Goal: Task Accomplishment & Management: Manage account settings

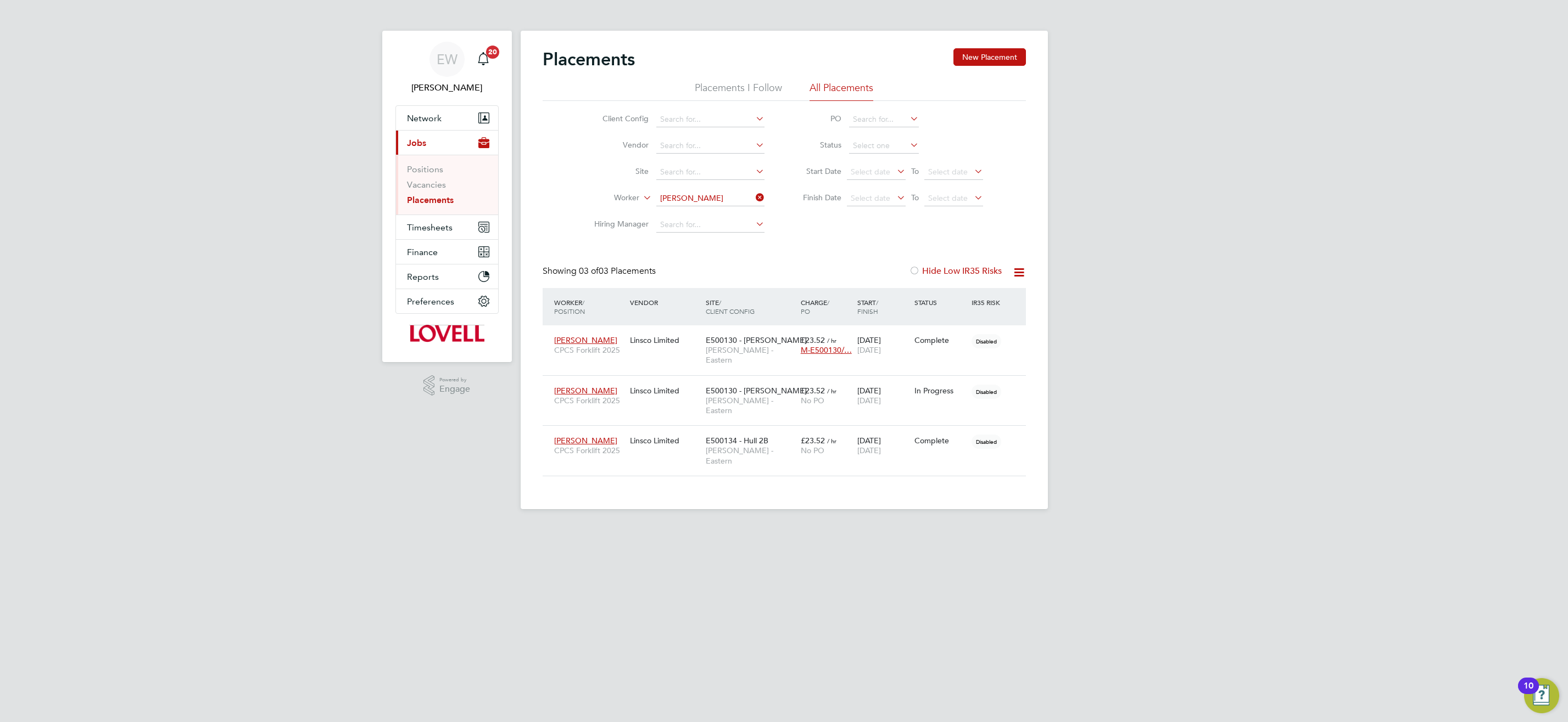
click at [695, 198] on input "Glen Woodmansey" at bounding box center [710, 198] width 108 height 16
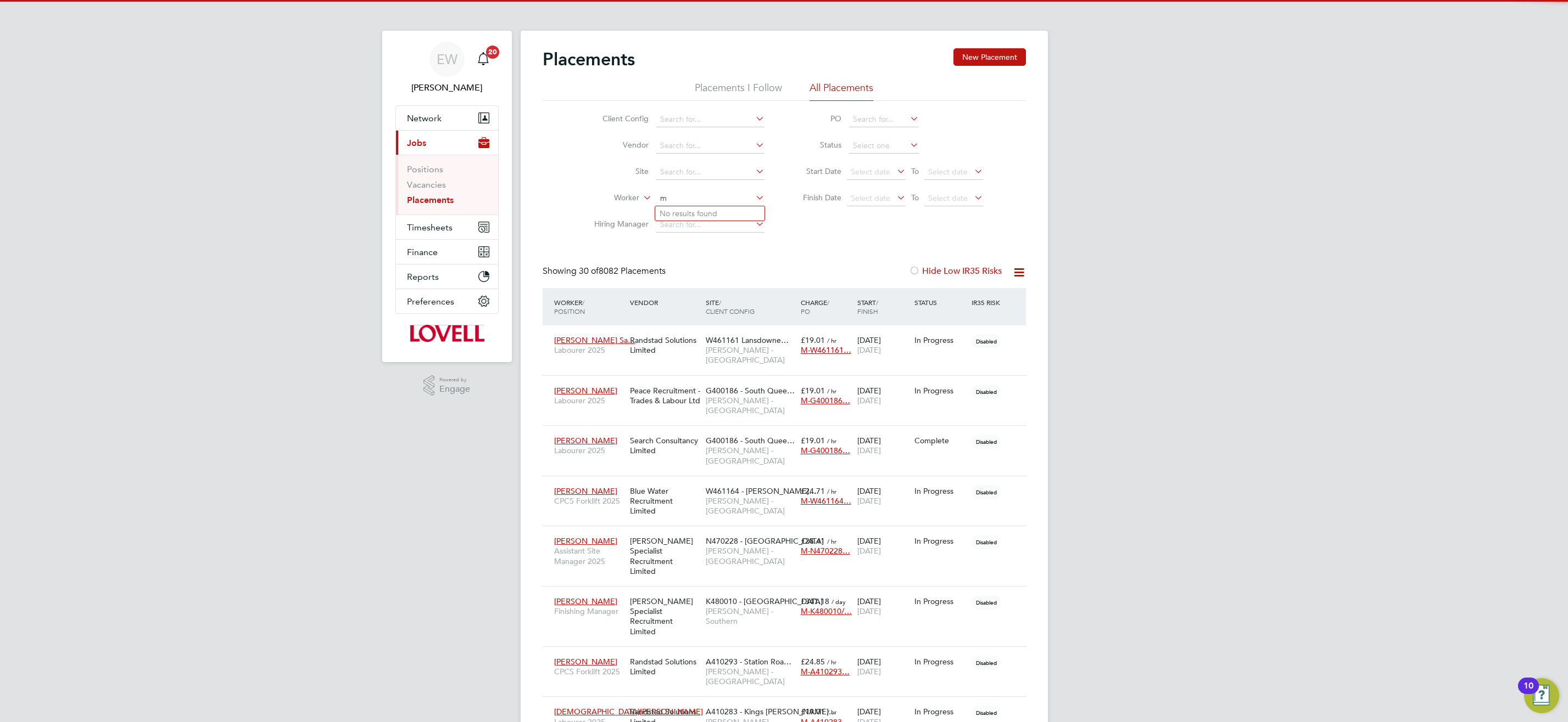
scroll to position [32, 96]
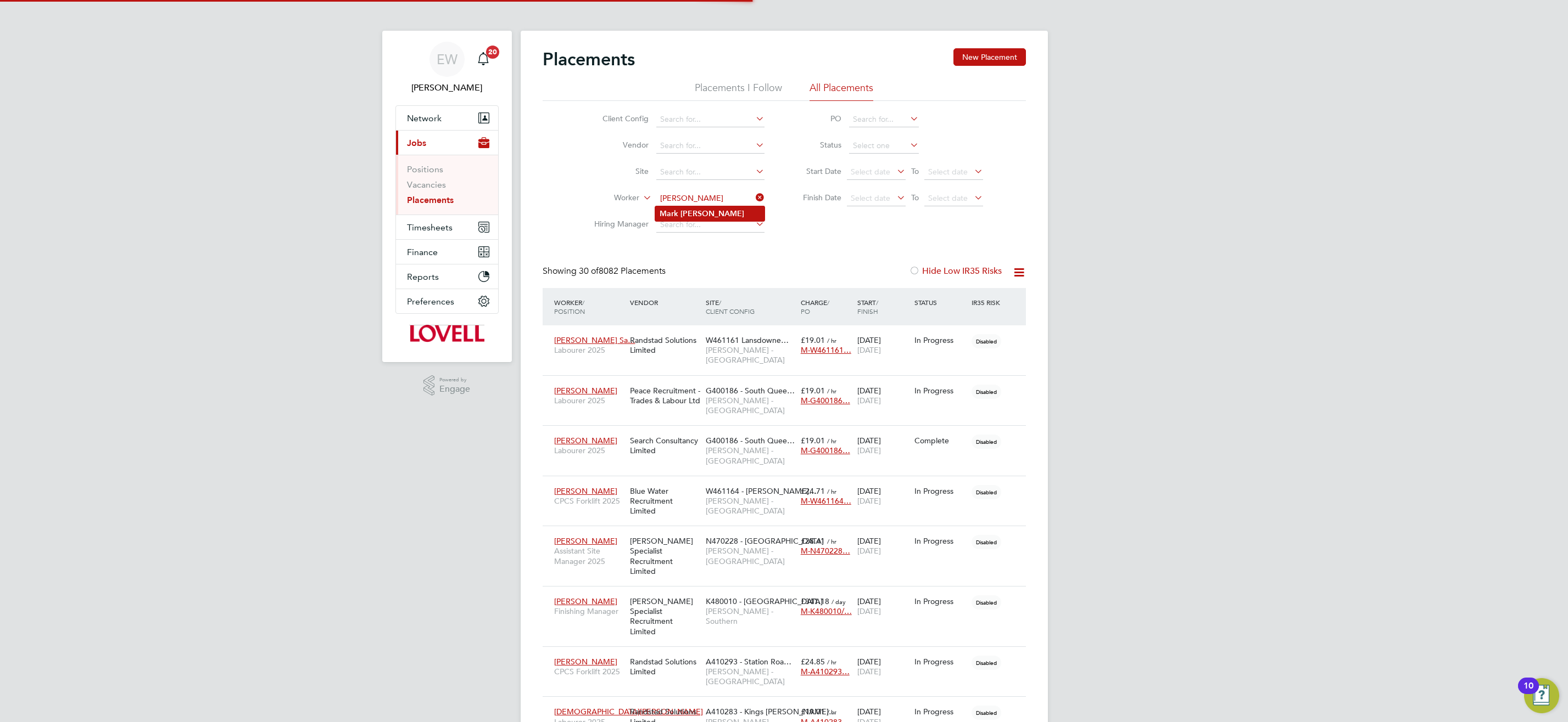
click at [736, 213] on li "Mark Owen" at bounding box center [710, 214] width 109 height 15
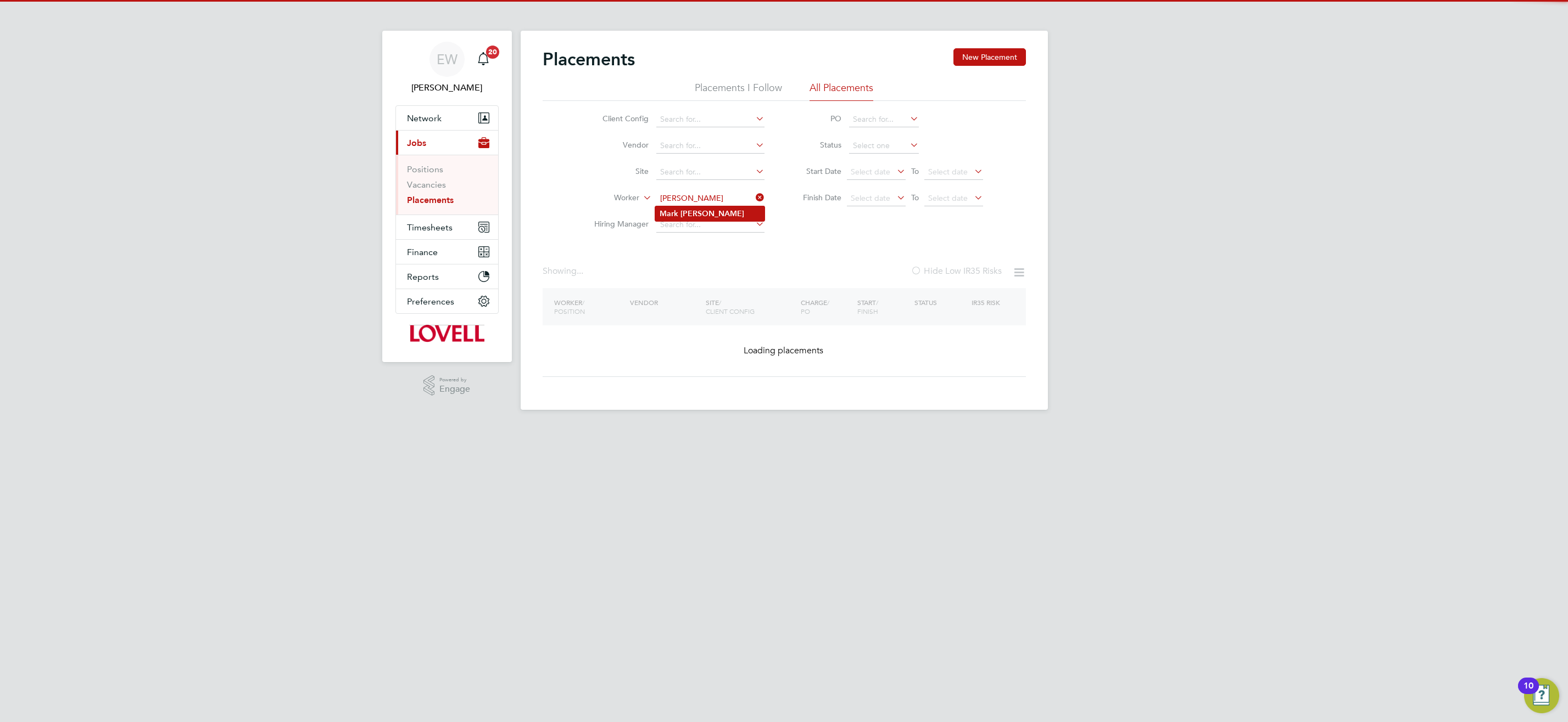
type input "Mark Owen"
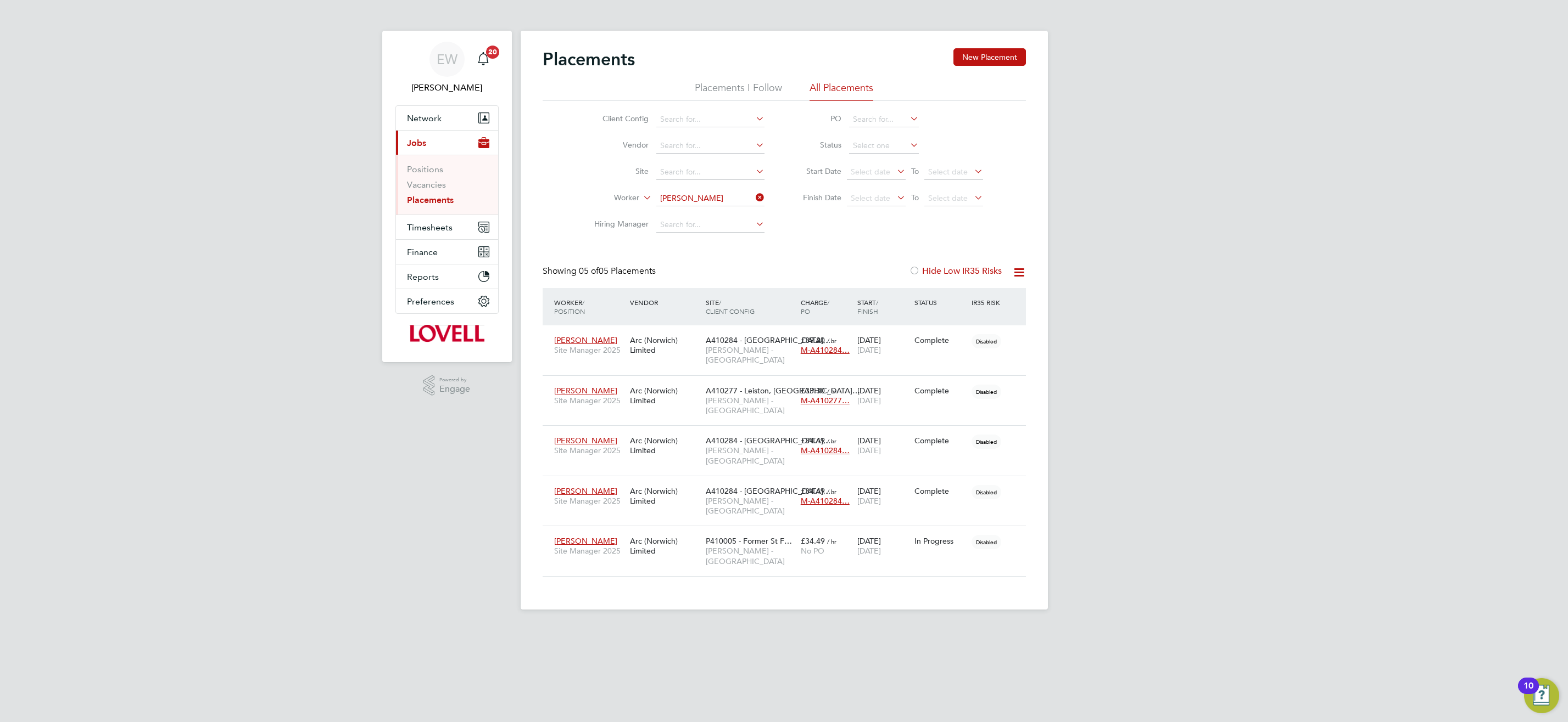
click at [680, 200] on input "Mark Owen" at bounding box center [710, 198] width 108 height 16
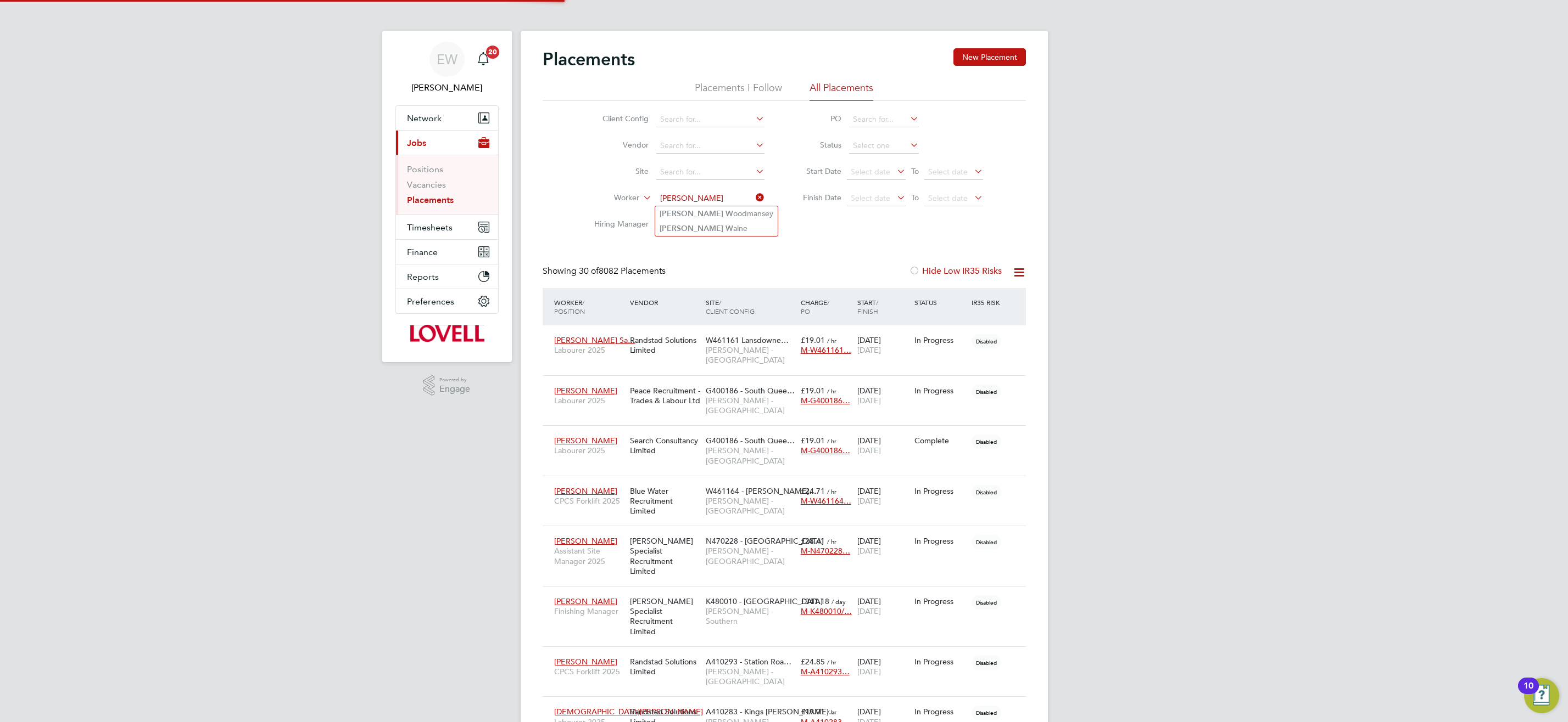
click at [716, 215] on li "Glen W oodmansey" at bounding box center [716, 214] width 122 height 15
type input "Glen Woodmansey"
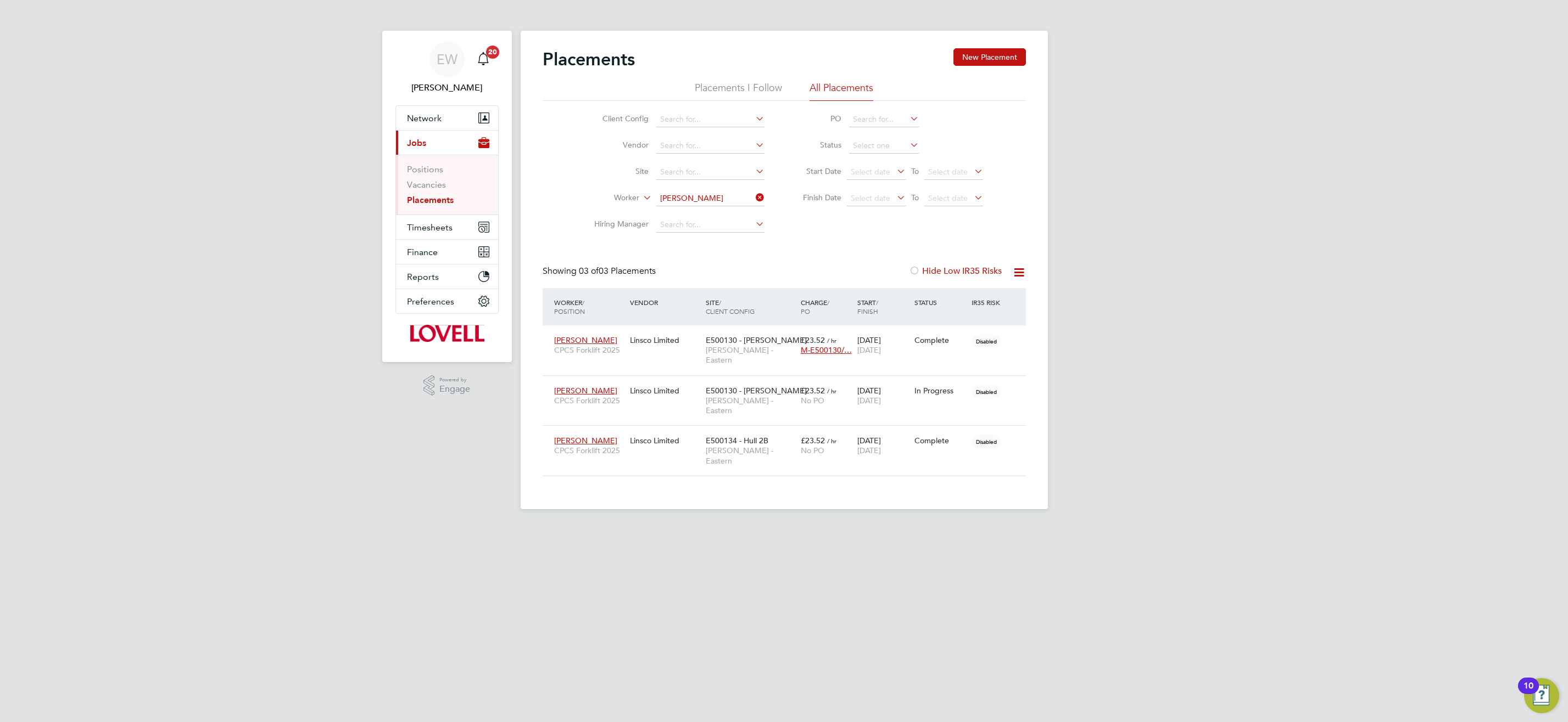
click at [691, 194] on input "[PERSON_NAME]" at bounding box center [710, 198] width 108 height 16
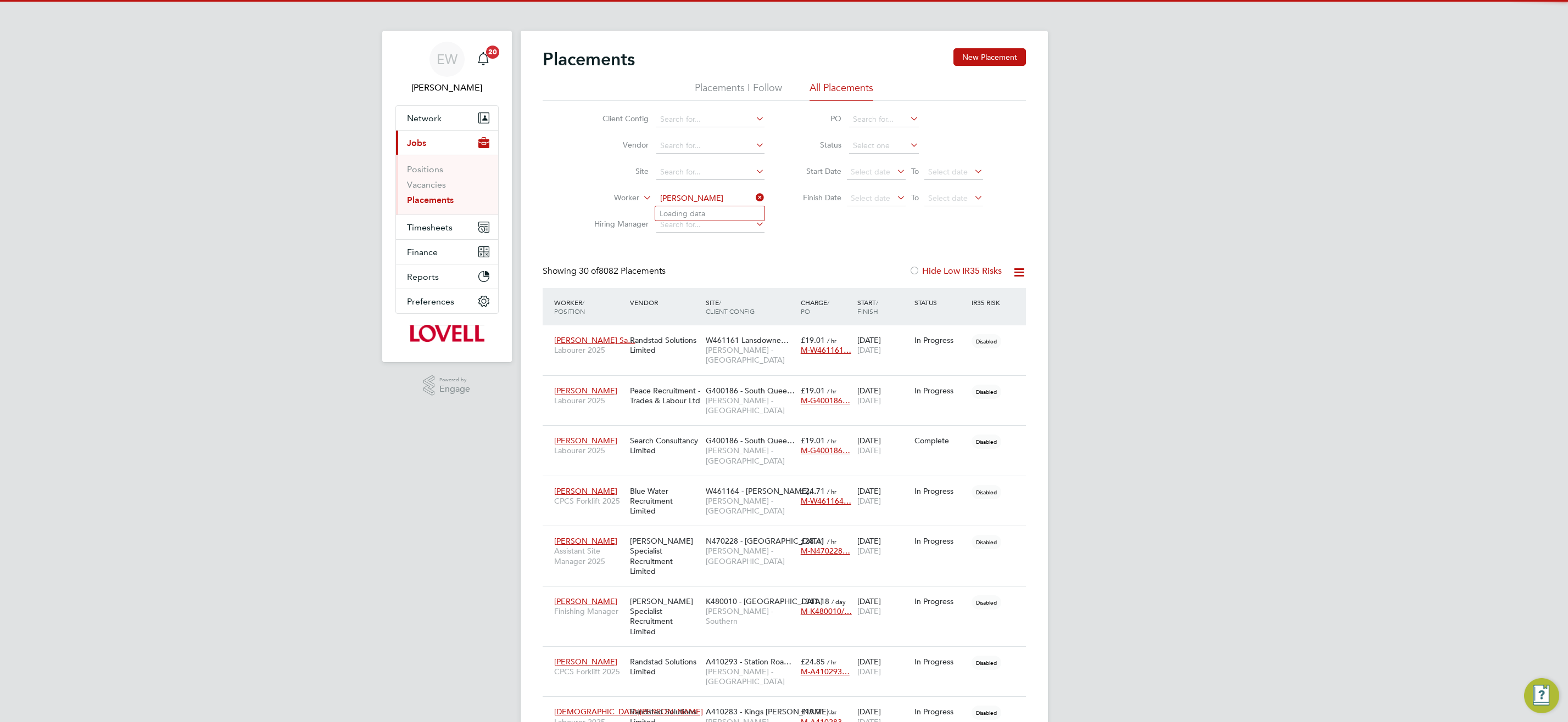
scroll to position [32, 96]
click at [710, 212] on li "Craig Ward" at bounding box center [725, 214] width 139 height 15
type input "Craig Ward"
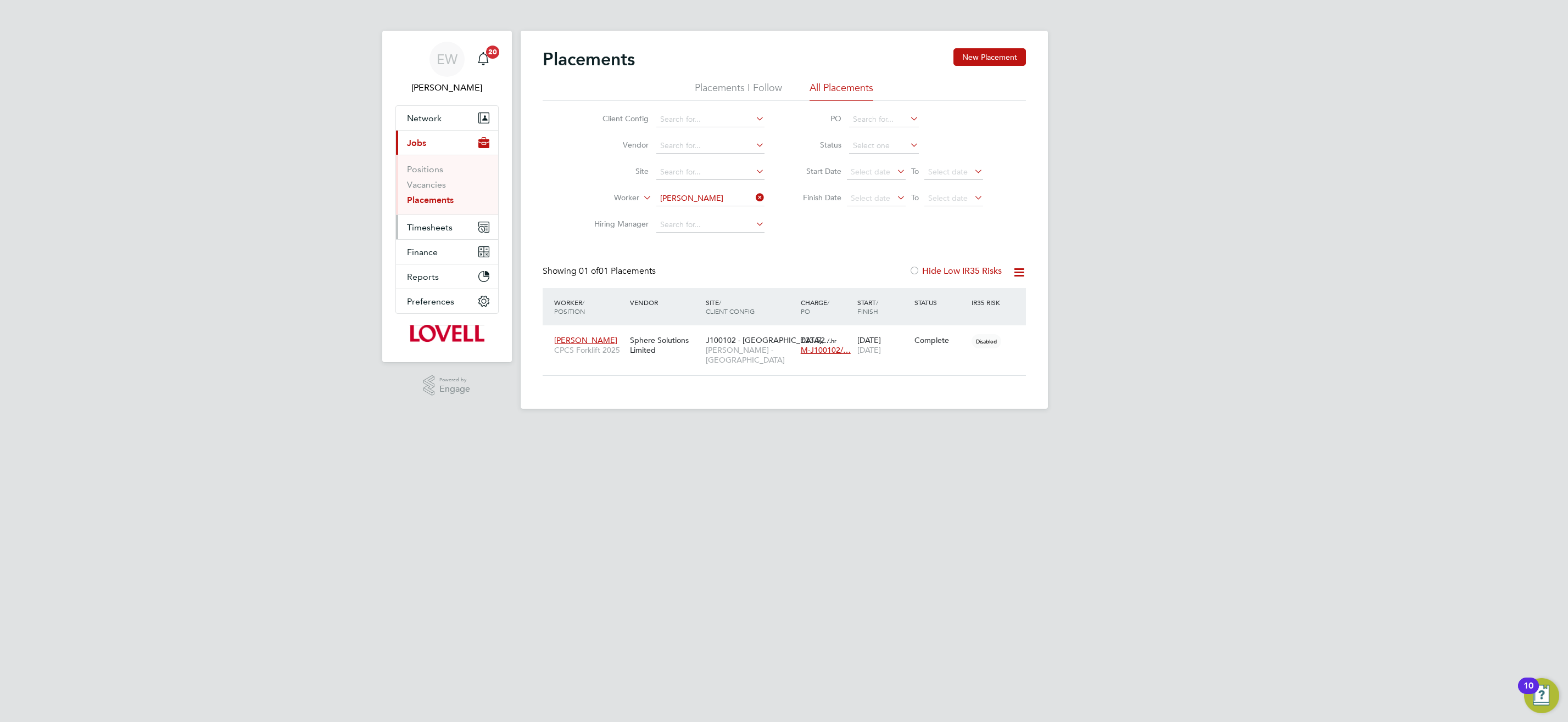
click at [436, 223] on span "Timesheets" at bounding box center [430, 227] width 46 height 10
click at [444, 197] on link "Timesheets" at bounding box center [430, 194] width 46 height 10
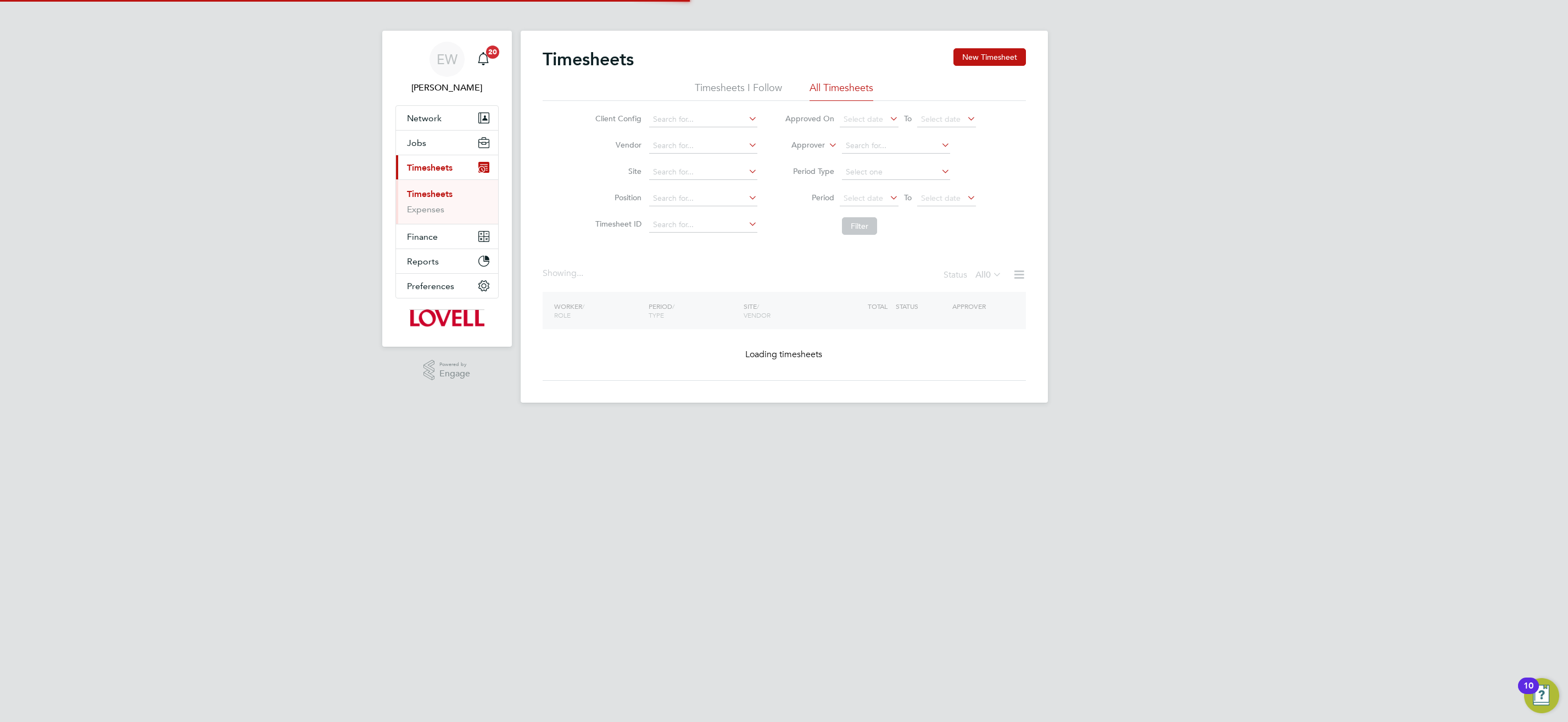
click at [826, 146] on icon at bounding box center [826, 142] width 0 height 10
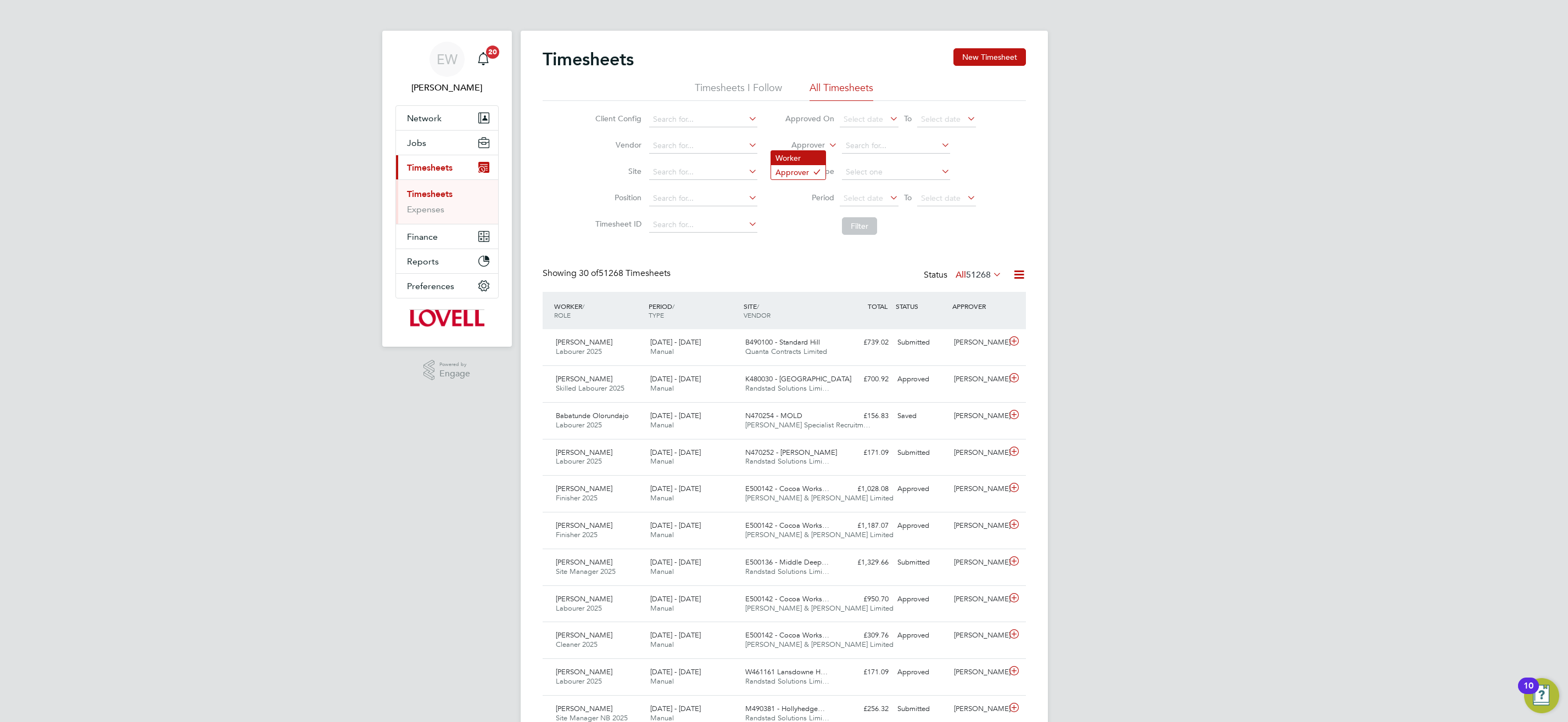
click at [817, 156] on li "Worker" at bounding box center [798, 158] width 54 height 14
click at [863, 144] on input at bounding box center [896, 146] width 108 height 16
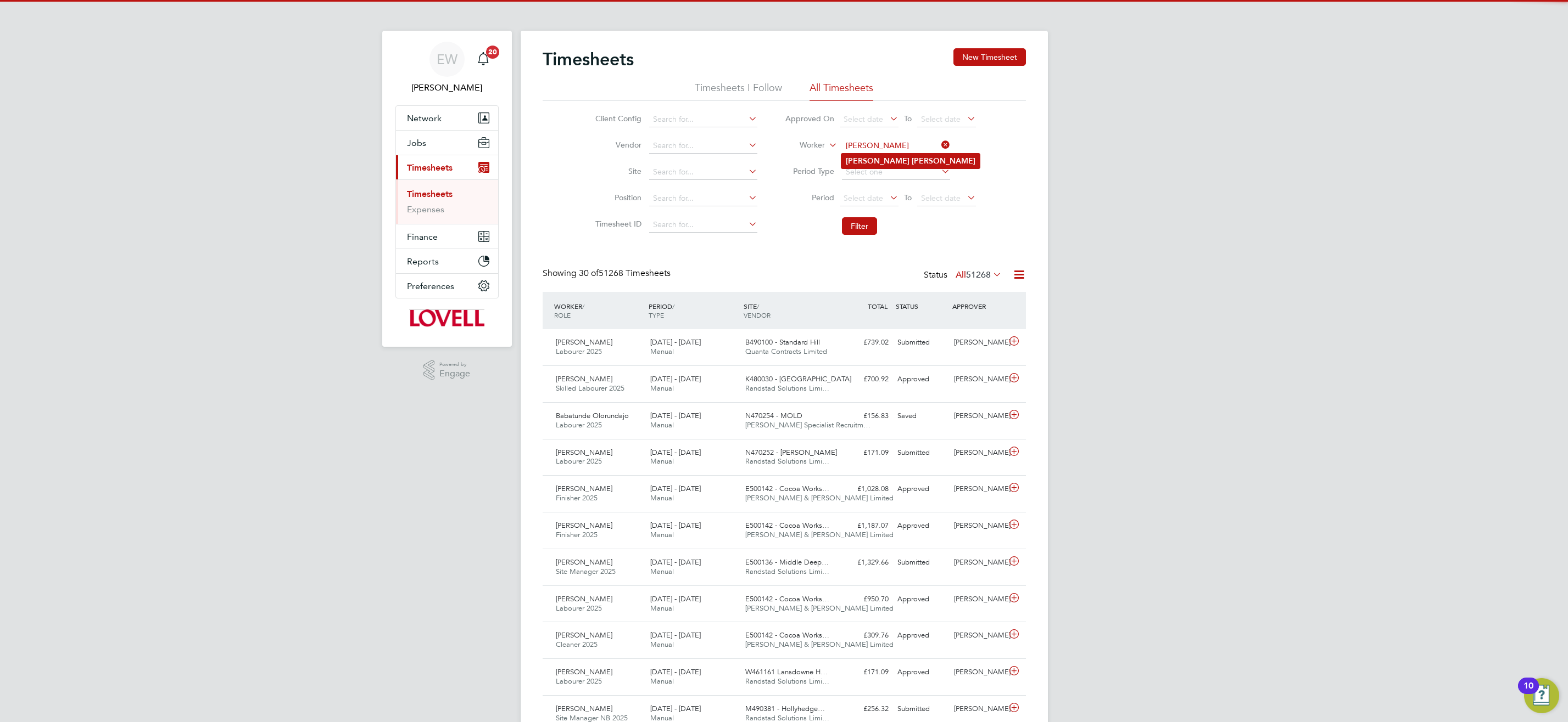
click at [906, 155] on li "Craig Ward" at bounding box center [911, 161] width 139 height 15
type input "Craig Ward"
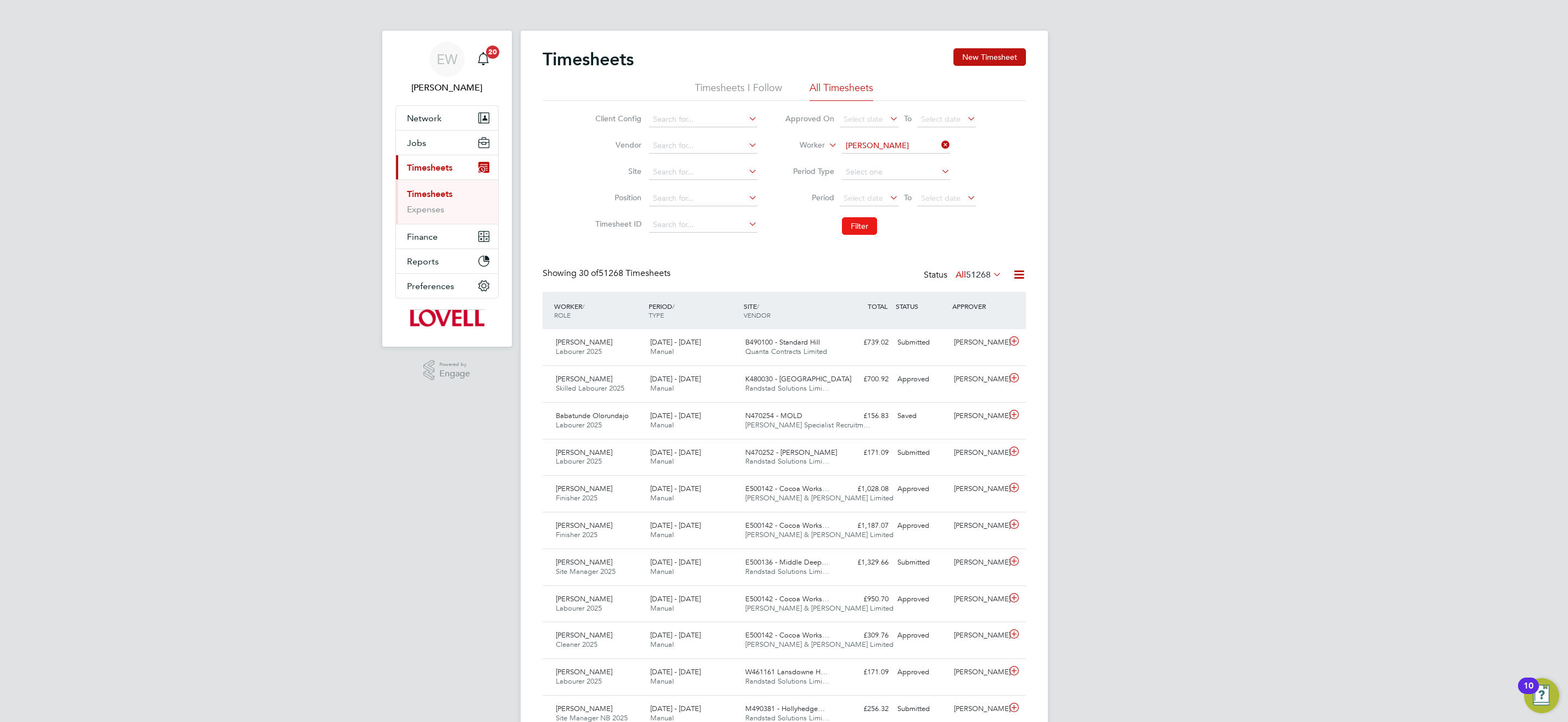
click at [859, 222] on button "Filter" at bounding box center [860, 226] width 35 height 18
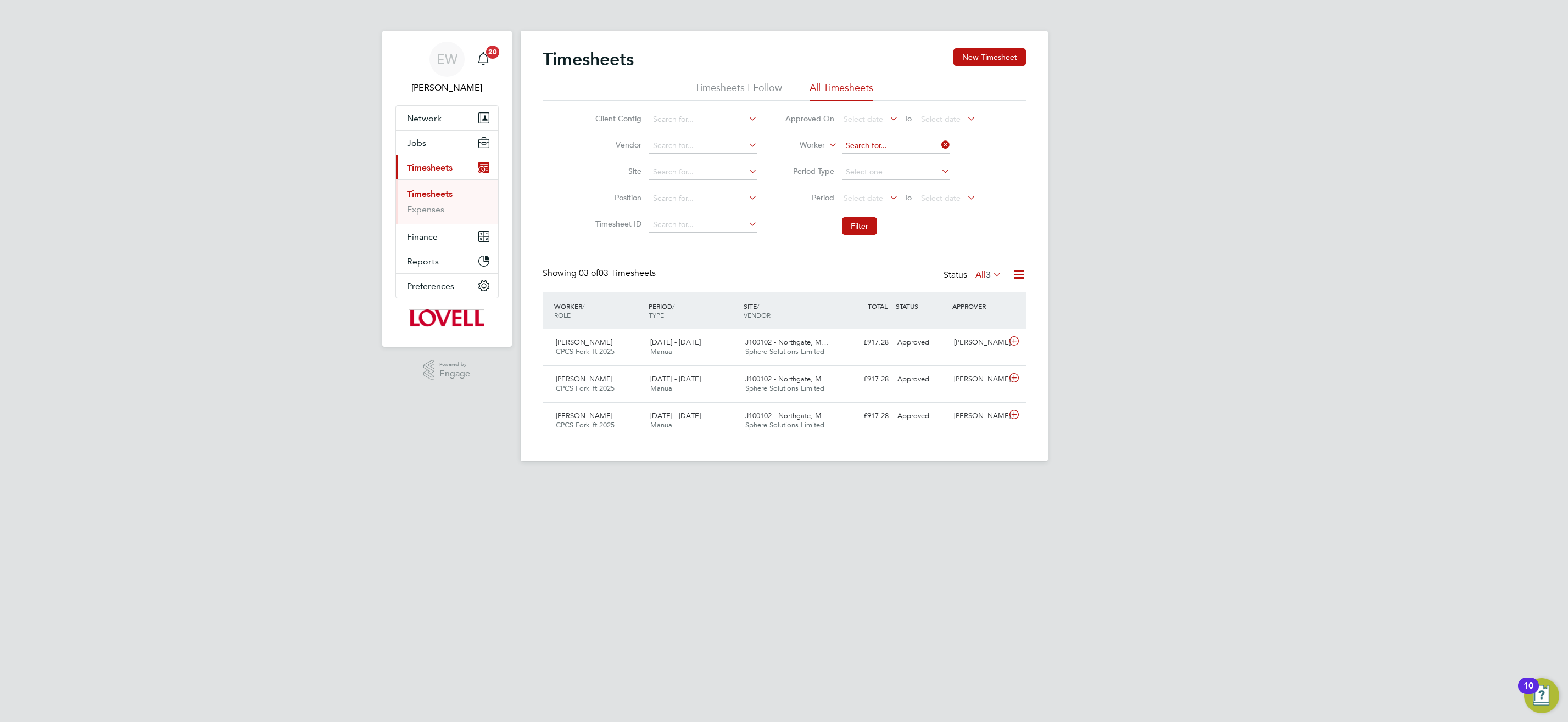
click at [866, 147] on input at bounding box center [896, 146] width 108 height 16
type input "joseph robin"
click at [417, 146] on span "Jobs" at bounding box center [417, 143] width 19 height 10
click at [445, 200] on link "Placements" at bounding box center [430, 200] width 46 height 10
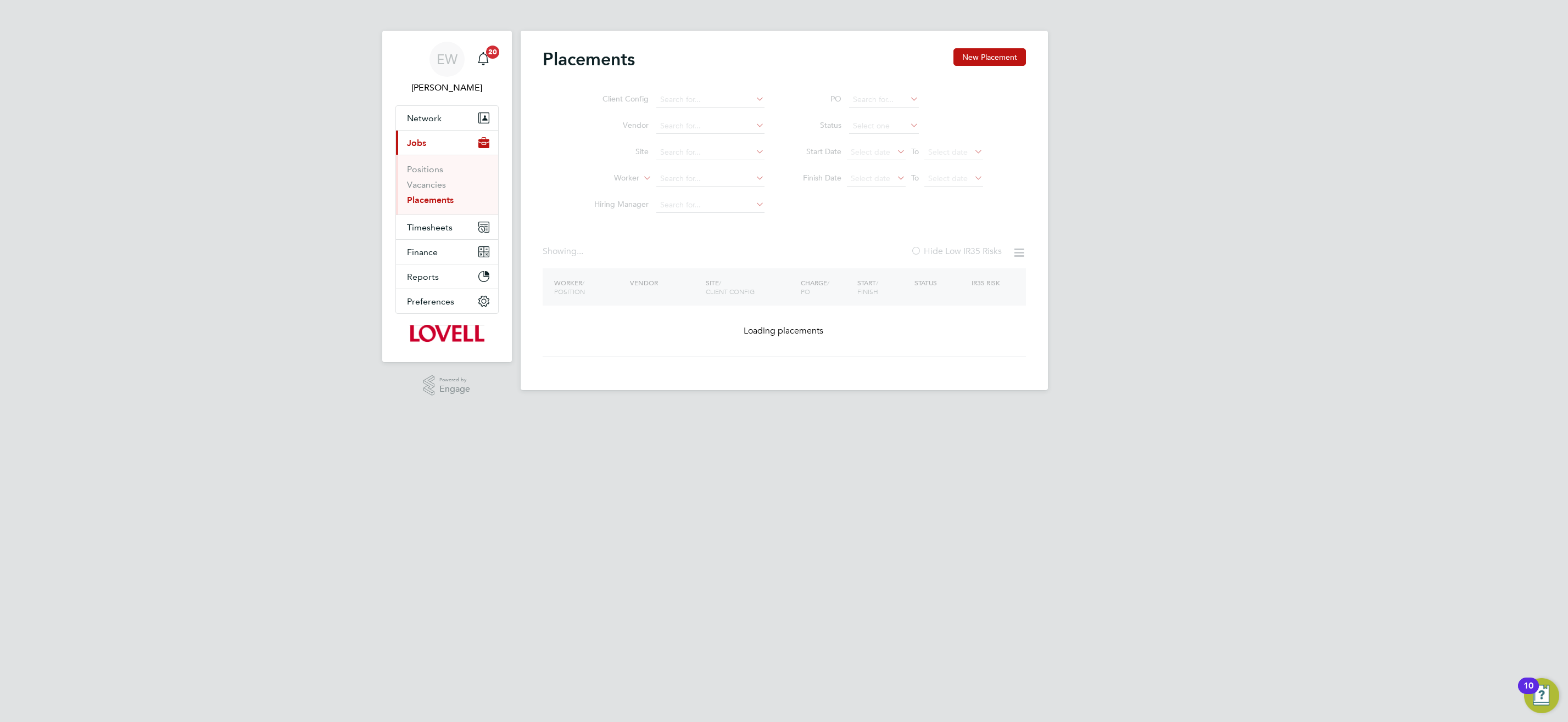
click at [708, 181] on ul "Client Config Vendor Site Worker Hiring Manager" at bounding box center [675, 153] width 207 height 132
click at [691, 176] on ul "Client Config Vendor Site Worker Hiring Manager" at bounding box center [675, 153] width 207 height 132
click at [443, 199] on link "Placements" at bounding box center [430, 200] width 47 height 10
click at [434, 187] on link "Vacancies" at bounding box center [426, 184] width 39 height 10
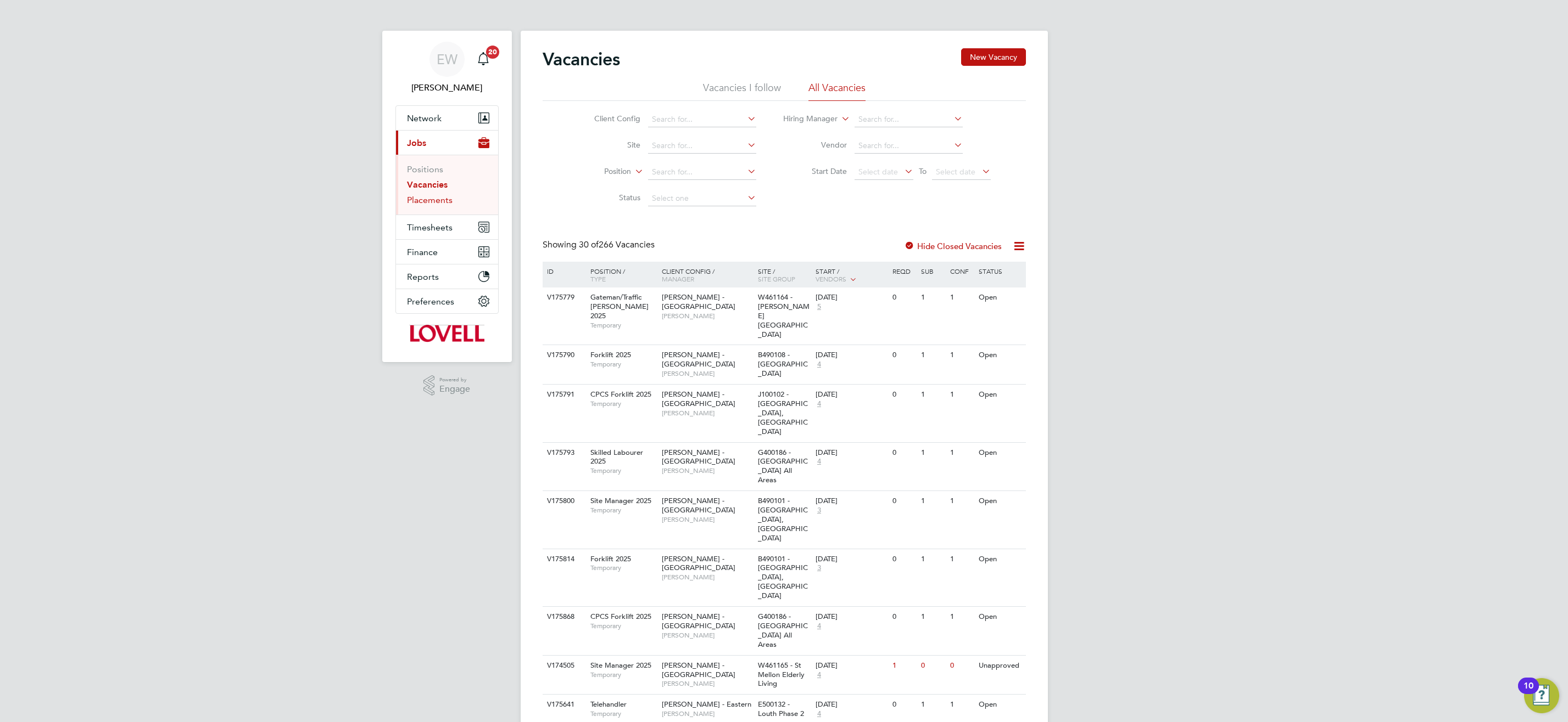
click at [437, 198] on link "Placements" at bounding box center [430, 200] width 46 height 10
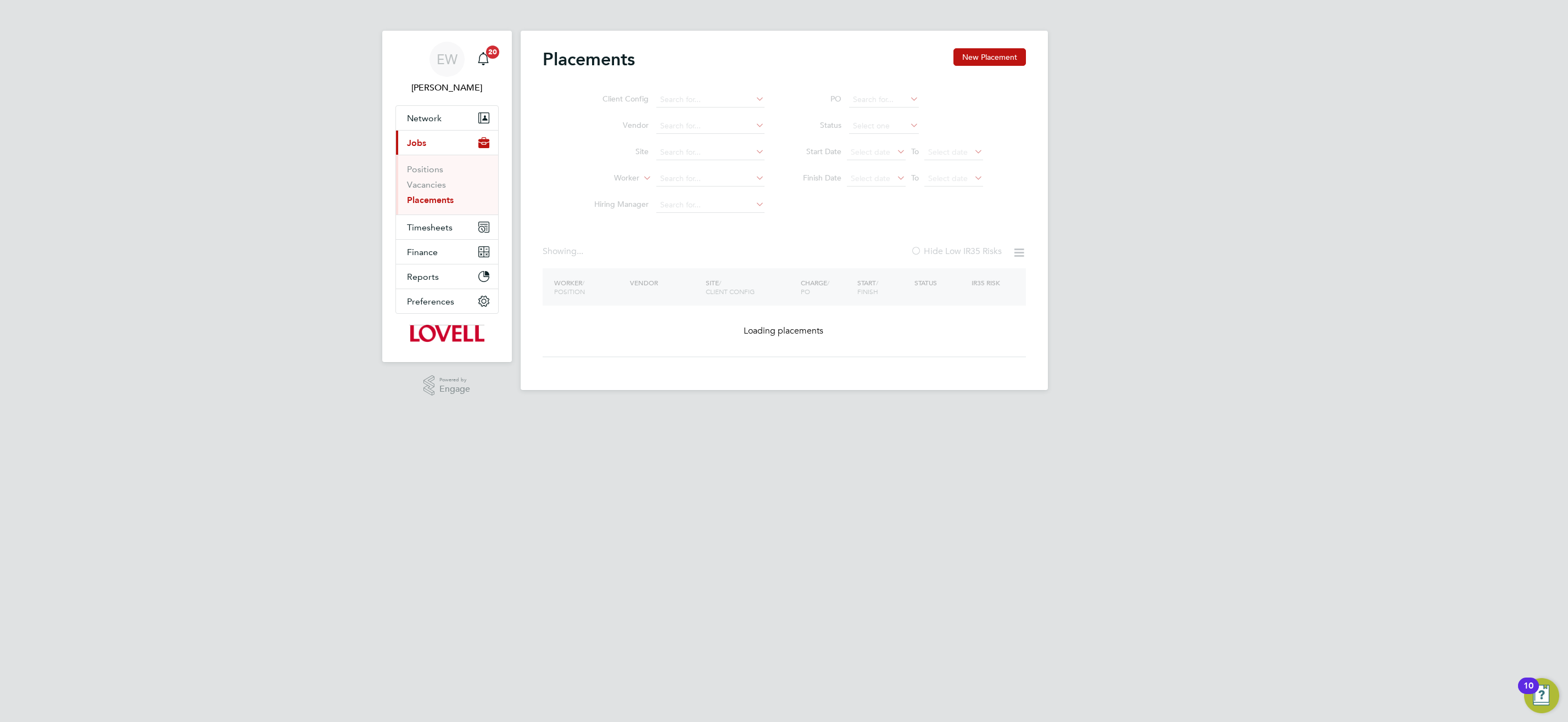
click at [683, 179] on ul "Client Config Vendor Site Worker Hiring Manager" at bounding box center [675, 153] width 207 height 132
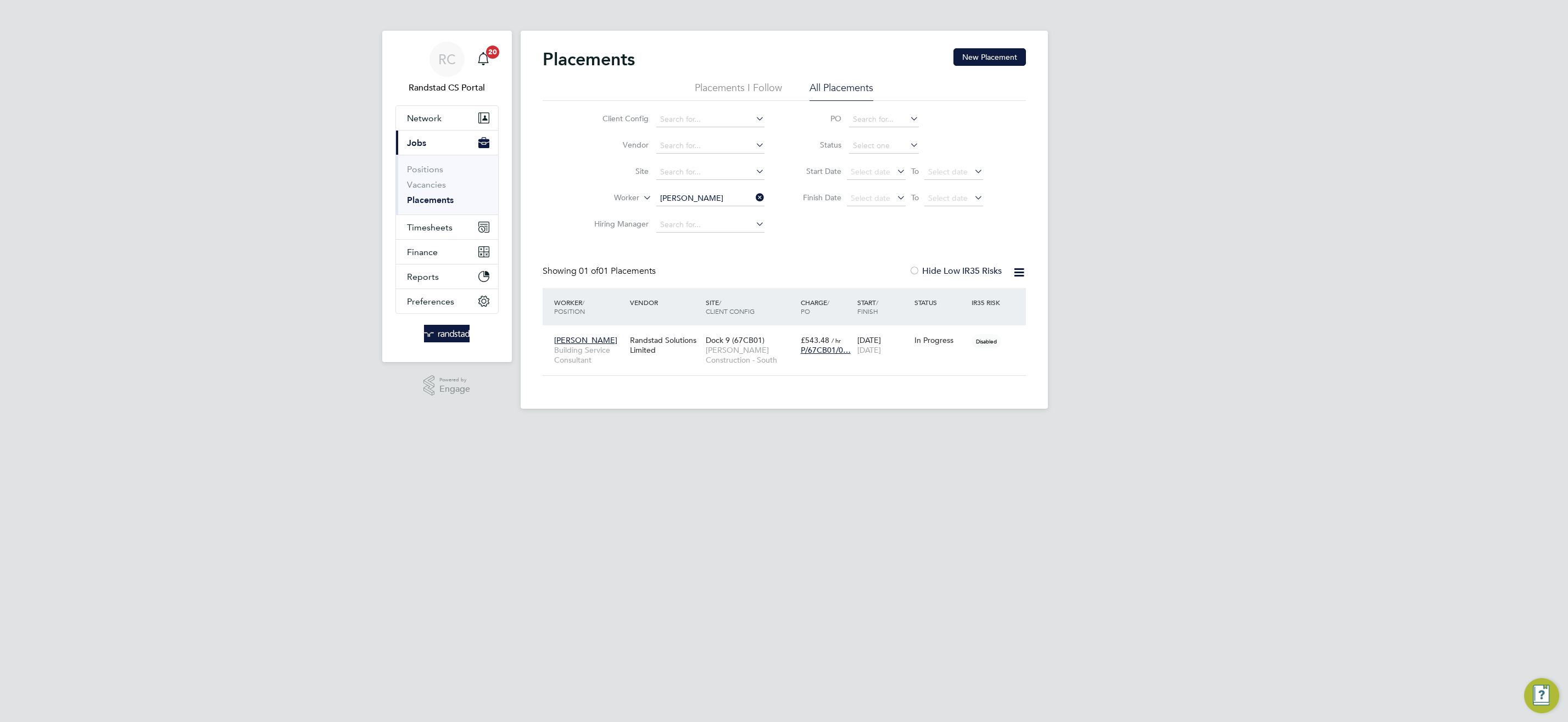
scroll to position [10, 52]
click at [689, 196] on input "Stephen O'Keeffe" at bounding box center [710, 198] width 108 height 16
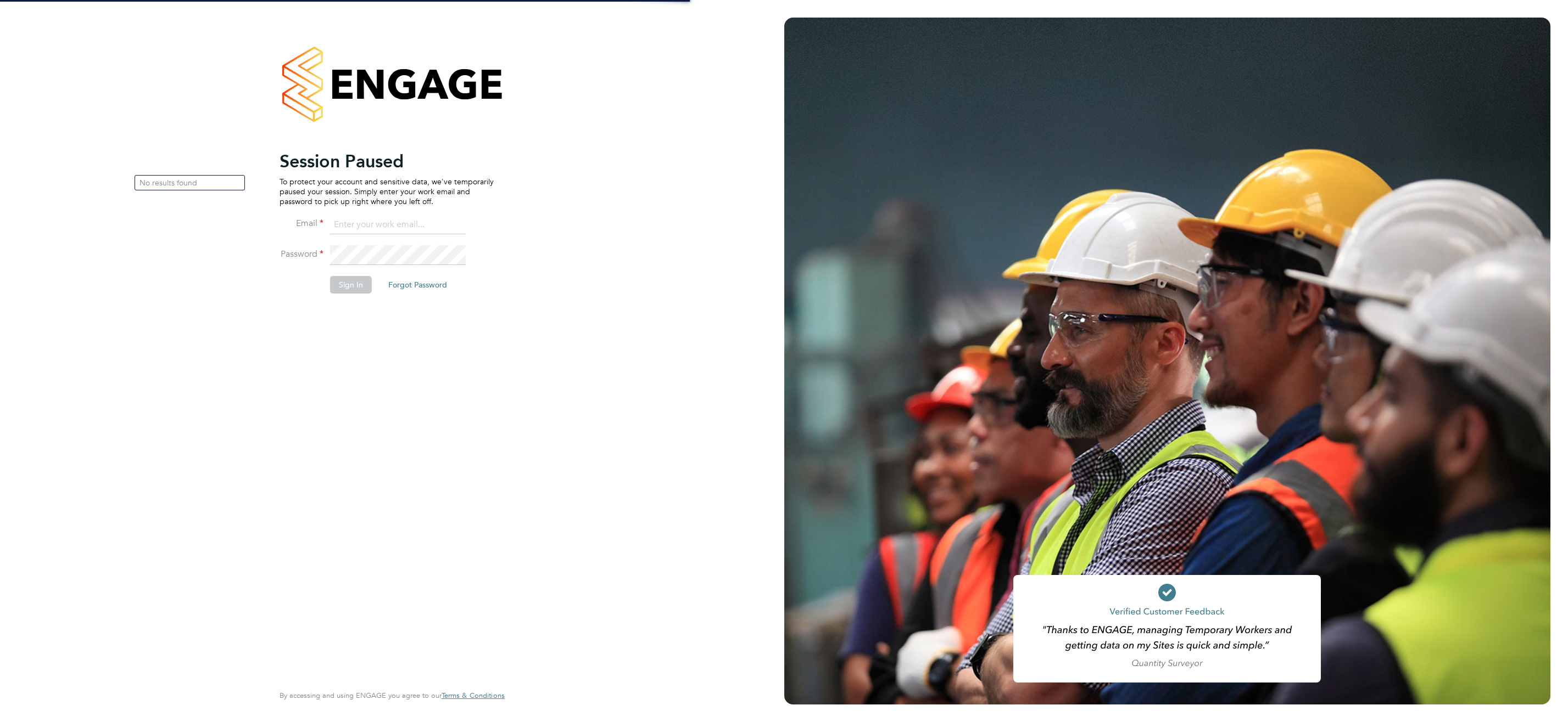
type input "cscportals@randstadcpe.com"
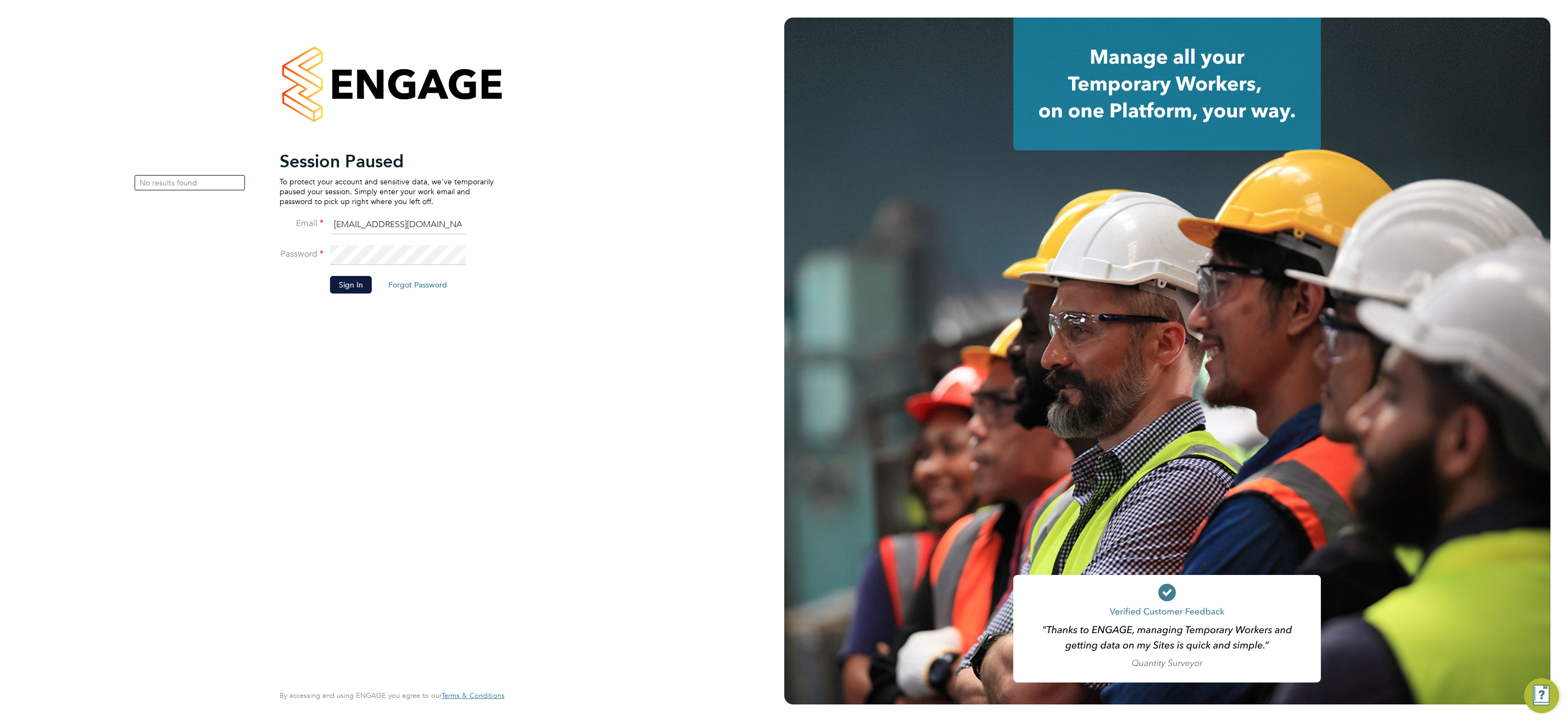
click at [367, 283] on button "Sign In" at bounding box center [351, 285] width 41 height 18
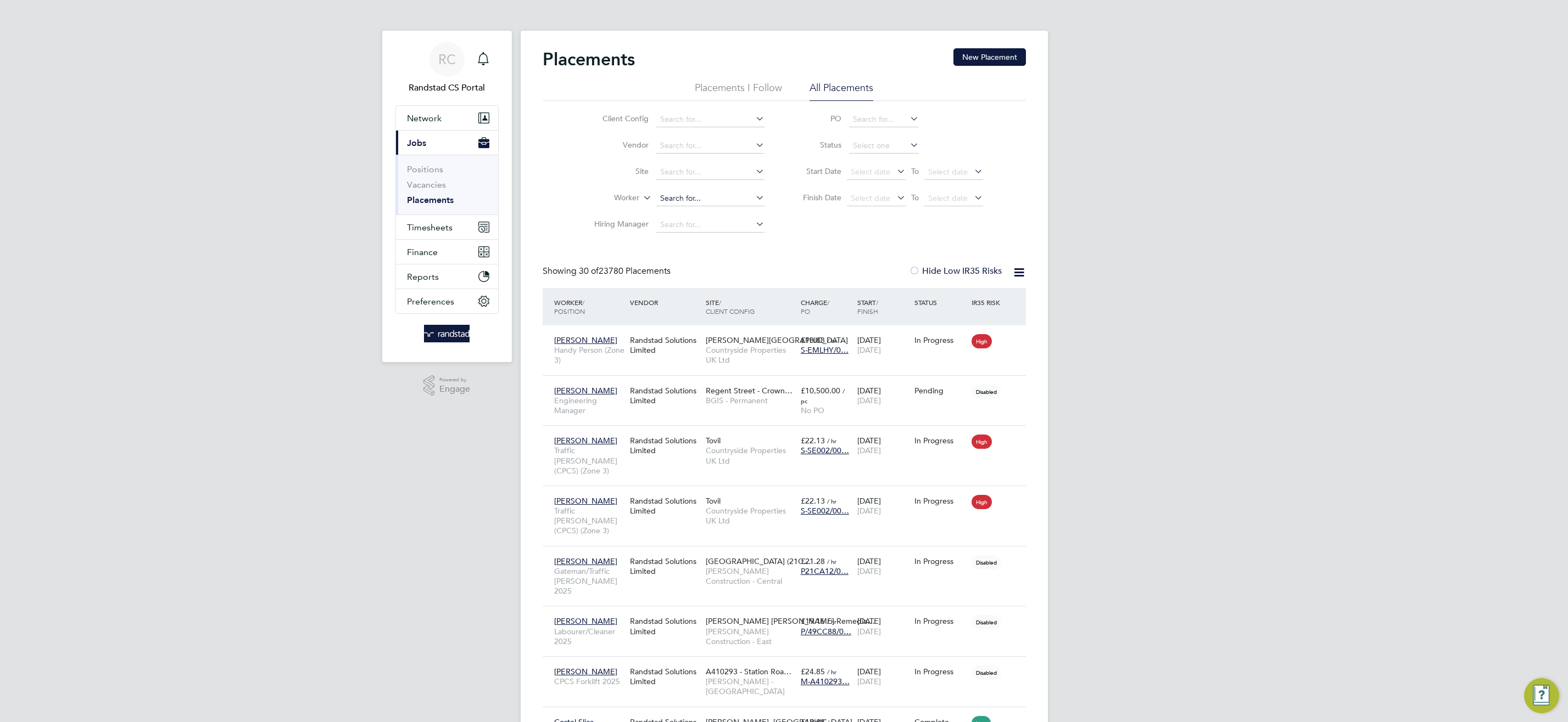
click at [685, 197] on input at bounding box center [710, 198] width 108 height 16
type input "m"
click at [724, 215] on li "Noordin Abu" at bounding box center [710, 214] width 109 height 15
type input "Noordin Abu"
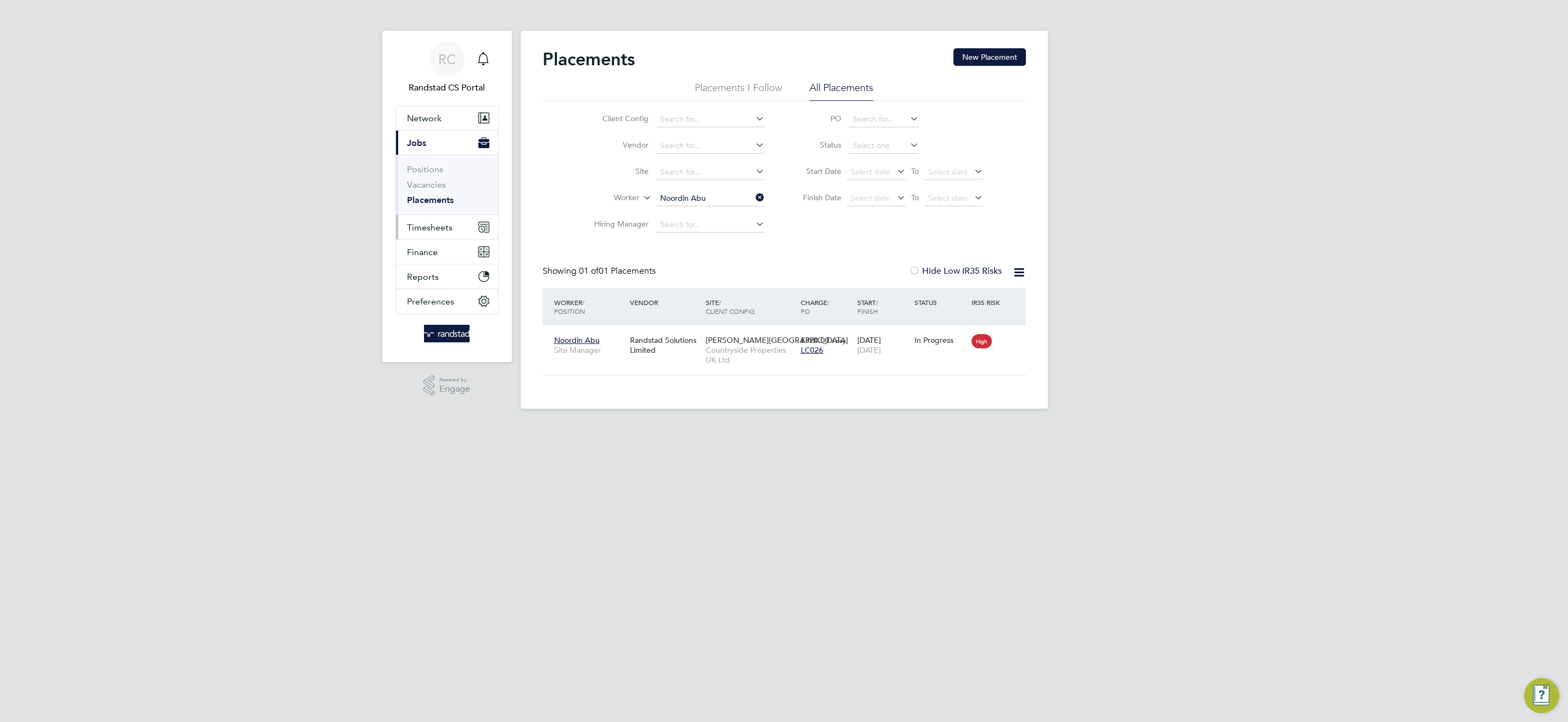
click at [437, 230] on span "Timesheets" at bounding box center [430, 227] width 46 height 10
click at [432, 194] on link "Timesheets" at bounding box center [430, 194] width 46 height 10
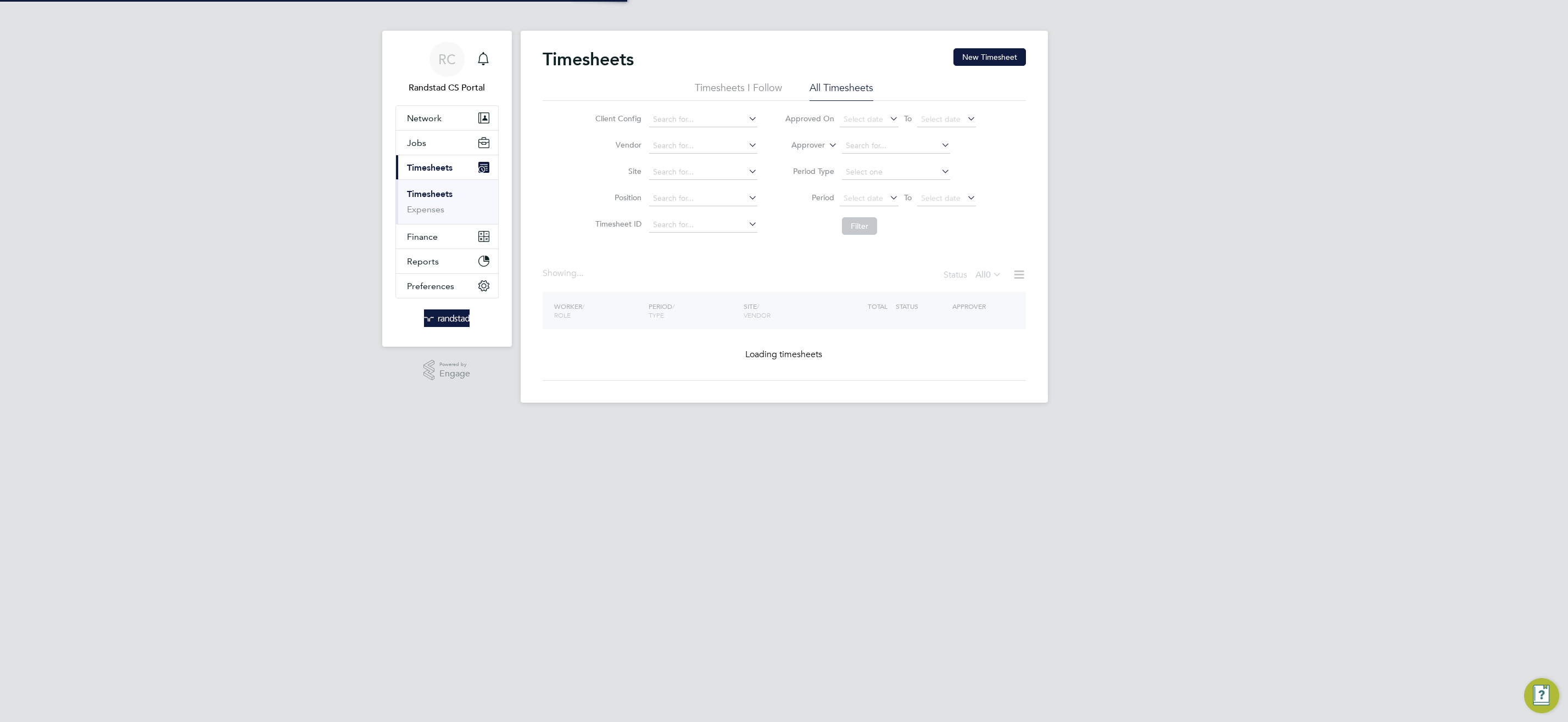
click at [826, 143] on icon at bounding box center [826, 142] width 0 height 10
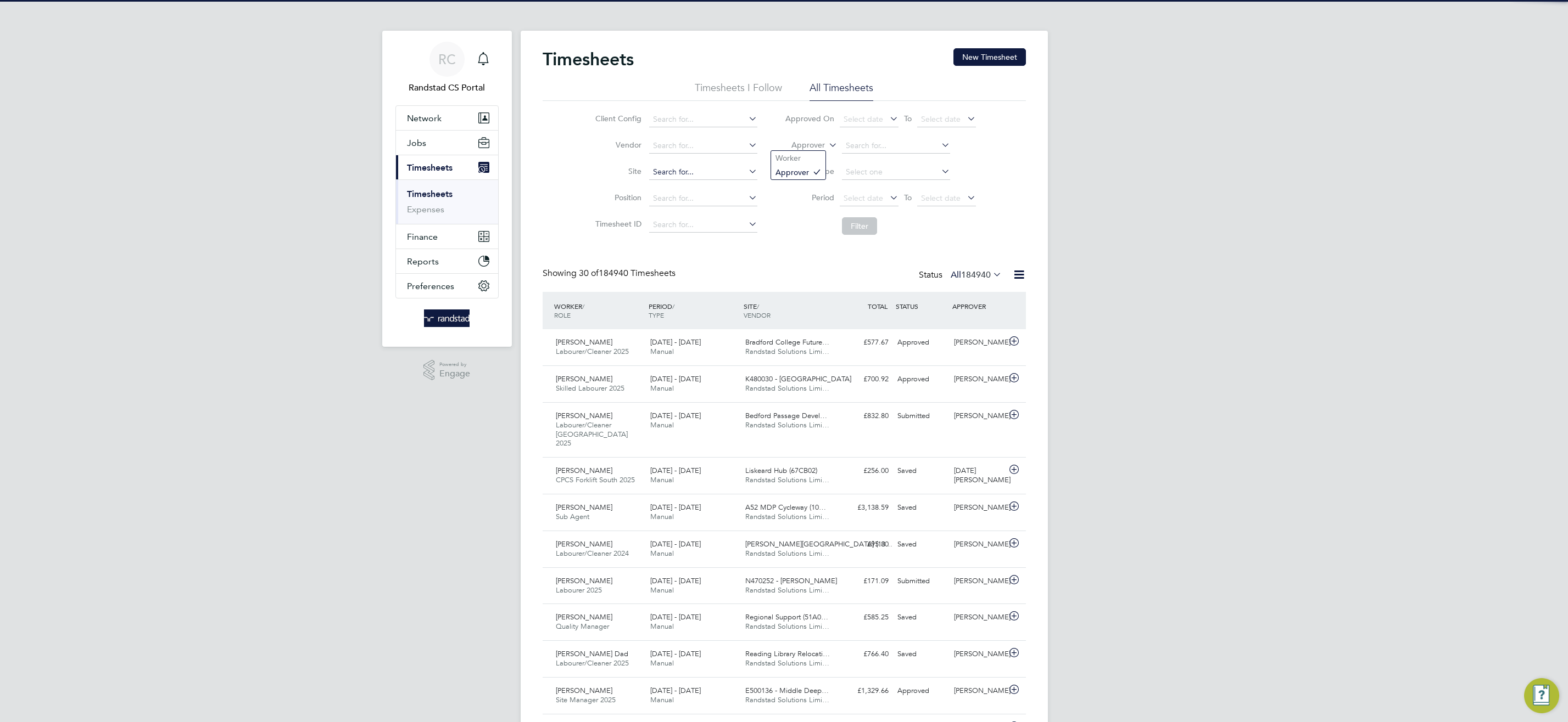
scroll to position [37, 96]
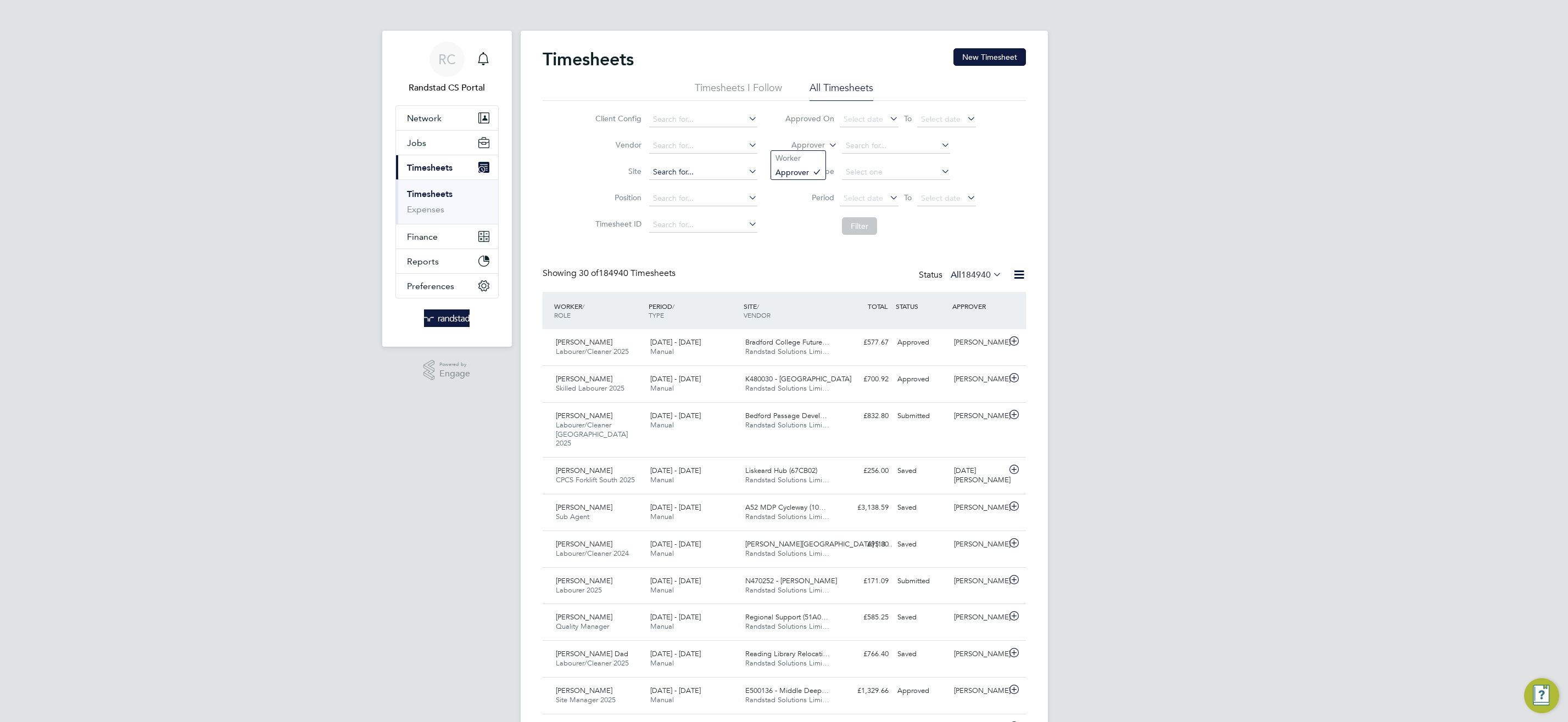
click at [671, 174] on input at bounding box center [703, 172] width 108 height 16
click at [703, 188] on li "Cable Wharf Primary School (93CB14)" at bounding box center [720, 187] width 144 height 15
type input "Cable Wharf Primary School (93CB14)"
drag, startPoint x: 844, startPoint y: 228, endPoint x: 854, endPoint y: 224, distance: 10.8
click at [844, 227] on button "Filter" at bounding box center [860, 226] width 35 height 18
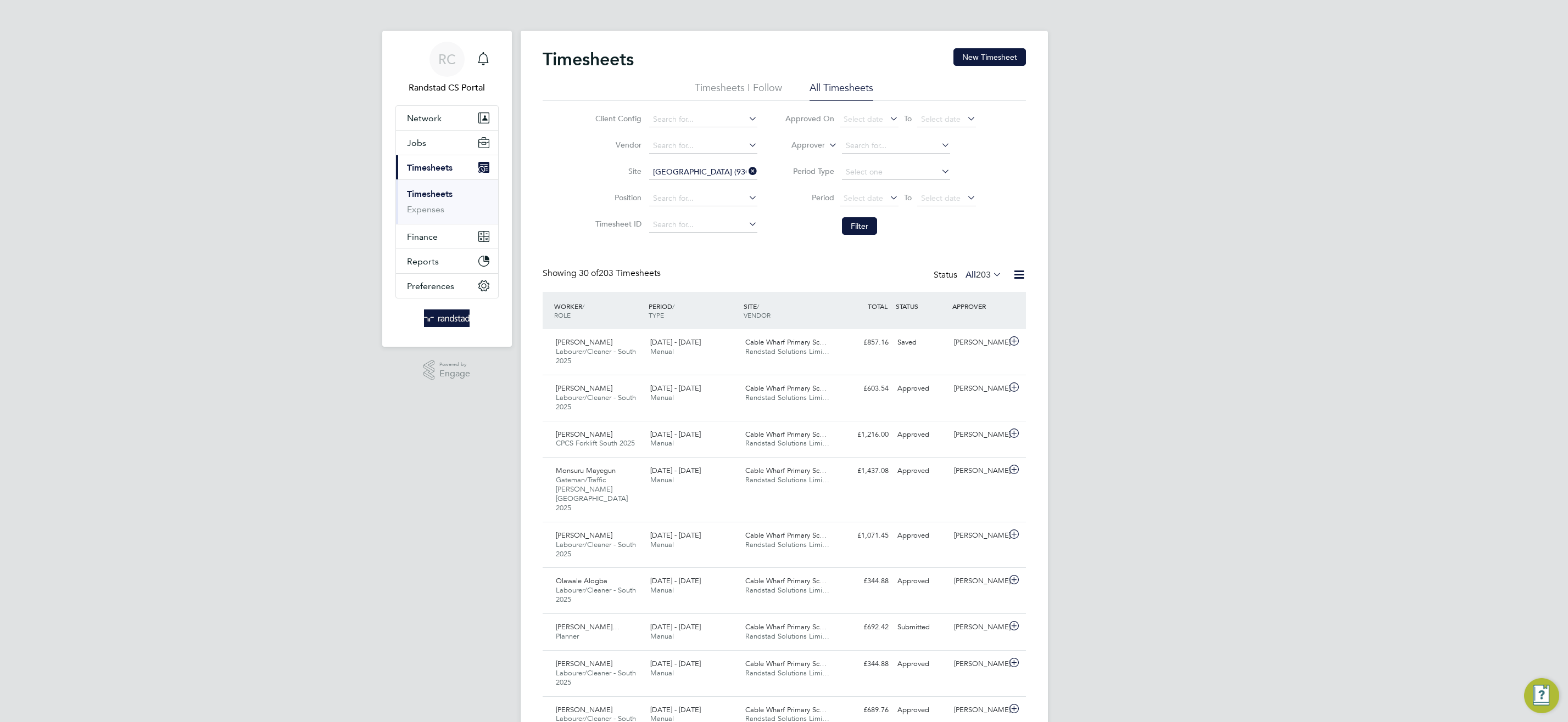
click at [826, 147] on icon at bounding box center [826, 142] width 0 height 10
click at [807, 156] on li "Worker" at bounding box center [798, 158] width 54 height 14
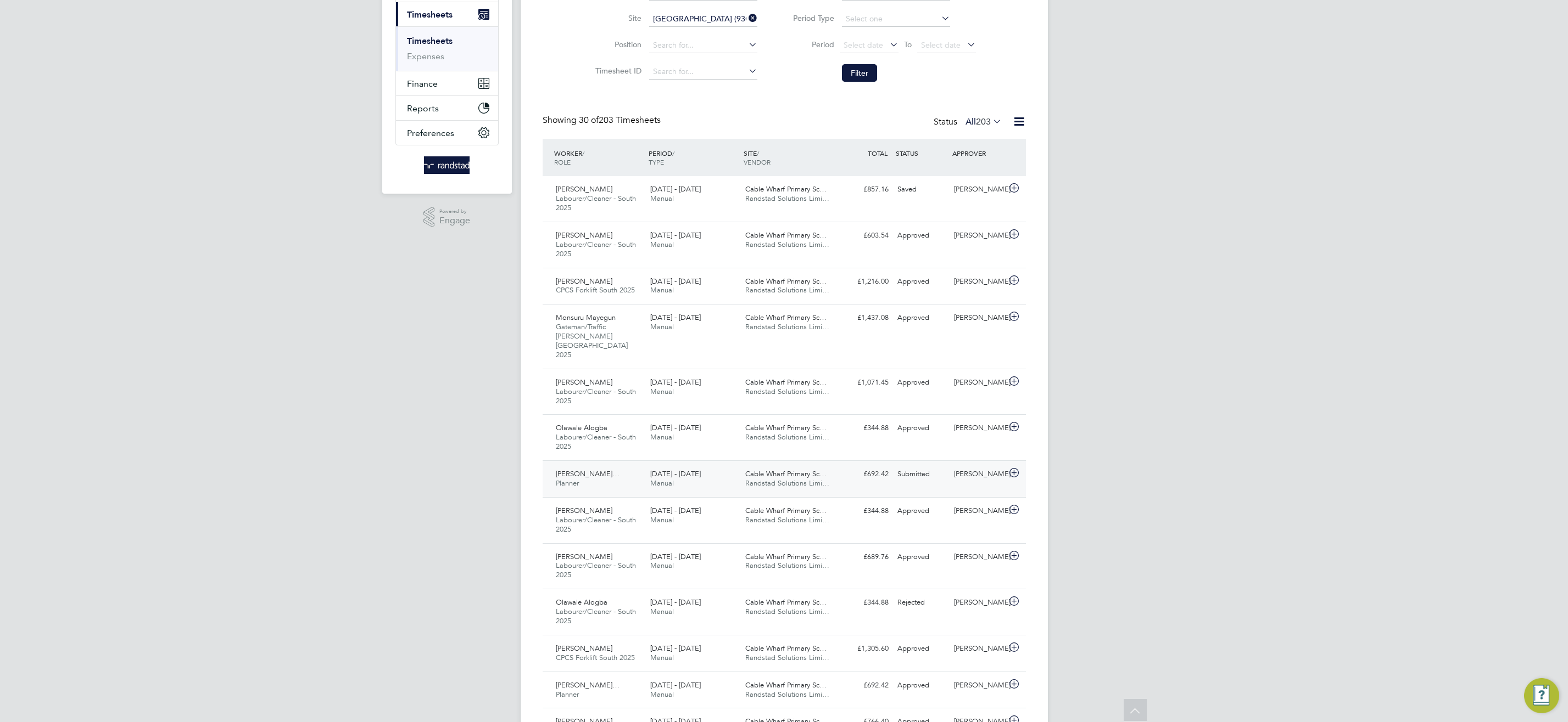
click at [765, 479] on span "Randstad Solutions Limi…" at bounding box center [787, 484] width 84 height 10
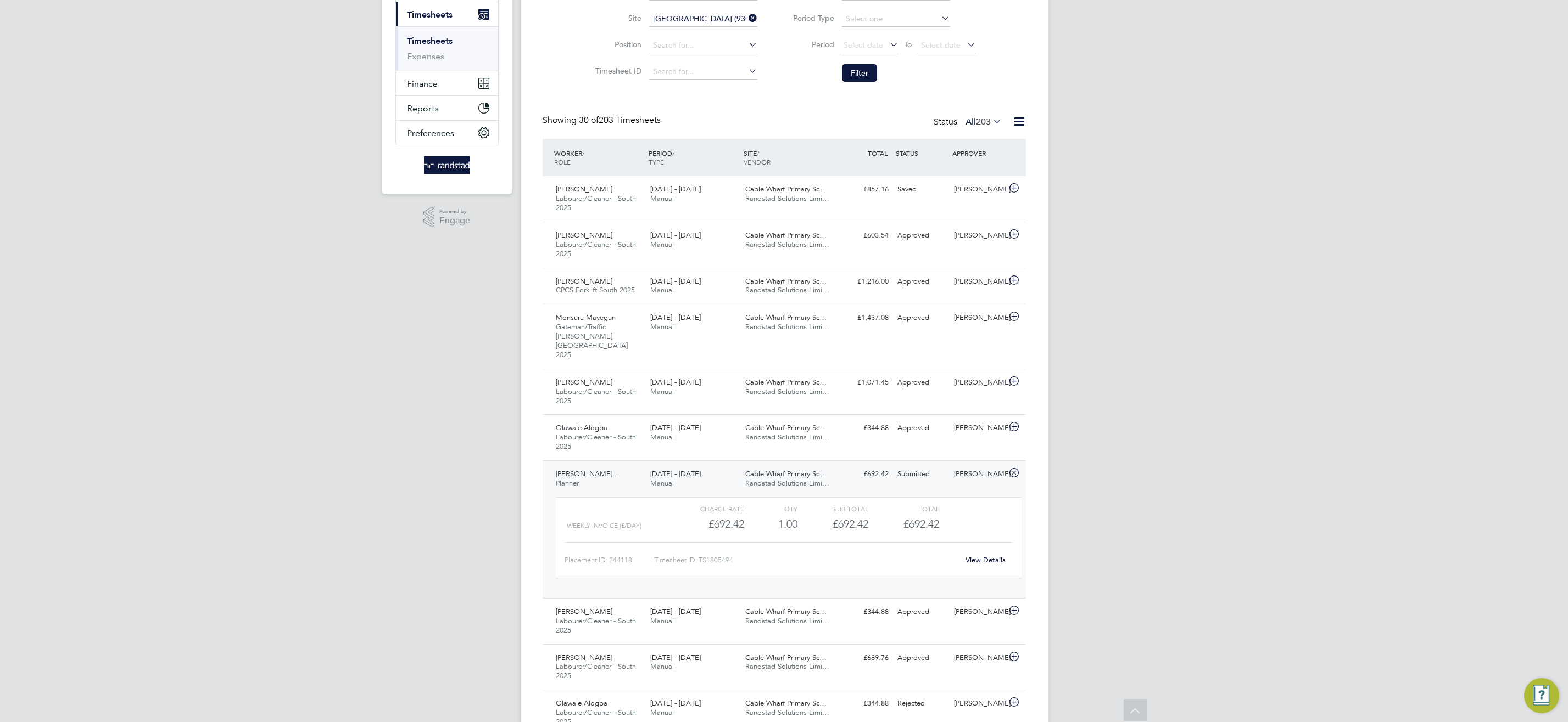
click at [999, 552] on div "View Details" at bounding box center [986, 560] width 54 height 18
click at [981, 556] on link "View Details" at bounding box center [985, 560] width 40 height 10
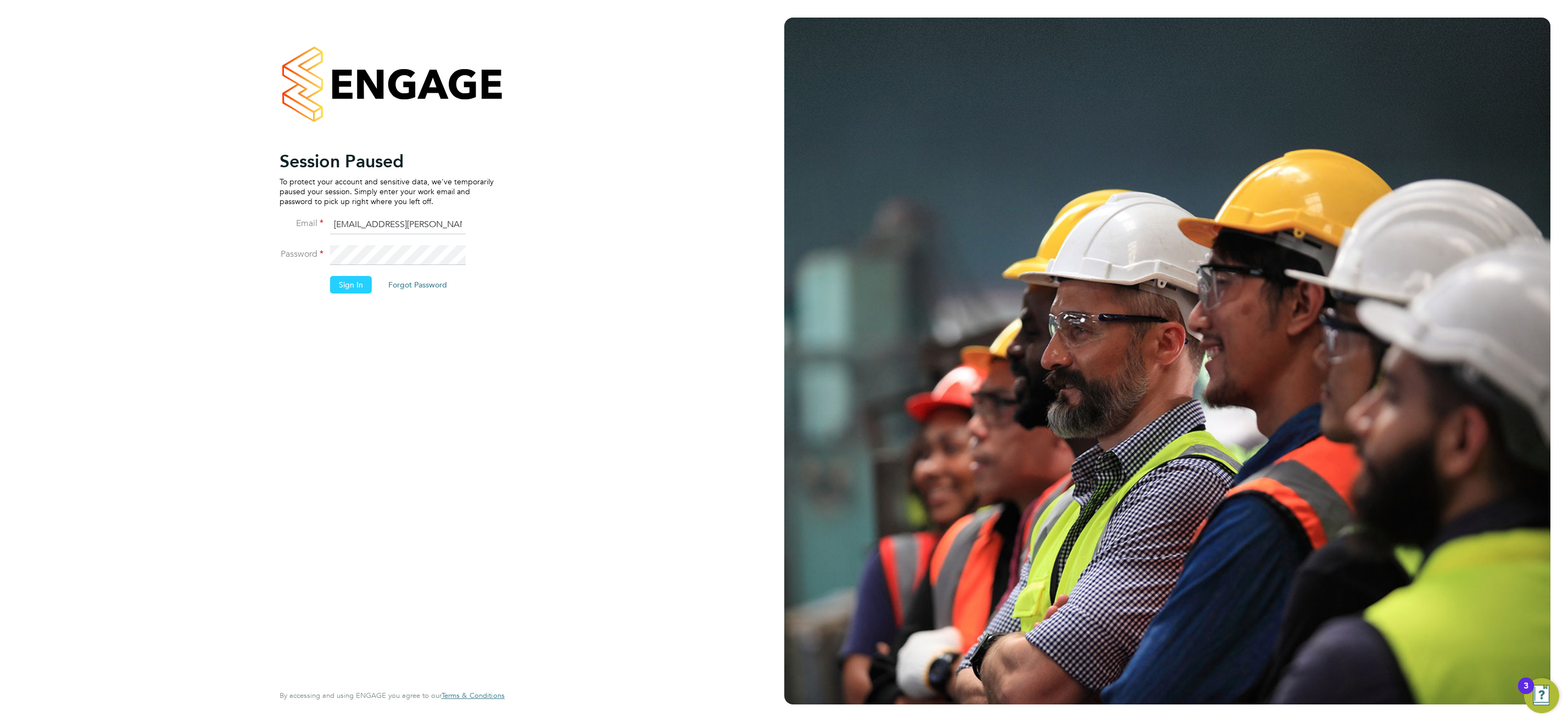
click at [353, 283] on button "Sign In" at bounding box center [351, 285] width 41 height 18
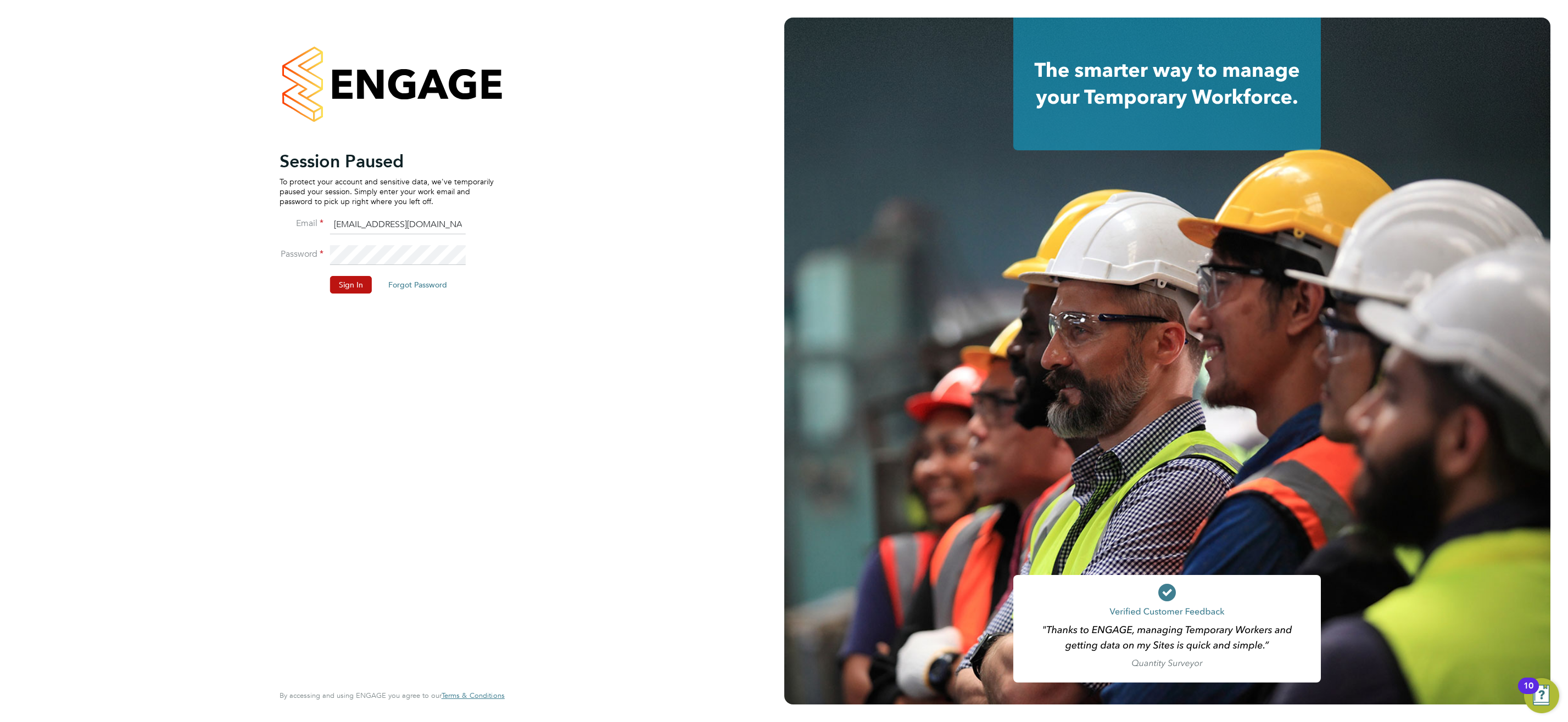
click at [364, 281] on button "Sign In" at bounding box center [351, 285] width 41 height 18
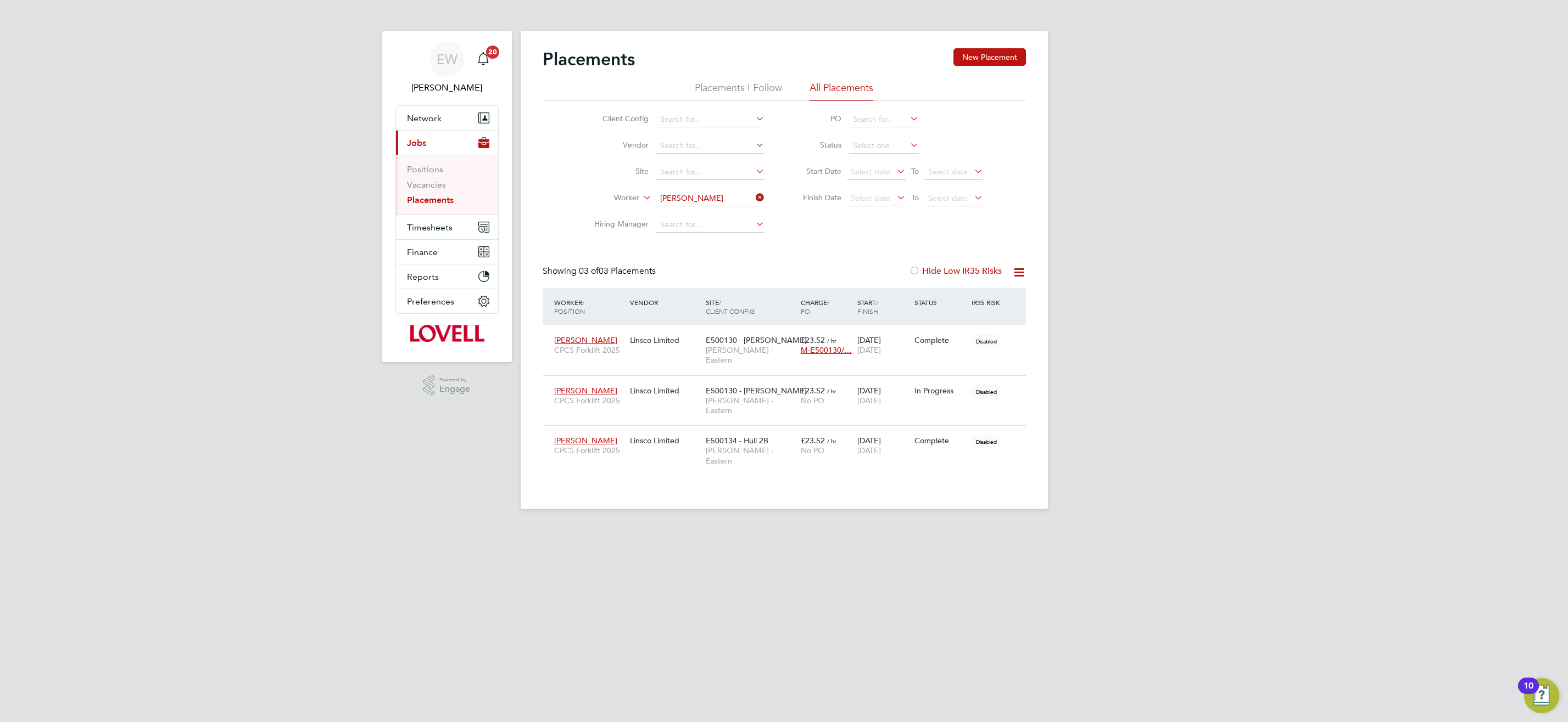
click at [688, 202] on input "[PERSON_NAME]" at bounding box center [710, 198] width 108 height 16
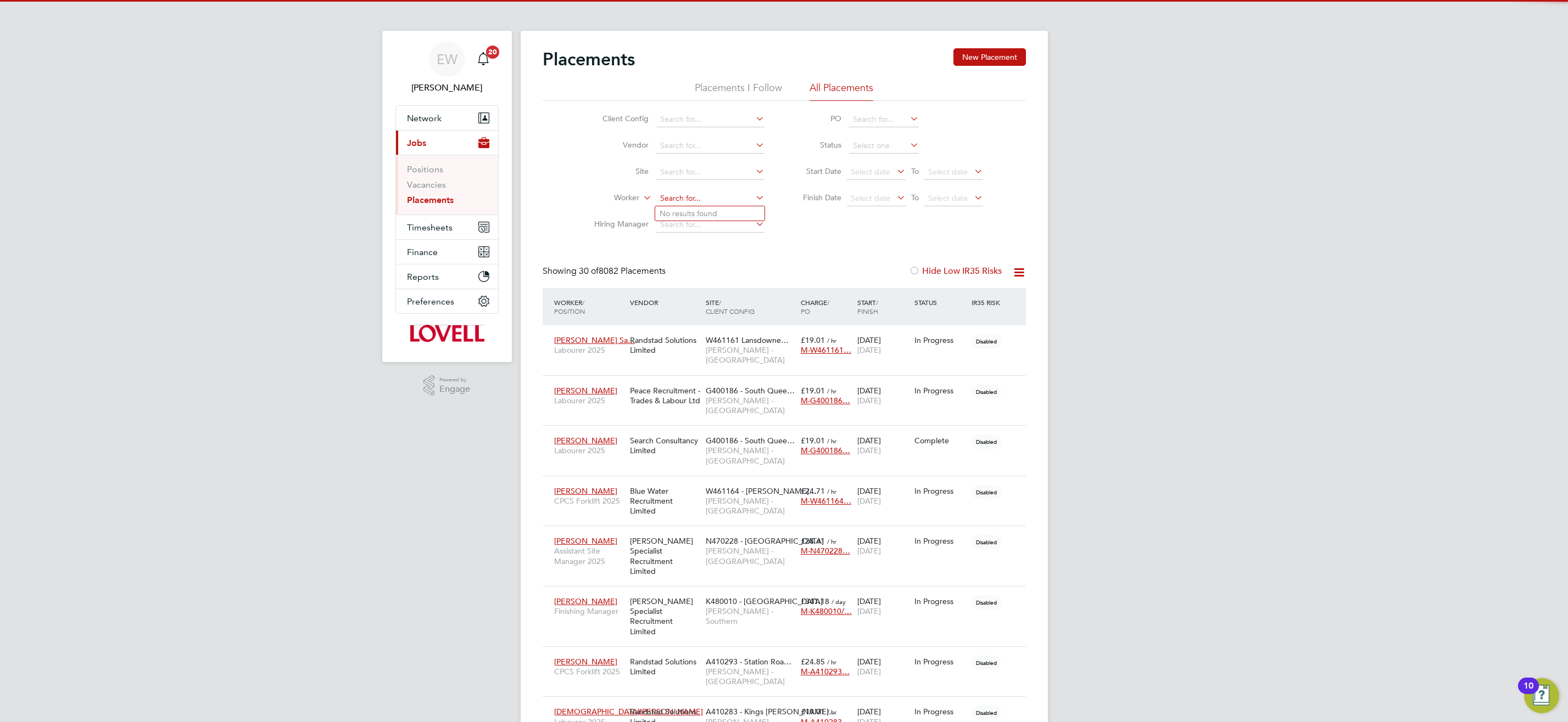
scroll to position [32, 96]
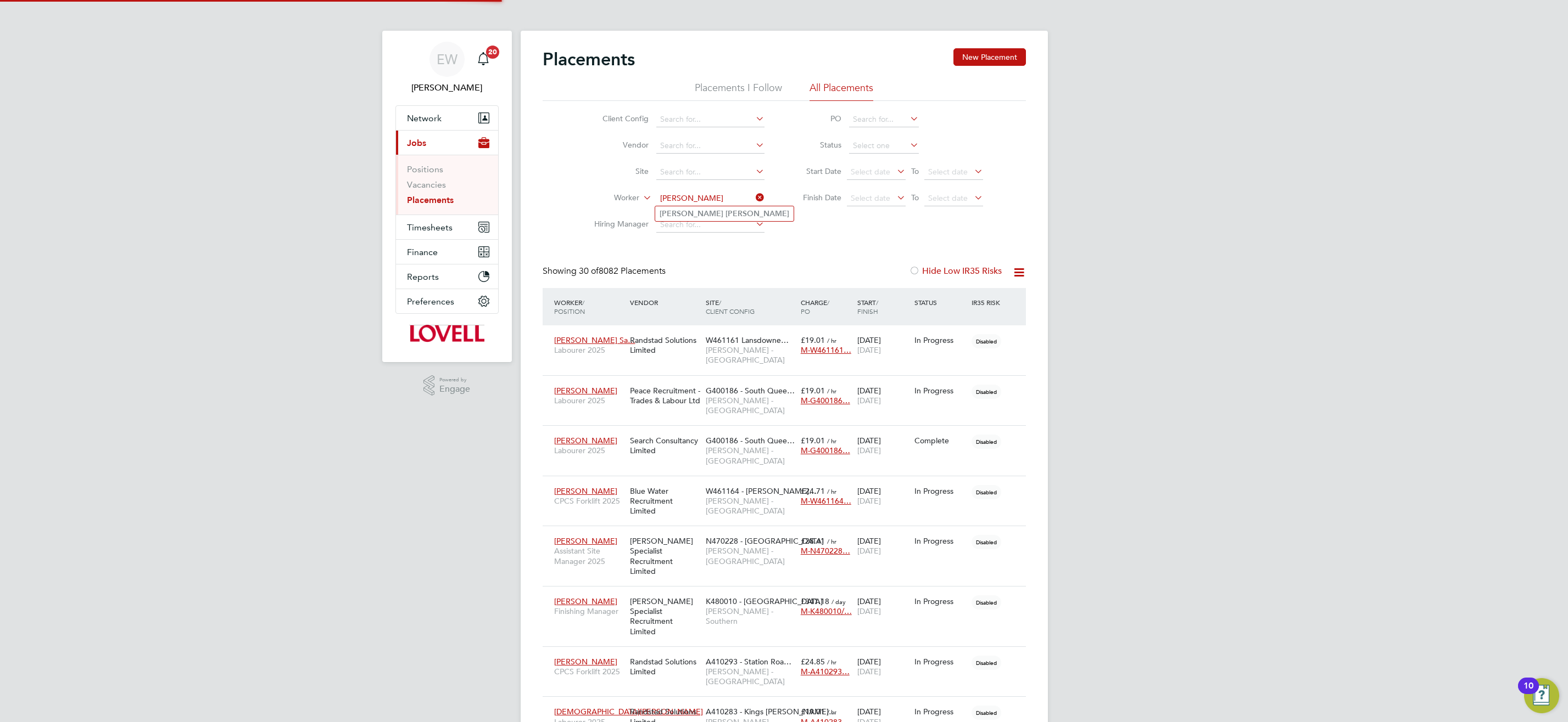
click at [722, 214] on li "Craig Ward" at bounding box center [725, 214] width 139 height 15
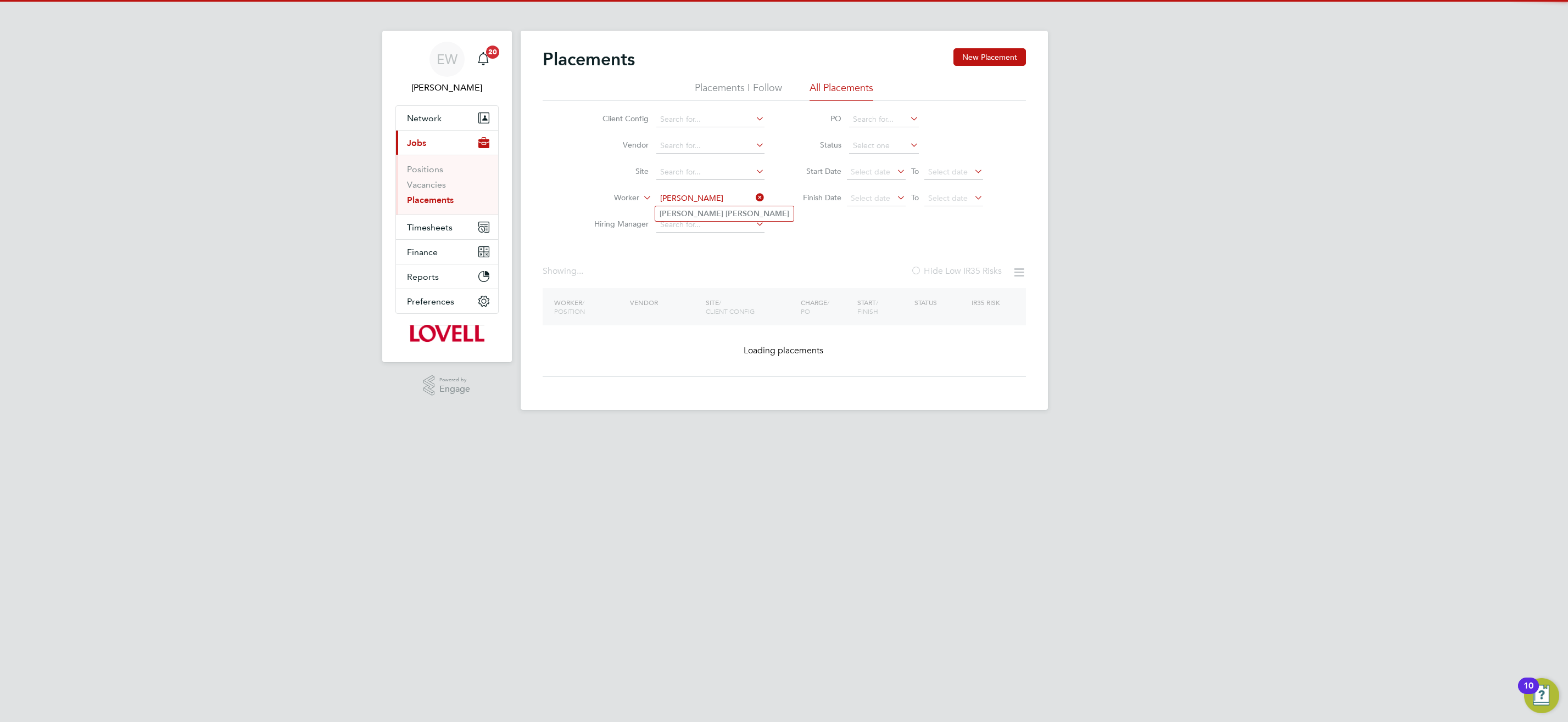
type input "Craig Ward"
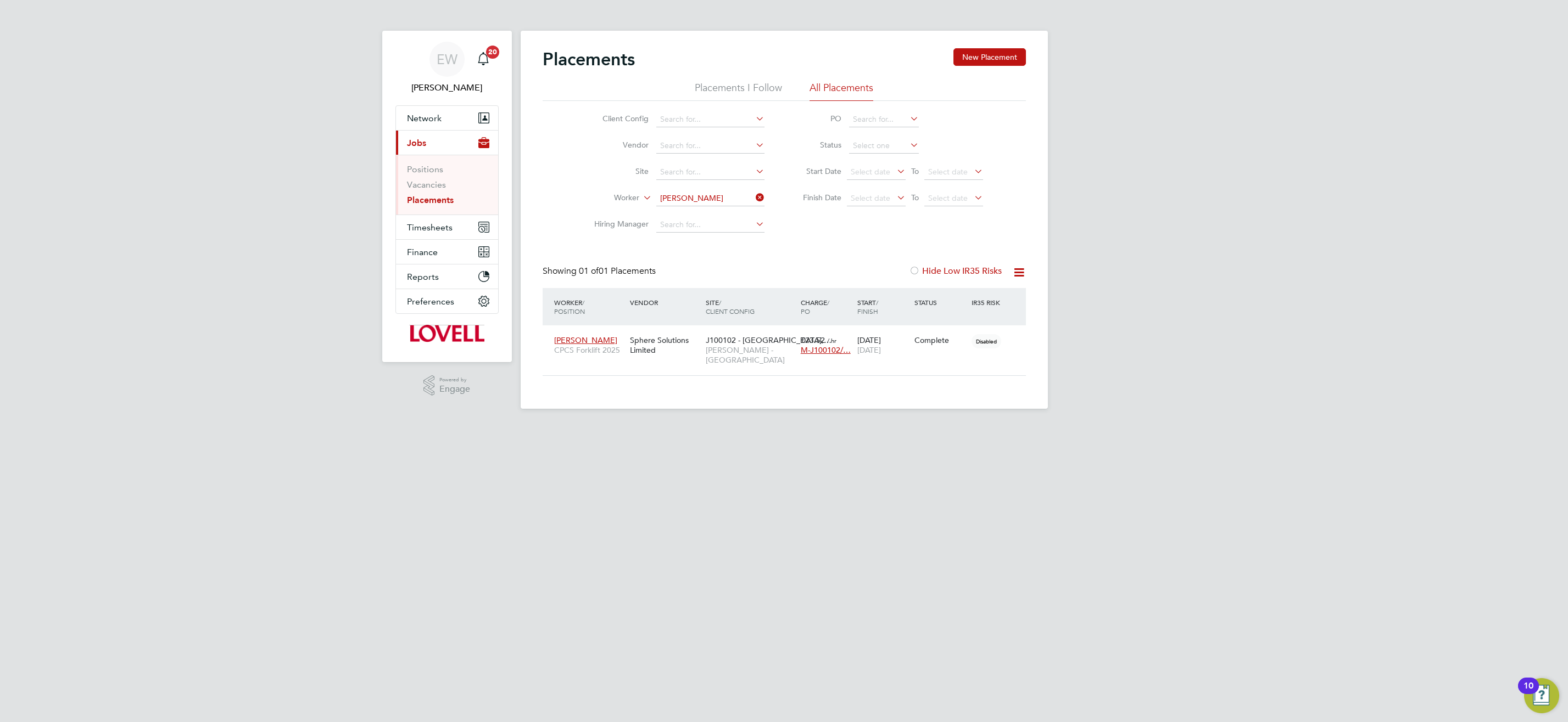
click at [710, 198] on input "Craig Ward" at bounding box center [710, 198] width 108 height 16
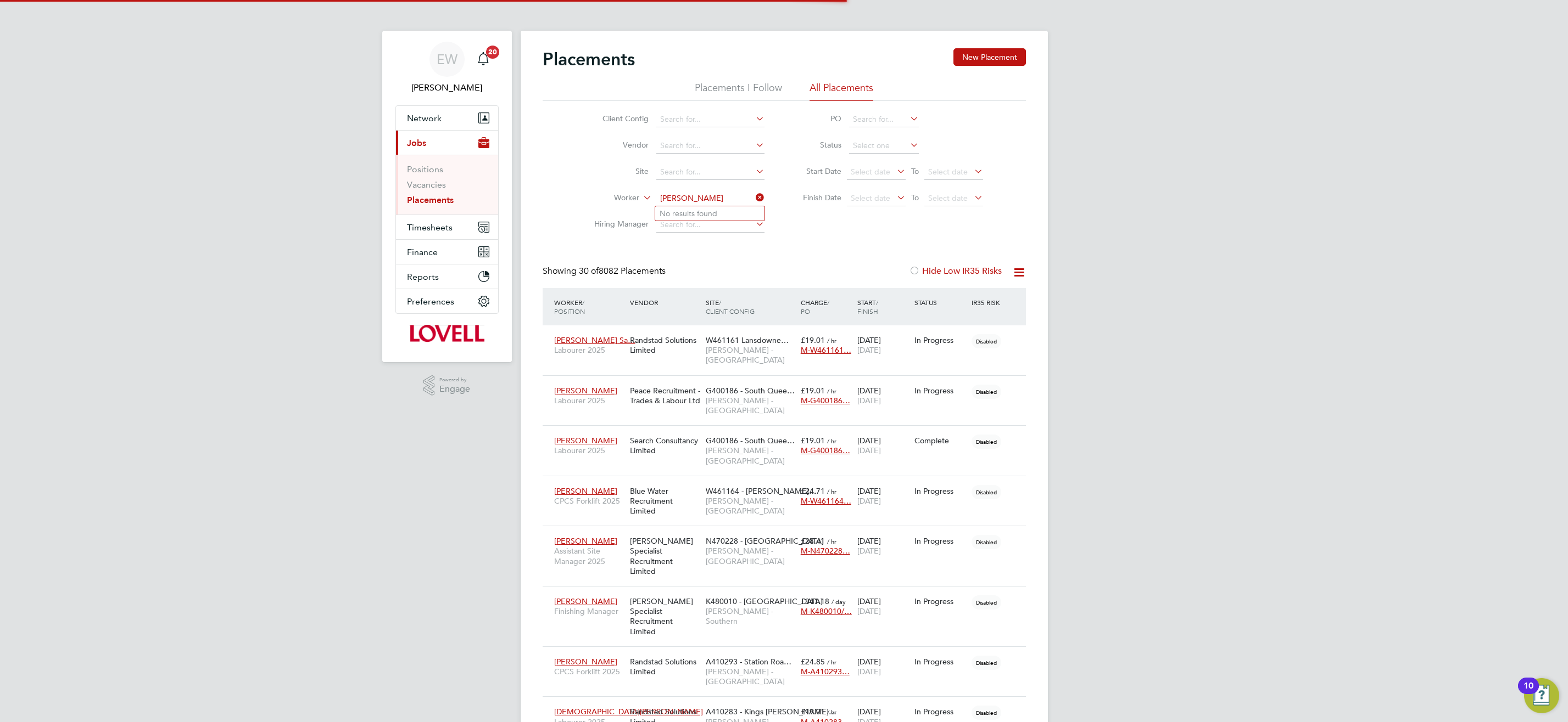
click at [683, 199] on input "joseph robinson" at bounding box center [710, 198] width 108 height 16
click at [719, 215] on li "Jo sh Robinson" at bounding box center [710, 214] width 109 height 15
type input "Josh Robinson"
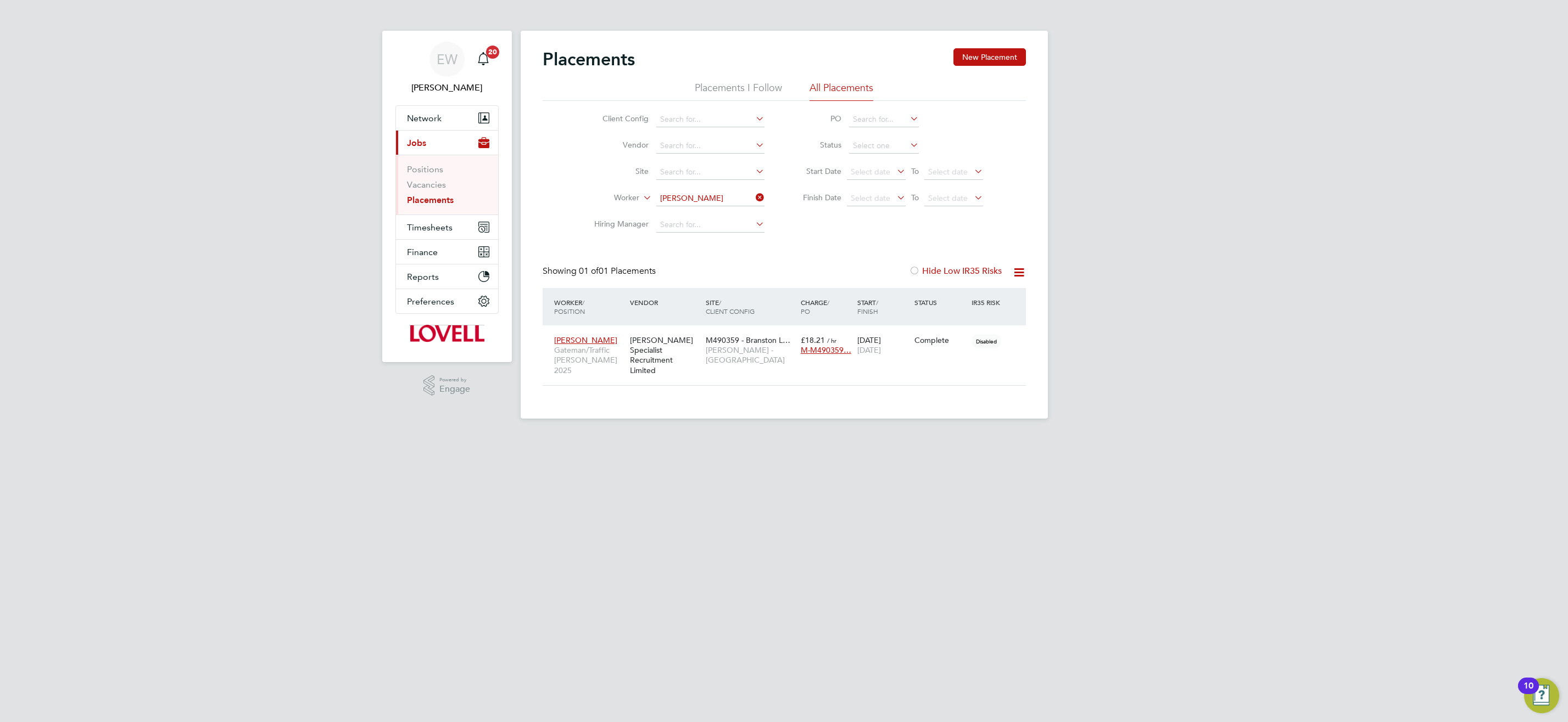
click at [693, 198] on input "Josh Robinson" at bounding box center [710, 198] width 108 height 16
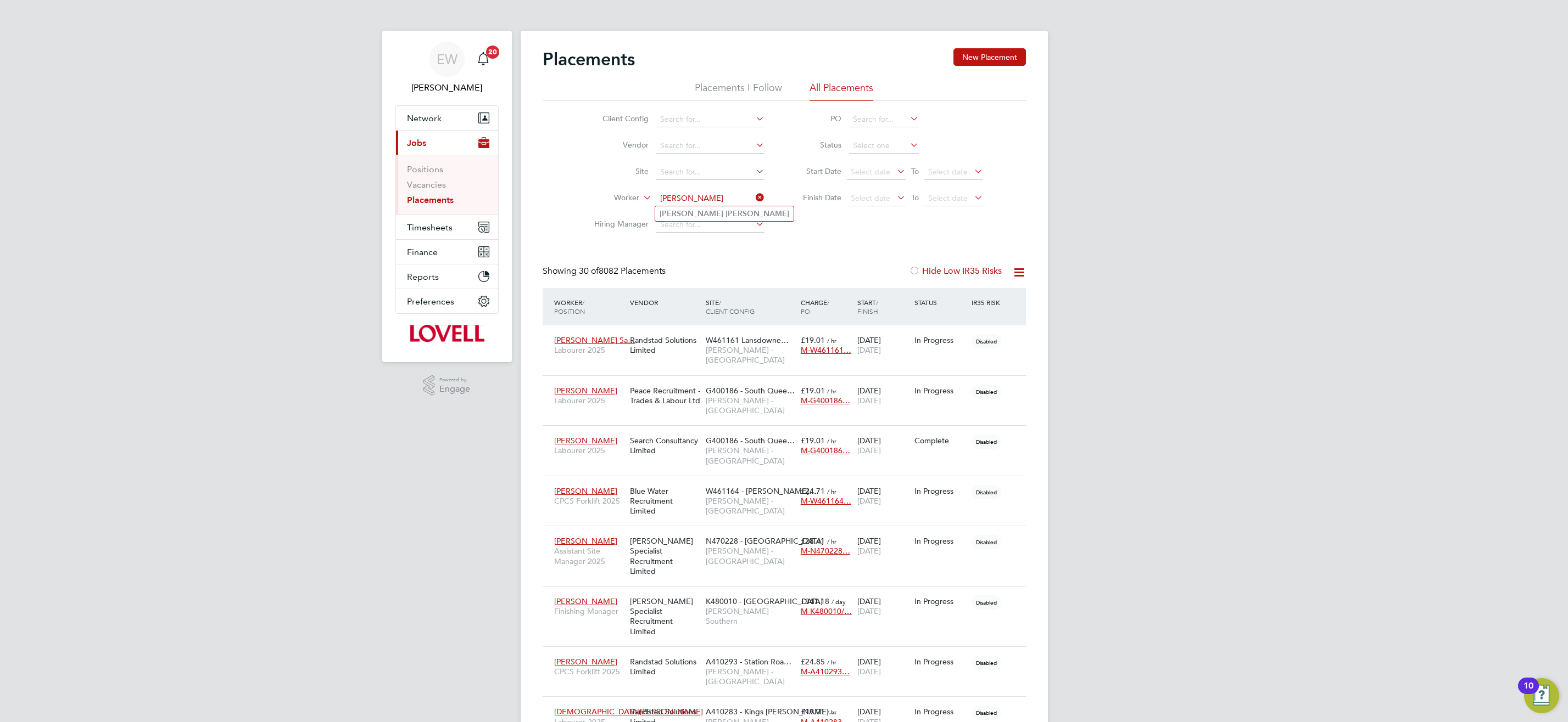
click at [725, 211] on b "Ward" at bounding box center [757, 214] width 64 height 10
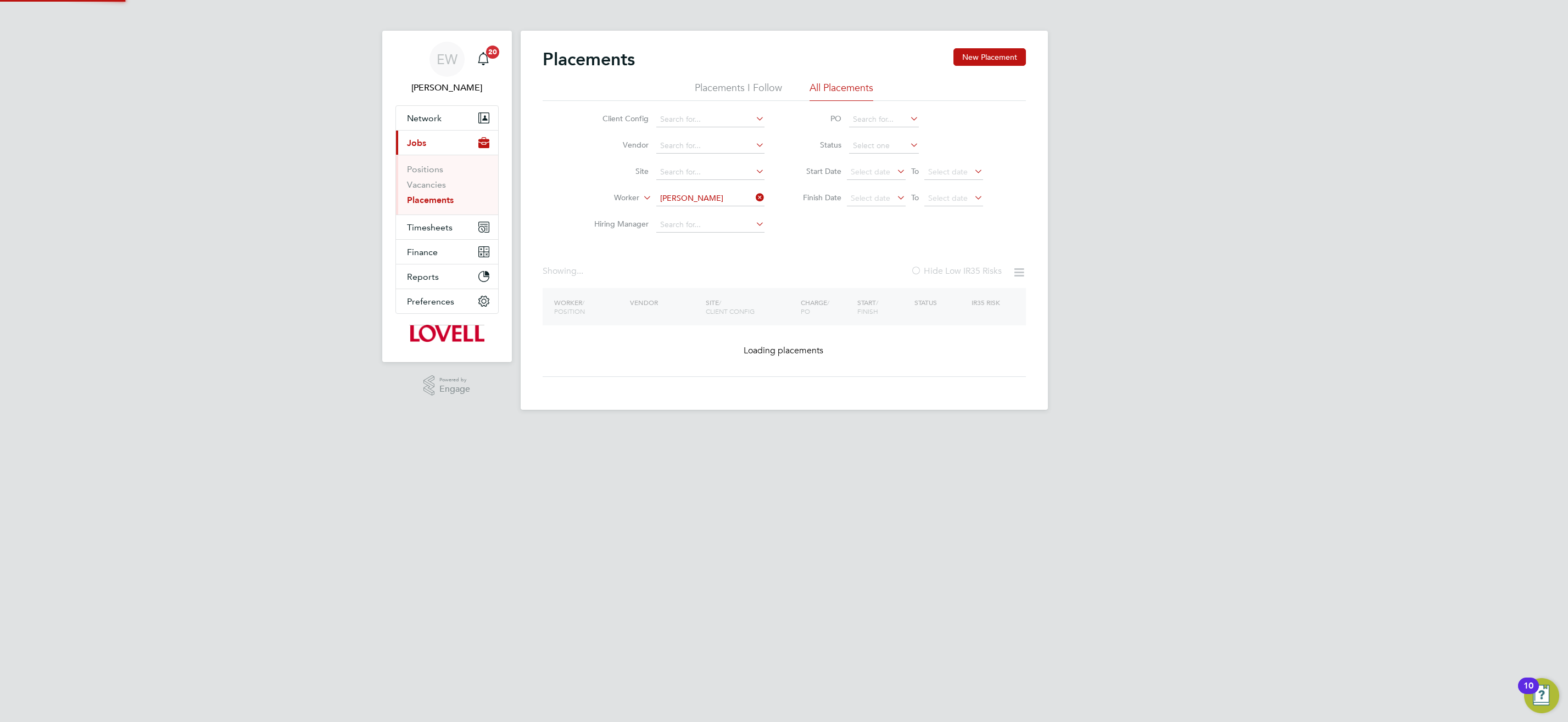
type input "Craig Ward"
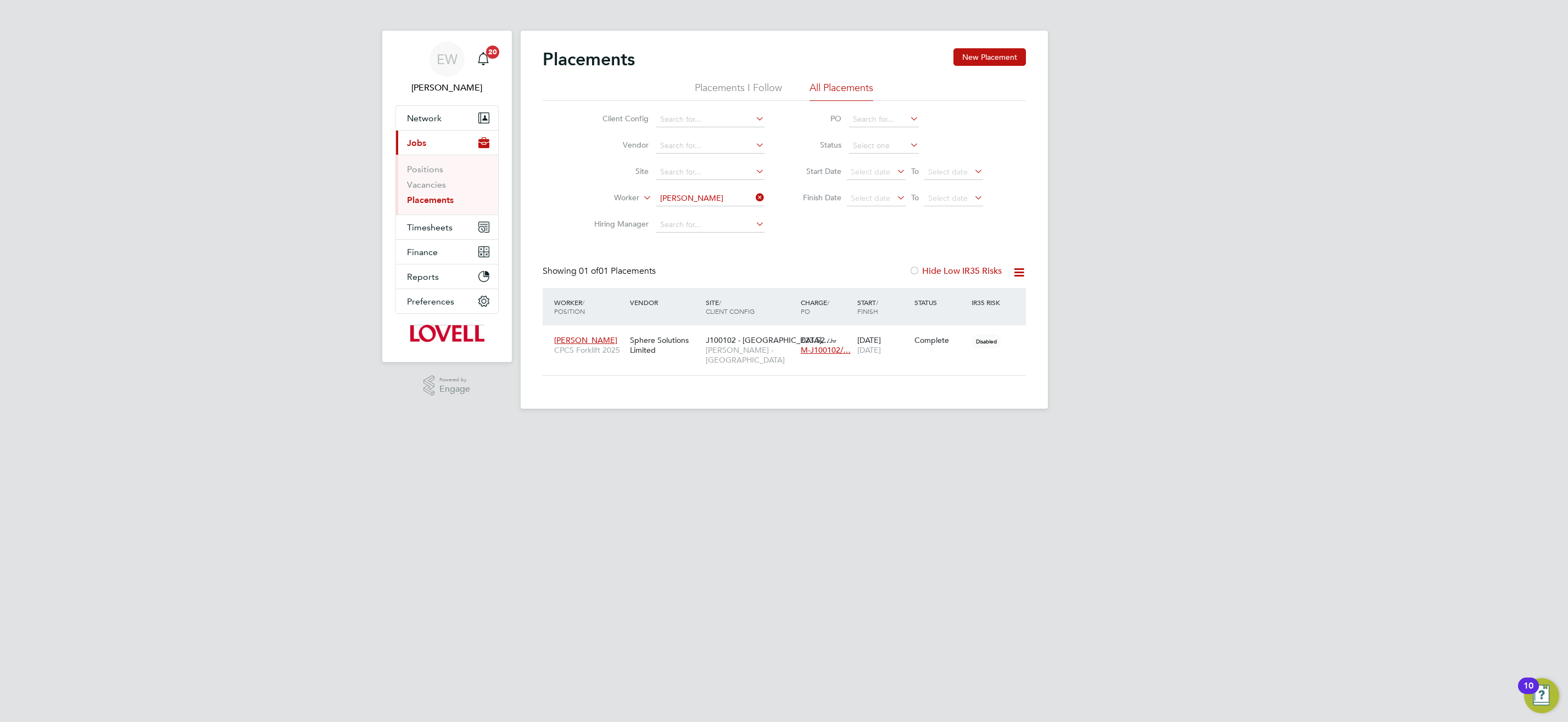
click at [682, 200] on input "Craig Ward" at bounding box center [710, 198] width 108 height 16
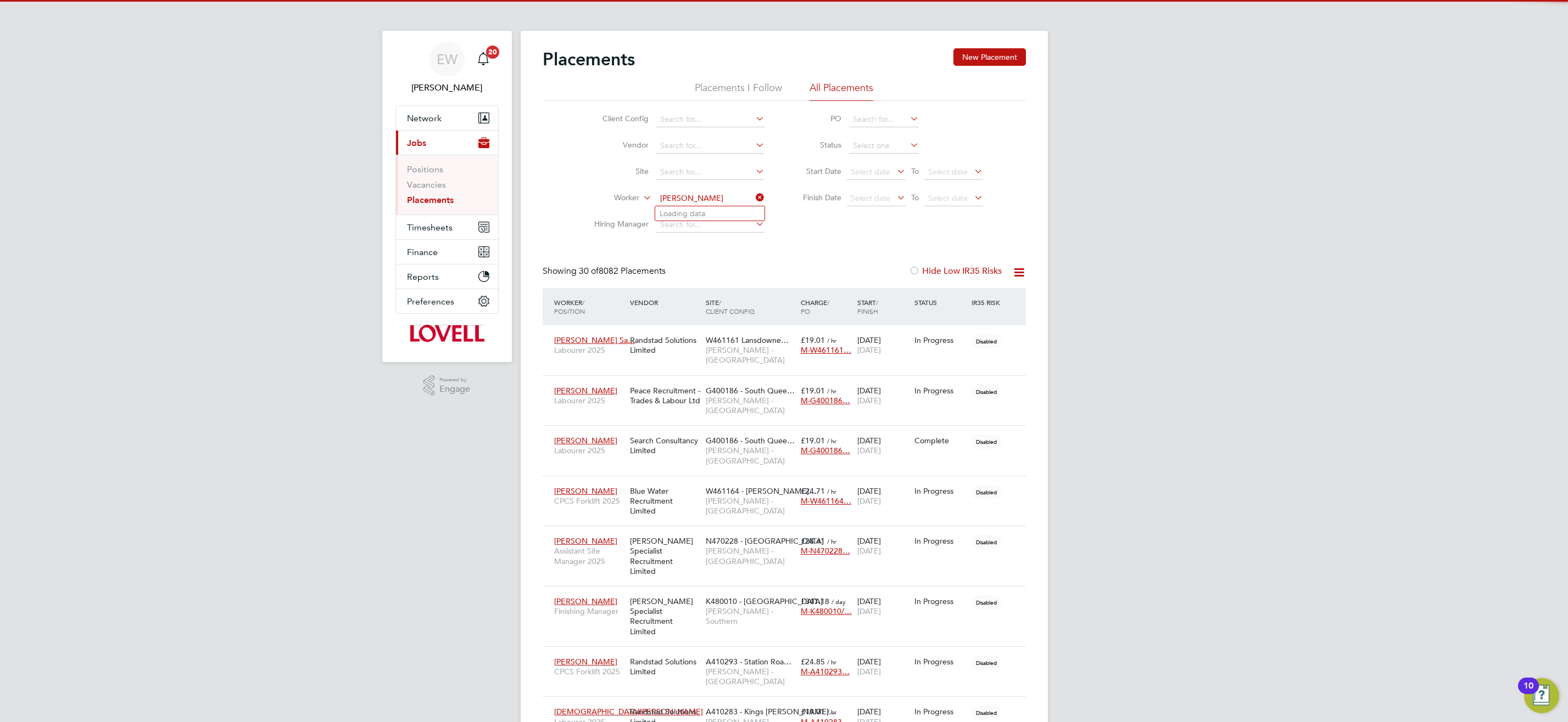
scroll to position [32, 96]
click at [729, 214] on li "Glen Wood mansey" at bounding box center [717, 214] width 124 height 15
type input "Glen Woodmansey"
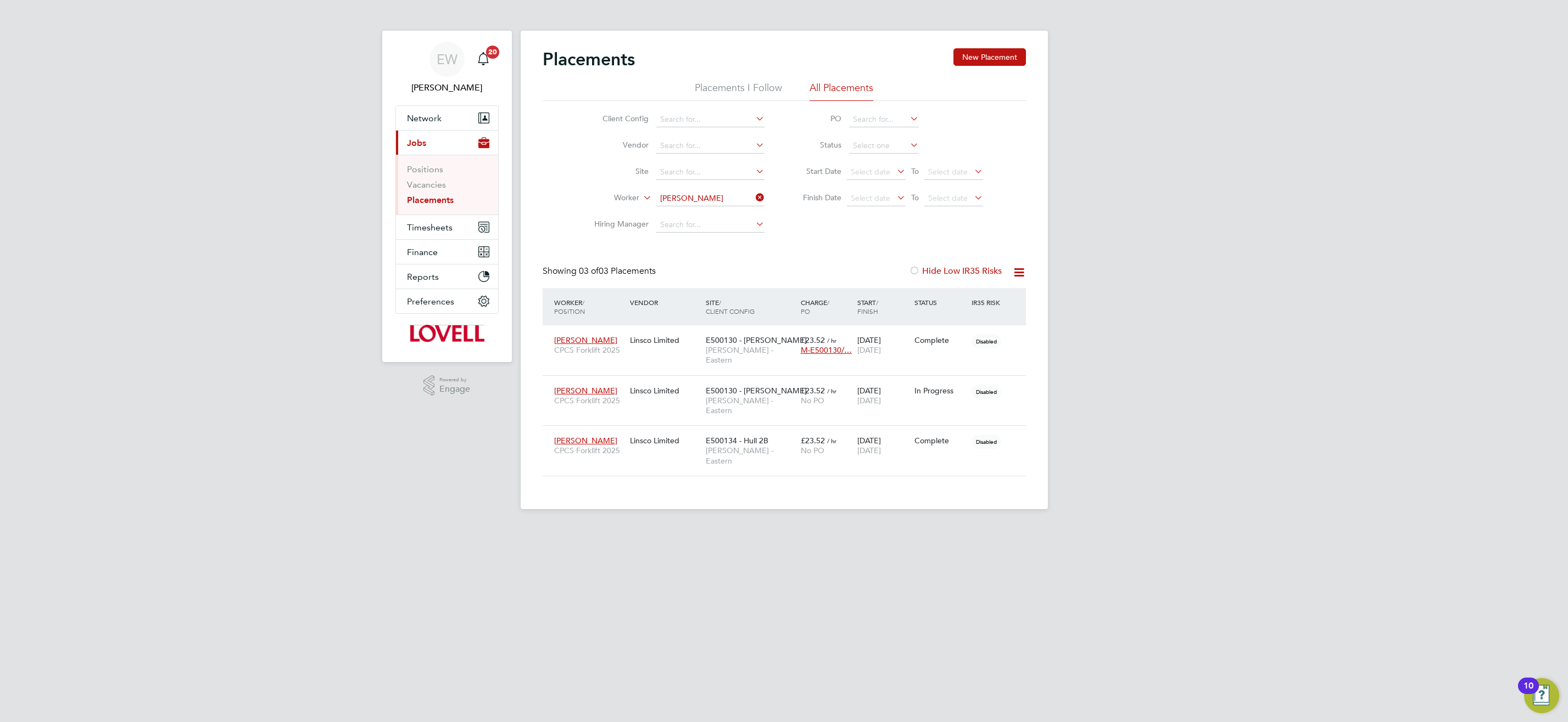
click at [726, 198] on input "Glen Woodmansey" at bounding box center [710, 198] width 108 height 16
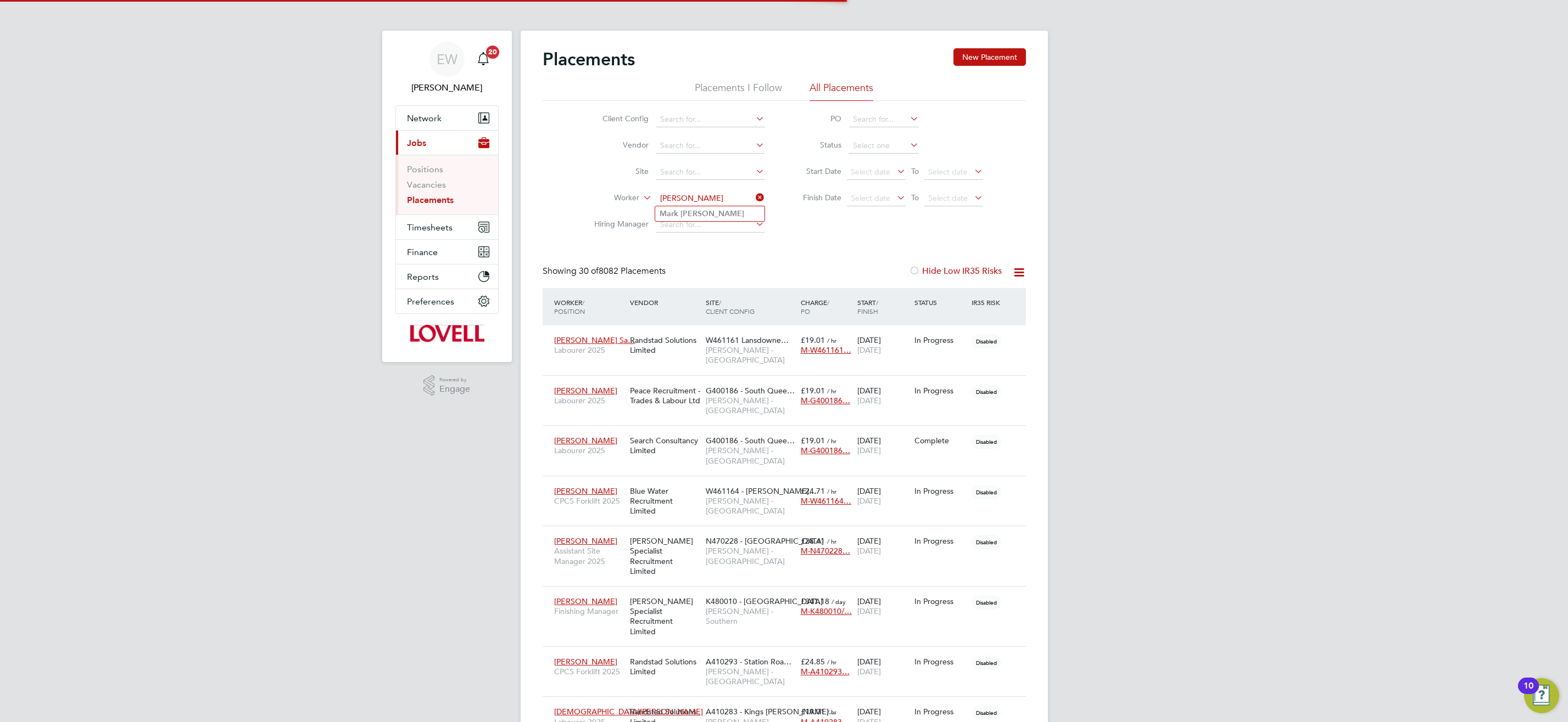
drag, startPoint x: 731, startPoint y: 213, endPoint x: 722, endPoint y: 255, distance: 43.0
click at [731, 212] on li "Mark Owen" at bounding box center [710, 214] width 109 height 15
type input "Mark Owen"
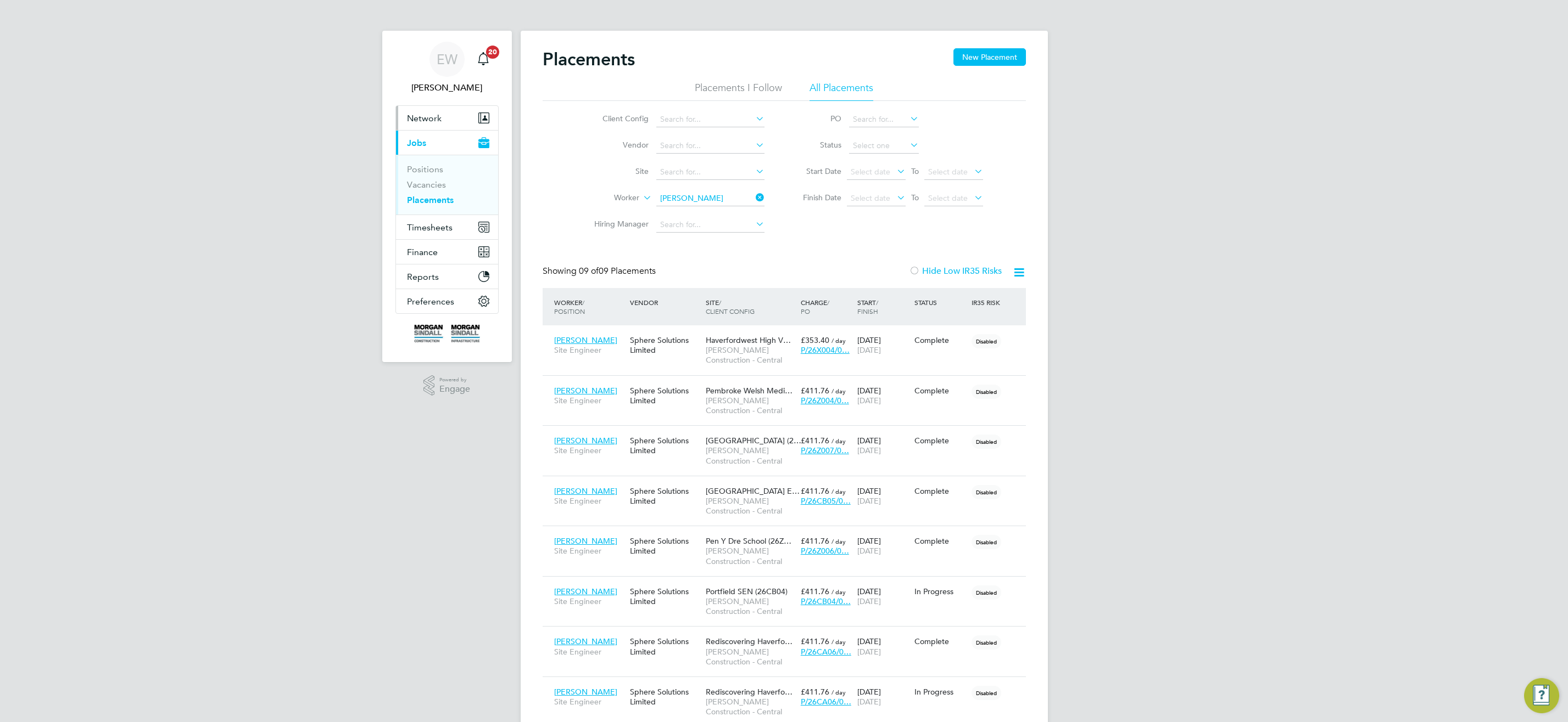
click at [407, 118] on span "Network" at bounding box center [424, 118] width 35 height 10
click at [412, 178] on link "Sites" at bounding box center [417, 175] width 19 height 10
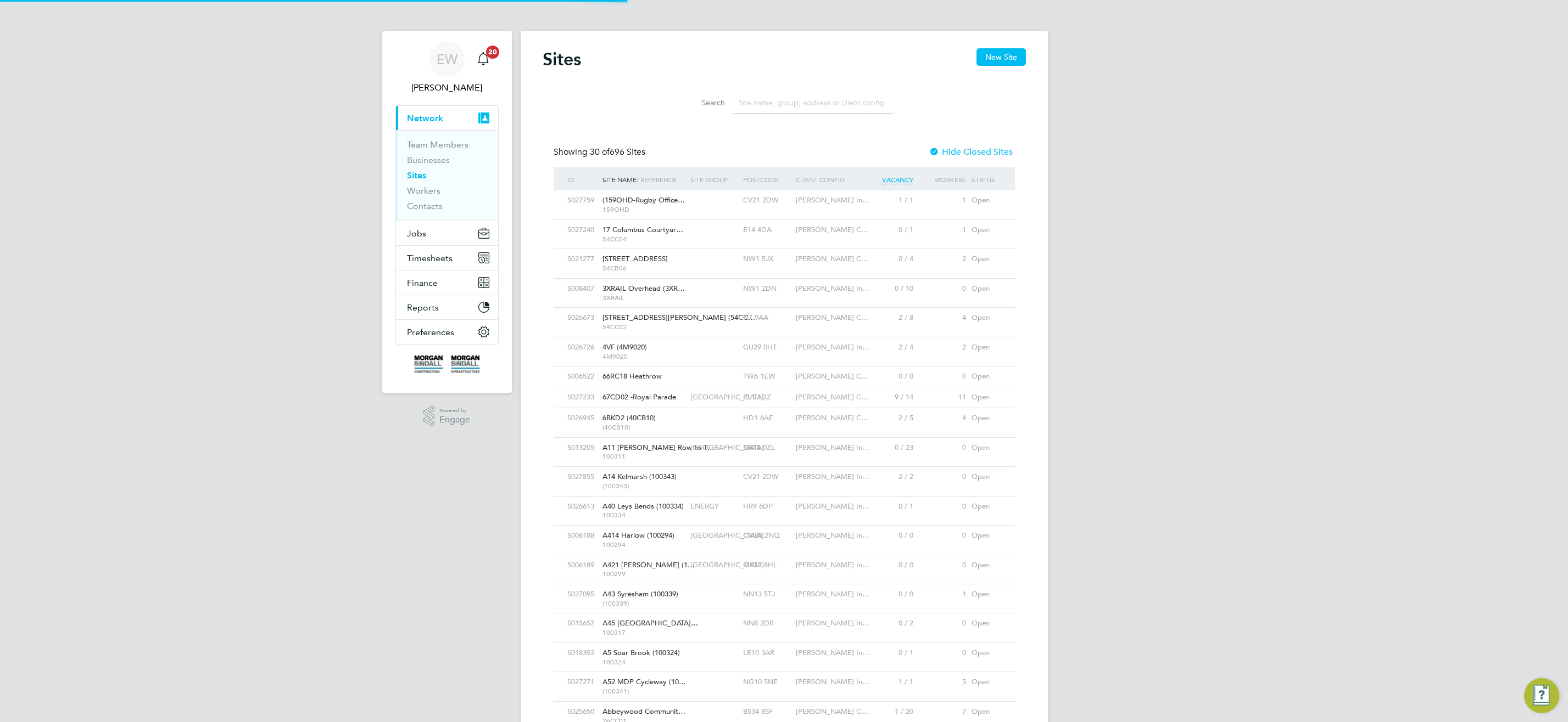
click at [782, 103] on input at bounding box center [813, 103] width 160 height 22
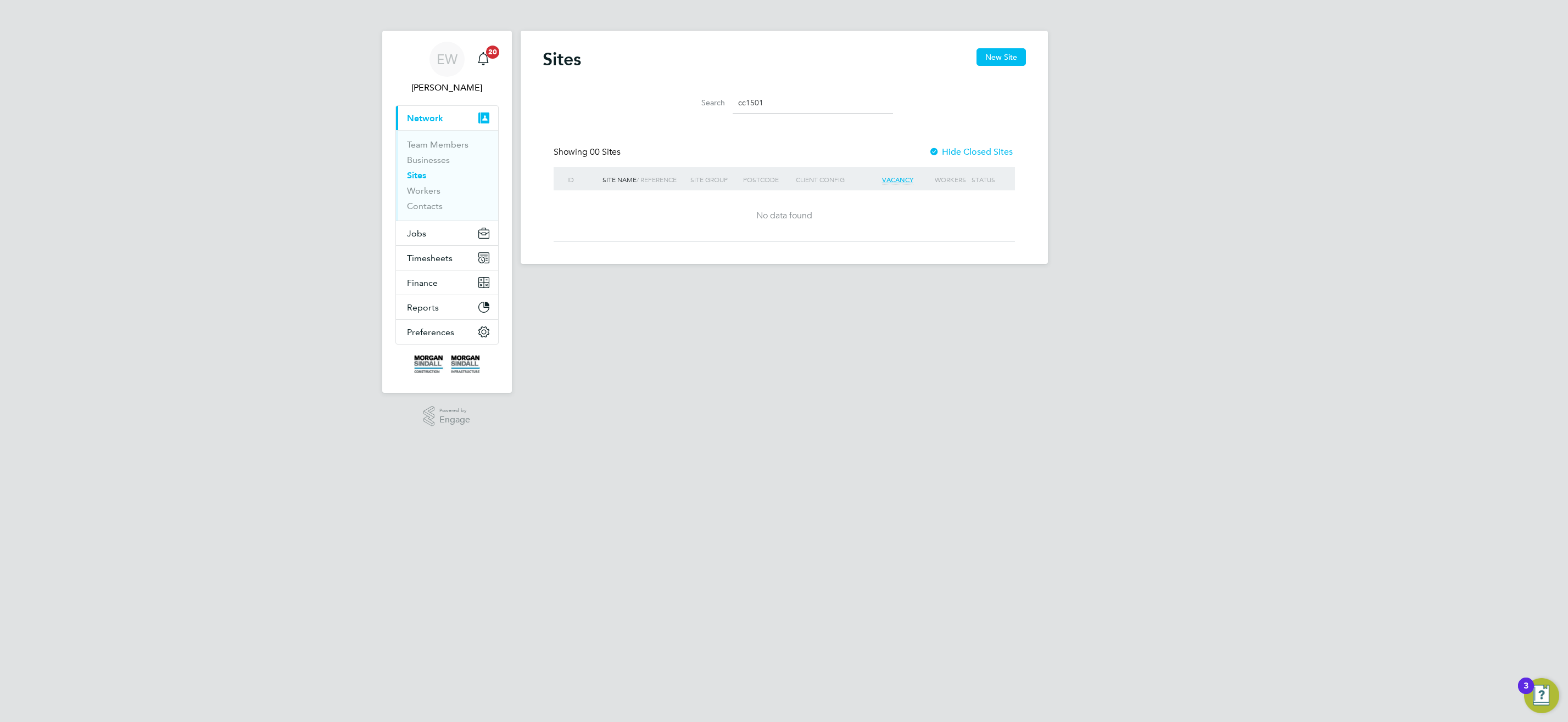
drag, startPoint x: 762, startPoint y: 104, endPoint x: 626, endPoint y: 113, distance: 136.3
click at [626, 112] on div "Search cc1501" at bounding box center [784, 101] width 483 height 38
type input "15cc01"
click at [1001, 57] on button "New Site" at bounding box center [1001, 57] width 50 height 18
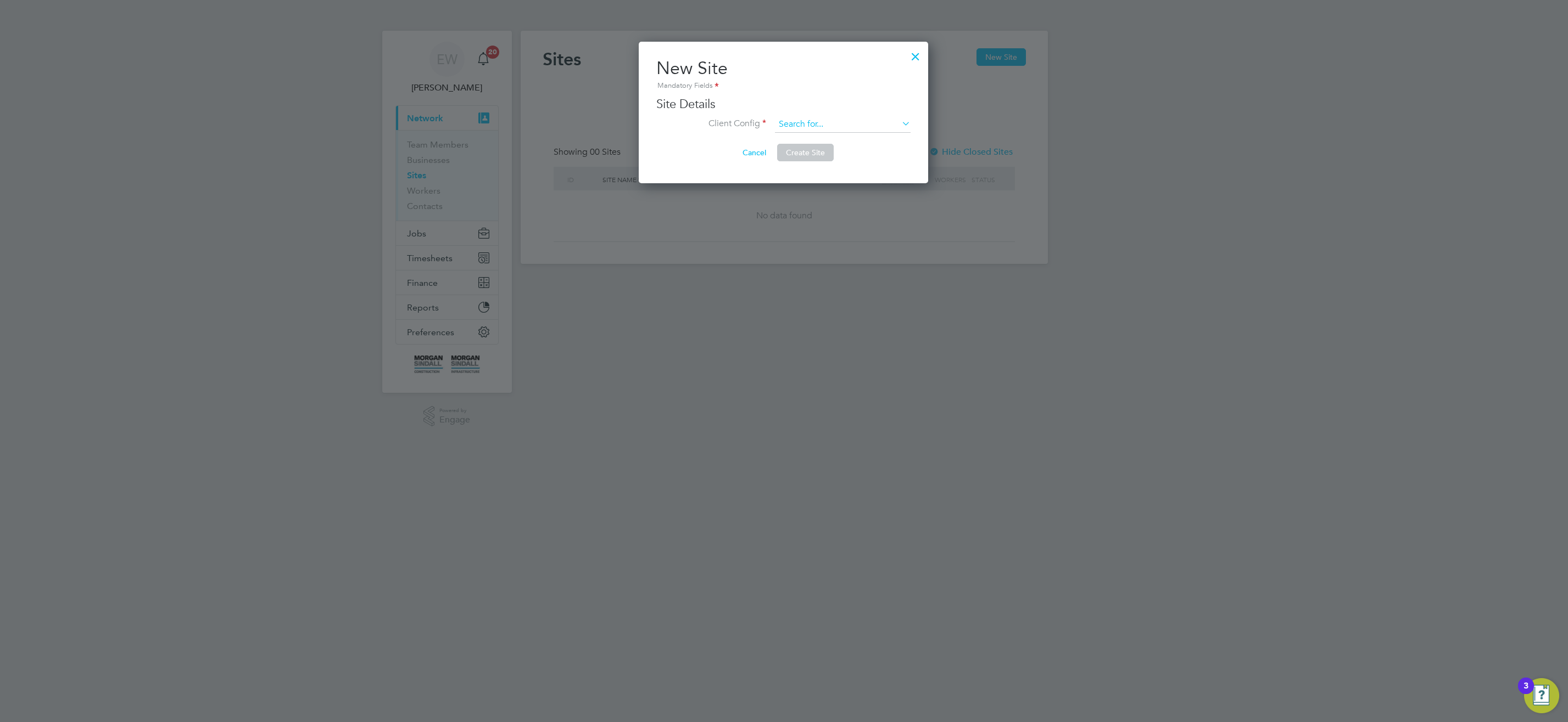
click at [811, 125] on input at bounding box center [843, 124] width 136 height 16
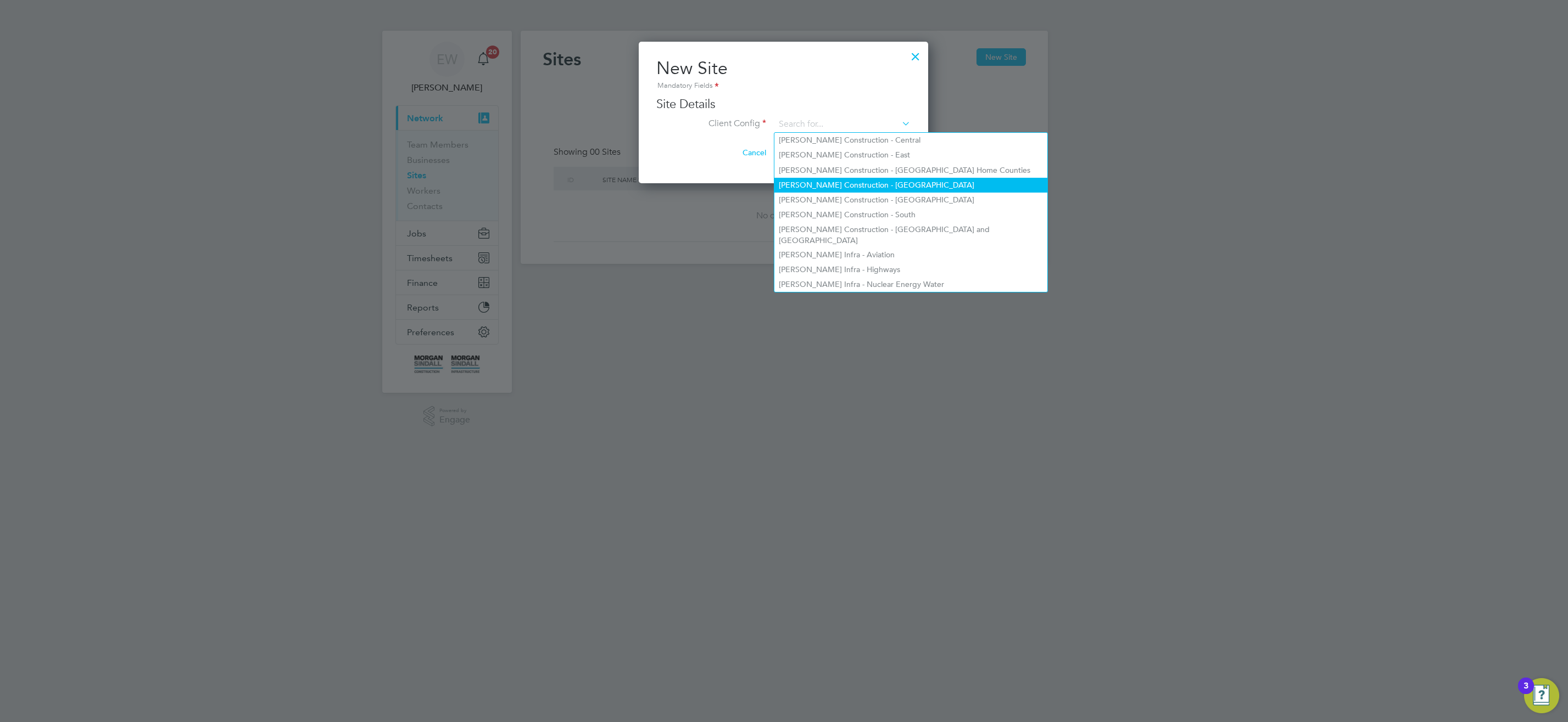
click at [922, 185] on li "Morgan Sindall Construction - North West" at bounding box center [910, 185] width 273 height 15
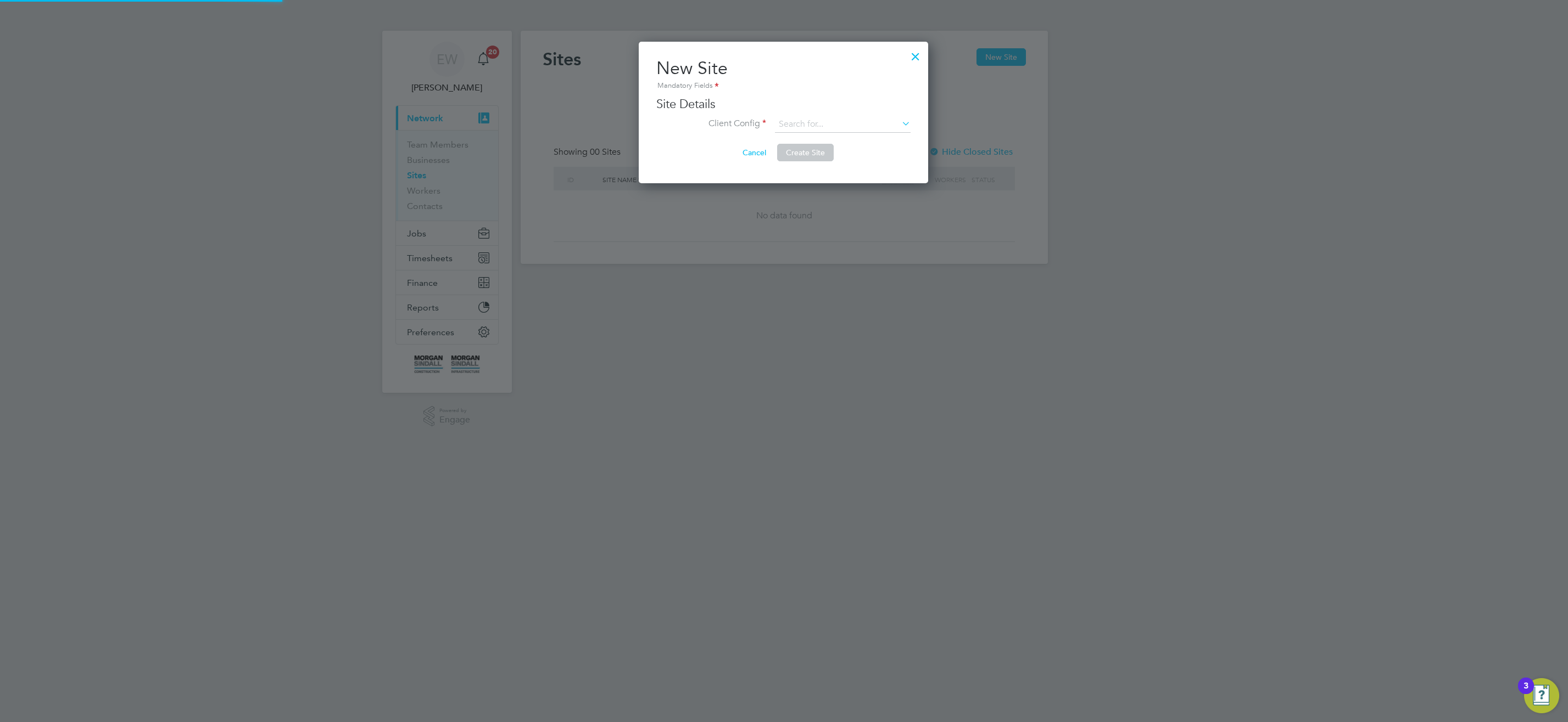
type input "[PERSON_NAME] Construction - [GEOGRAPHIC_DATA]"
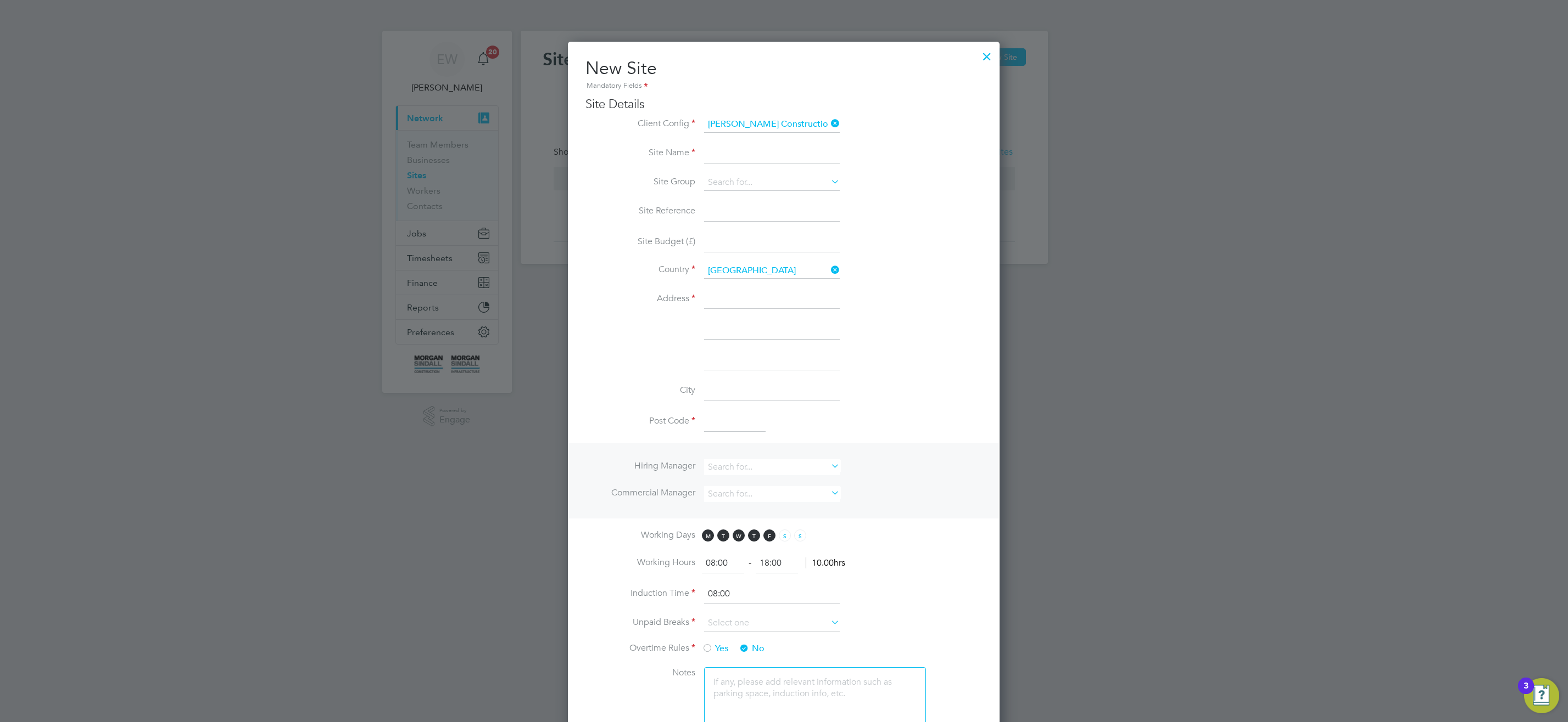
click at [736, 152] on input at bounding box center [772, 154] width 136 height 20
type input "ACC Liverpool (15CC01)"
click at [725, 211] on input at bounding box center [772, 211] width 136 height 20
type input "15CC01"
click at [752, 299] on input at bounding box center [772, 300] width 136 height 20
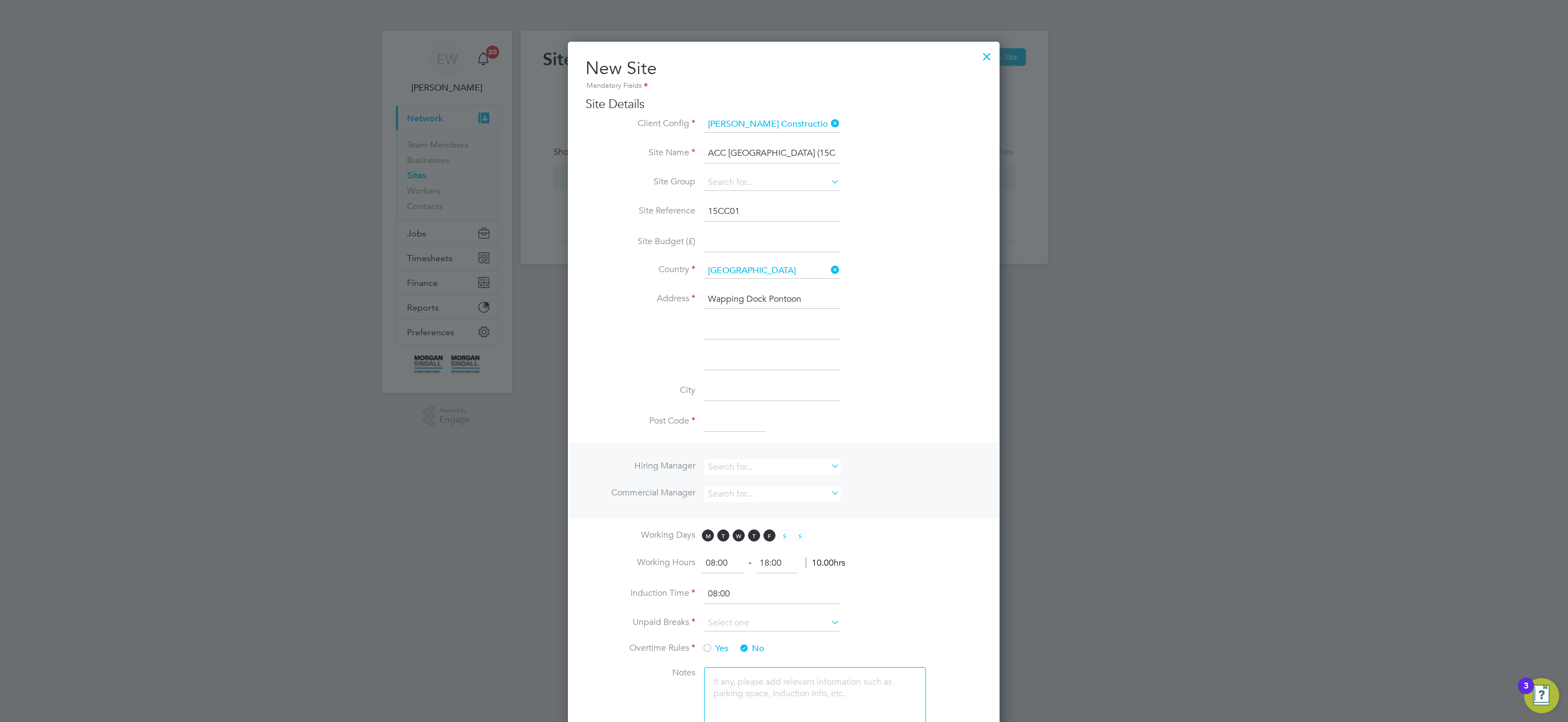
type input "Wapping Dock Pontoon"
type input "Keel Wharf"
click at [749, 361] on input at bounding box center [772, 360] width 136 height 20
type input "Liverpool"
click at [733, 425] on input at bounding box center [735, 422] width 61 height 20
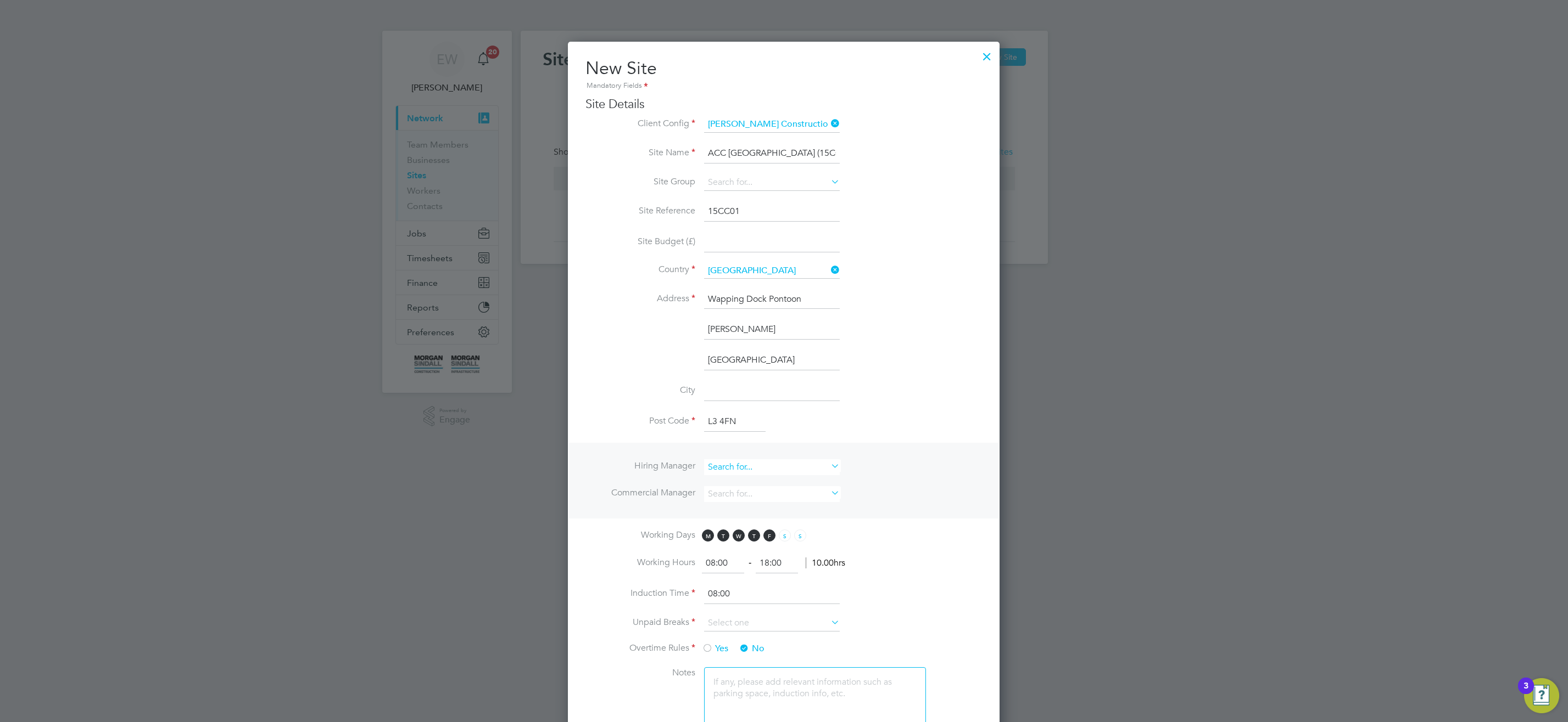
type input "L3 4FN"
click at [728, 465] on input at bounding box center [772, 467] width 136 height 16
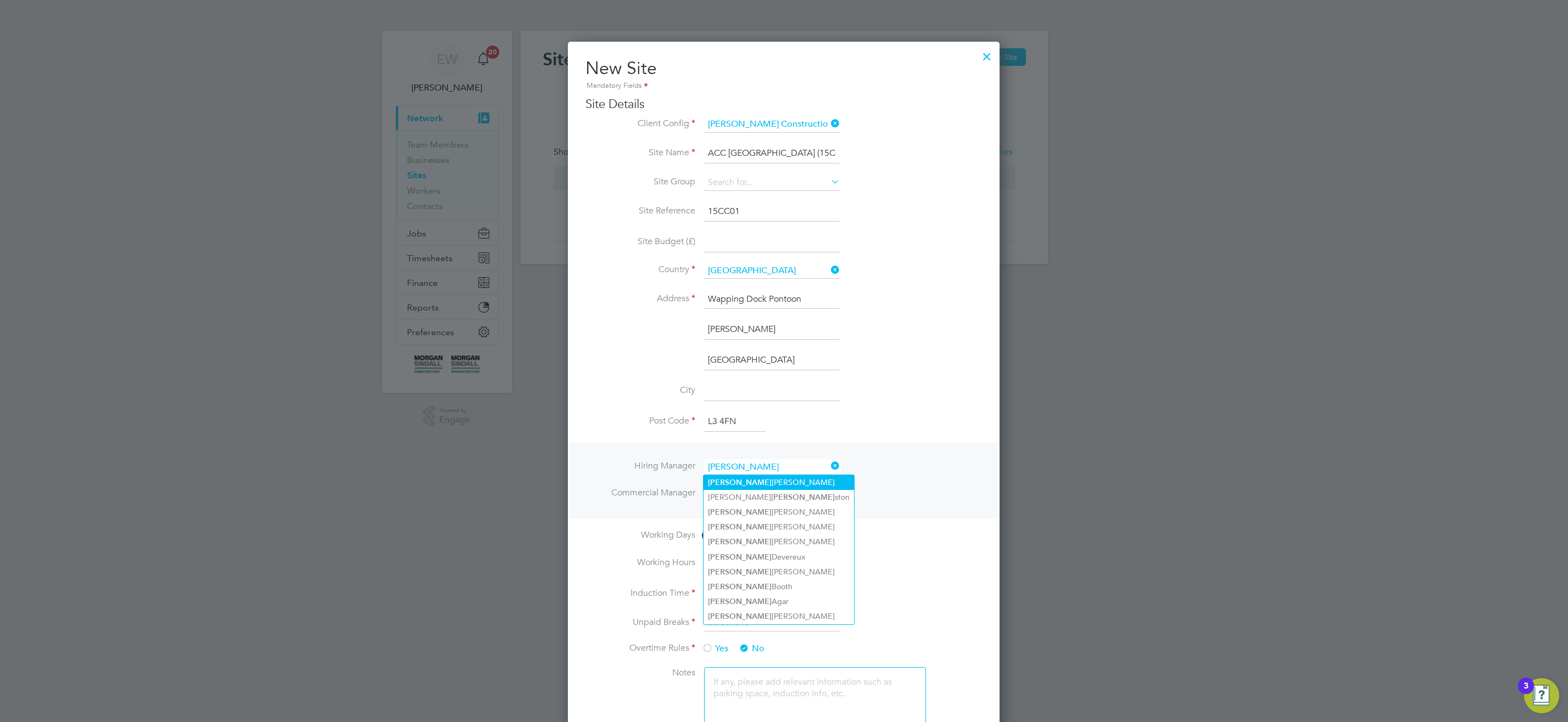
click at [751, 477] on li "John Boardman" at bounding box center [778, 483] width 150 height 15
type input "John Boardman"
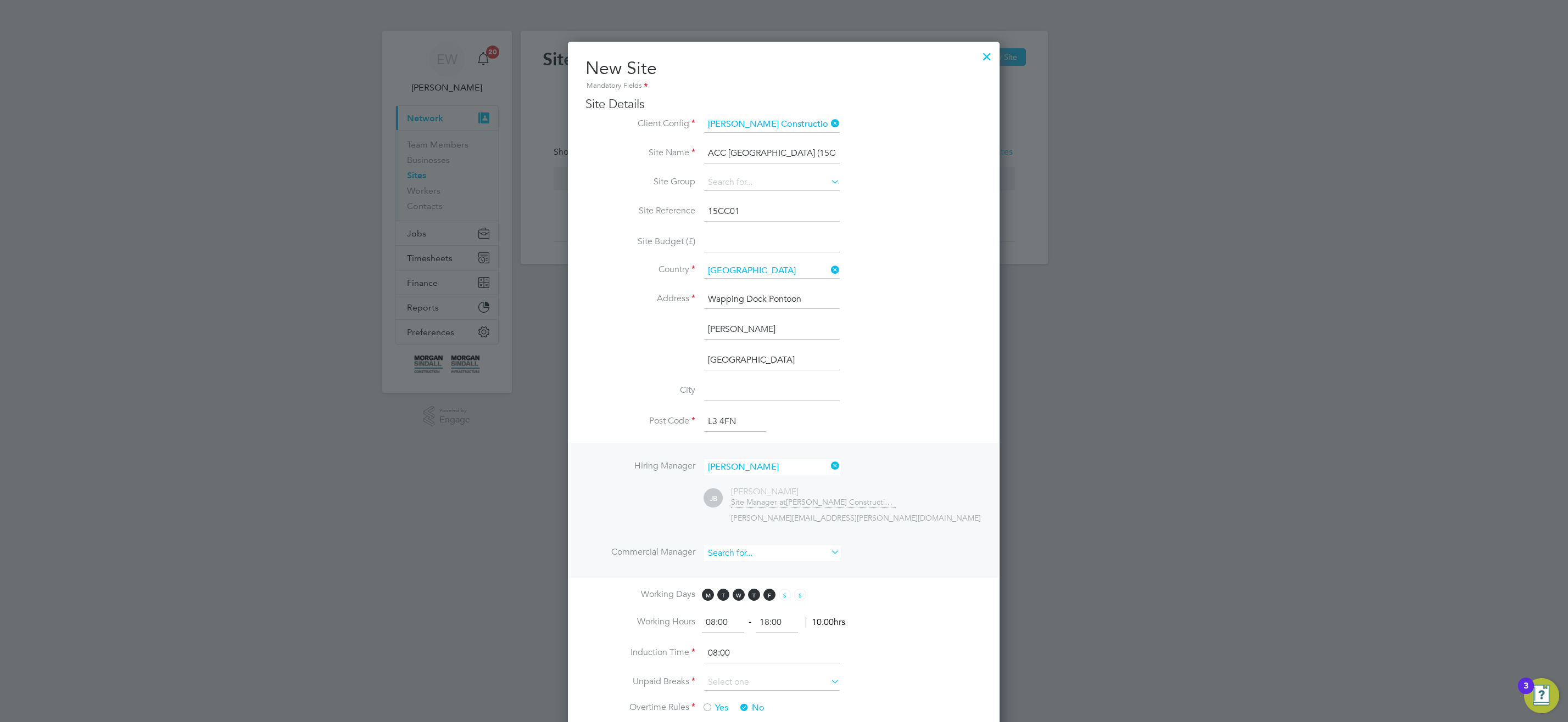
click at [746, 554] on input at bounding box center [772, 553] width 136 height 16
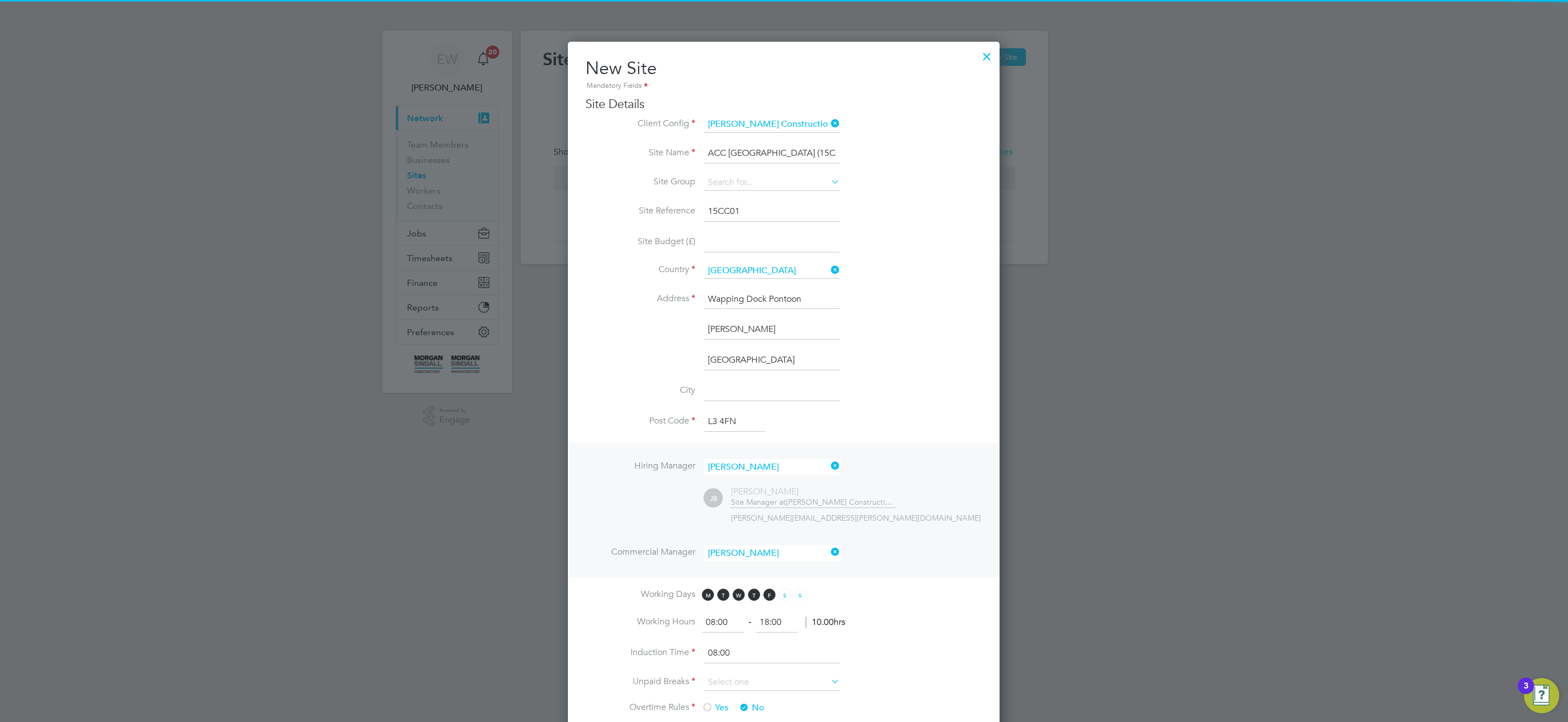
click at [780, 570] on li "Raymond Johnson" at bounding box center [771, 569] width 137 height 15
type input "Raymond Johnson"
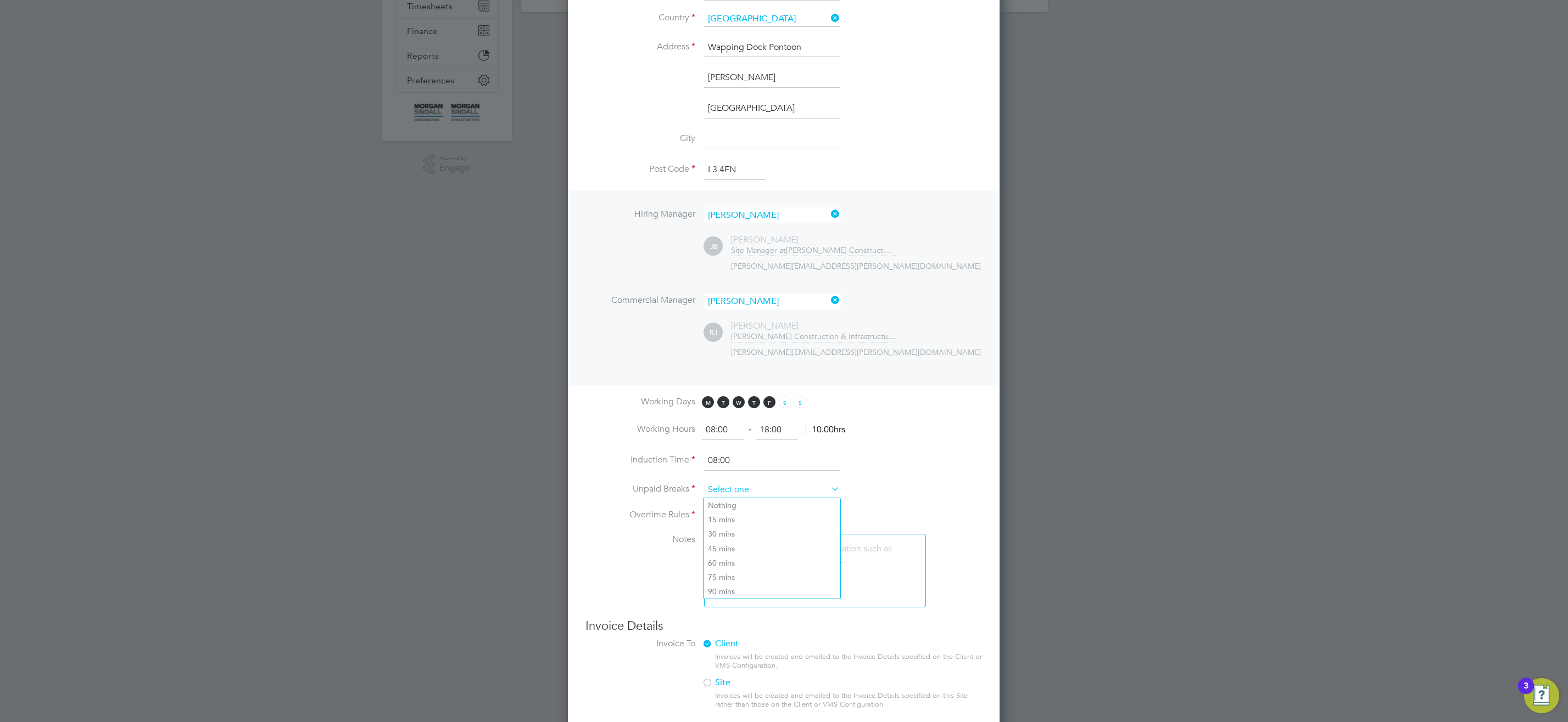
click at [725, 484] on input at bounding box center [772, 490] width 136 height 16
click at [738, 563] on li "60 mins" at bounding box center [771, 562] width 137 height 14
type input "60 mins"
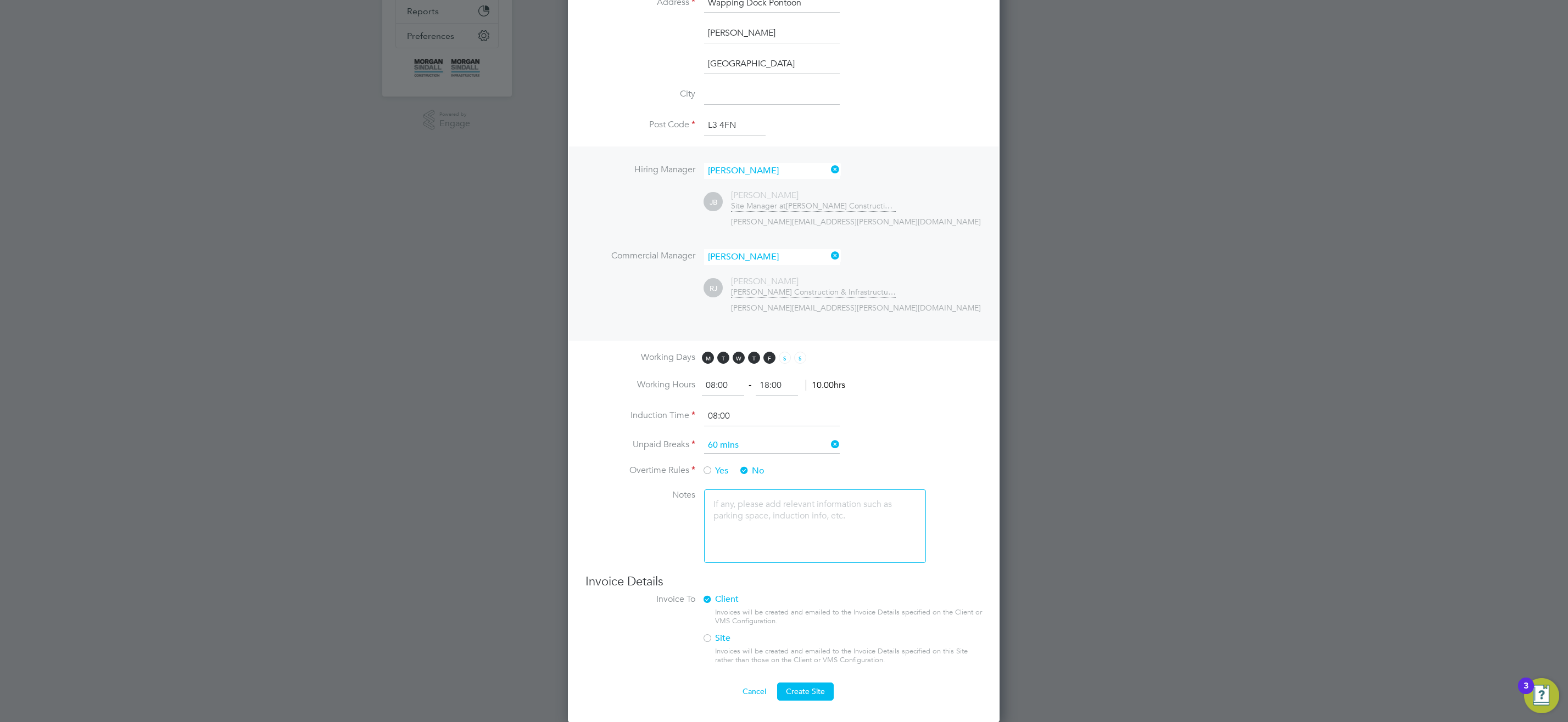
scroll to position [297, 0]
click at [808, 695] on span "Create Site" at bounding box center [805, 691] width 39 height 10
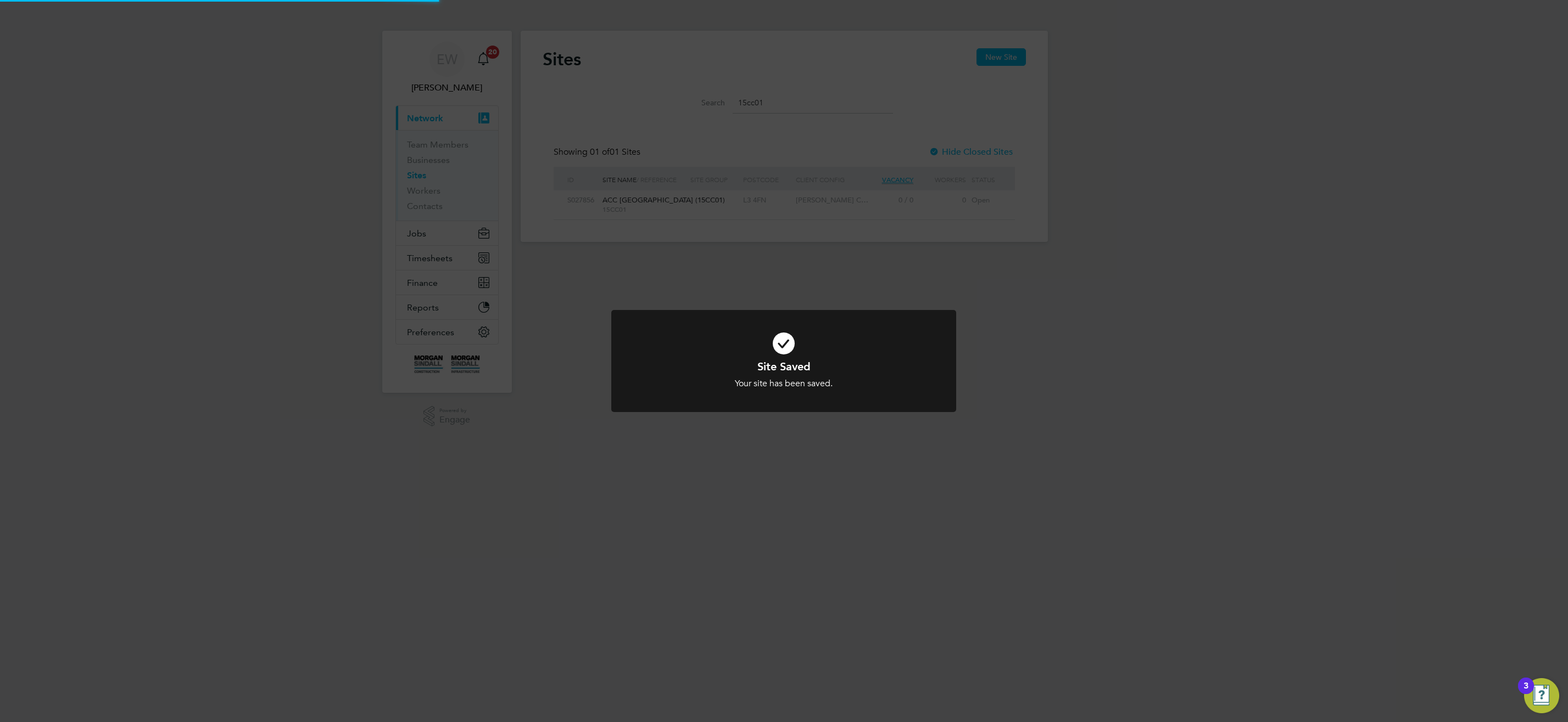
scroll to position [21, 71]
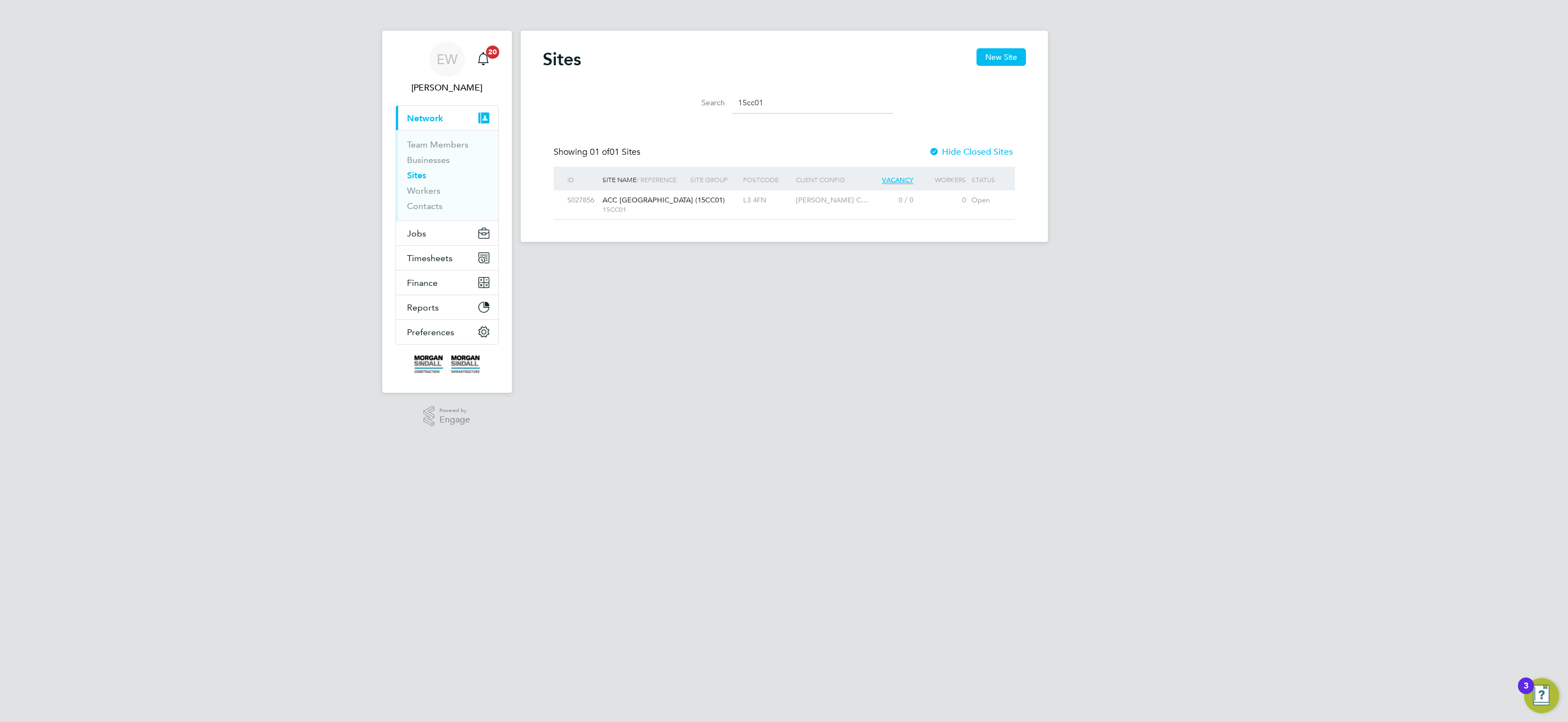
click at [691, 204] on span at bounding box center [691, 200] width 2 height 10
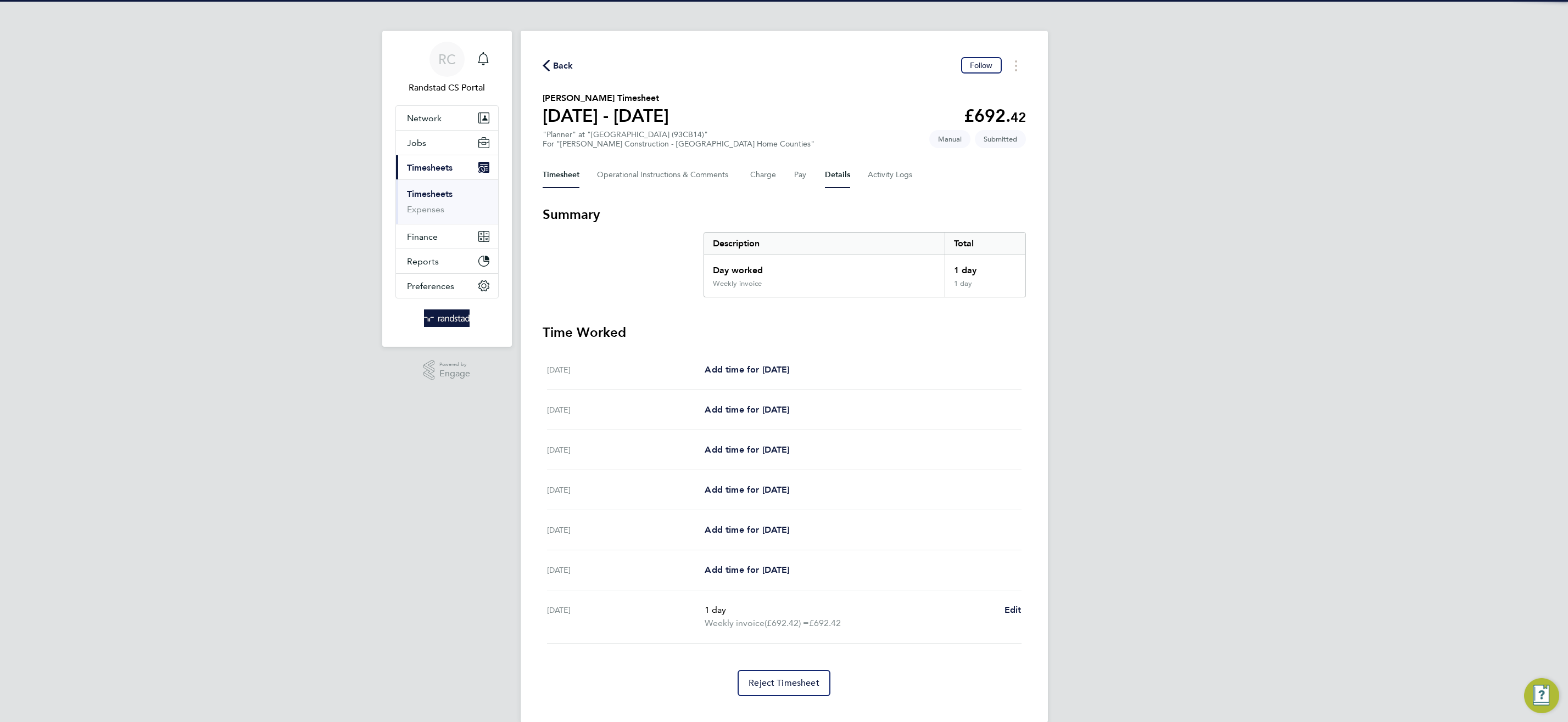
click at [837, 179] on button "Details" at bounding box center [837, 175] width 25 height 26
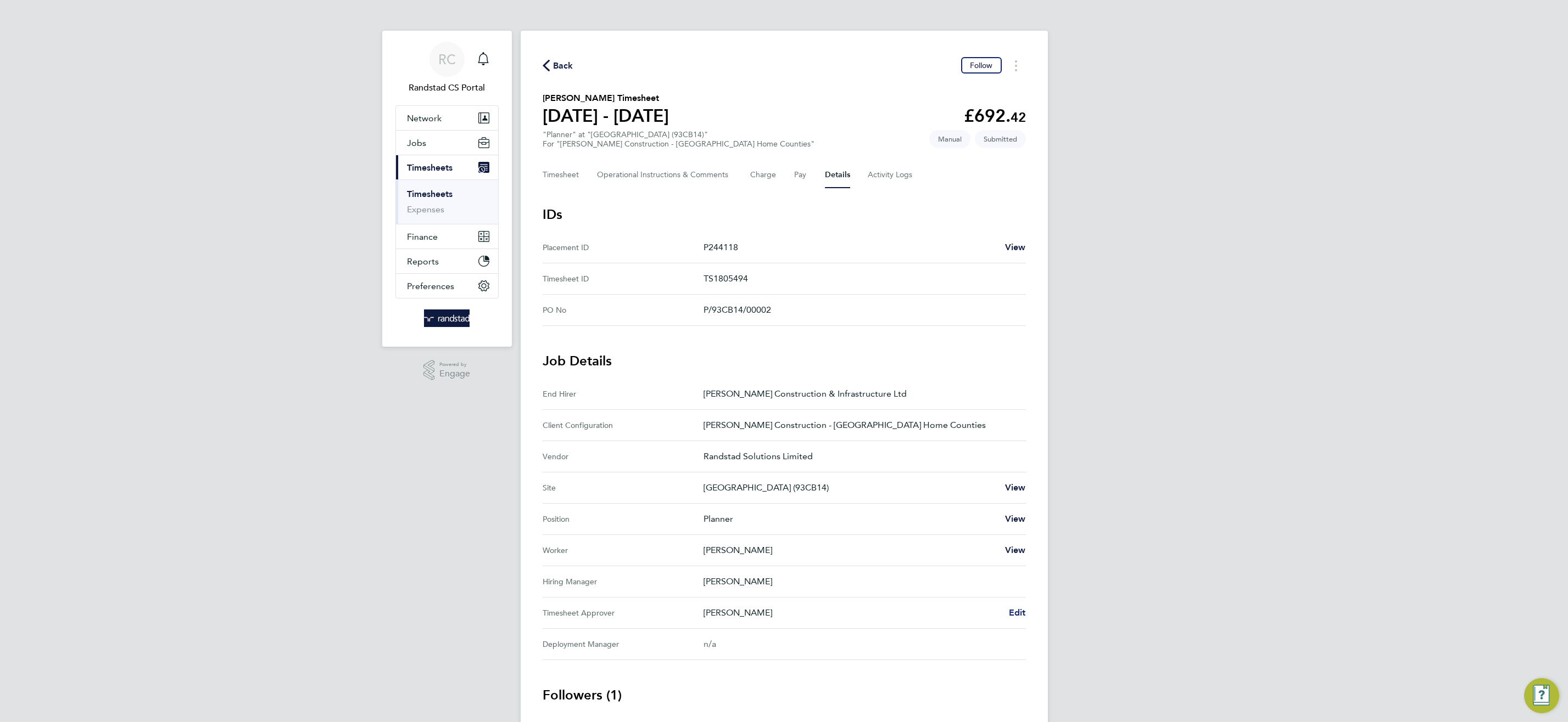
click at [1018, 612] on span "Edit" at bounding box center [1017, 612] width 17 height 10
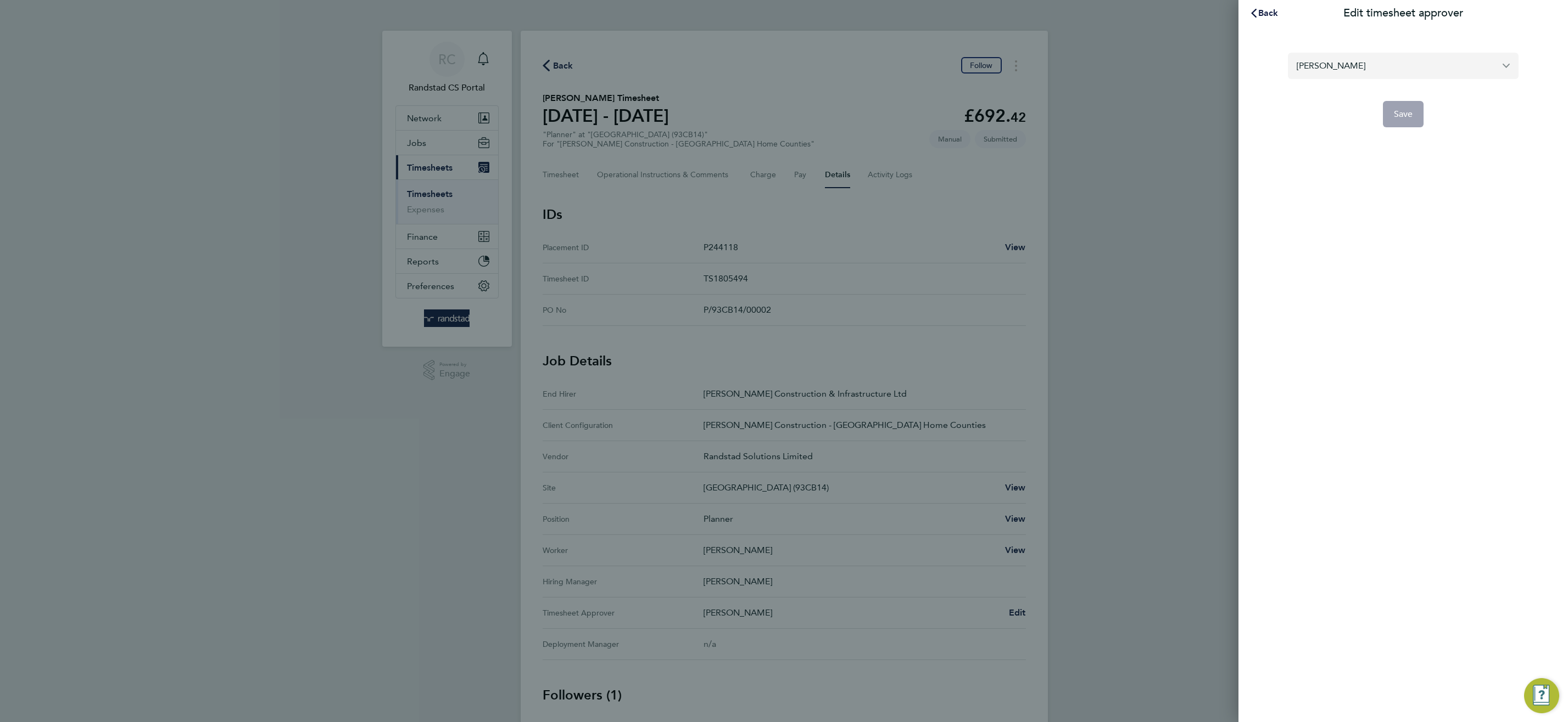
drag, startPoint x: 1314, startPoint y: 65, endPoint x: 1306, endPoint y: 77, distance: 14.4
click at [1314, 65] on input "[PERSON_NAME]" at bounding box center [1403, 66] width 230 height 26
click at [1338, 93] on span "[PERSON_NAME]" at bounding box center [1332, 92] width 71 height 13
type input "[PERSON_NAME]"
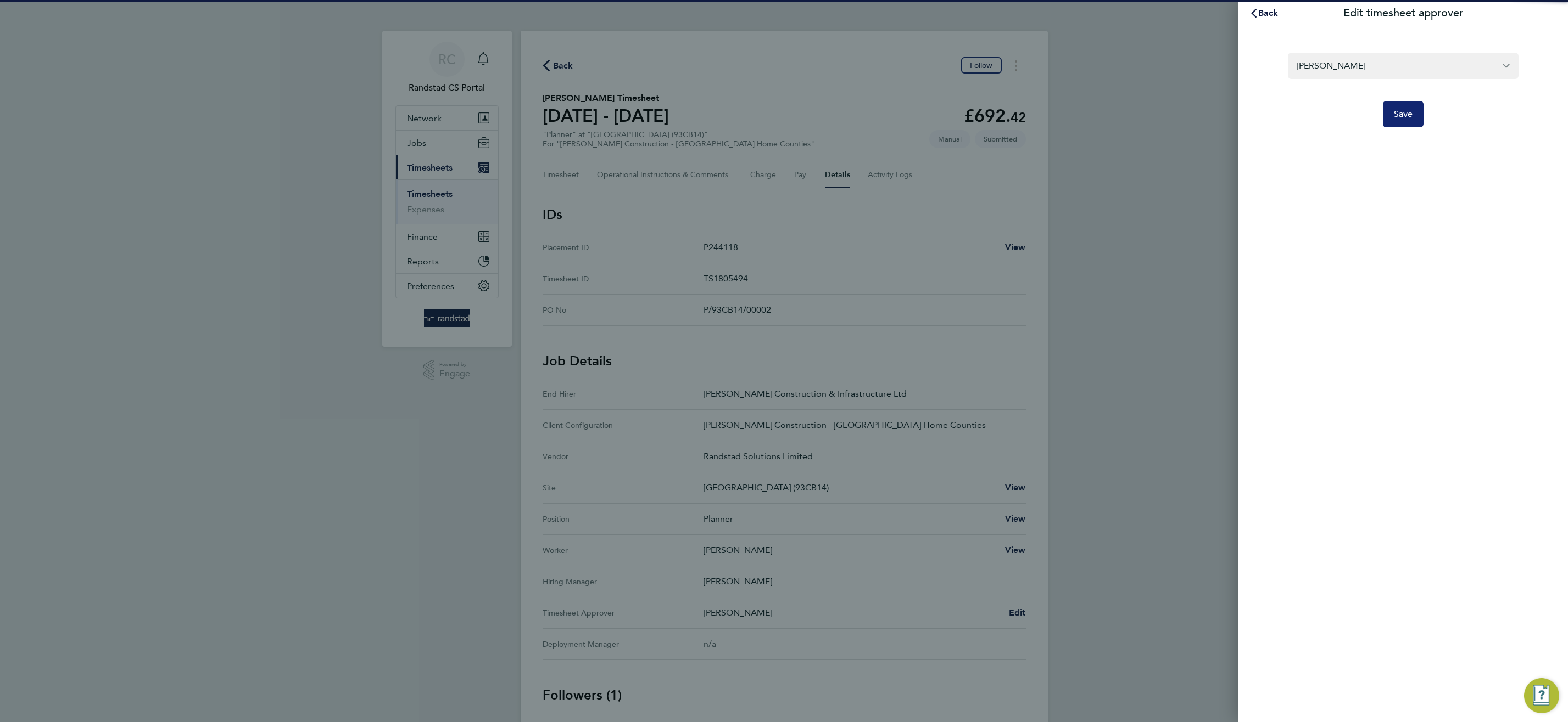
click at [1403, 121] on button "Save" at bounding box center [1403, 114] width 41 height 26
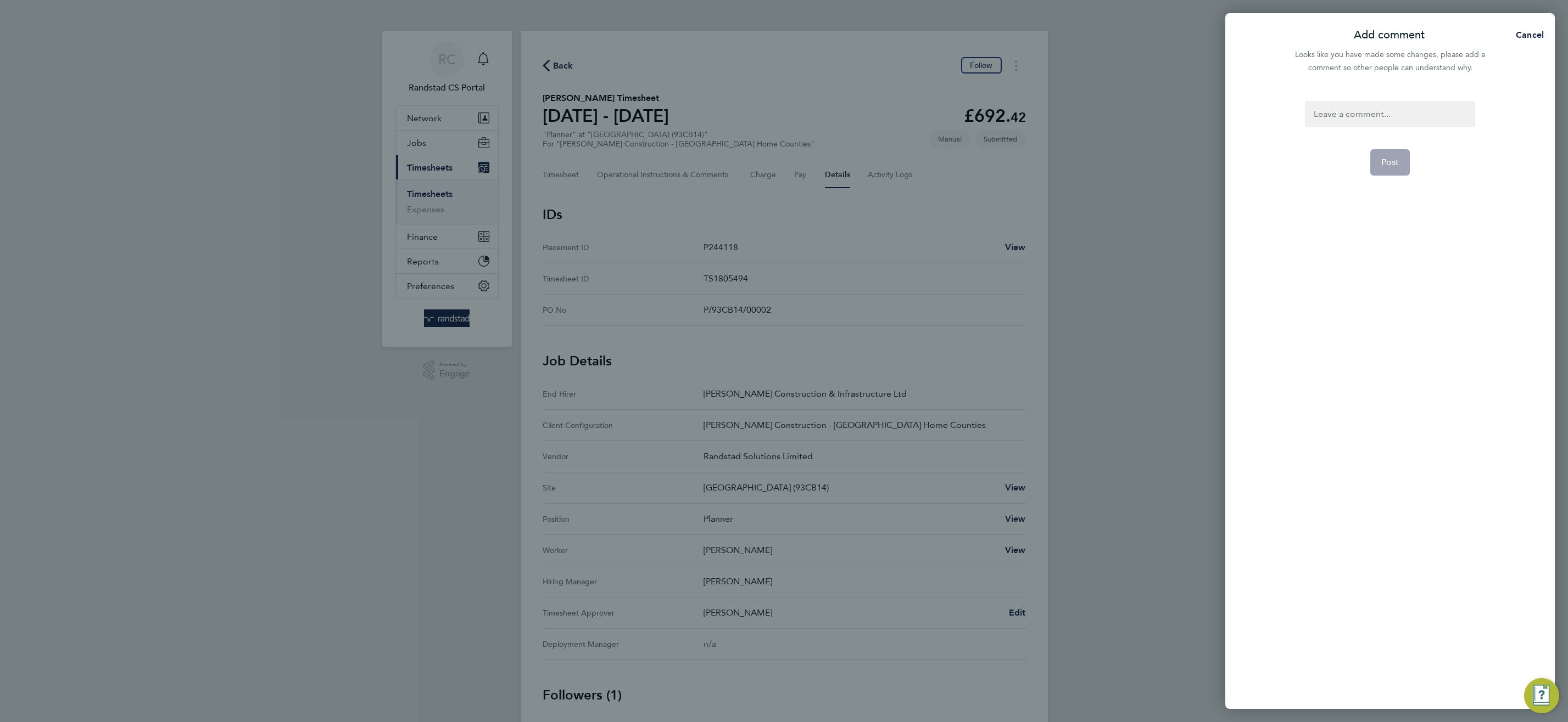
click at [1396, 116] on div at bounding box center [1390, 114] width 170 height 26
click at [1386, 163] on span "Post" at bounding box center [1390, 162] width 18 height 11
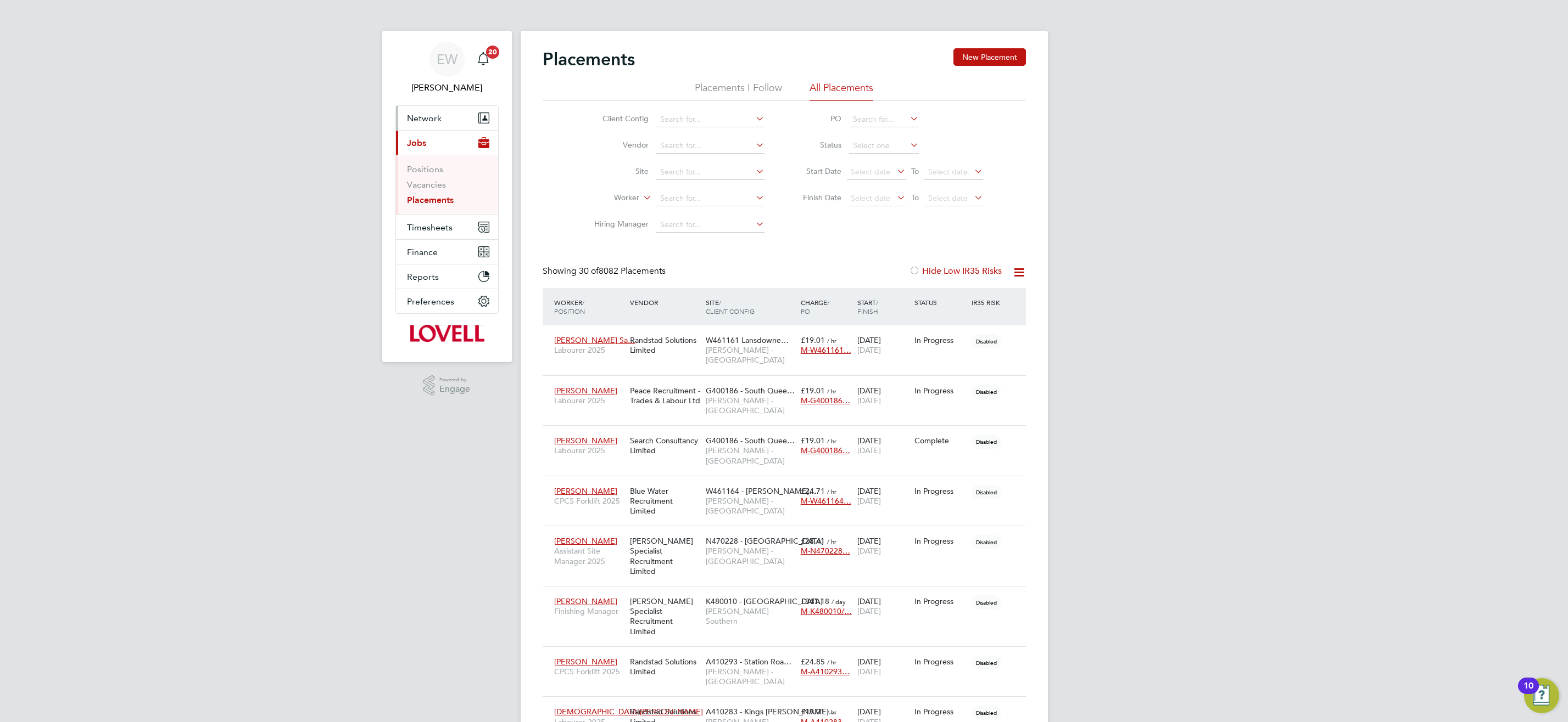
click at [416, 119] on span "Network" at bounding box center [424, 118] width 35 height 10
click at [423, 172] on link "Sites" at bounding box center [417, 175] width 19 height 10
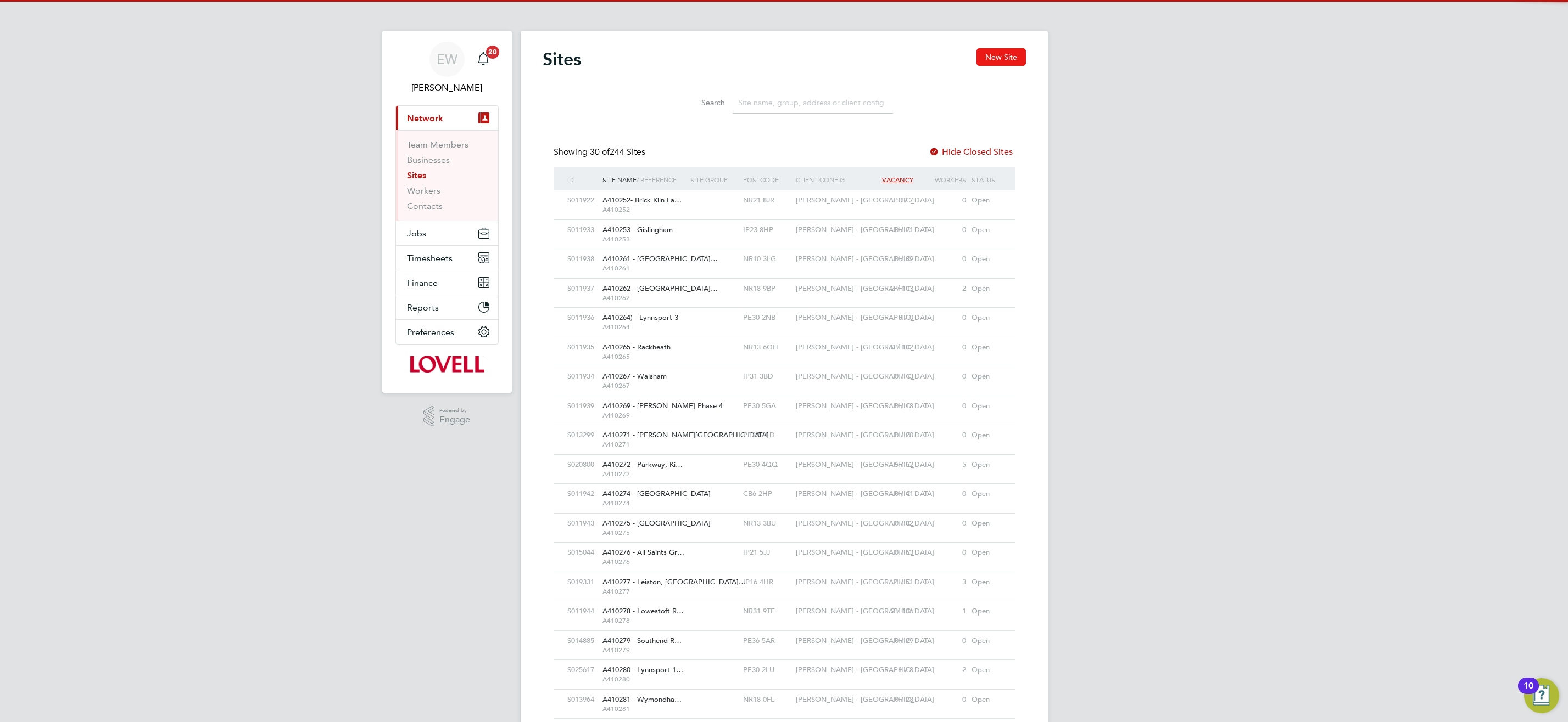
click at [994, 56] on button "New Site" at bounding box center [1001, 57] width 50 height 18
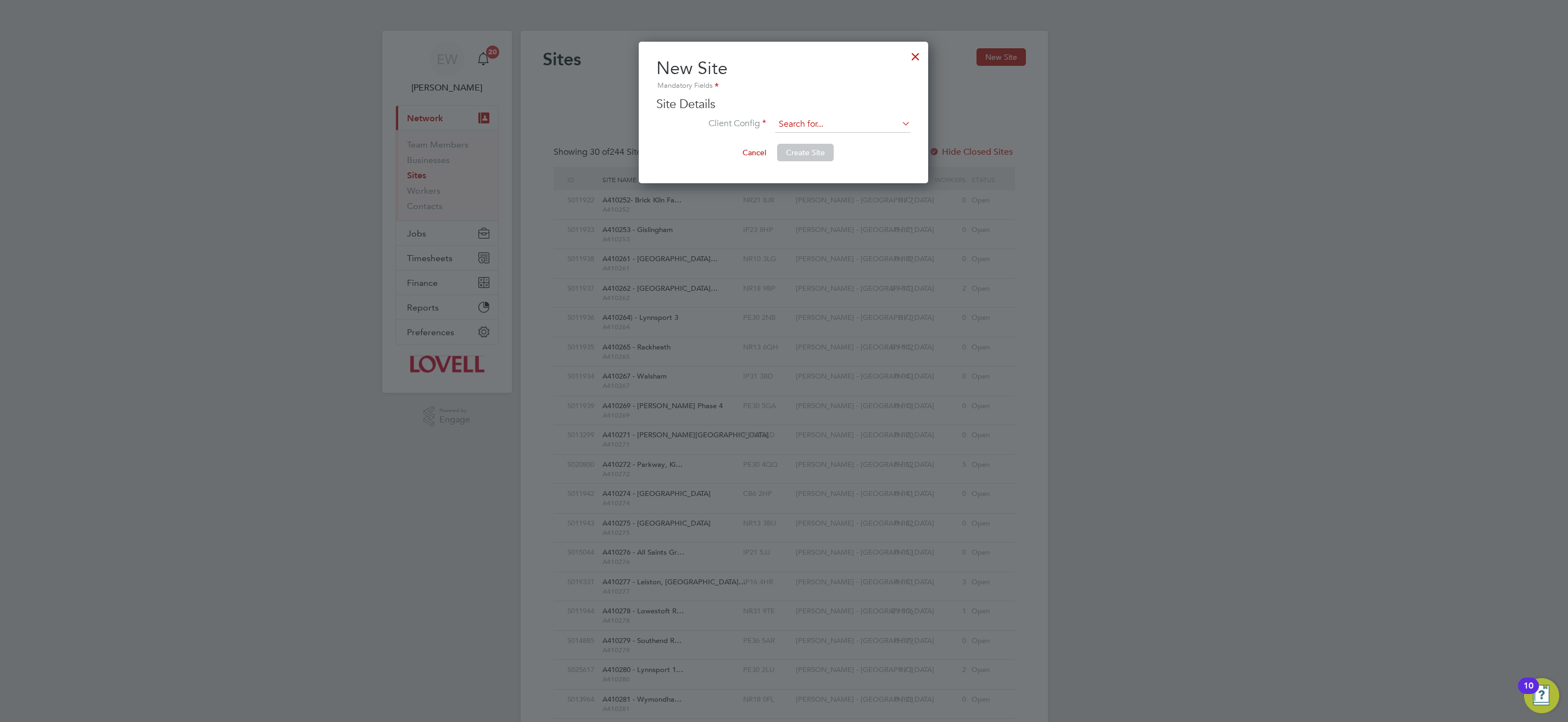
click at [796, 124] on input at bounding box center [843, 124] width 136 height 16
type input "renew"
click at [913, 53] on div at bounding box center [915, 54] width 20 height 20
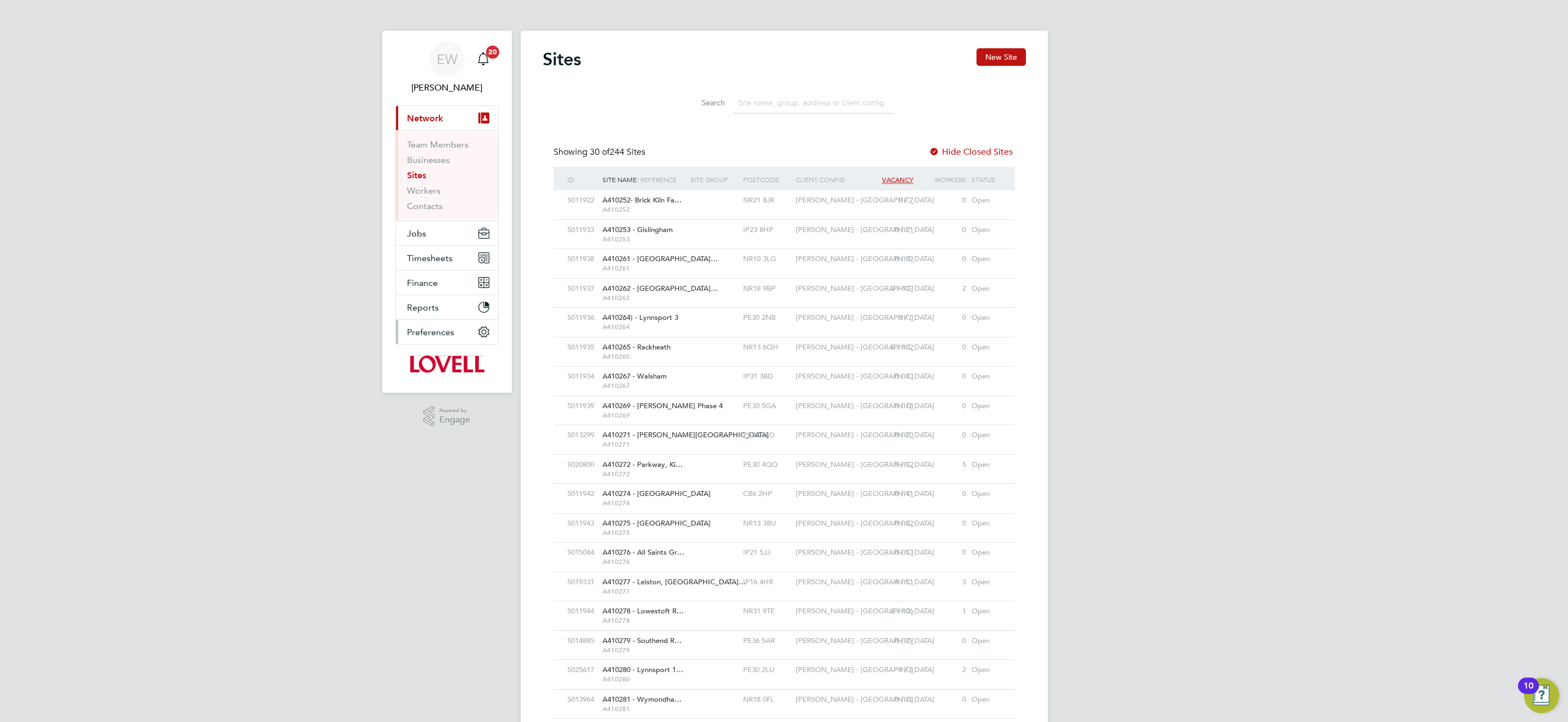
click at [425, 329] on span "Preferences" at bounding box center [430, 332] width 47 height 10
click at [434, 302] on link "VMS Configurations" at bounding box center [447, 298] width 80 height 10
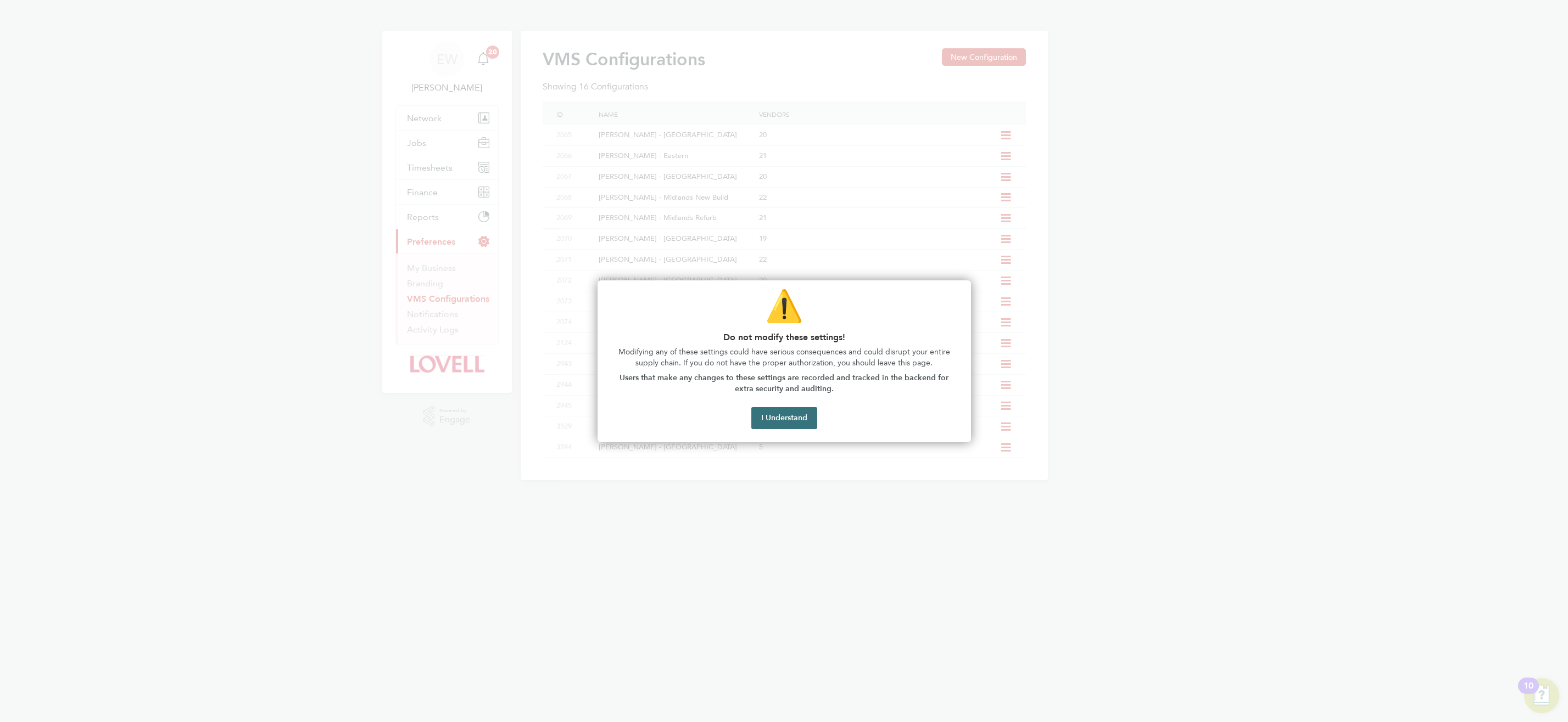
click at [790, 419] on button "I Understand" at bounding box center [784, 418] width 66 height 22
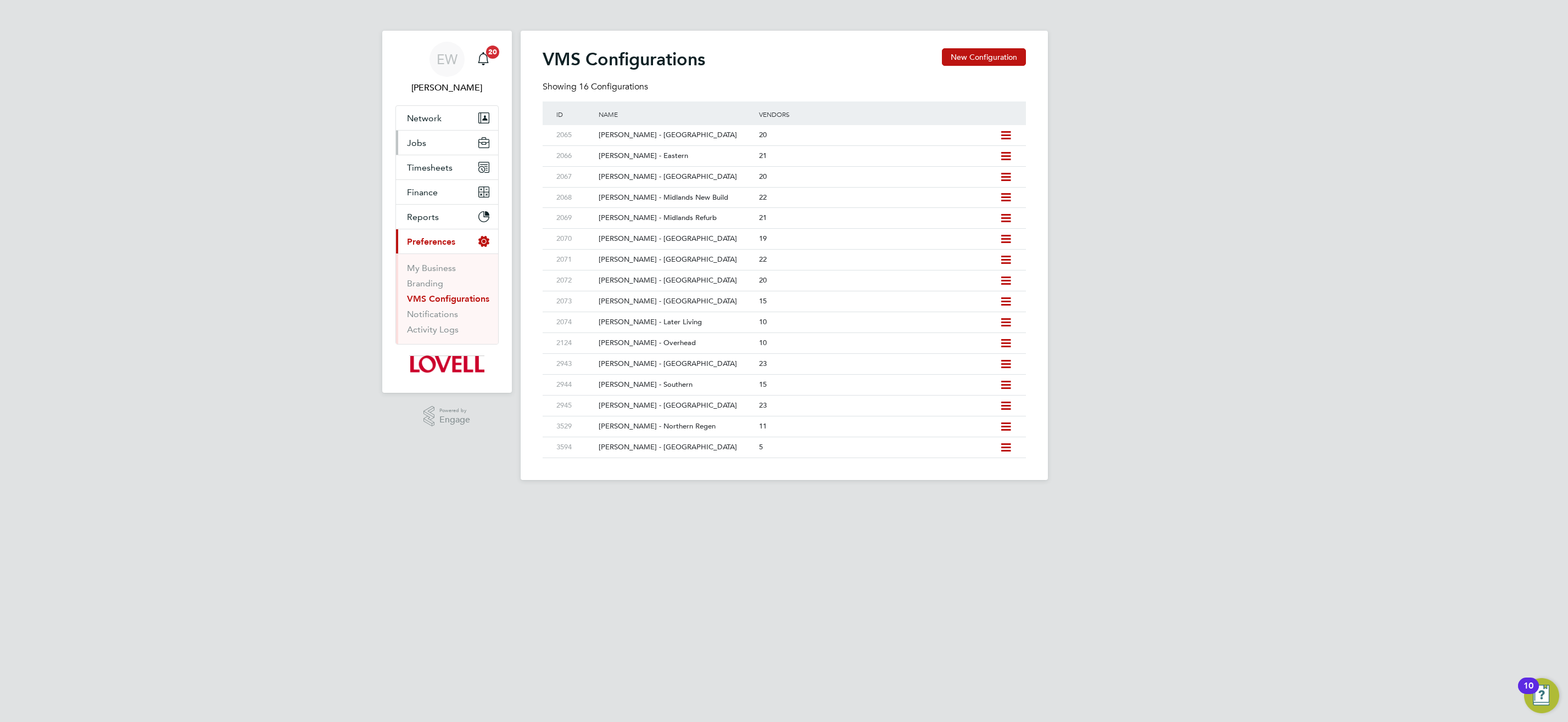
click at [417, 137] on button "Jobs" at bounding box center [447, 143] width 102 height 24
click at [433, 203] on link "Placements" at bounding box center [430, 200] width 46 height 10
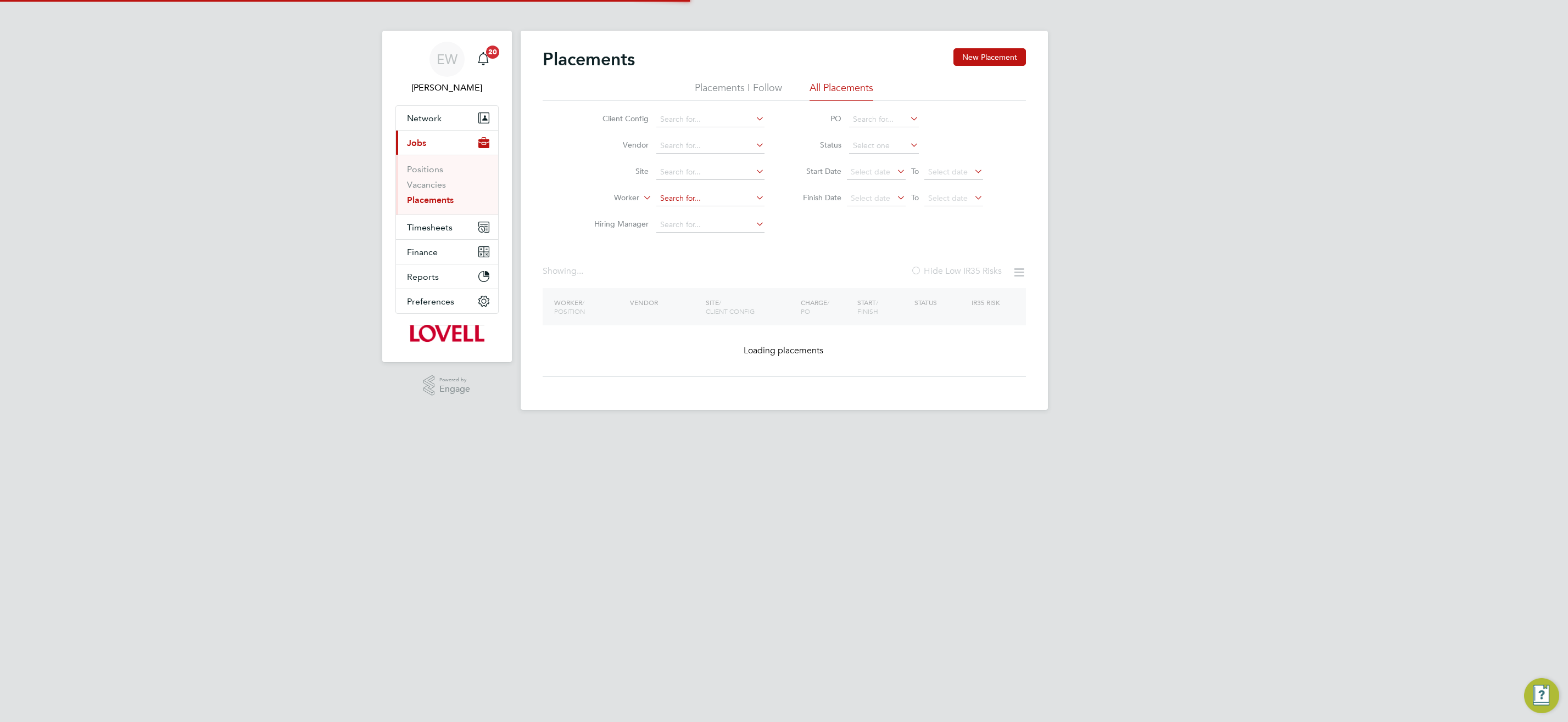
click at [701, 197] on input at bounding box center [710, 198] width 108 height 16
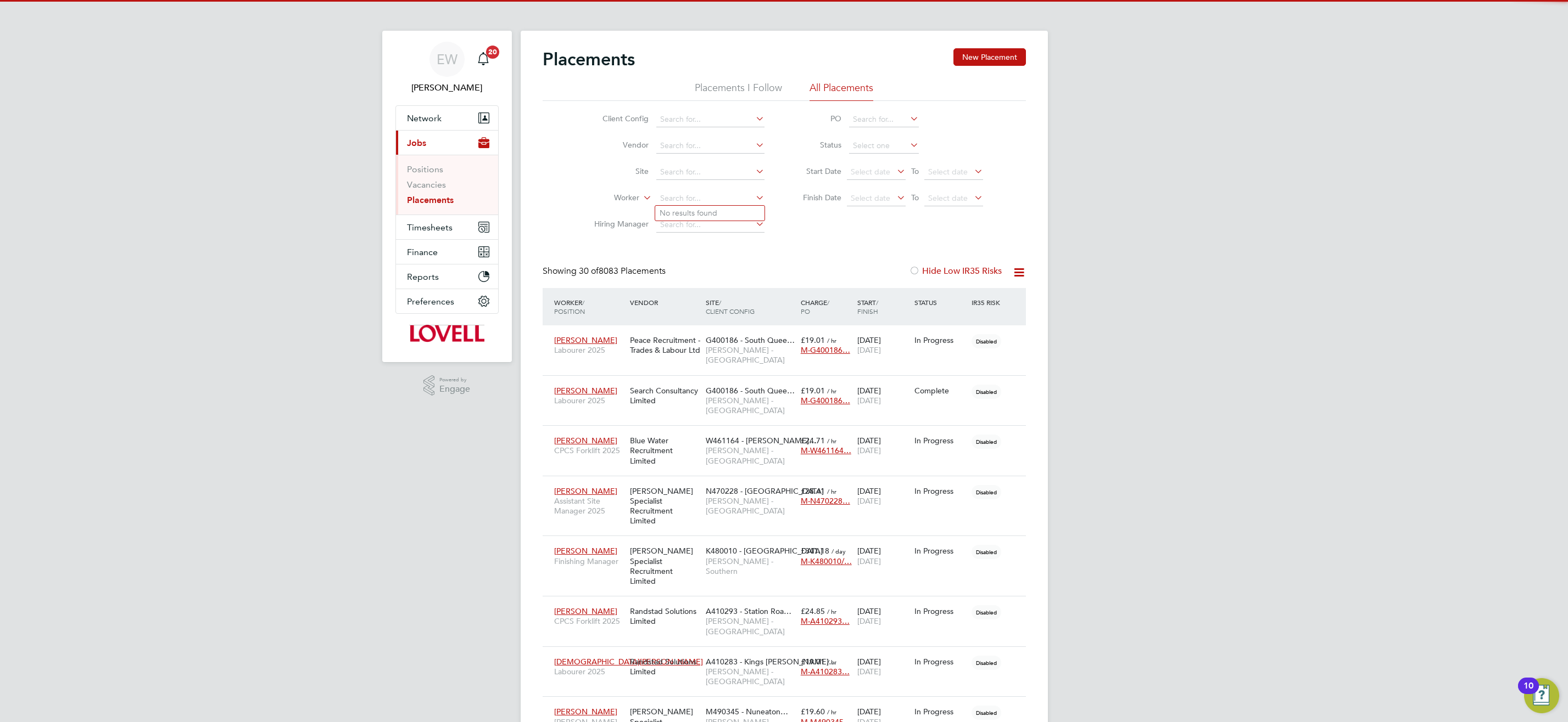
scroll to position [32, 96]
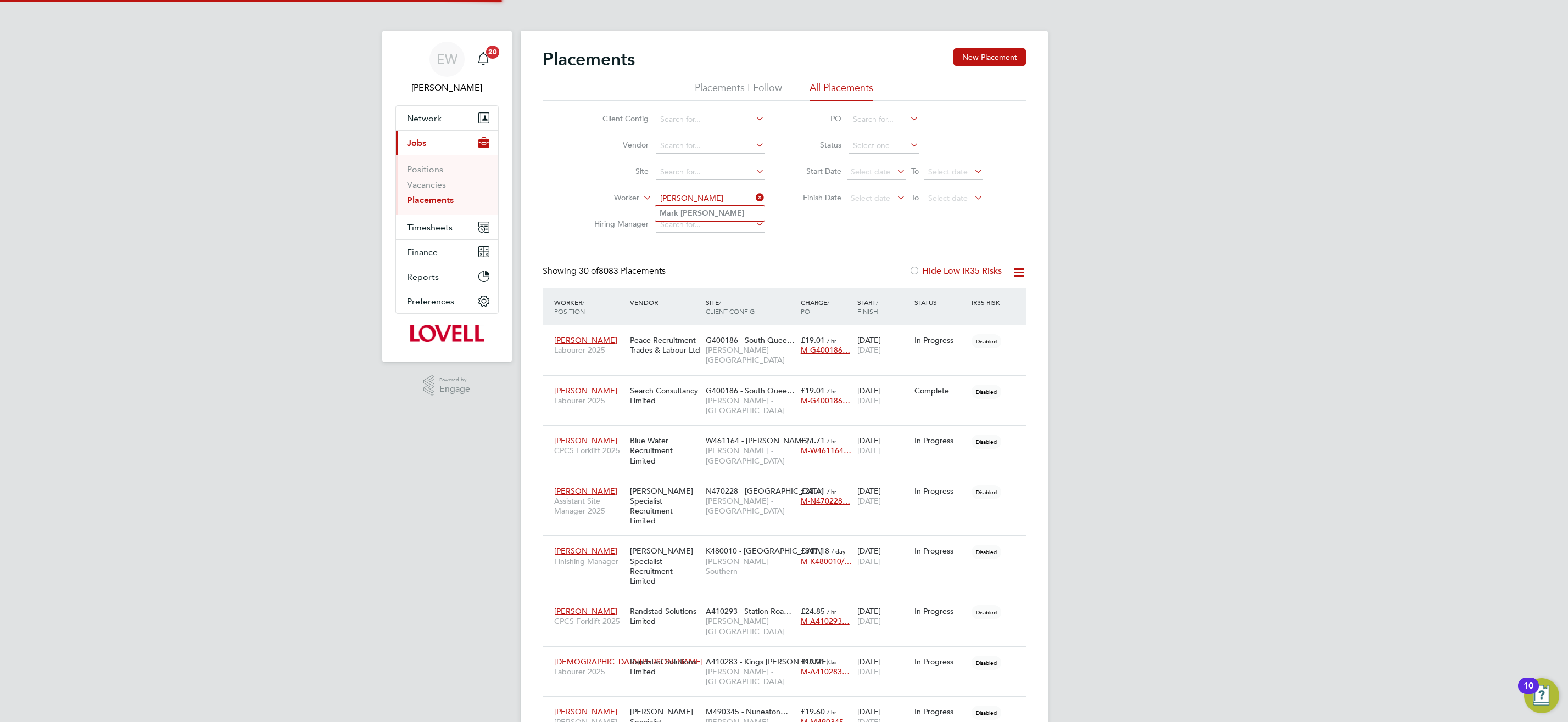
click at [720, 215] on li "Mark Owen" at bounding box center [710, 213] width 109 height 15
type input "Mark Owen"
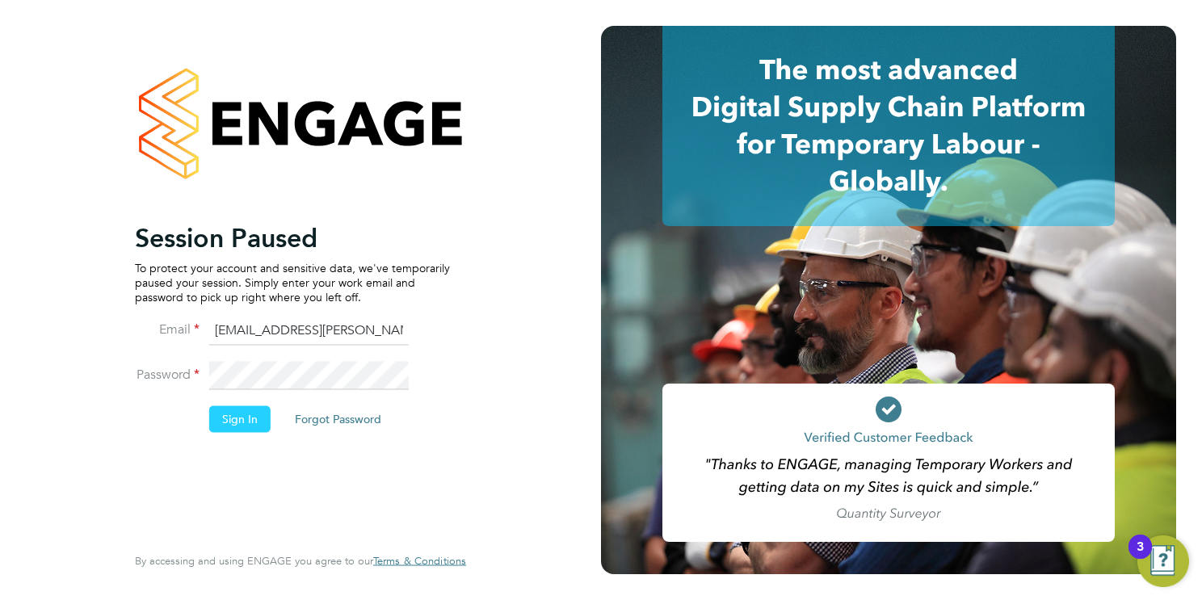
click at [231, 420] on button "Sign In" at bounding box center [239, 419] width 61 height 26
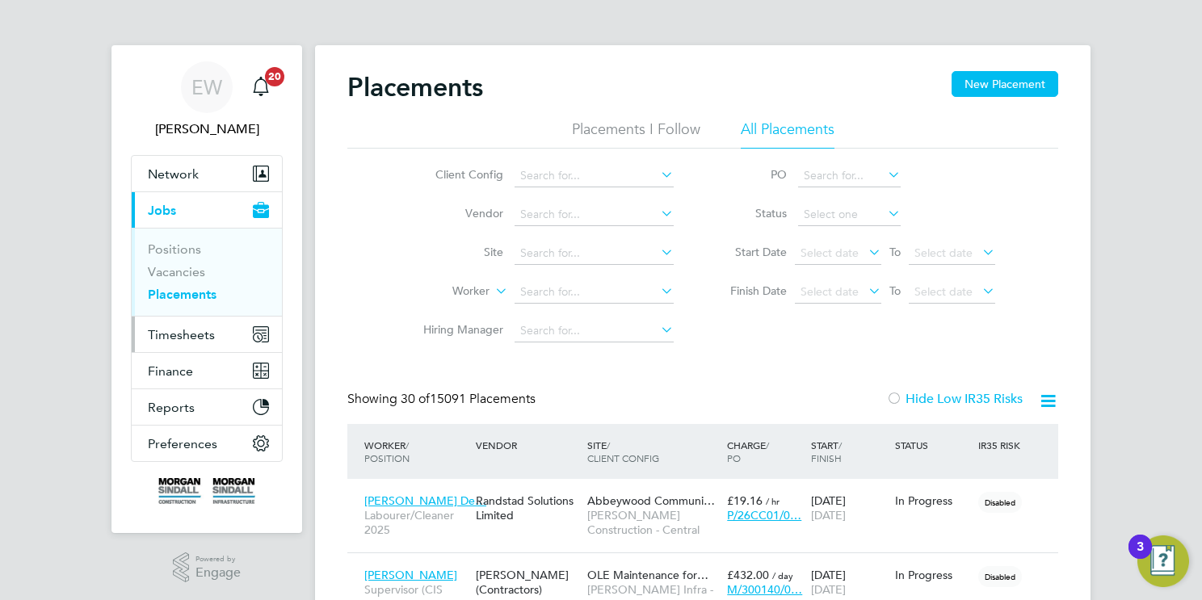
click at [196, 336] on span "Timesheets" at bounding box center [181, 334] width 67 height 15
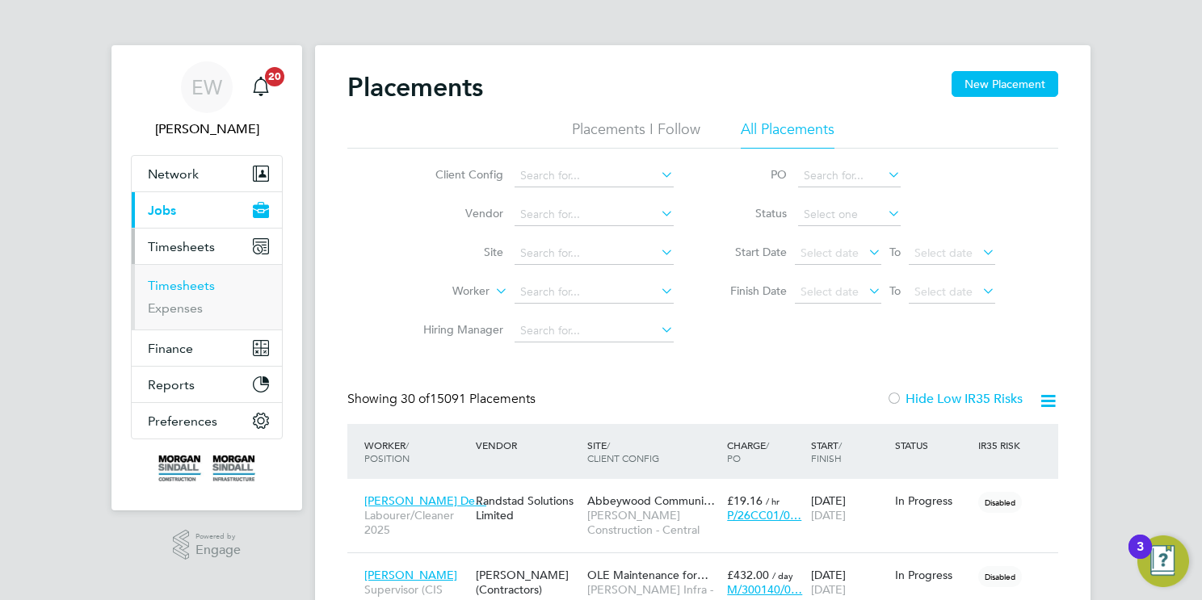
click at [200, 282] on link "Timesheets" at bounding box center [181, 285] width 67 height 15
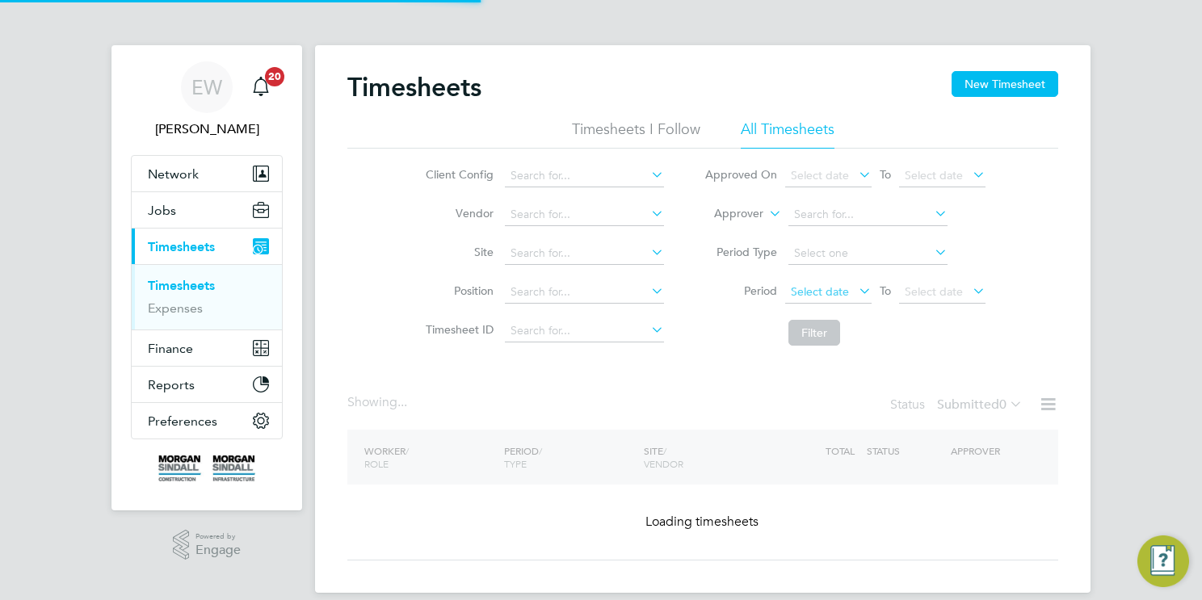
click at [836, 289] on span "Select date" at bounding box center [820, 291] width 58 height 15
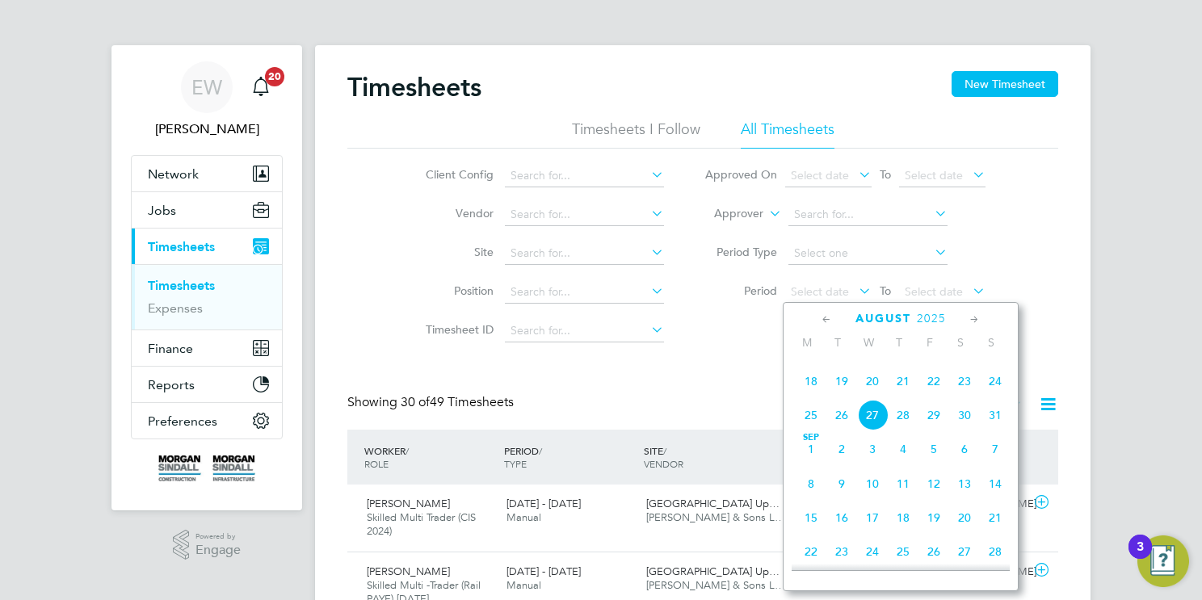
click at [969, 363] on span "16" at bounding box center [964, 347] width 31 height 31
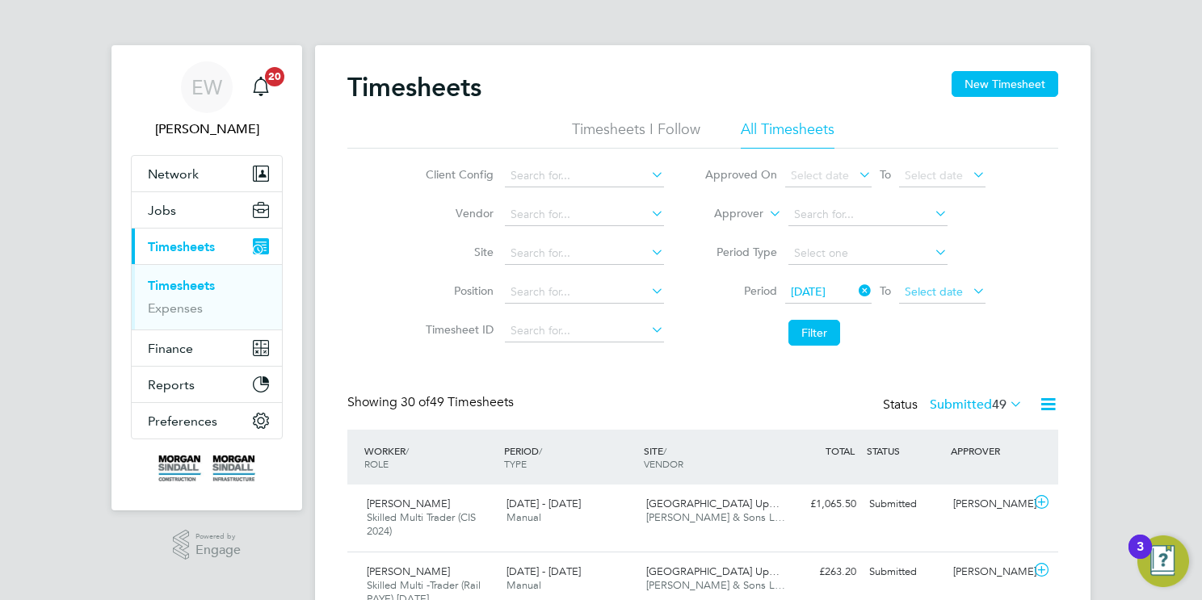
click at [943, 290] on span "Select date" at bounding box center [934, 291] width 58 height 15
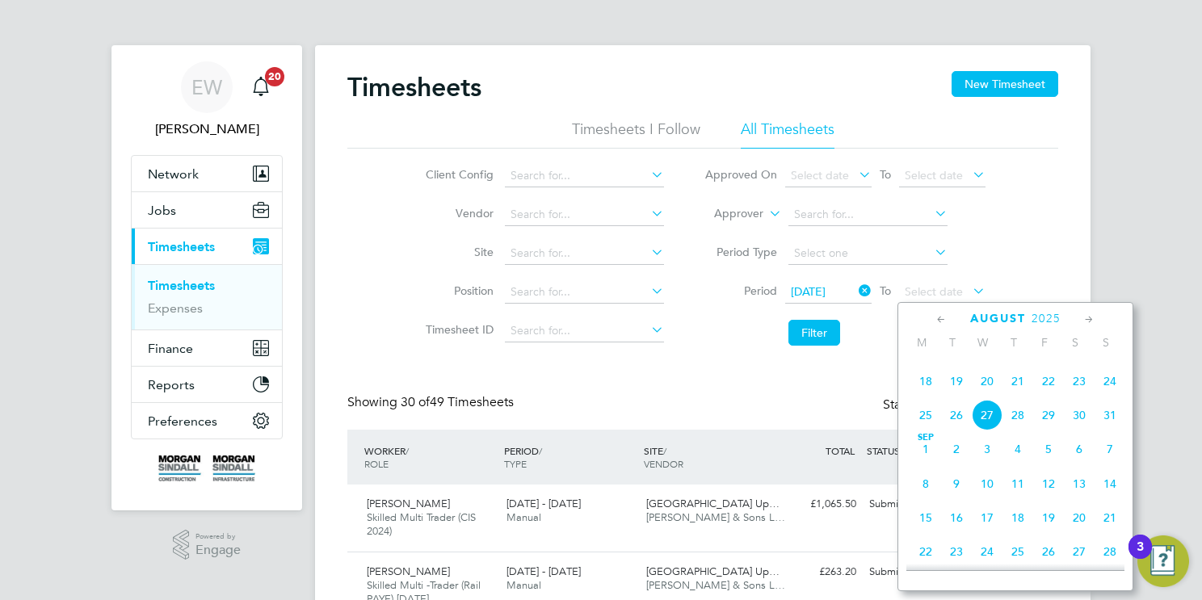
click at [1040, 397] on span "22" at bounding box center [1048, 381] width 31 height 31
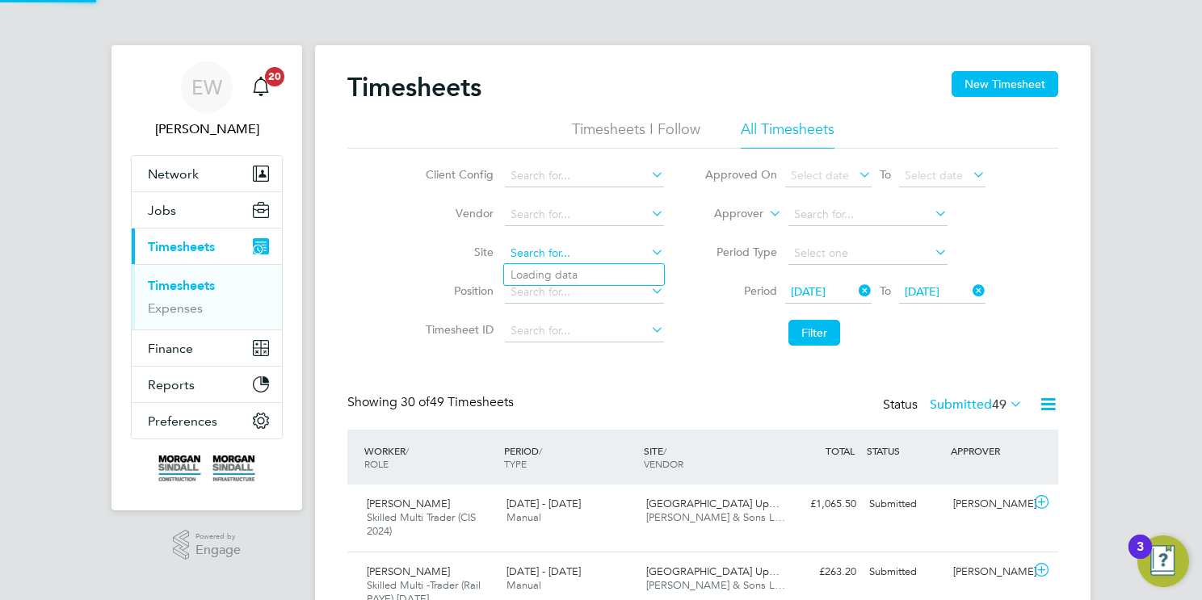
click at [542, 250] on input at bounding box center [584, 253] width 159 height 23
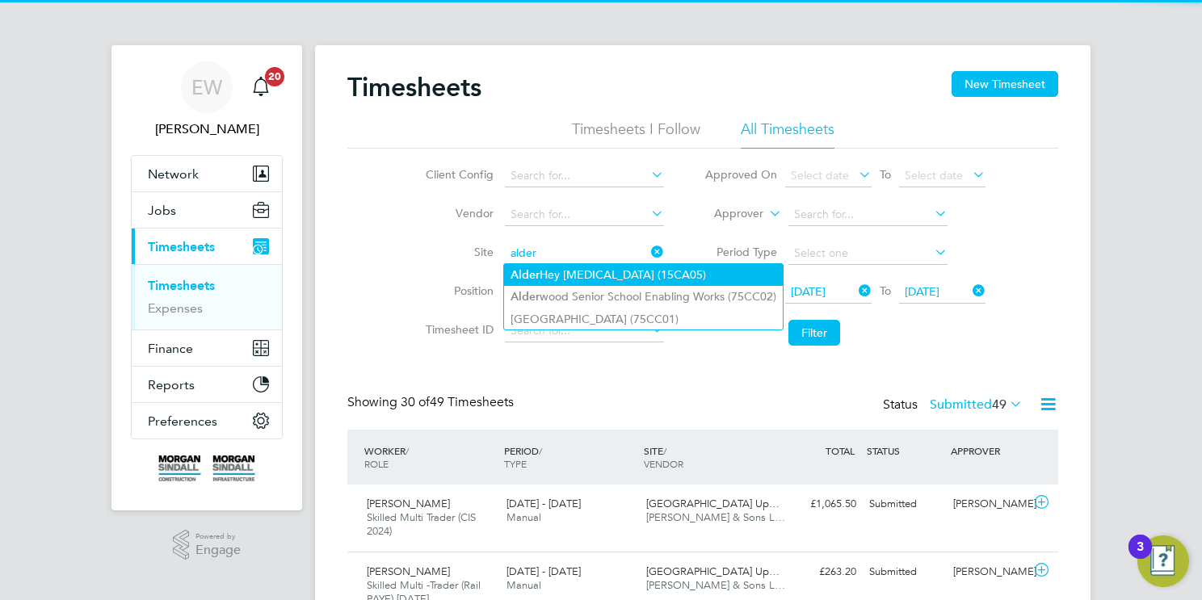
click at [543, 272] on li "Alder Hey [MEDICAL_DATA] (15CA05)" at bounding box center [643, 275] width 279 height 22
type input "Alder Hey NICU (15CA05)"
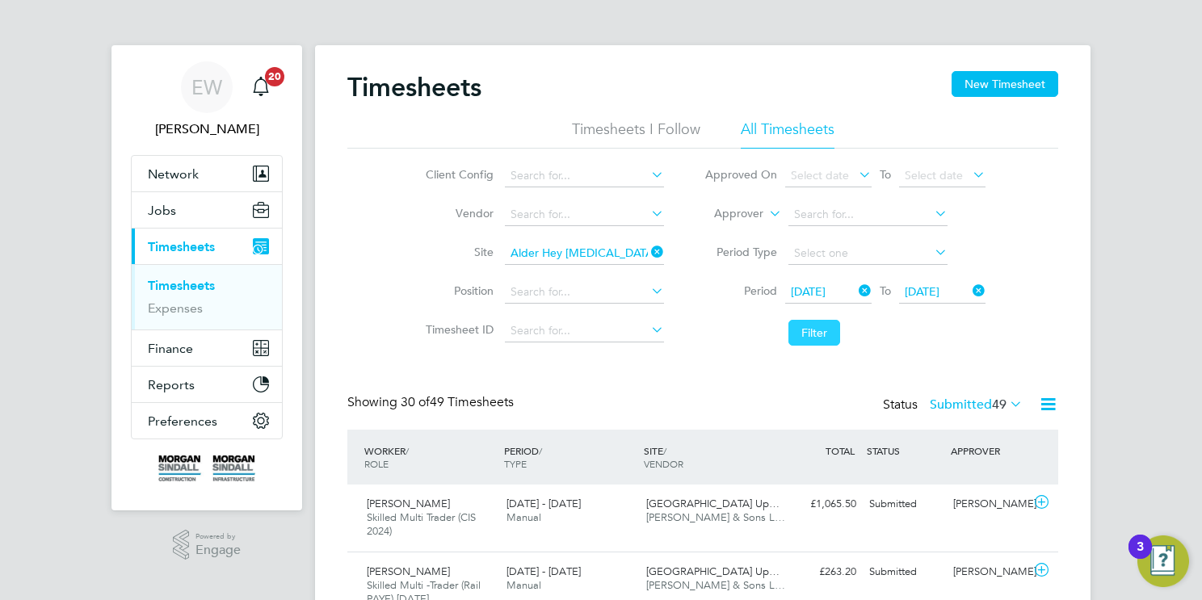
click at [827, 331] on button "Filter" at bounding box center [815, 333] width 52 height 26
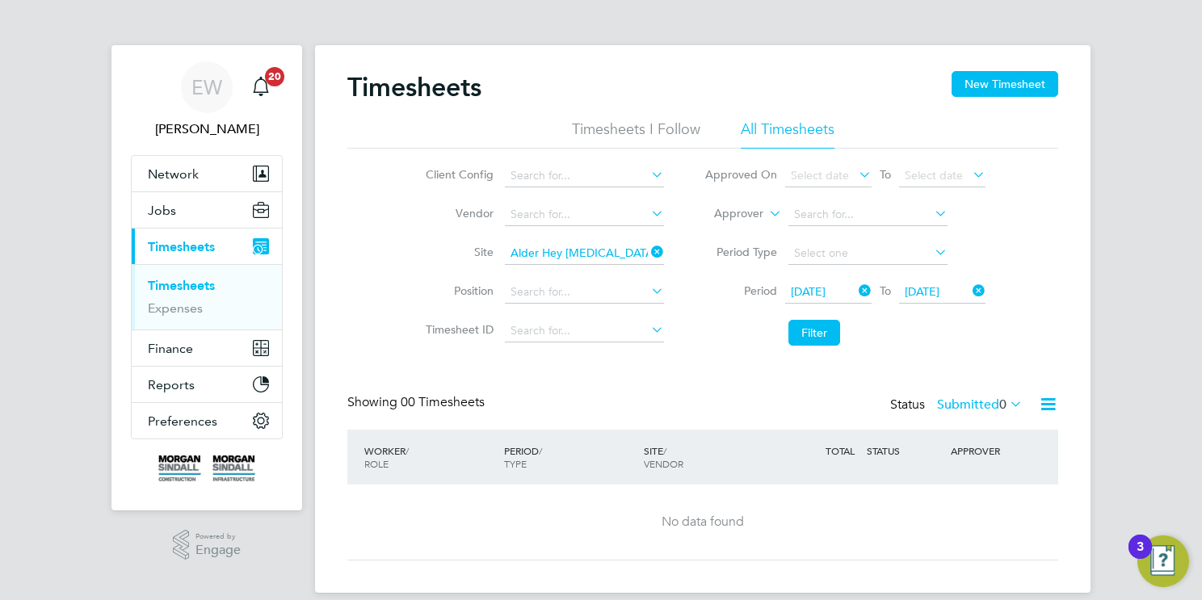
click at [1004, 404] on span "0" at bounding box center [1002, 405] width 7 height 16
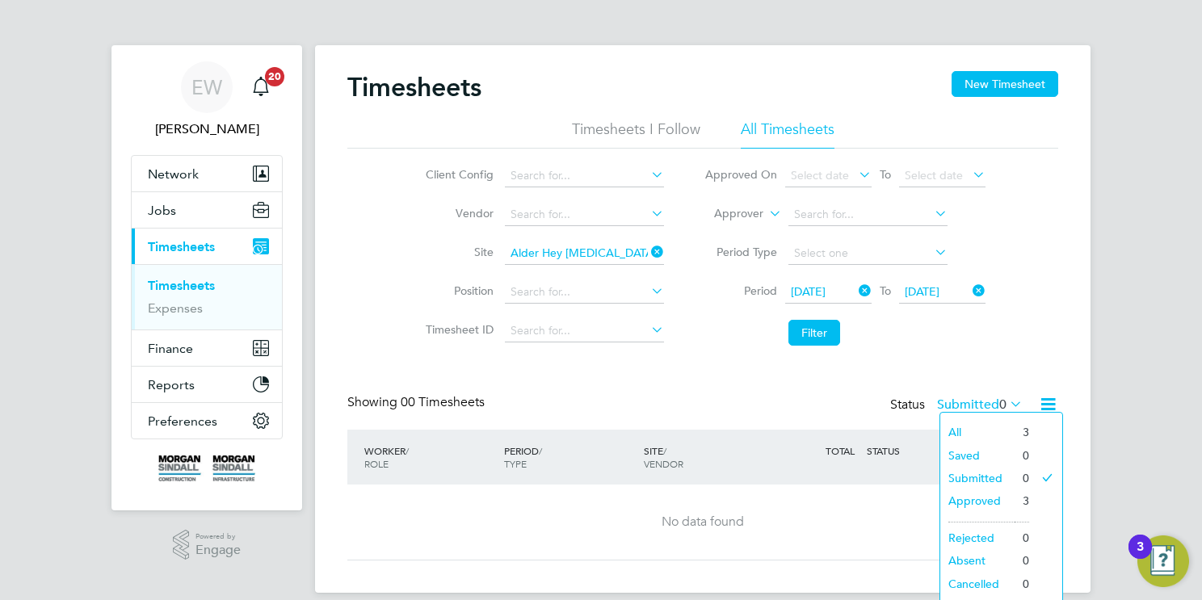
click at [982, 426] on li "All" at bounding box center [977, 432] width 74 height 23
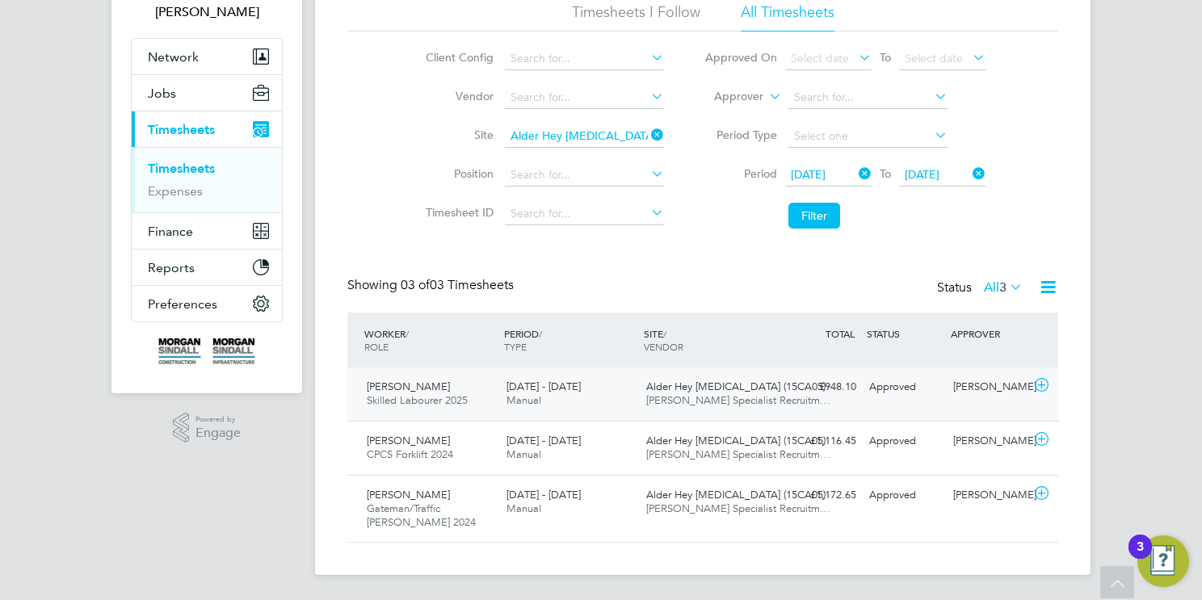
click at [569, 386] on span "[DATE] - [DATE]" at bounding box center [544, 387] width 74 height 14
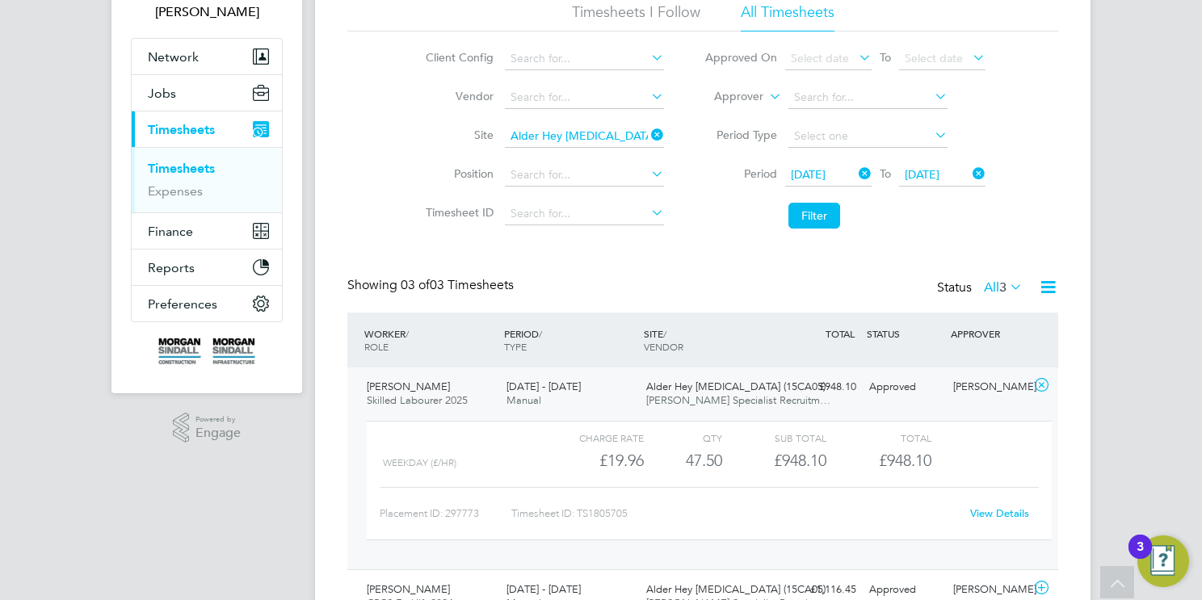
click at [708, 399] on span "[PERSON_NAME] Specialist Recruitm…" at bounding box center [738, 400] width 184 height 14
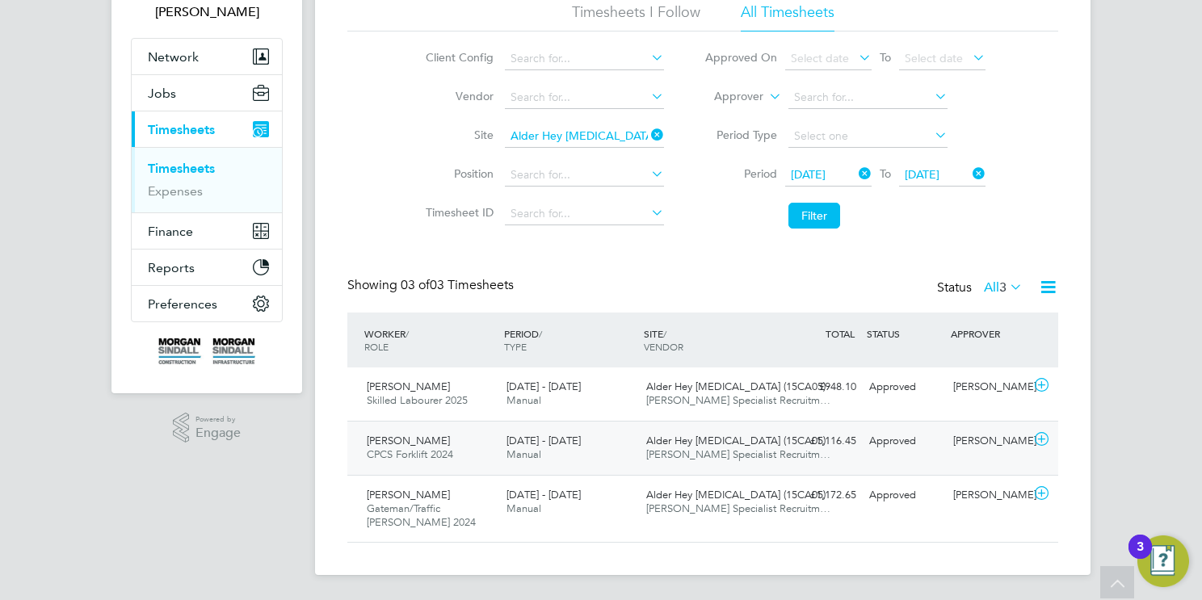
click at [686, 444] on span "Alder Hey NICU (15CA05)" at bounding box center [735, 441] width 179 height 14
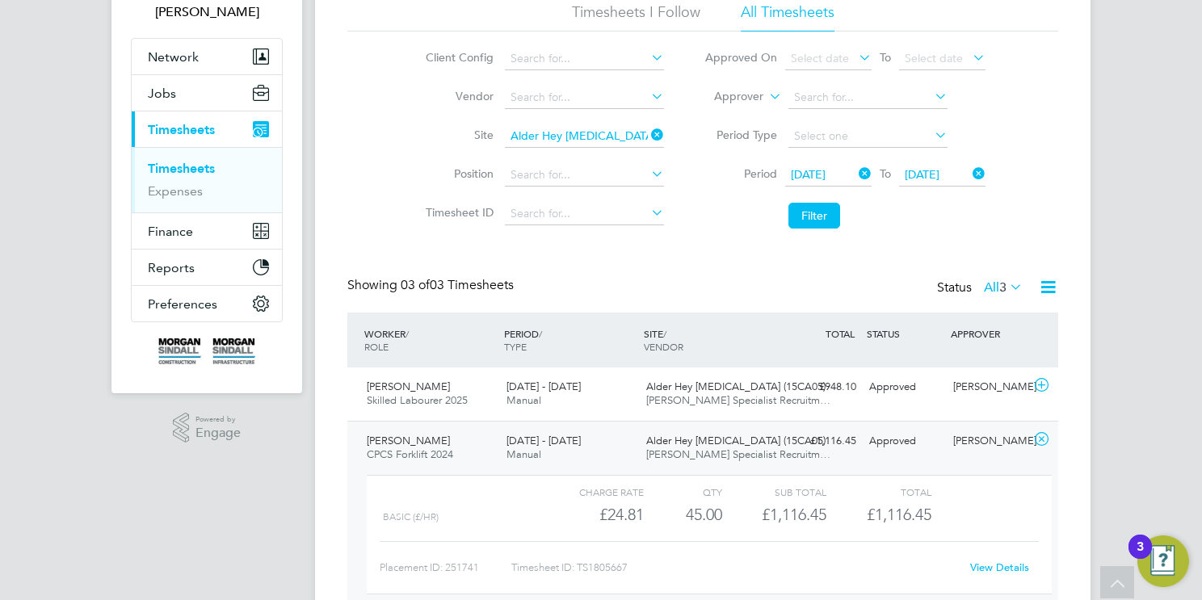
click at [744, 434] on span "Alder Hey NICU (15CA05)" at bounding box center [735, 441] width 179 height 14
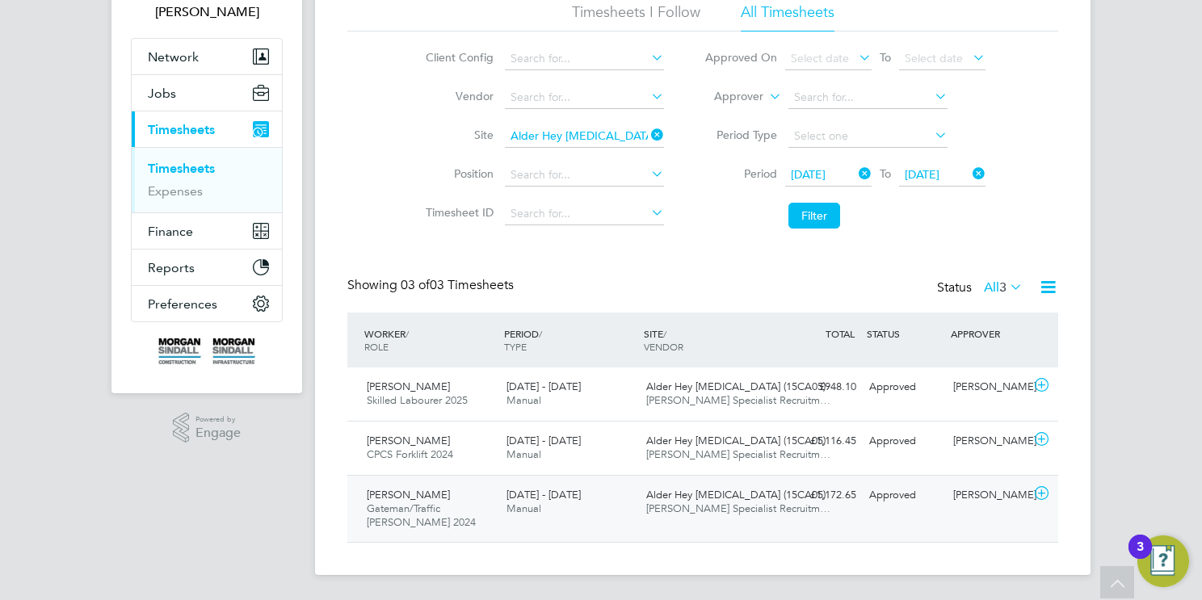
click at [679, 497] on span "Alder Hey NICU (15CA05)" at bounding box center [735, 495] width 179 height 14
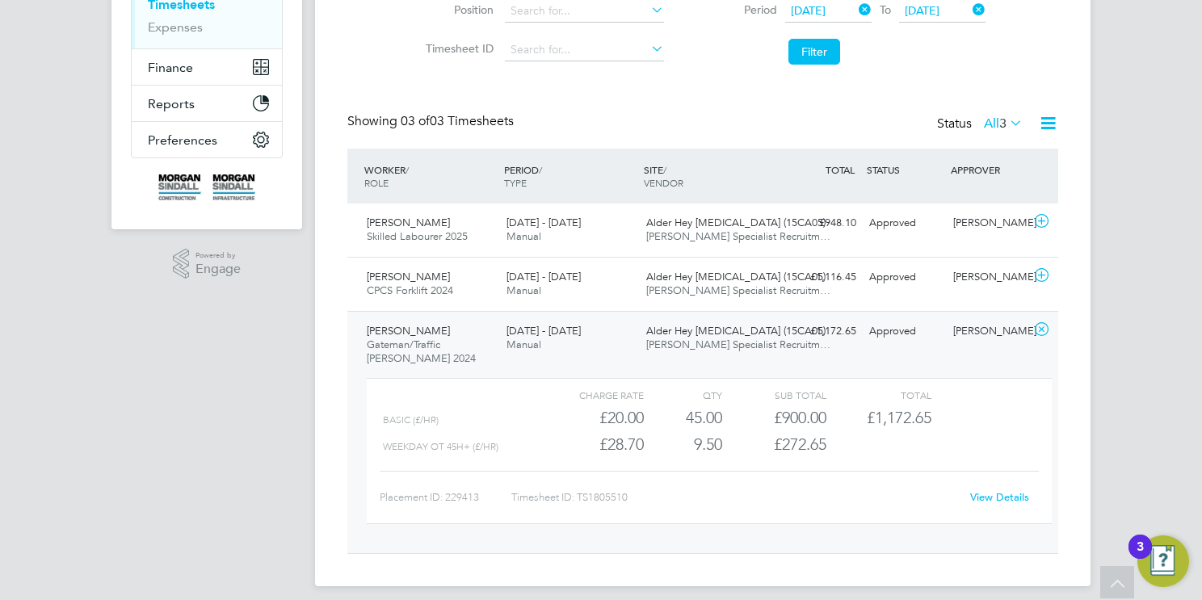
click at [679, 336] on div "Alder Hey NICU (15CA05) Hays Specialist Recruitm…" at bounding box center [710, 338] width 140 height 40
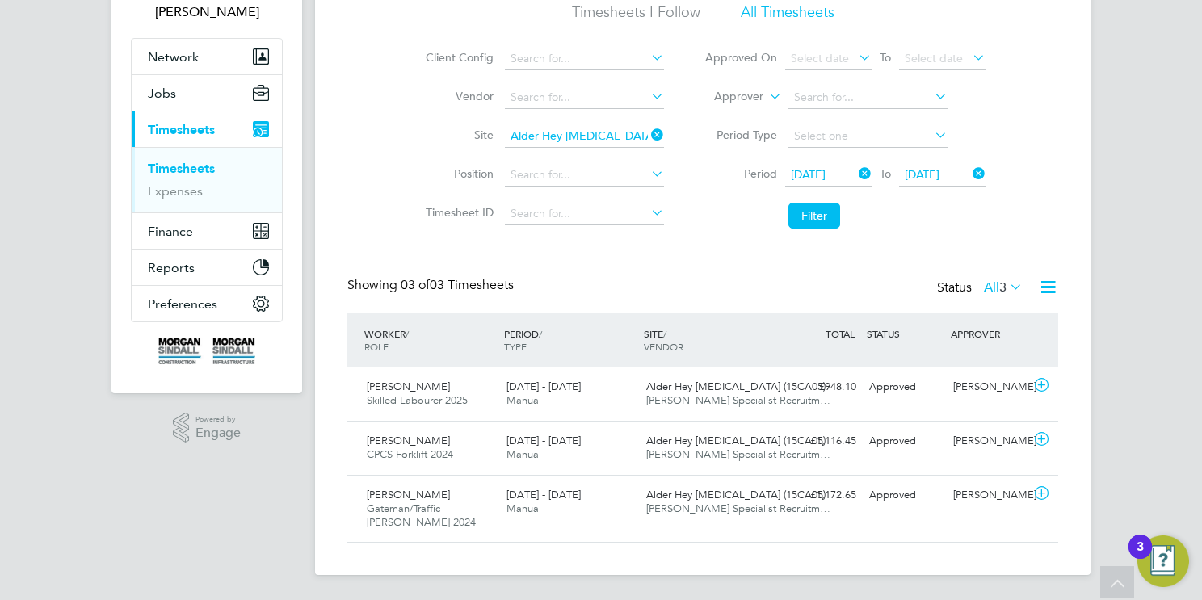
click at [648, 137] on icon at bounding box center [648, 135] width 0 height 23
click at [577, 137] on input at bounding box center [584, 136] width 159 height 23
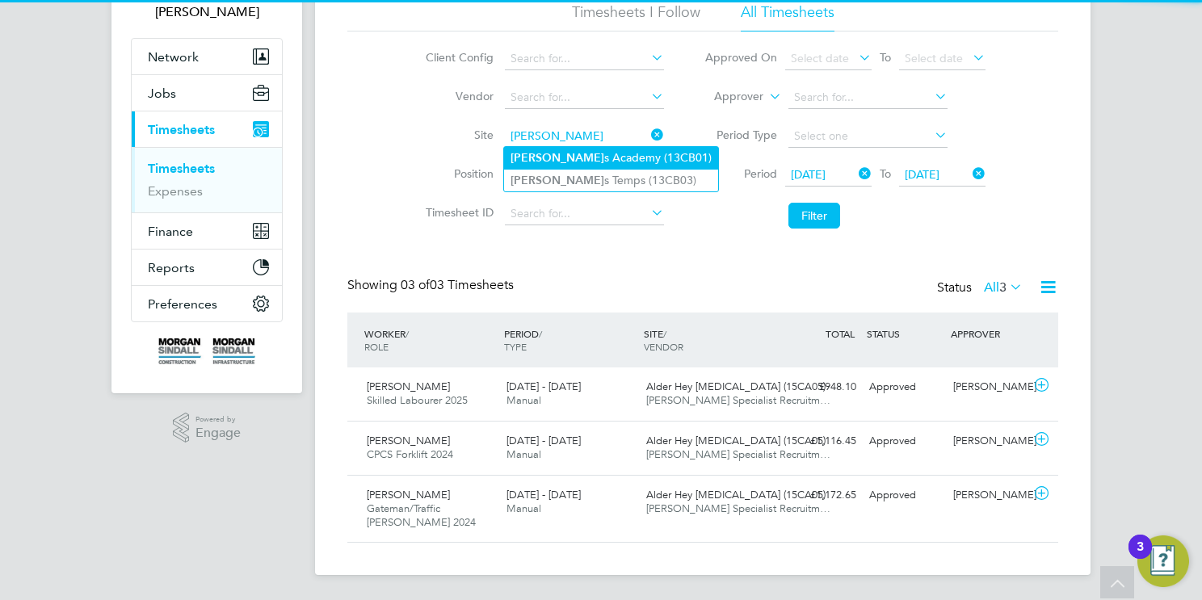
click at [608, 154] on li "[PERSON_NAME][GEOGRAPHIC_DATA] (13CB01)" at bounding box center [611, 158] width 214 height 22
type input "[GEOGRAPHIC_DATA] (13CB01)"
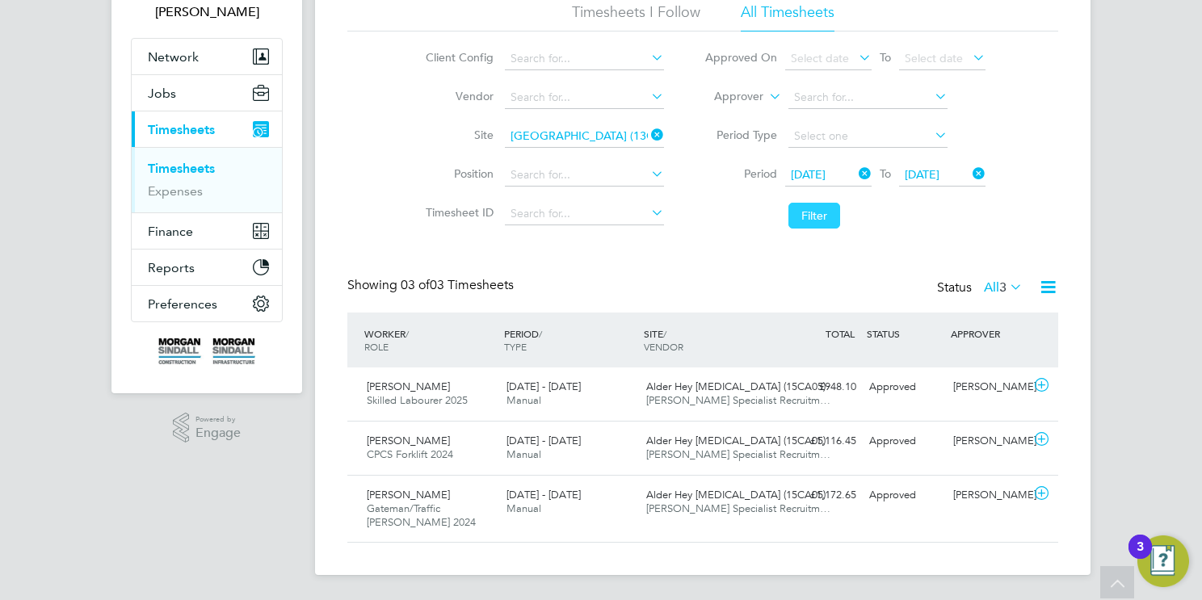
click at [837, 215] on button "Filter" at bounding box center [815, 216] width 52 height 26
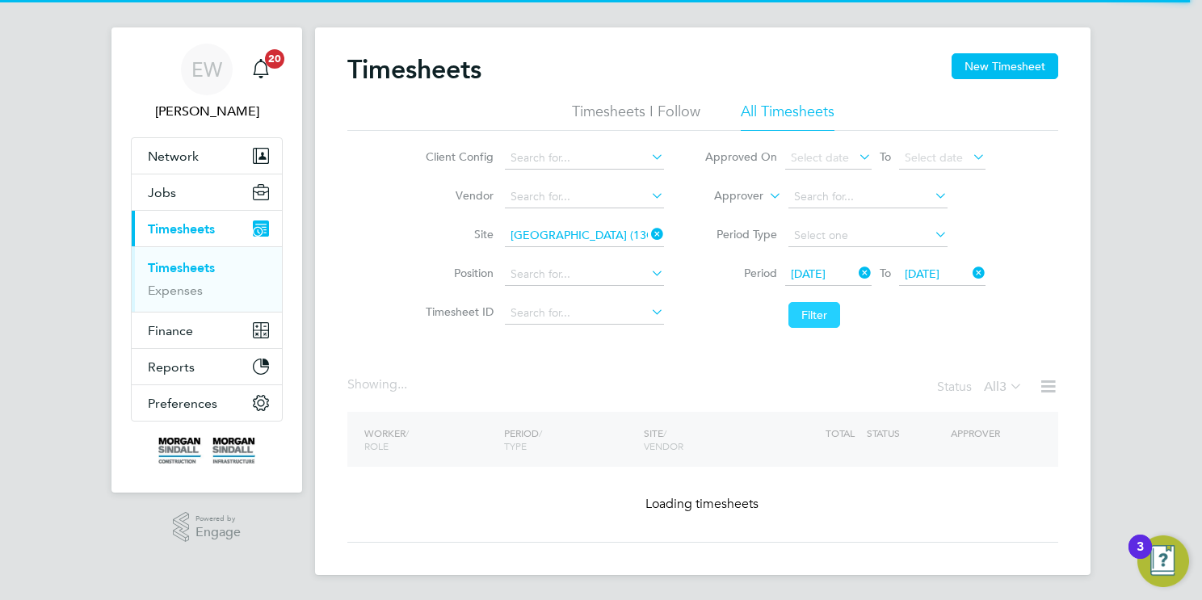
drag, startPoint x: 822, startPoint y: 315, endPoint x: 809, endPoint y: 314, distance: 13.0
click at [822, 314] on button "Filter" at bounding box center [815, 315] width 52 height 26
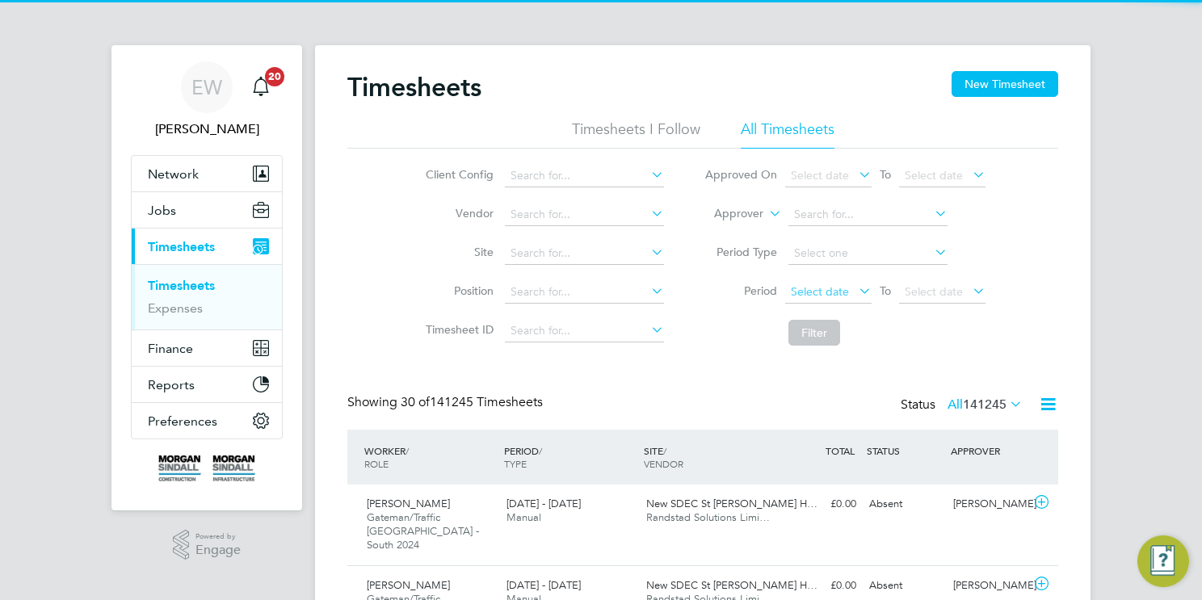
click at [823, 294] on span "Select date" at bounding box center [820, 291] width 58 height 15
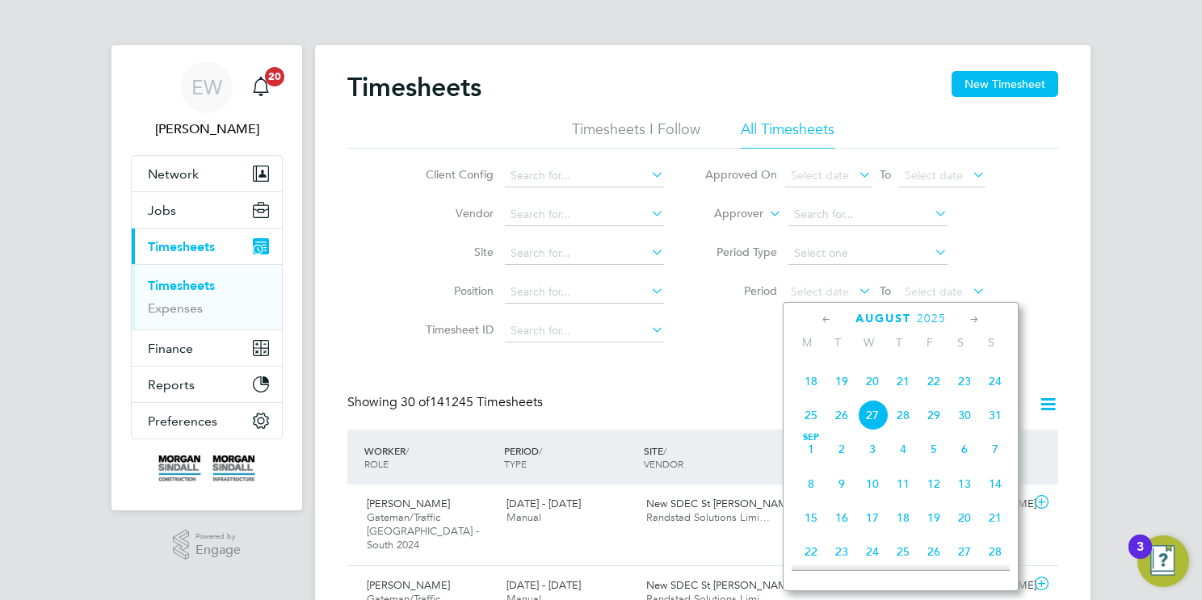
drag, startPoint x: 968, startPoint y: 378, endPoint x: 928, endPoint y: 303, distance: 85.3
click at [968, 363] on span "16" at bounding box center [964, 347] width 31 height 31
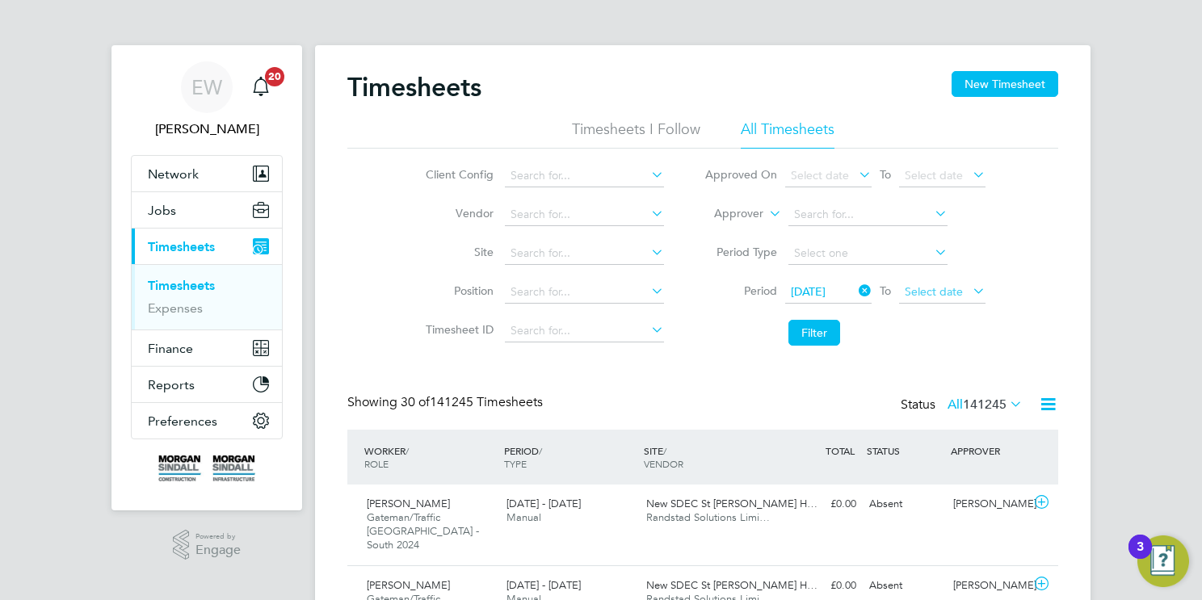
click at [926, 297] on span "Select date" at bounding box center [934, 291] width 58 height 15
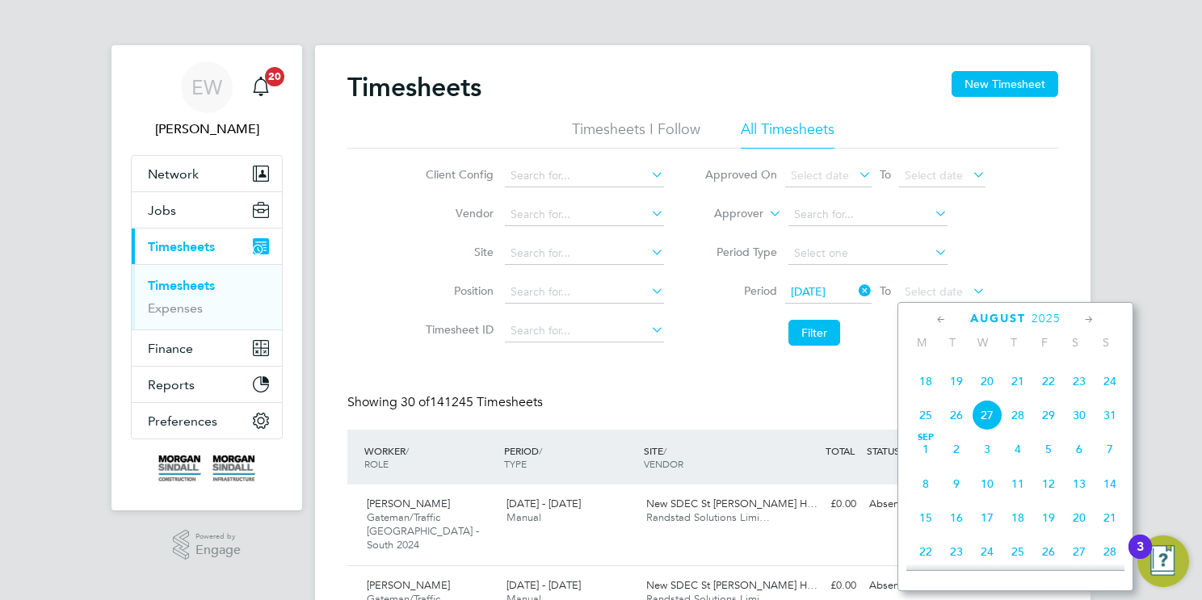
click at [1049, 397] on span "22" at bounding box center [1048, 381] width 31 height 31
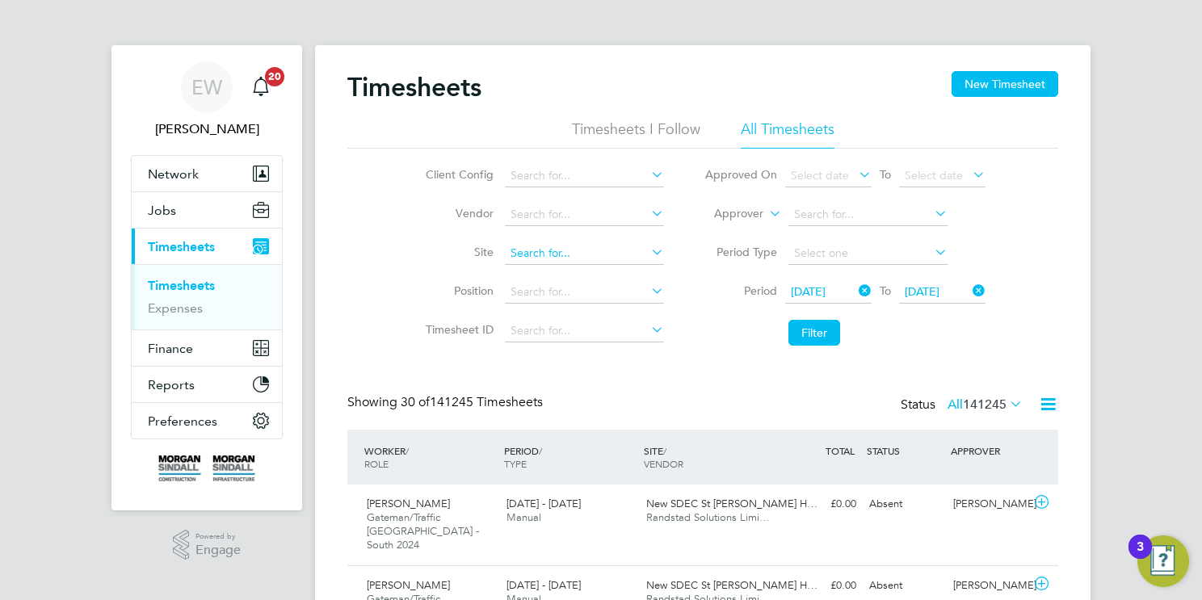
click at [565, 255] on input at bounding box center [584, 253] width 159 height 23
type input "s"
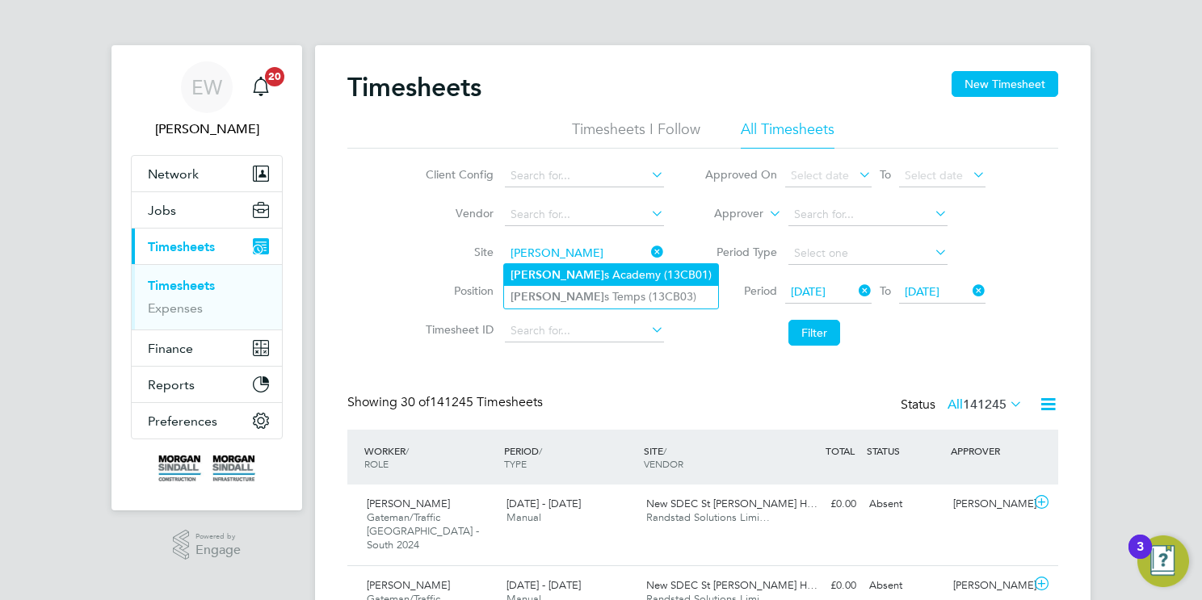
click at [601, 274] on li "Dixon s Academy (13CB01)" at bounding box center [611, 275] width 214 height 22
type input "Dixons Academy (13CB01)"
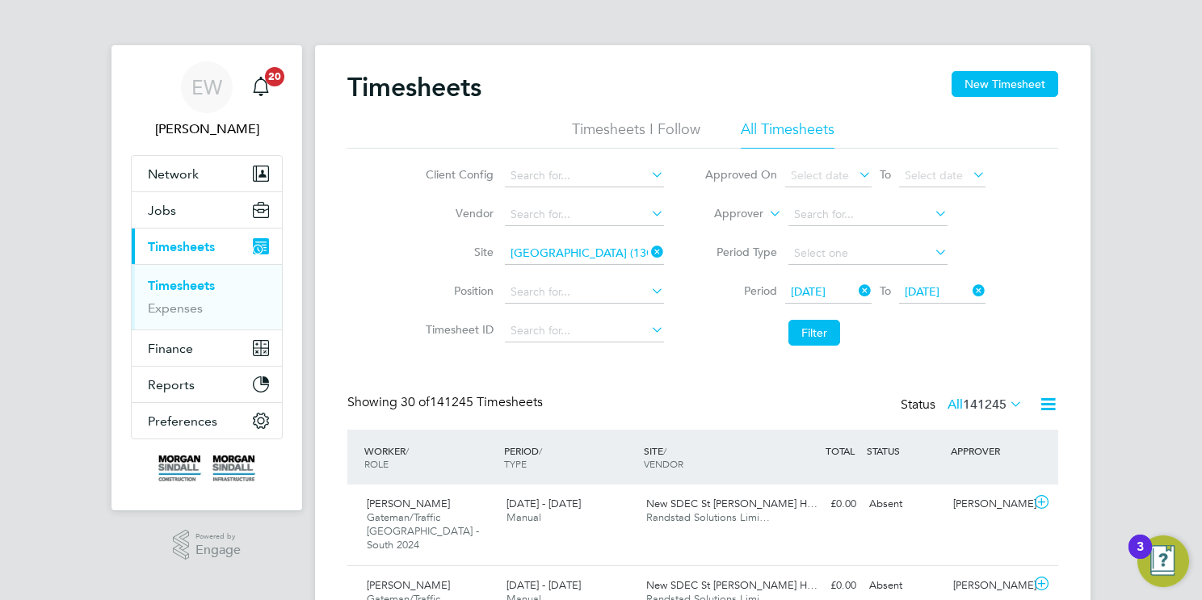
drag, startPoint x: 819, startPoint y: 331, endPoint x: 714, endPoint y: 361, distance: 109.2
click at [819, 331] on button "Filter" at bounding box center [815, 333] width 52 height 26
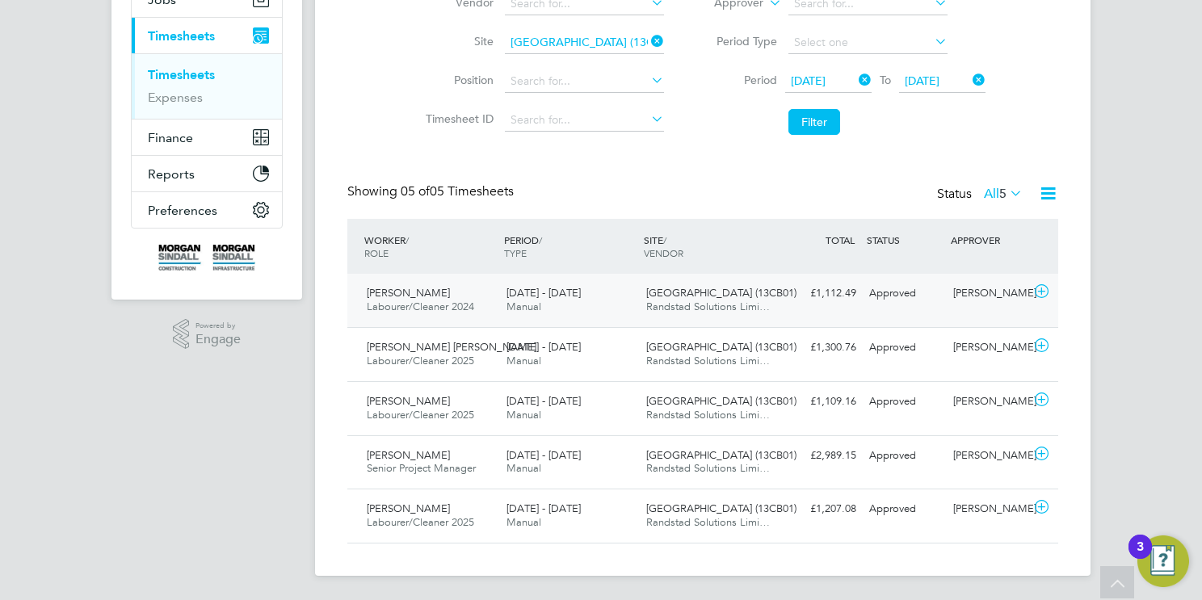
click at [532, 309] on span "Manual" at bounding box center [524, 307] width 35 height 14
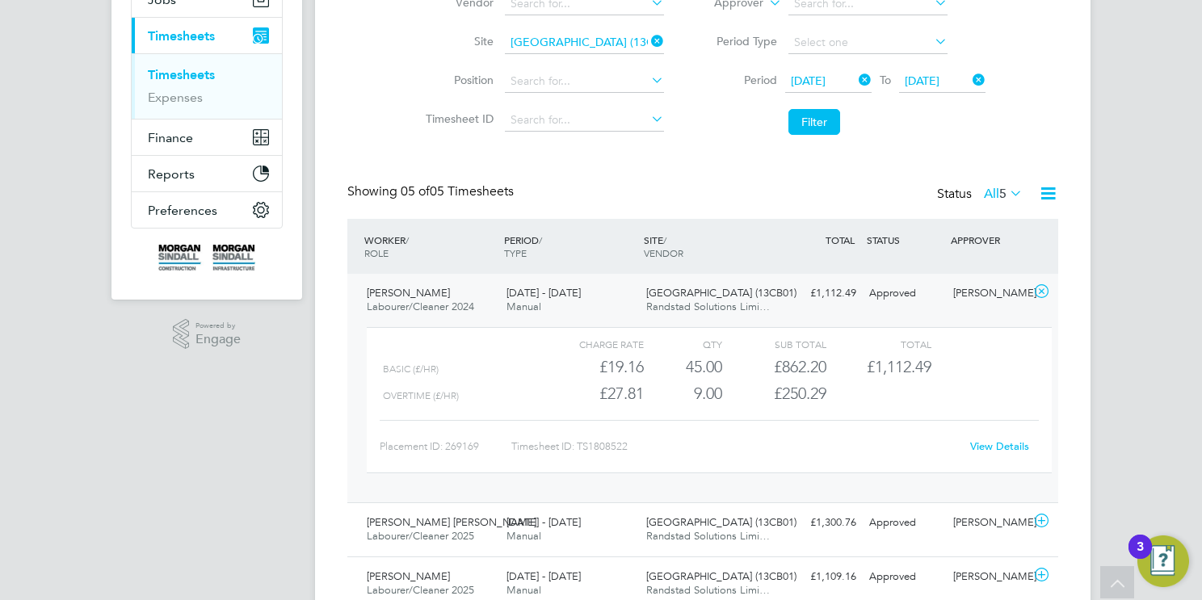
click at [651, 292] on span "Dixons Academy (13CB01)" at bounding box center [721, 293] width 150 height 14
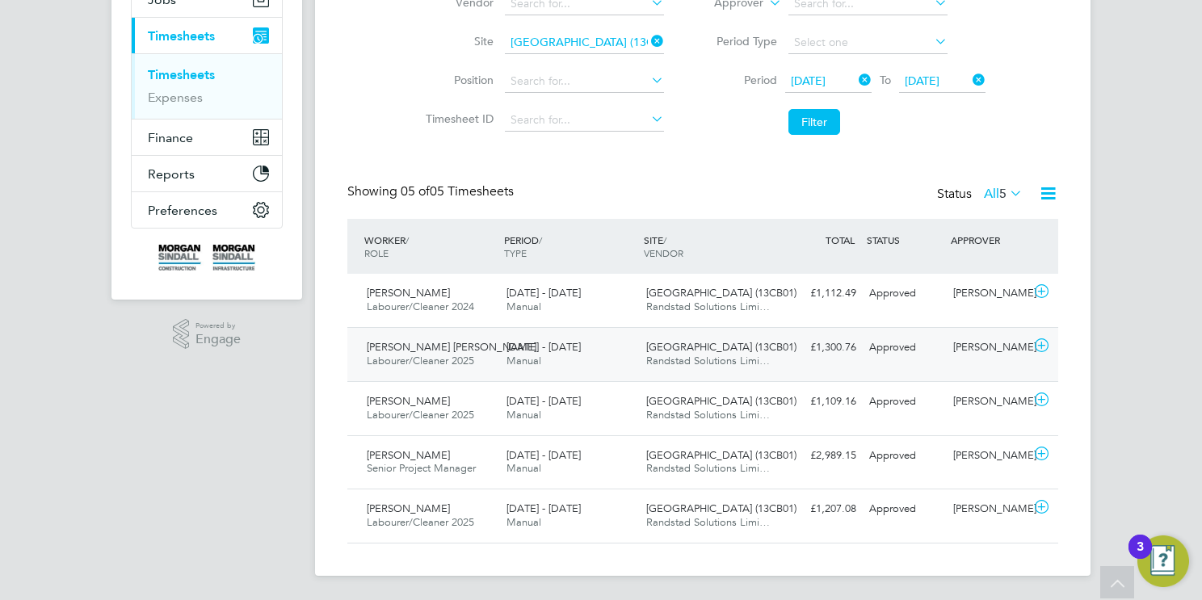
click at [486, 354] on div "Mark James Bradbury Labourer/Cleaner 2025 16 - 22 Aug 2025" at bounding box center [430, 354] width 140 height 40
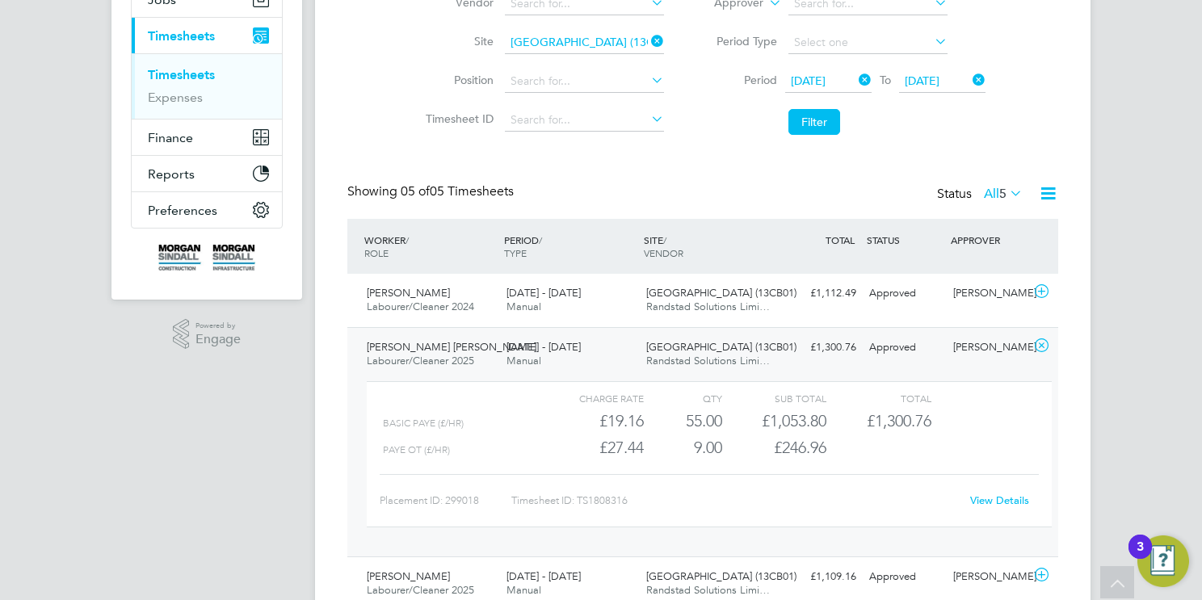
click at [476, 348] on div "Mark James Bradbury Labourer/Cleaner 2025 16 - 22 Aug 2025" at bounding box center [430, 354] width 140 height 40
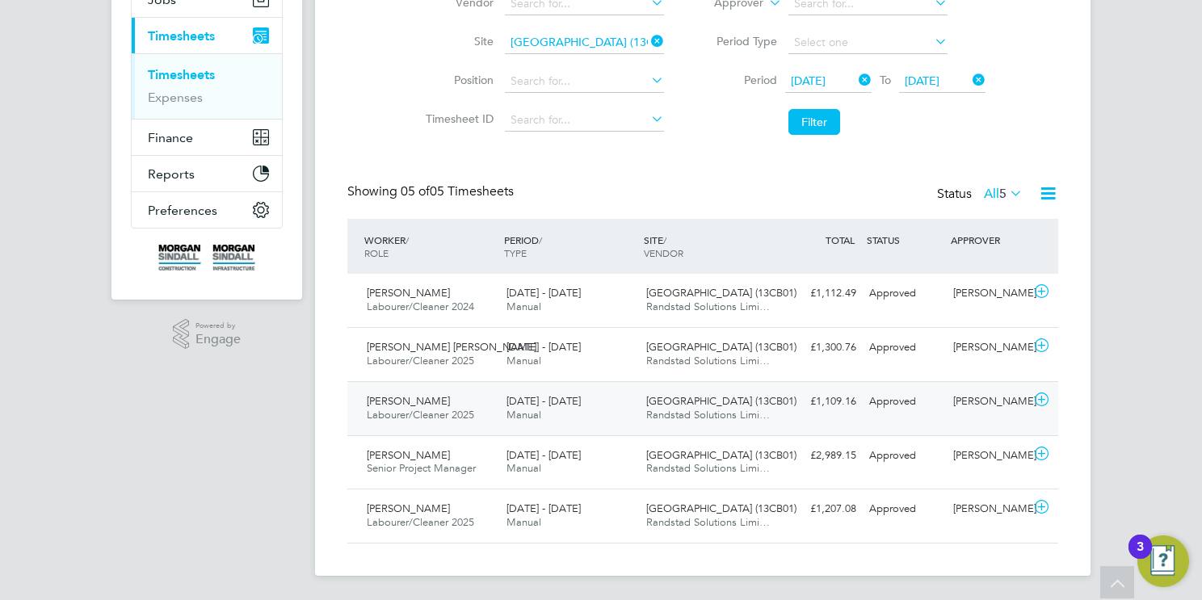
click at [456, 416] on span "Labourer/Cleaner 2025" at bounding box center [420, 415] width 107 height 14
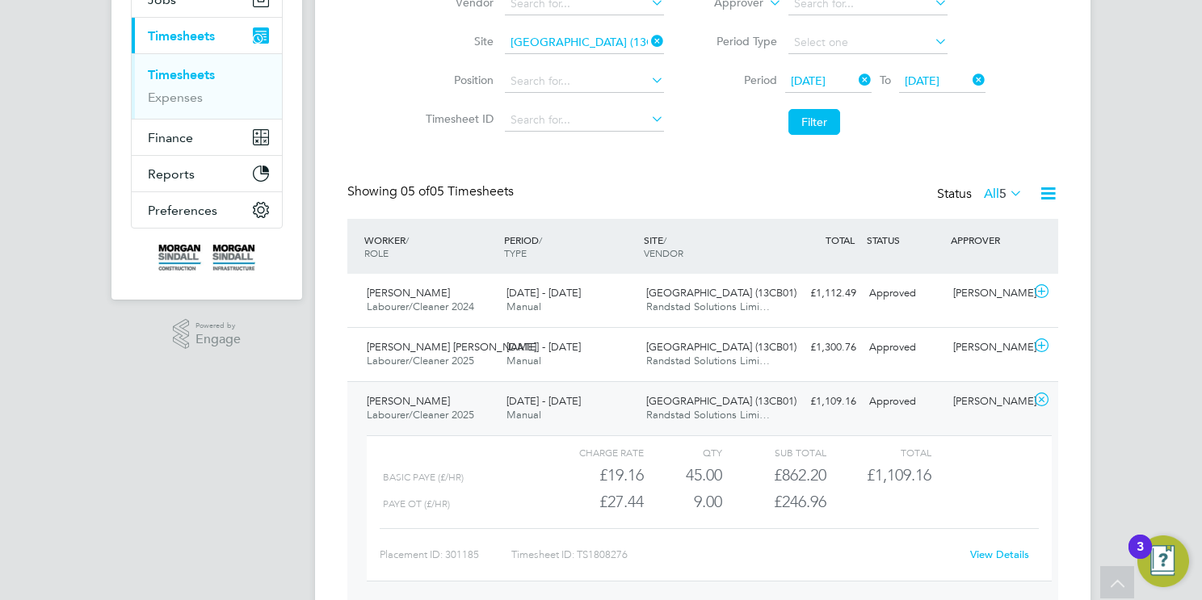
click at [575, 403] on span "16 - 22 Aug 2025" at bounding box center [544, 401] width 74 height 14
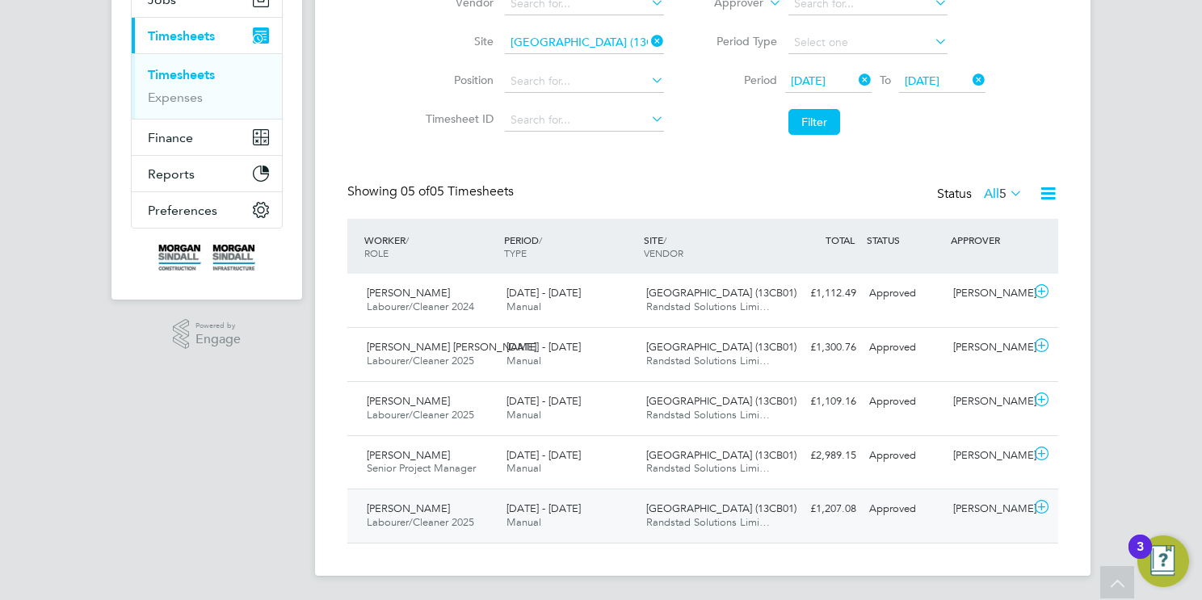
click at [546, 509] on span "16 - 22 Aug 2025" at bounding box center [544, 509] width 74 height 14
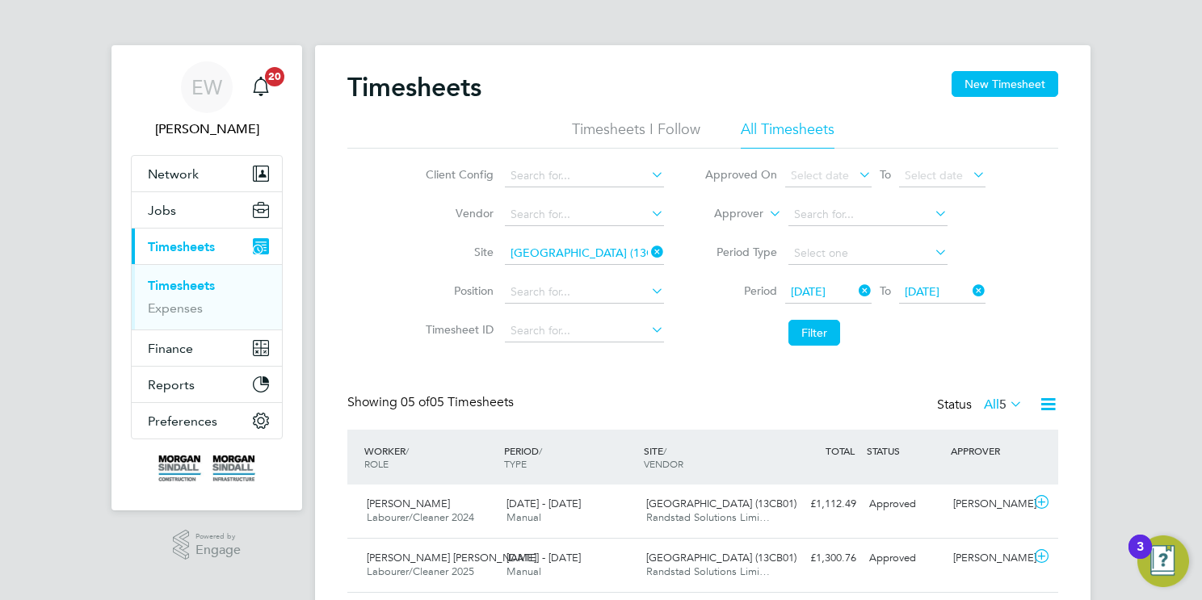
click at [557, 257] on input "Dixons Academy (13CB01)" at bounding box center [584, 253] width 159 height 23
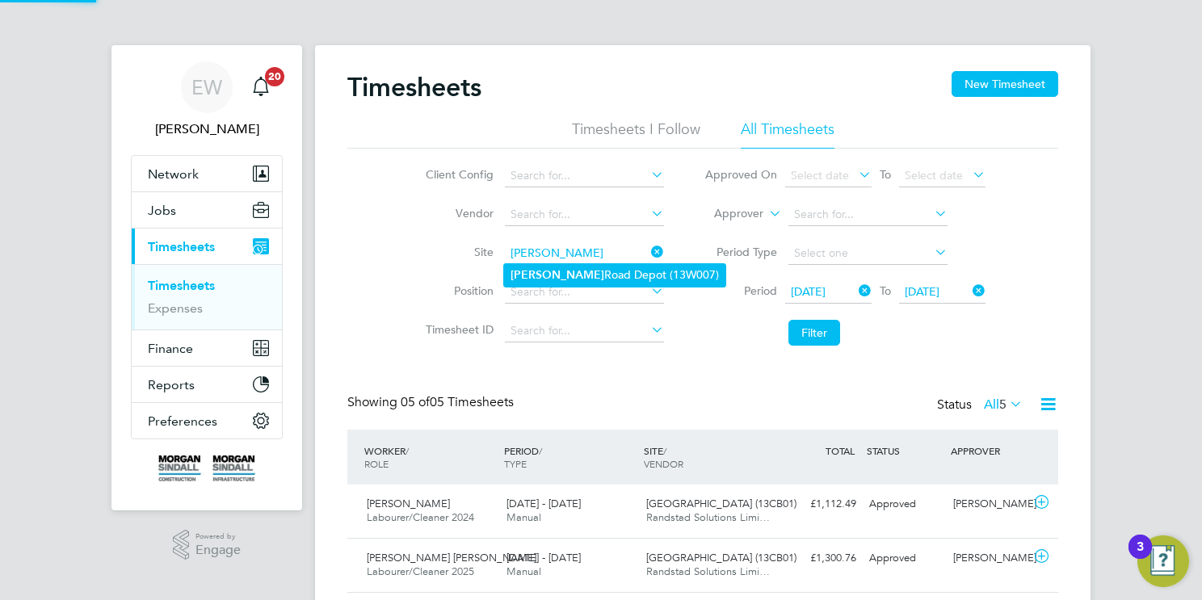
click at [594, 271] on li "Hammerstone Road Depot (13W007)" at bounding box center [614, 275] width 221 height 22
type input "Hammerstone Road Depot (13W007)"
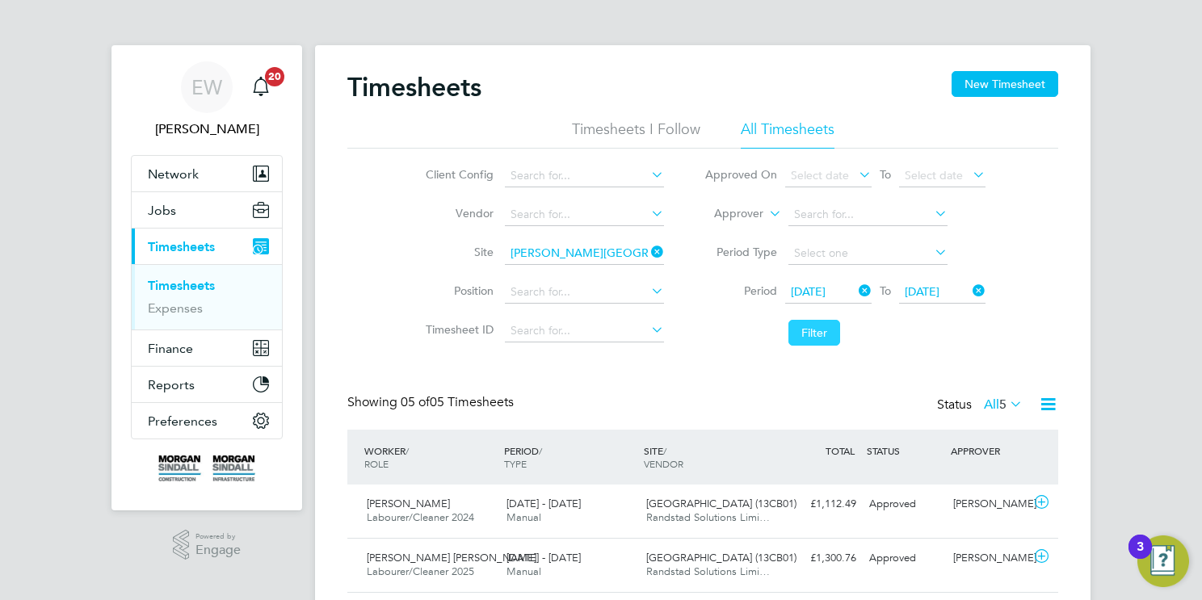
click at [810, 334] on button "Filter" at bounding box center [815, 333] width 52 height 26
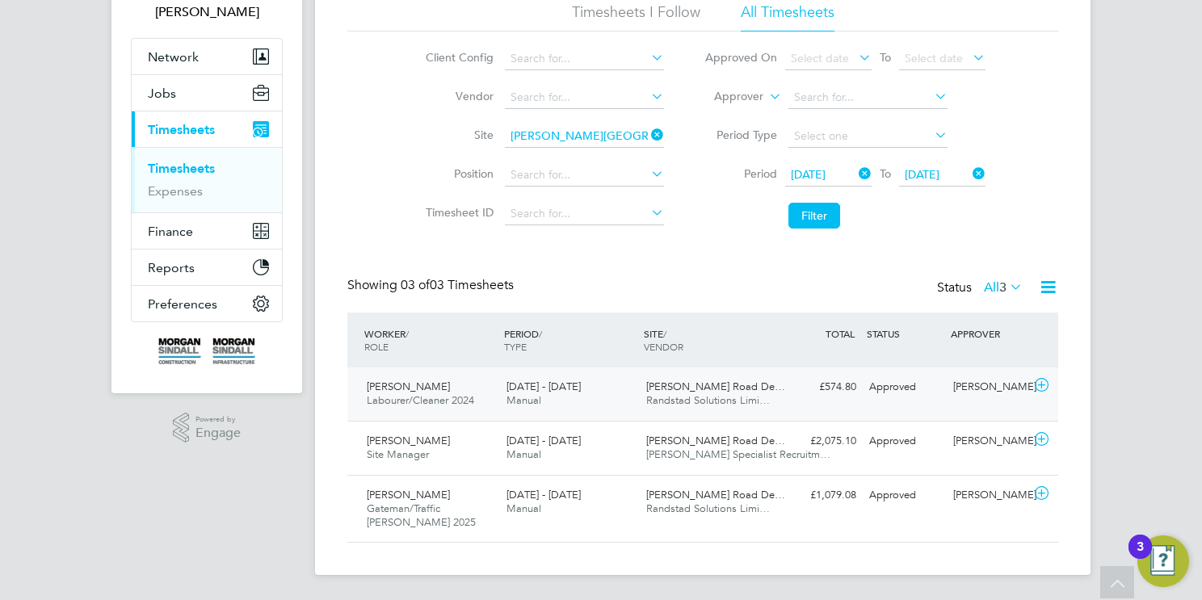
click at [692, 397] on span "Randstad Solutions Limi…" at bounding box center [708, 400] width 124 height 14
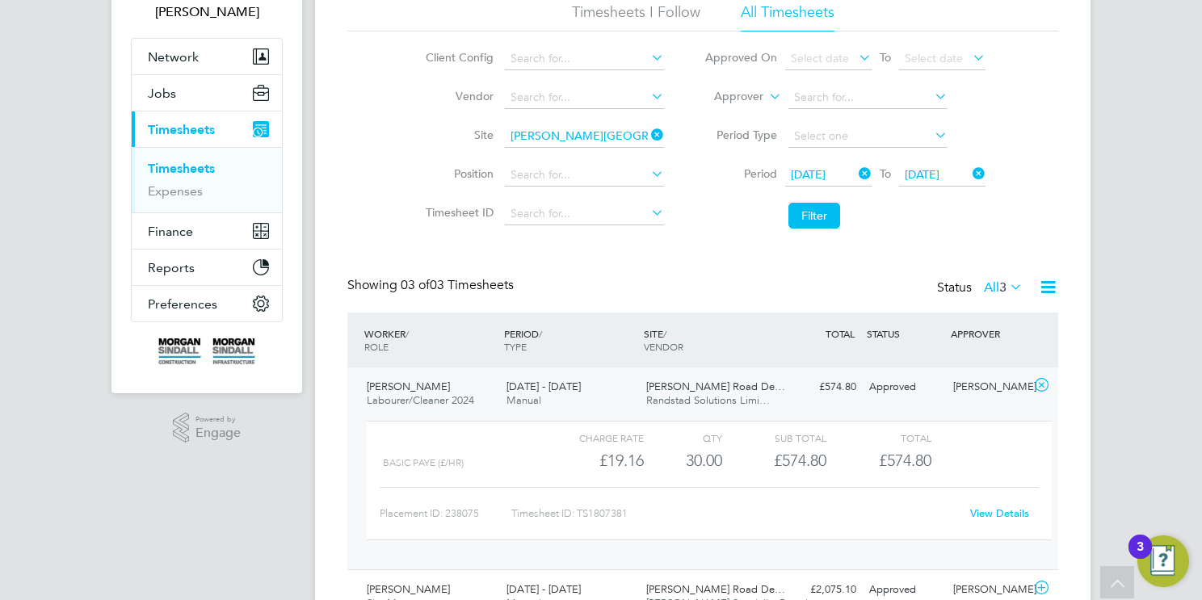
click at [658, 394] on span "Randstad Solutions Limi…" at bounding box center [708, 400] width 124 height 14
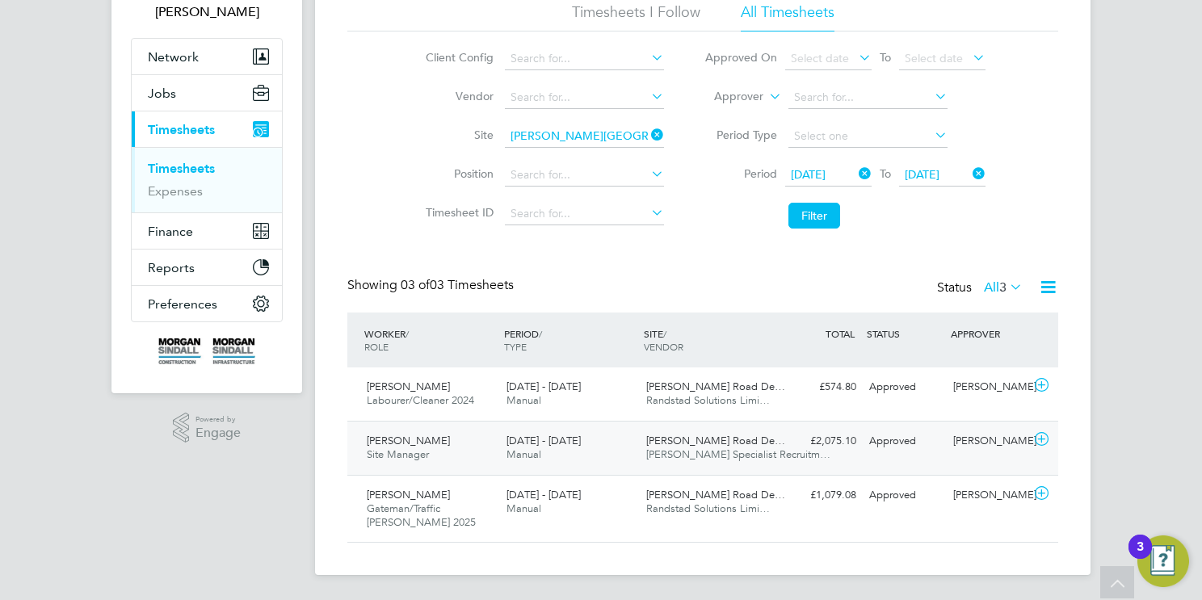
click at [531, 463] on div "16 - 22 Aug 2025 Manual" at bounding box center [570, 448] width 140 height 40
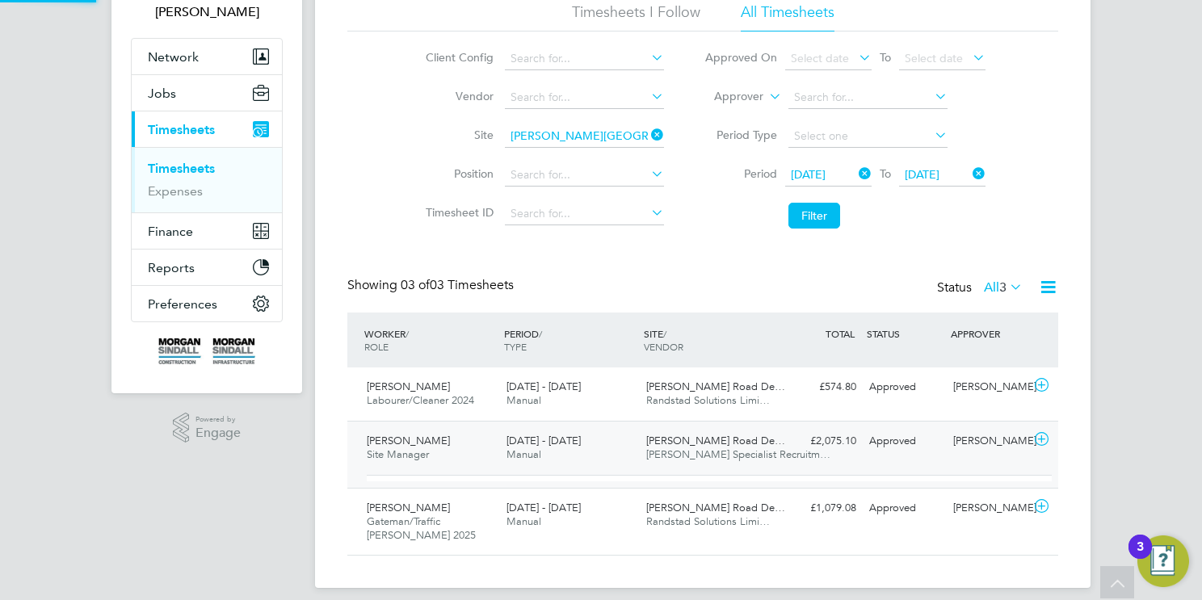
scroll to position [27, 157]
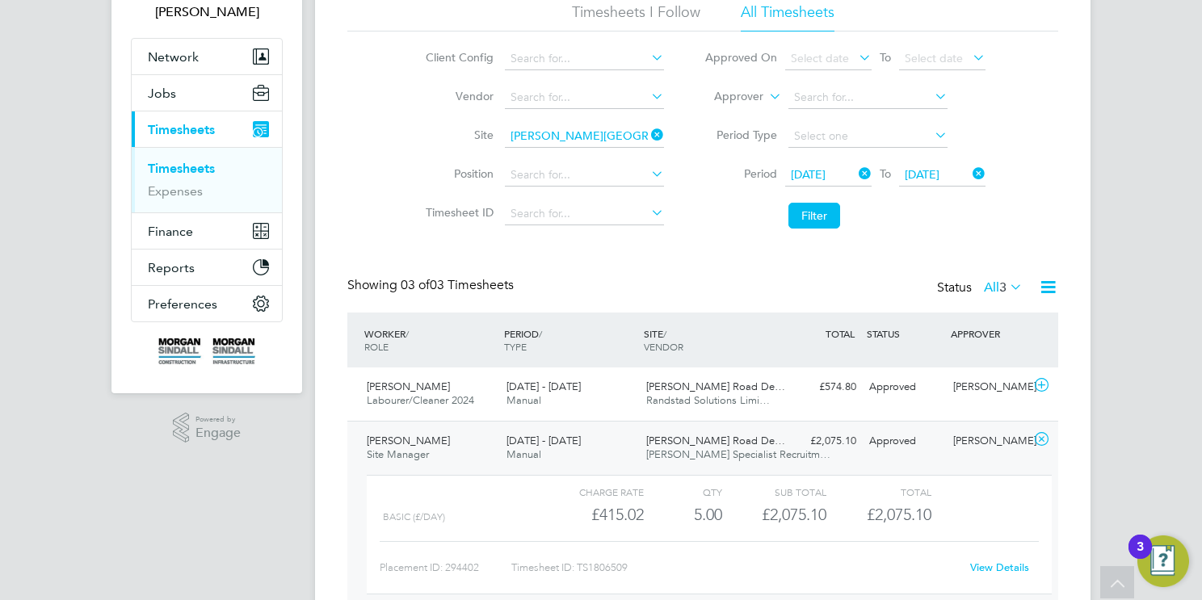
click at [573, 436] on span "[DATE] - [DATE]" at bounding box center [544, 441] width 74 height 14
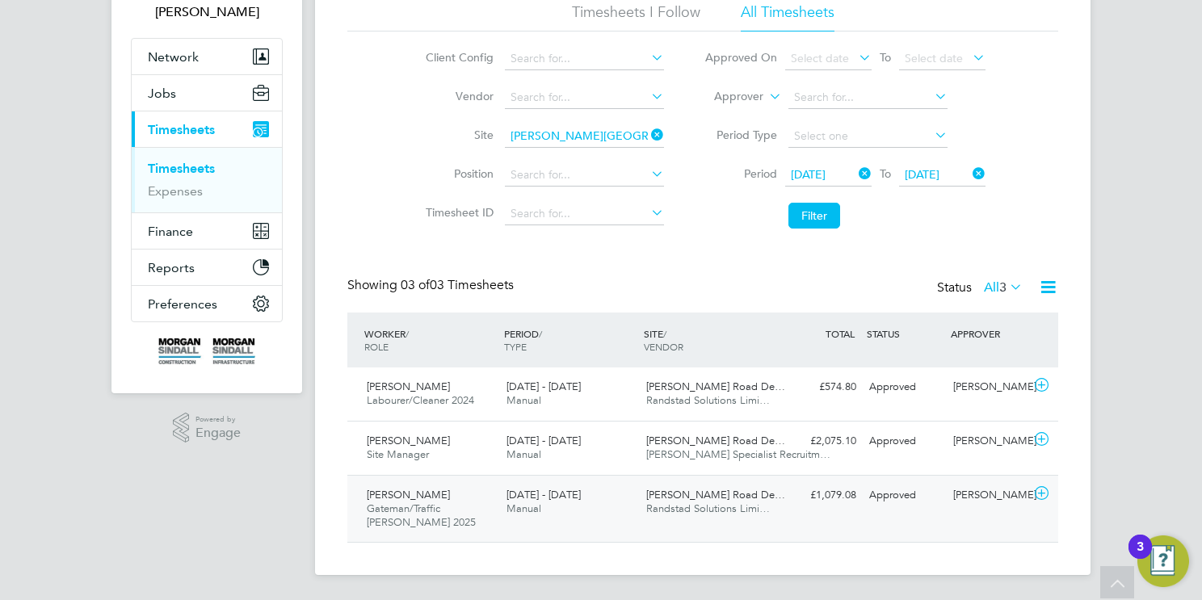
click at [571, 498] on span "[DATE] - [DATE]" at bounding box center [544, 495] width 74 height 14
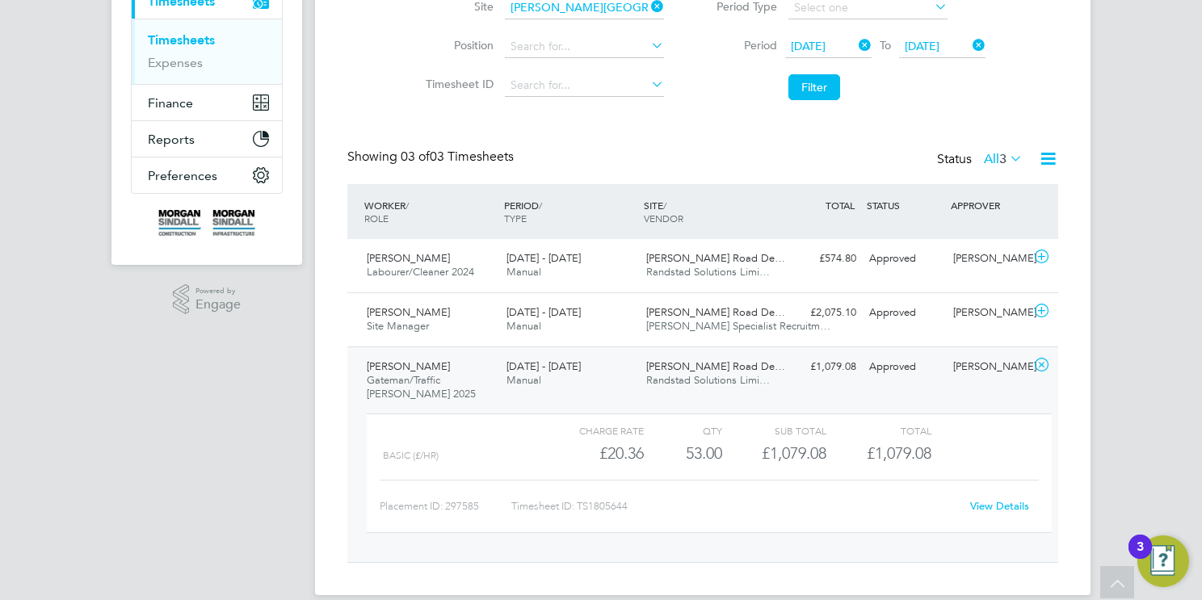
scroll to position [263, 0]
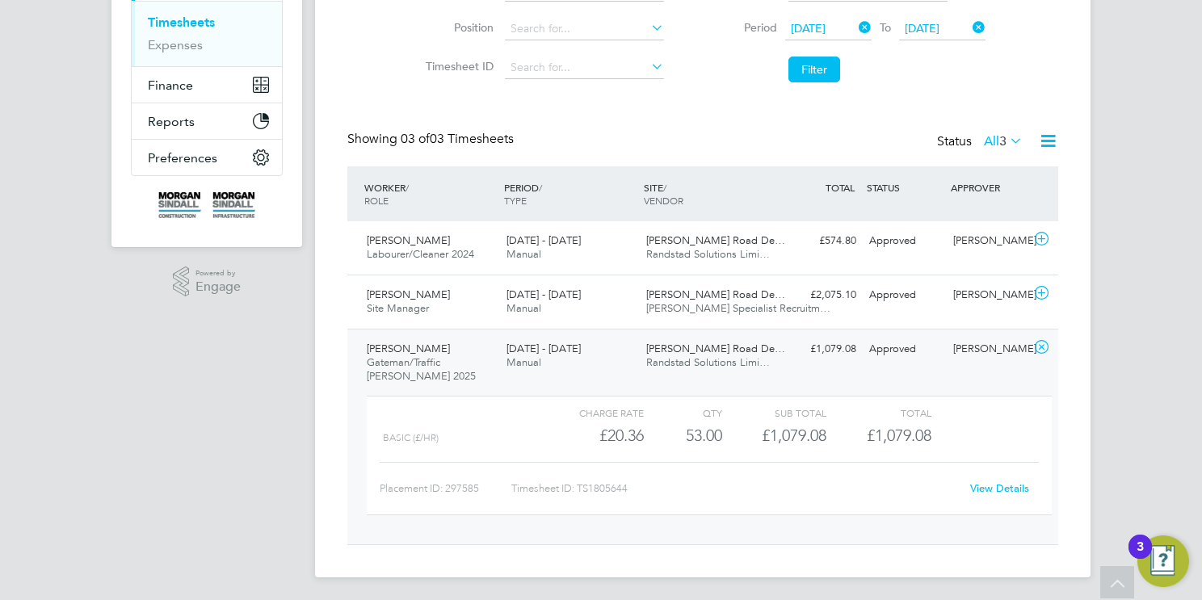
click at [566, 354] on div "16 - 22 Aug 2025 Manual" at bounding box center [570, 356] width 140 height 40
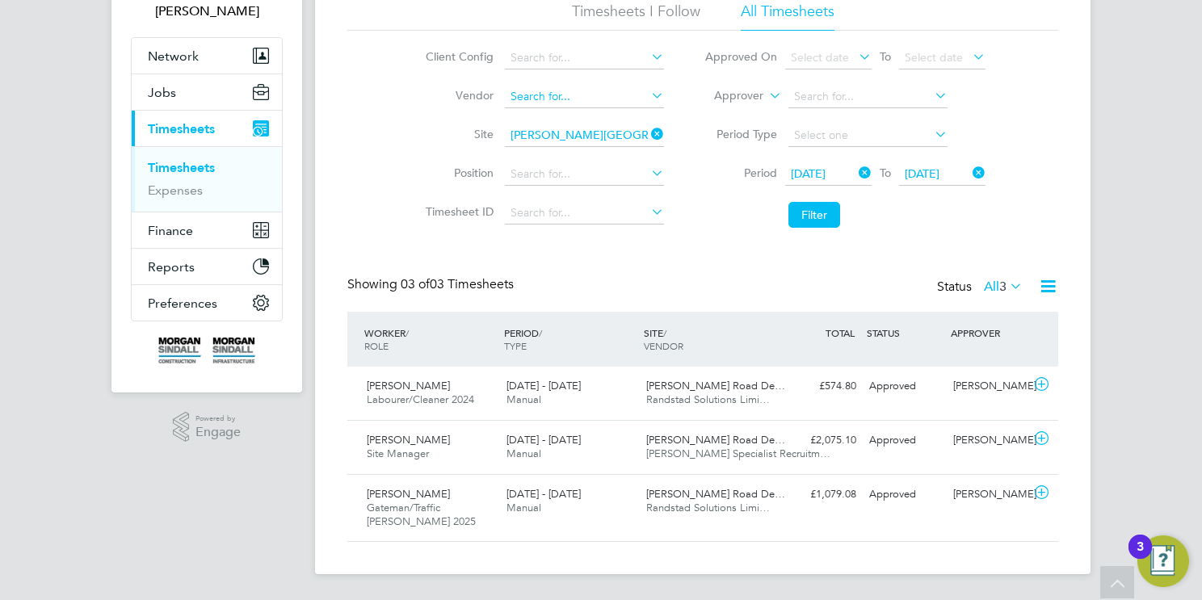
scroll to position [117, 0]
click at [648, 132] on icon at bounding box center [648, 135] width 0 height 23
click at [595, 139] on input at bounding box center [584, 136] width 159 height 23
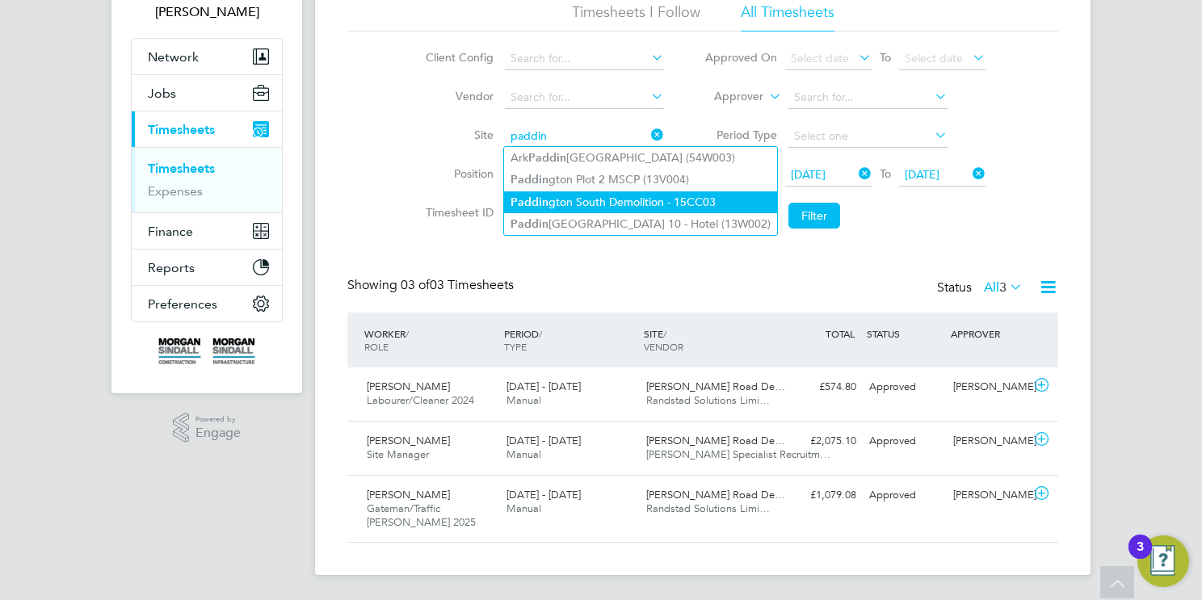
click at [663, 197] on li "Paddin gton South Demolition - 15CC03" at bounding box center [640, 202] width 273 height 22
type input "Paddington South Demolition - 15CC03"
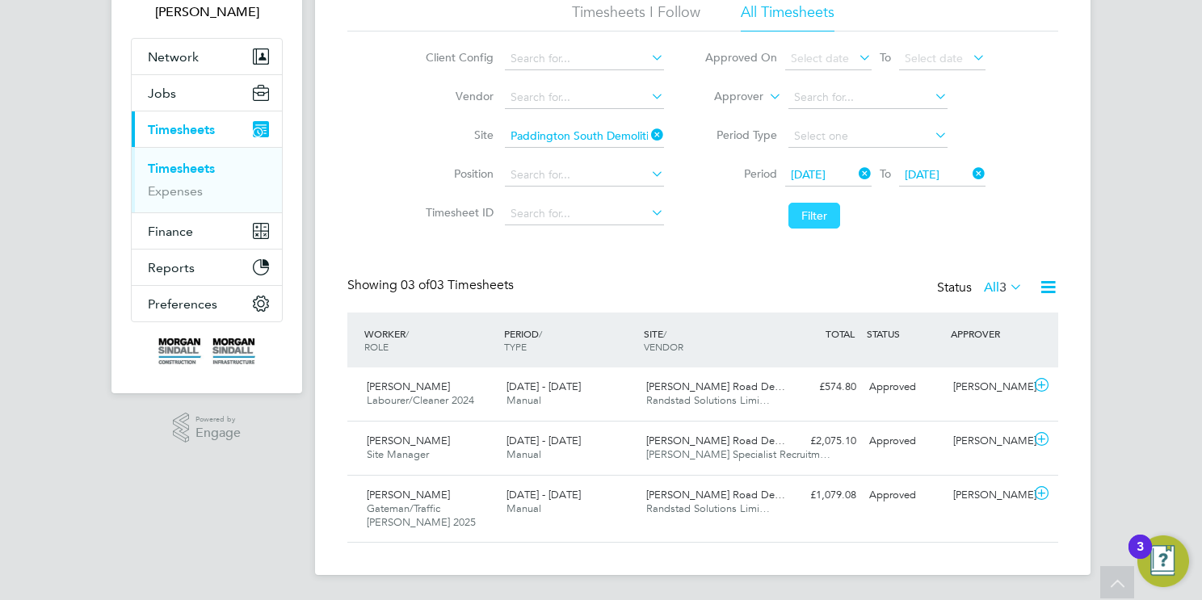
click at [819, 212] on button "Filter" at bounding box center [815, 216] width 52 height 26
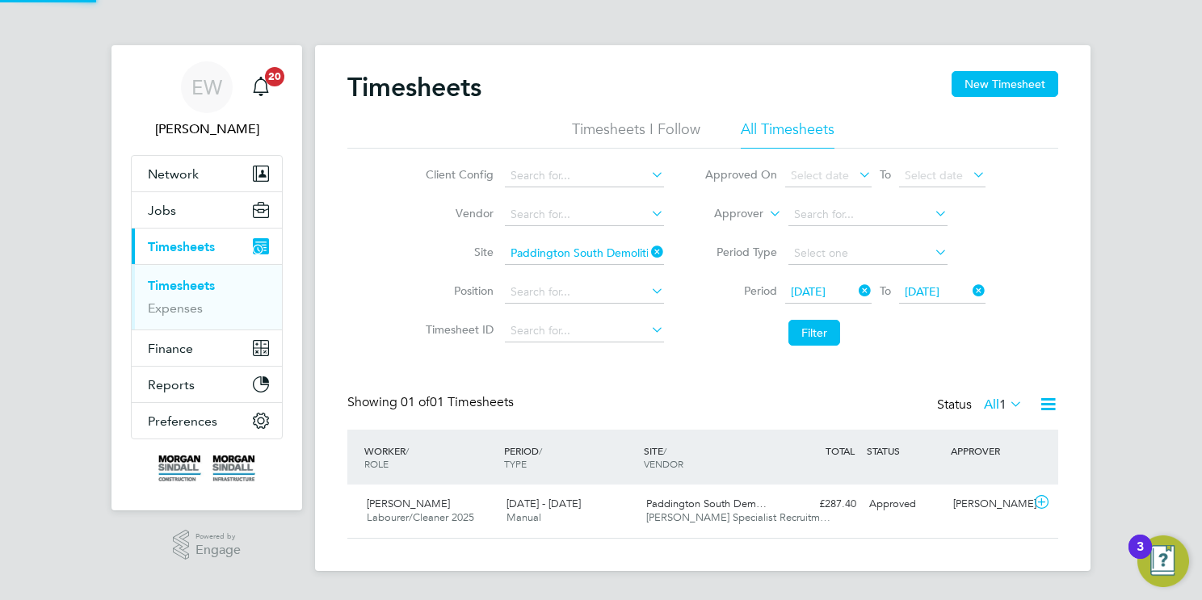
scroll to position [40, 141]
click at [597, 515] on div "16 - 22 Aug 2025 Manual" at bounding box center [570, 511] width 140 height 40
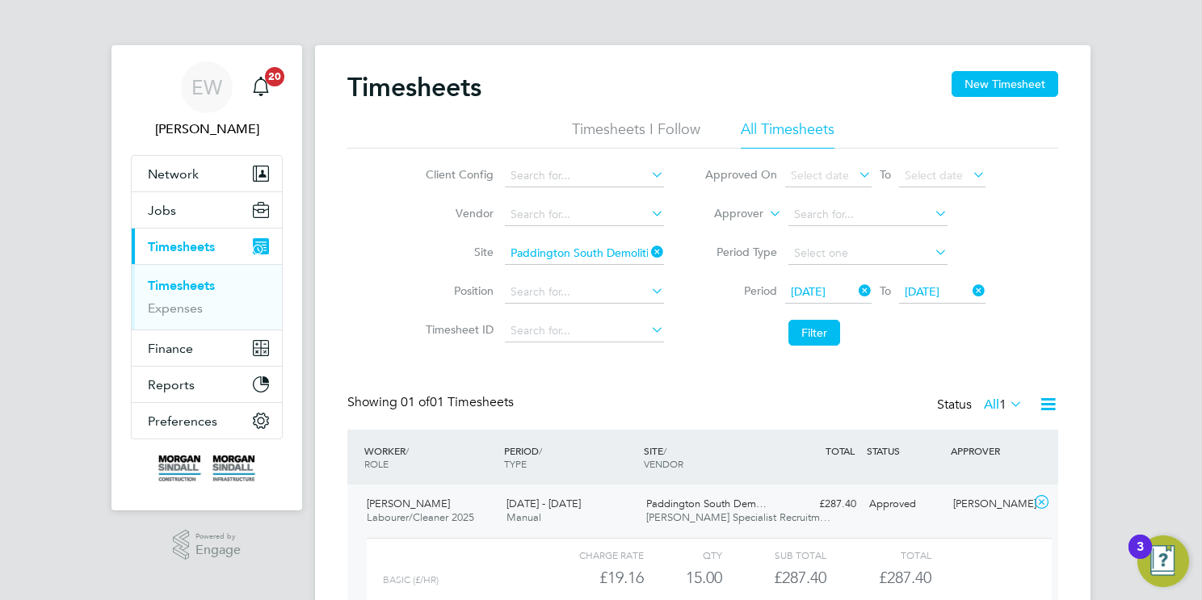
click at [564, 511] on div "16 - 22 Aug 2025 Manual" at bounding box center [570, 511] width 140 height 40
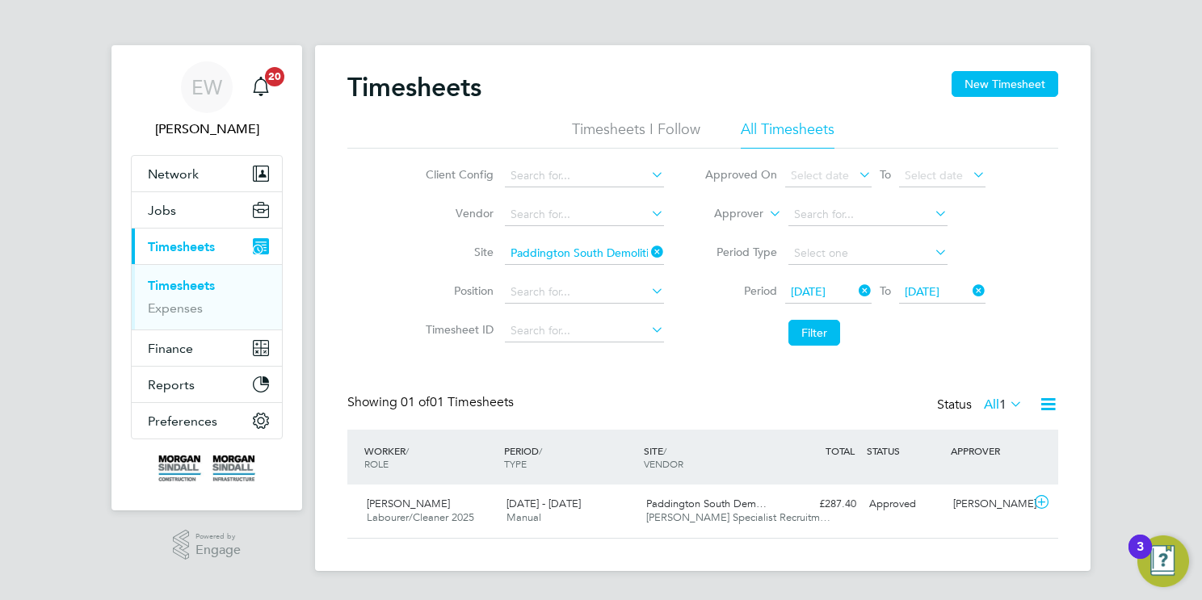
click at [648, 254] on icon at bounding box center [648, 252] width 0 height 23
click at [599, 256] on input at bounding box center [584, 253] width 159 height 23
click at [614, 318] on li "Plot C2 New Bailey (13CB04)" at bounding box center [614, 320] width 221 height 22
type input "Plot C2 New Bailey (13CB04)"
click at [811, 326] on button "Filter" at bounding box center [815, 333] width 52 height 26
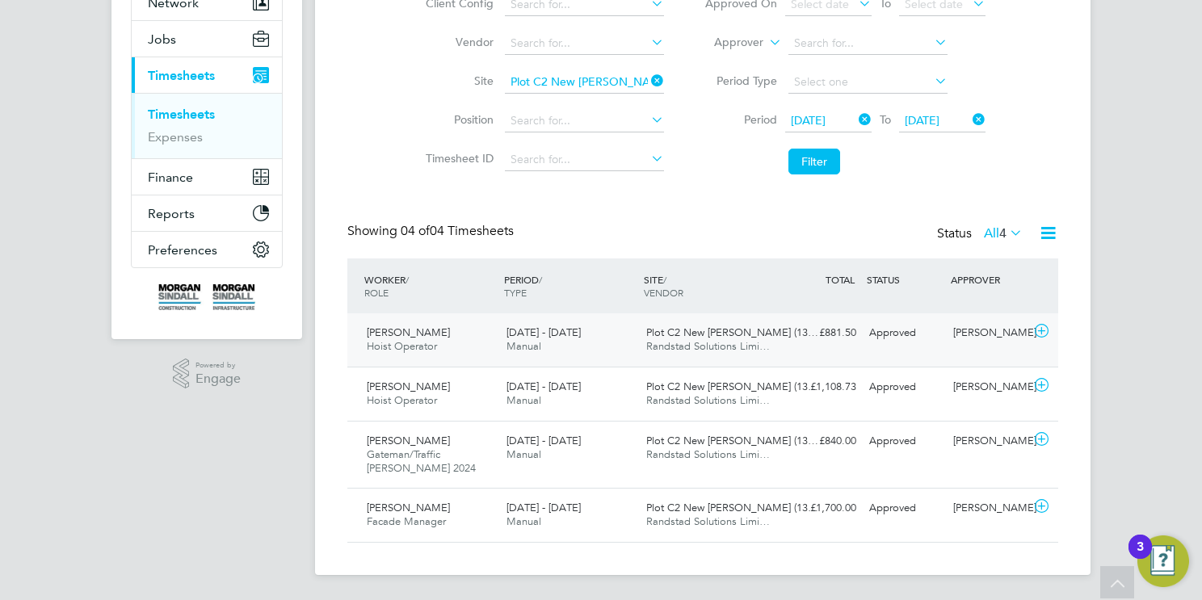
click at [553, 349] on div "16 - 22 Aug 2025 Manual" at bounding box center [570, 340] width 140 height 40
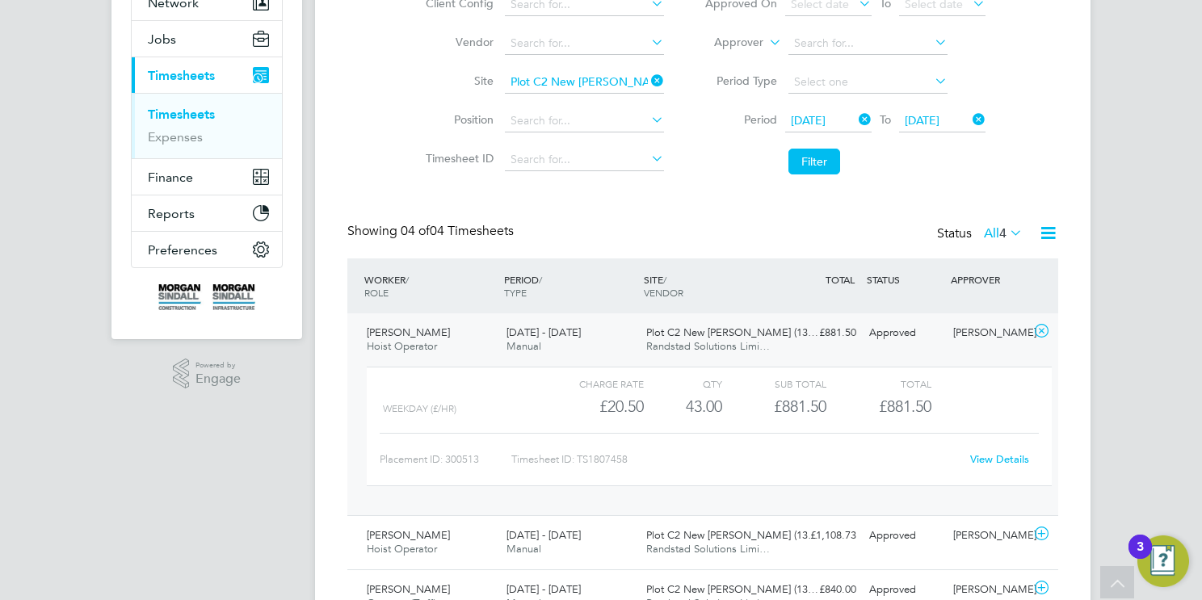
click at [650, 343] on span "Randstad Solutions Limi…" at bounding box center [708, 346] width 124 height 14
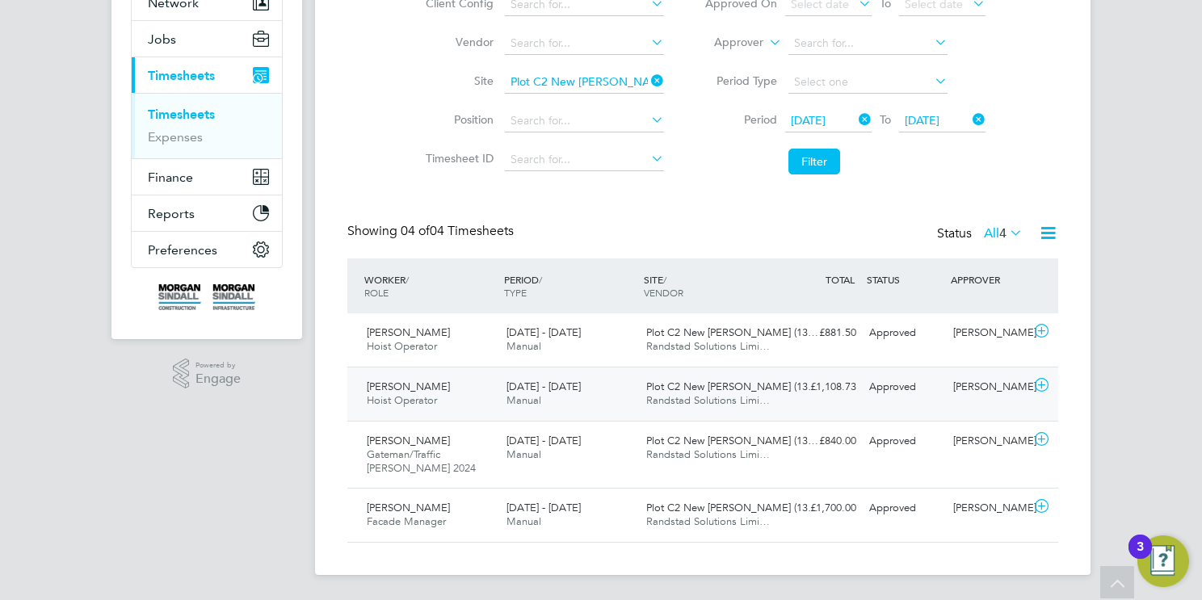
click at [628, 400] on div "16 - 22 Aug 2025 Manual" at bounding box center [570, 394] width 140 height 40
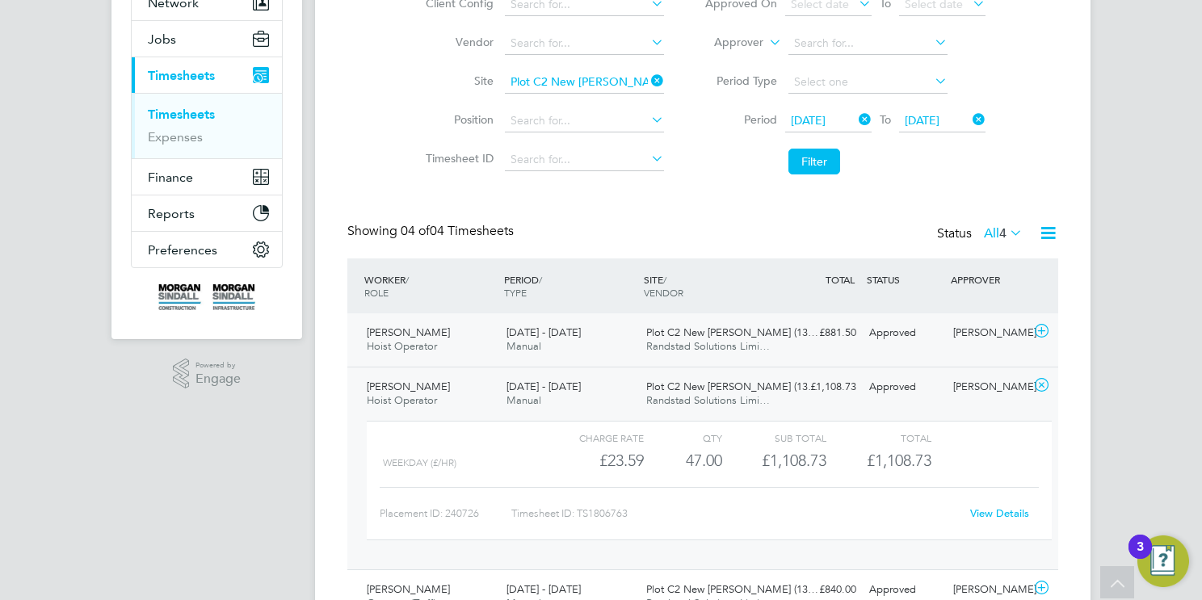
click at [688, 338] on span "Plot C2 New Bailey (13…" at bounding box center [732, 333] width 172 height 14
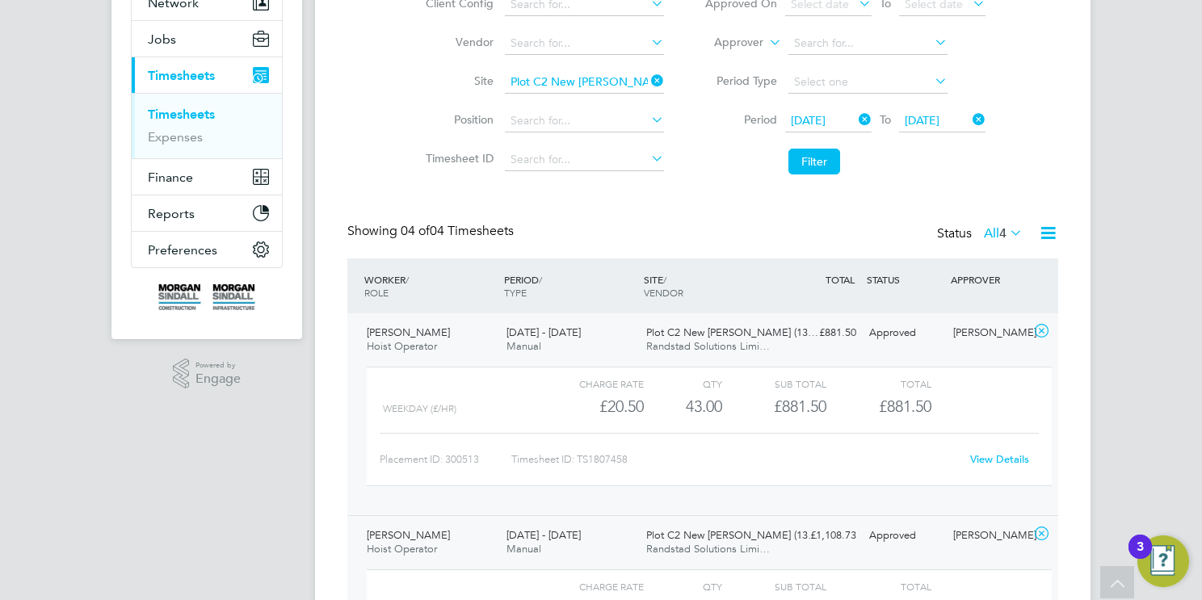
click at [688, 338] on span "Plot C2 New Bailey (13…" at bounding box center [732, 333] width 172 height 14
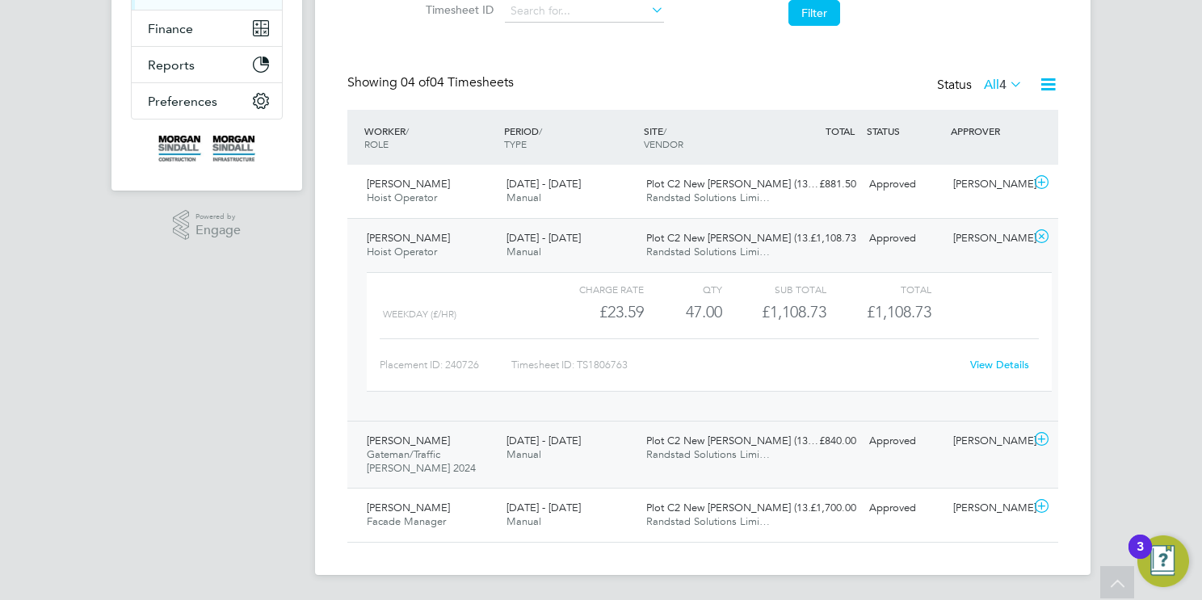
click at [663, 459] on span "Randstad Solutions Limi…" at bounding box center [708, 455] width 124 height 14
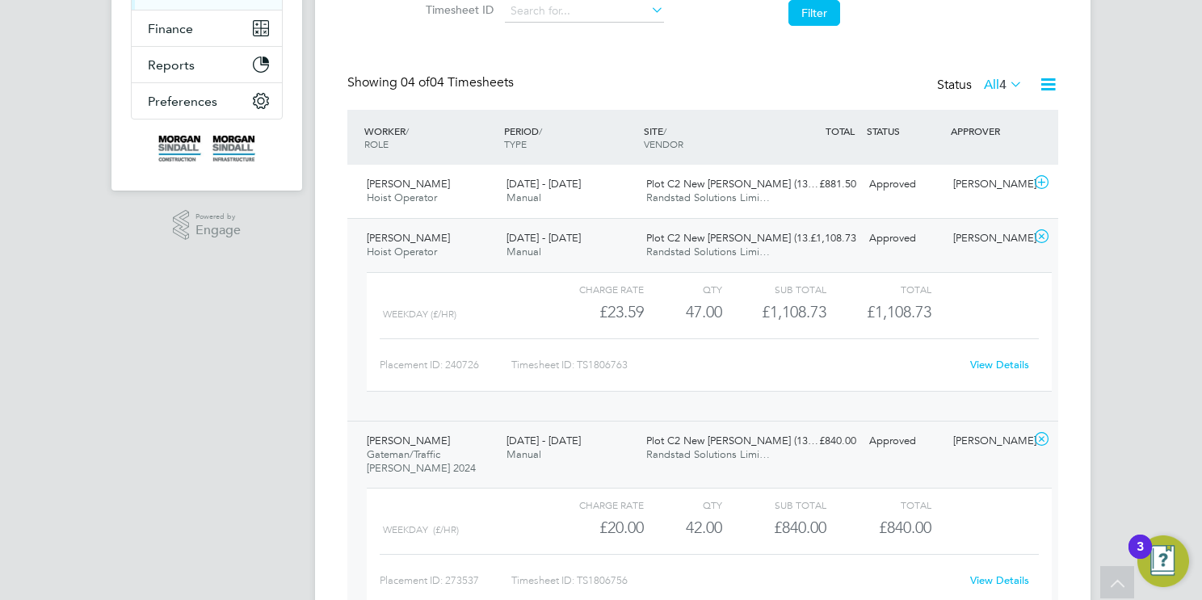
click at [617, 263] on div "16 - 22 Aug 2025 Manual" at bounding box center [570, 245] width 140 height 40
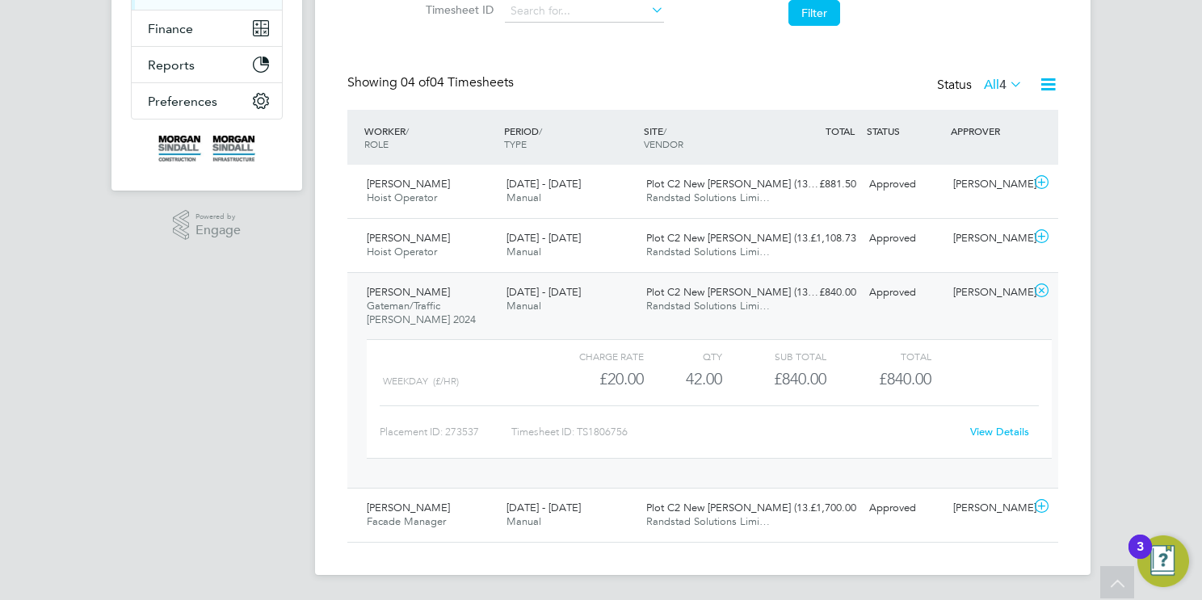
click at [656, 305] on span "Randstad Solutions Limi…" at bounding box center [708, 306] width 124 height 14
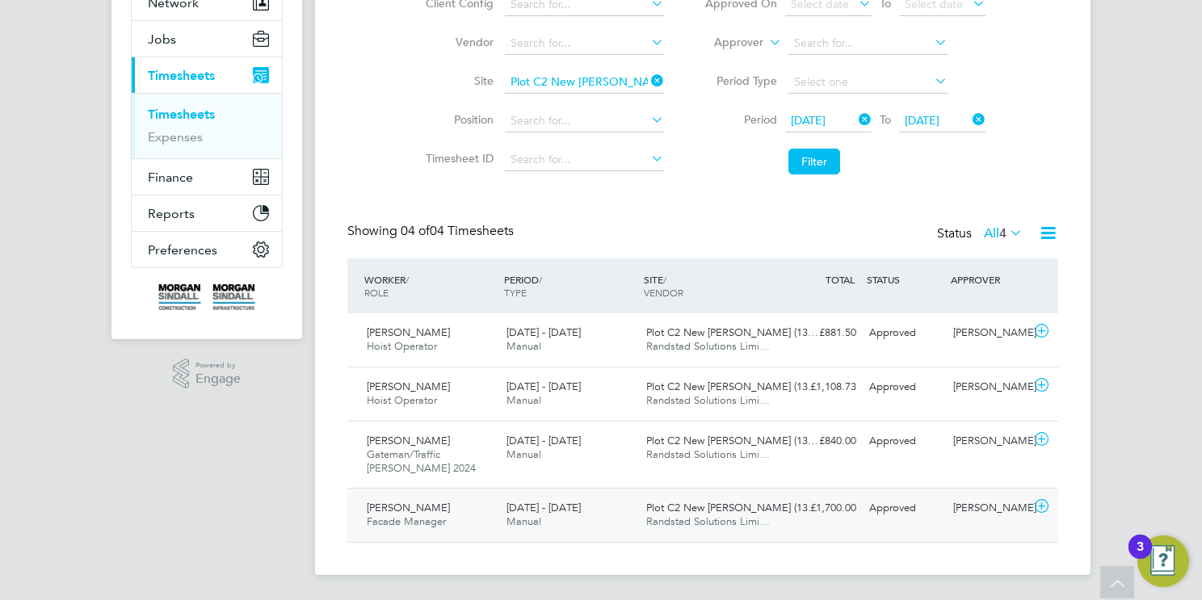
click at [633, 516] on div "16 - 22 Aug 2025 Manual" at bounding box center [570, 515] width 140 height 40
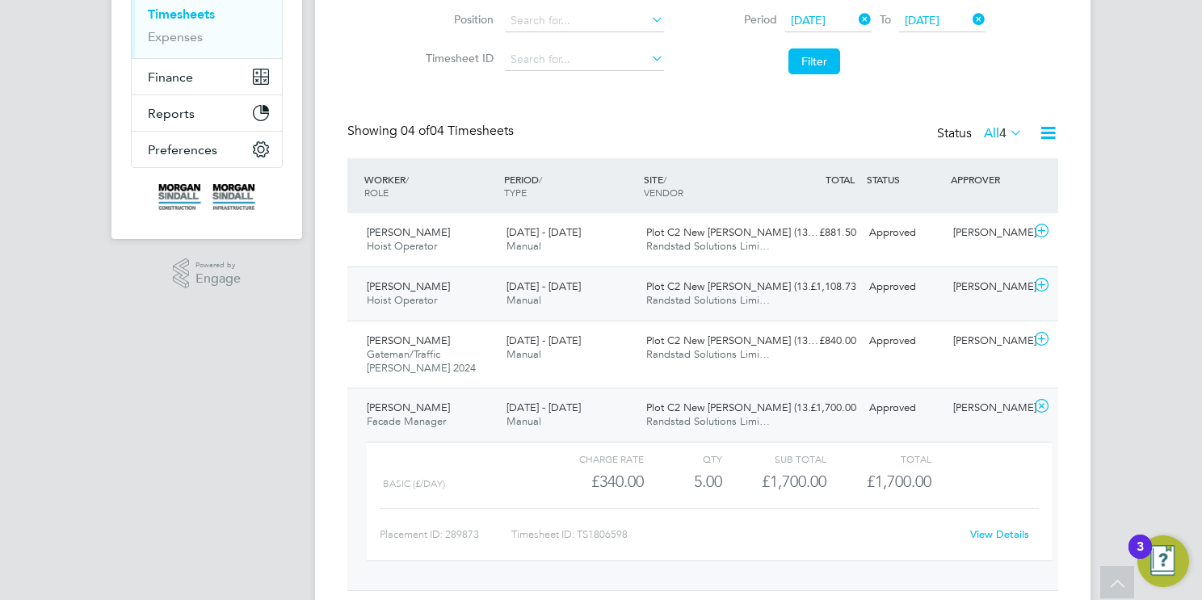
scroll to position [320, 0]
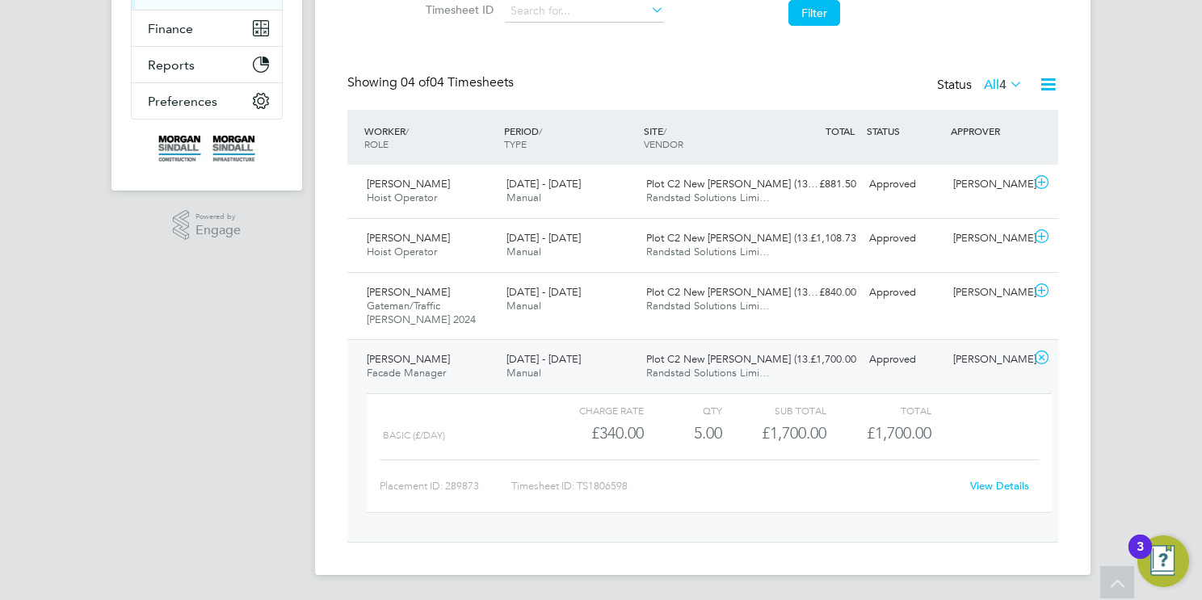
click at [626, 368] on div "16 - 22 Aug 2025 Manual" at bounding box center [570, 367] width 140 height 40
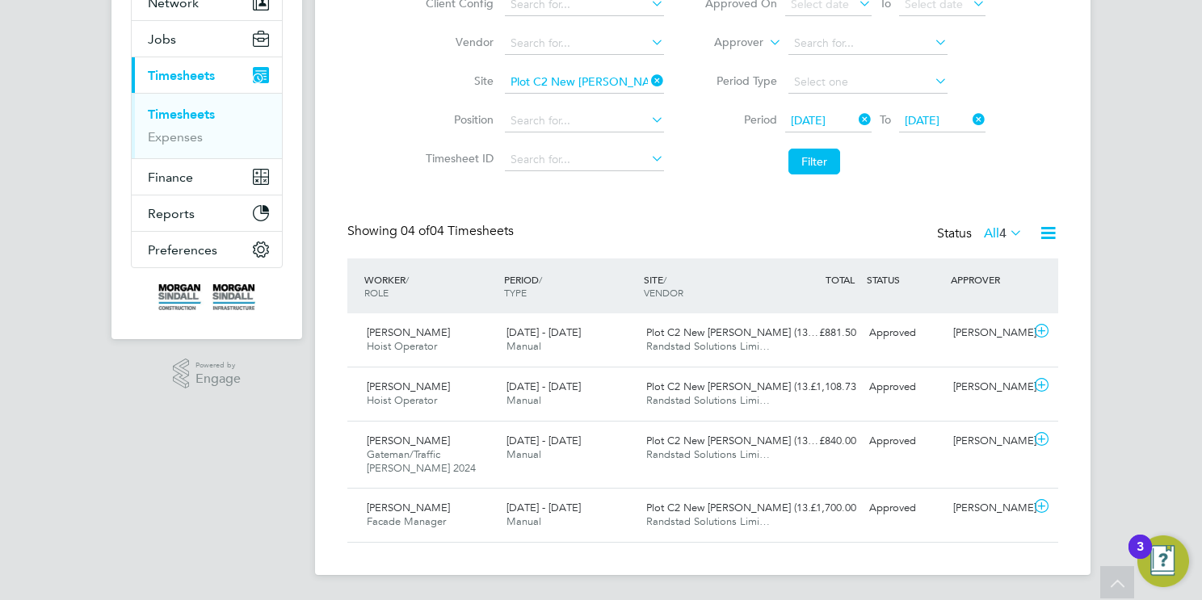
click at [648, 82] on icon at bounding box center [648, 80] width 0 height 23
click at [627, 85] on input at bounding box center [584, 82] width 159 height 23
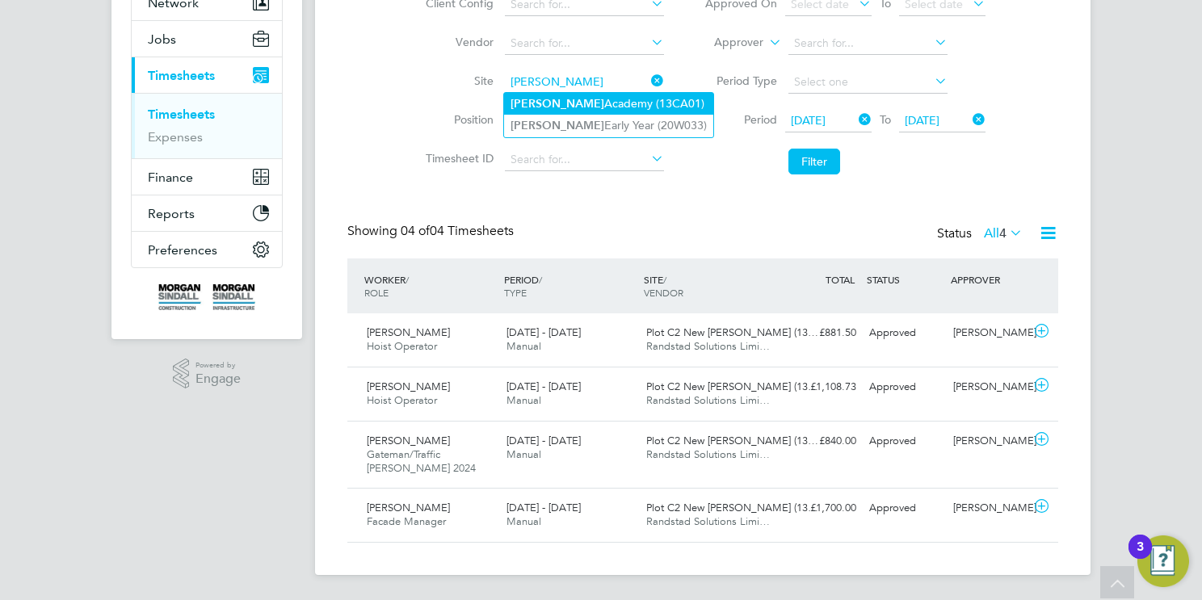
click at [645, 100] on li "Newhouse Academy (13CA01)" at bounding box center [608, 104] width 209 height 22
type input "Newhouse Academy (13CA01)"
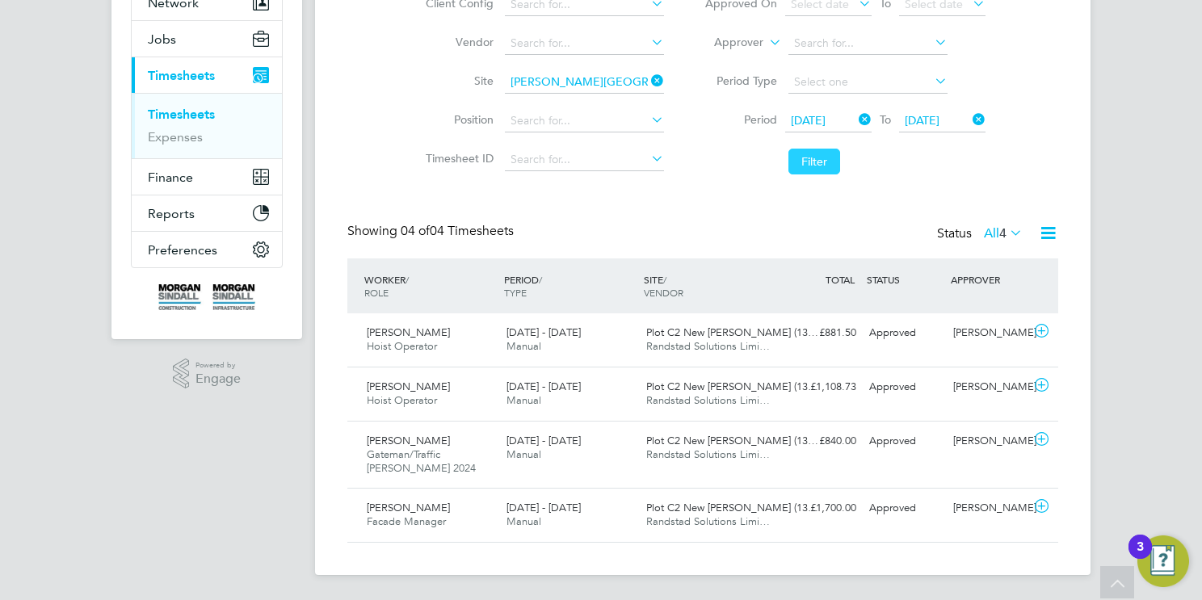
click at [818, 155] on button "Filter" at bounding box center [815, 162] width 52 height 26
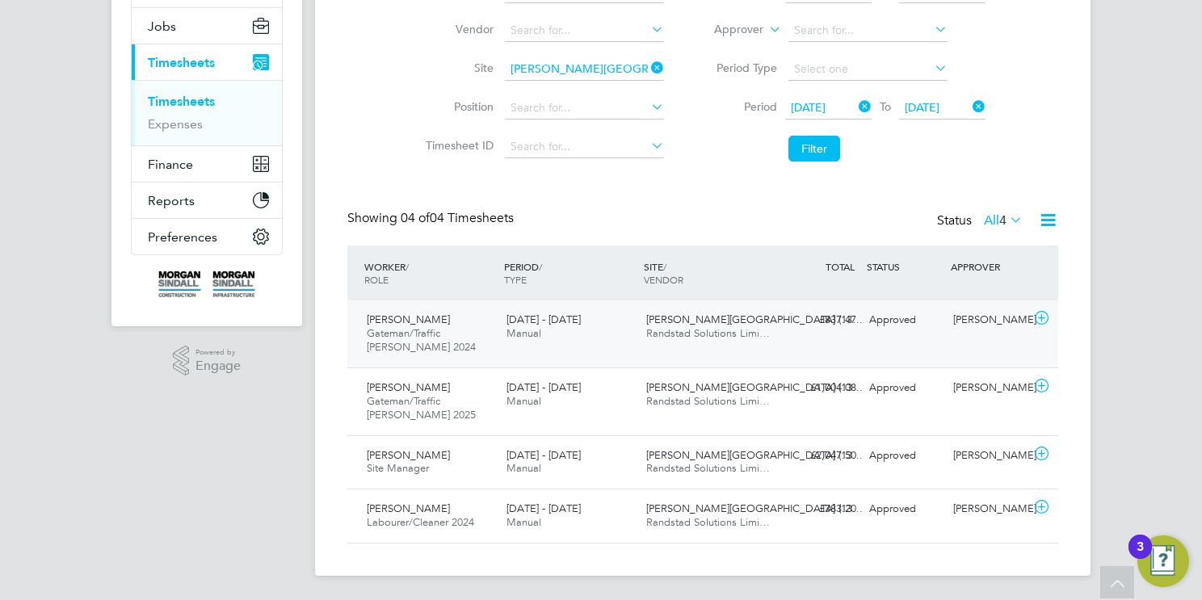
click at [546, 326] on span "[DATE] - [DATE]" at bounding box center [544, 320] width 74 height 14
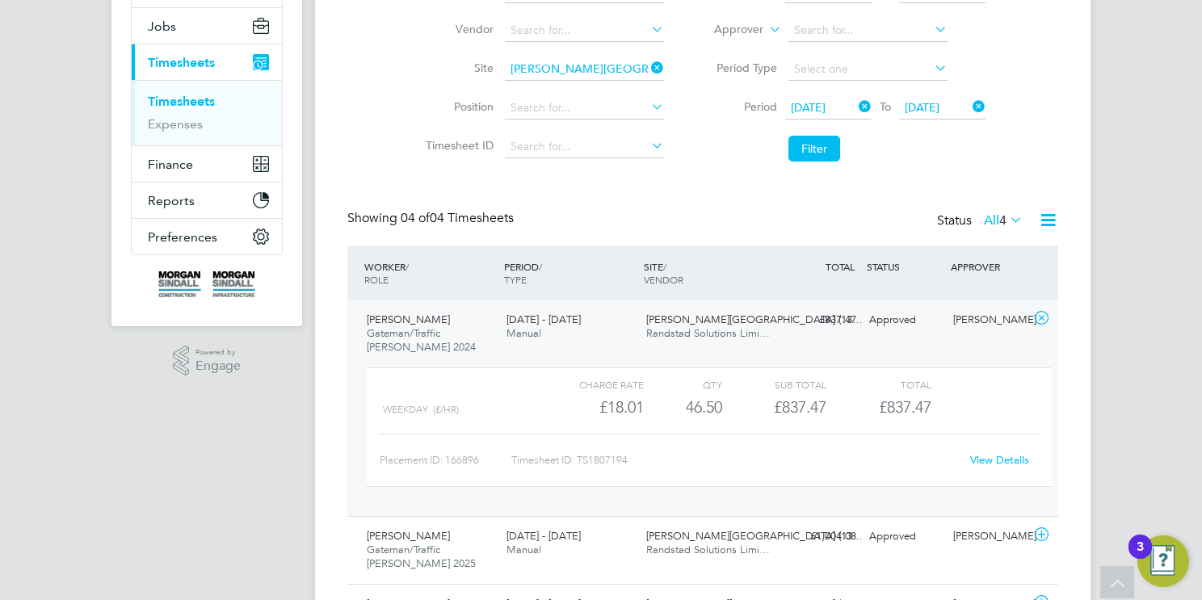
click at [658, 323] on span "Newhouse Academy (13…" at bounding box center [754, 320] width 217 height 14
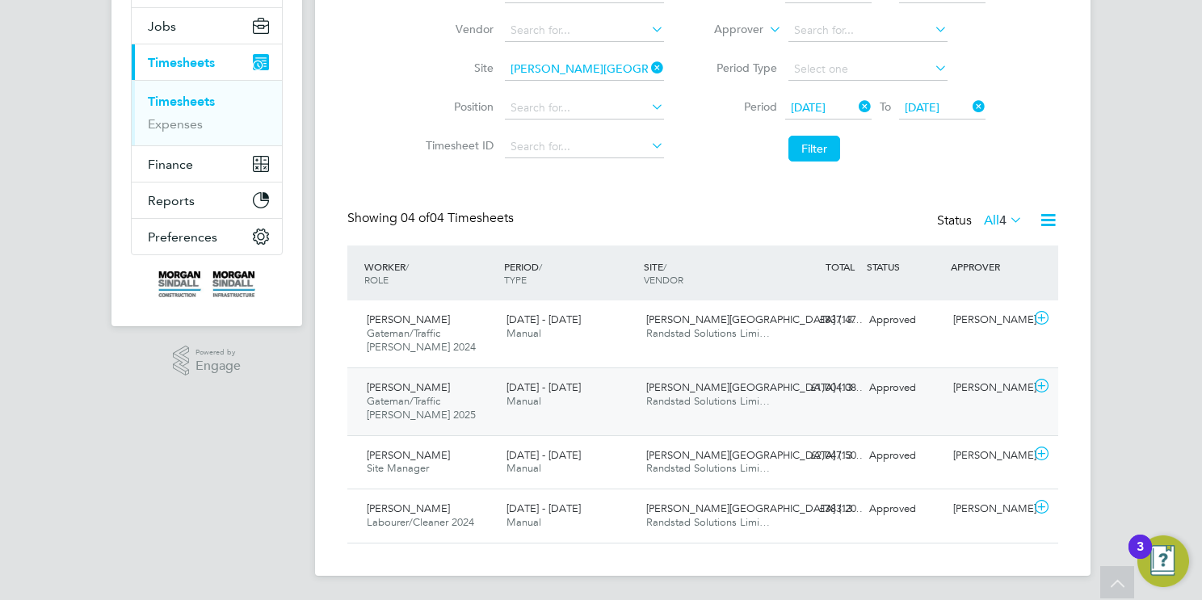
click at [532, 402] on span "Manual" at bounding box center [524, 401] width 35 height 14
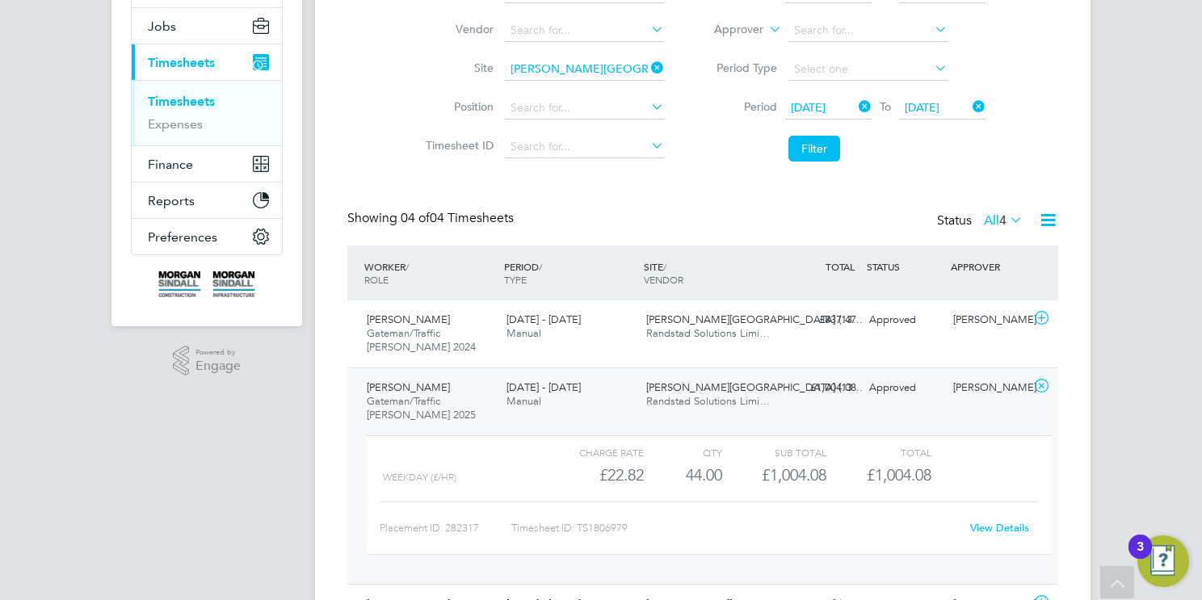
click at [560, 396] on div "16 - 22 Aug 2025 Manual" at bounding box center [570, 395] width 140 height 40
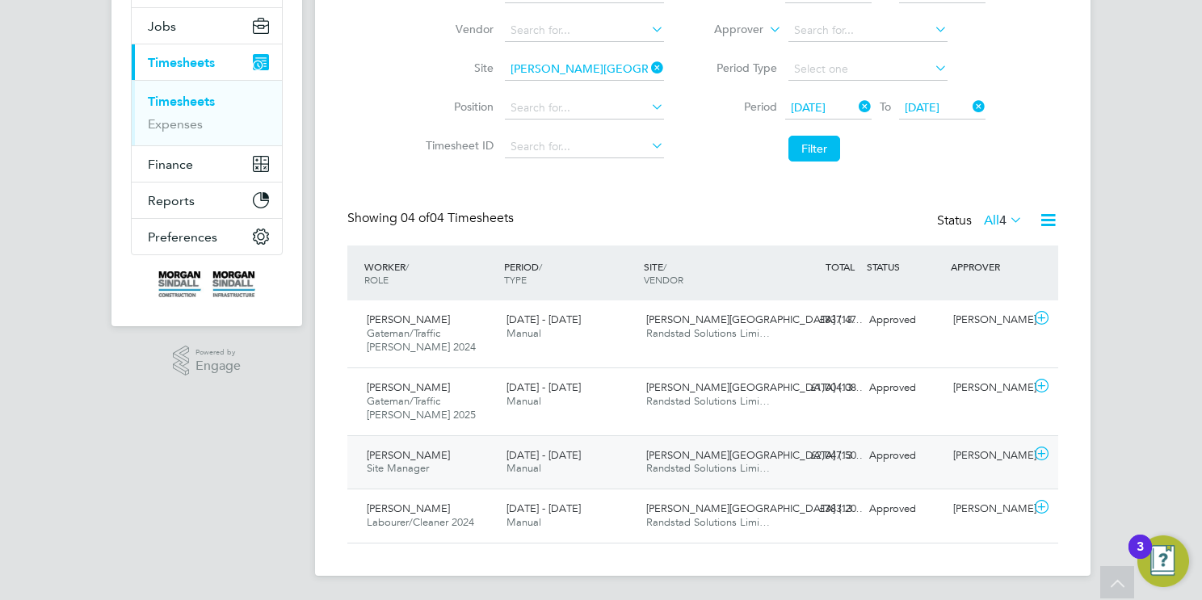
click at [571, 464] on div "16 - 22 Aug 2025 Manual" at bounding box center [570, 463] width 140 height 40
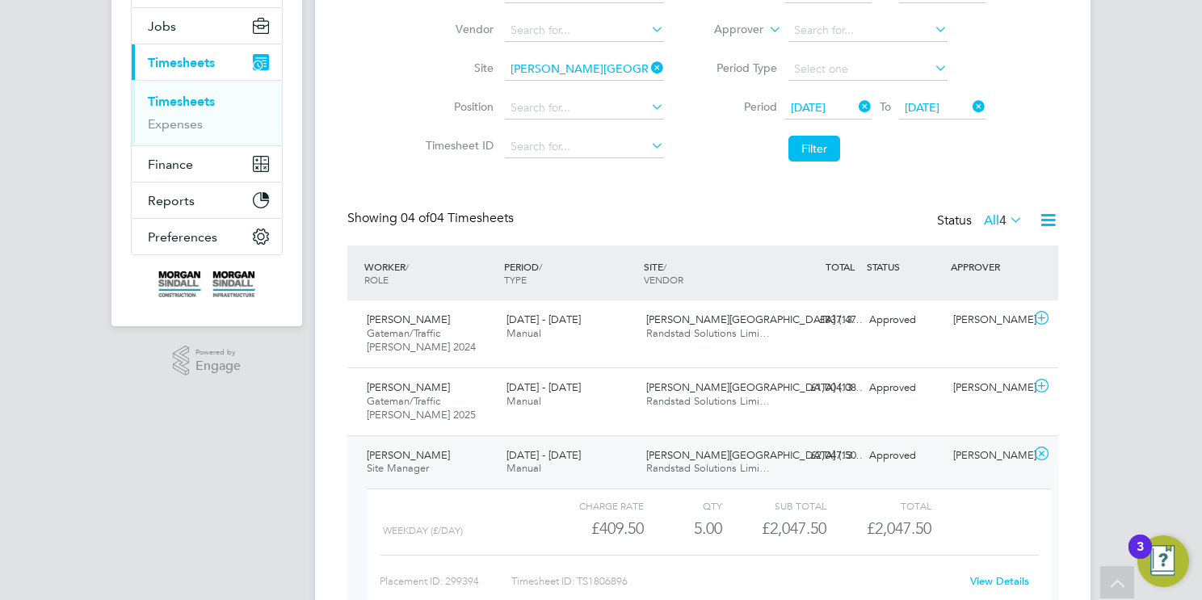
click at [589, 463] on div "16 - 22 Aug 2025 Manual" at bounding box center [570, 463] width 140 height 40
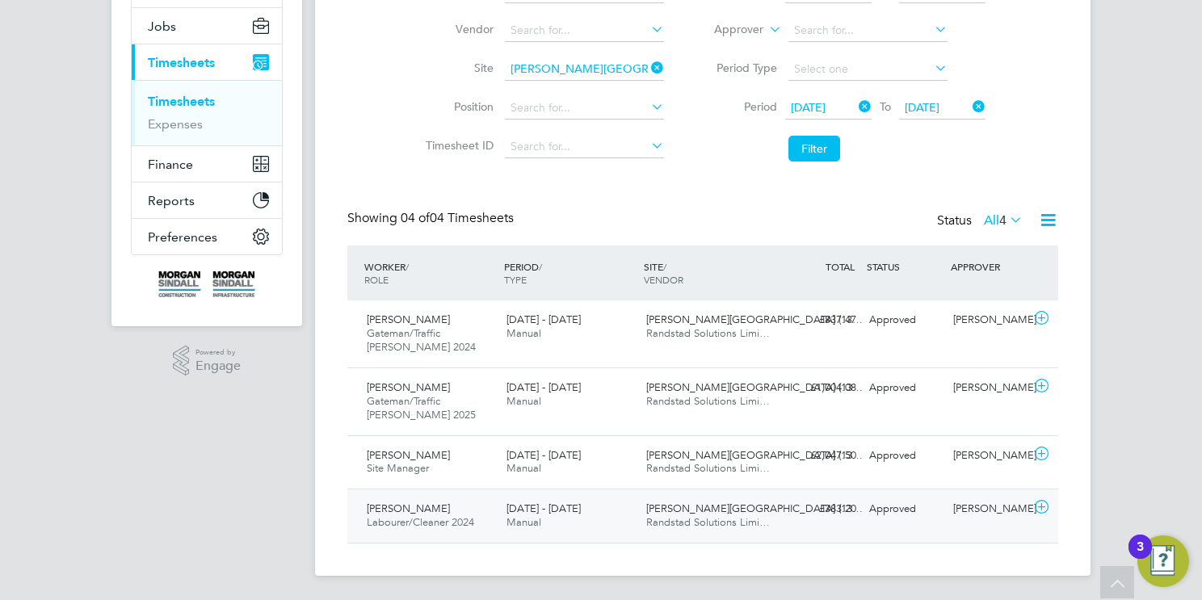
click at [569, 511] on span "[DATE] - [DATE]" at bounding box center [544, 509] width 74 height 14
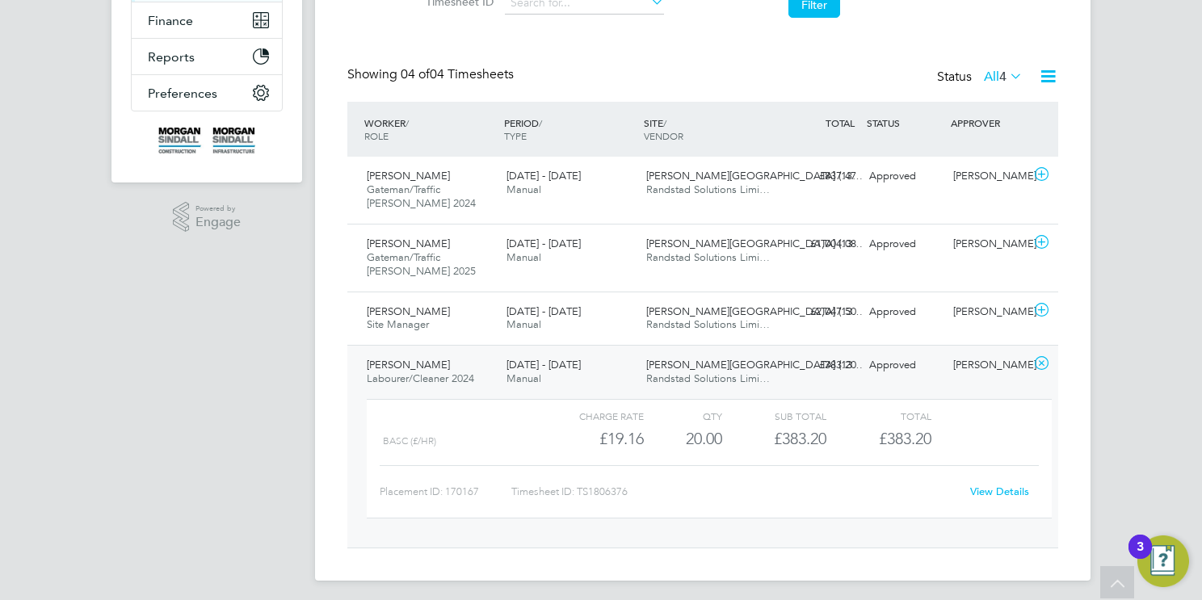
drag, startPoint x: 578, startPoint y: 377, endPoint x: 571, endPoint y: 366, distance: 12.8
click at [578, 377] on div "16 - 22 Aug 2025 Manual" at bounding box center [570, 372] width 140 height 40
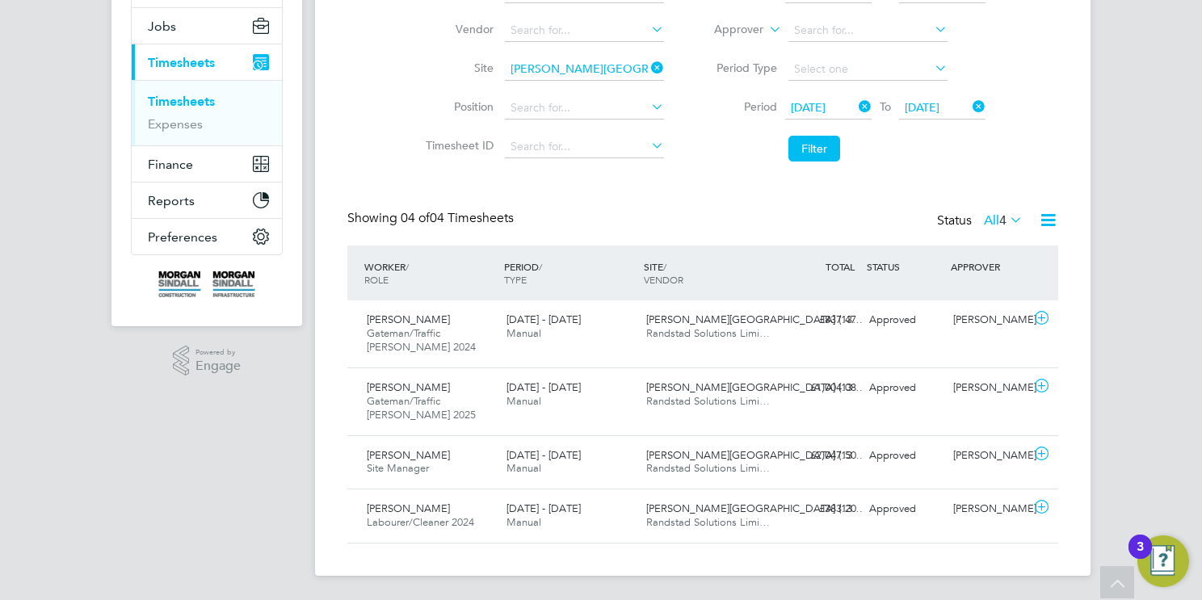
drag, startPoint x: 653, startPoint y: 65, endPoint x: 574, endPoint y: 68, distance: 79.2
click at [648, 65] on icon at bounding box center [648, 68] width 0 height 23
click at [574, 68] on input at bounding box center [584, 69] width 159 height 23
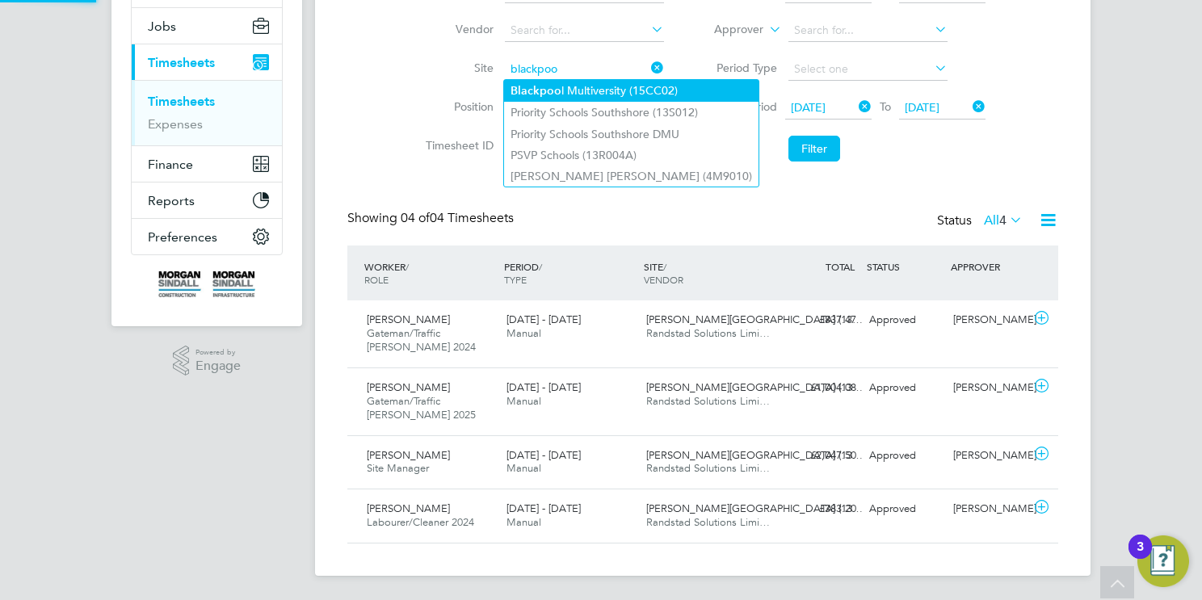
click at [612, 88] on li "Blackpoo l Multiversity (15CC02)" at bounding box center [631, 91] width 255 height 22
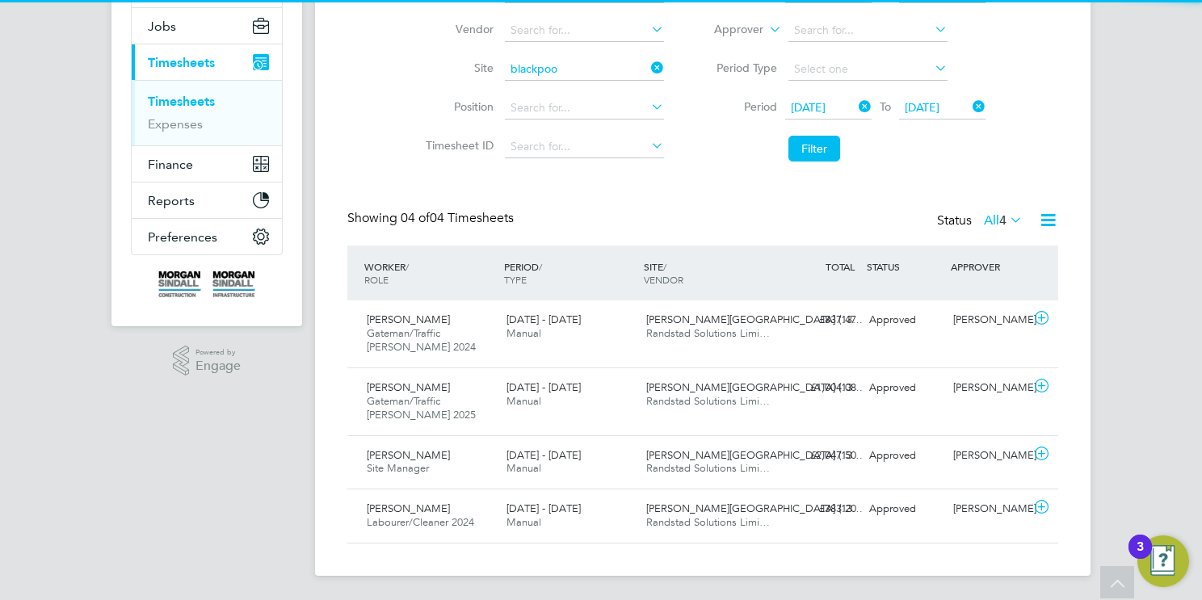
type input "Blackpool Multiversity (15CC02)"
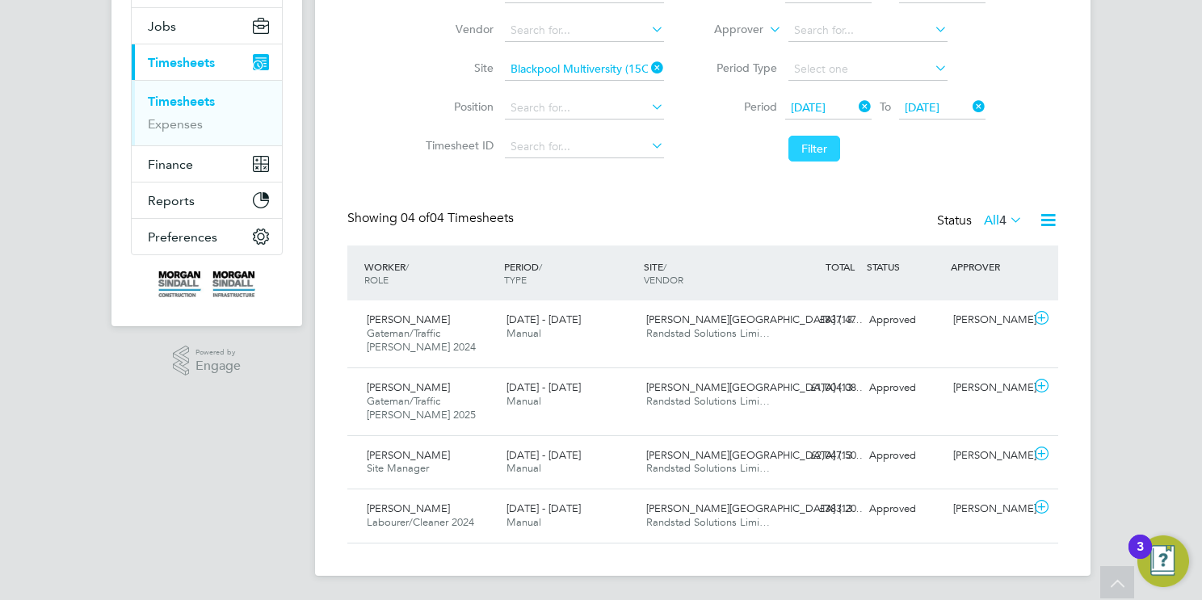
click at [807, 148] on button "Filter" at bounding box center [815, 149] width 52 height 26
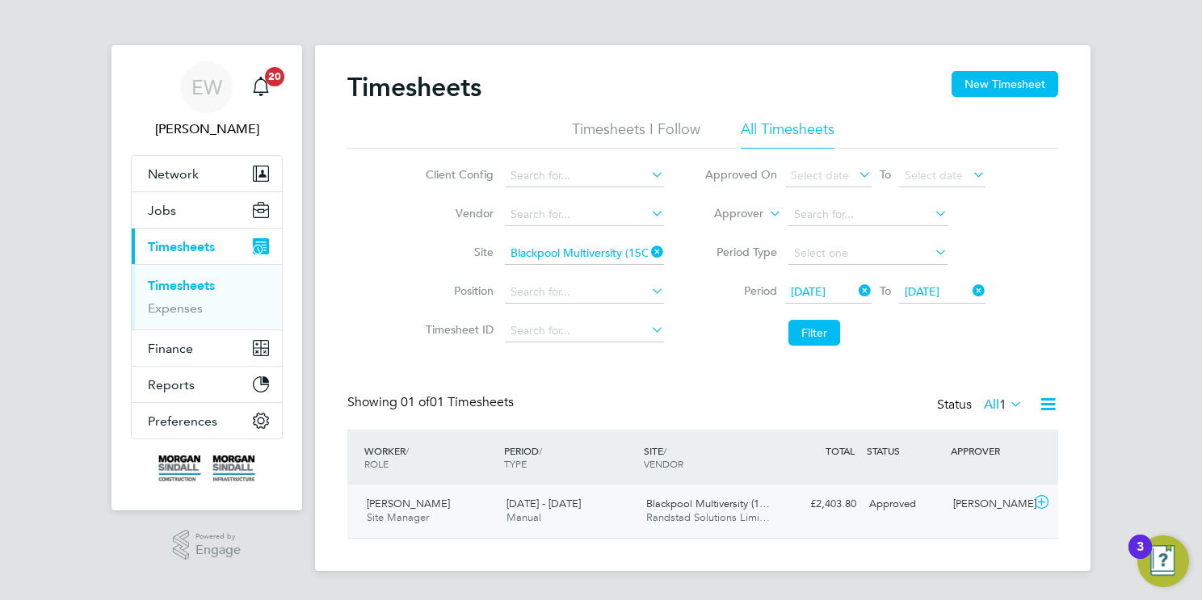
click at [612, 521] on div "16 - 22 Aug 2025 Manual" at bounding box center [570, 511] width 140 height 40
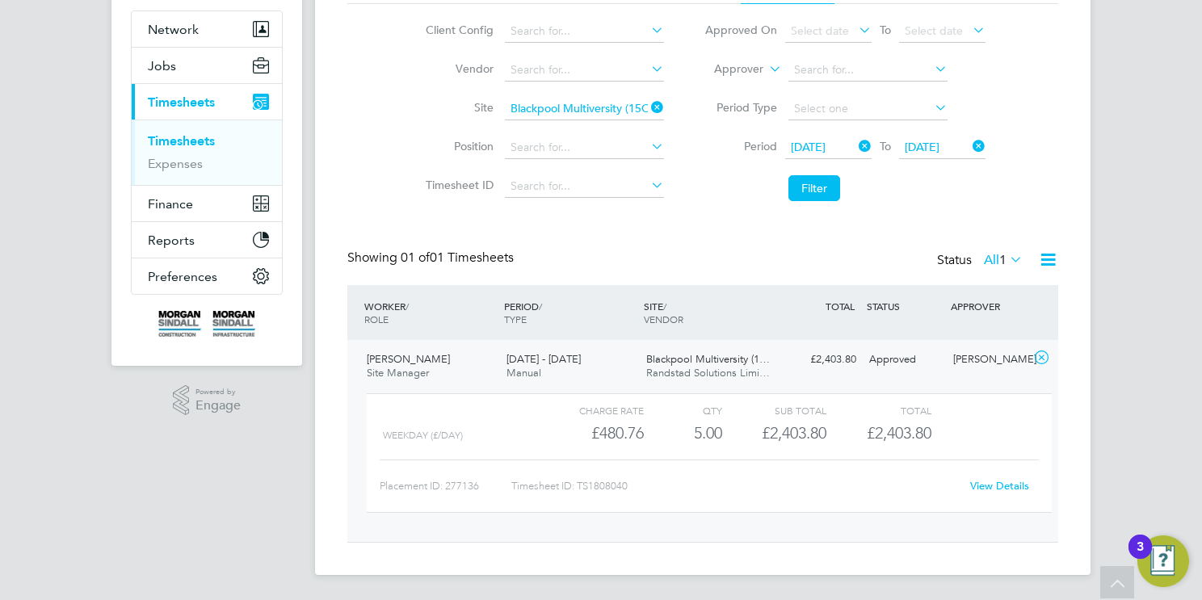
click at [648, 107] on icon at bounding box center [648, 107] width 0 height 23
click at [584, 109] on input at bounding box center [584, 109] width 159 height 23
click at [611, 133] on li "Star Ra dcliffe Academy (13CB05)" at bounding box center [597, 131] width 186 height 22
type input "Star Radcliffe Academy (13CB05)"
click at [816, 185] on button "Filter" at bounding box center [815, 188] width 52 height 26
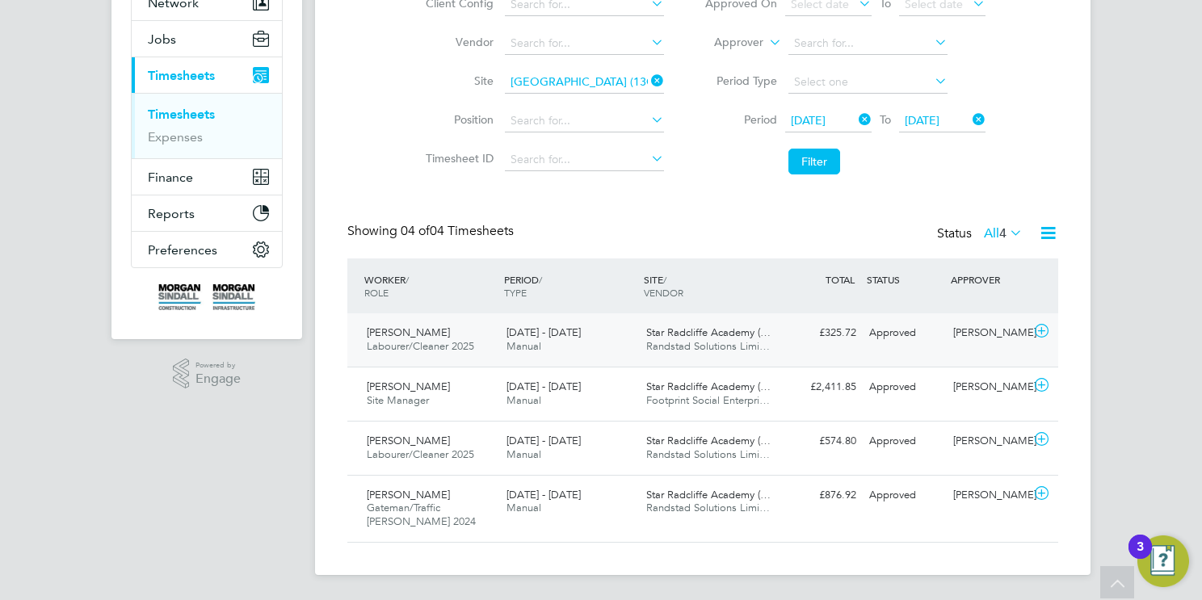
click at [604, 347] on div "16 - 22 Aug 2025 Manual" at bounding box center [570, 340] width 140 height 40
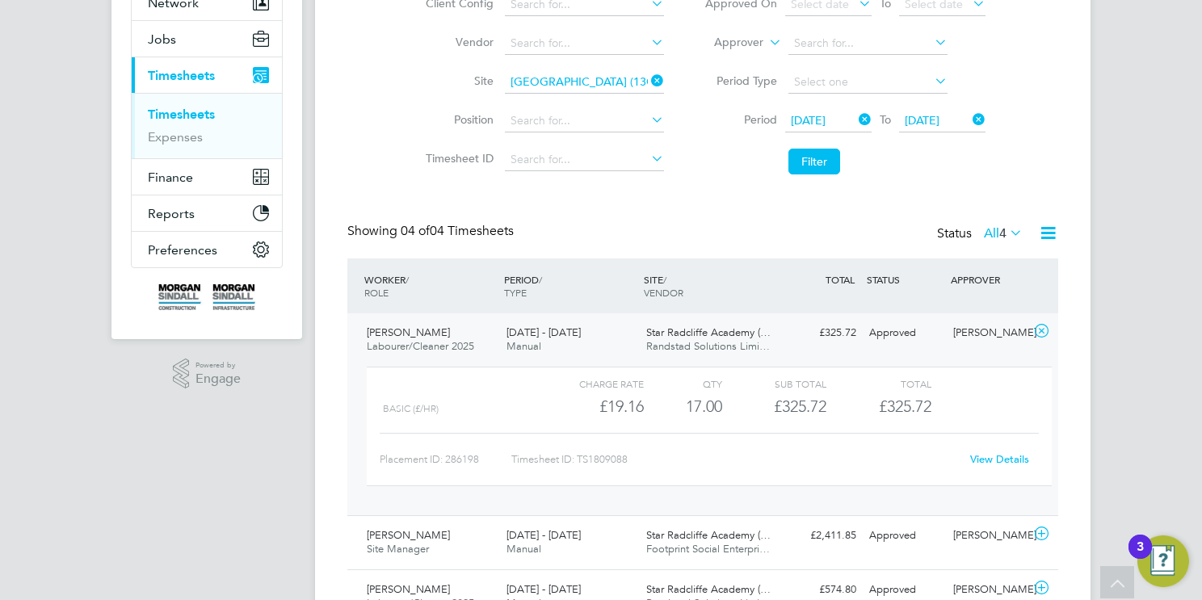
click at [701, 348] on span "Randstad Solutions Limi…" at bounding box center [708, 346] width 124 height 14
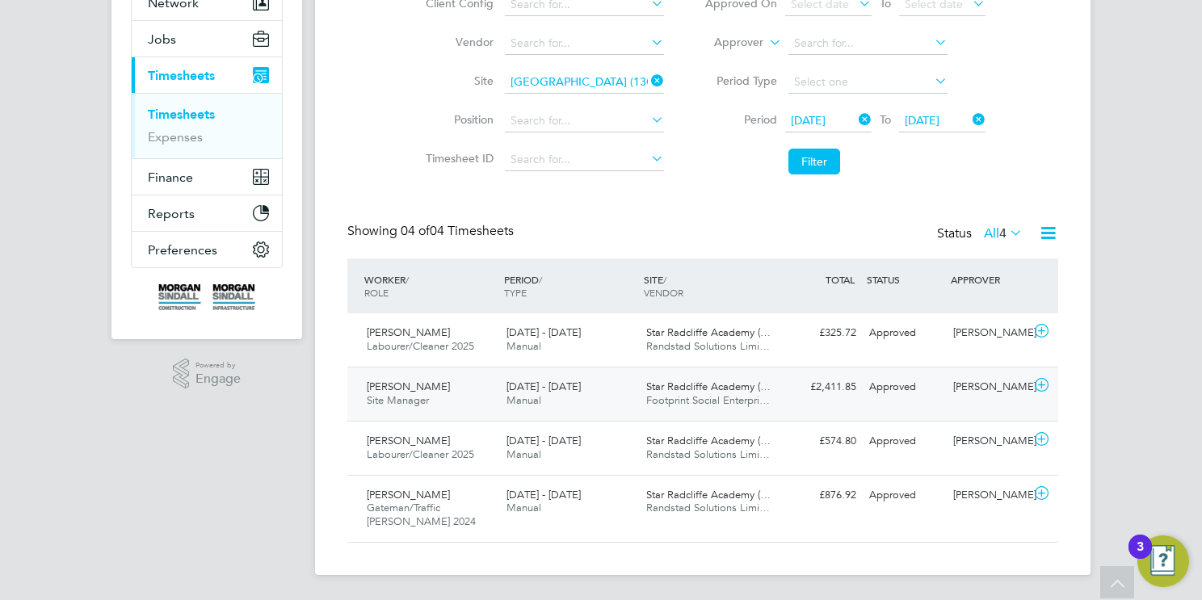
click at [660, 407] on div "Star Radcliffe Academy (… Footprint Social Enterpri…" at bounding box center [710, 394] width 140 height 40
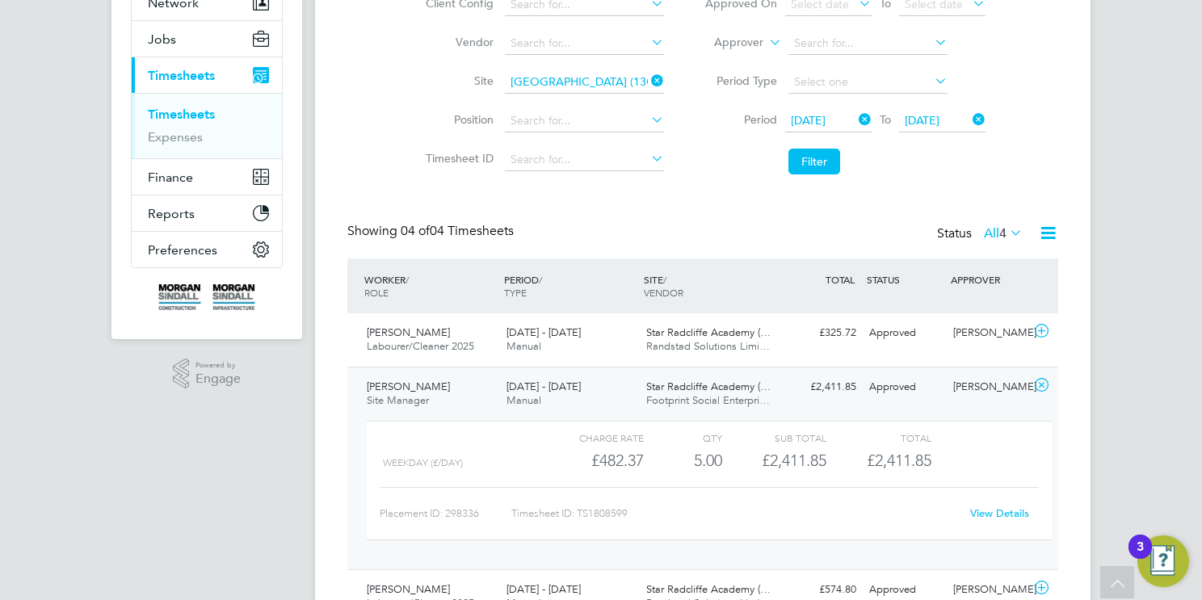
click at [567, 384] on span "[DATE] - [DATE]" at bounding box center [544, 387] width 74 height 14
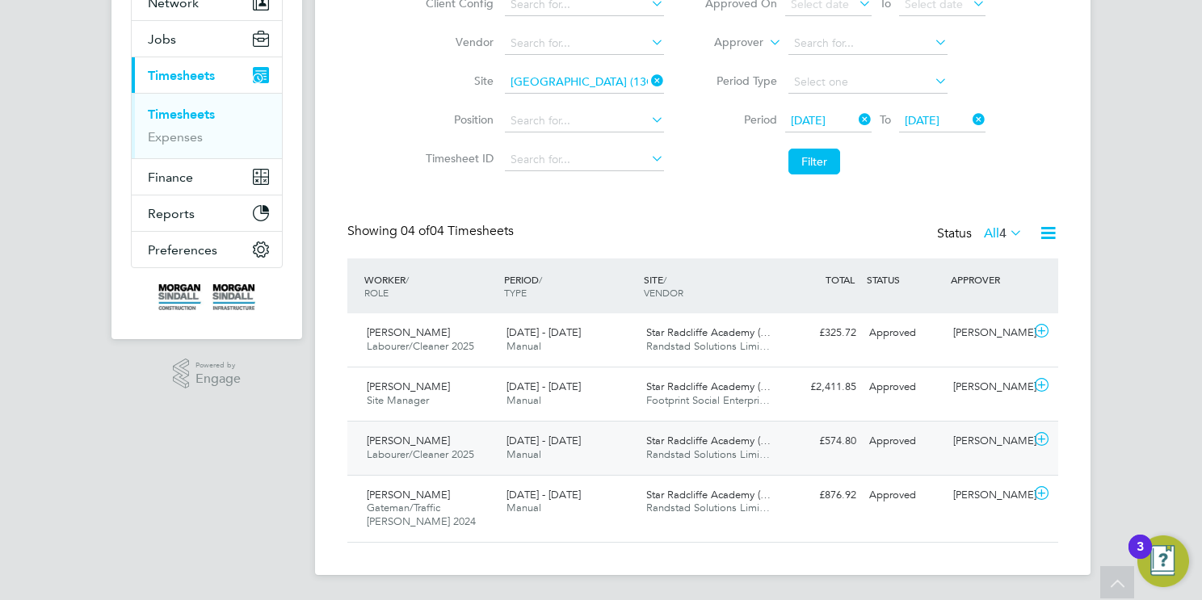
click at [560, 449] on div "16 - 22 Aug 2025 Manual" at bounding box center [570, 448] width 140 height 40
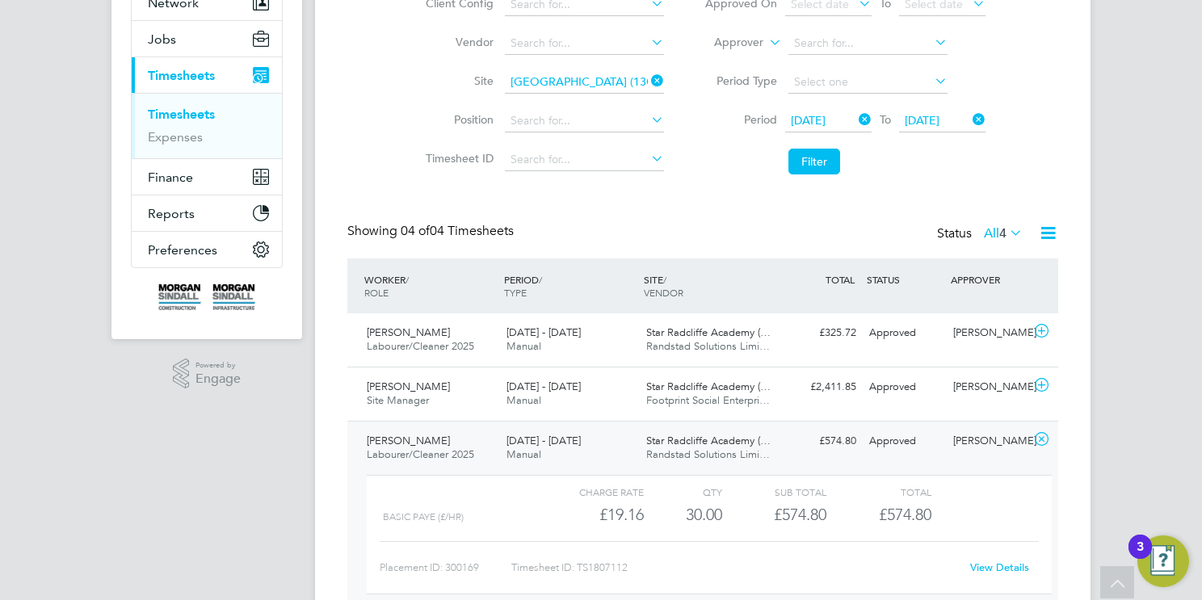
click at [613, 444] on div "16 - 22 Aug 2025 Manual" at bounding box center [570, 448] width 140 height 40
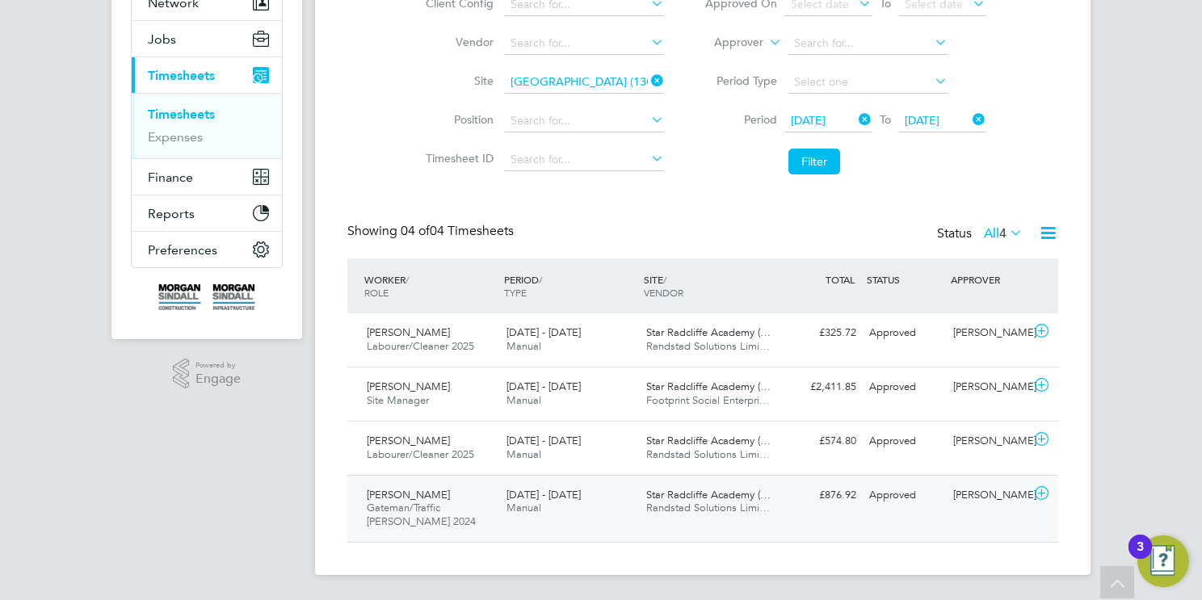
click at [593, 507] on div "16 - 22 Aug 2025 Manual" at bounding box center [570, 502] width 140 height 40
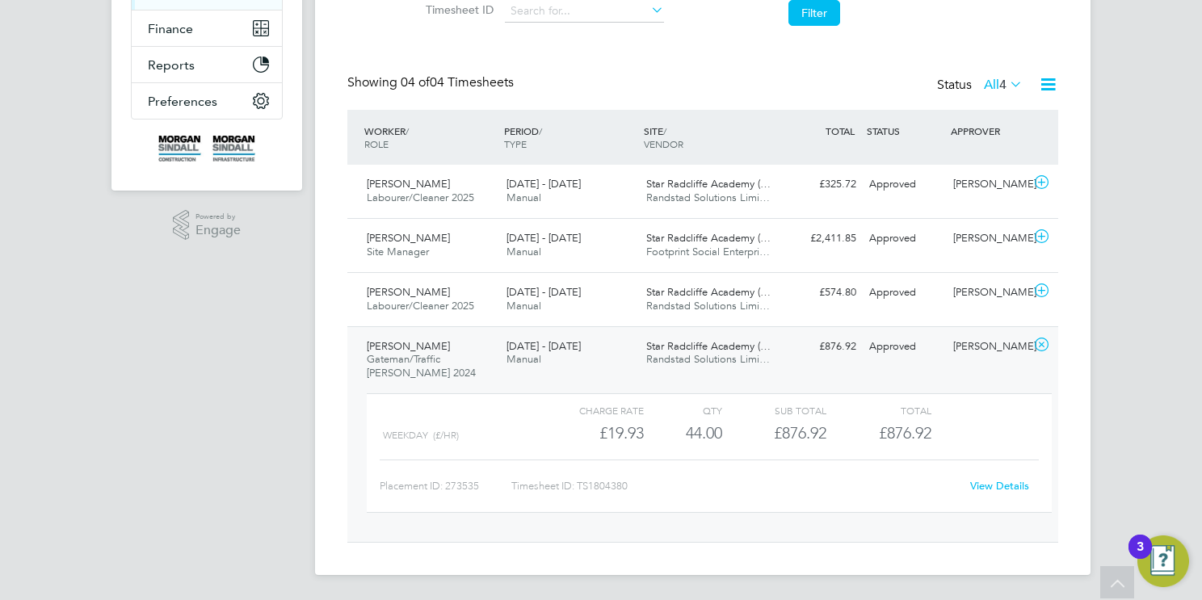
scroll to position [0, 0]
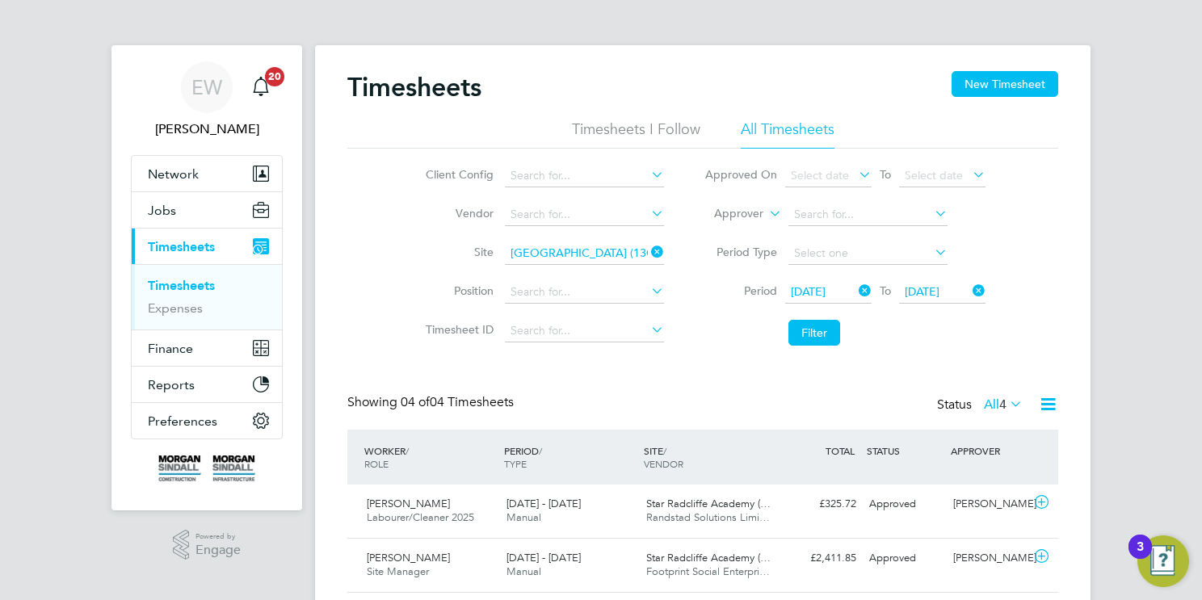
click at [648, 250] on icon at bounding box center [648, 252] width 0 height 23
click at [822, 330] on button "Filter" at bounding box center [815, 333] width 52 height 26
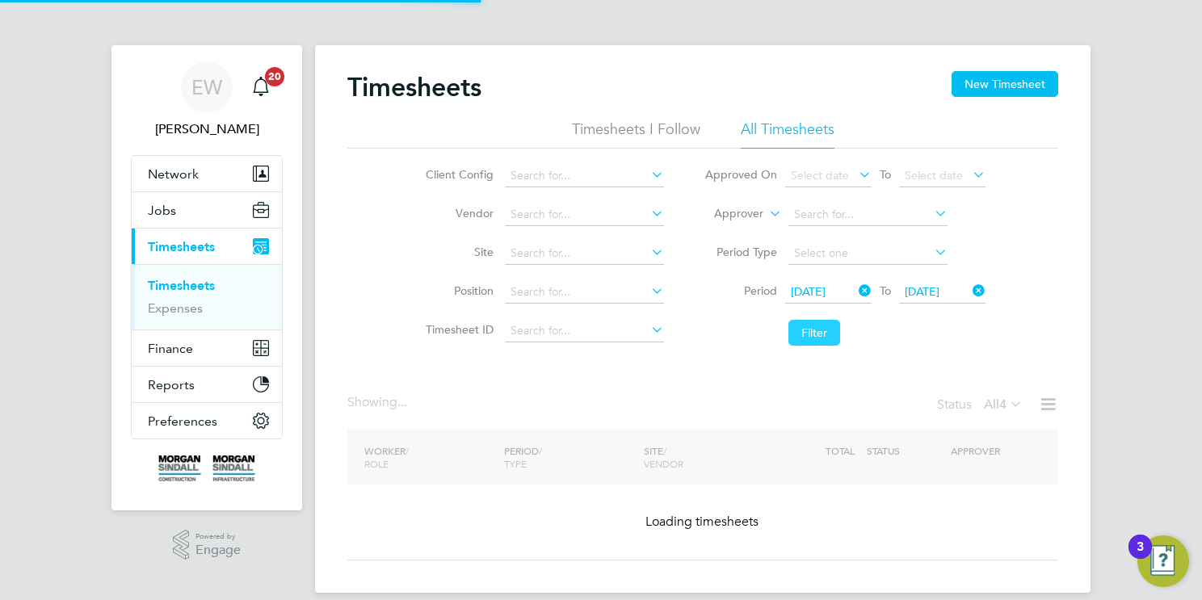
click at [812, 331] on button "Filter" at bounding box center [815, 333] width 52 height 26
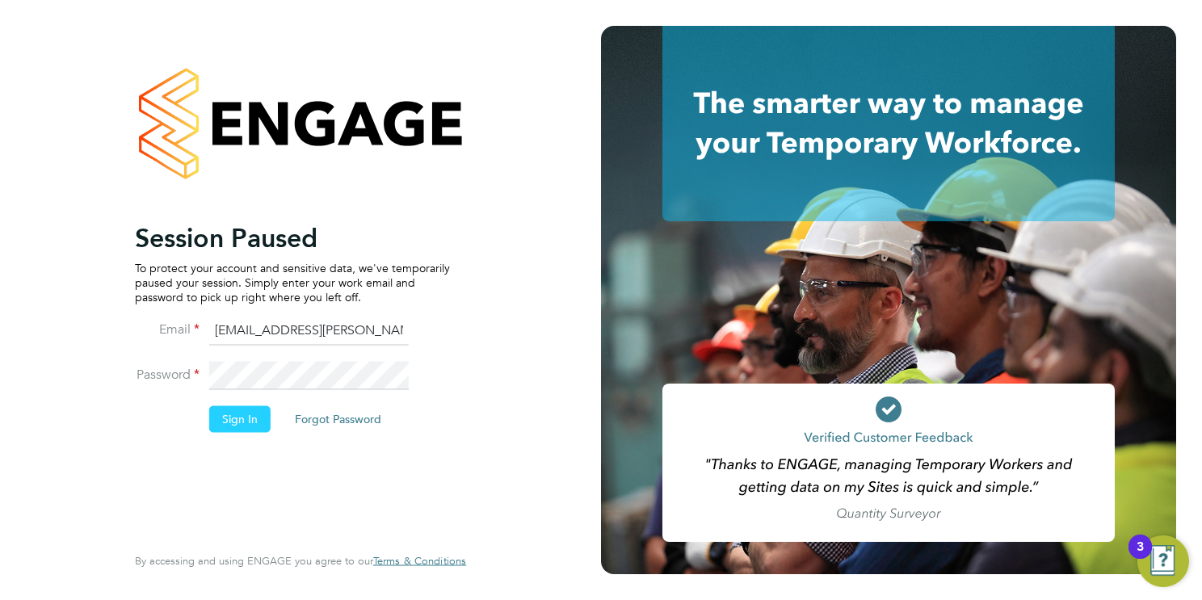
click at [222, 420] on button "Sign In" at bounding box center [239, 419] width 61 height 26
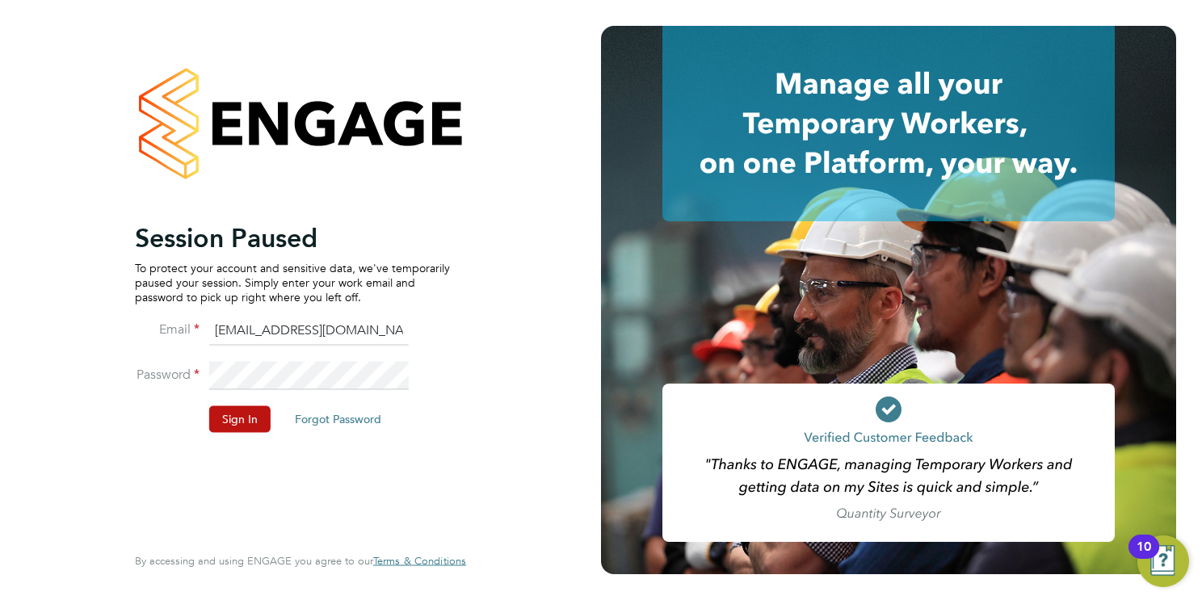
click at [242, 423] on button "Sign In" at bounding box center [239, 419] width 61 height 26
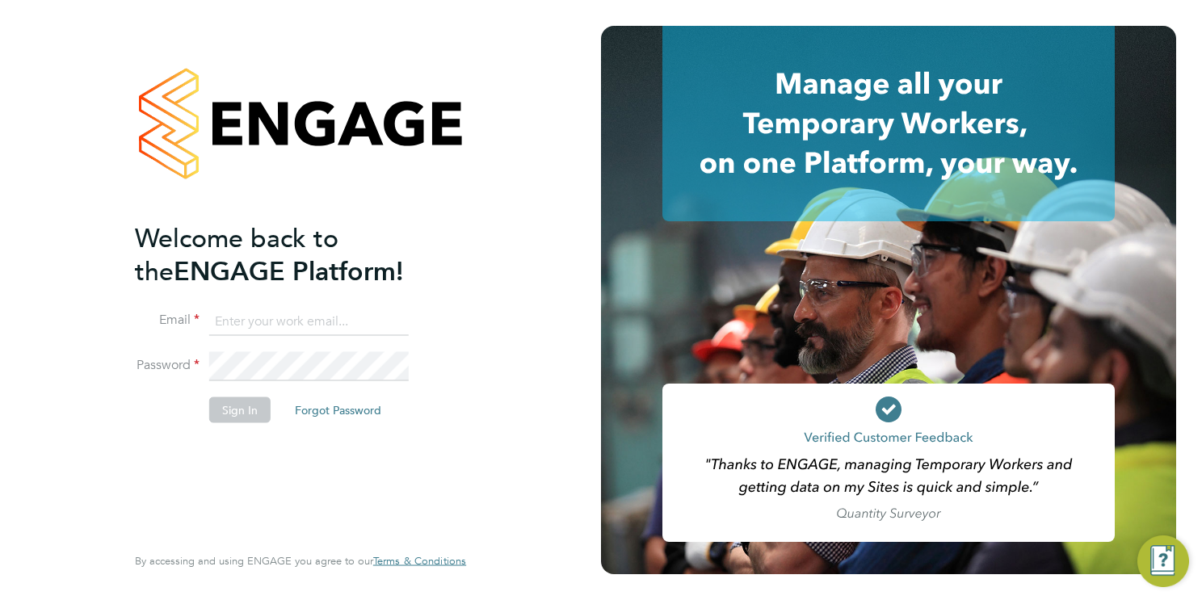
type input "cscportals@randstadcpe.com"
click at [253, 415] on button "Sign In" at bounding box center [239, 410] width 61 height 26
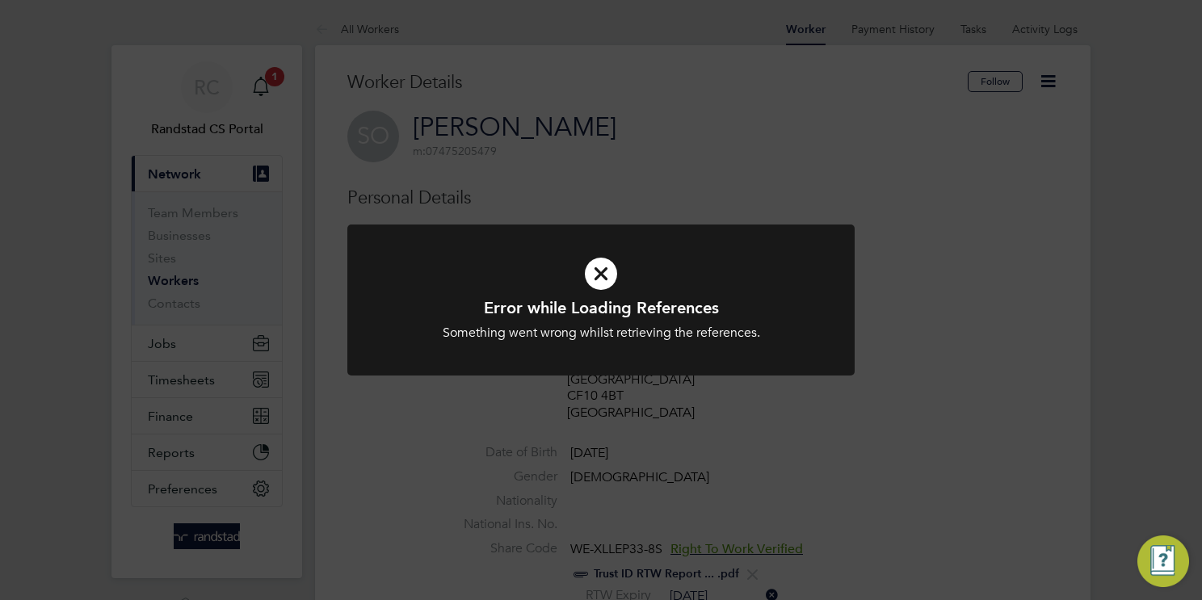
click at [600, 274] on icon at bounding box center [601, 273] width 420 height 63
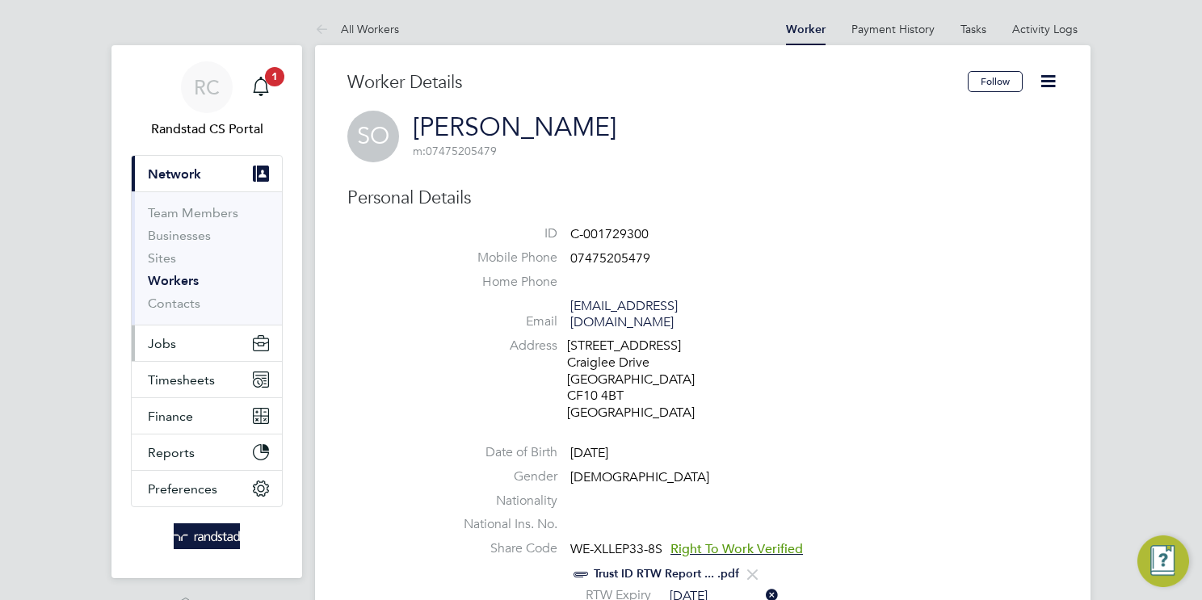
click at [171, 344] on span "Jobs" at bounding box center [162, 343] width 28 height 15
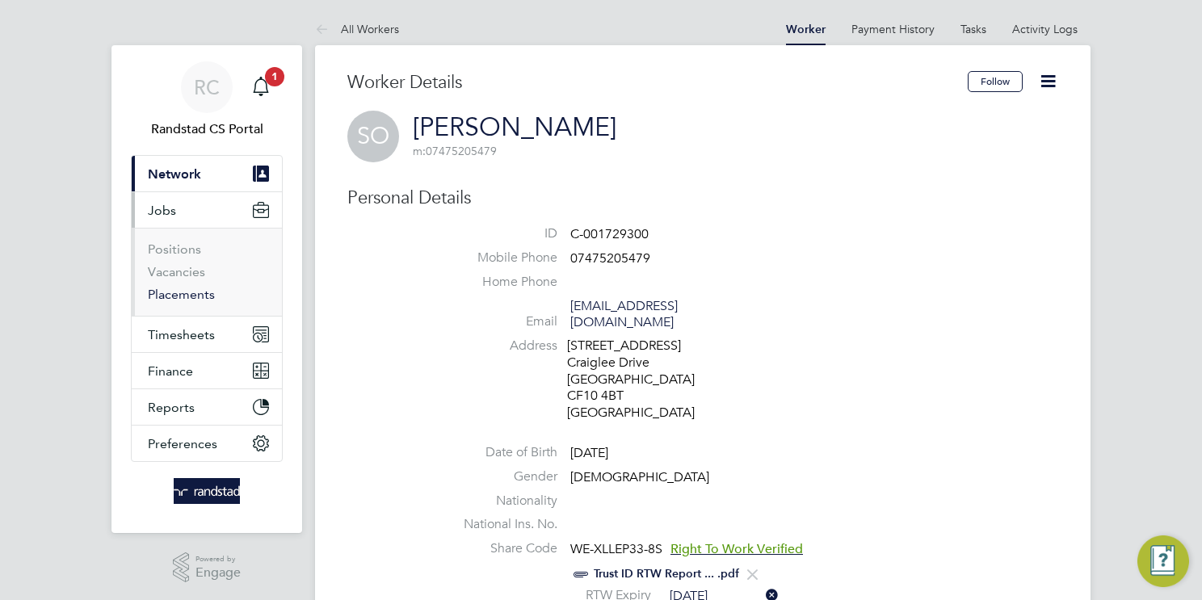
click at [190, 292] on link "Placements" at bounding box center [181, 294] width 67 height 15
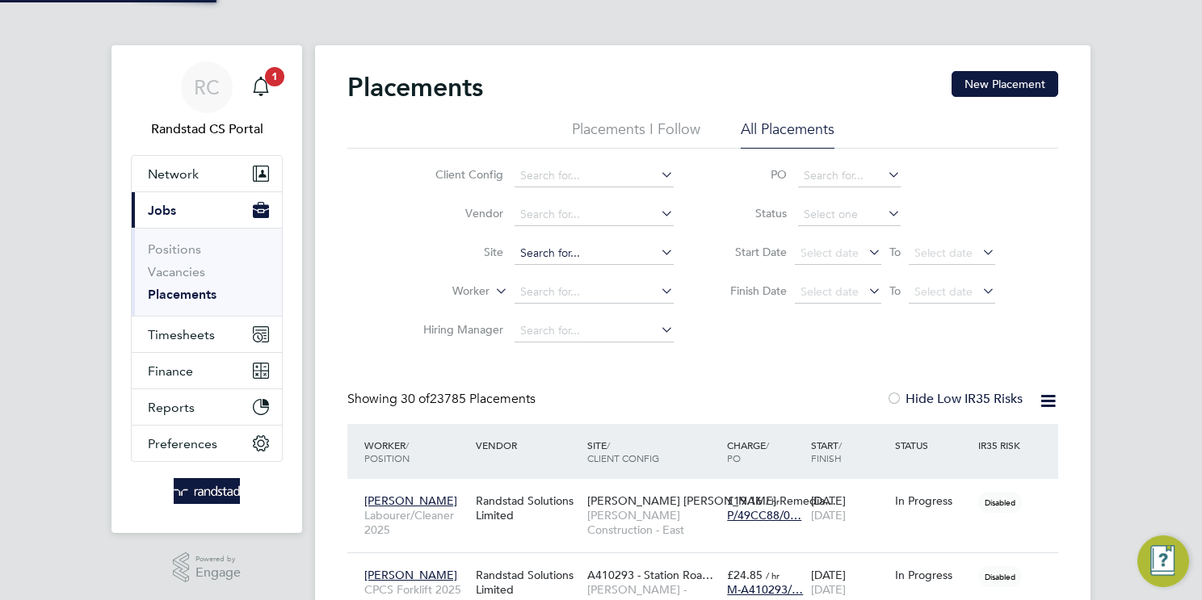
click at [556, 253] on input at bounding box center [594, 253] width 159 height 23
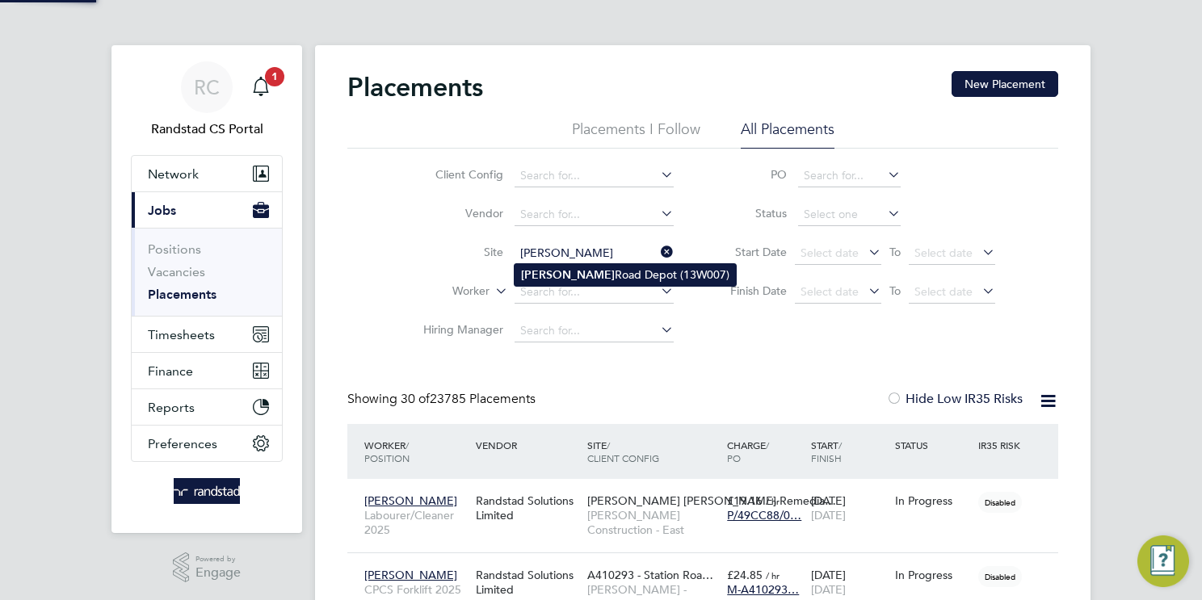
click at [679, 275] on li "Hammerstone Road Depot (13W007)" at bounding box center [625, 275] width 221 height 22
type input "Hammerstone Road Depot (13W007)"
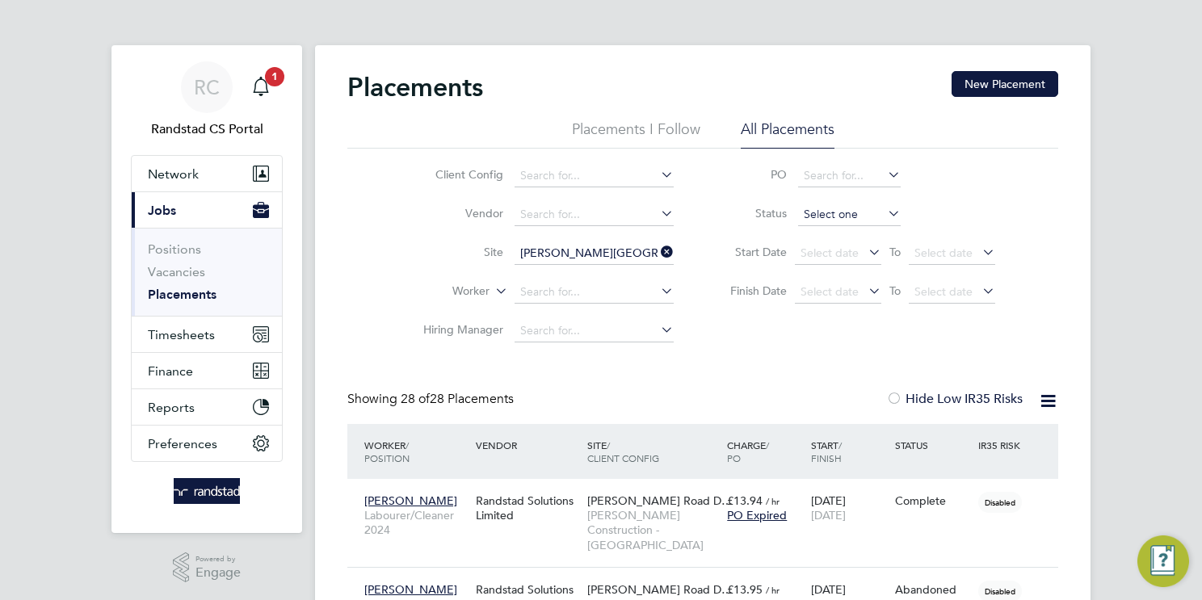
click at [856, 214] on input at bounding box center [849, 215] width 103 height 23
click at [856, 279] on li "Pending" at bounding box center [849, 278] width 103 height 21
type input "Pending"
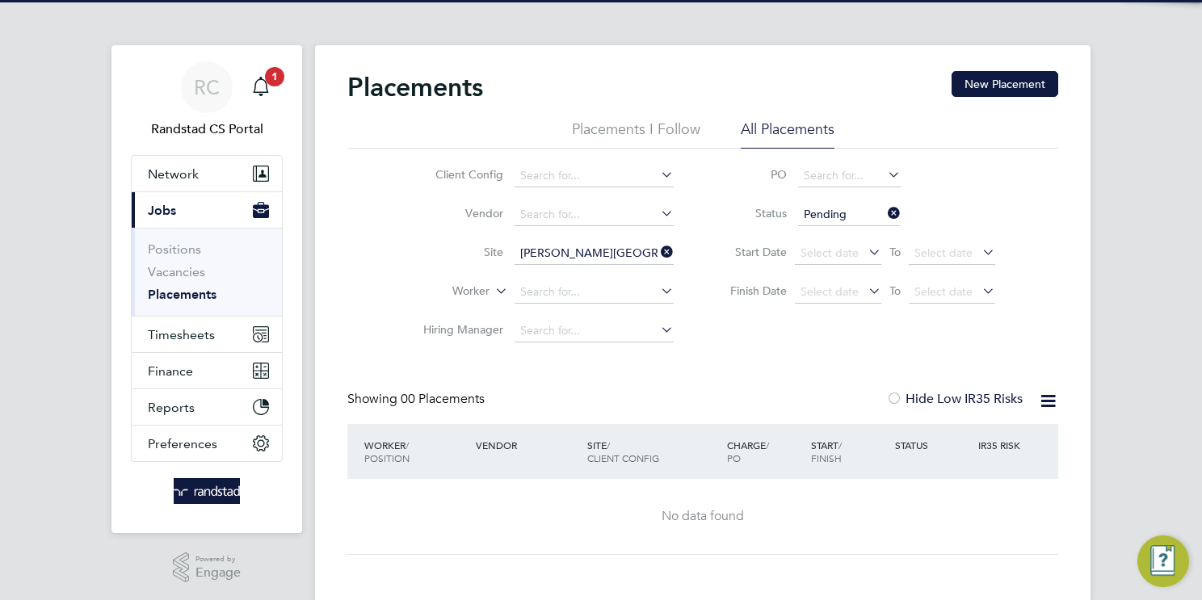
click at [875, 212] on input "Pending" at bounding box center [849, 215] width 103 height 23
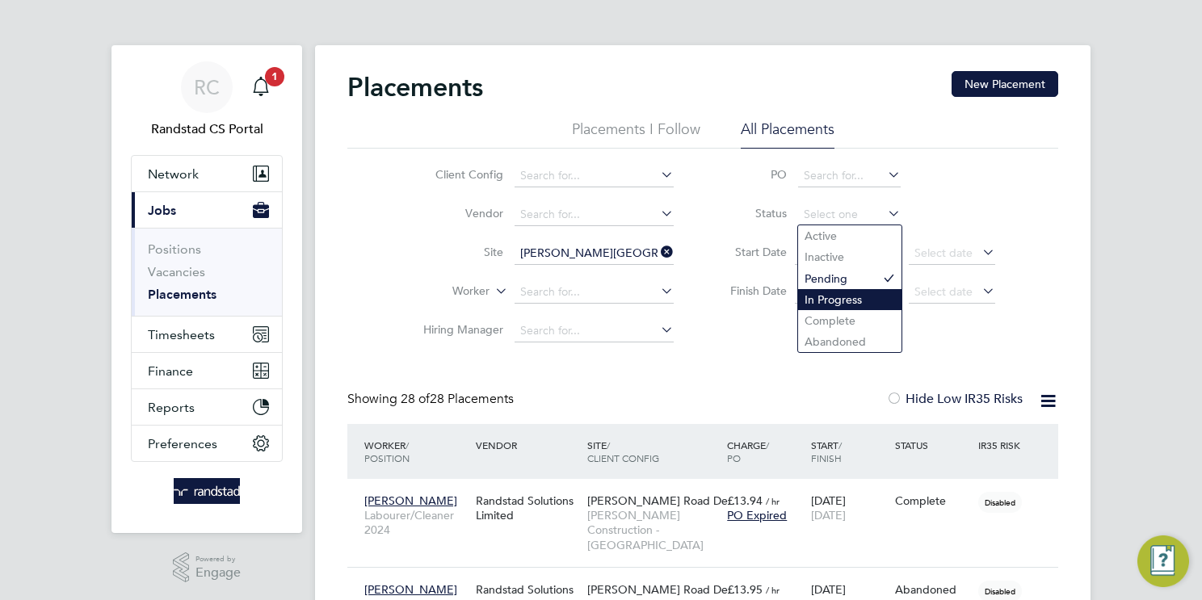
click at [866, 301] on li "In Progress" at bounding box center [849, 299] width 103 height 21
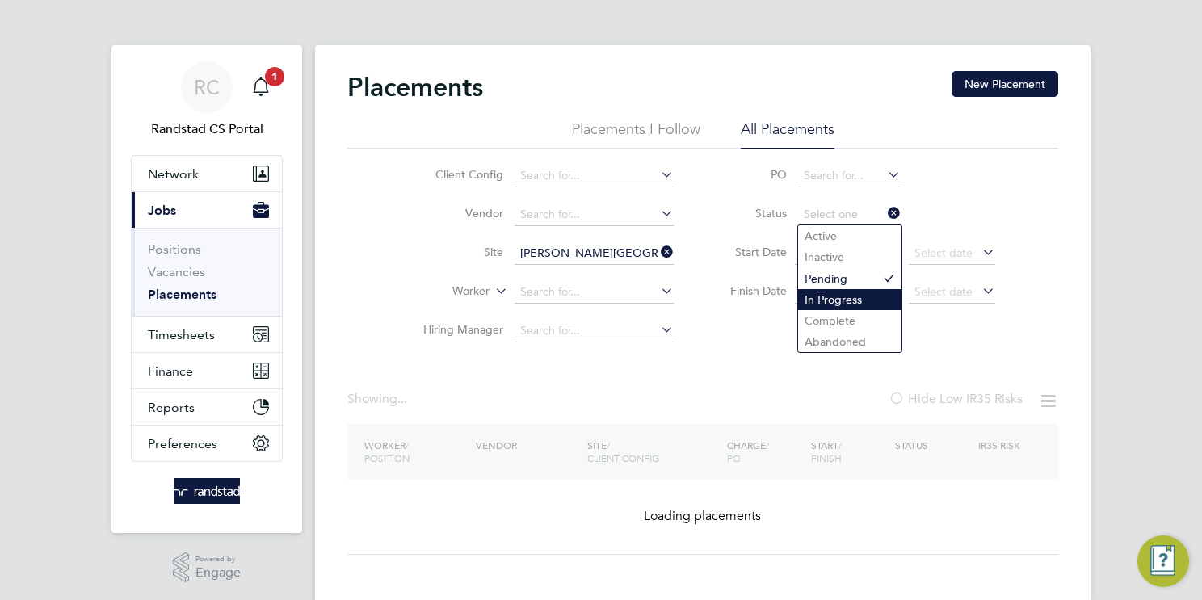
type input "In Progress"
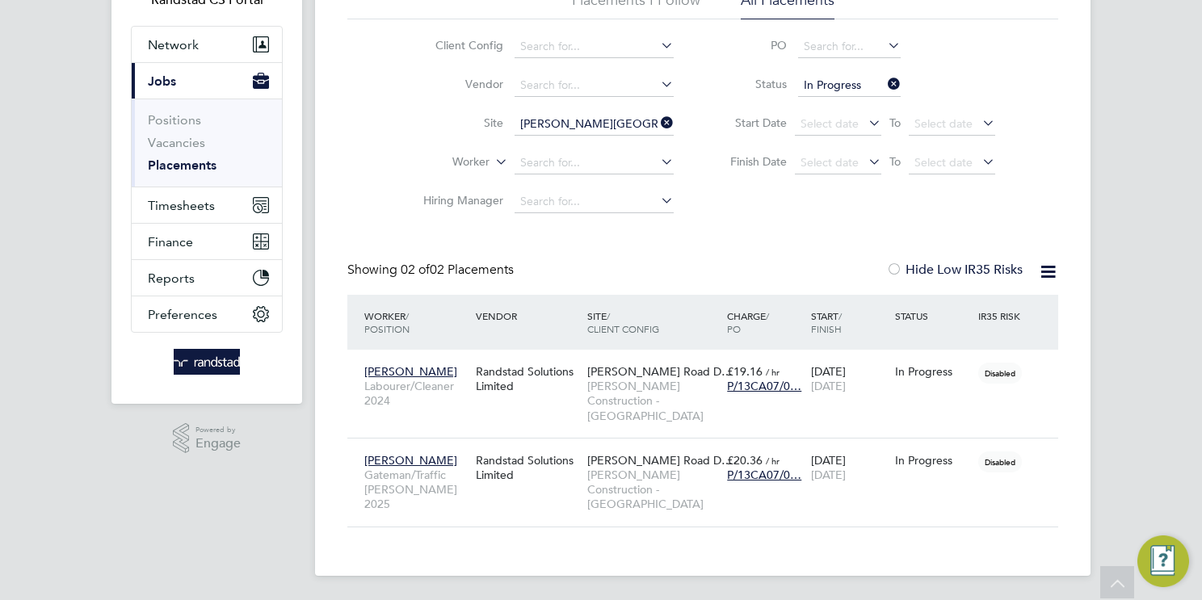
click at [885, 86] on icon at bounding box center [885, 84] width 0 height 23
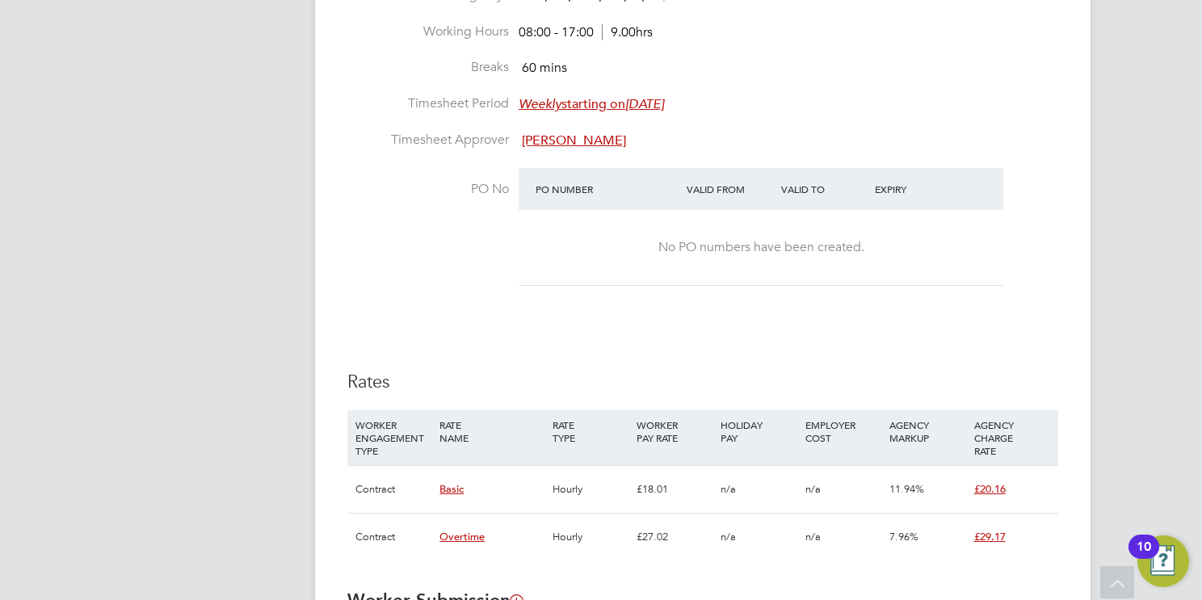
scroll to position [908, 0]
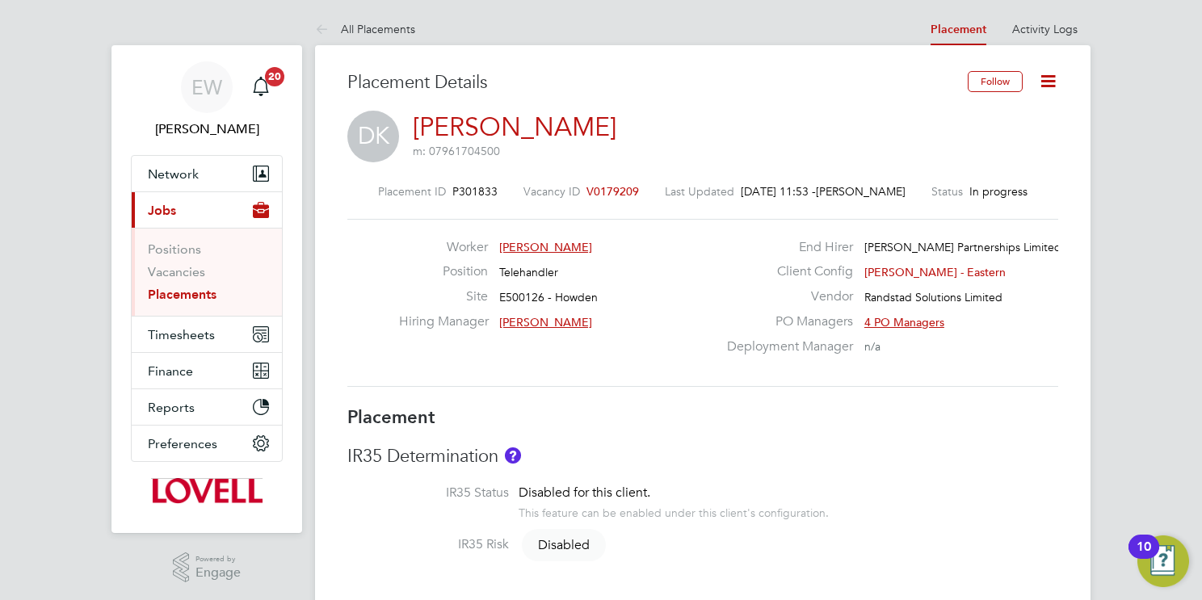
click at [1043, 82] on icon at bounding box center [1048, 81] width 20 height 20
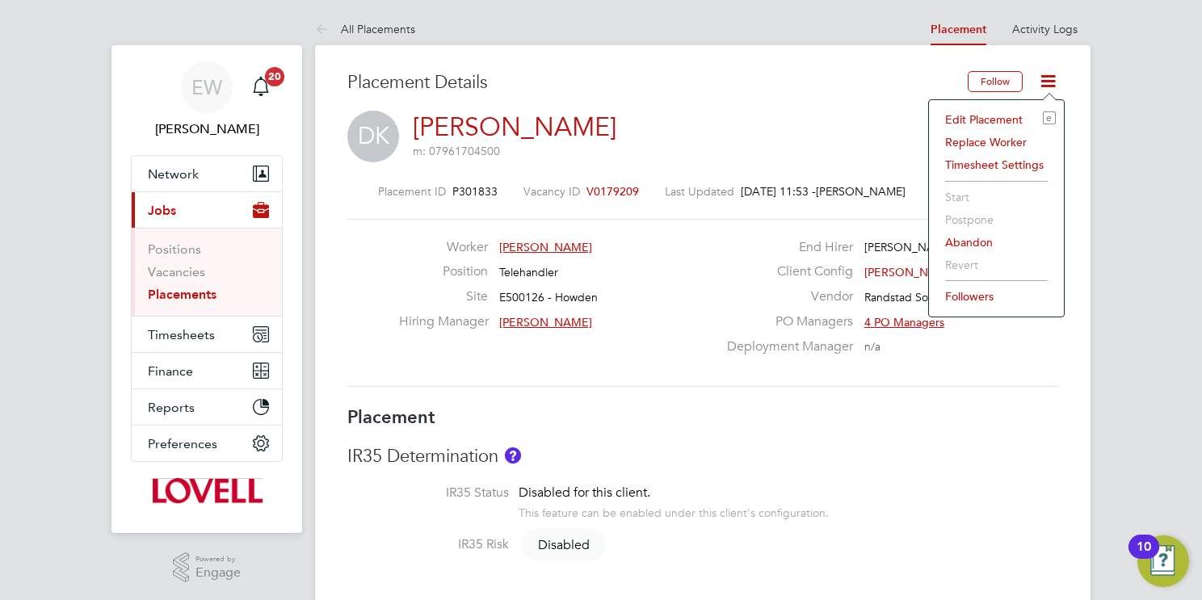
click at [982, 119] on li "Edit Placement e" at bounding box center [996, 119] width 119 height 23
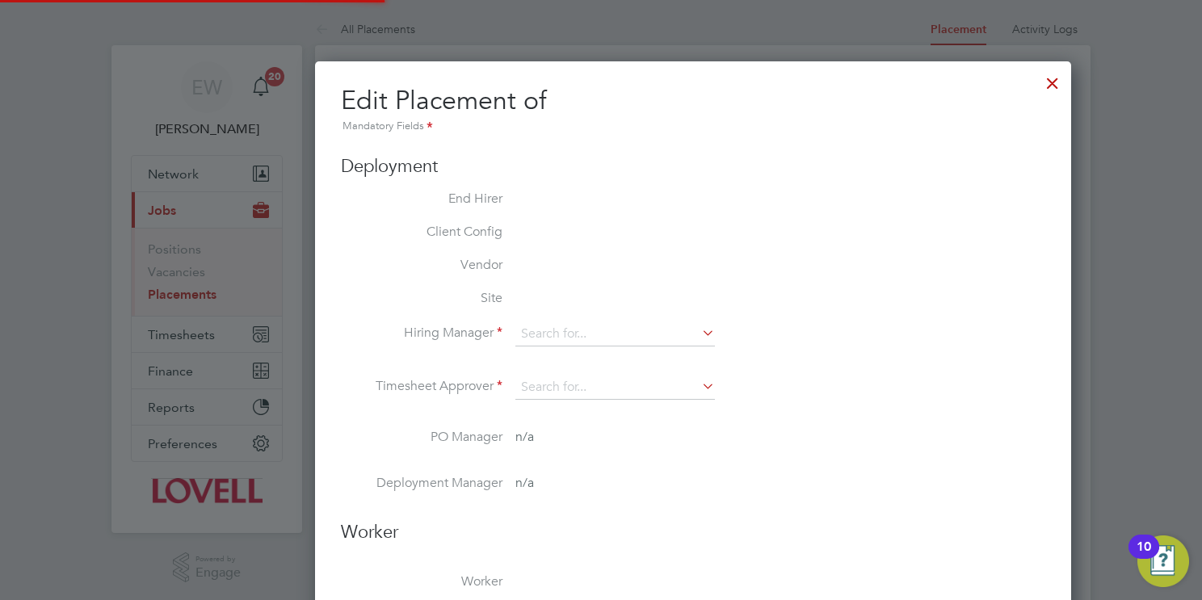
type input "David Bunko"
type input "[DATE]"
type input "08:00"
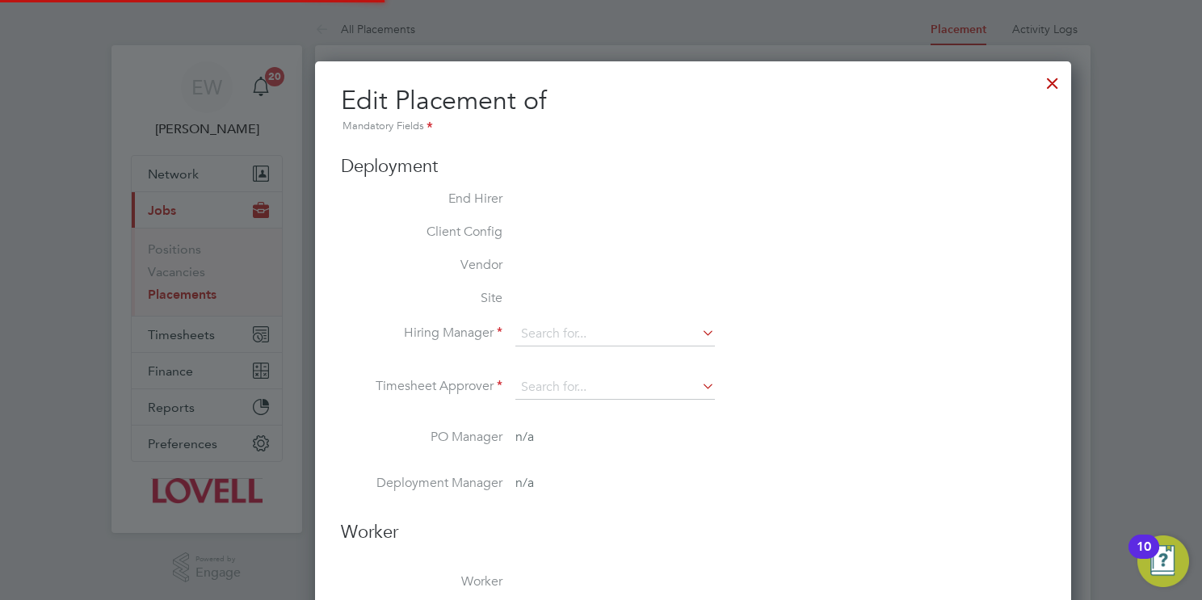
type input "17:00"
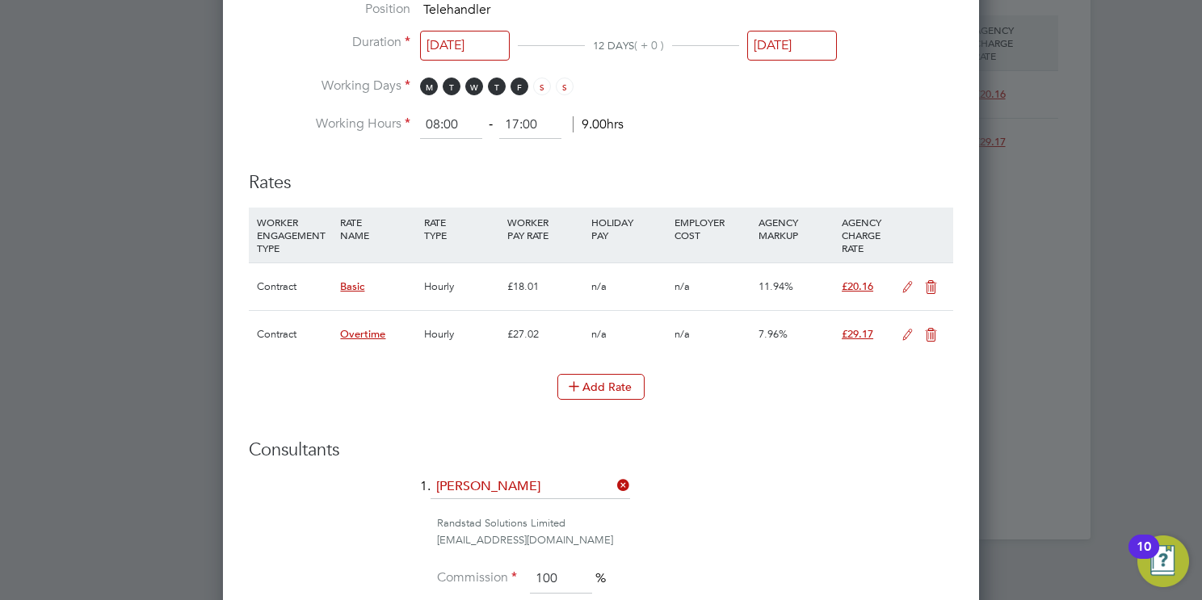
click at [902, 287] on icon at bounding box center [908, 287] width 20 height 13
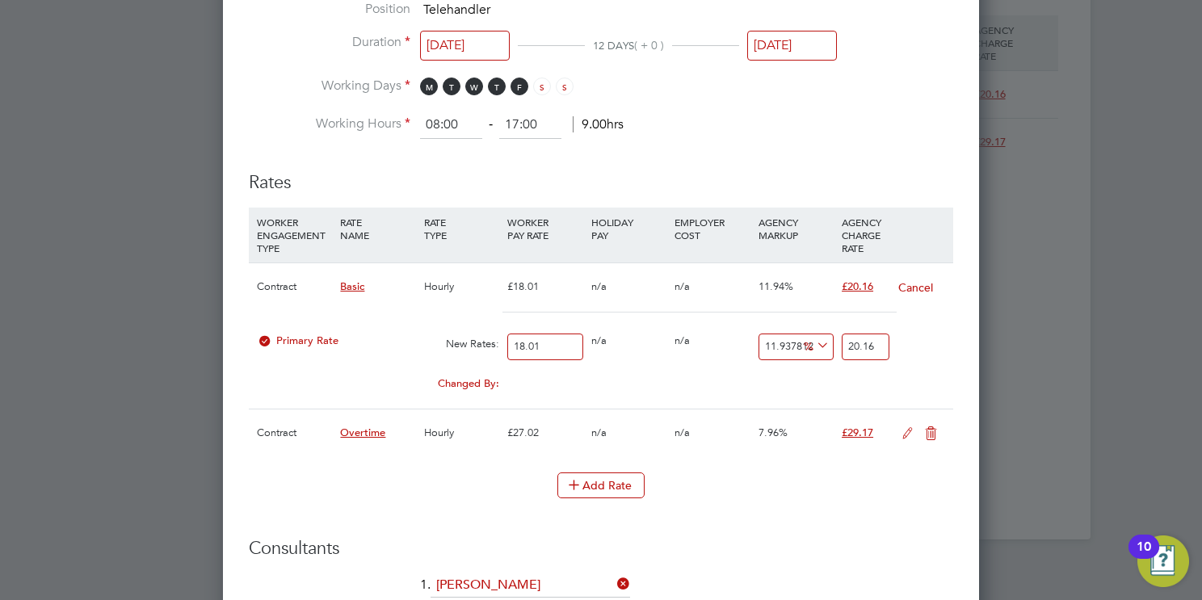
click at [339, 347] on div "Primary Rate New Rates: 18.01 0 n/a 0 n/a 11.937812326485286 0 % 20.16" at bounding box center [601, 347] width 705 height 43
type input "20"
type input "22.38756246529706"
type input "20.9"
type input "23.395002776235426"
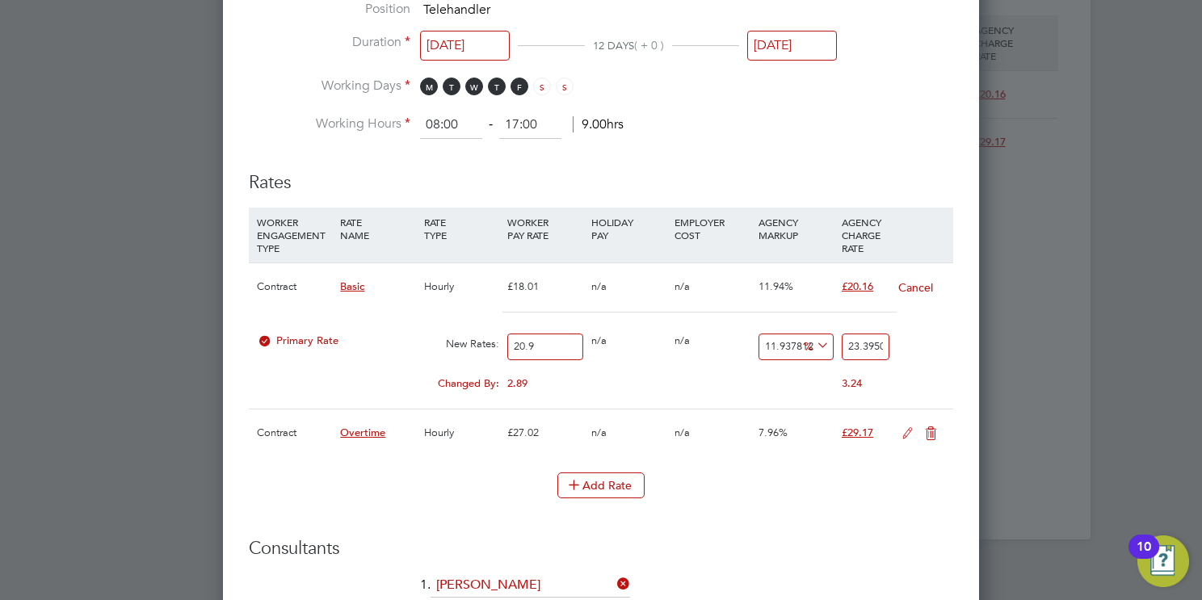
type input "20.93"
type input "23.42858411993337"
type input "20.9"
type input "23.395002776235426"
type input "20.92"
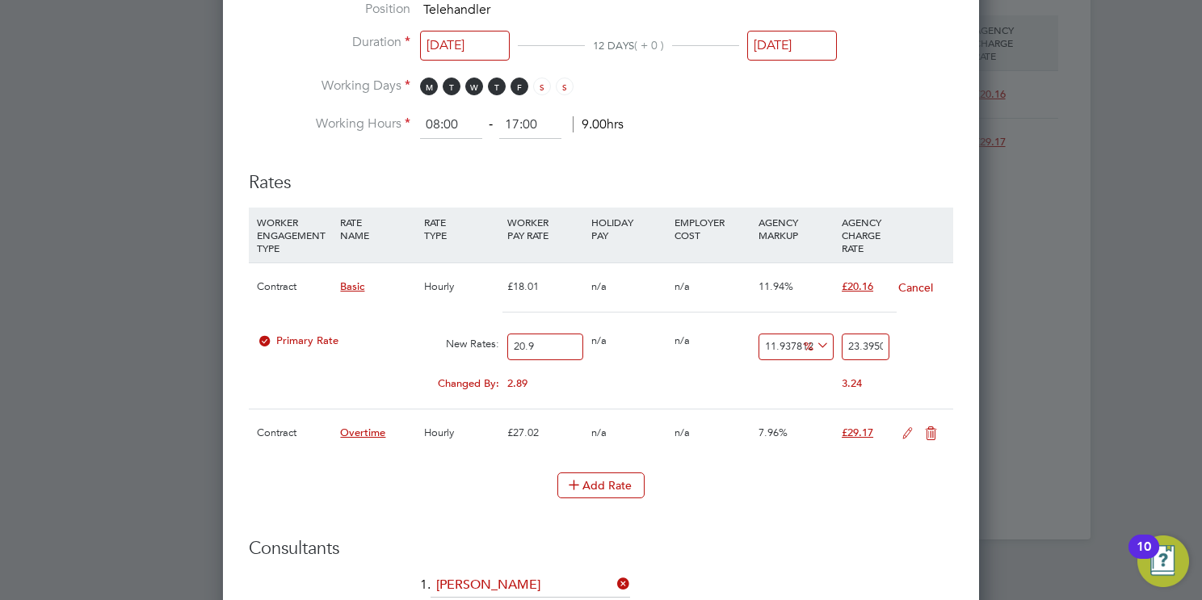
type input "23.41739033870072"
type input "20.92"
click at [860, 344] on input "23.41739033870072" at bounding box center [866, 347] width 48 height 27
type input "-90.43977055449331"
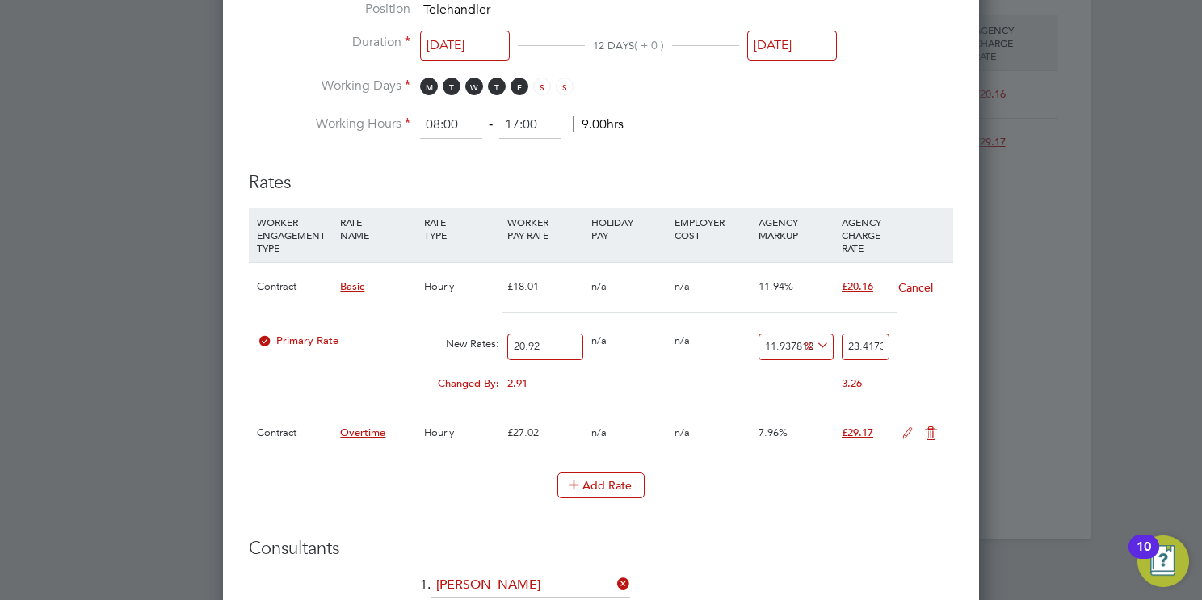
type input "2"
type input "9.94263862332696"
type input "23"
type input "12.332695984703633"
type input "23.5"
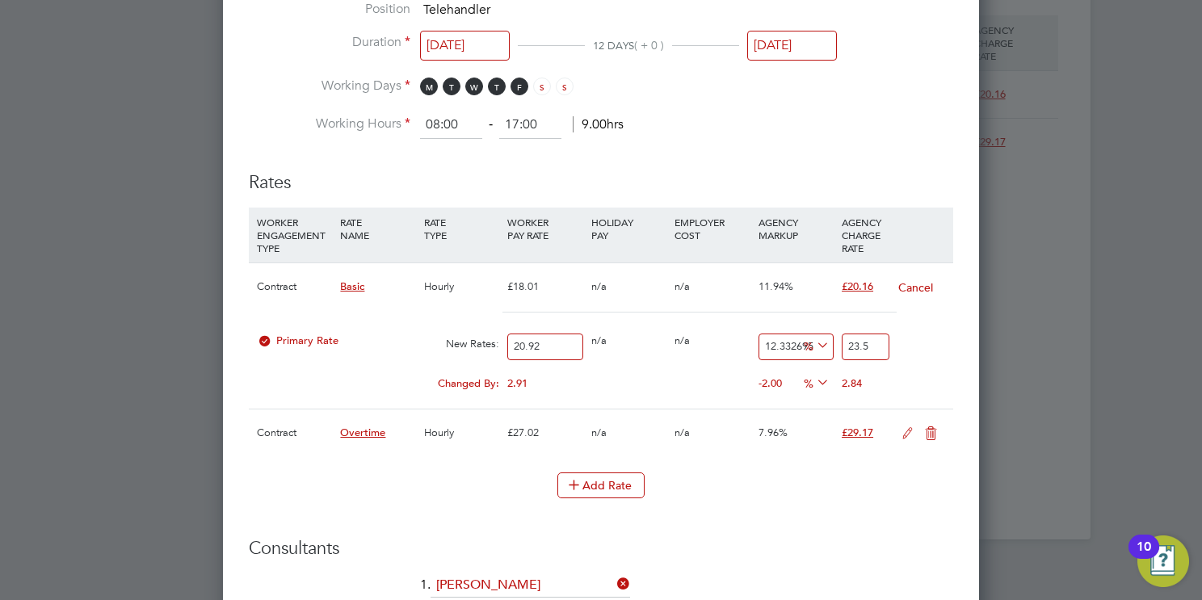
type input "12.4282982791587"
type input "23.52"
click at [907, 431] on icon at bounding box center [908, 433] width 20 height 13
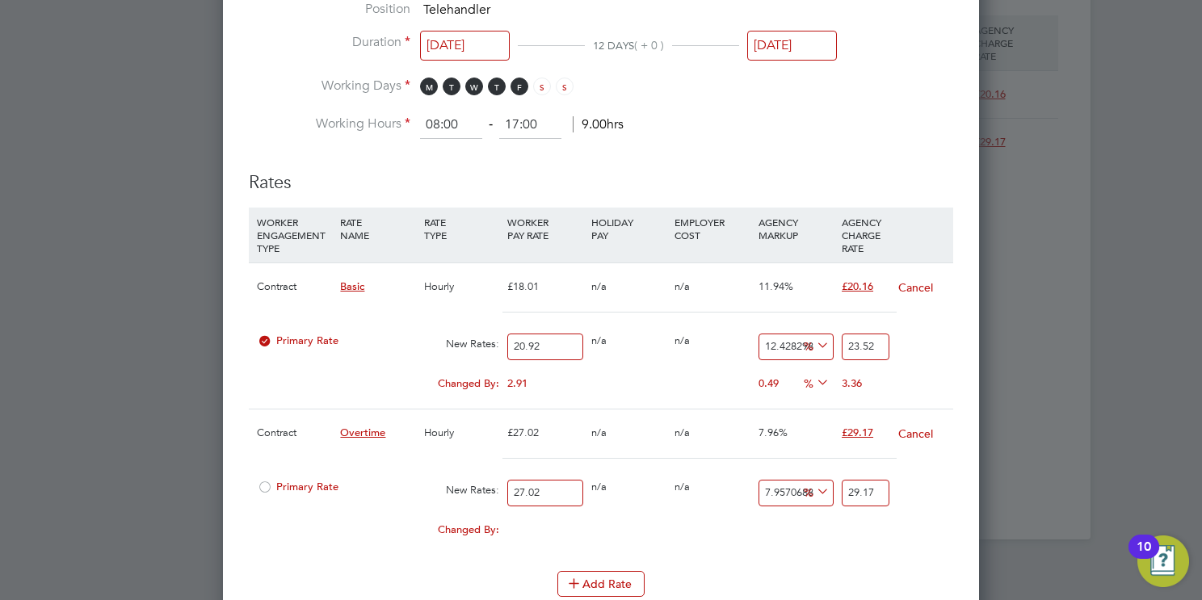
scroll to position [2234, 757]
drag, startPoint x: 458, startPoint y: 488, endPoint x: 389, endPoint y: 496, distance: 70.0
click at [369, 495] on div "Primary Rate New Rates: 27.02 0 n/a 0 n/a 7.957068837897854 0 % 29.17" at bounding box center [601, 493] width 705 height 43
type input "3"
type input "3.2387120651369354"
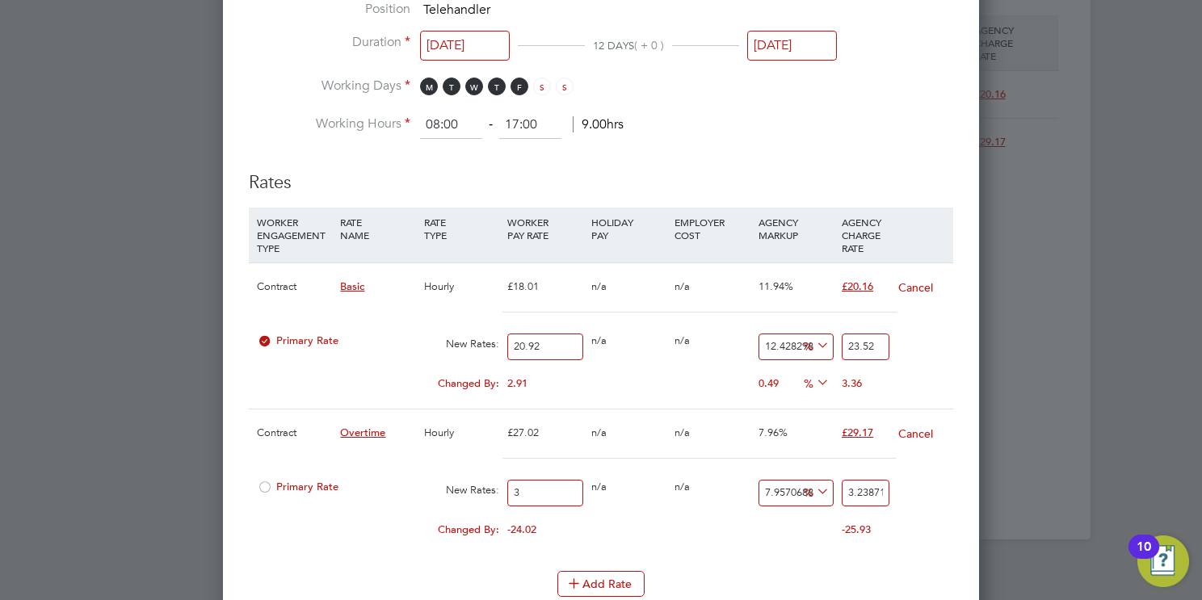
type input "31"
type input "33.46669133974834"
type input "31.3"
type input "33.79056254626203"
type input "31.38"
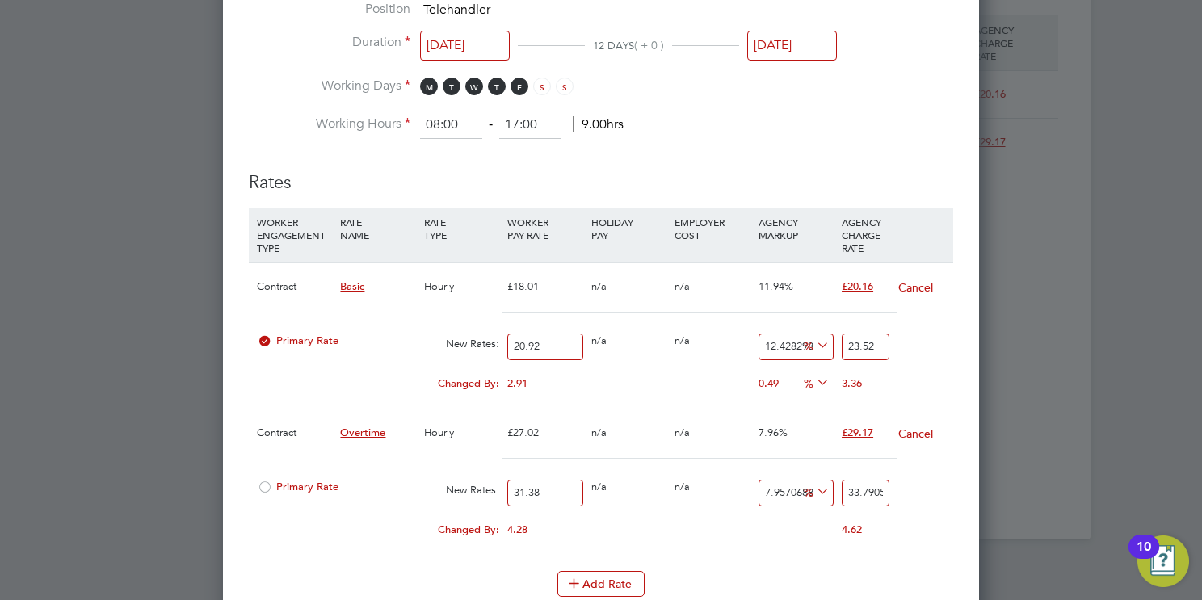
type input "33.87692820133235"
type input "31.38"
click at [869, 487] on input "33.87692820133235" at bounding box center [866, 493] width 48 height 27
type input "-93.62651370299554"
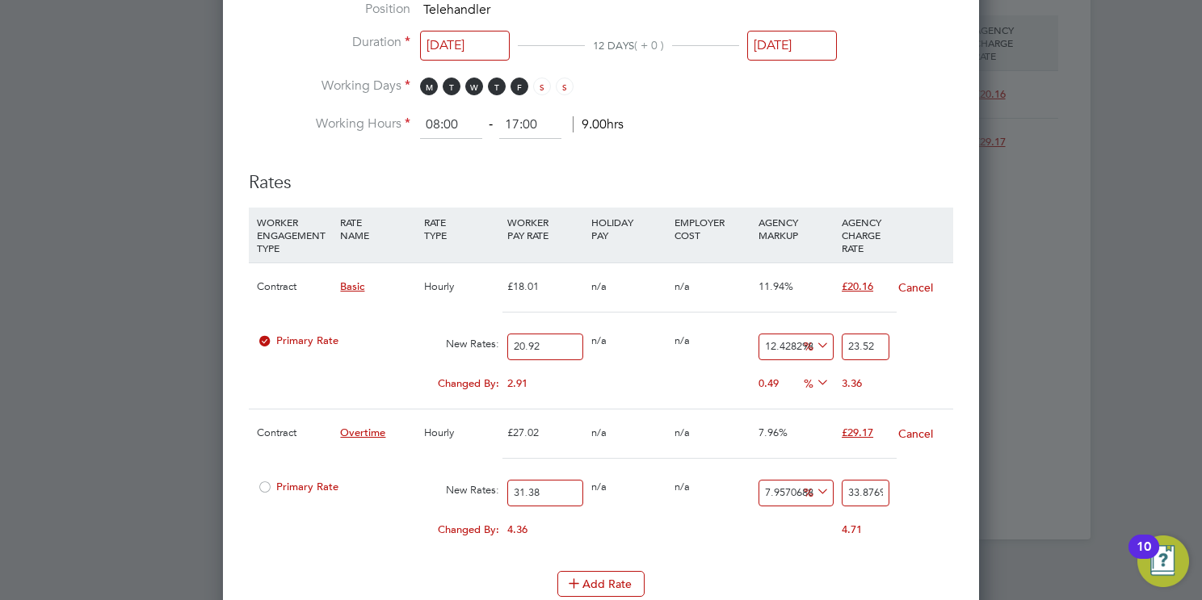
type input "2"
type input "-29.891650732950925"
type input "22"
type input "-27.023581899298918"
type input "22.9"
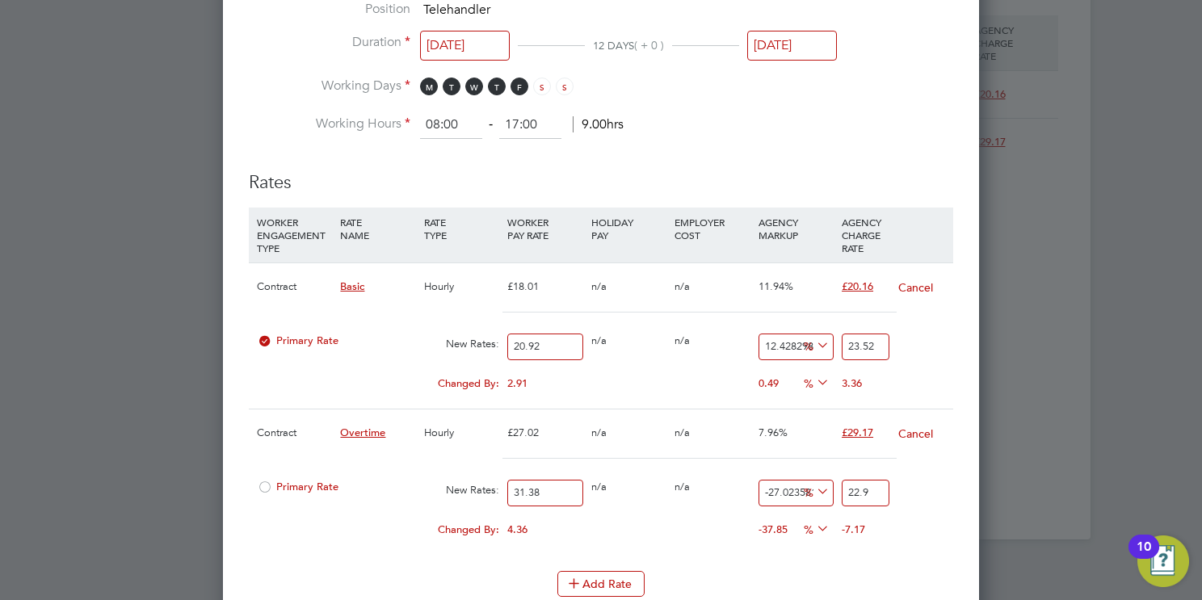
type input "-26.76864244741874"
type input "22.98"
type input "-27.023581899298918"
type input "22.9"
type input "-29.891650732950925"
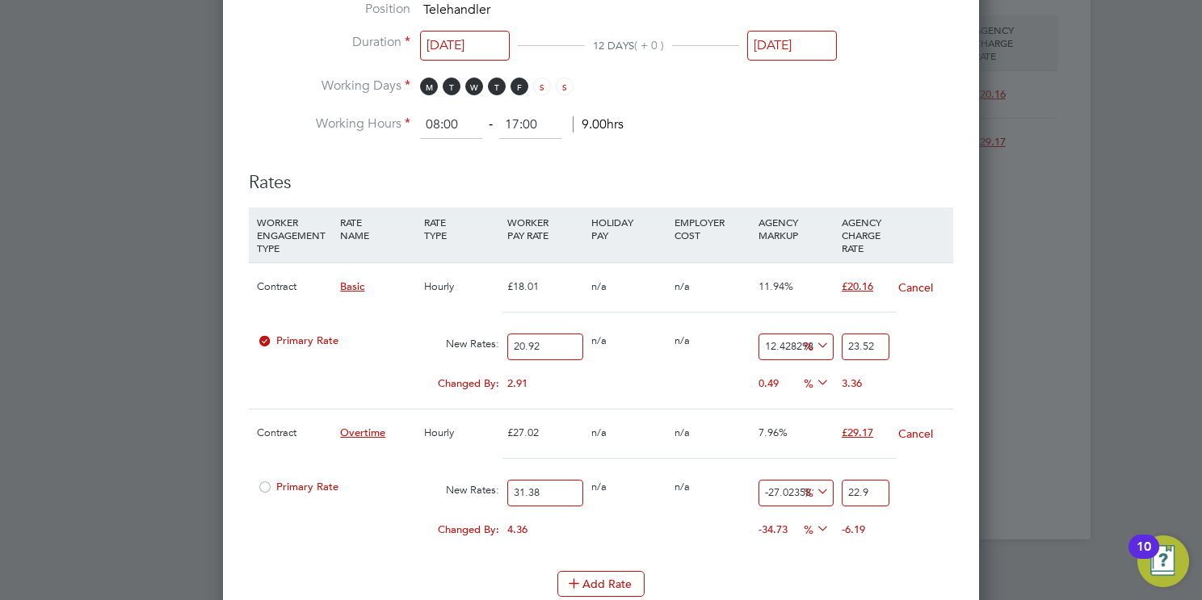
type input "22"
type input "-93.62651370299554"
type input "2"
type input "-90.43977055449331"
type input "3"
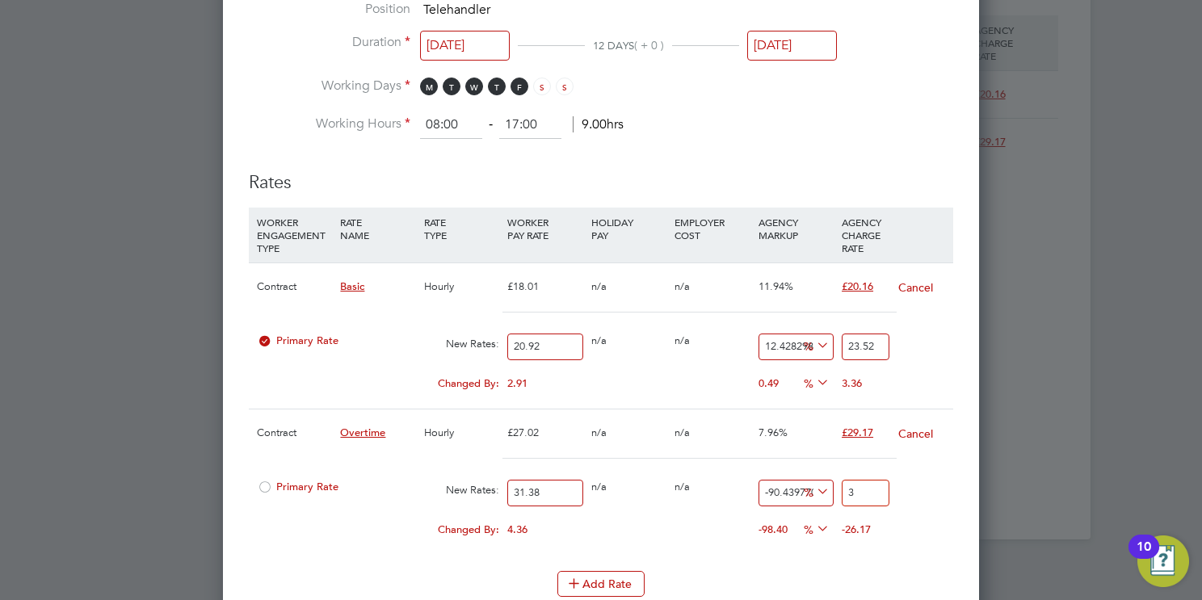
type input "5.162523900573614"
type input "33"
type input "8.030592734225621"
type input "33.98"
type input "8.2855321861058"
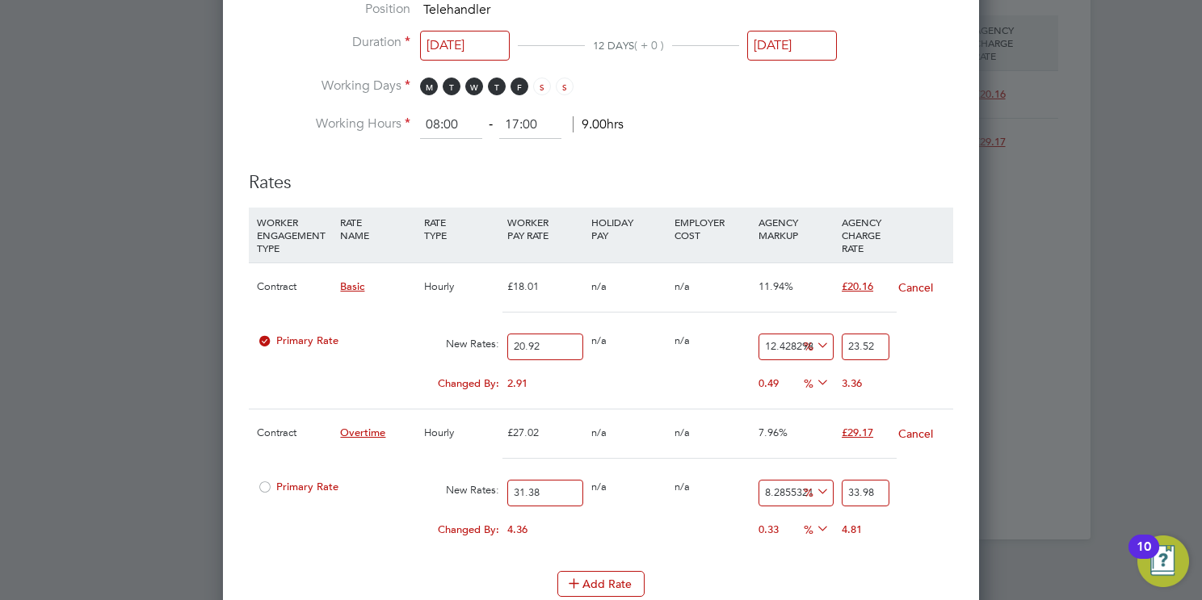
type input "33.98"
click at [812, 115] on li "Working Hours 08:00 ‐ 17:00 9.00hrs" at bounding box center [601, 125] width 705 height 29
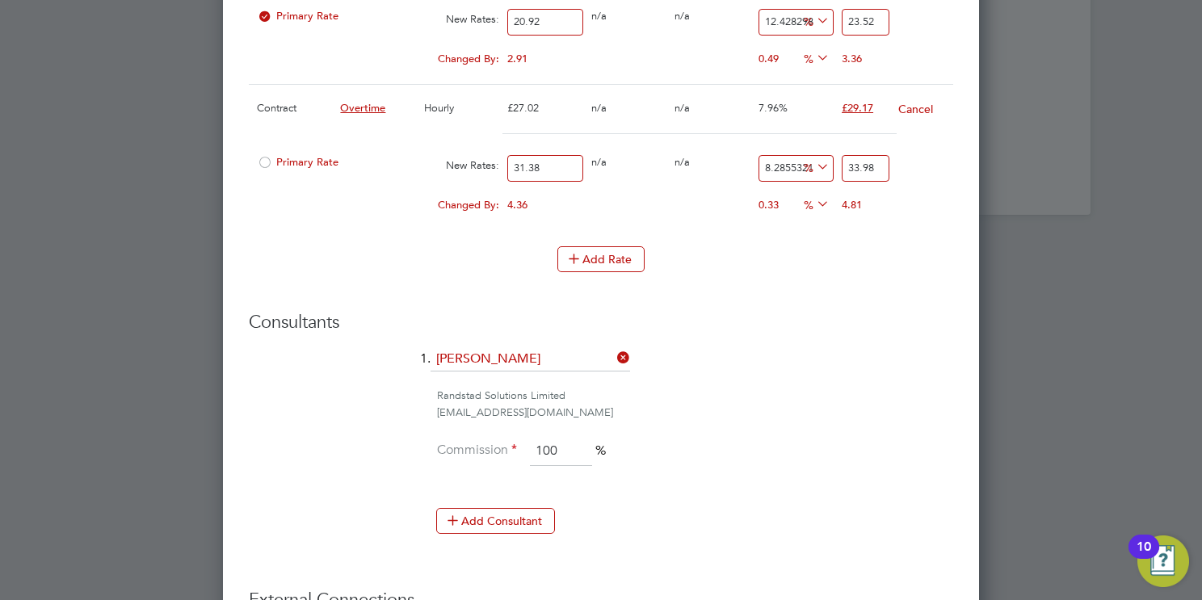
scroll to position [1663, 0]
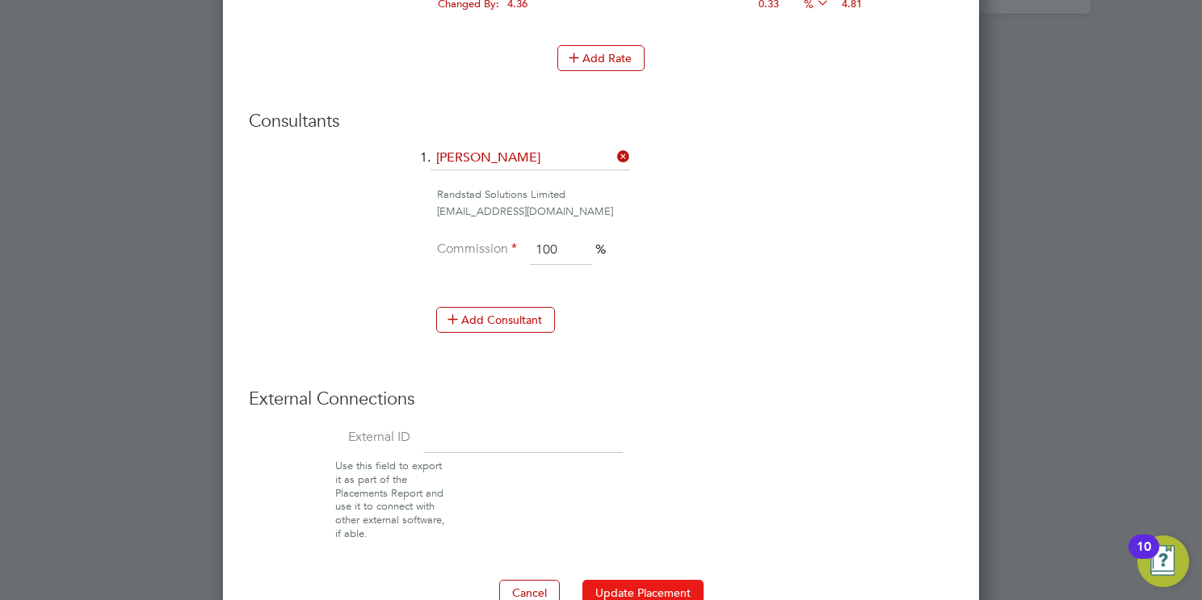
click at [647, 583] on button "Update Placement" at bounding box center [643, 593] width 121 height 26
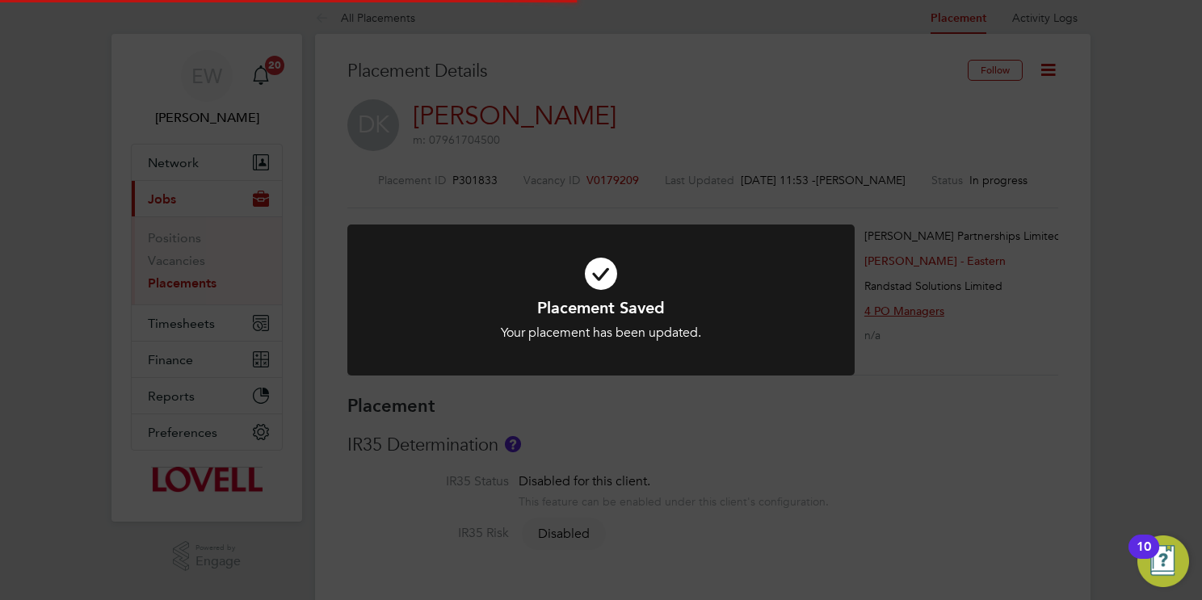
scroll to position [0, 0]
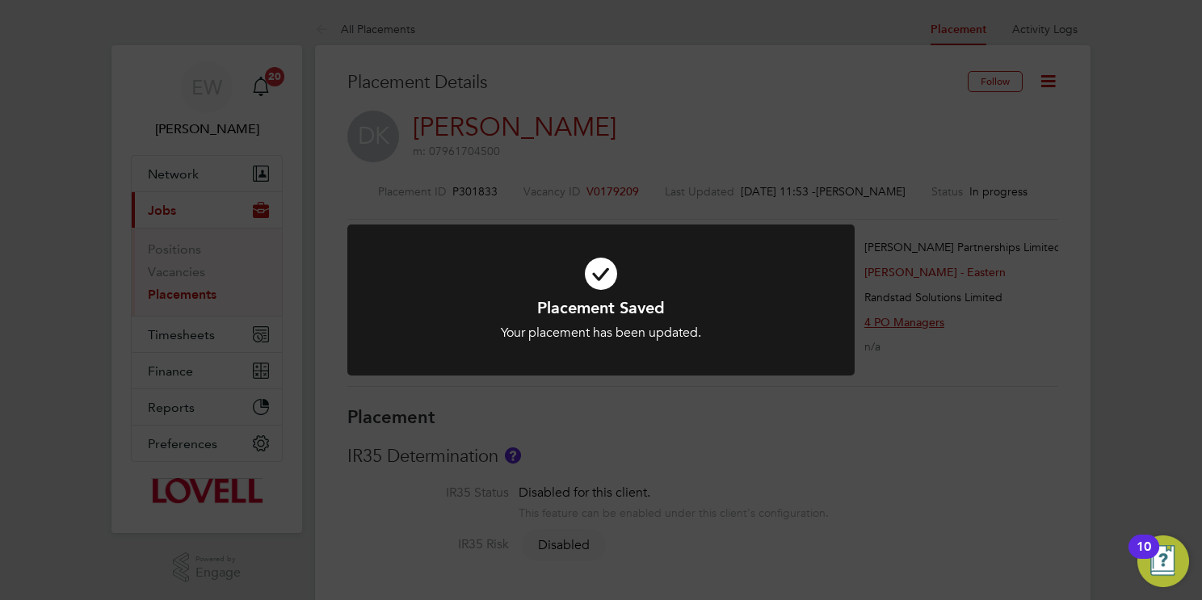
click at [817, 469] on div "Placement Saved Your placement has been updated. Cancel Okay" at bounding box center [601, 300] width 1202 height 600
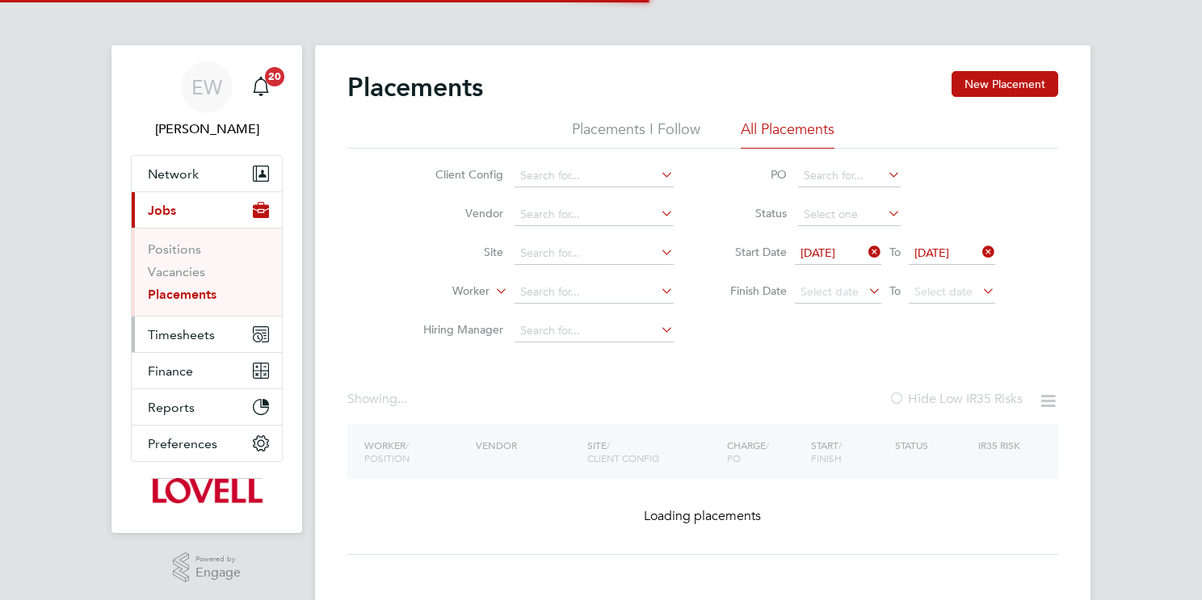
click at [193, 338] on span "Timesheets" at bounding box center [181, 334] width 67 height 15
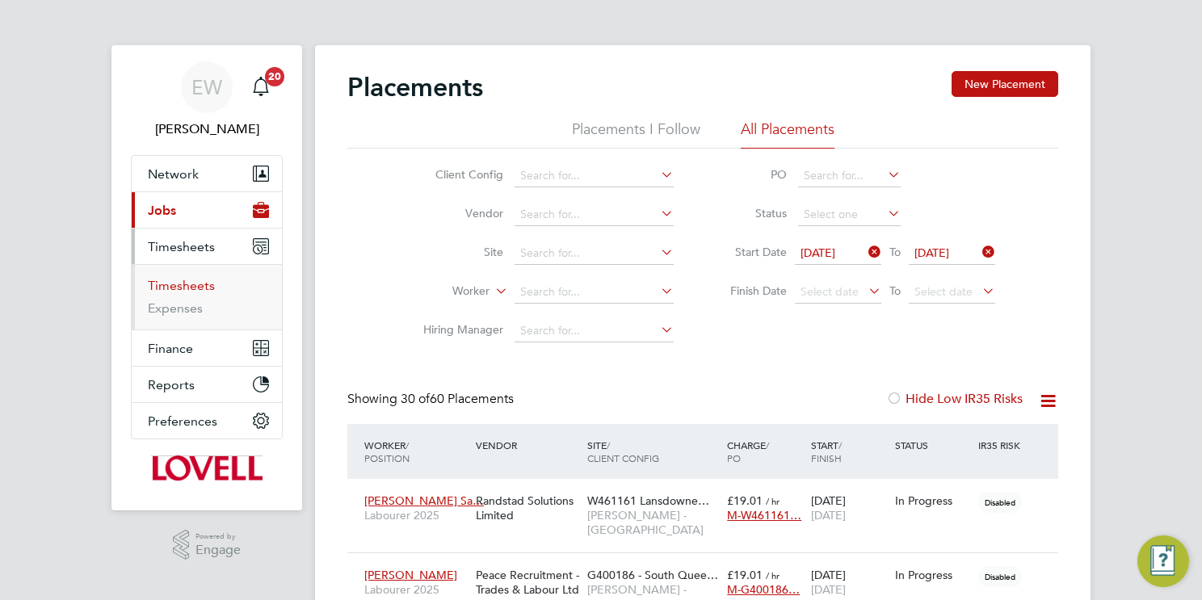
click at [201, 288] on link "Timesheets" at bounding box center [181, 285] width 67 height 15
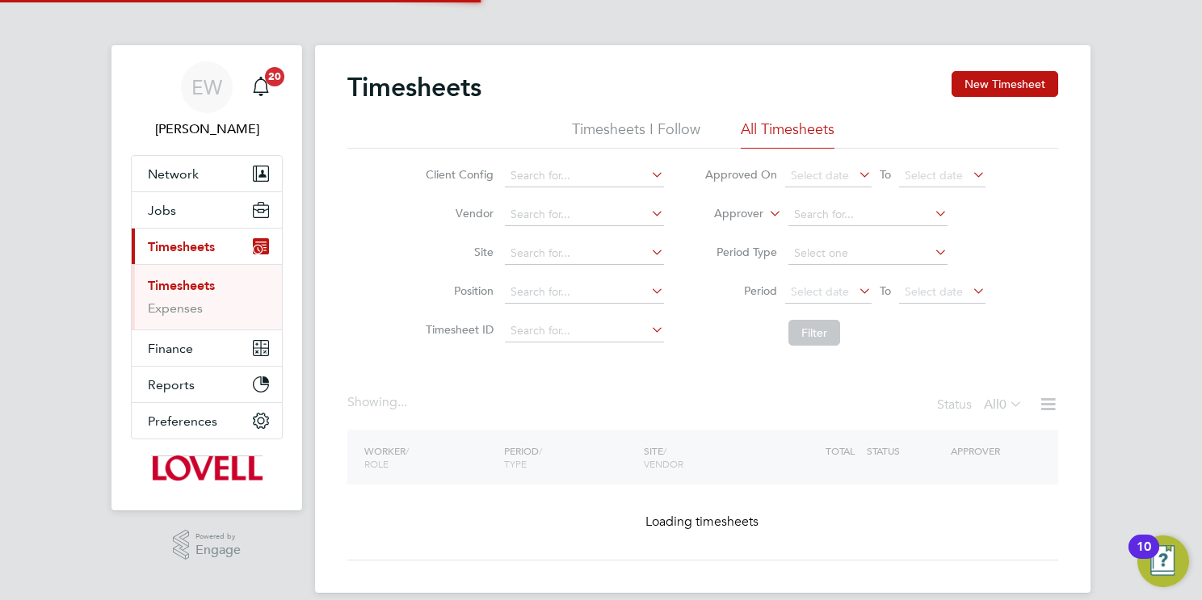
click at [766, 214] on icon at bounding box center [766, 209] width 0 height 15
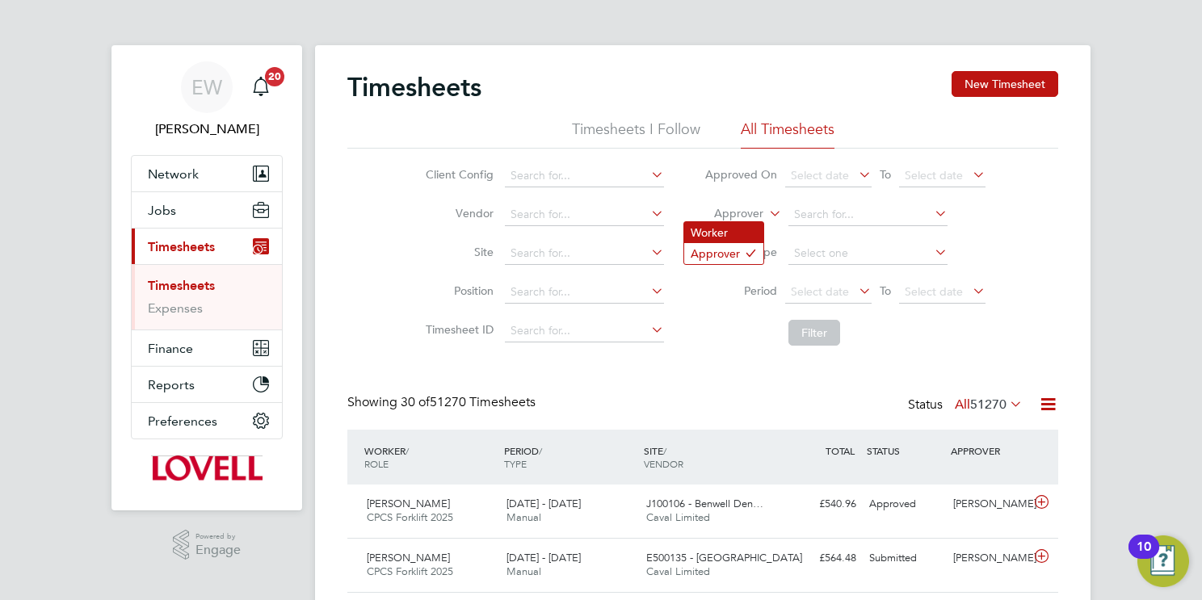
click at [754, 229] on li "Worker" at bounding box center [723, 232] width 79 height 21
click at [833, 210] on input at bounding box center [868, 215] width 159 height 23
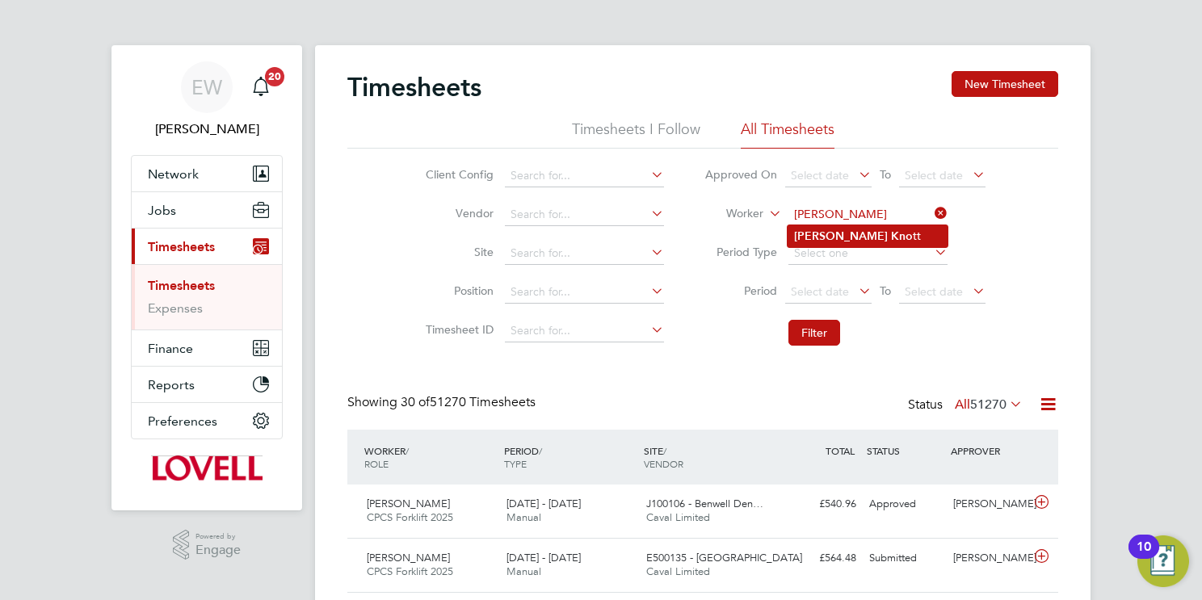
click at [855, 235] on li "[PERSON_NAME] tt" at bounding box center [868, 236] width 160 height 22
type input "[PERSON_NAME]"
click at [818, 331] on button "Filter" at bounding box center [815, 333] width 52 height 26
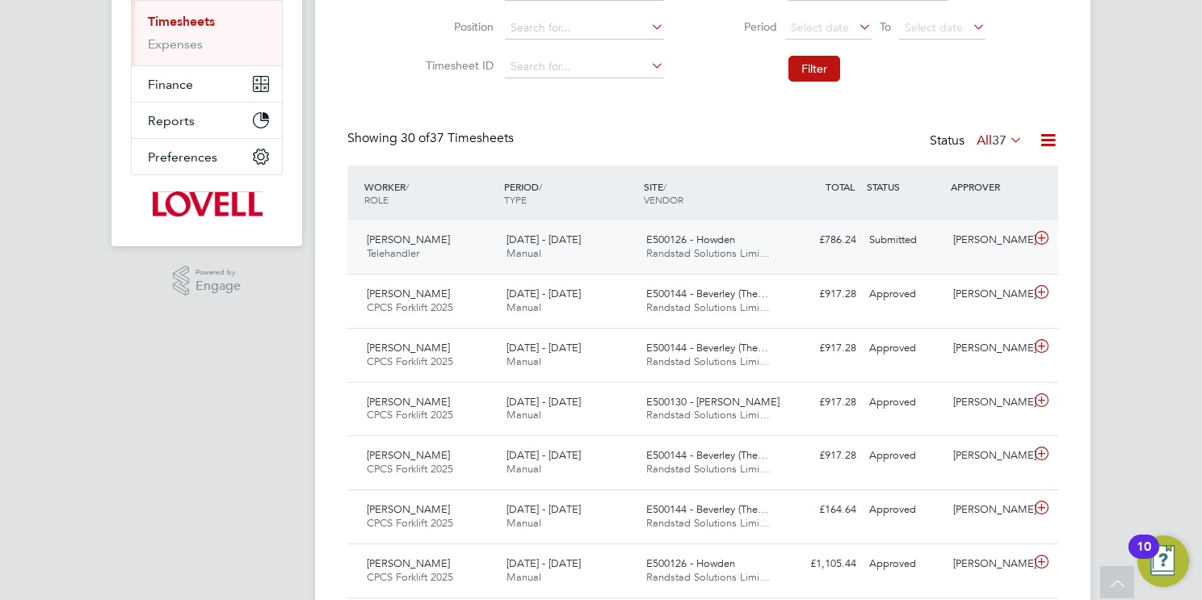
click at [685, 255] on span "Randstad Solutions Limi…" at bounding box center [708, 253] width 124 height 14
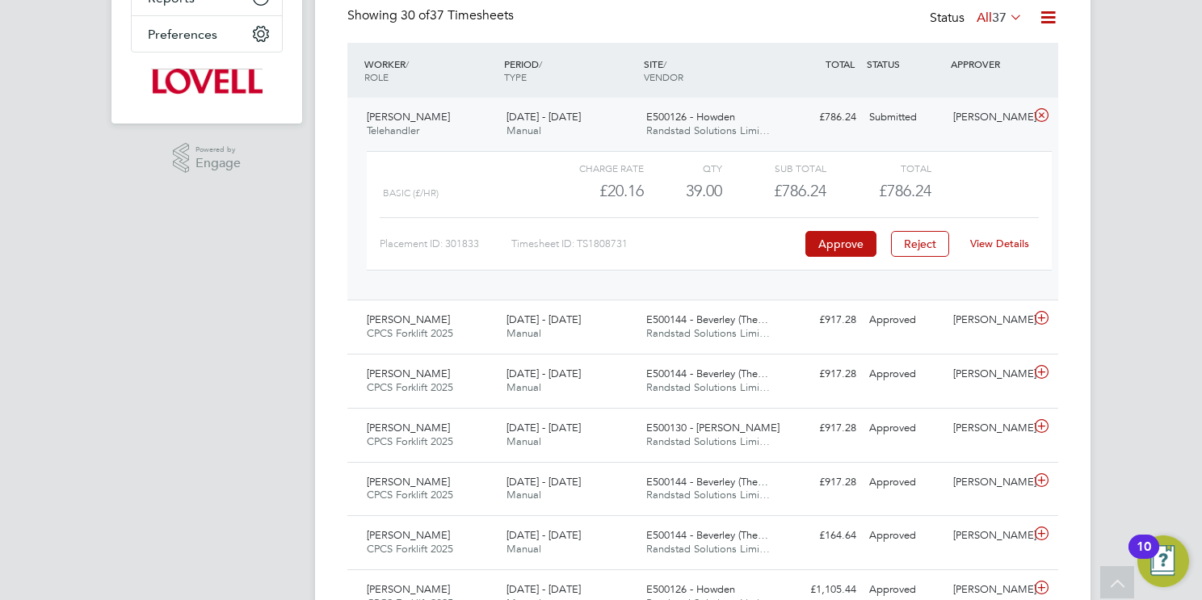
click at [1006, 235] on div "View Details" at bounding box center [999, 244] width 79 height 26
click at [1007, 242] on link "View Details" at bounding box center [999, 244] width 59 height 14
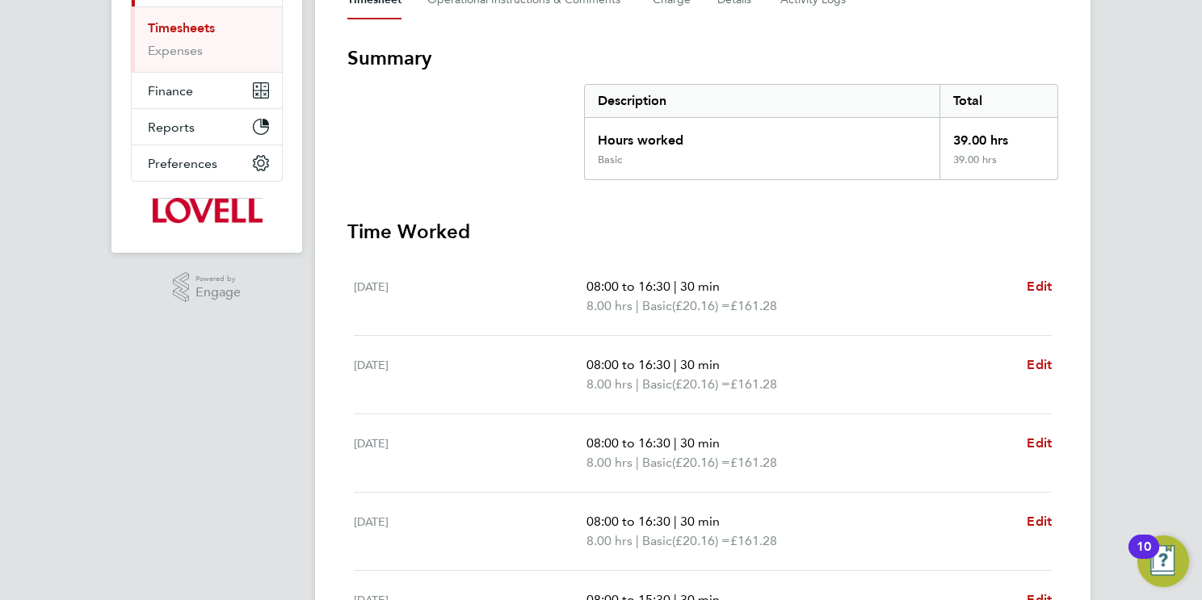
scroll to position [291, 0]
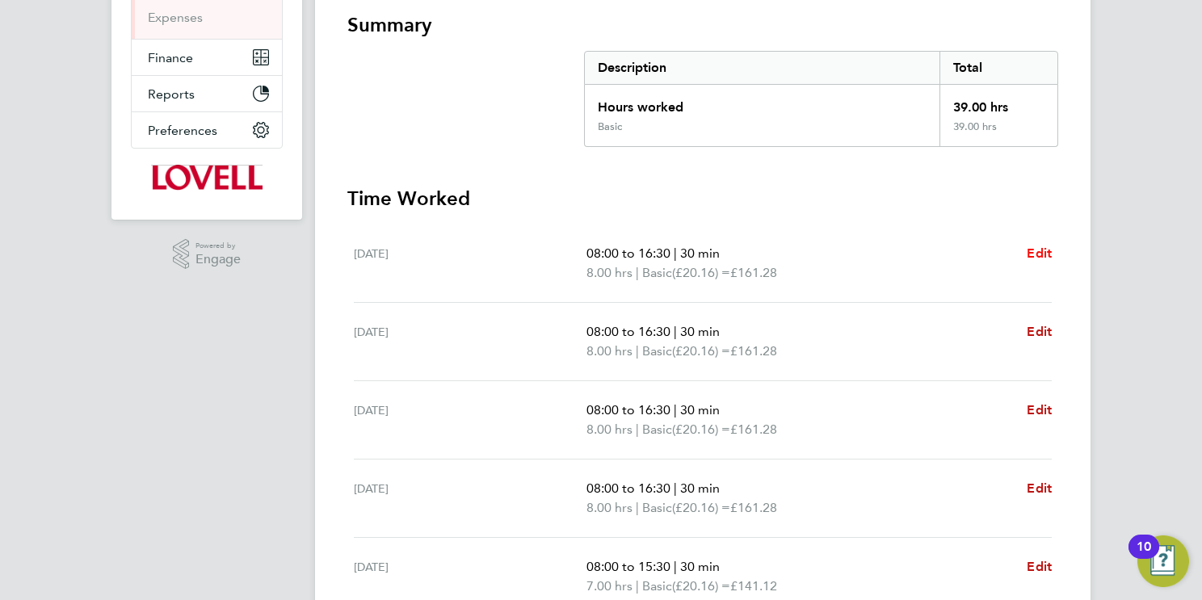
click at [1033, 261] on link "Edit" at bounding box center [1039, 253] width 25 height 19
select select "30"
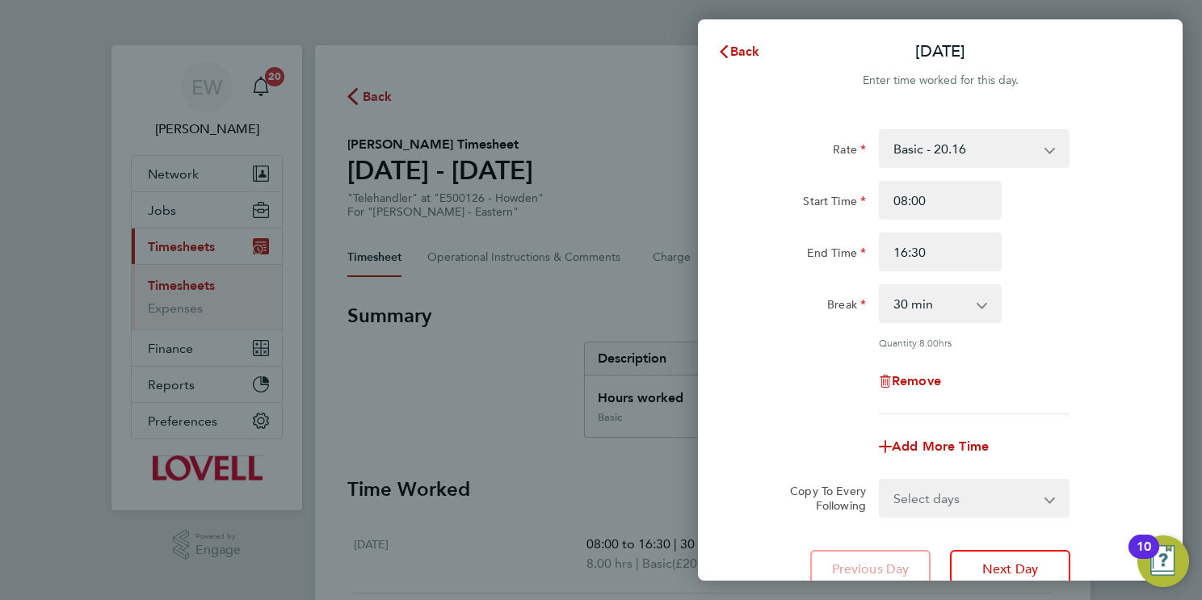
click at [991, 147] on select "Basic - 20.16 Basic - 23.52 Overtime - 33.98" at bounding box center [965, 149] width 168 height 36
select select "30"
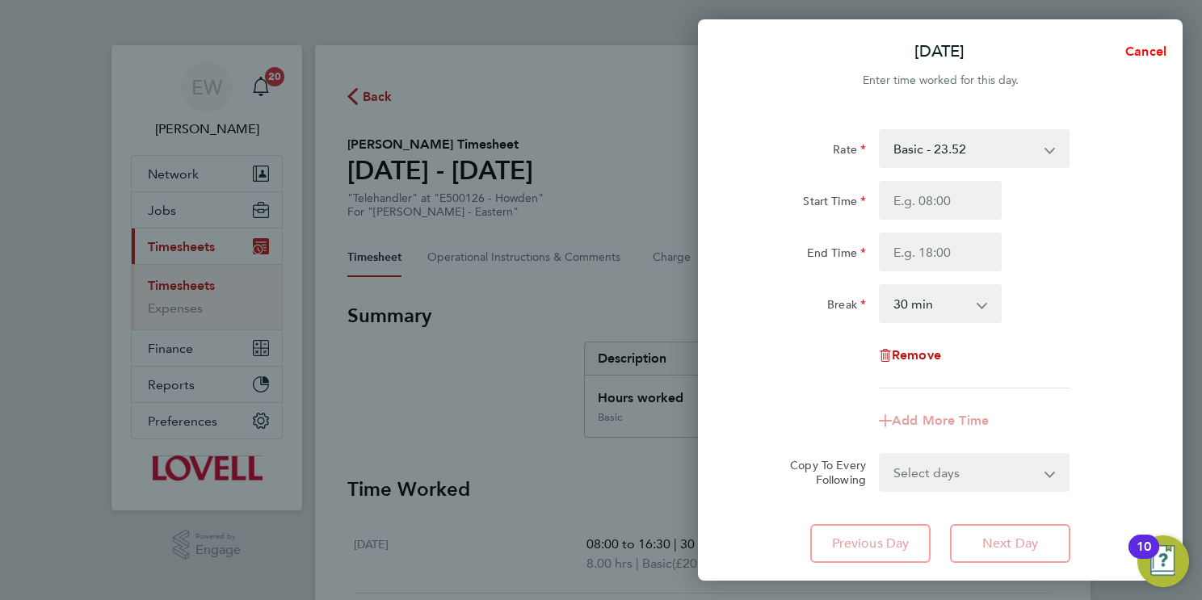
click at [1148, 57] on span "Cancel" at bounding box center [1144, 51] width 46 height 15
select select "30"
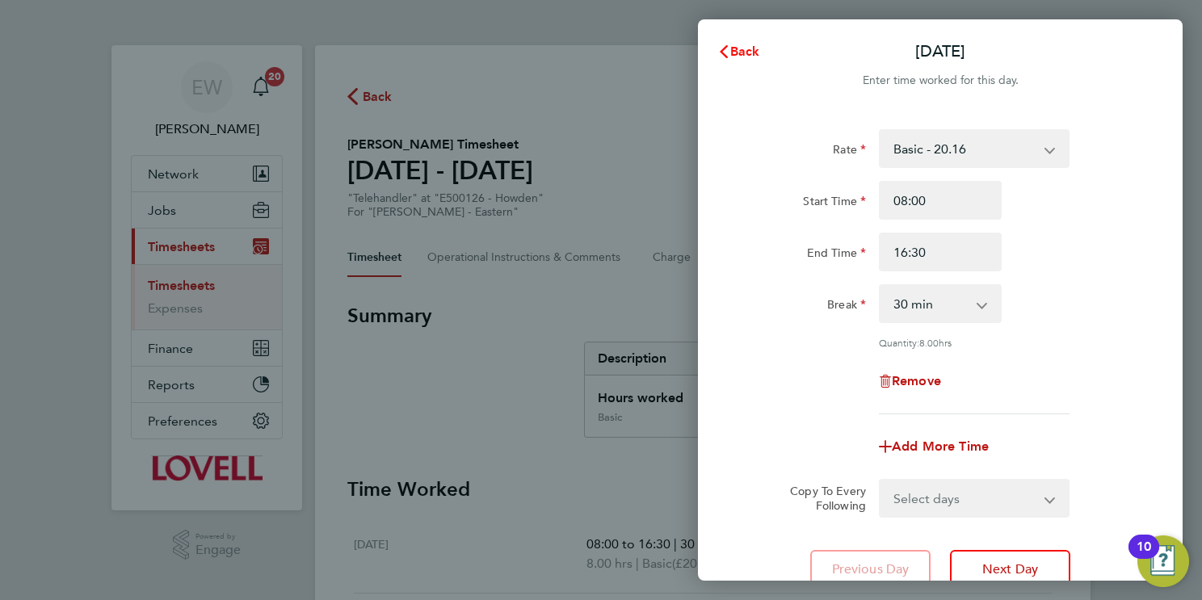
click at [741, 53] on span "Back" at bounding box center [745, 51] width 30 height 15
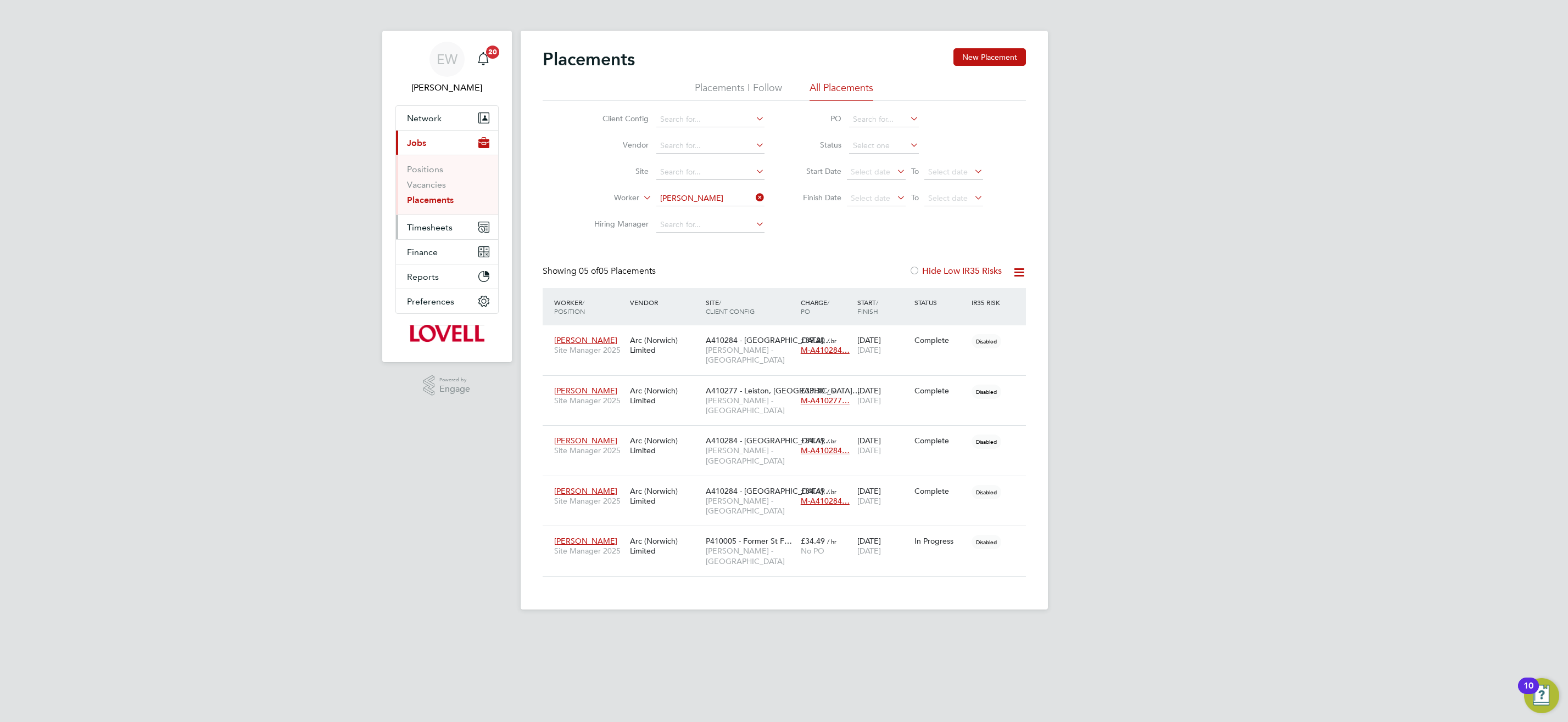
click at [438, 226] on span "Timesheets" at bounding box center [430, 227] width 46 height 10
click at [438, 189] on link "Timesheets" at bounding box center [430, 194] width 46 height 10
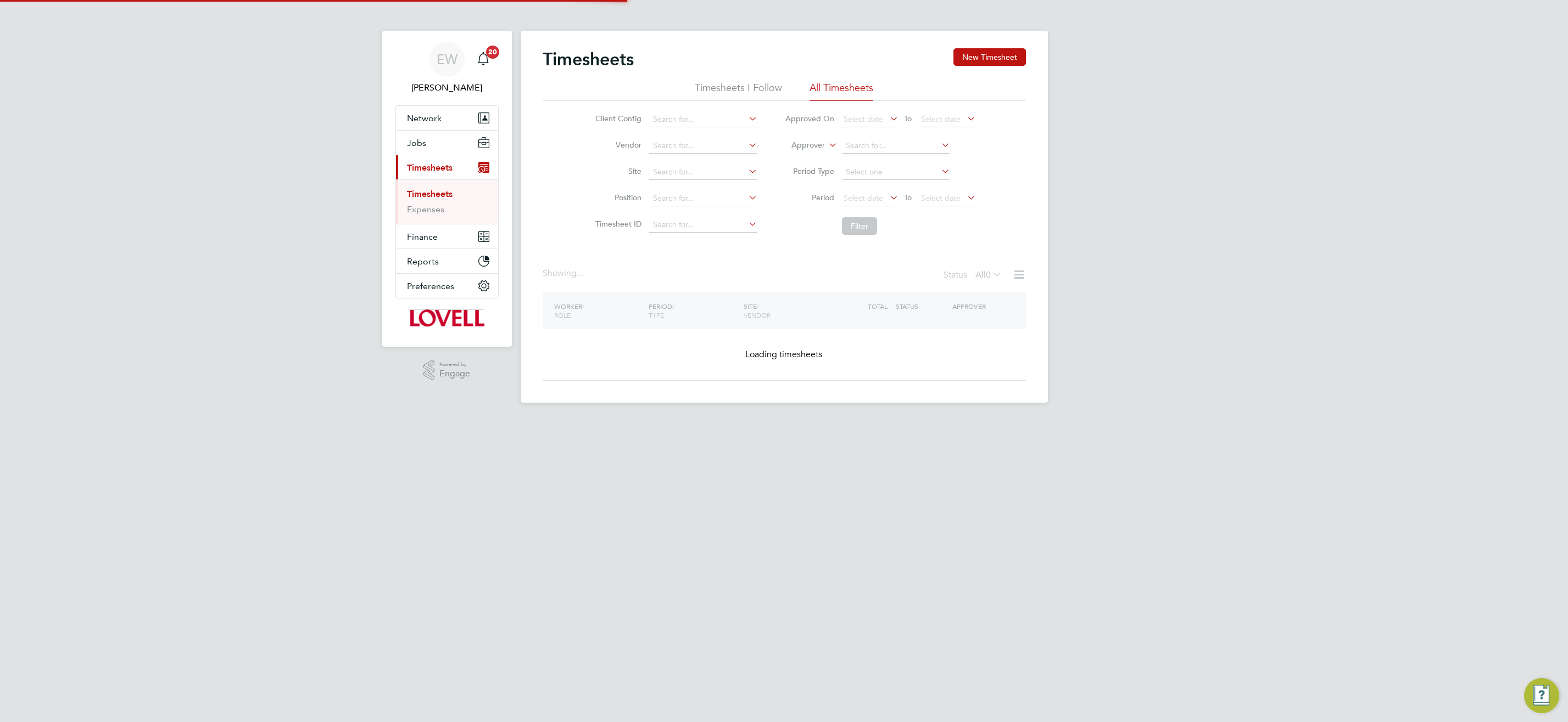
click at [826, 143] on icon at bounding box center [826, 142] width 0 height 10
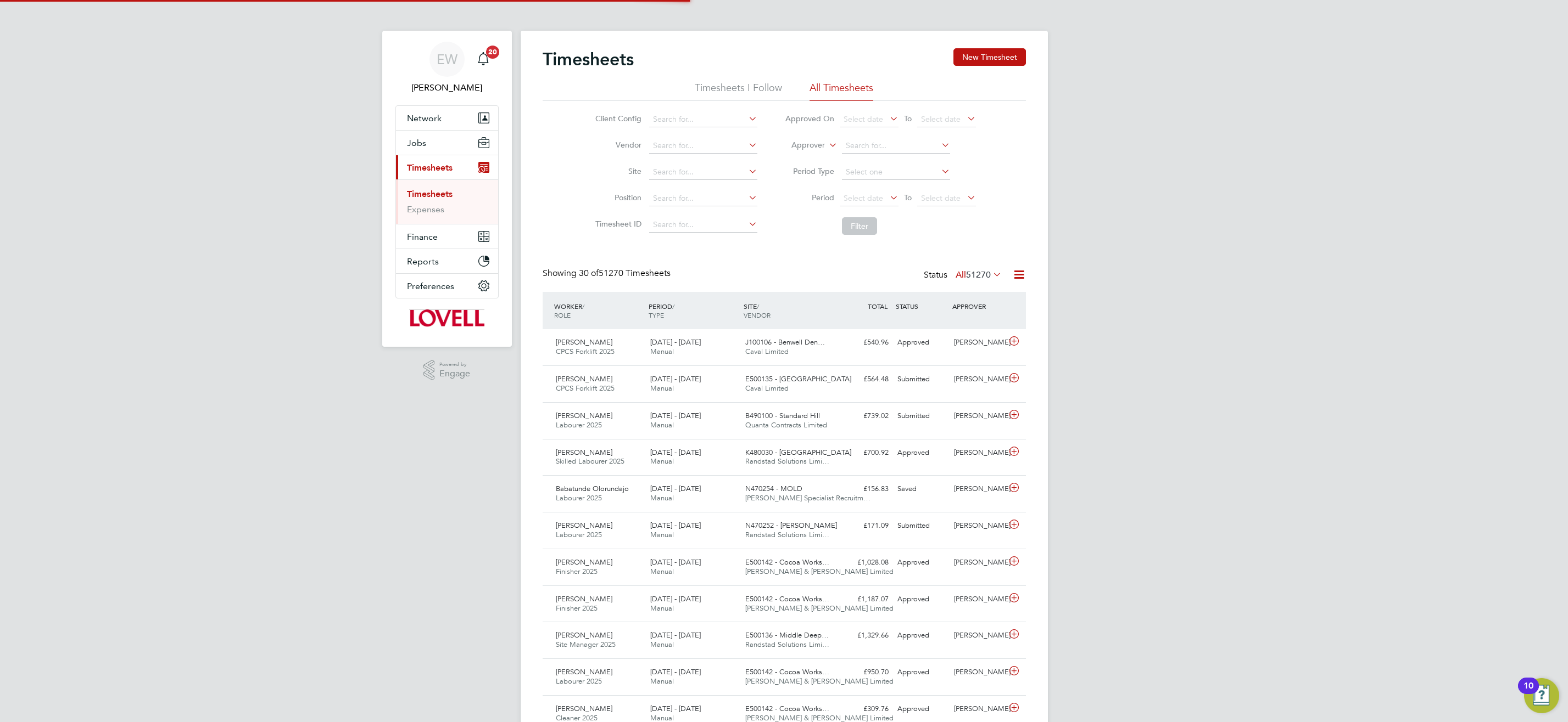
scroll to position [5, 5]
click at [820, 154] on li "Worker" at bounding box center [798, 158] width 54 height 14
click at [858, 143] on input at bounding box center [896, 146] width 108 height 16
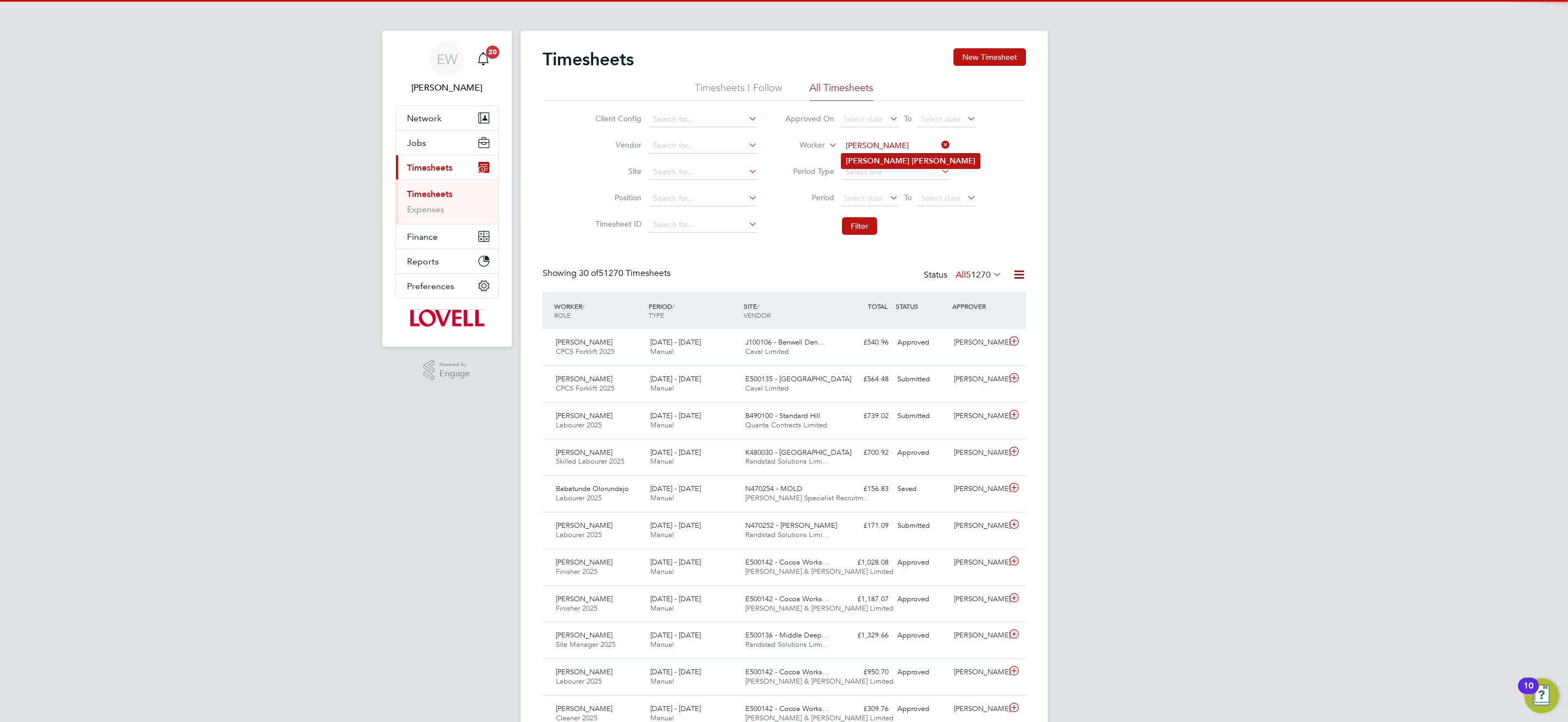
click at [903, 158] on li "Darren Knott" at bounding box center [911, 161] width 139 height 15
type input "Darren Knott"
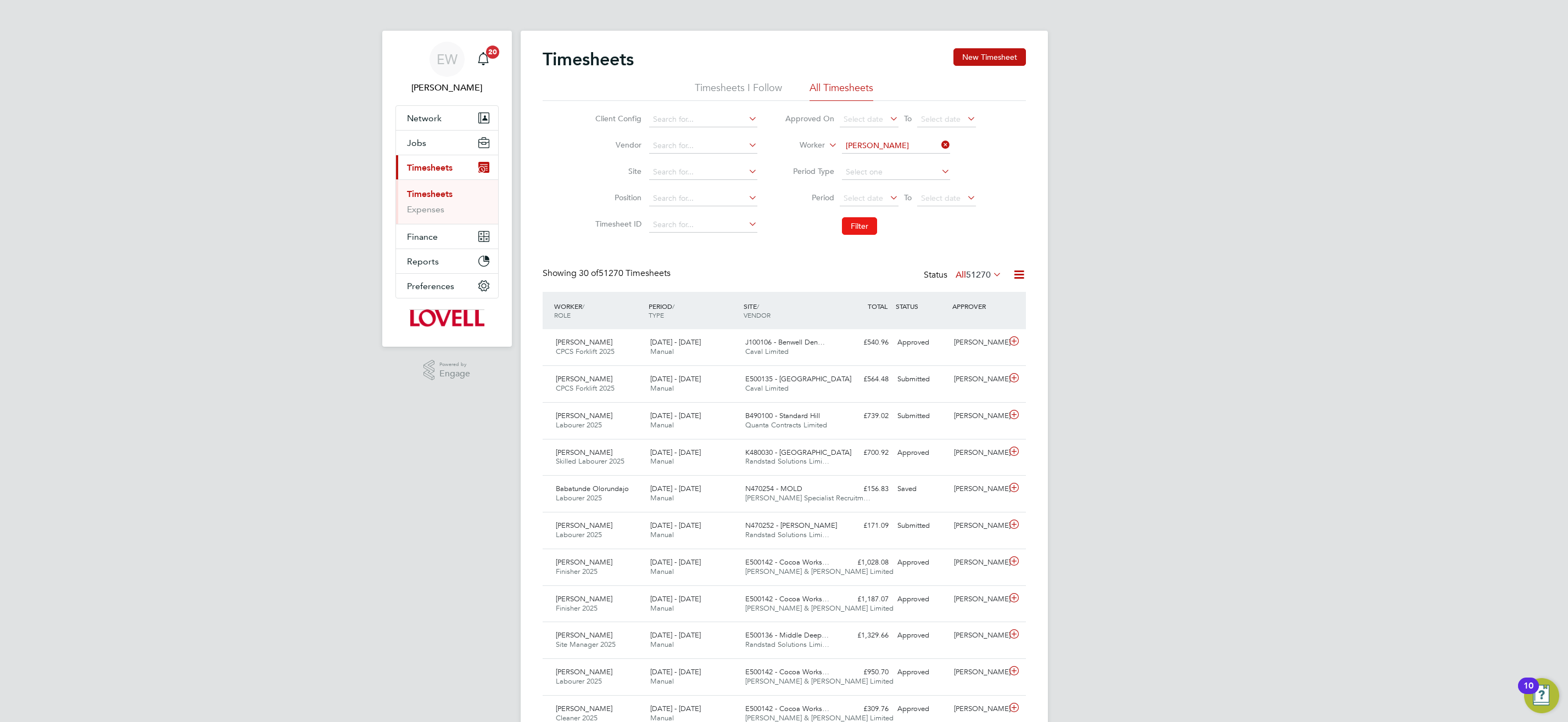
click at [854, 230] on button "Filter" at bounding box center [860, 226] width 35 height 18
click at [786, 345] on span "E500126 - Howden" at bounding box center [775, 342] width 60 height 10
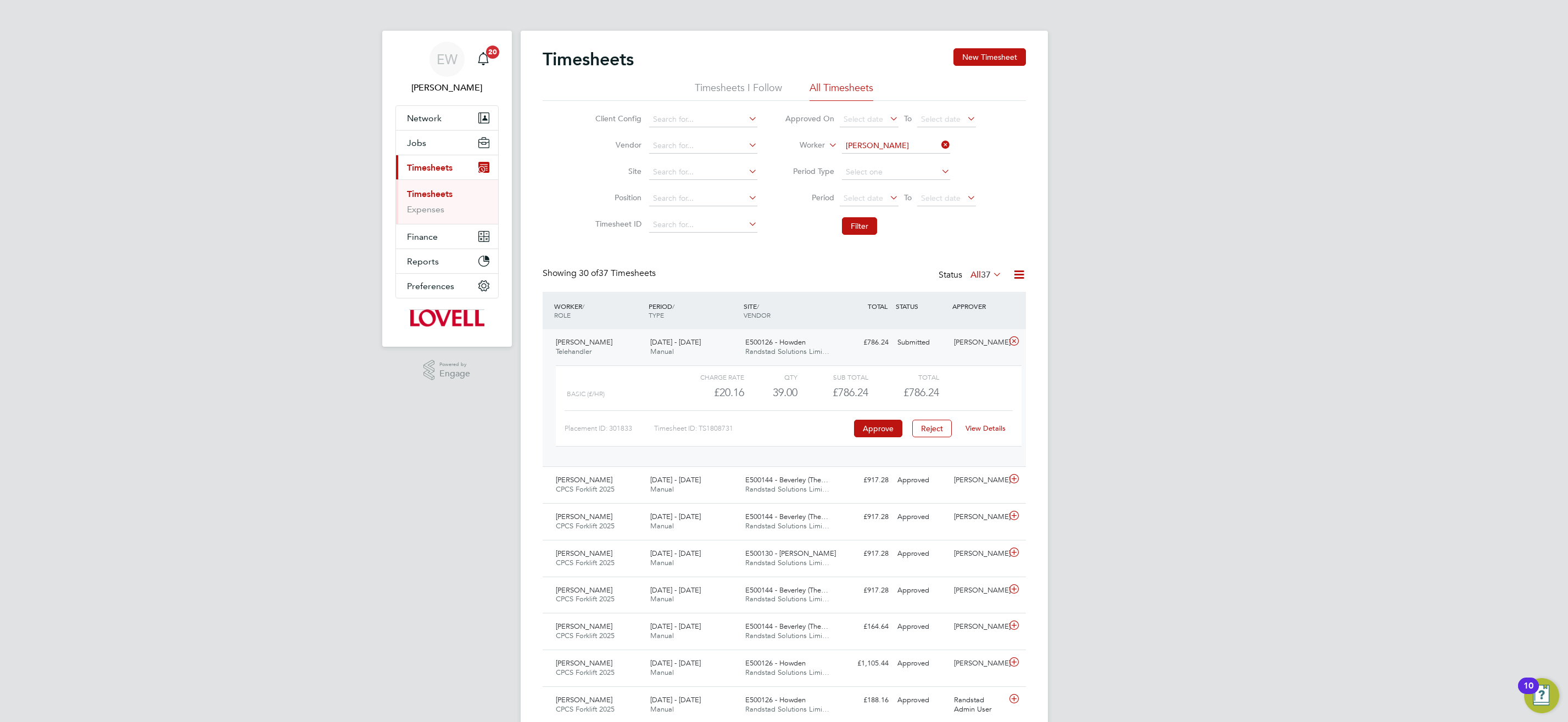
click at [986, 426] on link "View Details" at bounding box center [985, 429] width 40 height 10
click at [419, 136] on button "Jobs" at bounding box center [447, 143] width 102 height 24
click at [415, 202] on link "Placements" at bounding box center [430, 200] width 46 height 10
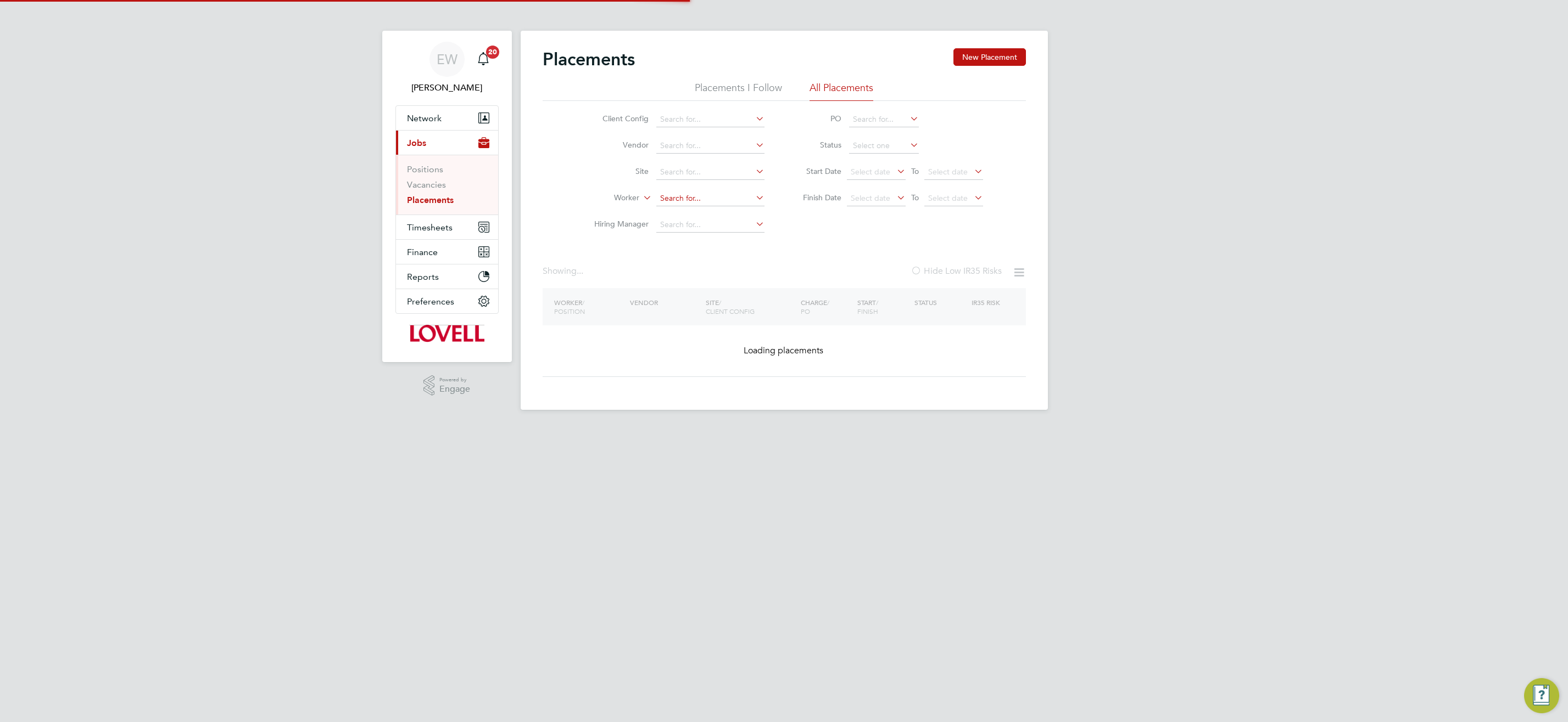
click at [695, 198] on input at bounding box center [710, 198] width 108 height 16
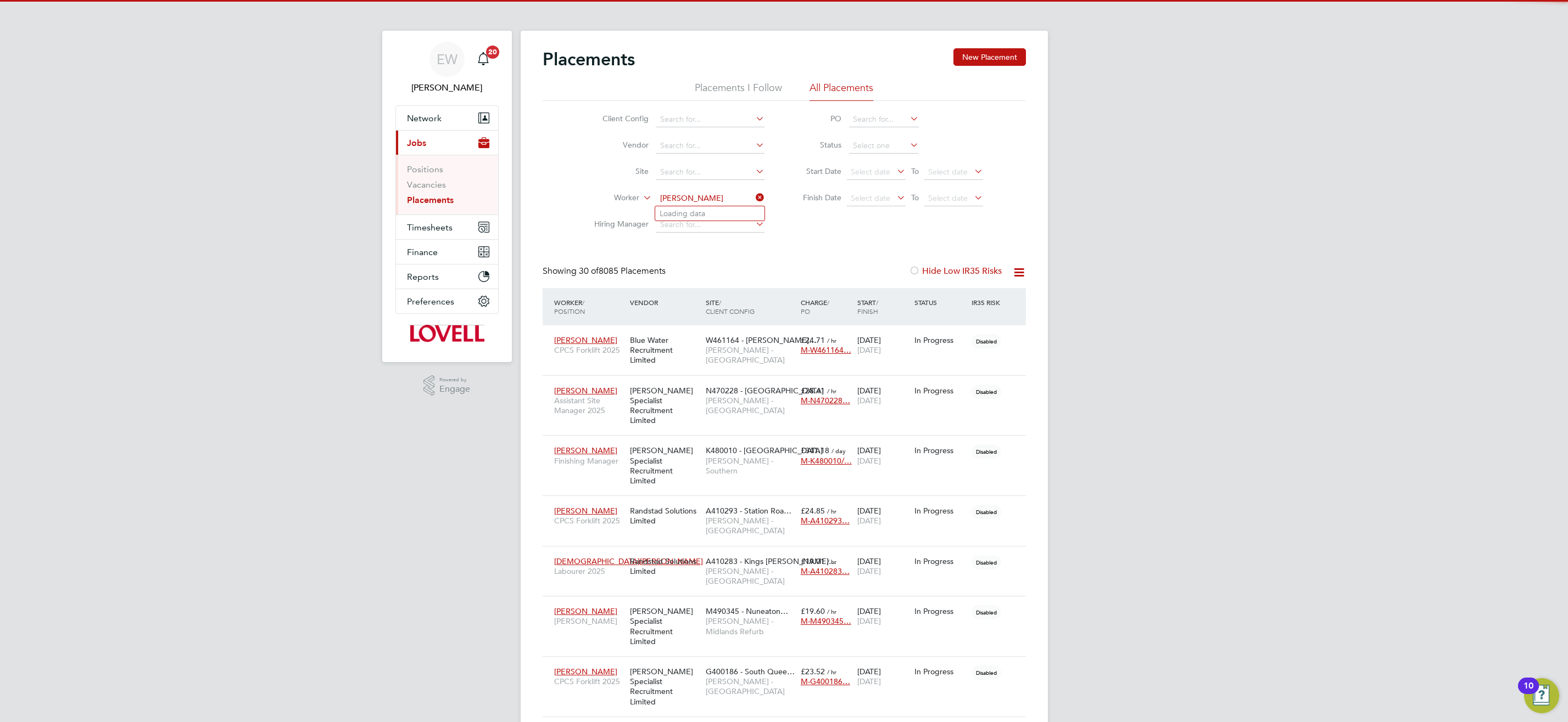
scroll to position [32, 96]
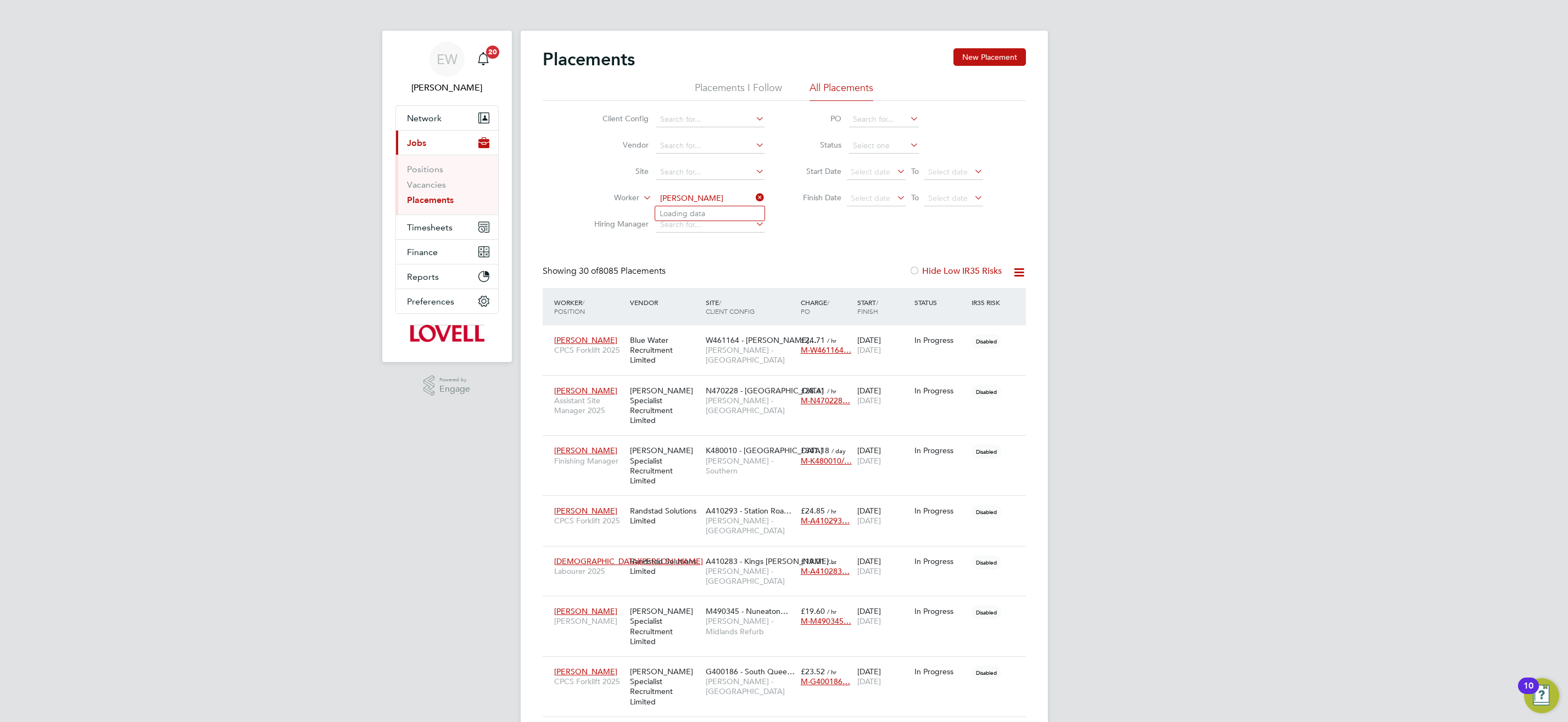
type input "mark owen"
click at [748, 217] on li "Loading data" at bounding box center [710, 213] width 109 height 14
click at [731, 198] on input at bounding box center [710, 198] width 108 height 16
click at [709, 213] on li "Mark Owen" at bounding box center [710, 214] width 109 height 15
type input "Mark Owen"
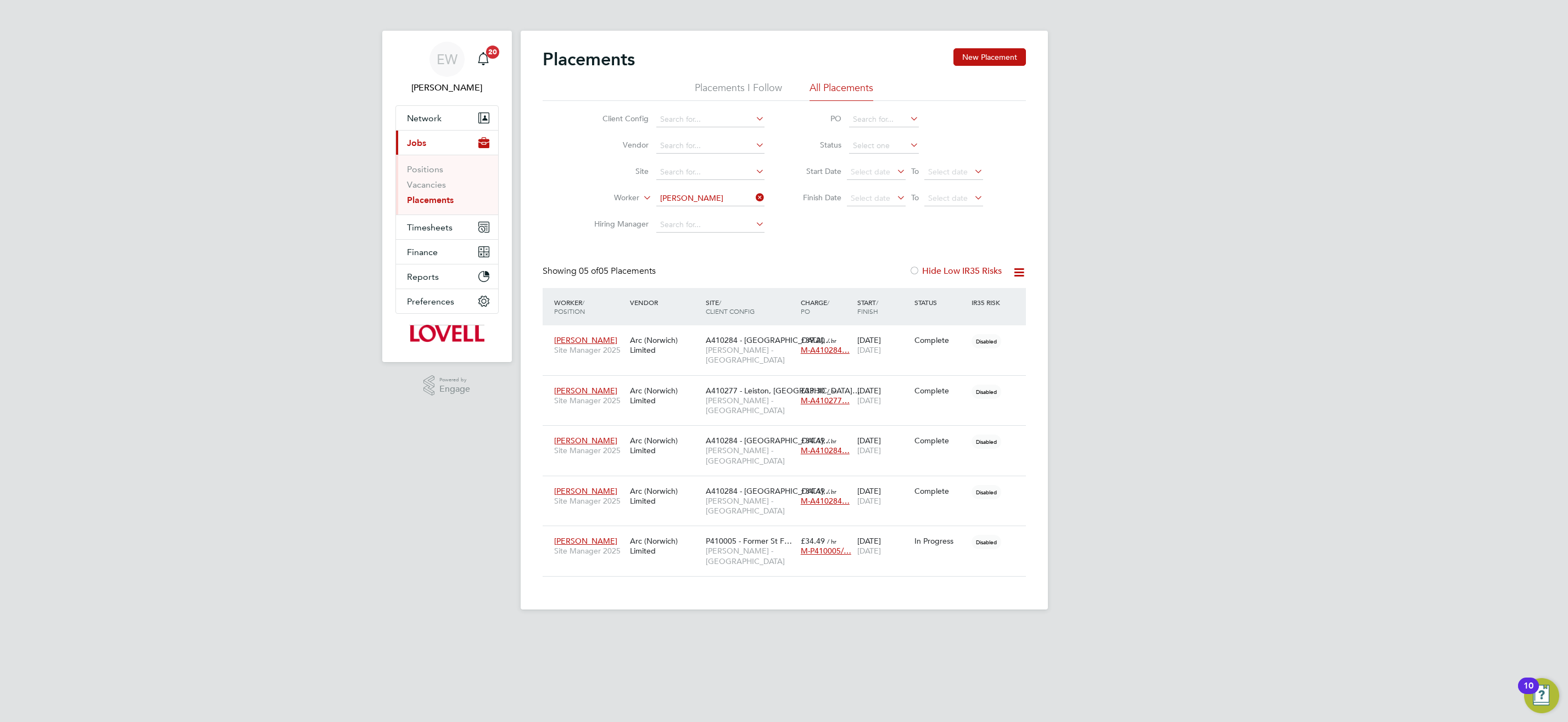
click at [714, 200] on input "Mark Owen" at bounding box center [710, 198] width 108 height 16
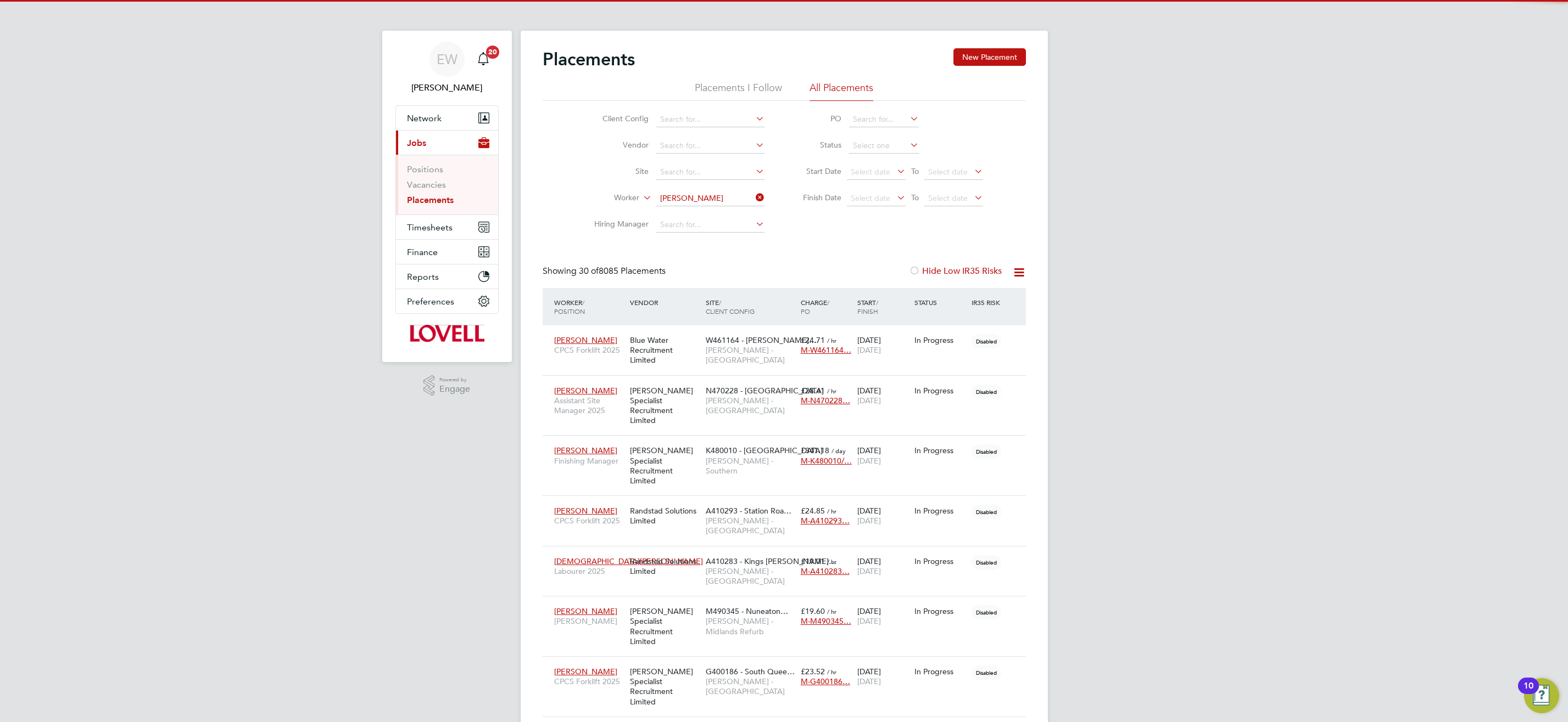
click at [730, 213] on li "Glen Wood mansey" at bounding box center [717, 214] width 124 height 15
type input "Glen Woodmansey"
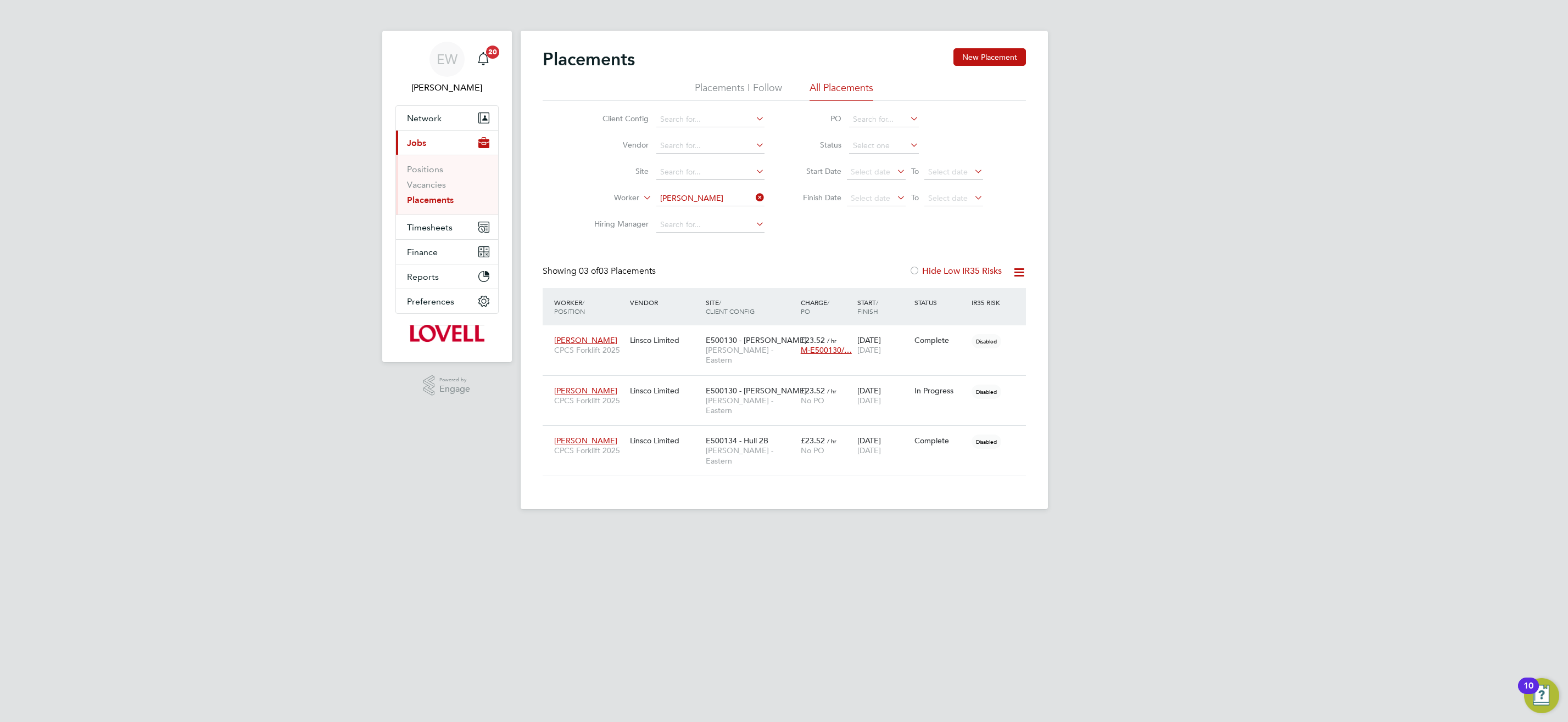
click at [754, 193] on icon at bounding box center [754, 198] width 0 height 16
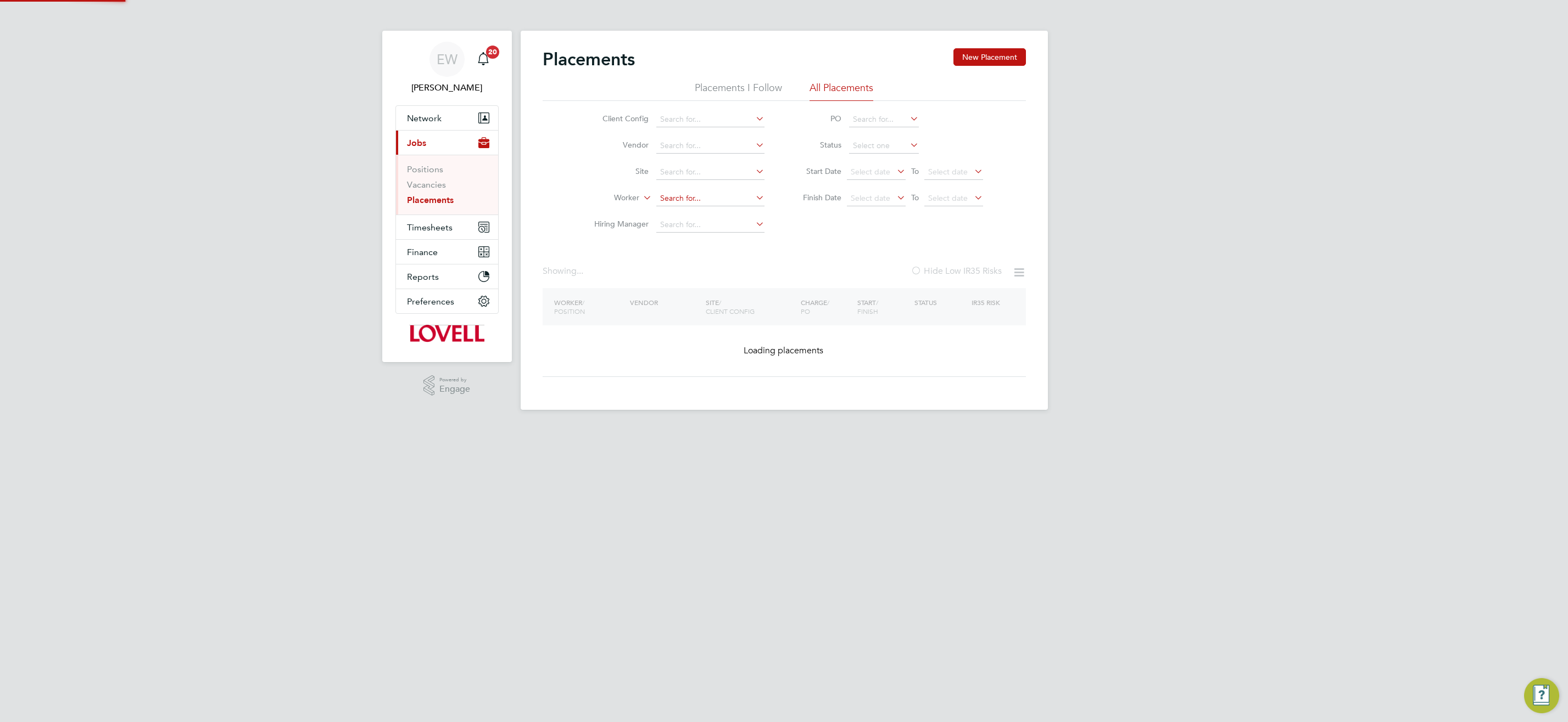
click at [708, 199] on input at bounding box center [710, 198] width 108 height 16
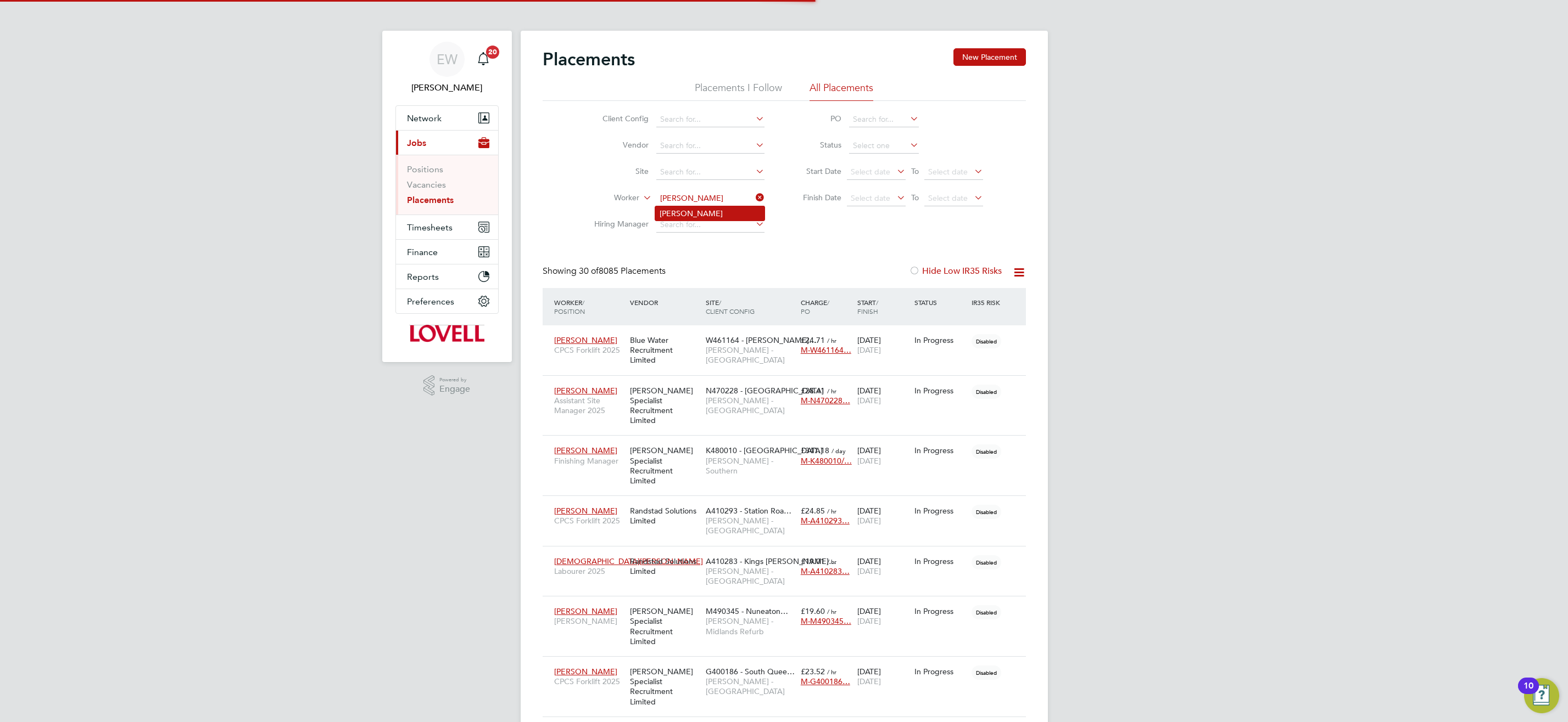
click at [730, 211] on li "Glen Woodmansey" at bounding box center [710, 213] width 109 height 14
type input "Glen Woodmansey"
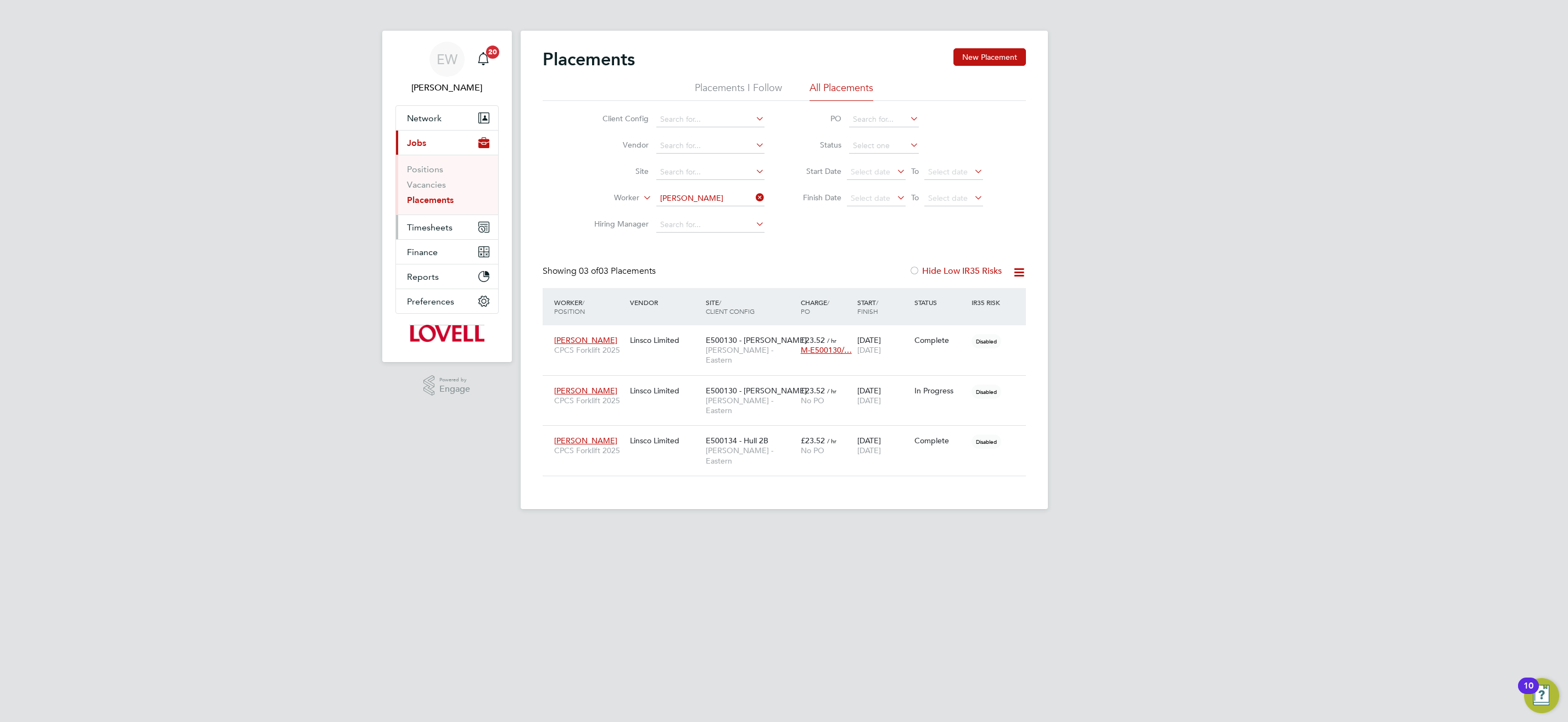
click at [439, 225] on span "Timesheets" at bounding box center [430, 227] width 46 height 10
click at [444, 193] on link "Timesheets" at bounding box center [430, 194] width 46 height 10
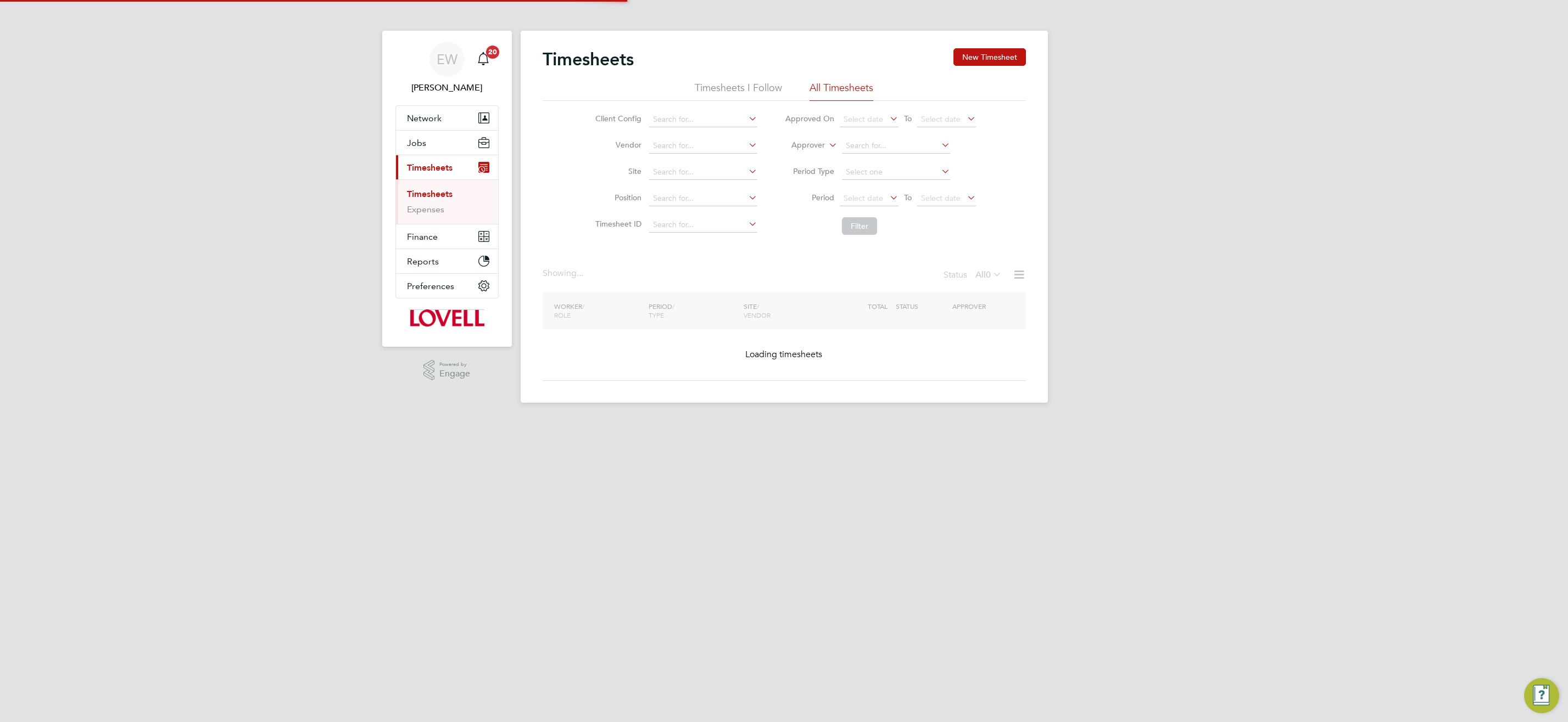
click at [826, 141] on icon at bounding box center [826, 142] width 0 height 10
click at [826, 144] on icon at bounding box center [826, 142] width 0 height 10
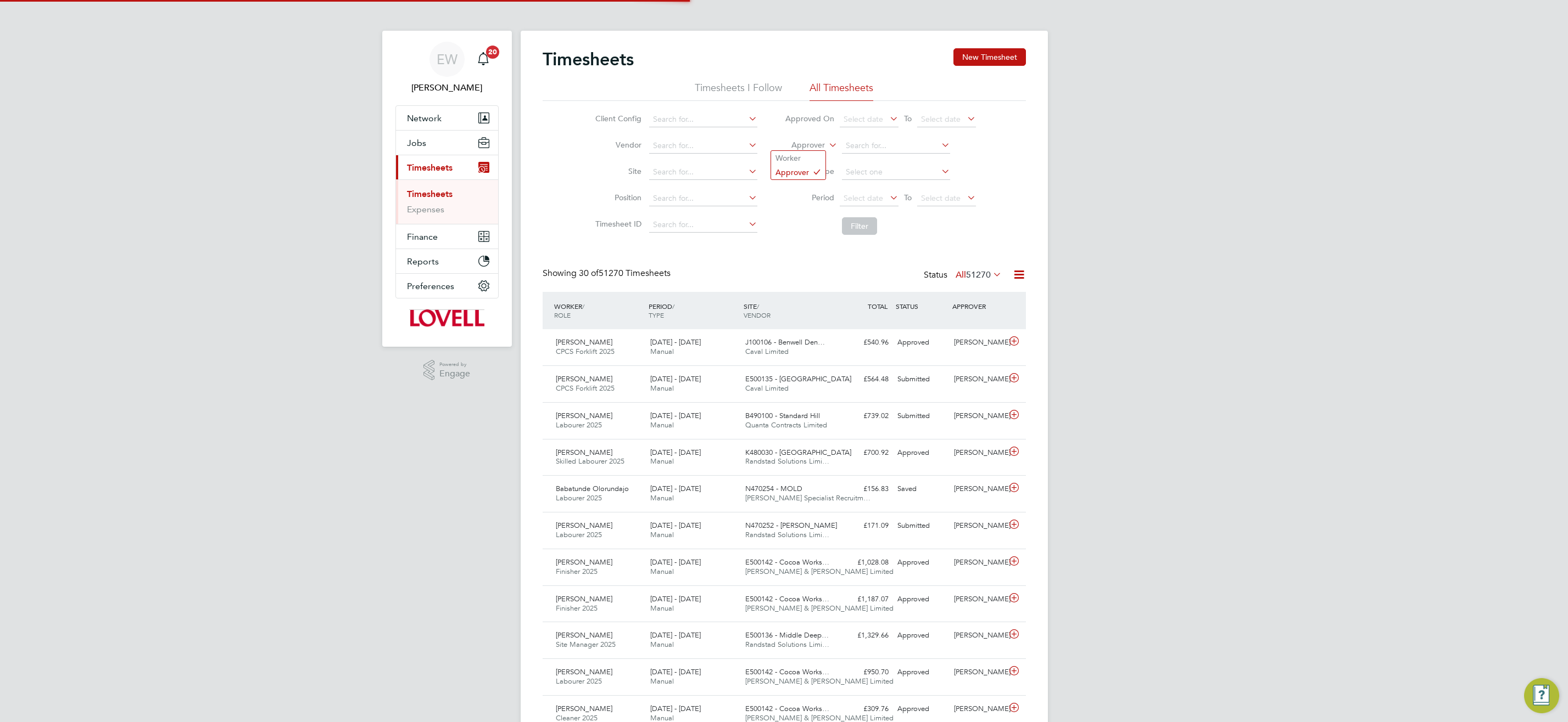
scroll to position [28, 96]
drag, startPoint x: 816, startPoint y: 154, endPoint x: 837, endPoint y: 146, distance: 22.5
click at [816, 154] on li "Worker" at bounding box center [798, 158] width 54 height 14
click at [862, 141] on input at bounding box center [896, 146] width 108 height 16
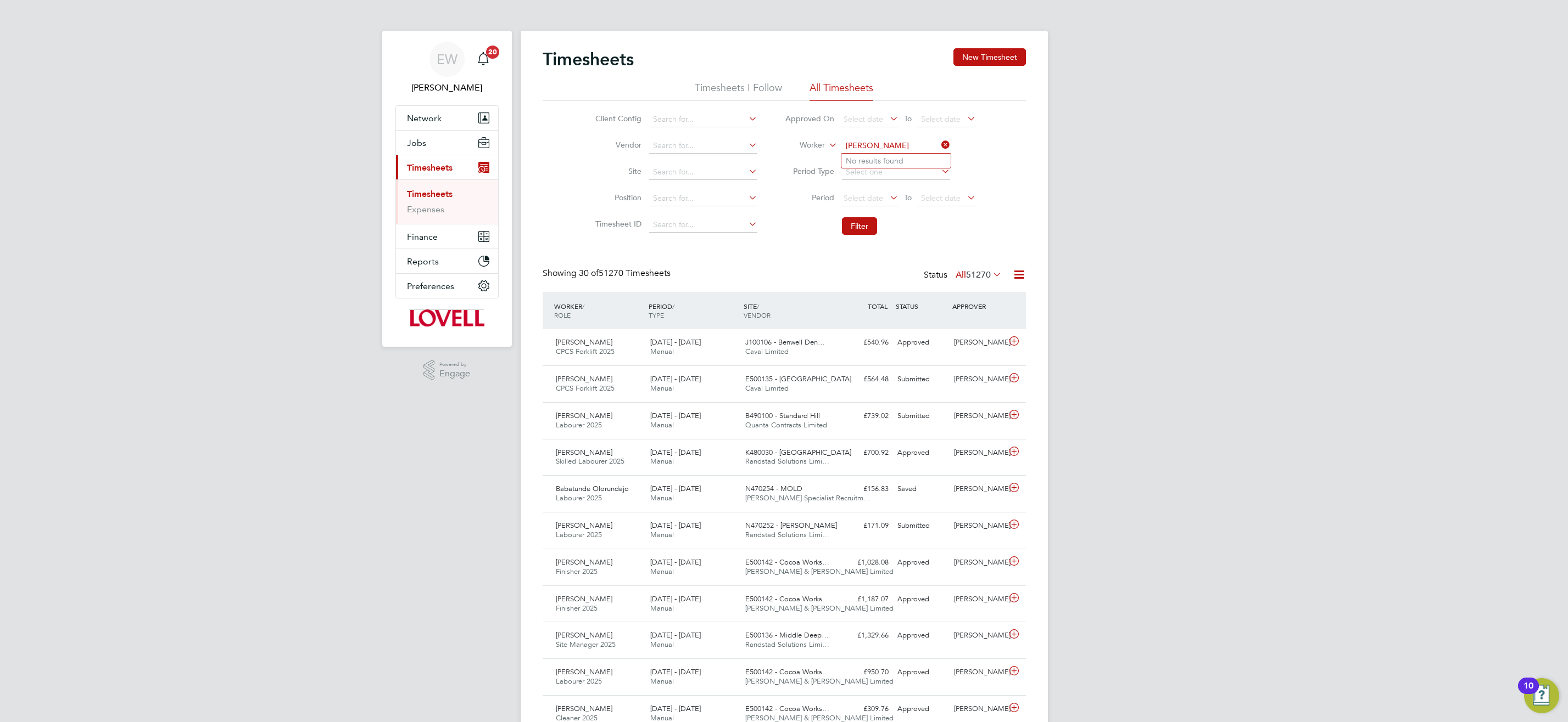
type input "cristian spir"
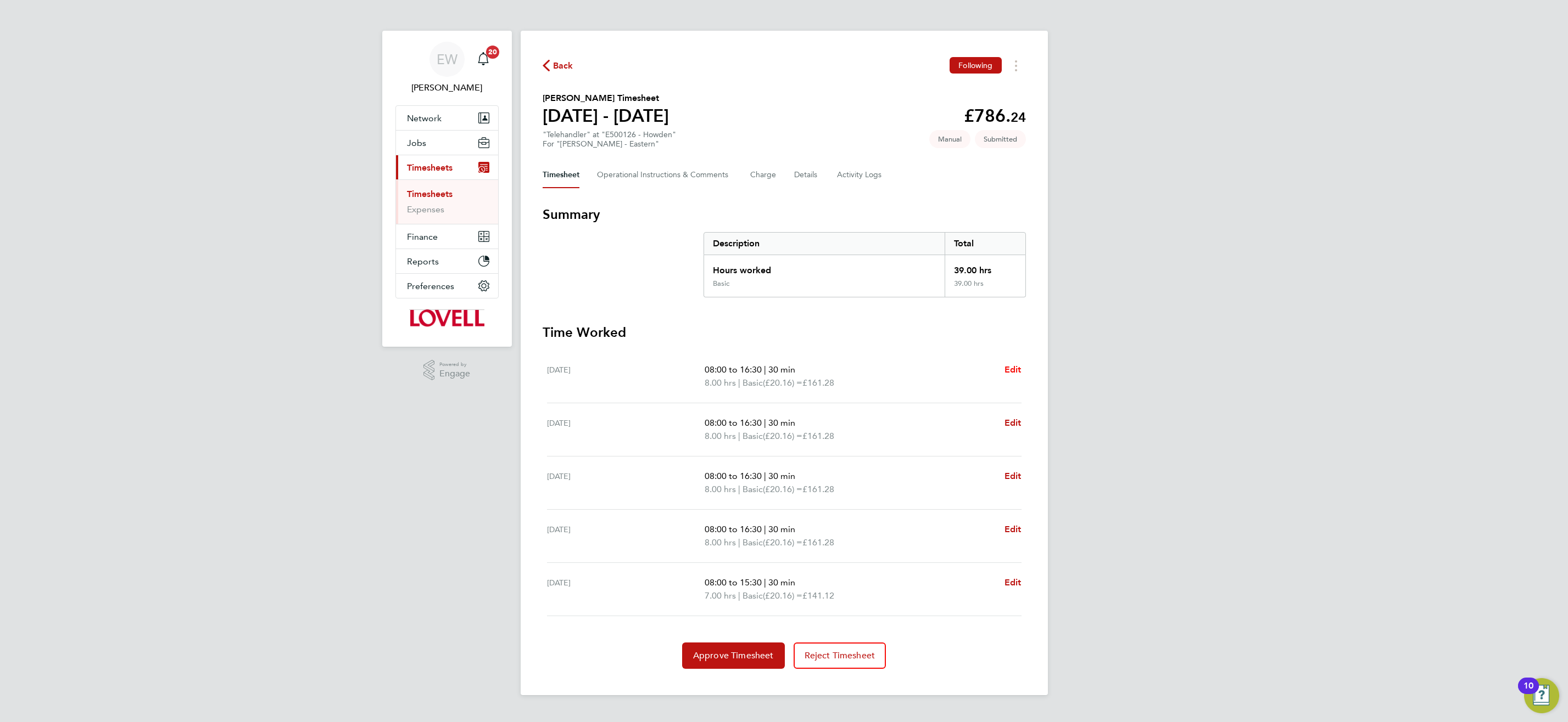
click at [1007, 369] on span "Edit" at bounding box center [1013, 369] width 17 height 10
select select "30"
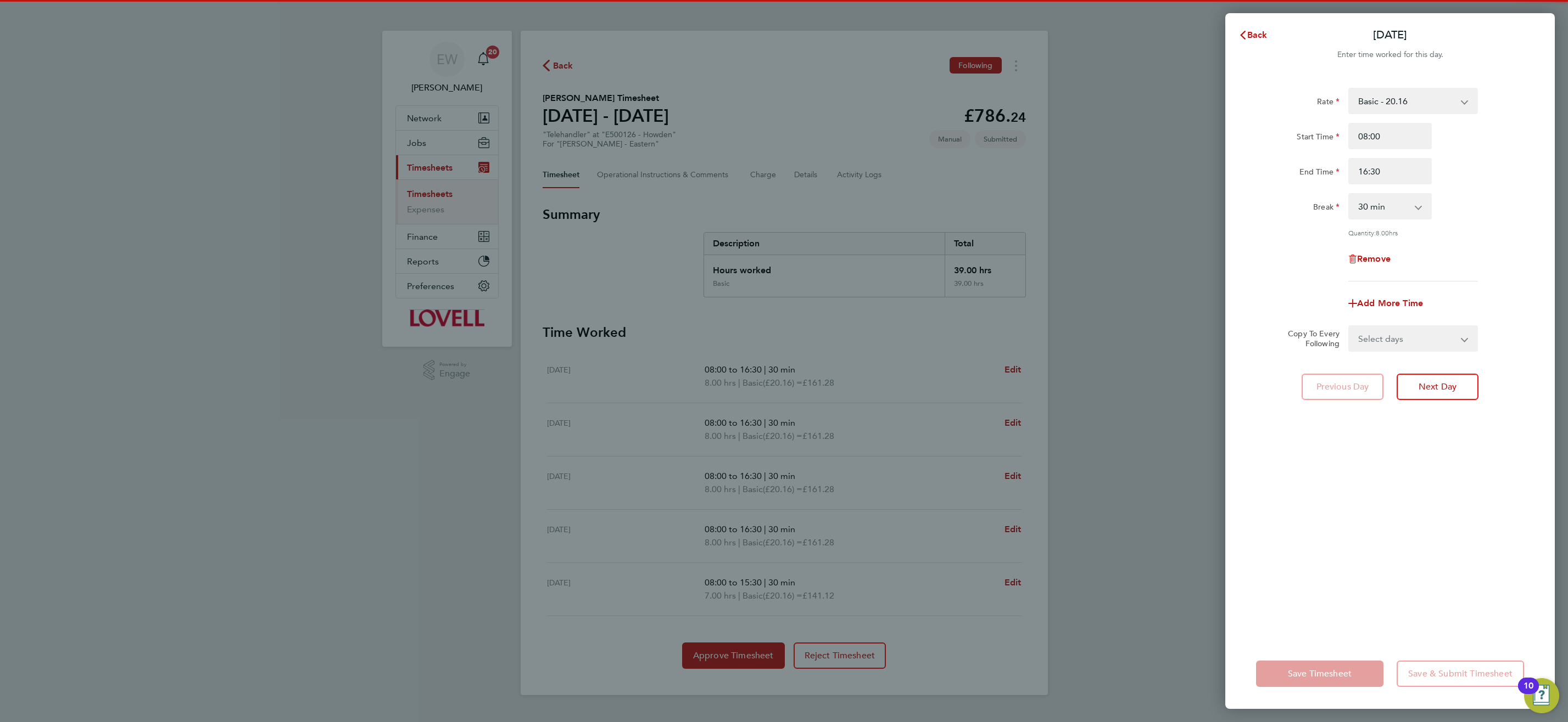
click at [1385, 98] on select "Basic - 20.16 Basic - 23.52 Overtime - 33.98" at bounding box center [1406, 101] width 114 height 24
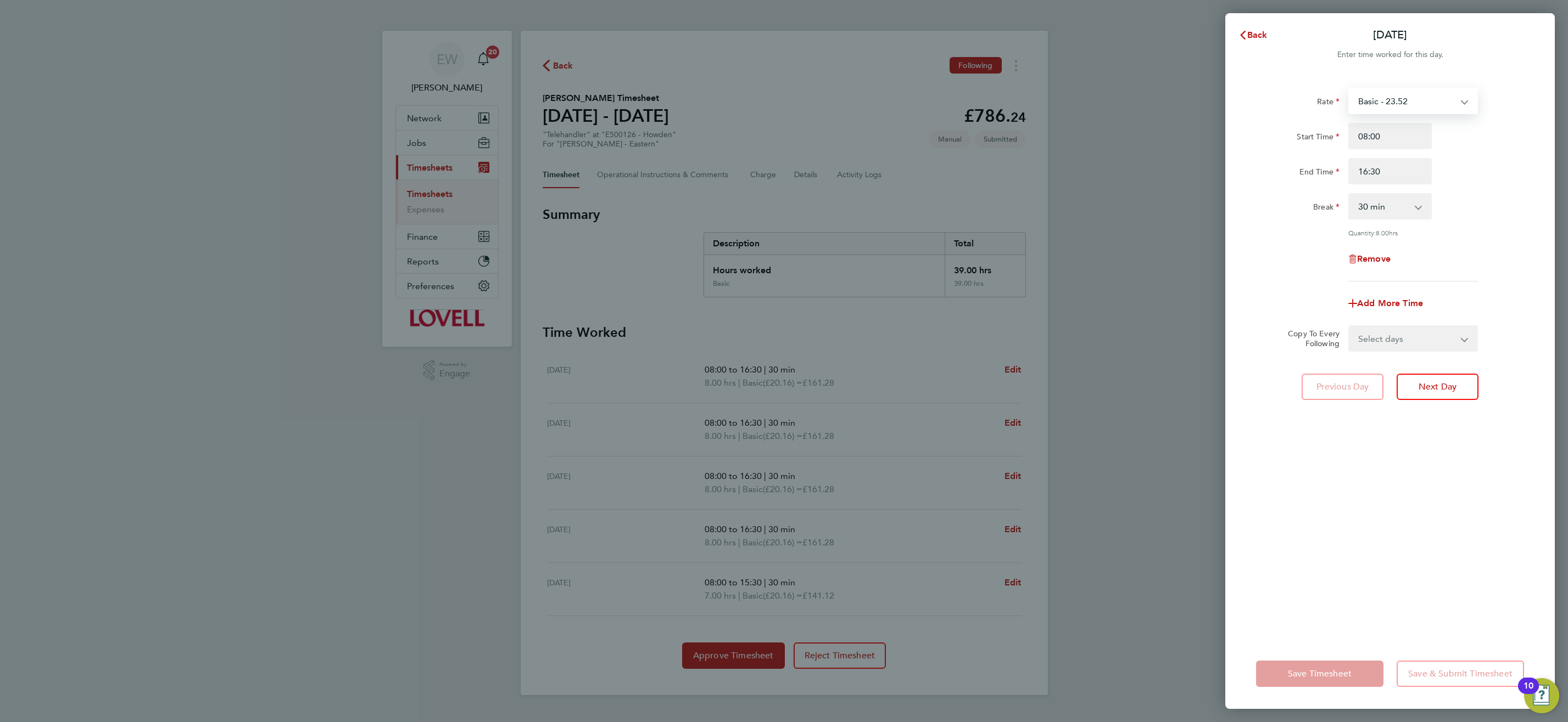
select select "30"
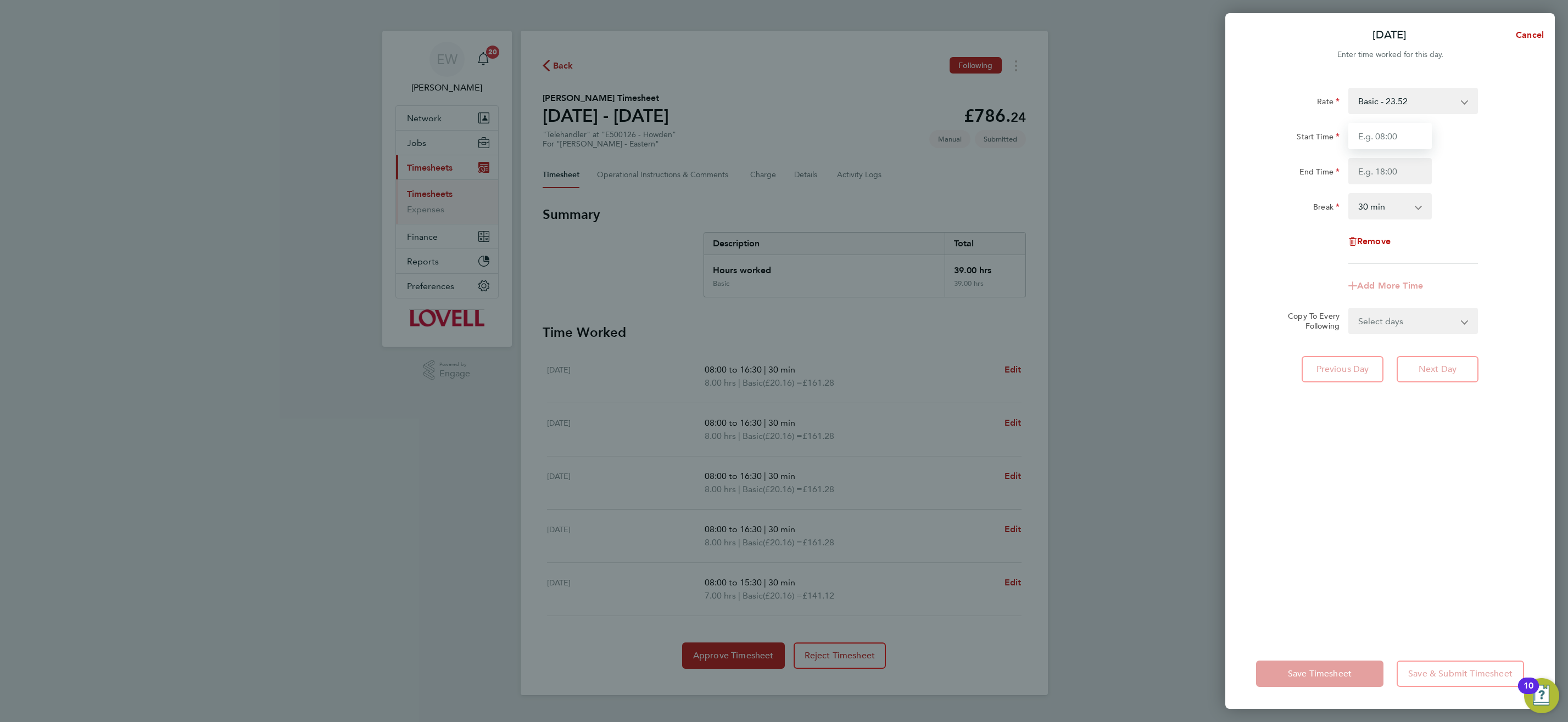
click at [1389, 137] on input "Start Time" at bounding box center [1390, 136] width 84 height 26
type input "08:00"
click at [1408, 170] on input "End Time" at bounding box center [1390, 171] width 84 height 26
click at [1401, 317] on form "Rate Basic - 23.52 Overtime - 33.98 Start Time 08:00 End Time 16.30 Break 0 min…" at bounding box center [1390, 211] width 268 height 247
type input "16:30"
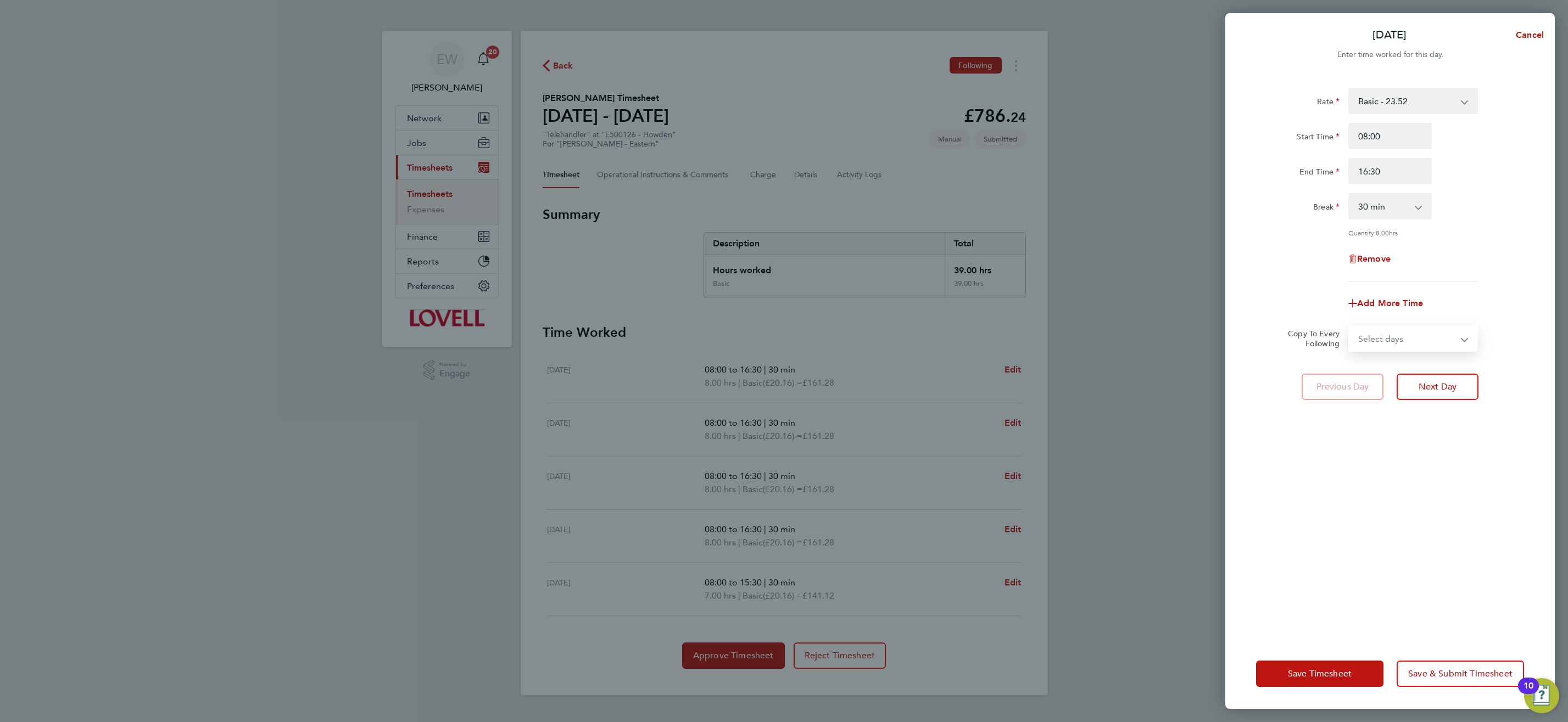
select select "DAY"
click at [1349, 327] on select "Select days Day [DATE] [DATE] [DATE] [DATE]" at bounding box center [1407, 339] width 116 height 24
select select "[DATE]"
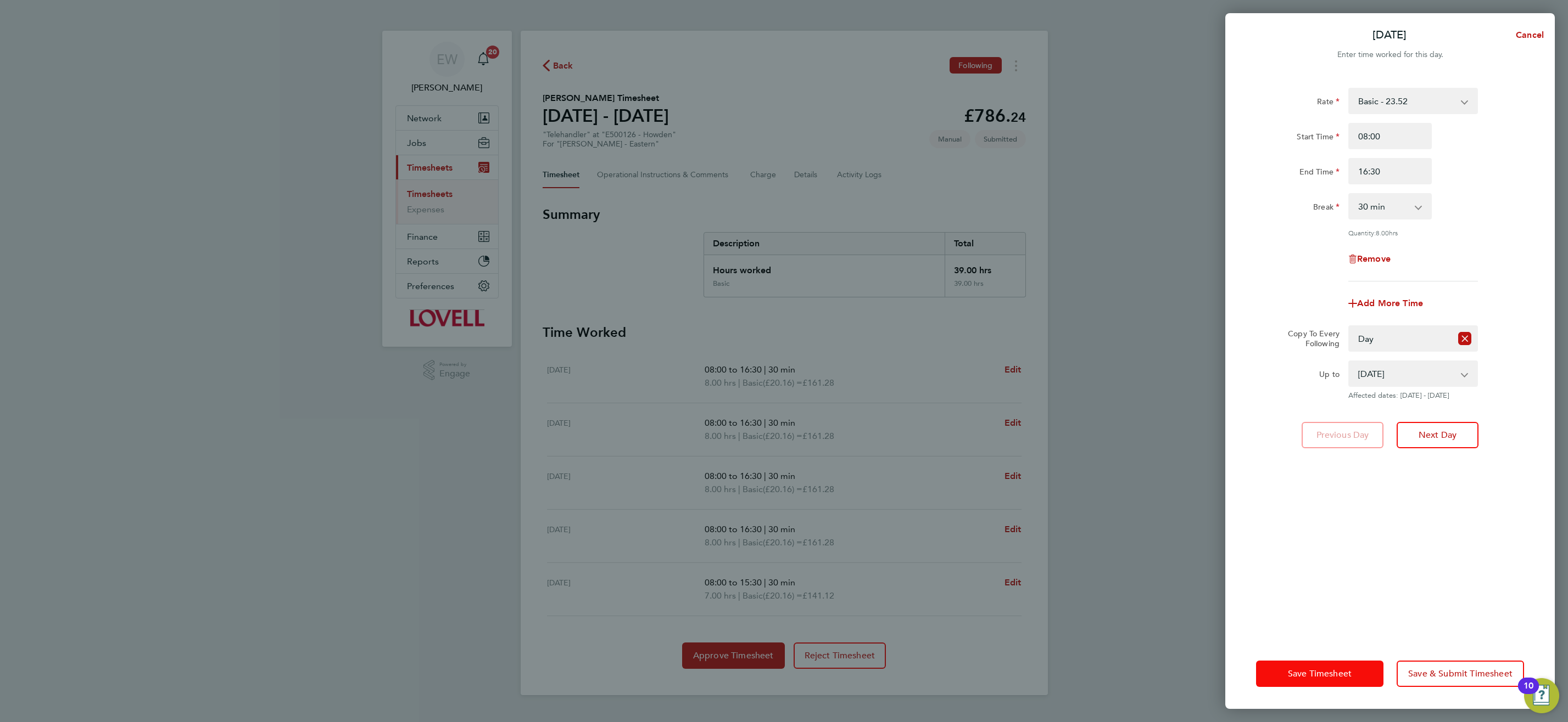
click at [1312, 672] on span "Save Timesheet" at bounding box center [1320, 674] width 64 height 11
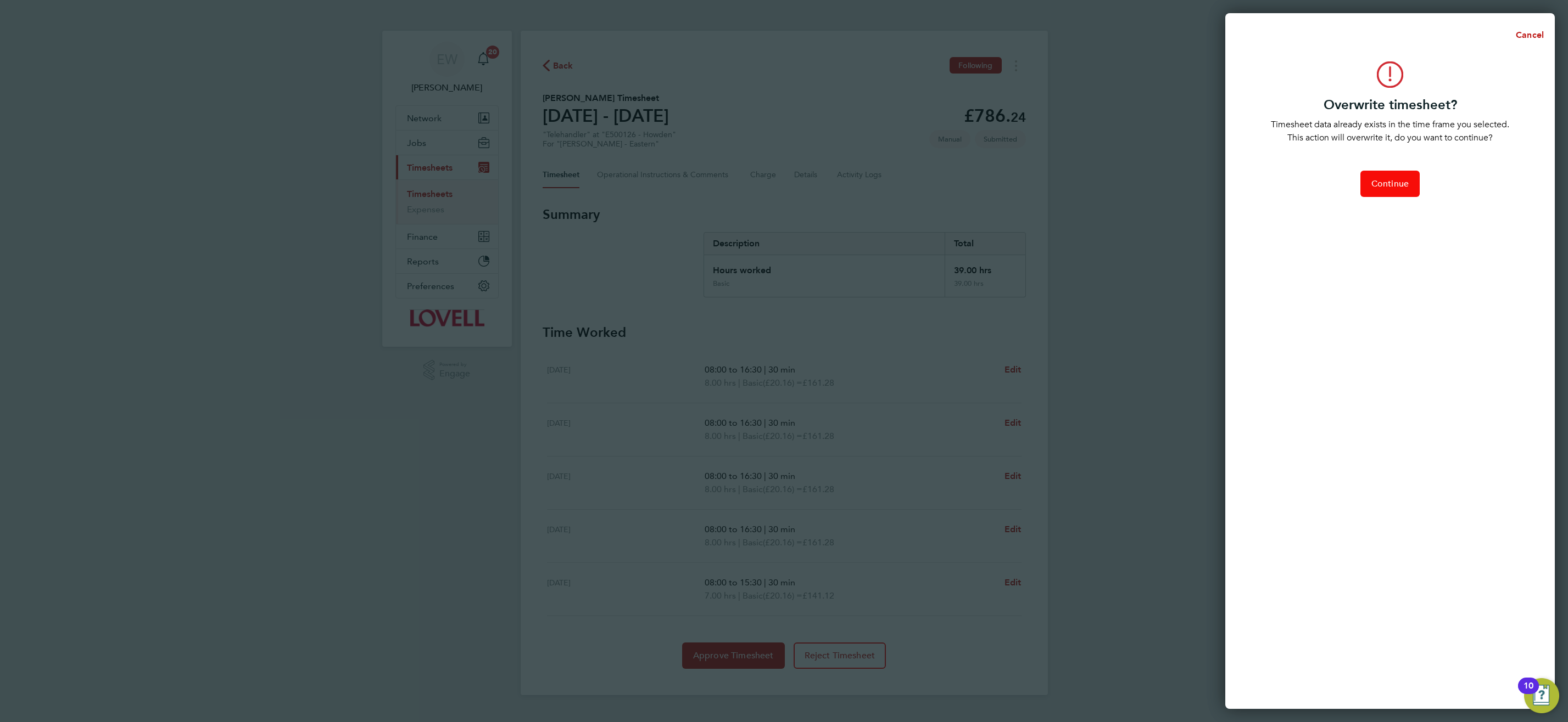
click at [1391, 183] on span "Continue" at bounding box center [1389, 184] width 37 height 11
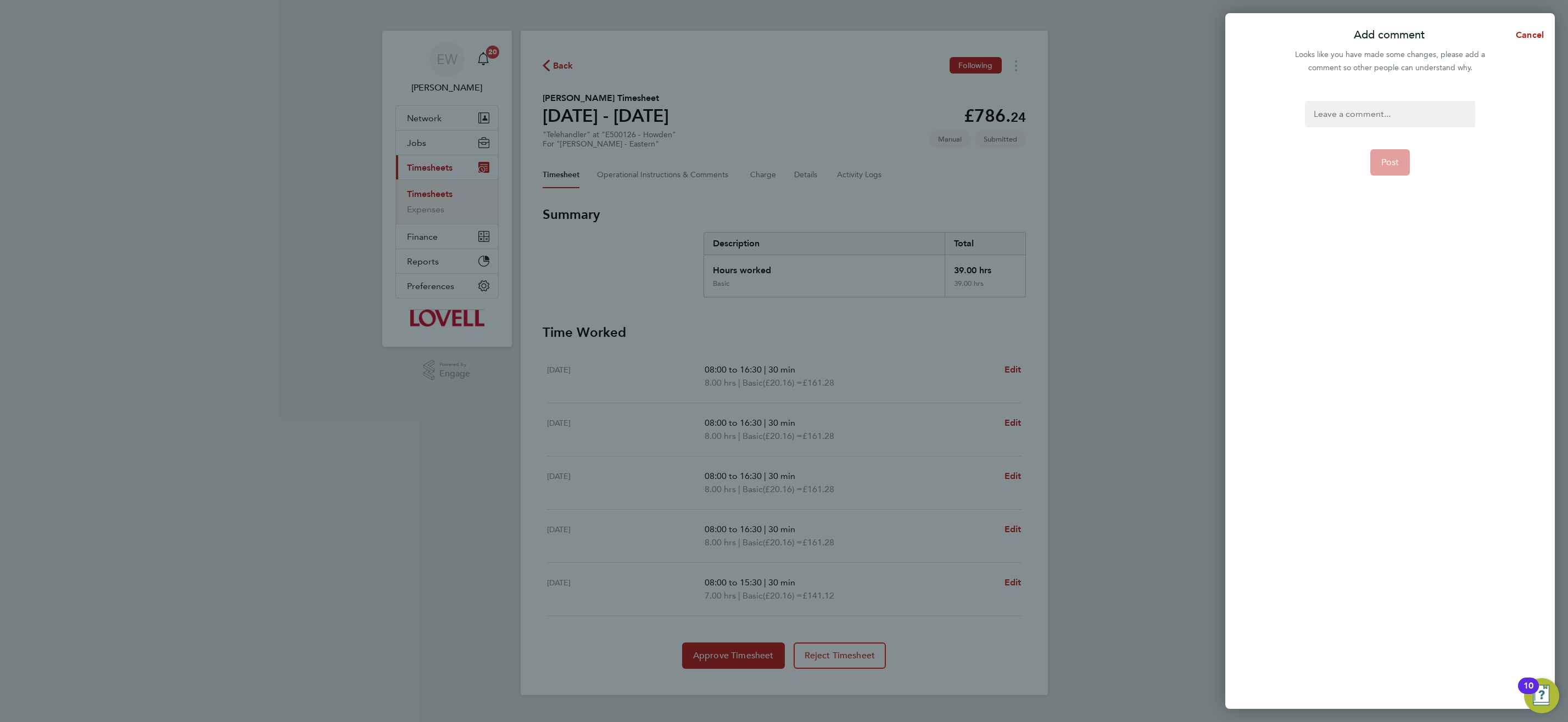
click at [1359, 113] on div at bounding box center [1390, 114] width 170 height 26
click at [1393, 151] on button "Post" at bounding box center [1390, 162] width 40 height 26
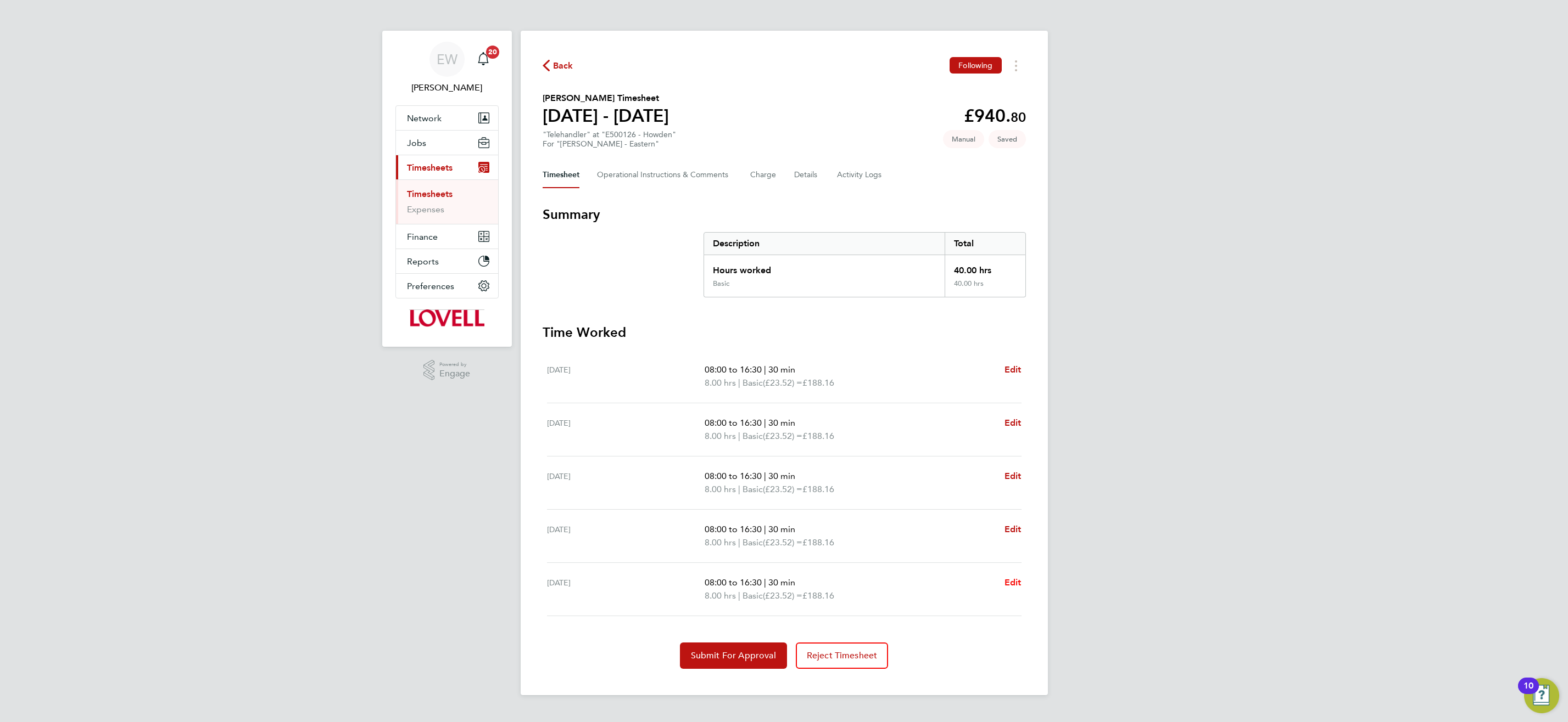
click at [1013, 583] on span "Edit" at bounding box center [1013, 582] width 17 height 10
select select "30"
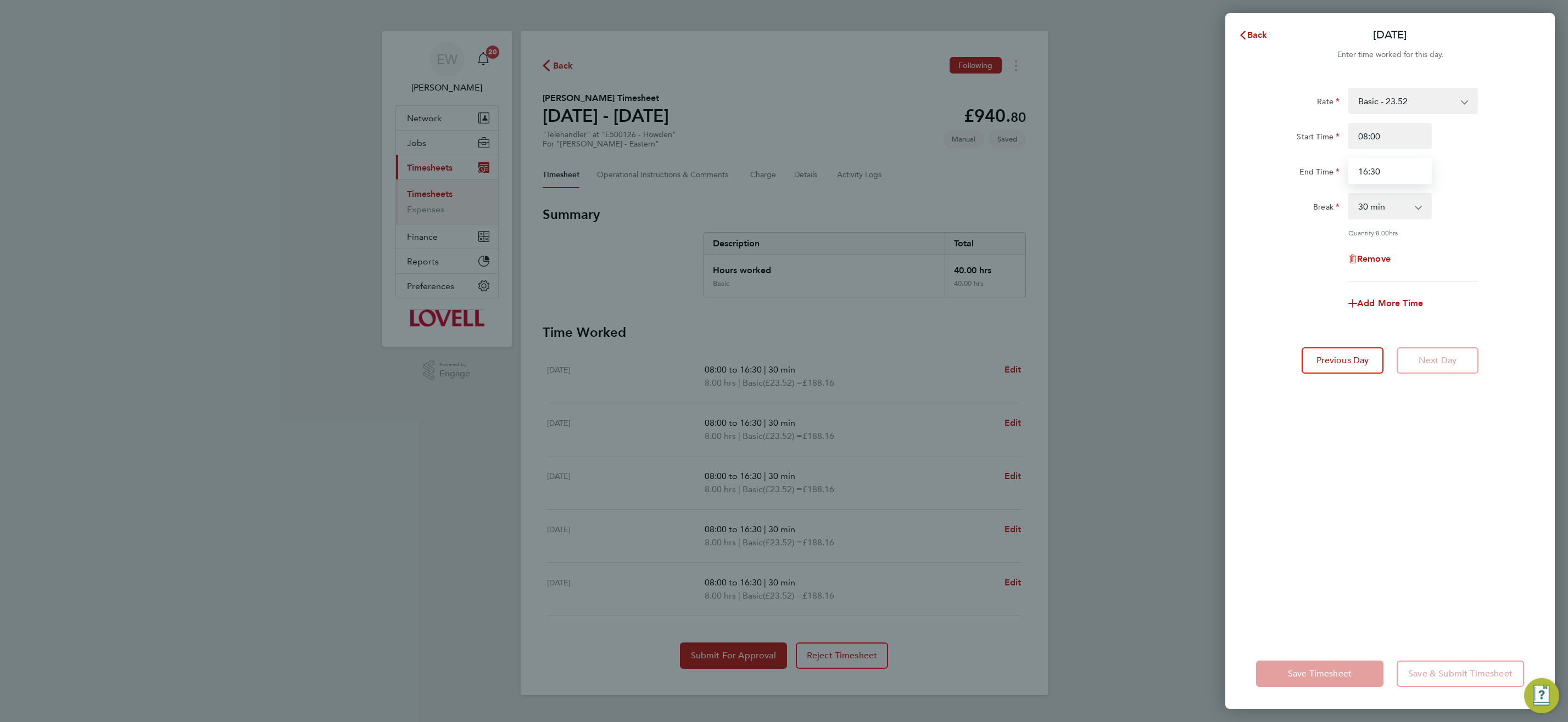
click at [1363, 173] on input "16:30" at bounding box center [1390, 171] width 84 height 26
type input "15:30"
click at [1467, 253] on div "Remove" at bounding box center [1389, 259] width 277 height 26
click at [1340, 673] on span "Save Timesheet" at bounding box center [1320, 674] width 64 height 11
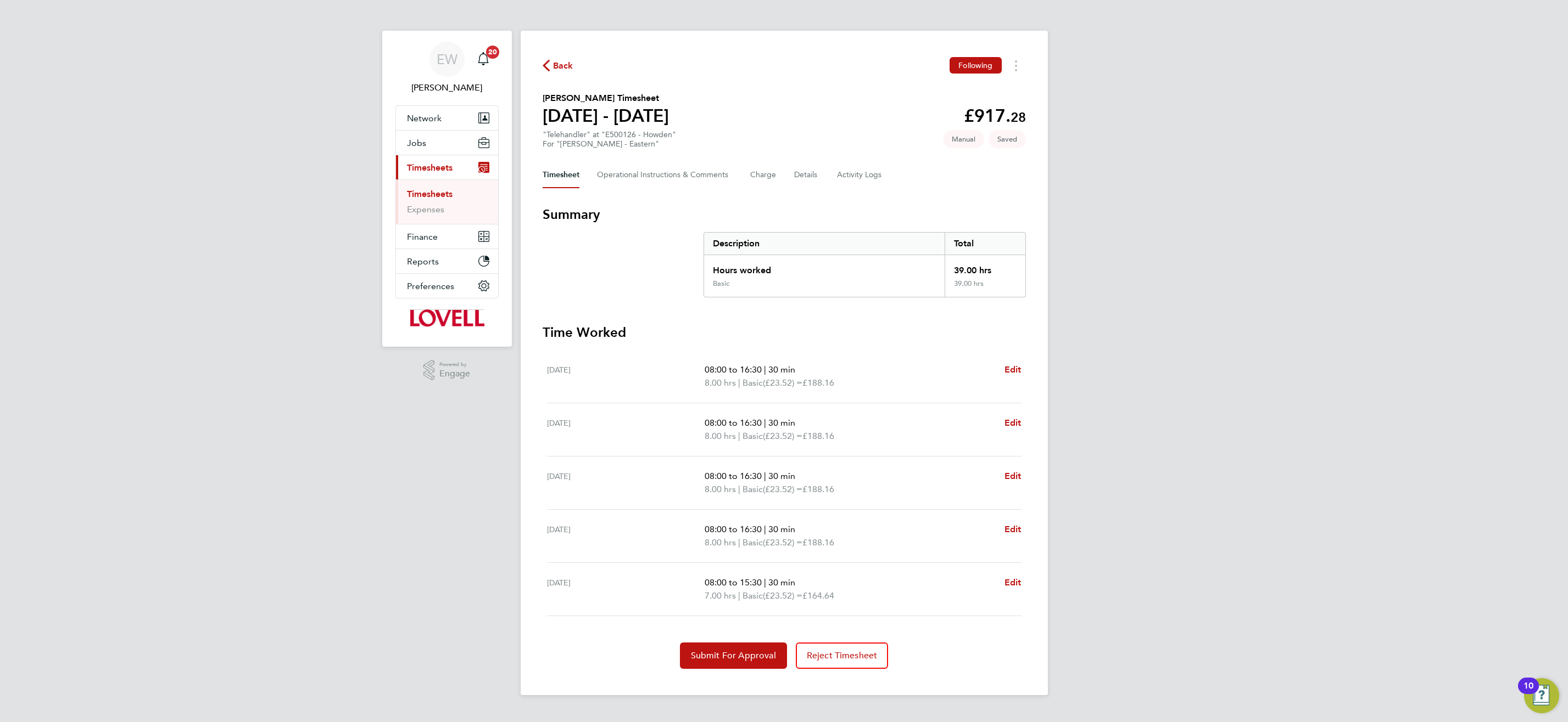
click at [1145, 595] on div "EW [PERSON_NAME] Notifications 20 Applications: Network Team Members Businesses…" at bounding box center [784, 357] width 1568 height 713
click at [745, 658] on span "Submit For Approval" at bounding box center [733, 655] width 85 height 11
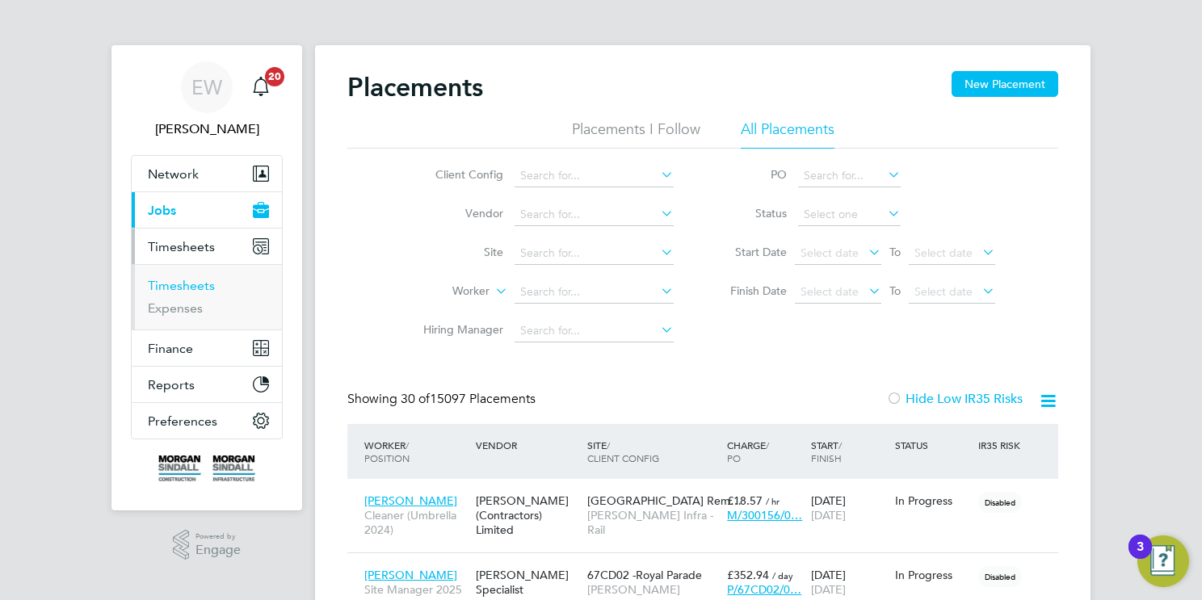
click at [204, 285] on link "Timesheets" at bounding box center [181, 285] width 67 height 15
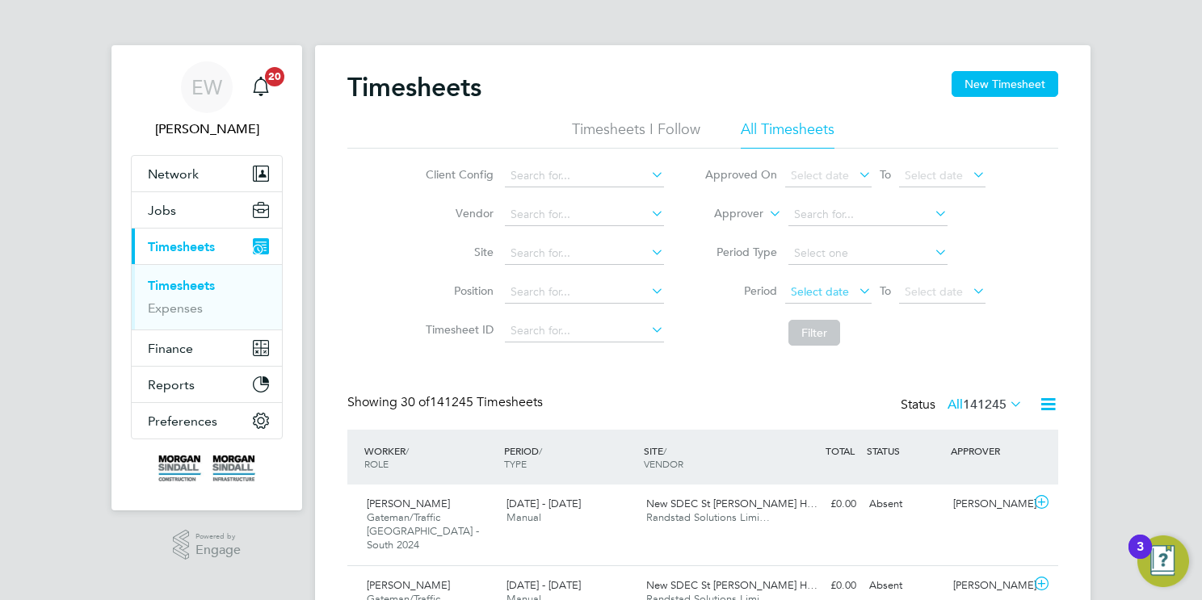
click at [836, 293] on span "Select date" at bounding box center [820, 291] width 58 height 15
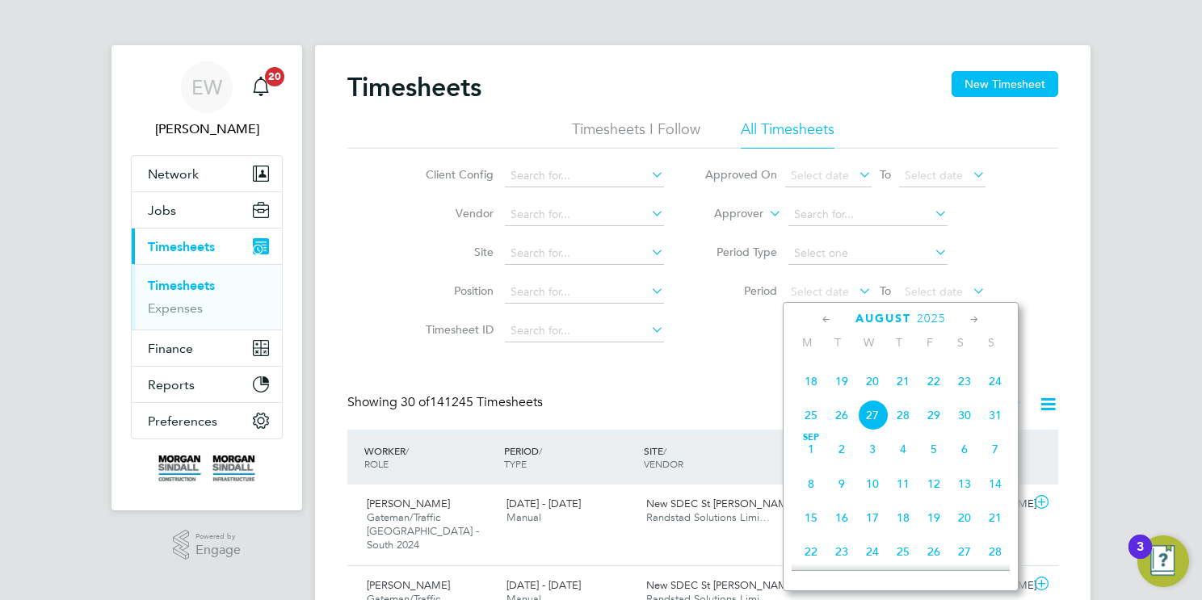
click at [965, 363] on span "16" at bounding box center [964, 347] width 31 height 31
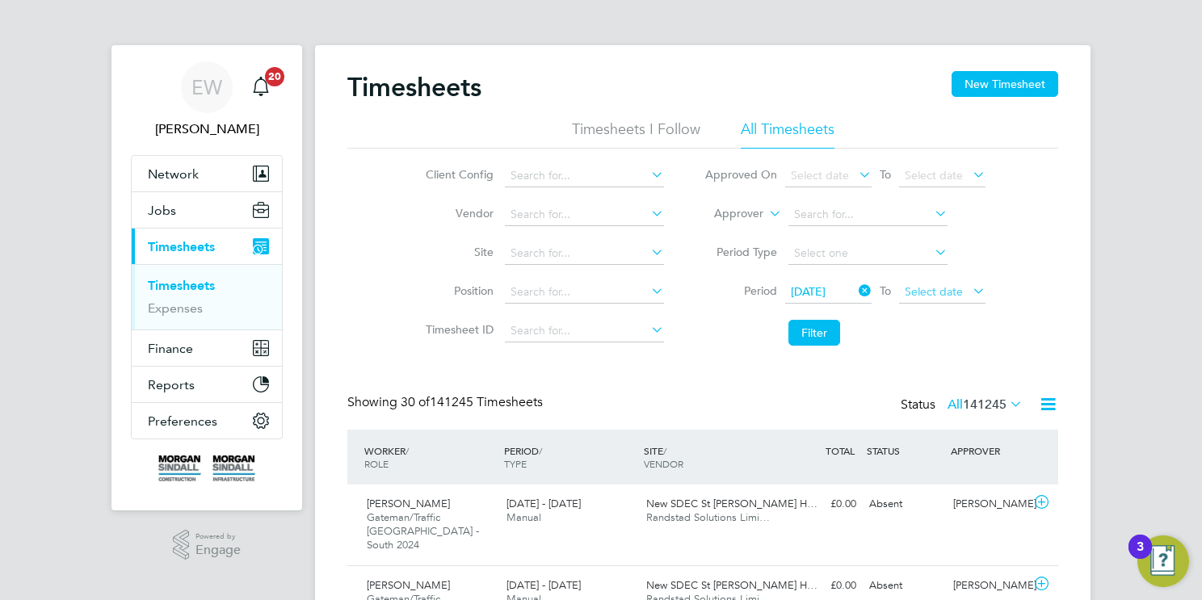
click at [938, 292] on span "Select date" at bounding box center [934, 291] width 58 height 15
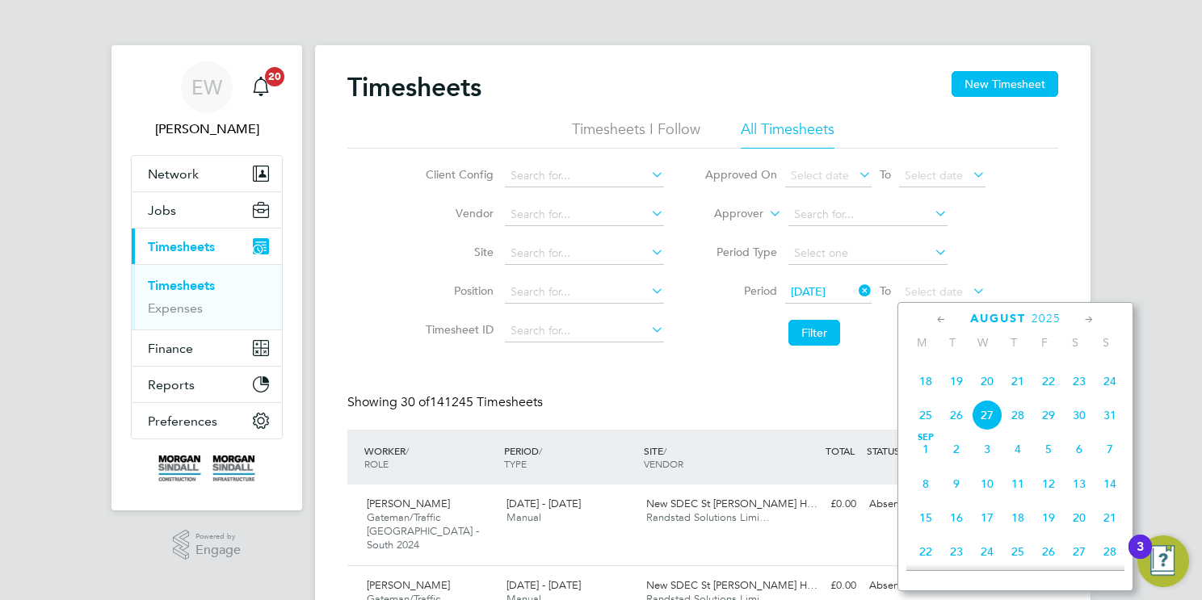
drag, startPoint x: 1052, startPoint y: 410, endPoint x: 1001, endPoint y: 390, distance: 54.8
click at [1050, 397] on span "22" at bounding box center [1048, 381] width 31 height 31
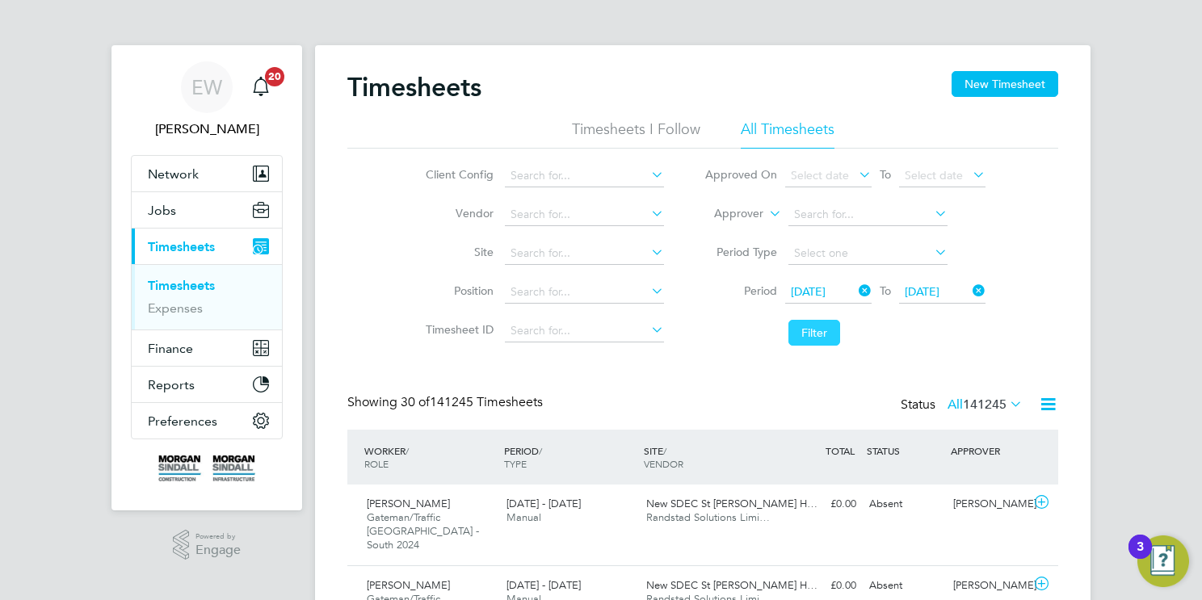
click at [818, 332] on button "Filter" at bounding box center [815, 333] width 52 height 26
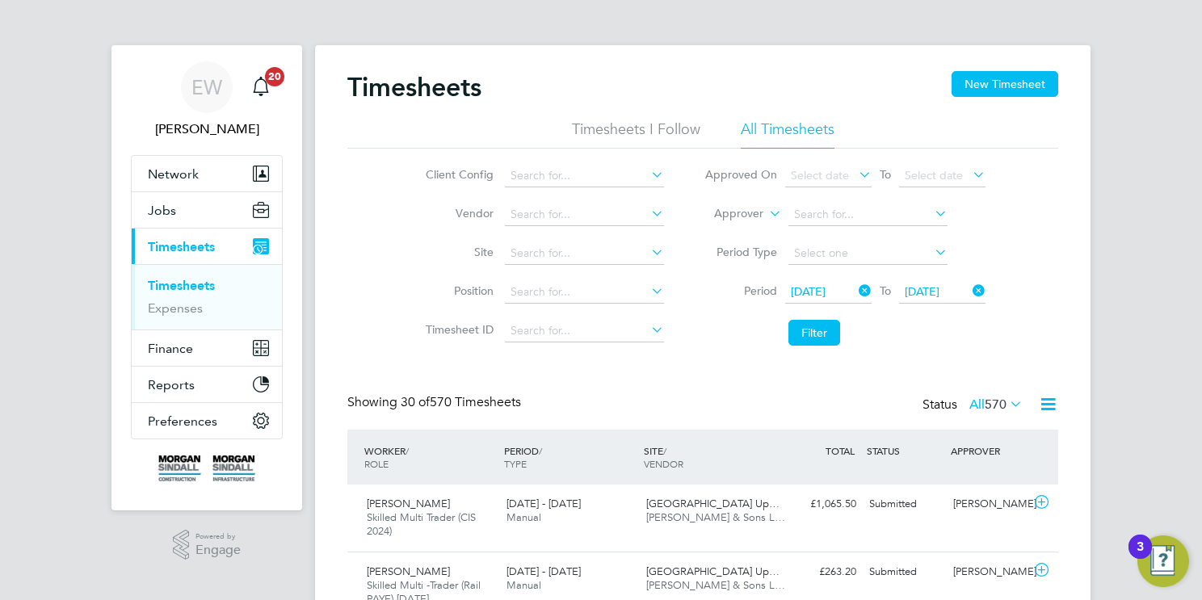
click at [1049, 408] on icon at bounding box center [1048, 404] width 20 height 20
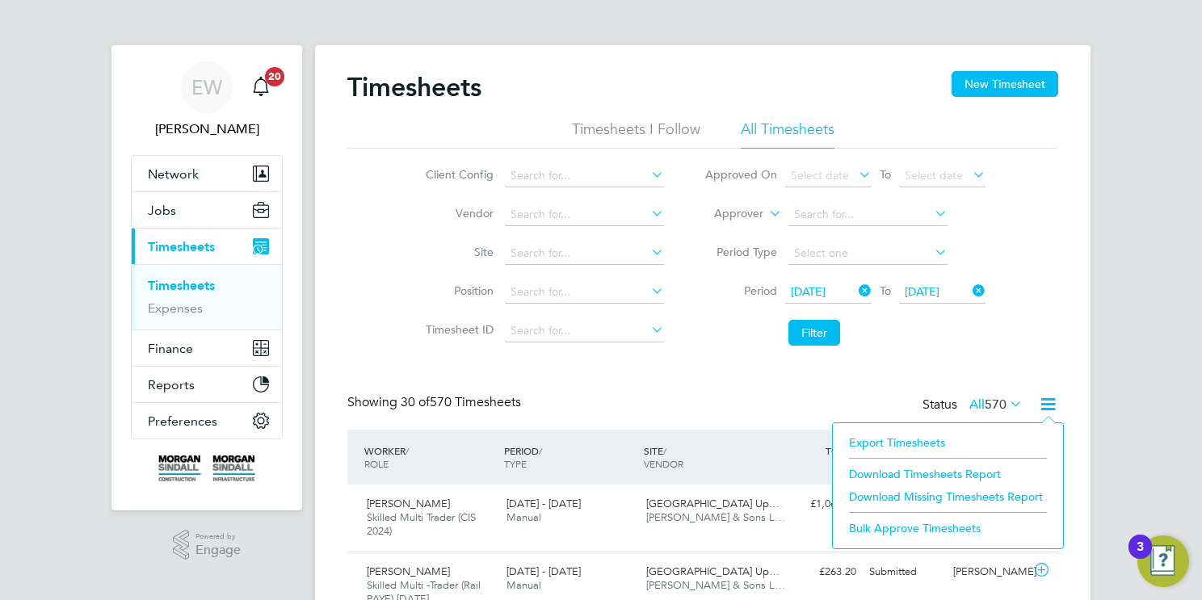
click at [869, 475] on li "Download Timesheets Report" at bounding box center [948, 474] width 214 height 23
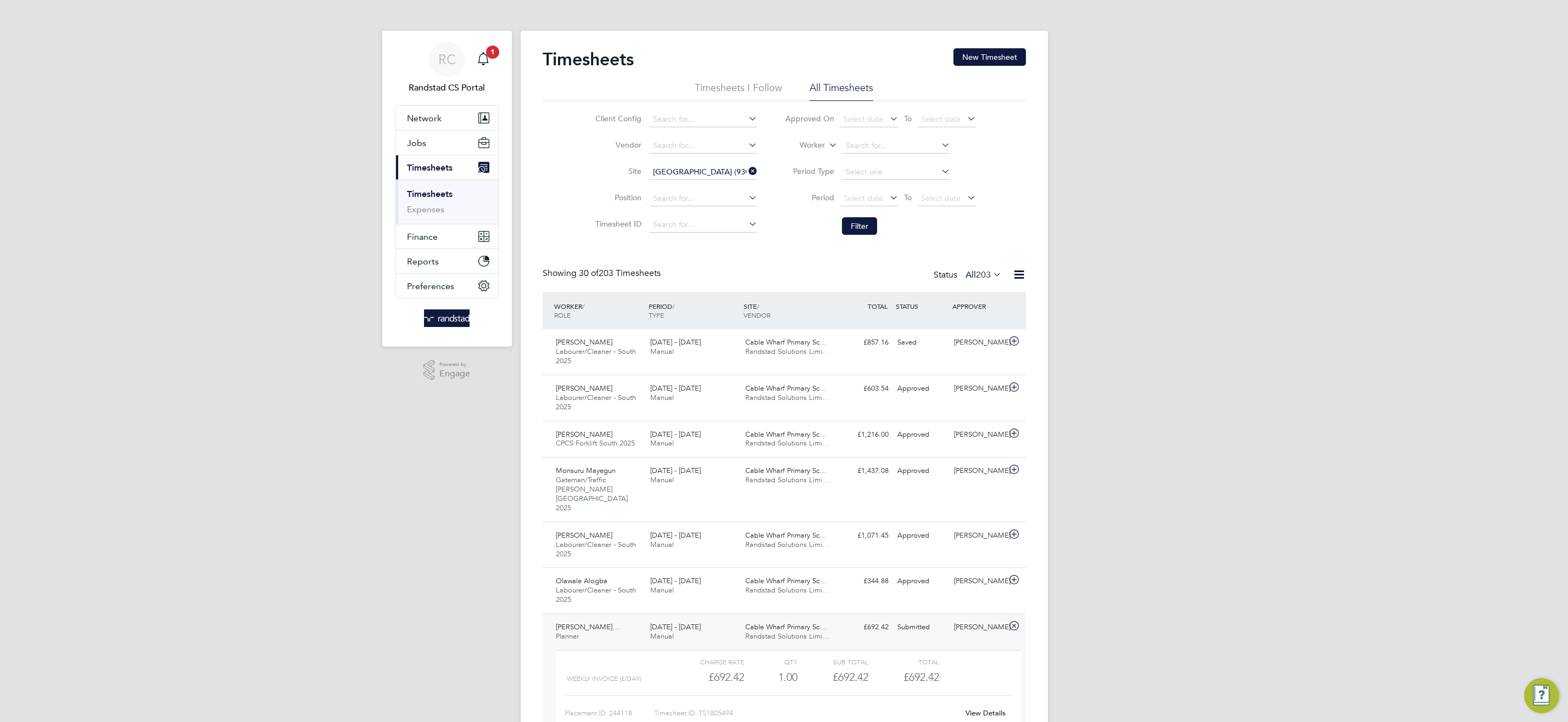
click at [746, 168] on icon at bounding box center [746, 171] width 0 height 16
click at [870, 145] on input at bounding box center [896, 146] width 108 height 16
type input "c"
type input "spir"
click at [891, 149] on input at bounding box center [896, 146] width 108 height 16
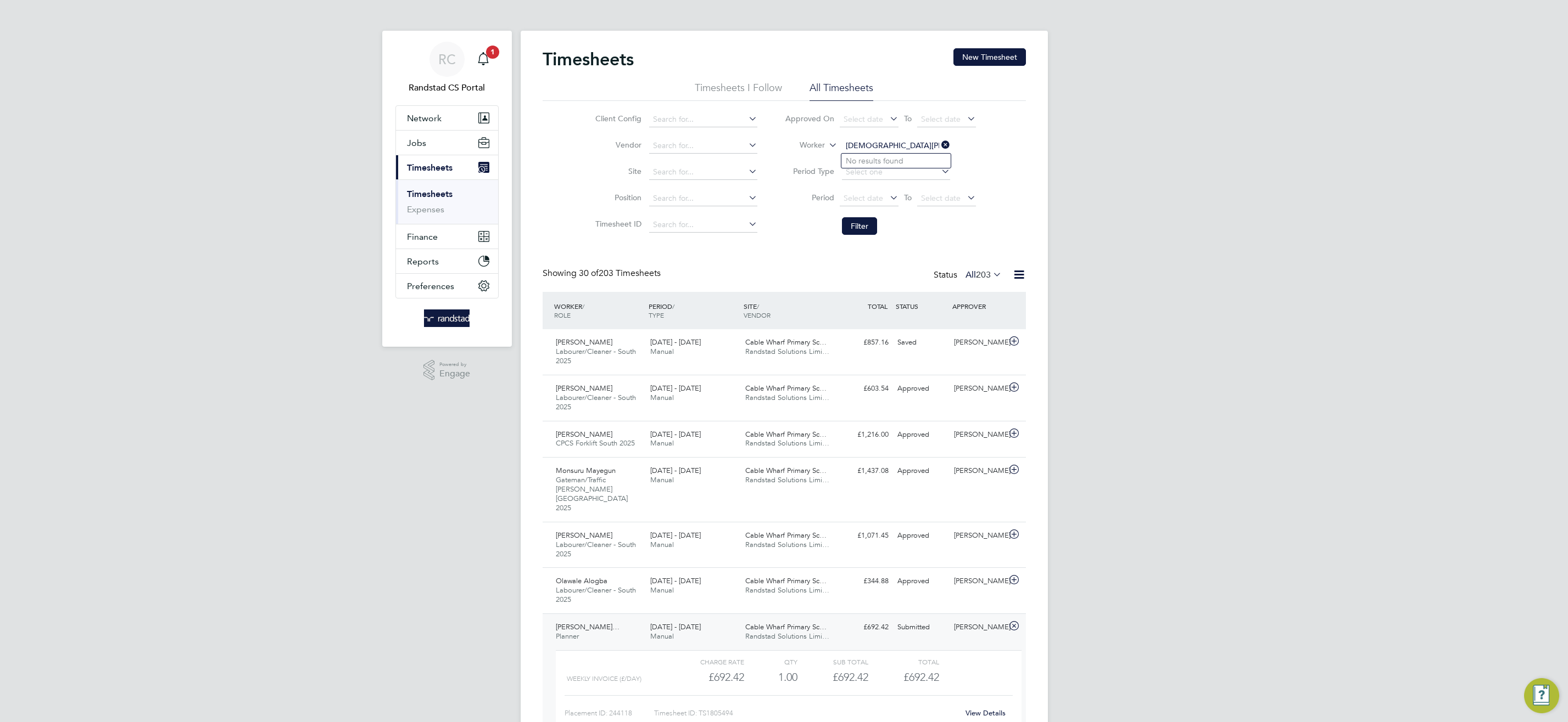
type input "cristian spi"
click at [856, 141] on input at bounding box center [896, 146] width 108 height 16
click at [879, 158] on li "Euse biu Cristian Spiridon" at bounding box center [896, 161] width 109 height 15
type input "Eusebiu Cristian Spiridon"
click at [872, 228] on button "Filter" at bounding box center [860, 226] width 35 height 18
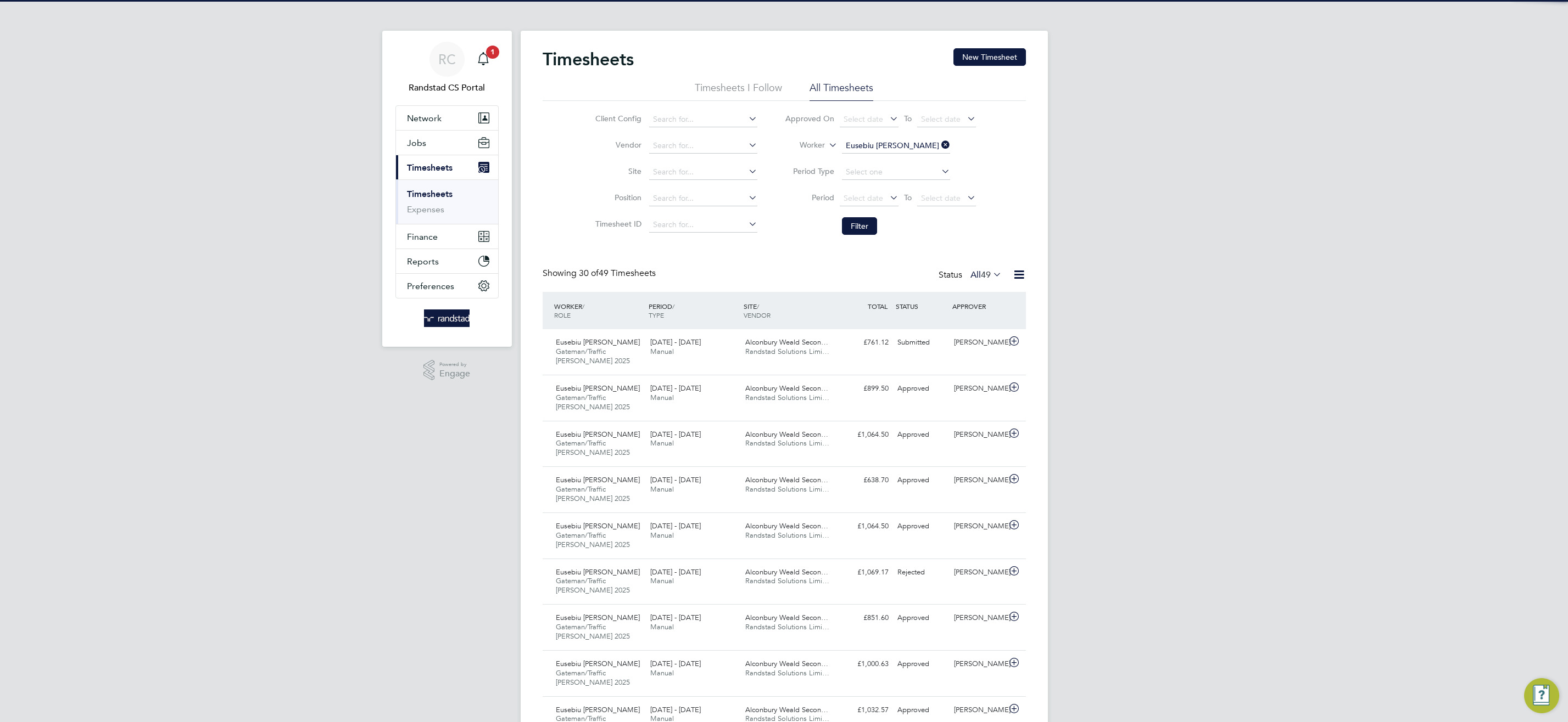
scroll to position [37, 96]
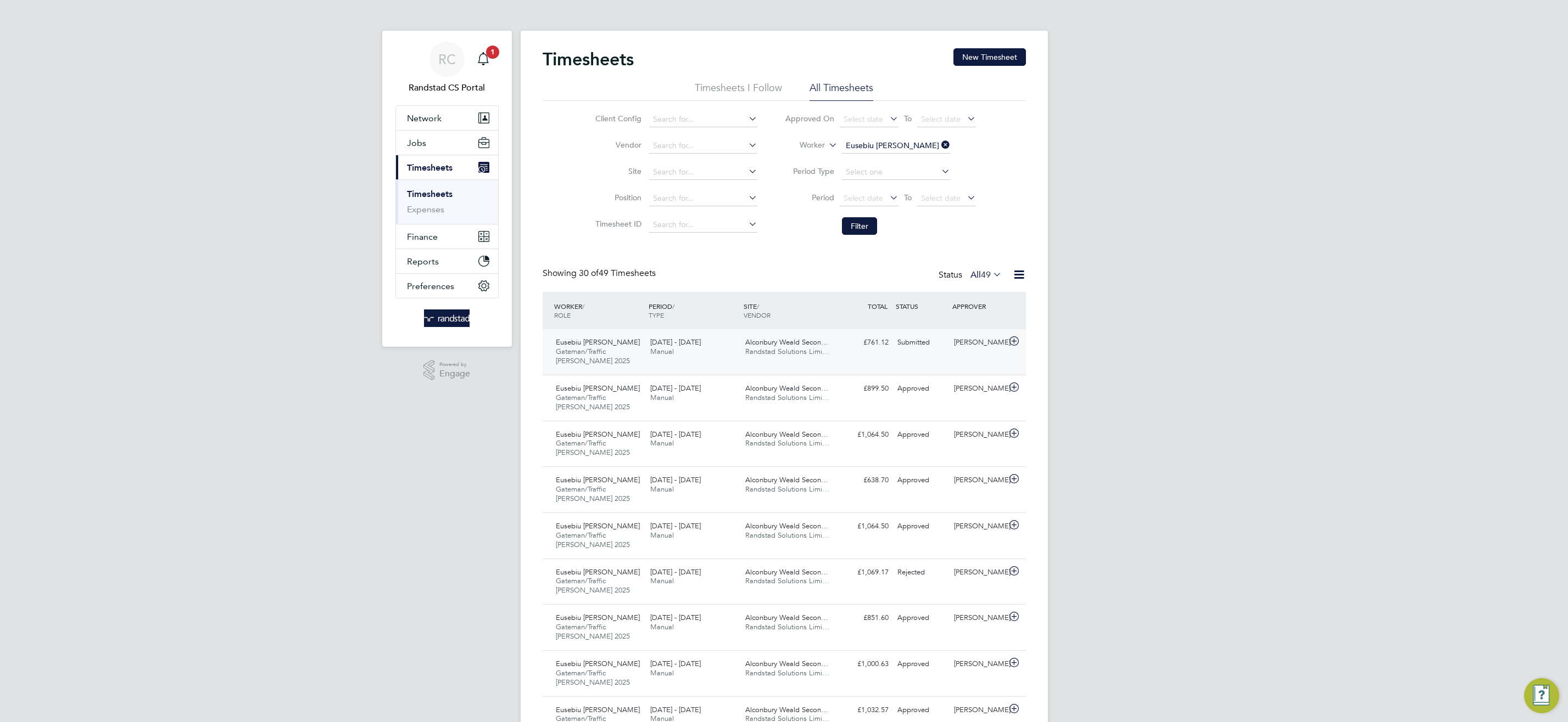
click at [775, 347] on span "Randstad Solutions Limi…" at bounding box center [787, 352] width 84 height 10
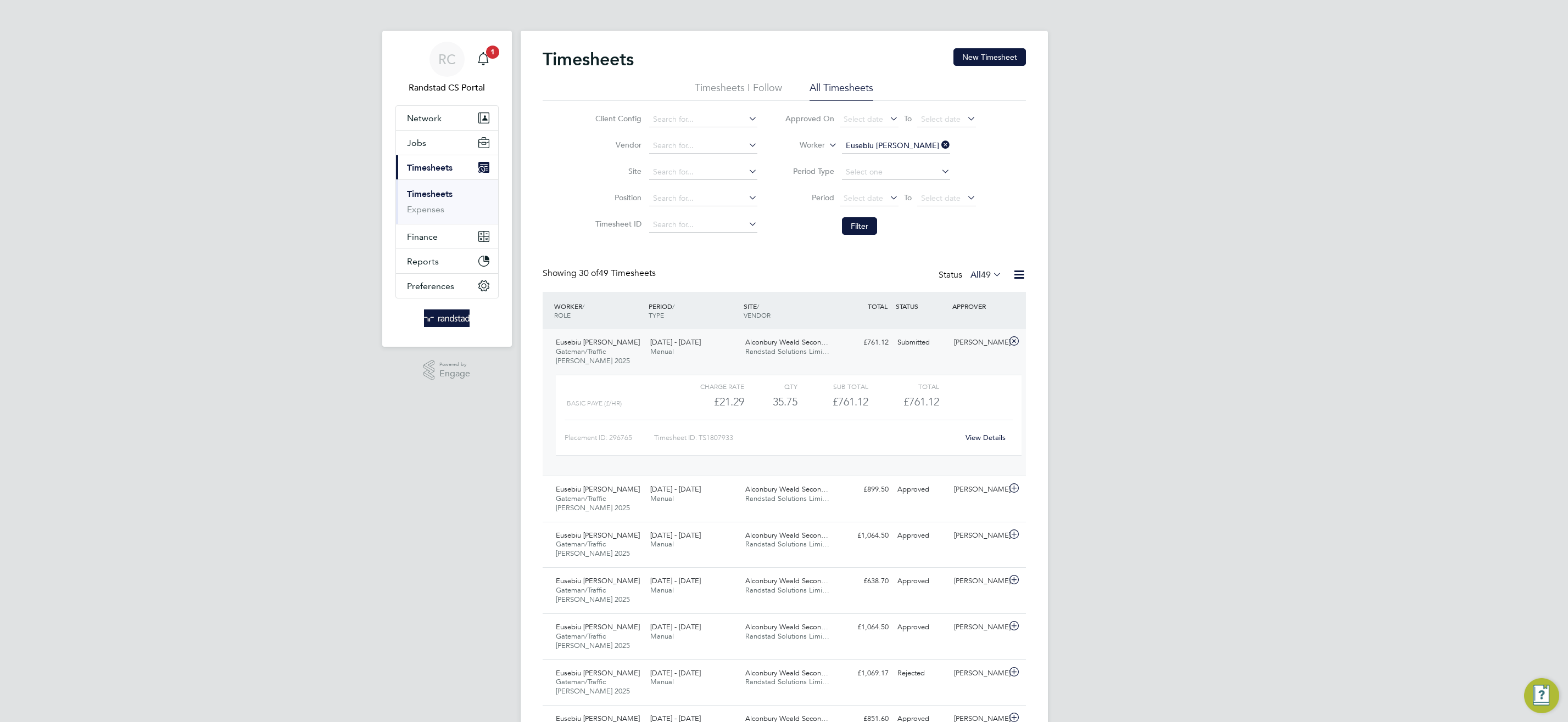
click at [992, 439] on link "View Details" at bounding box center [985, 437] width 40 height 10
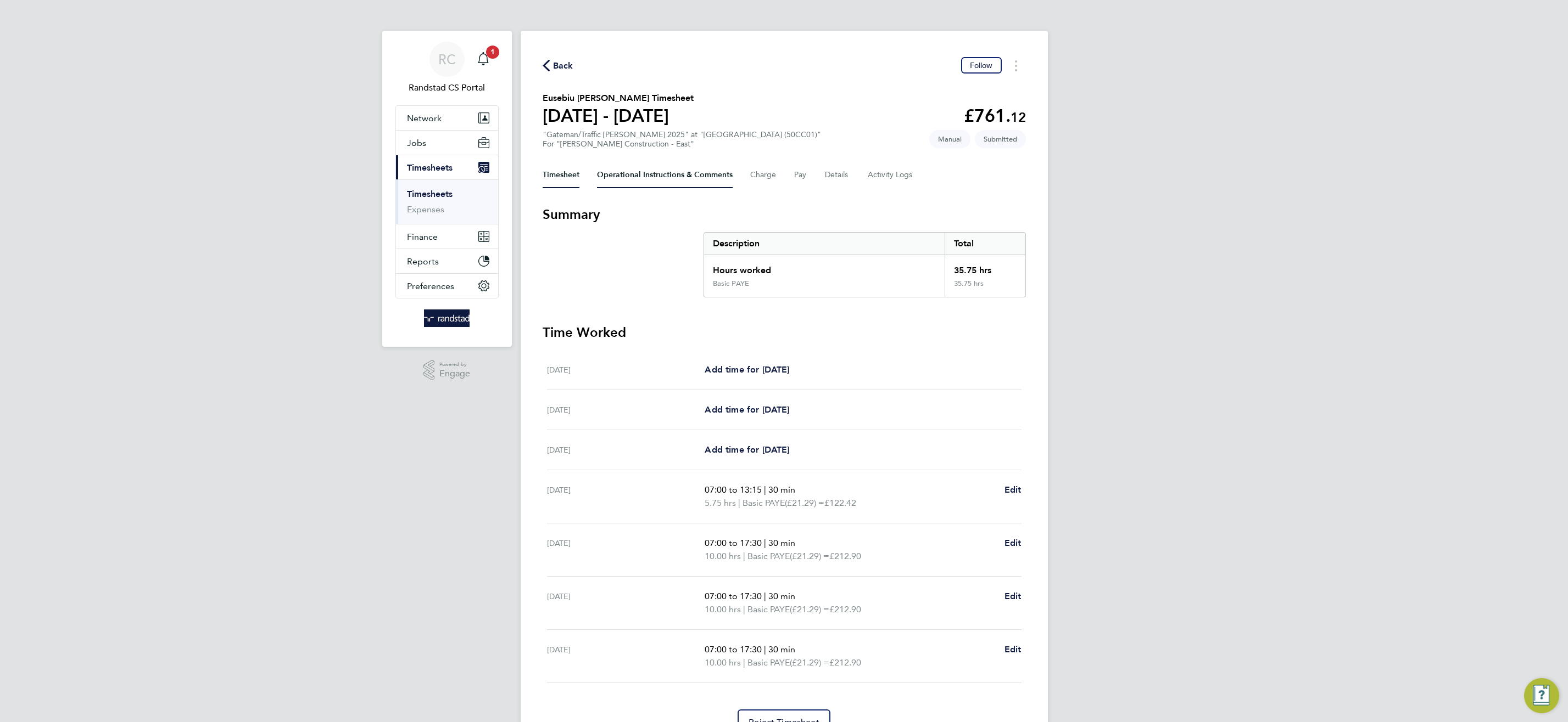
click at [674, 172] on Comments-tab "Operational Instructions & Comments" at bounding box center [665, 175] width 136 height 26
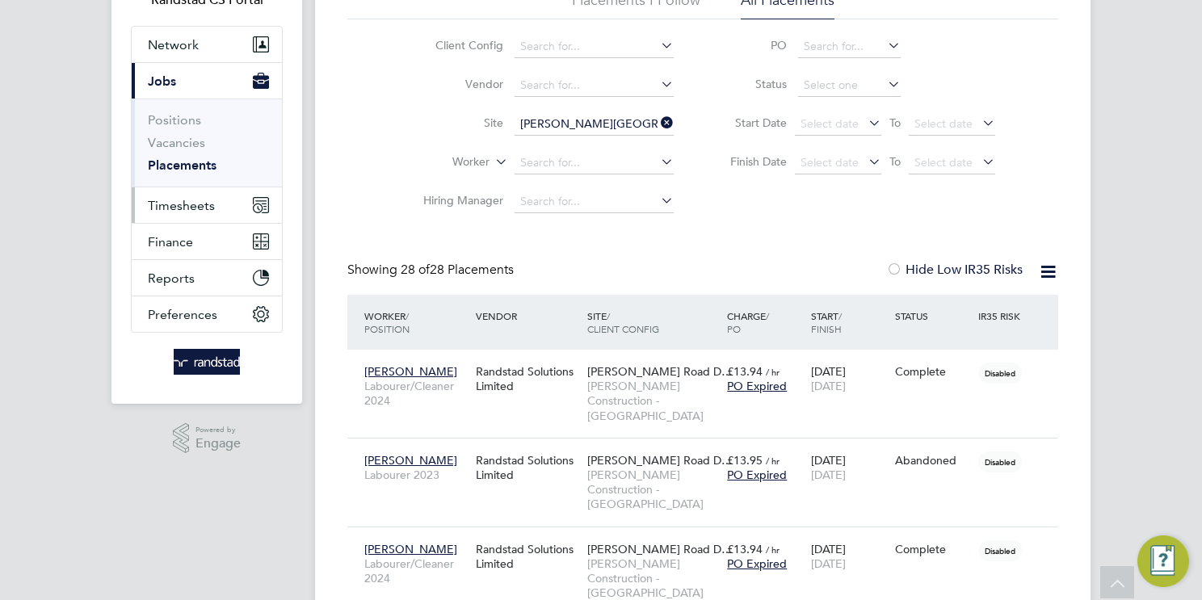
click at [192, 200] on span "Timesheets" at bounding box center [181, 205] width 67 height 15
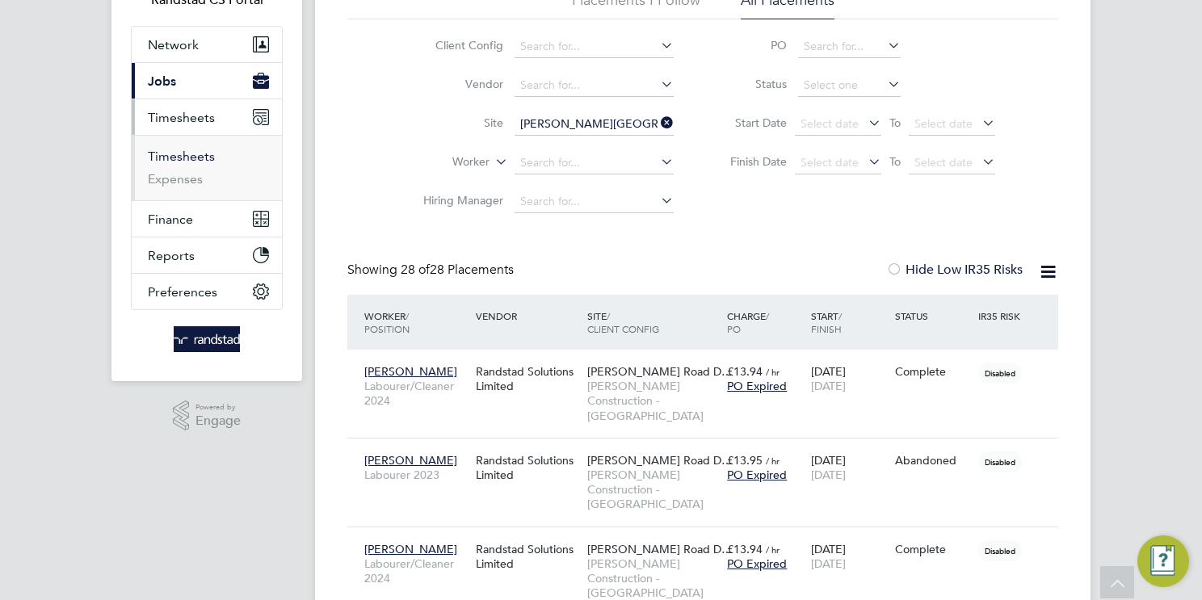
click at [202, 155] on link "Timesheets" at bounding box center [181, 156] width 67 height 15
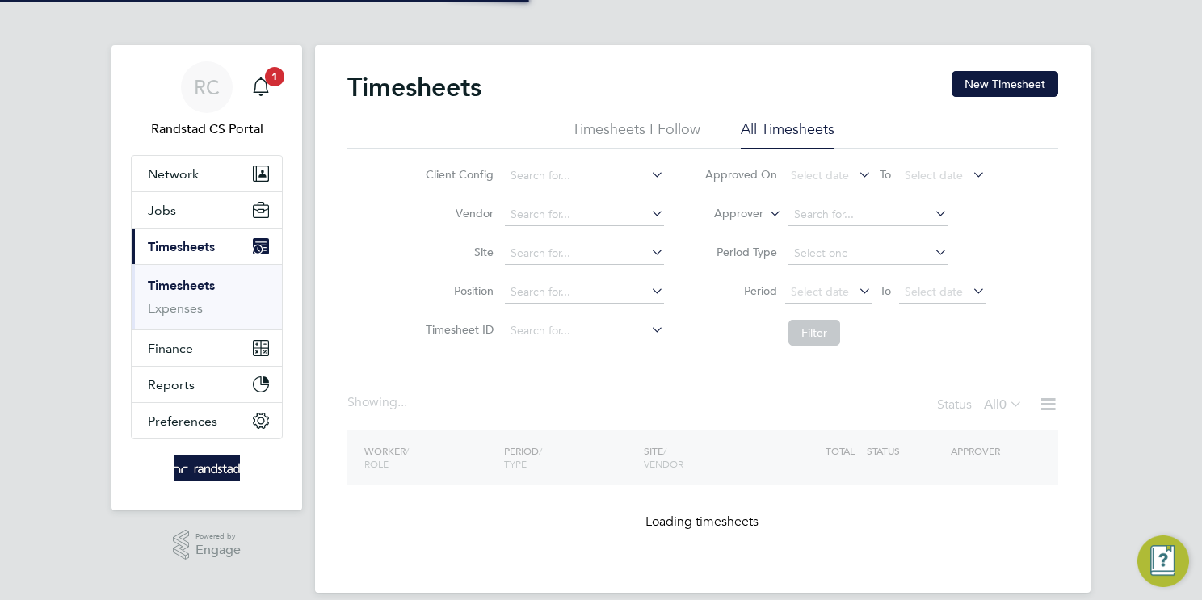
click at [766, 208] on icon at bounding box center [766, 209] width 0 height 15
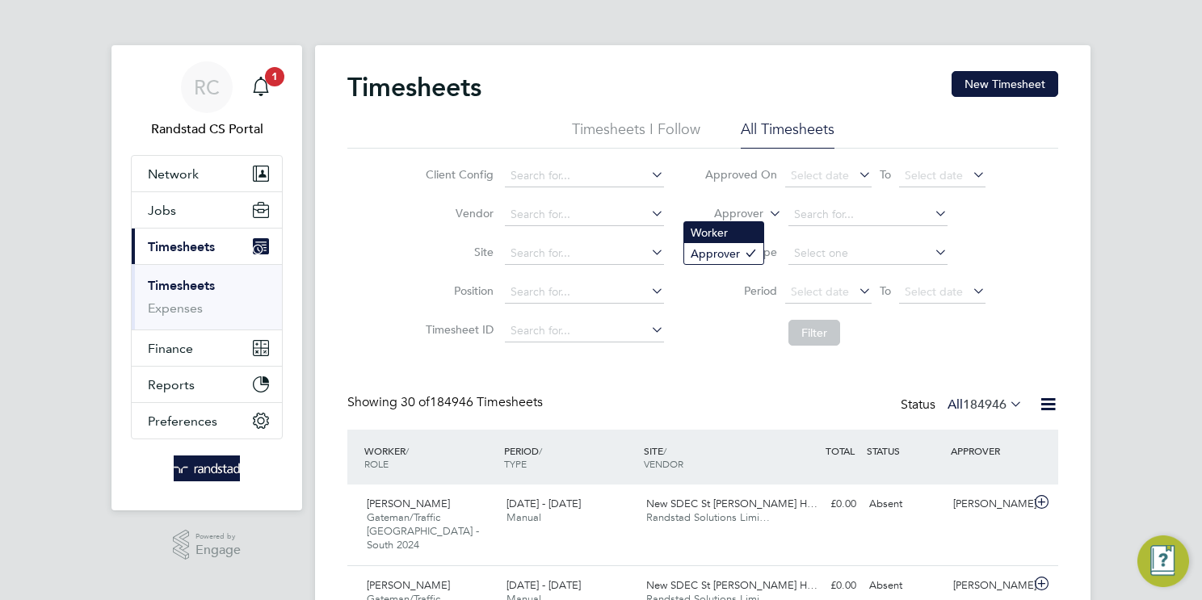
click at [755, 229] on li "Worker" at bounding box center [723, 232] width 79 height 21
click at [865, 217] on input at bounding box center [868, 215] width 159 height 23
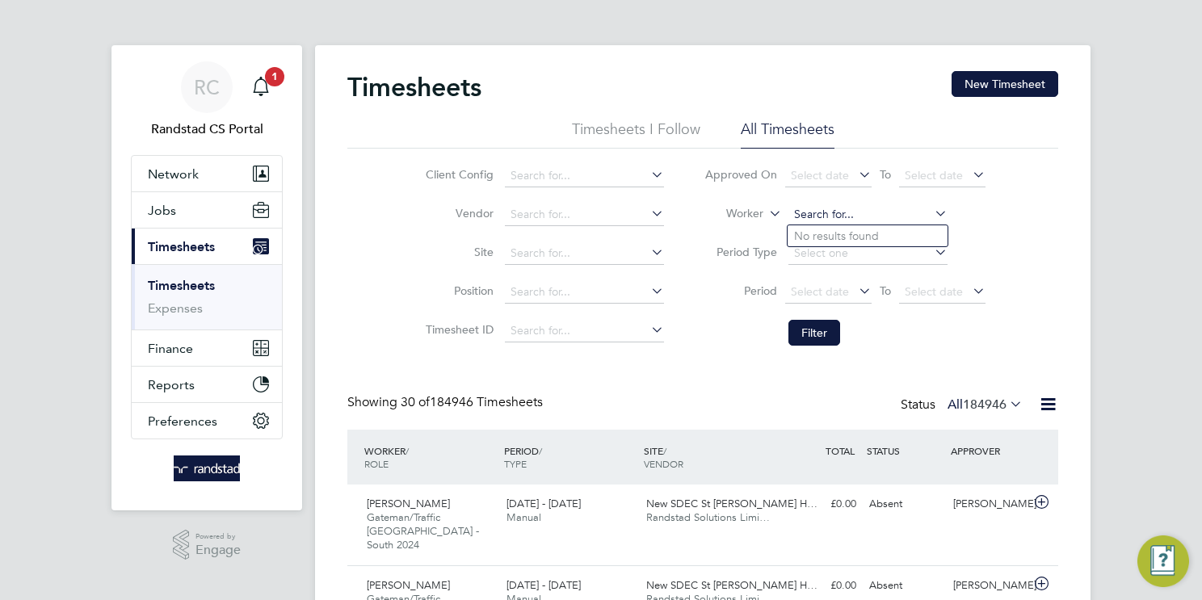
paste input "[PERSON_NAME]"
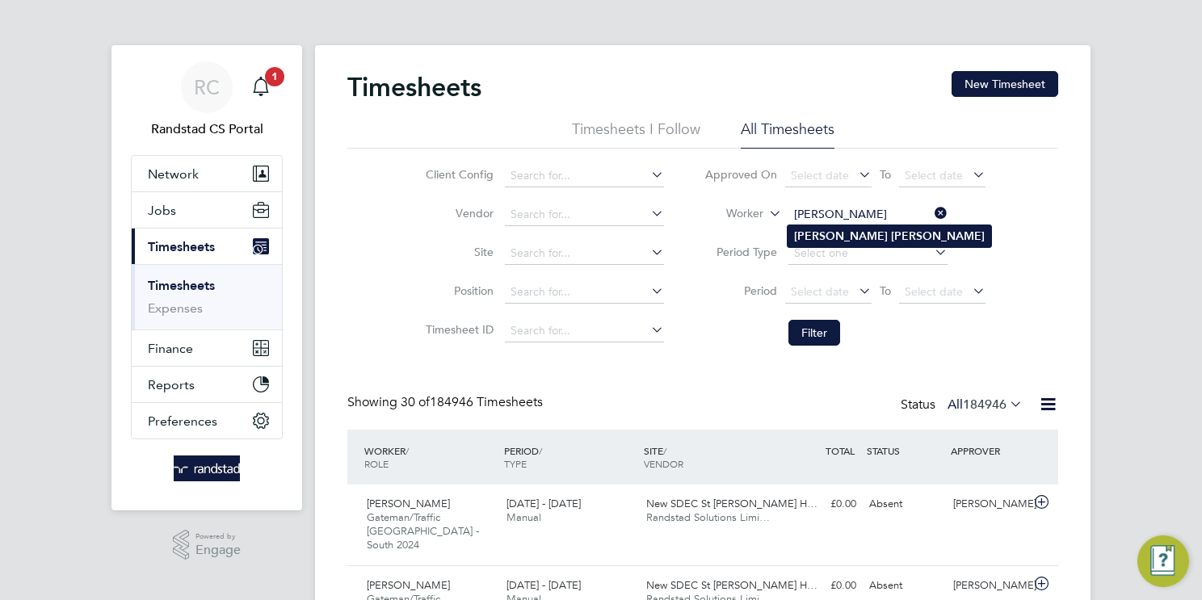
type input "[PERSON_NAME]"
click at [866, 236] on li "[PERSON_NAME]" at bounding box center [890, 236] width 204 height 22
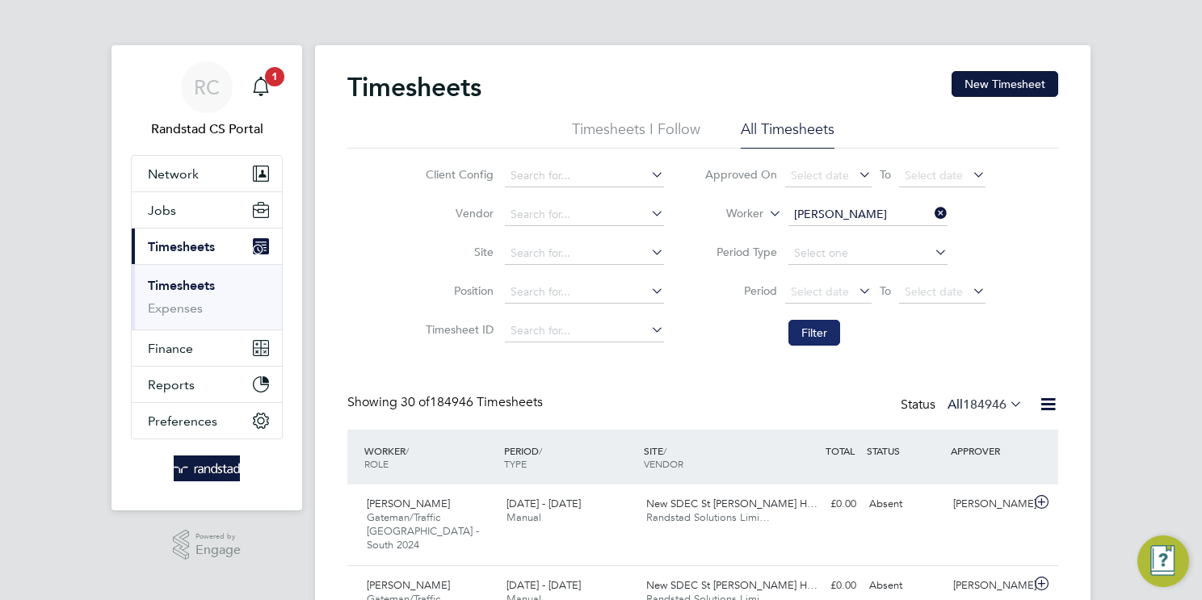
click at [813, 335] on button "Filter" at bounding box center [815, 333] width 52 height 26
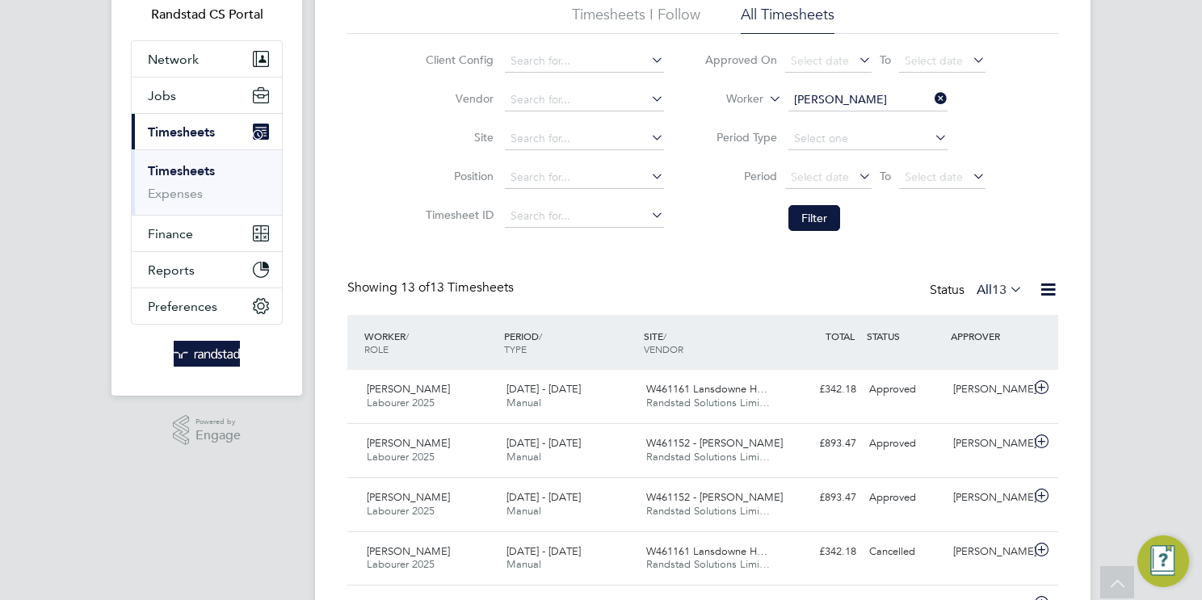
click at [1007, 289] on icon at bounding box center [1007, 289] width 0 height 23
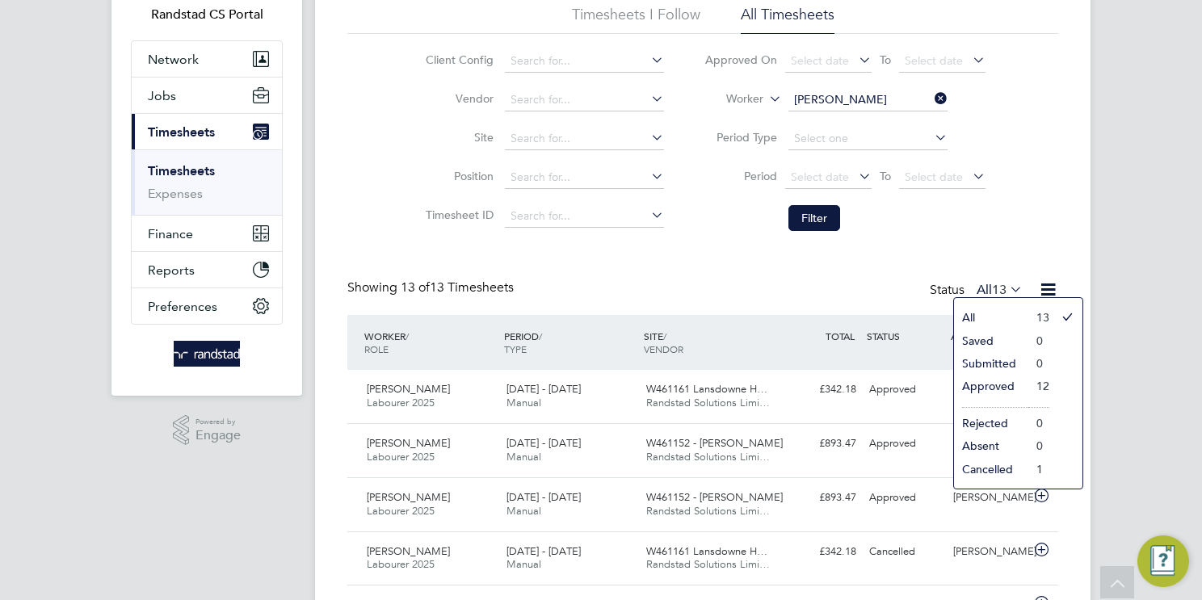
click at [993, 382] on li "Approved" at bounding box center [991, 386] width 74 height 23
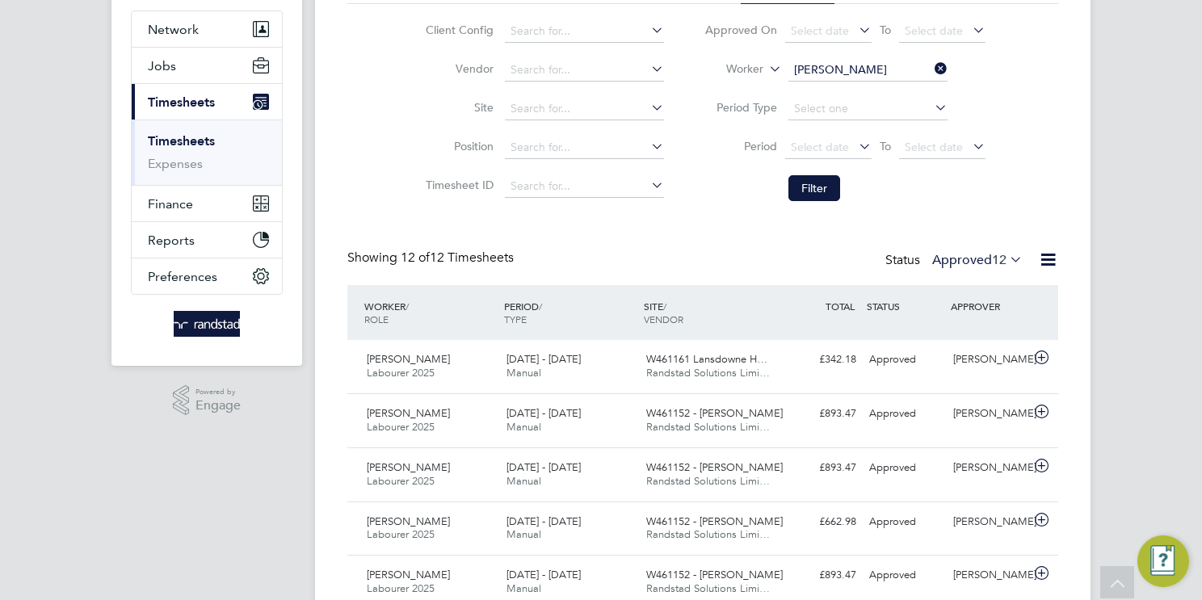
click at [848, 73] on input "[PERSON_NAME]" at bounding box center [868, 70] width 159 height 23
paste input "Archie Mitchell"
type input "Archie Mitchell"
click at [865, 94] on li "No results found" at bounding box center [868, 91] width 160 height 21
click at [877, 74] on input at bounding box center [868, 70] width 159 height 23
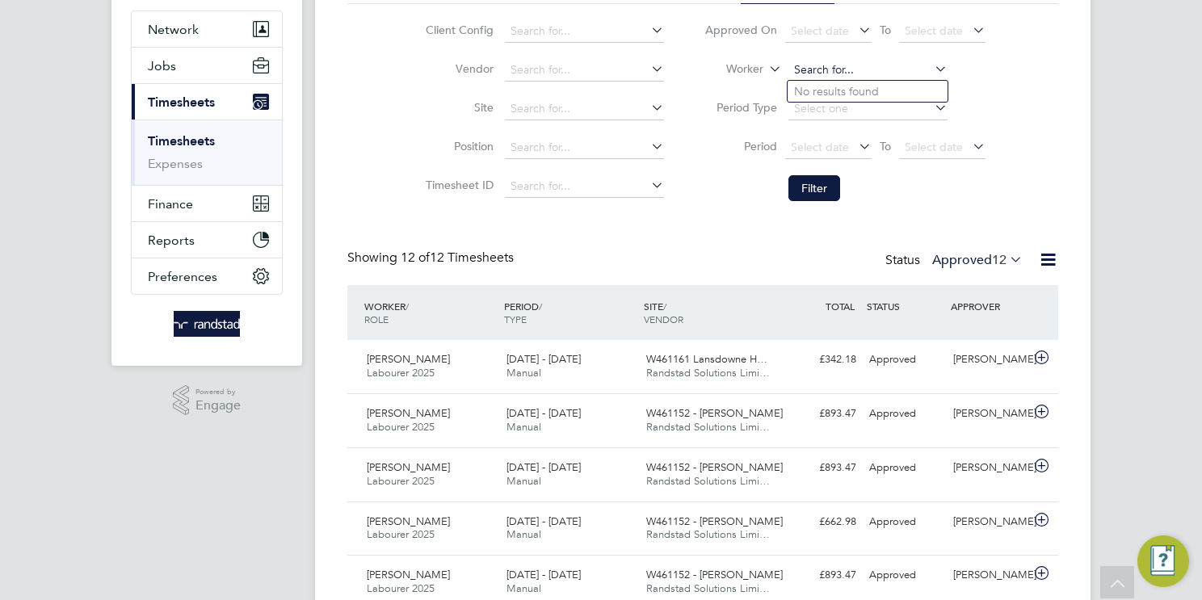
paste input "Archie Mitchell"
type input "Archie Mitchell"
click at [852, 73] on input at bounding box center [868, 70] width 159 height 23
paste input "Patrick Madu Ebuka"
drag, startPoint x: 861, startPoint y: 72, endPoint x: 836, endPoint y: 75, distance: 25.3
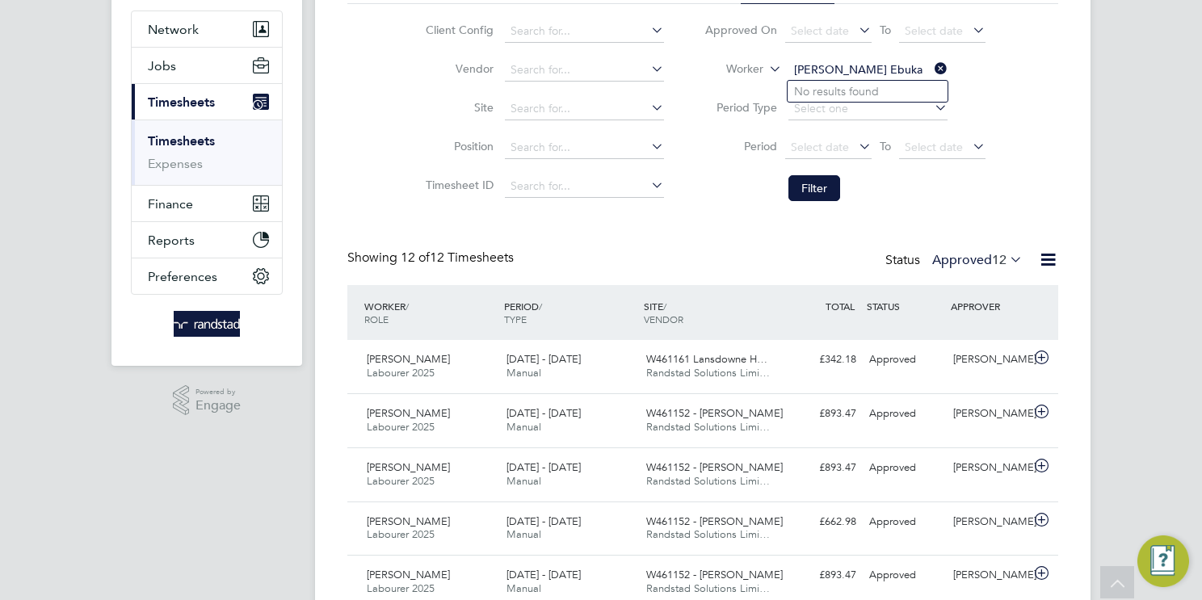
click at [836, 75] on input "Patrick Madu Ebuka" at bounding box center [868, 70] width 159 height 23
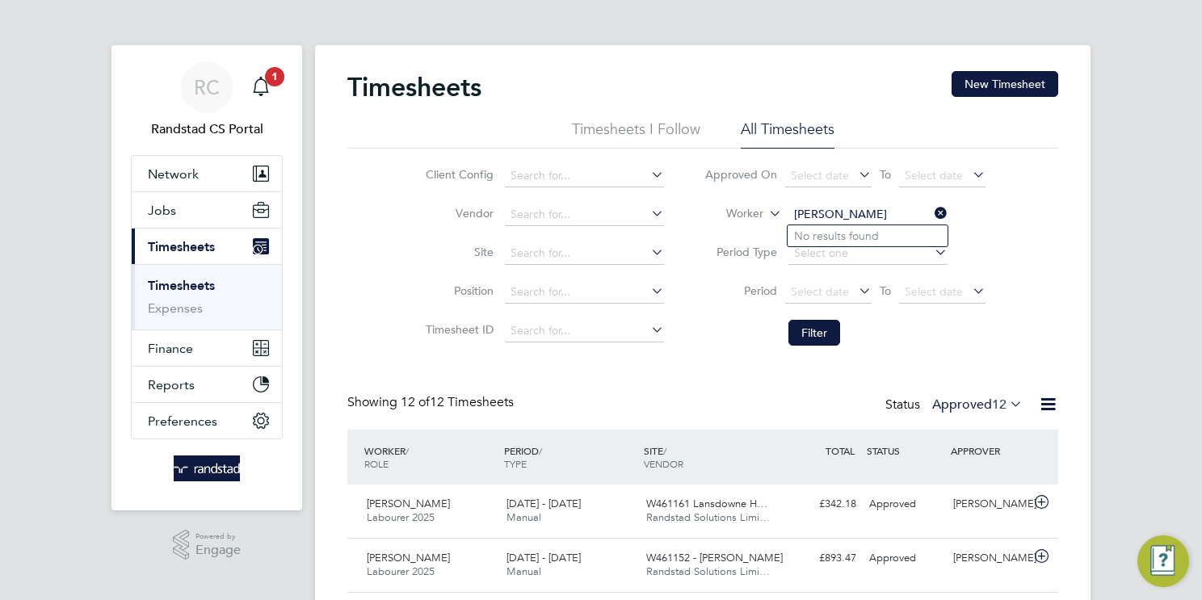
type input "Patrick Ebuka"
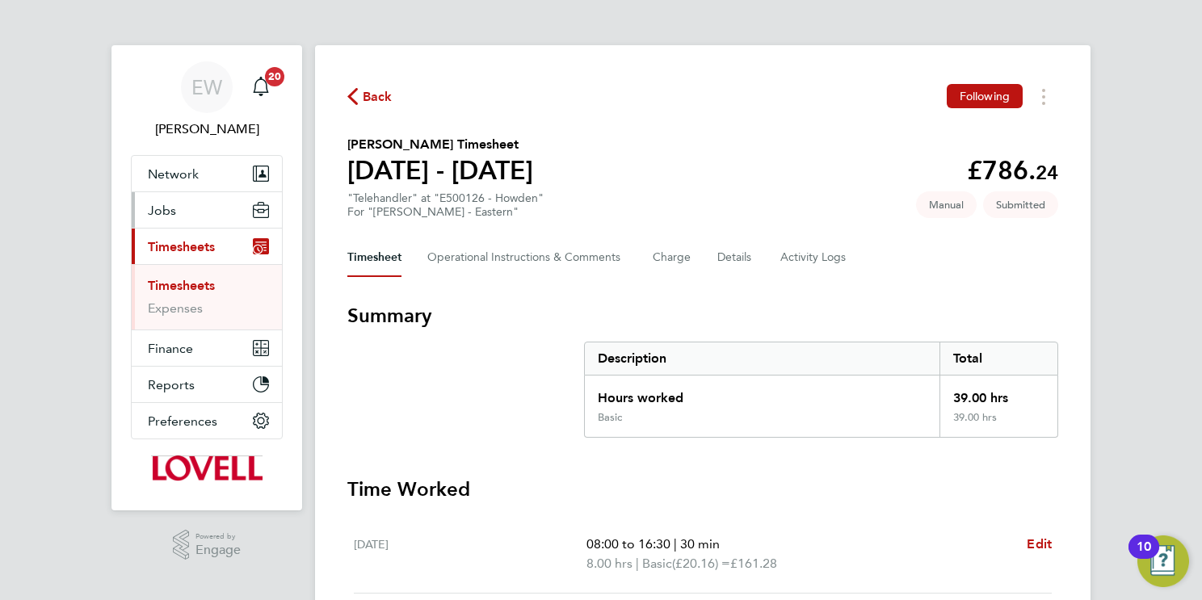
click at [169, 203] on span "Jobs" at bounding box center [162, 210] width 28 height 15
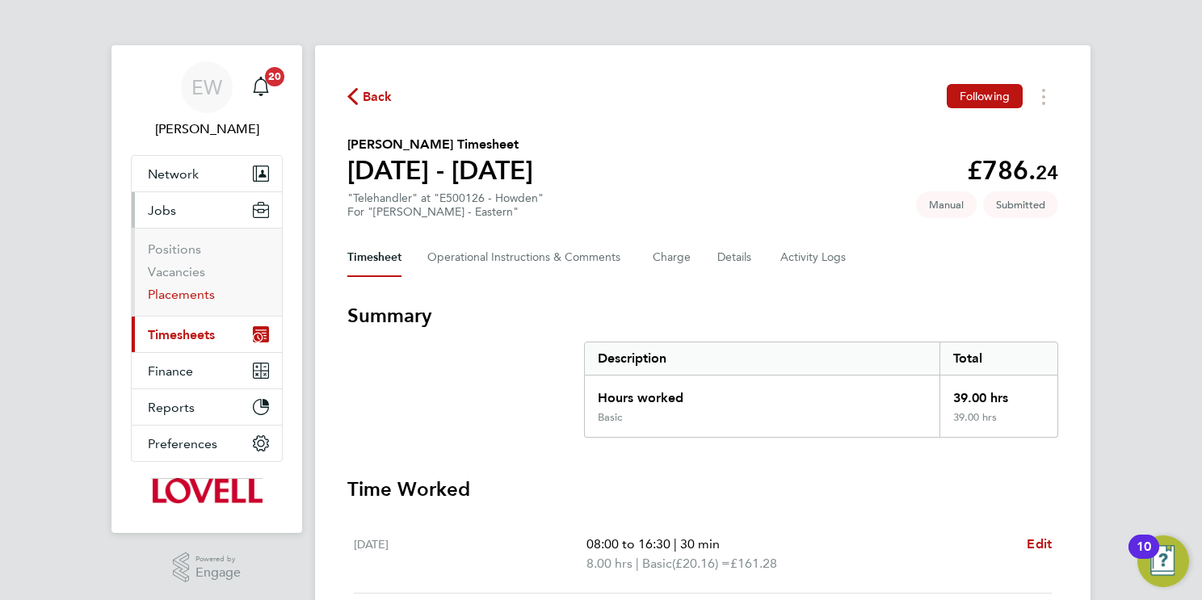
click at [189, 291] on link "Placements" at bounding box center [181, 294] width 67 height 15
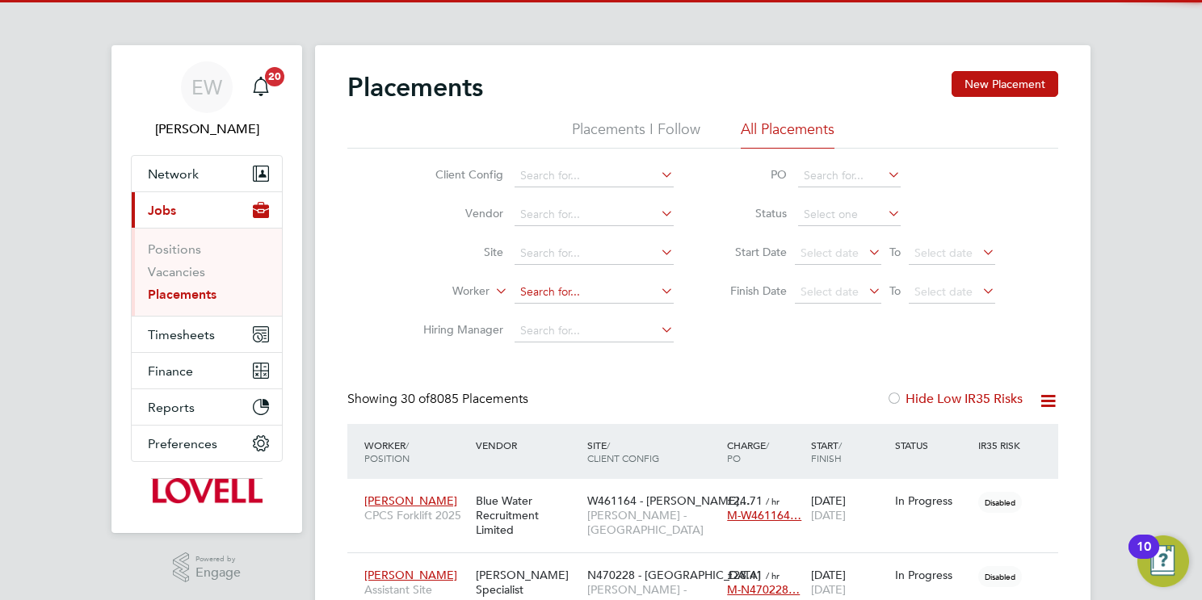
click at [544, 295] on input at bounding box center [594, 292] width 159 height 23
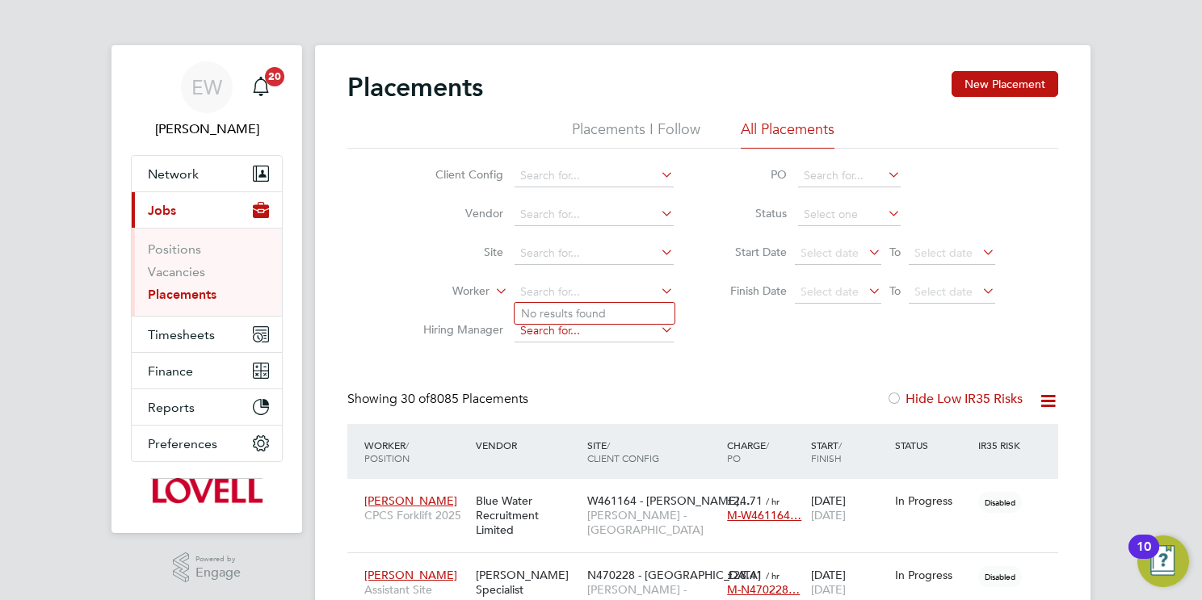
paste input "[PERSON_NAME]"
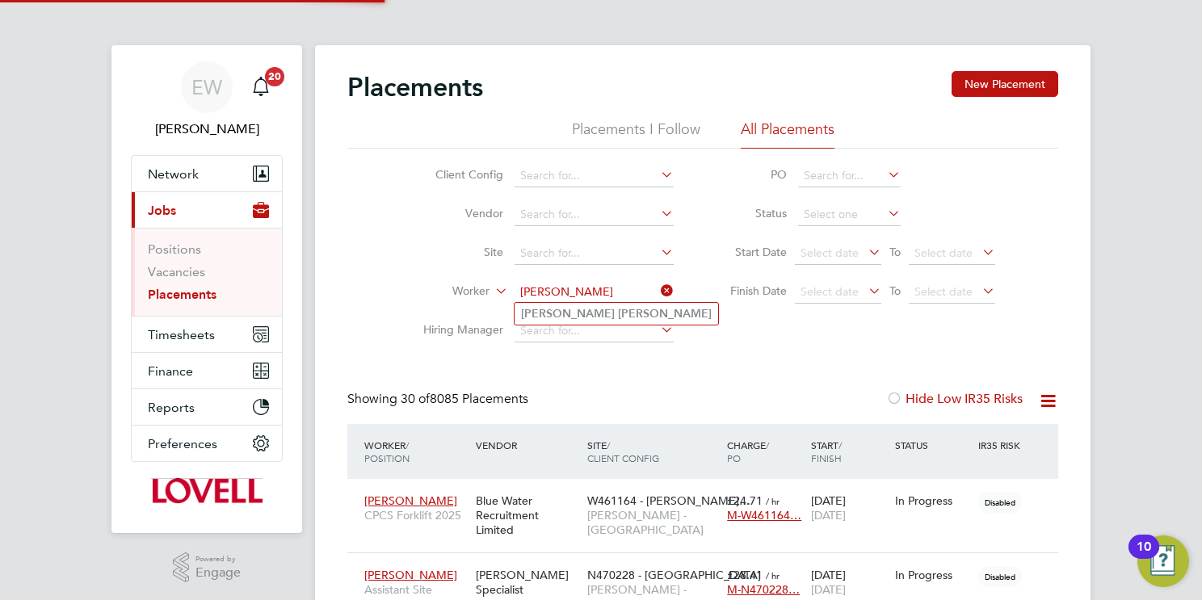
type input "[PERSON_NAME]"
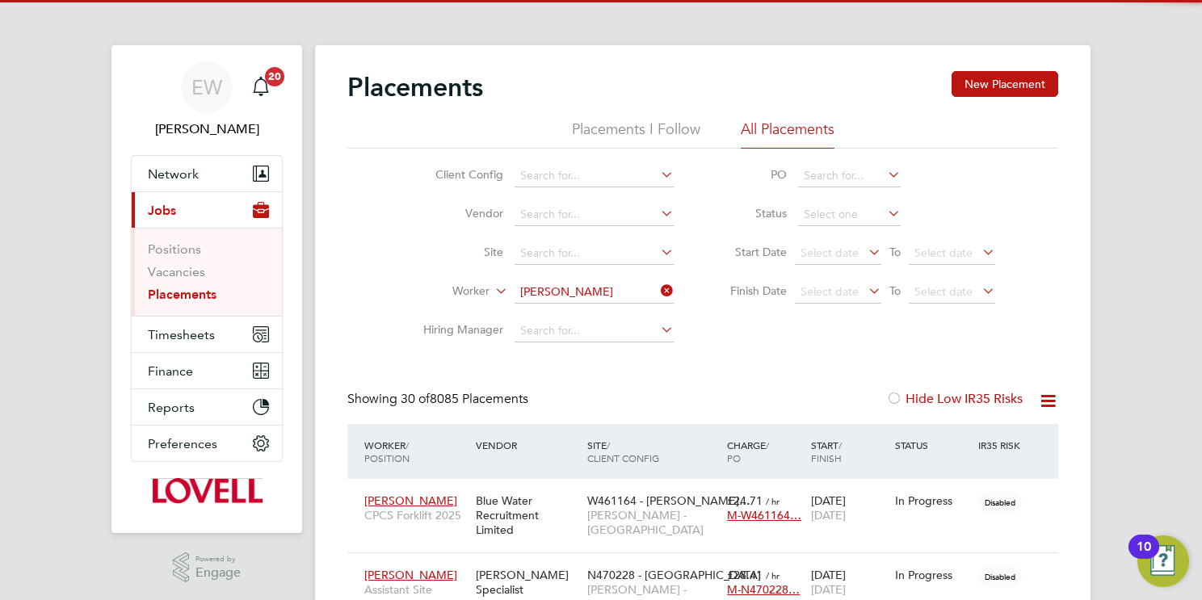
click at [608, 313] on li "Adam Beard" at bounding box center [617, 314] width 204 height 22
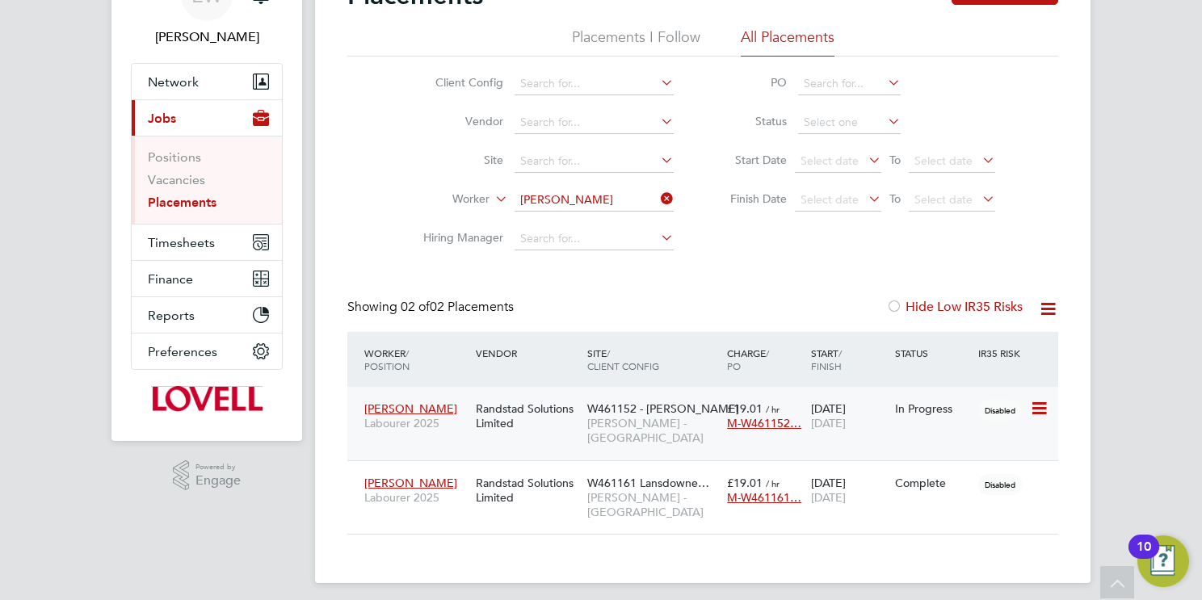
click at [654, 424] on span "[PERSON_NAME] - [GEOGRAPHIC_DATA]" at bounding box center [653, 430] width 132 height 29
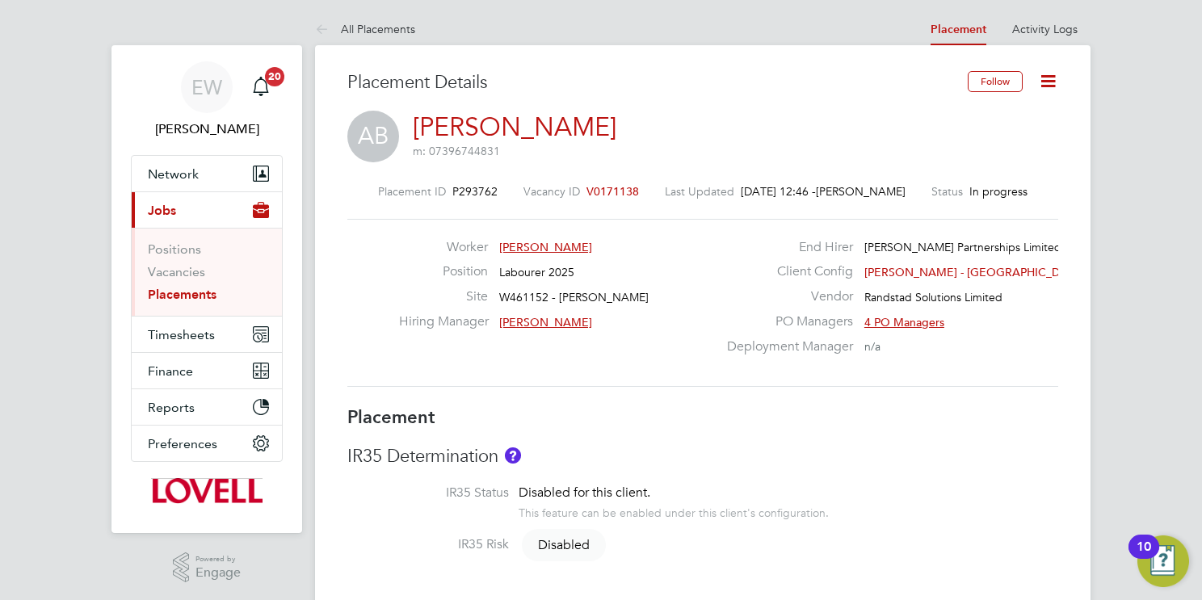
click at [1049, 81] on icon at bounding box center [1048, 81] width 20 height 20
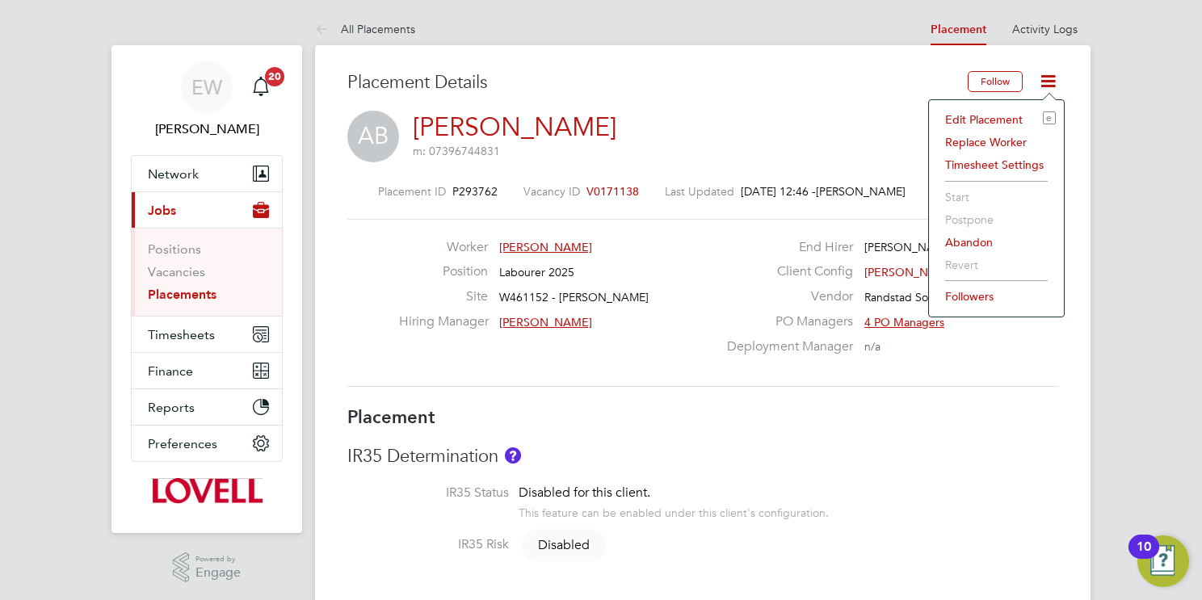
click at [987, 117] on li "Edit Placement e" at bounding box center [996, 119] width 119 height 23
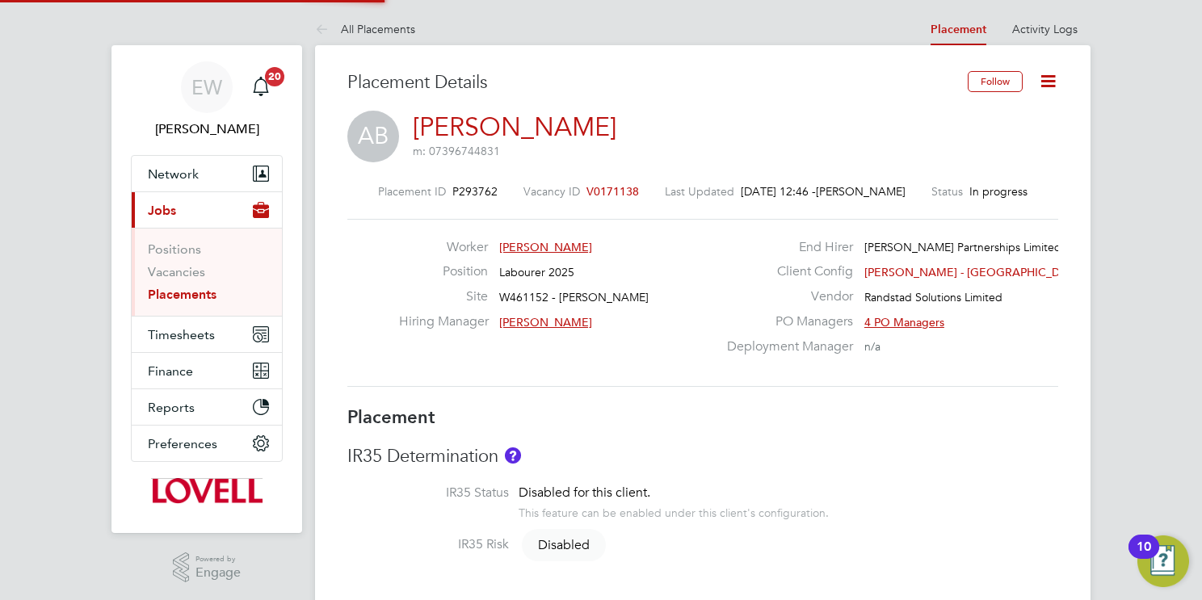
type input "Cian Taylor"
type input "09 Jun 2025"
type input "07 Dec 2025"
type input "08:00"
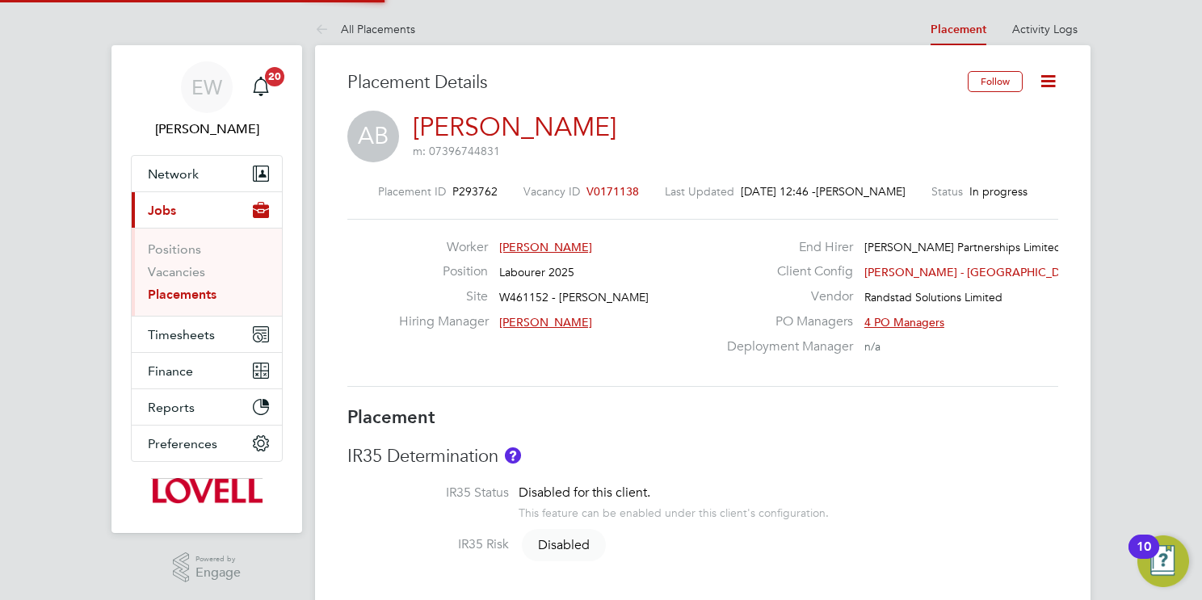
type input "17:00"
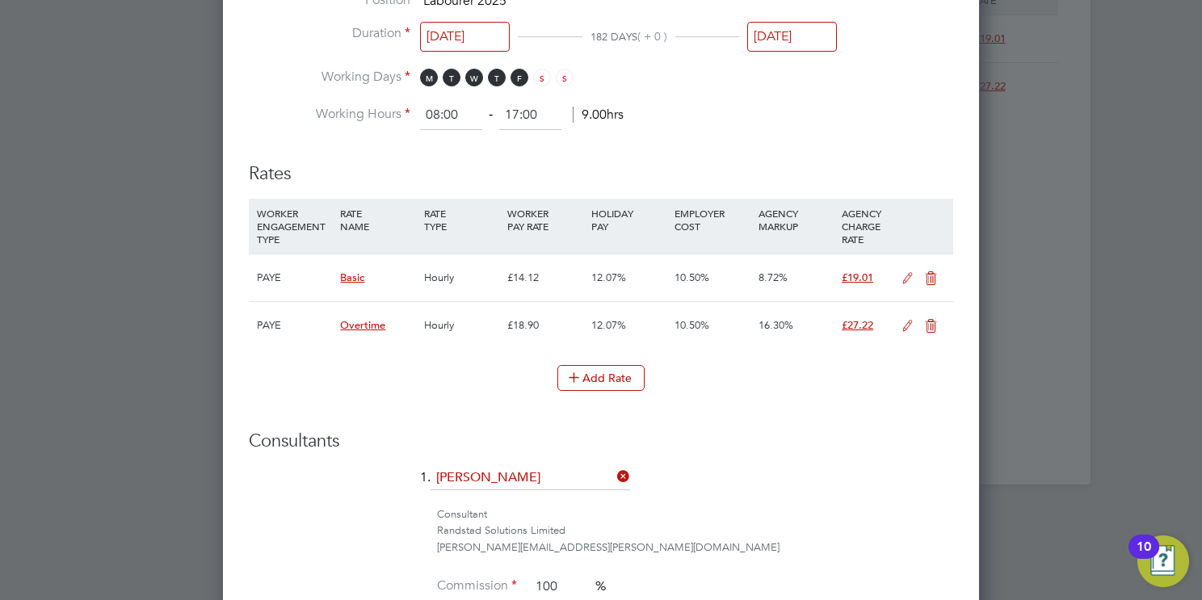
click at [908, 273] on icon at bounding box center [908, 278] width 20 height 13
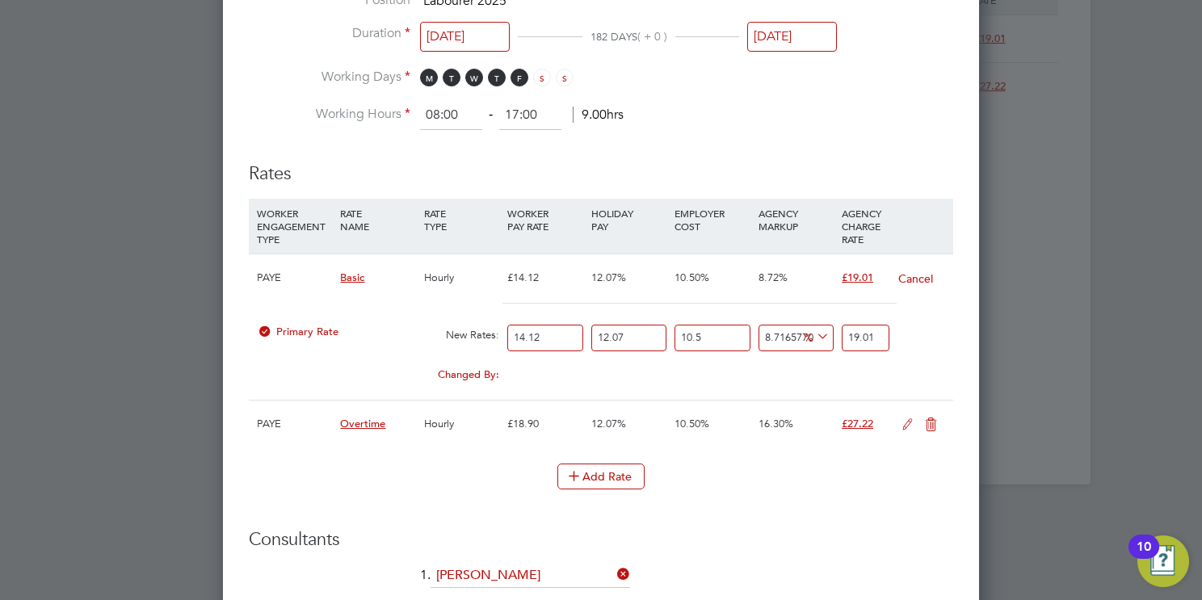
drag, startPoint x: 513, startPoint y: 331, endPoint x: 251, endPoint y: 346, distance: 262.2
type input "1"
type input "1.3463172804532577"
type input "14"
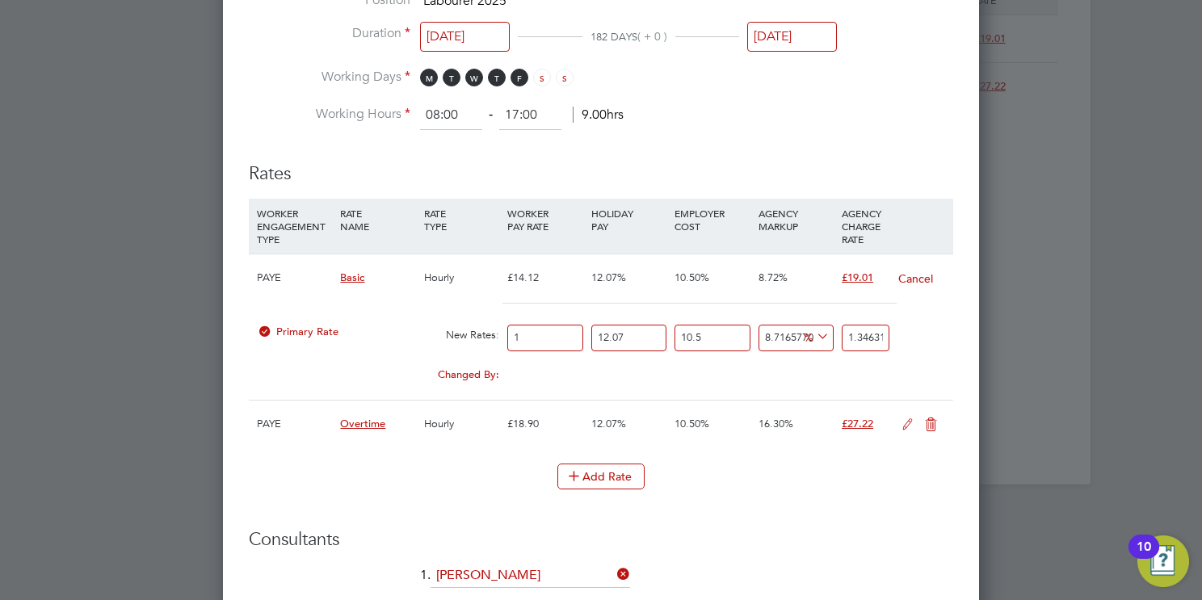
type input "18.848441926345608"
type input "14.5"
type input "19.52160056657224"
type input "14.54"
type input "19.575453257790368"
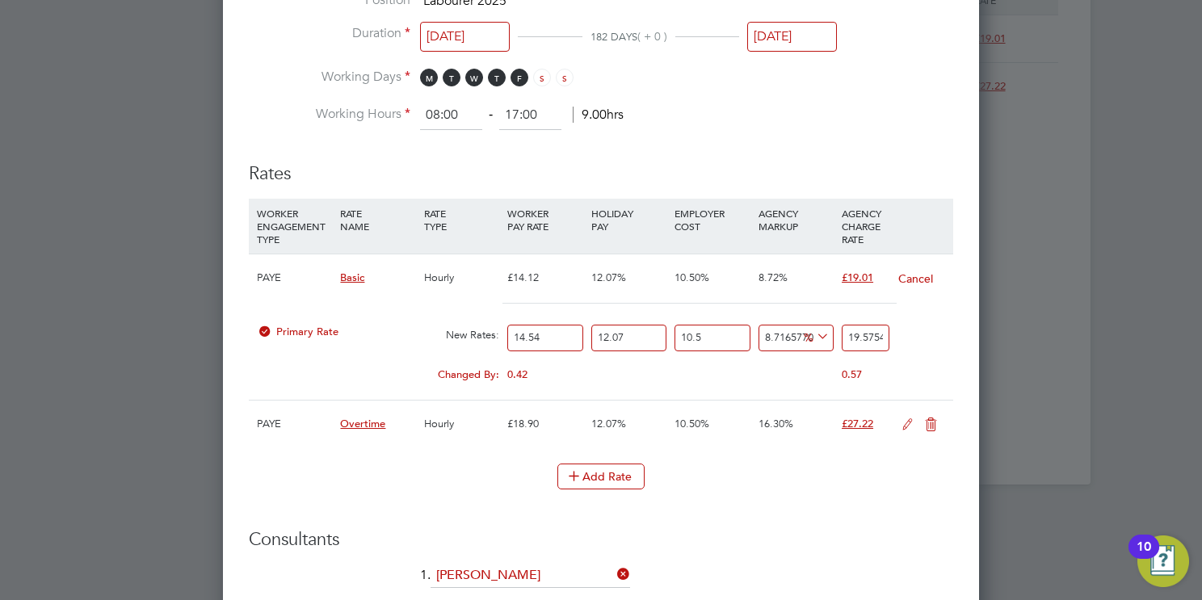
type input "14.54"
drag, startPoint x: 640, startPoint y: 337, endPoint x: 396, endPoint y: 334, distance: 244.0
click at [452, 336] on div "Primary Rate New Rates: 14.54 12.07 n/a 10.5 n/a 8.716577062837487 1.5695025677…" at bounding box center [601, 338] width 705 height 43
type input "0"
click at [873, 334] on input "19.575453257790368" at bounding box center [866, 338] width 48 height 27
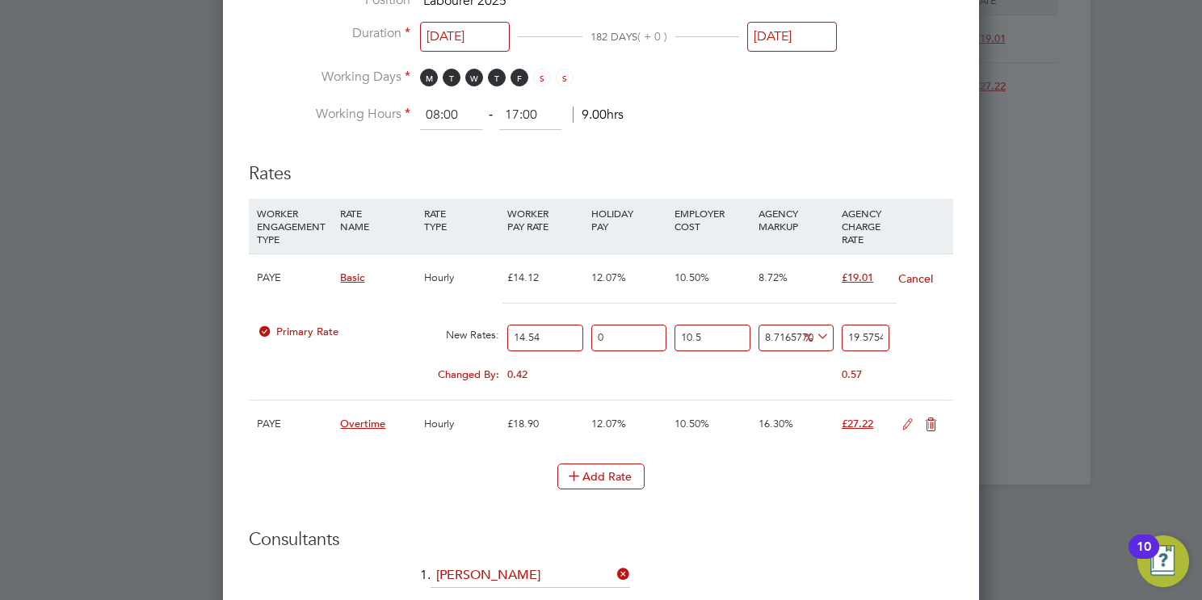
type input "17.46716628695491"
click at [873, 333] on input "17.46716628695491" at bounding box center [866, 338] width 48 height 27
type input "-93.77594652293253"
type input "1"
type input "18.257016064282023"
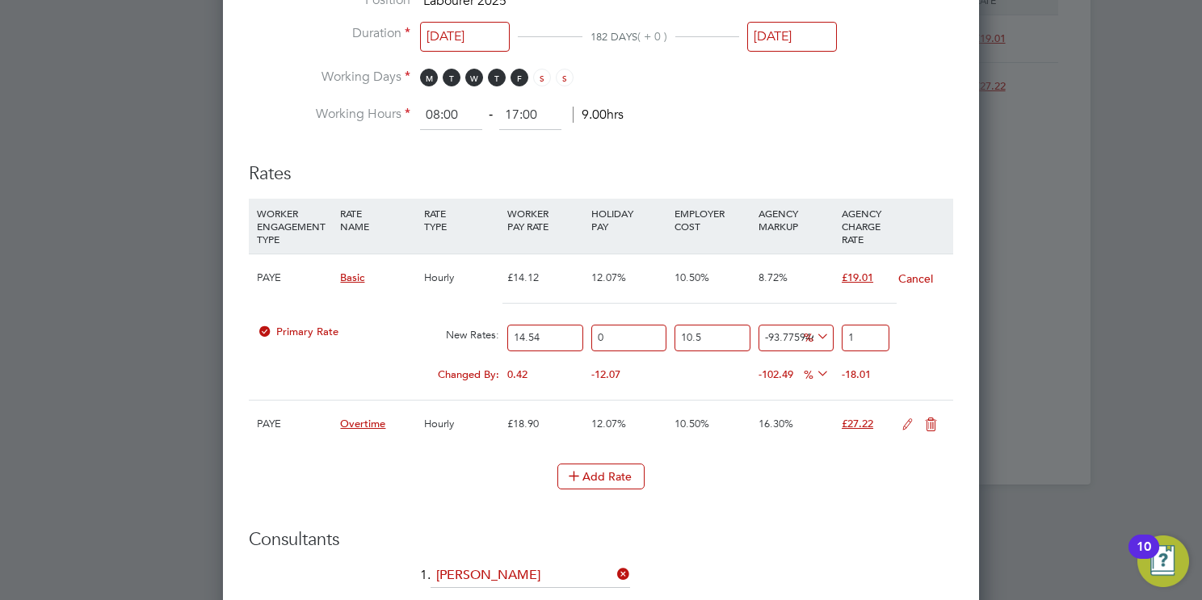
type input "19"
type input "21.369042802815763"
type input "19.5"
type input "21.431283337586436"
type input "19.51"
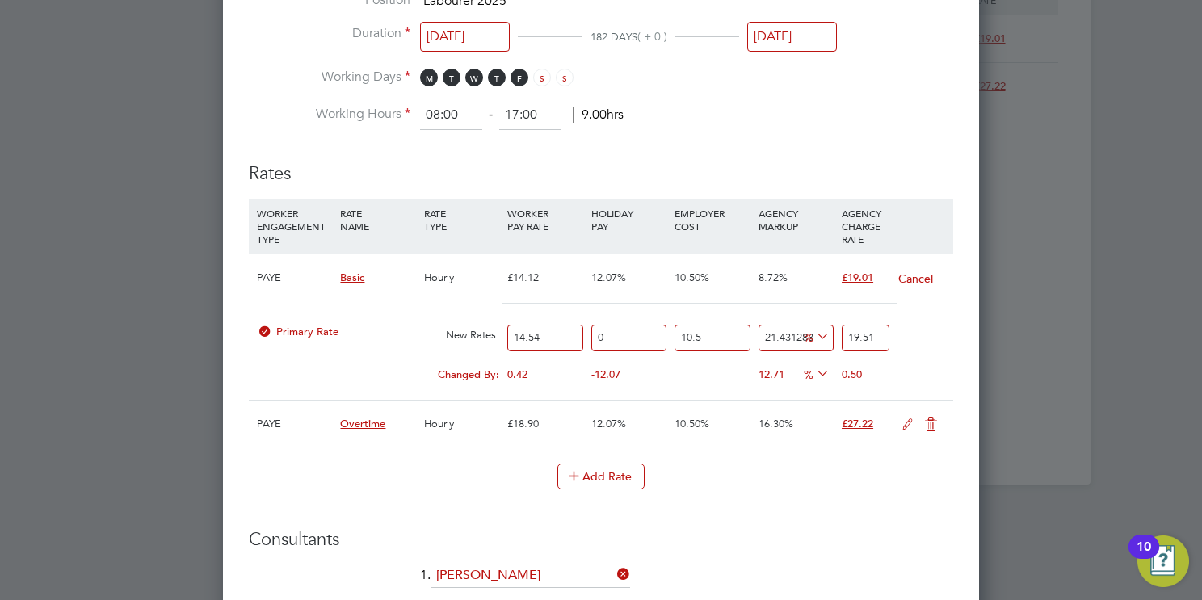
click at [906, 425] on icon at bounding box center [908, 425] width 20 height 13
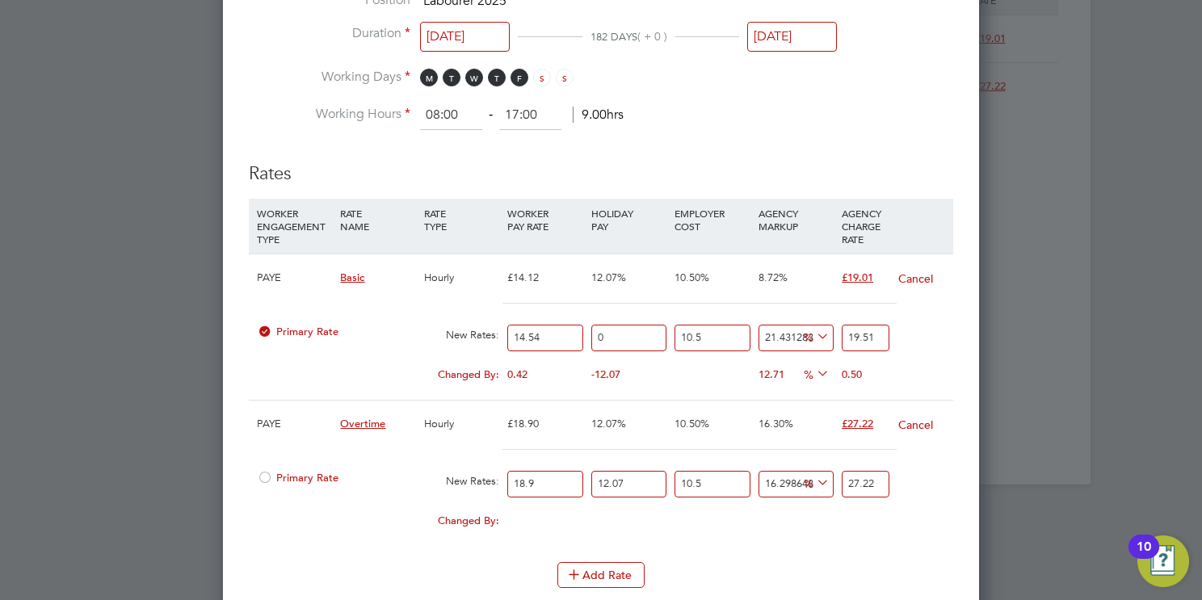
drag, startPoint x: 449, startPoint y: 472, endPoint x: 350, endPoint y: 482, distance: 99.9
click at [353, 477] on div "Primary Rate New Rates: 18.9 12.07 n/a 10.5 n/a 16.298648203602564 0 % 27.22" at bounding box center [601, 484] width 705 height 43
type input "1"
type input "1.4402116402116403"
type input "19"
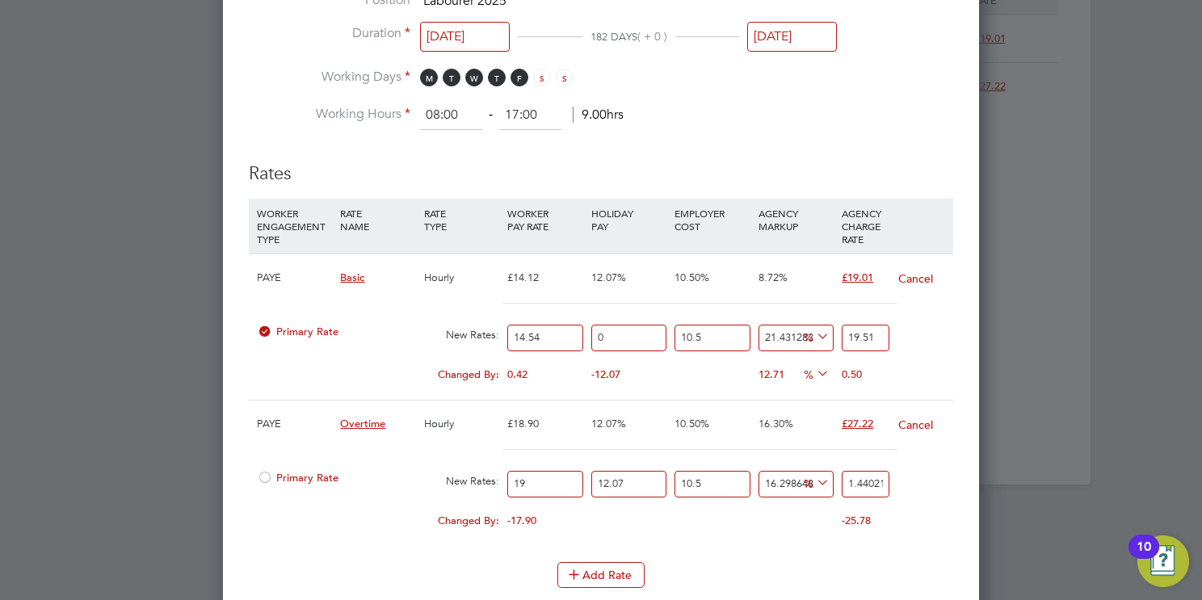
type input "27.364021164021164"
type input "19.29"
type input "27.78168253968254"
drag, startPoint x: 639, startPoint y: 479, endPoint x: 452, endPoint y: 479, distance: 186.6
click at [452, 479] on div "Primary Rate New Rates: 19.29 12.07 n/a 10.5 n/a 16.298648203602564 3.893457724…" at bounding box center [601, 484] width 705 height 43
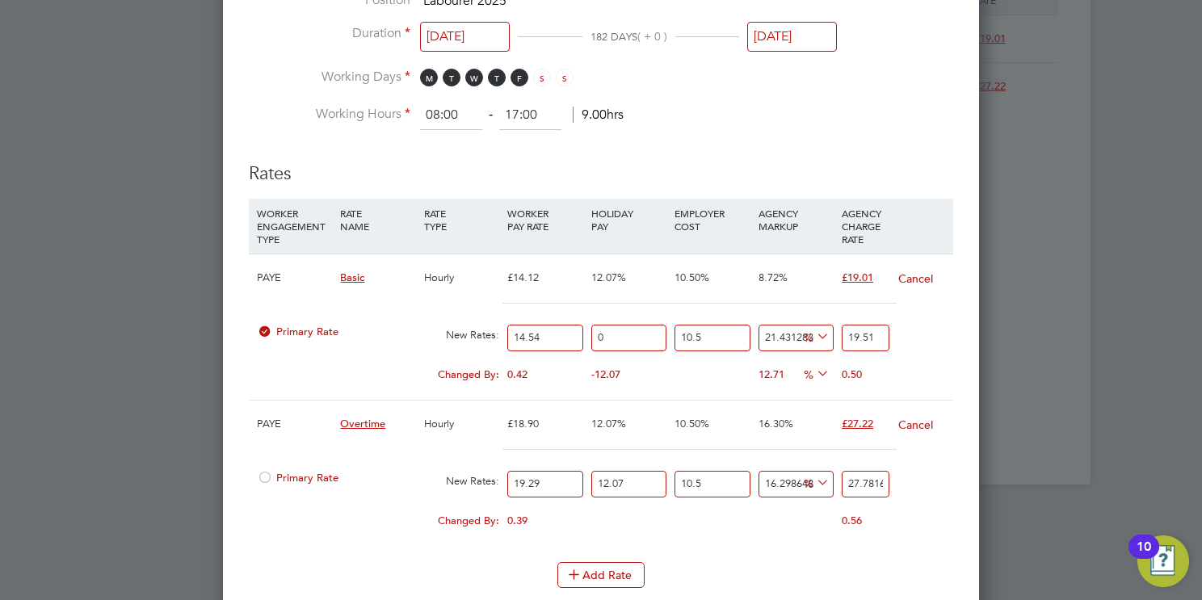
drag, startPoint x: 541, startPoint y: 476, endPoint x: 381, endPoint y: 469, distance: 160.1
click at [379, 469] on div "Primary Rate New Rates: 19.29 12.07 n/a 10.5 n/a 16.298648203602564 3.893457724…" at bounding box center [601, 484] width 705 height 43
type input "2"
type input "2.8804232804232806"
type input "21"
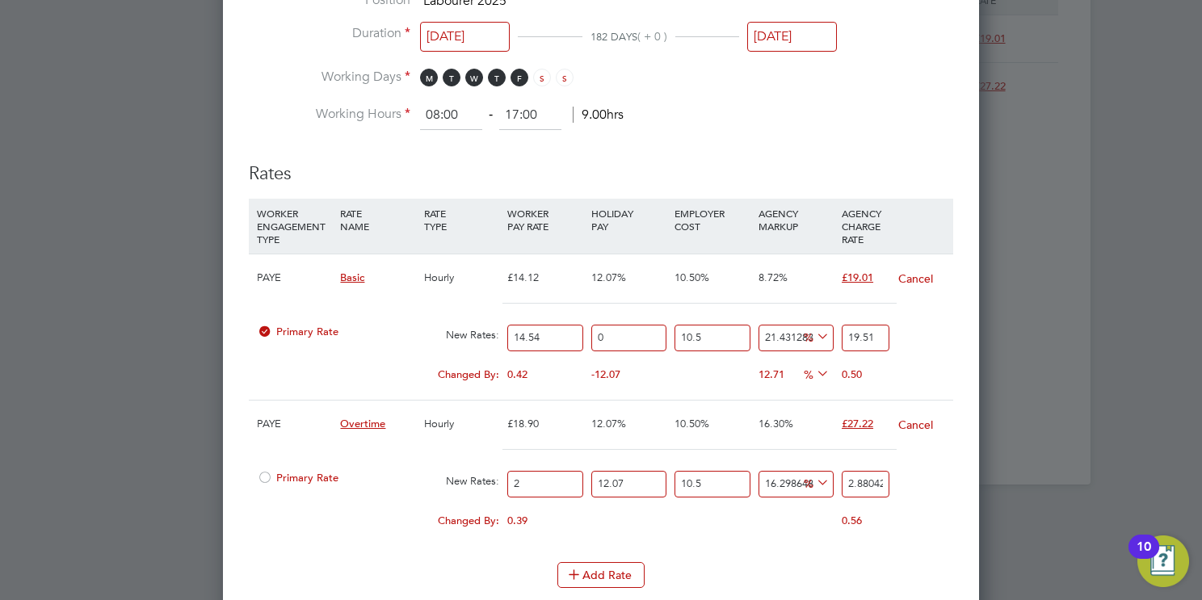
type input "30.244444444444444"
type input "21.8"
type input "31.396613756613757"
type input "21.82"
type input "31.42541798941799"
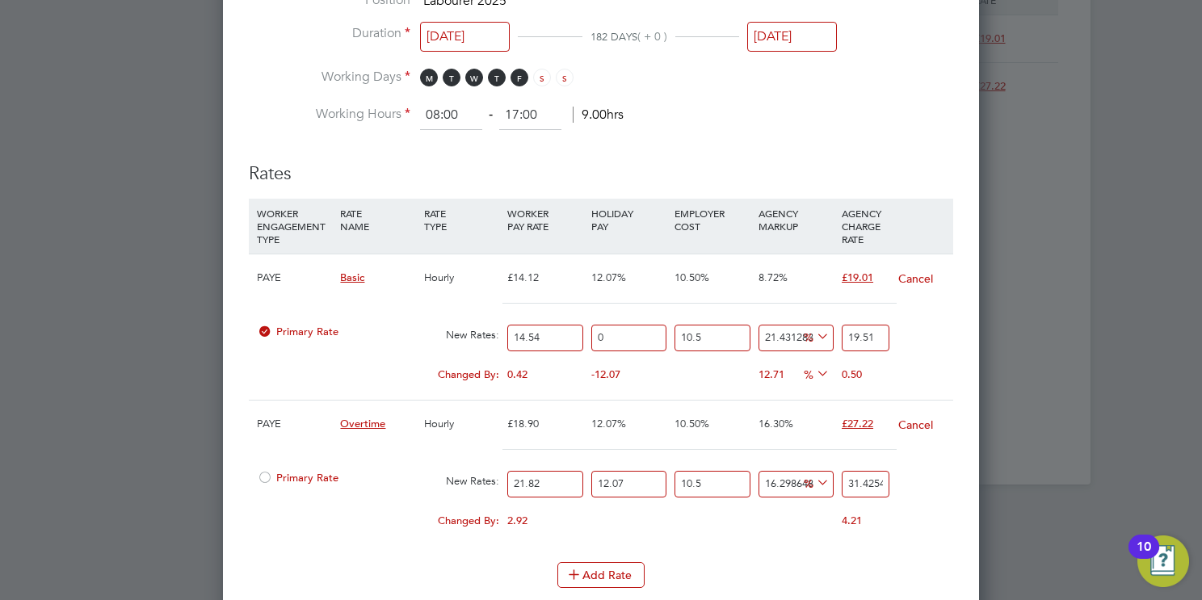
type input "21.8"
type input "31.396613756613757"
type input "21.81"
type input "31.411015873015874"
type input "21.81"
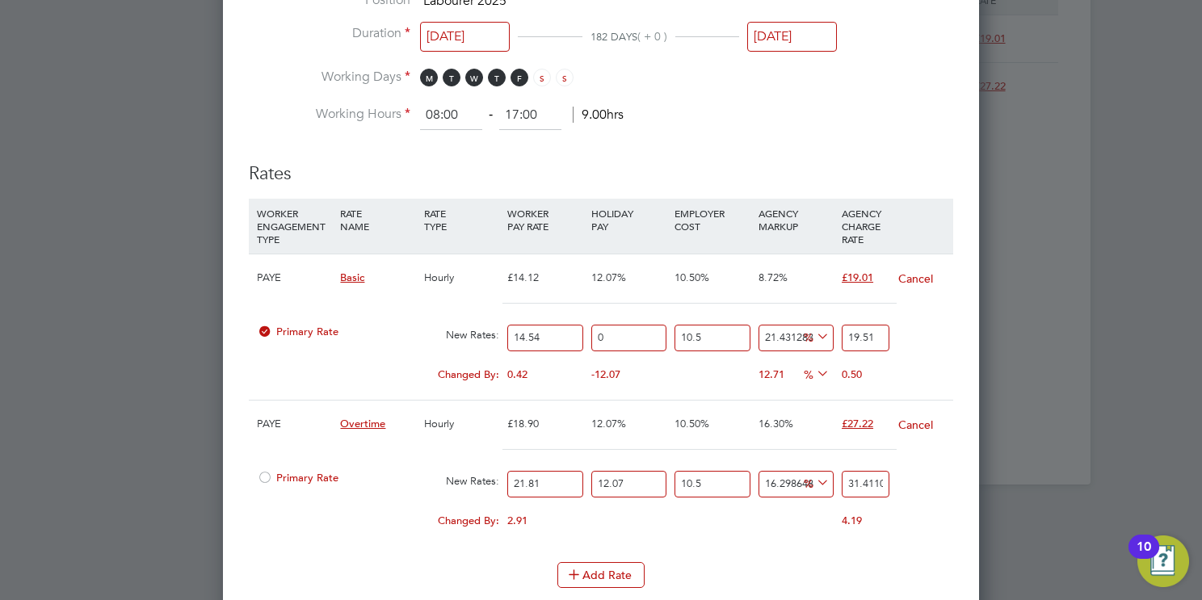
drag, startPoint x: 637, startPoint y: 476, endPoint x: 506, endPoint y: 478, distance: 131.7
click at [507, 477] on div "Primary Rate New Rates: 21.81 12.07 n/a 10.5 n/a 16.298648203602564 4.402089838…" at bounding box center [601, 484] width 705 height 43
type input "0"
click at [864, 481] on input "28.02803236639232" at bounding box center [866, 484] width 48 height 27
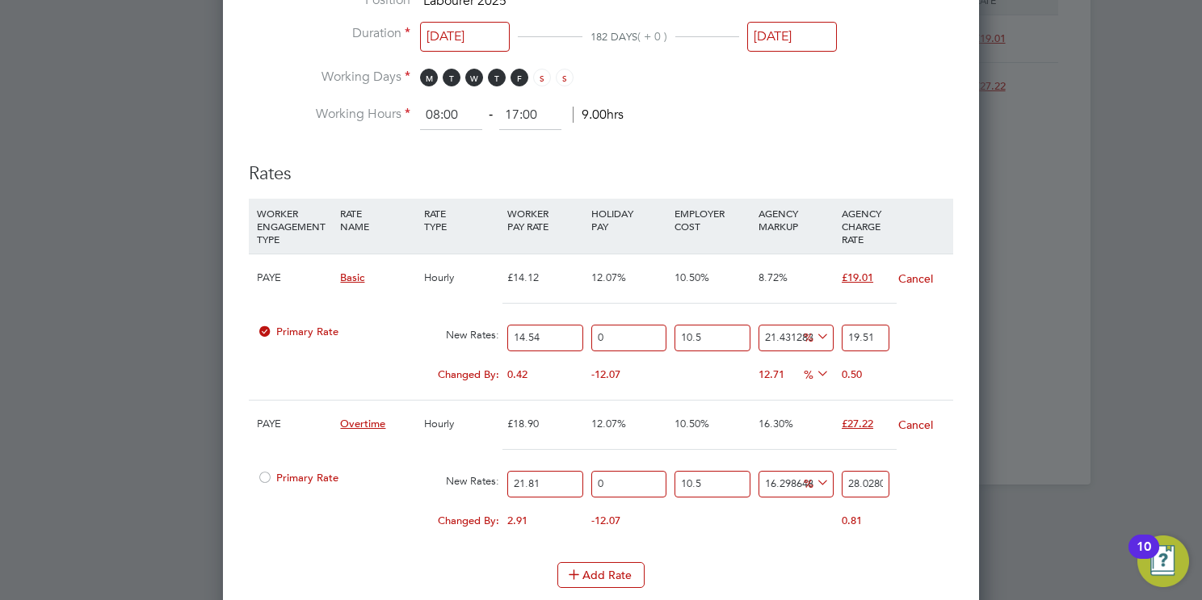
type input "2"
type input "16.1823315719262"
type input "28"
type input "16.597268470397363"
type input "28.1"
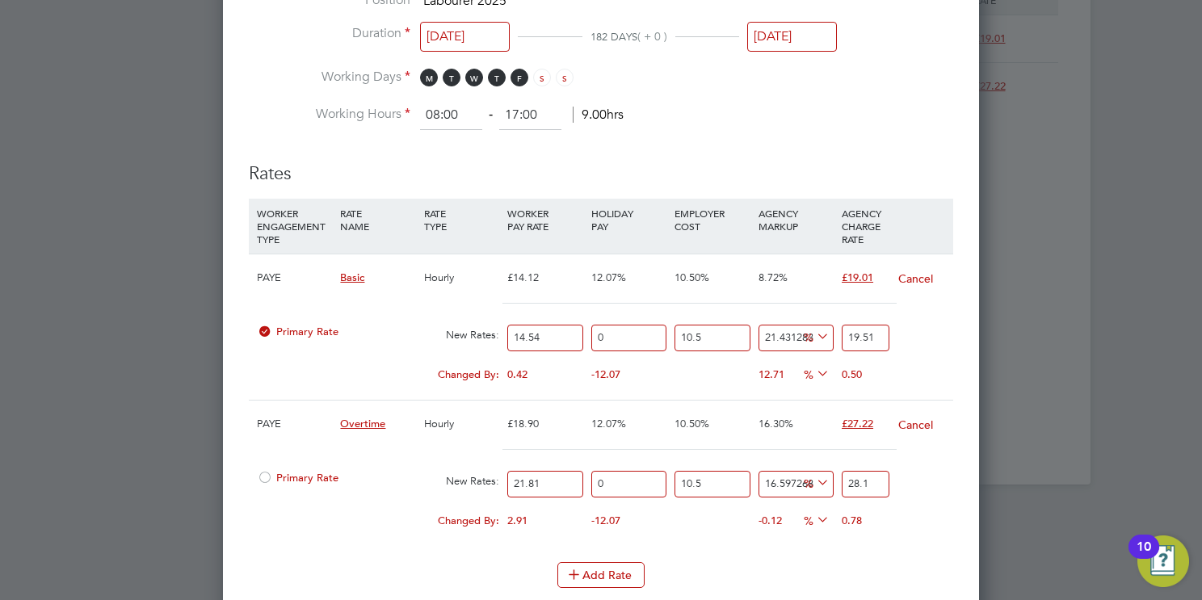
type input "16.680255850091598"
type input "28.12"
type input "16.1823315719262"
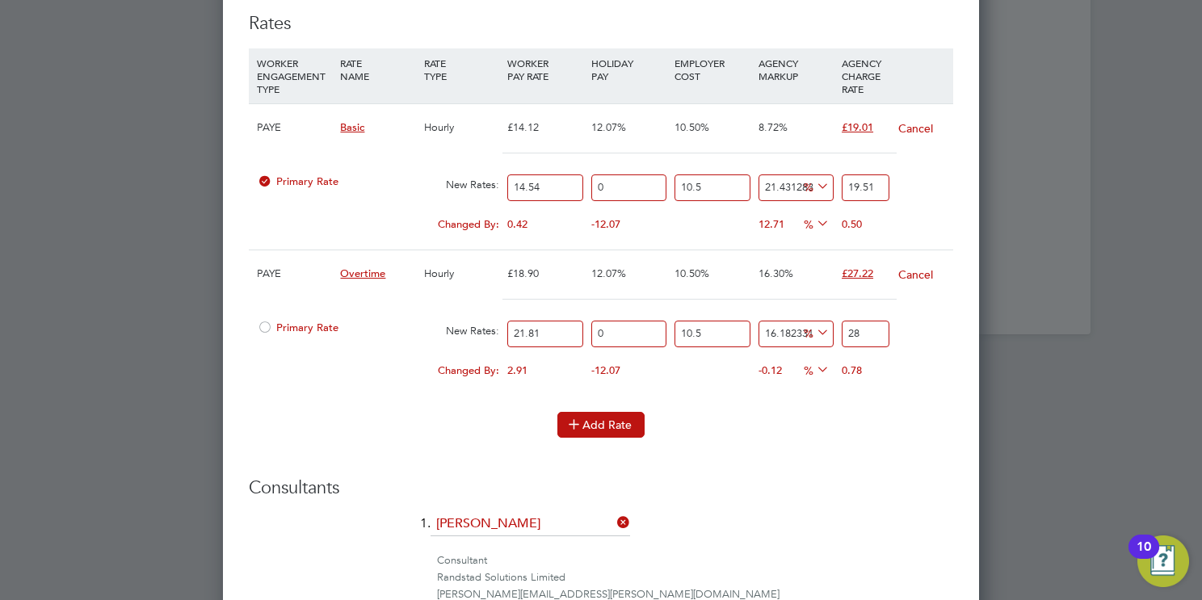
type input "28"
click at [620, 423] on button "Add Rate" at bounding box center [600, 425] width 87 height 26
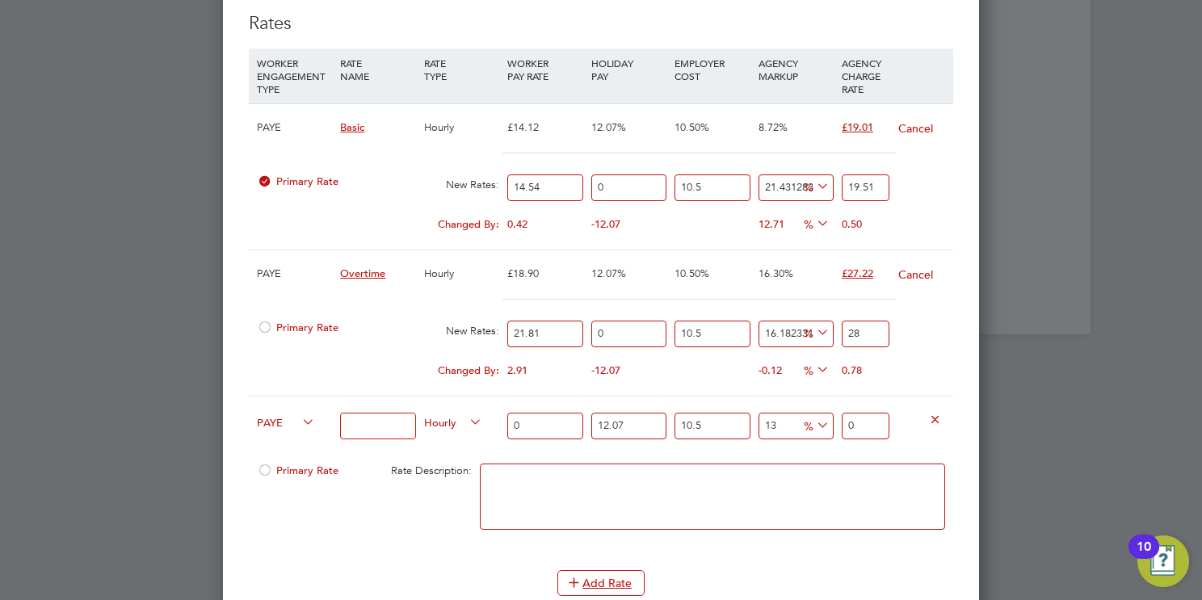
click at [382, 418] on input at bounding box center [377, 426] width 75 height 27
type input "Overtime 2"
drag, startPoint x: 539, startPoint y: 420, endPoint x: 388, endPoint y: 404, distance: 151.9
click at [388, 404] on div "PAYE Overtime 2 Hourly 0 12.07 n/a 10.5 n/a 13 0 % 0" at bounding box center [601, 426] width 705 height 60
type input "2"
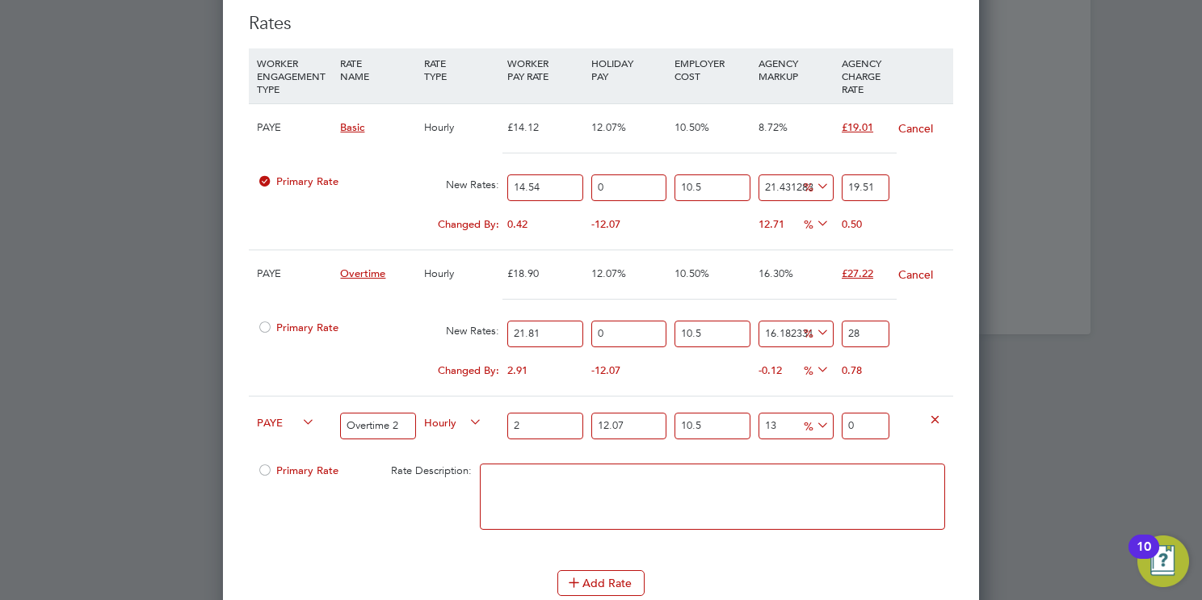
type input "2.79872411"
type input "29"
type input "40.581499595"
type input "29.07"
type input "40.67945493885"
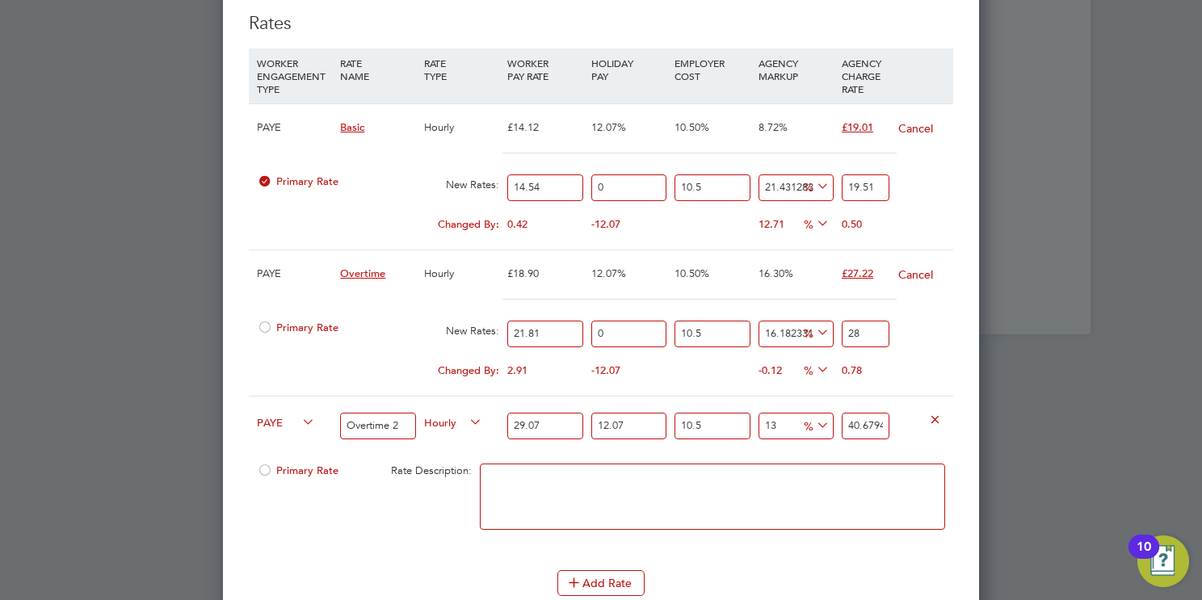
type input "29.07"
drag, startPoint x: 637, startPoint y: 418, endPoint x: 452, endPoint y: 417, distance: 184.2
click at [452, 417] on div "PAYE Overtime 2 Hourly 29.07 12.07 n/a 10.5 n/a 13 4.67993729385 % 40.679454938…" at bounding box center [601, 426] width 705 height 60
type input "0"
click at [872, 419] on input "40.67945493885" at bounding box center [866, 426] width 48 height 27
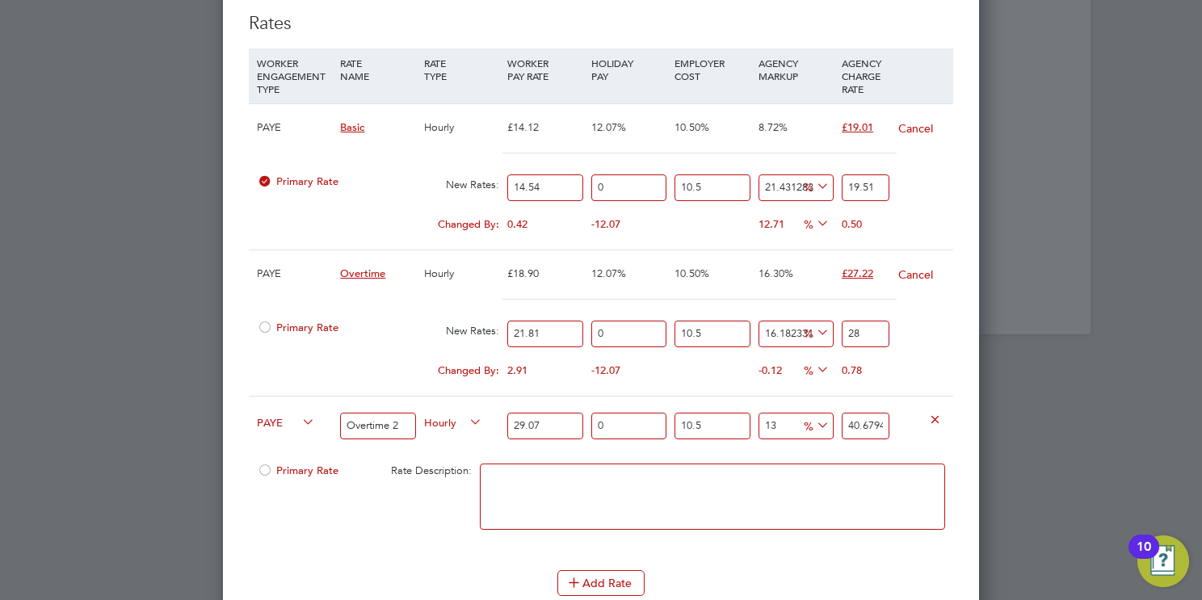
type input "36.2982555"
click at [872, 419] on input "36.2982555" at bounding box center [866, 426] width 48 height 27
type input "-90.6607081984973"
type input "3"
type input "12.071501618032304"
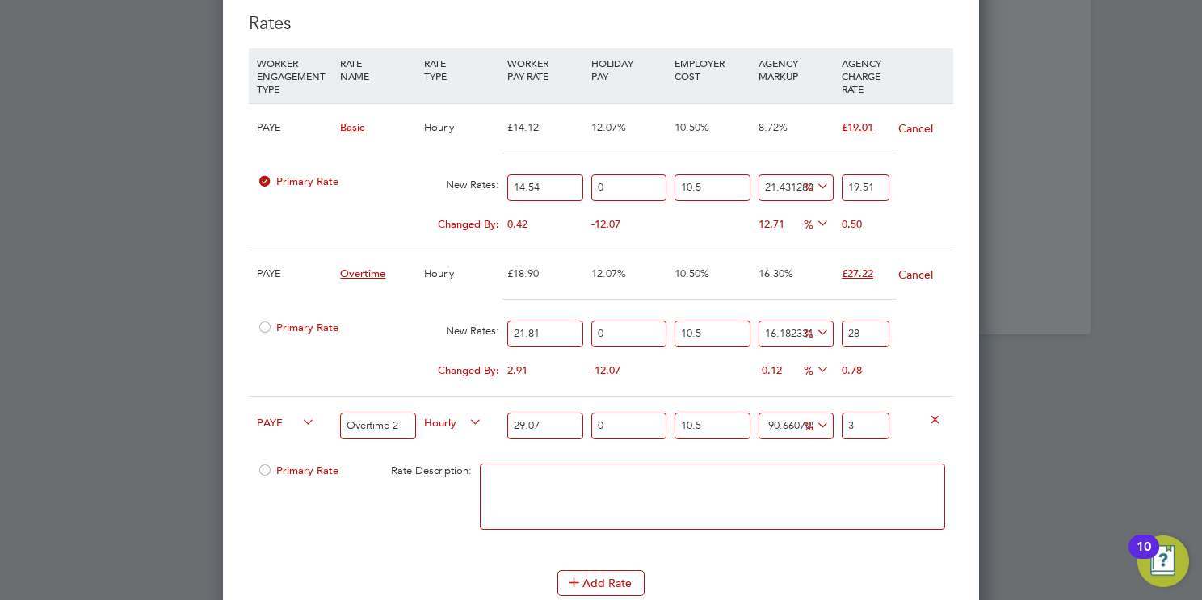
type input "36"
type input "14.2506697050496"
type input "36.7"
type input "14.344062623064627"
type input "36.73"
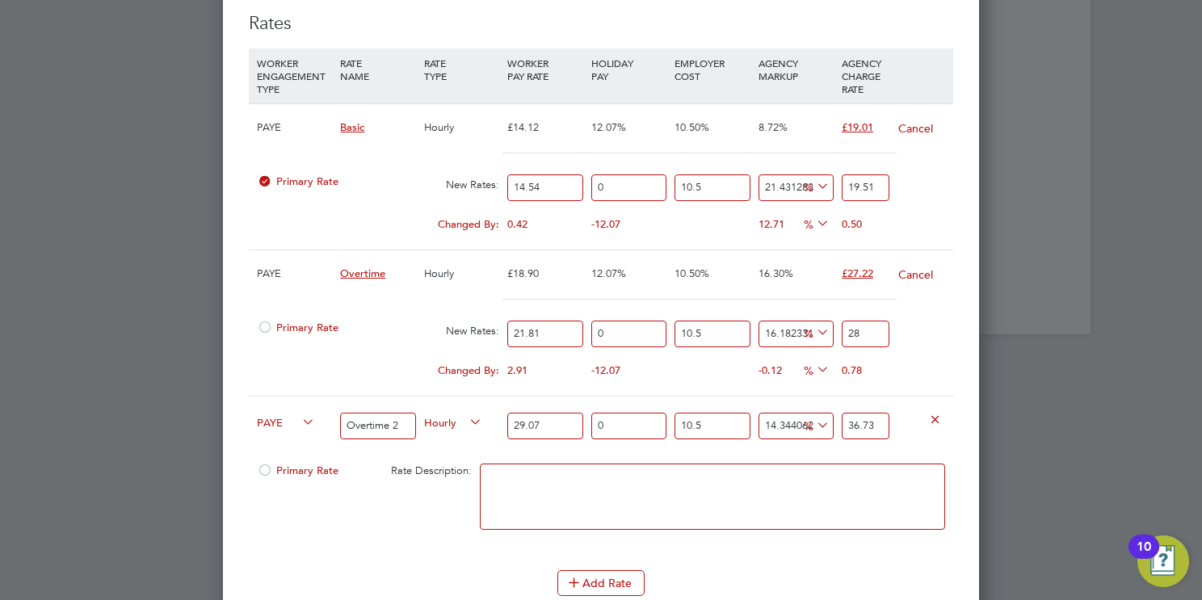
click at [783, 549] on li "WORKER ENGAGEMENT TYPE RATE NAME RATE TYPE WORKER PAY RATE HOLIDAY PAY EMPLOYER…" at bounding box center [601, 309] width 705 height 522
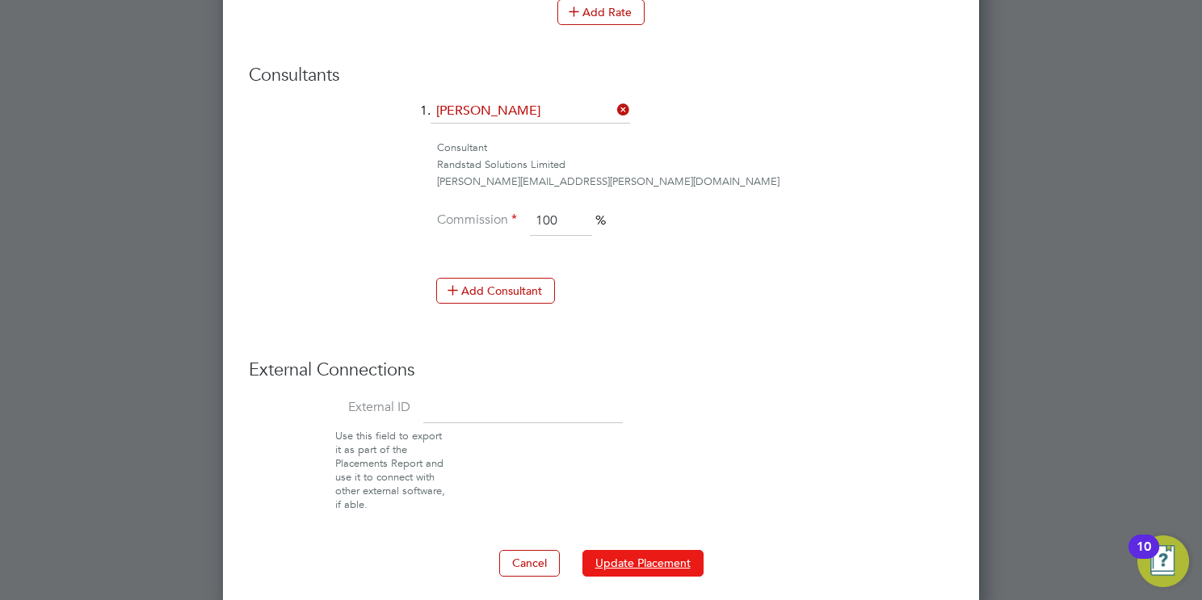
click at [648, 553] on button "Update Placement" at bounding box center [643, 563] width 121 height 26
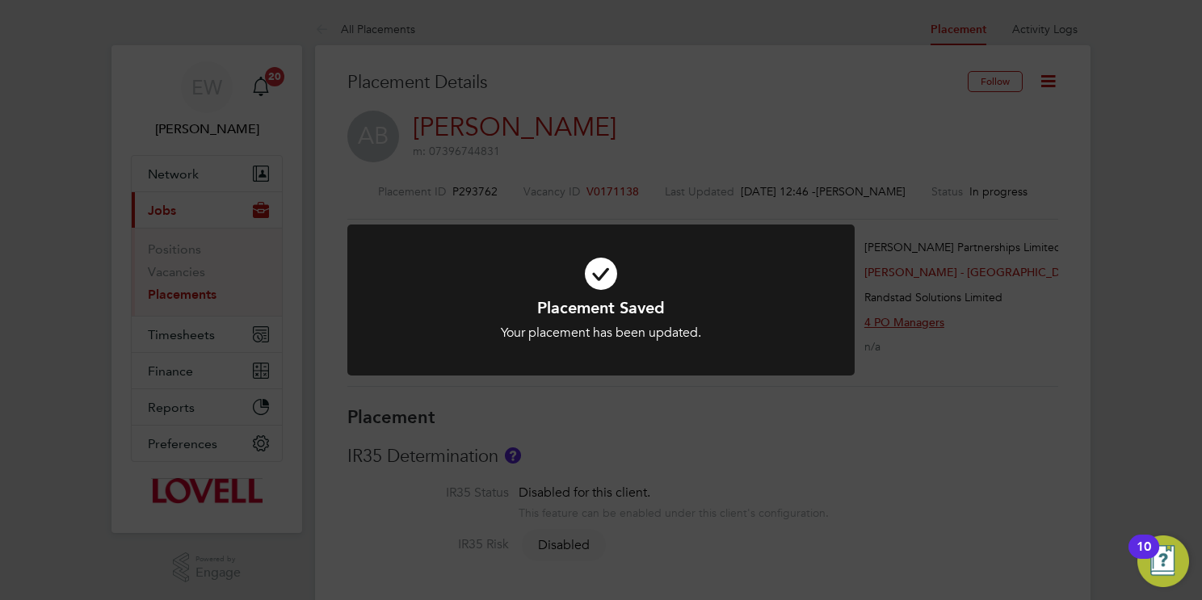
click at [886, 435] on div "Placement Saved Your placement has been updated. Cancel Okay" at bounding box center [601, 300] width 1202 height 600
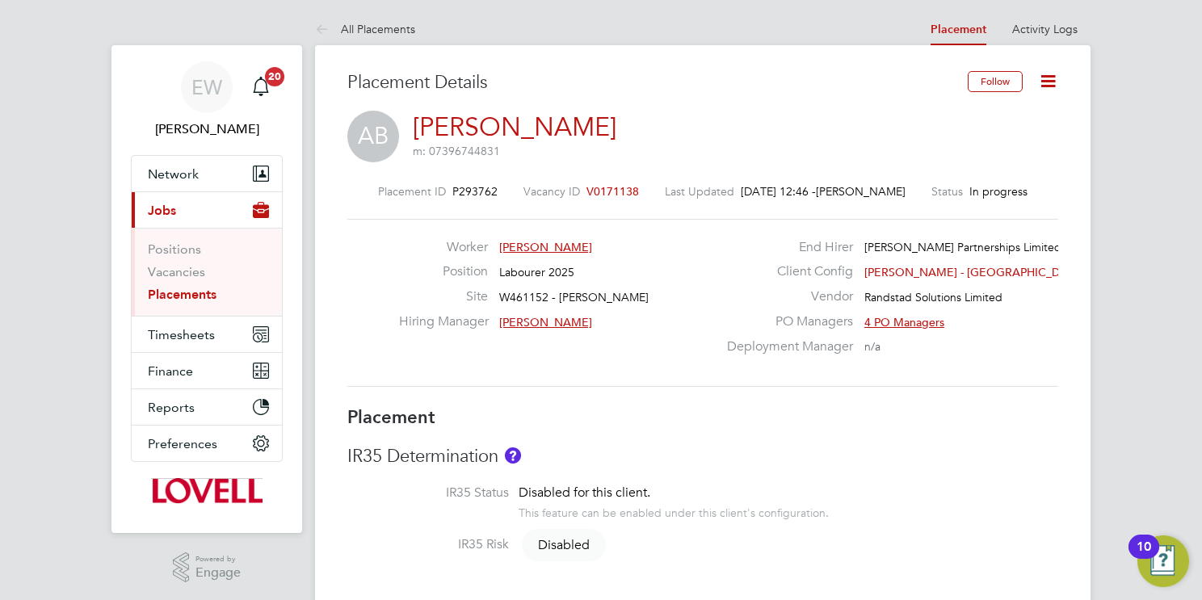
click at [1039, 82] on icon at bounding box center [1048, 81] width 20 height 20
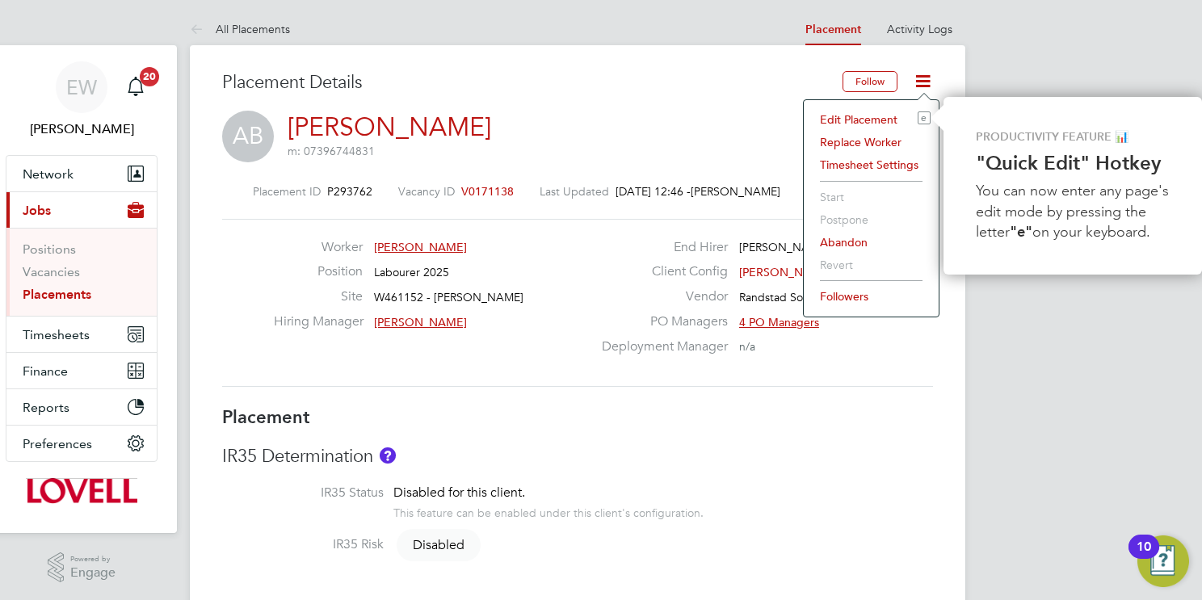
click at [852, 119] on li "Edit Placement e" at bounding box center [871, 119] width 119 height 23
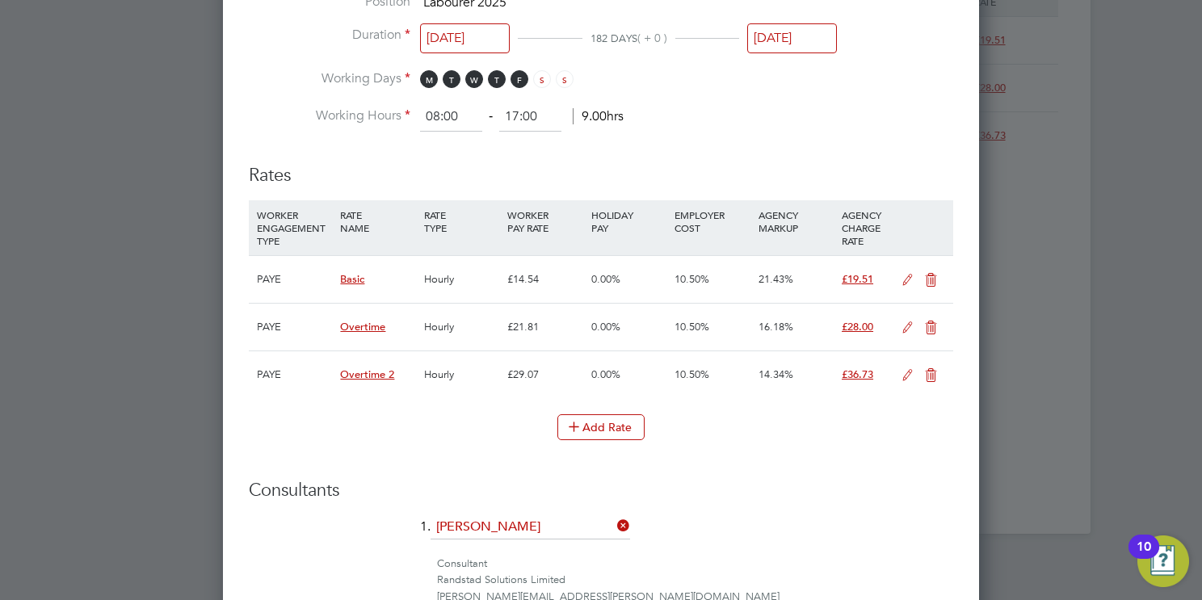
click at [904, 322] on icon at bounding box center [908, 328] width 20 height 13
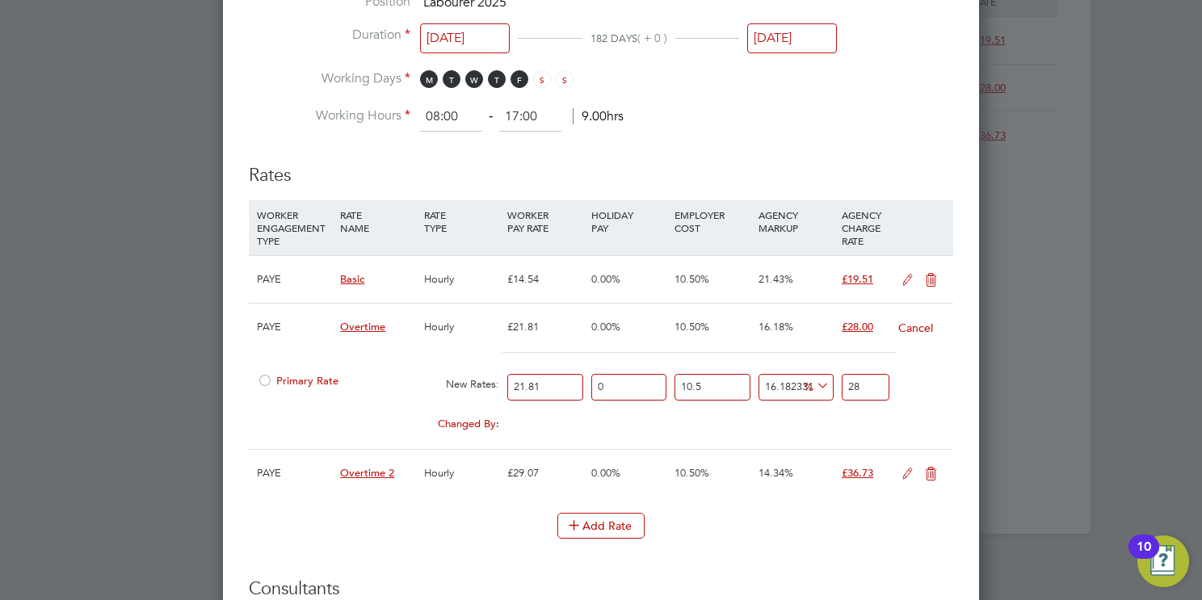
click at [874, 381] on input "28" at bounding box center [866, 387] width 48 height 27
type input "16.597268470397363"
type input "28.1"
type input "16.680255850091598"
type input "28.12"
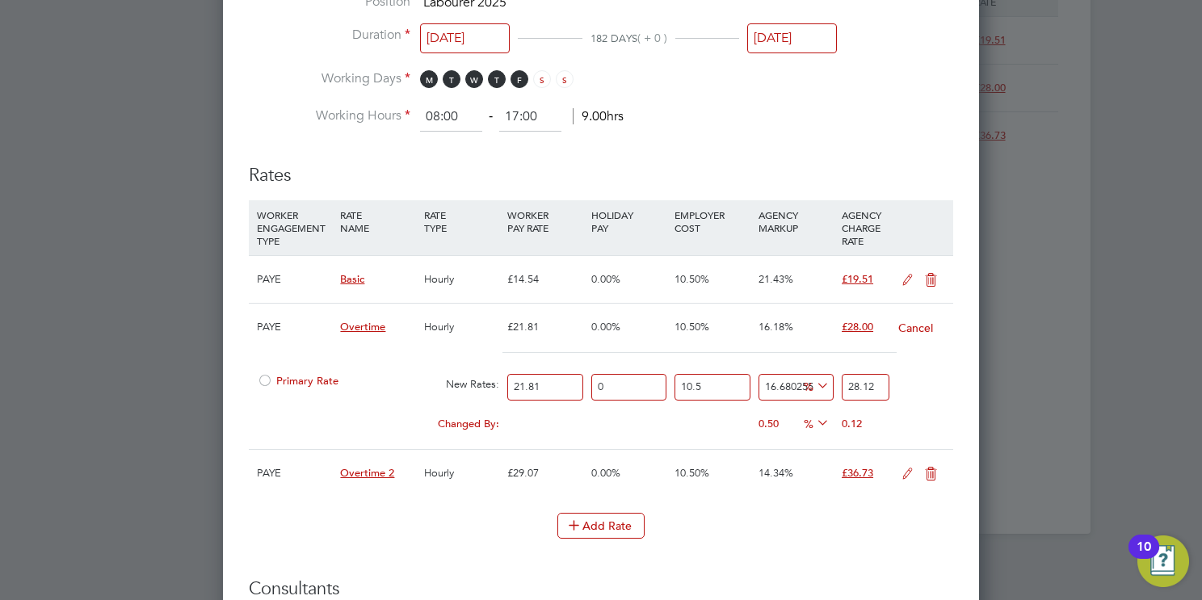
click at [785, 523] on div "Add Rate" at bounding box center [601, 526] width 705 height 26
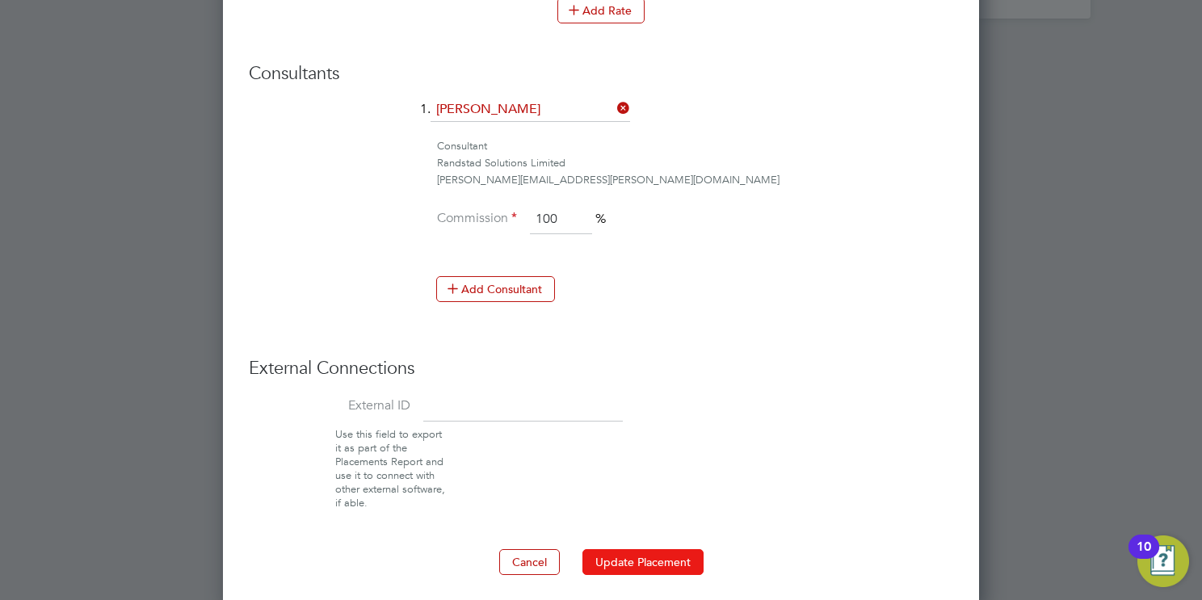
click at [620, 556] on button "Update Placement" at bounding box center [643, 562] width 121 height 26
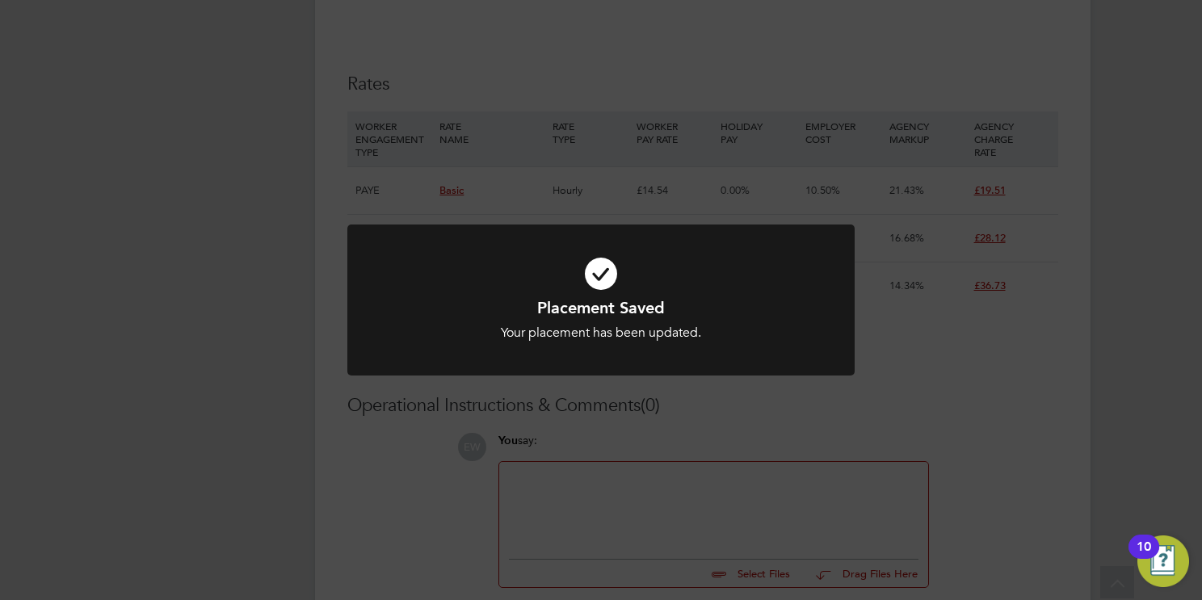
click at [992, 411] on div "Placement Saved Your placement has been updated. Cancel Okay" at bounding box center [601, 300] width 1202 height 600
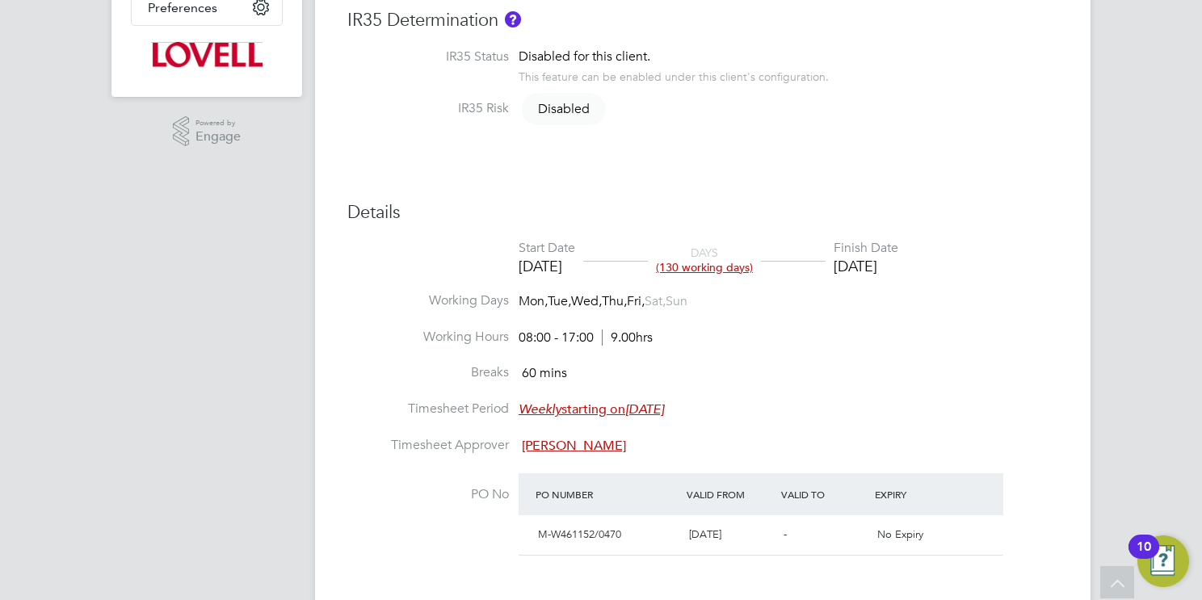
scroll to position [26, 319]
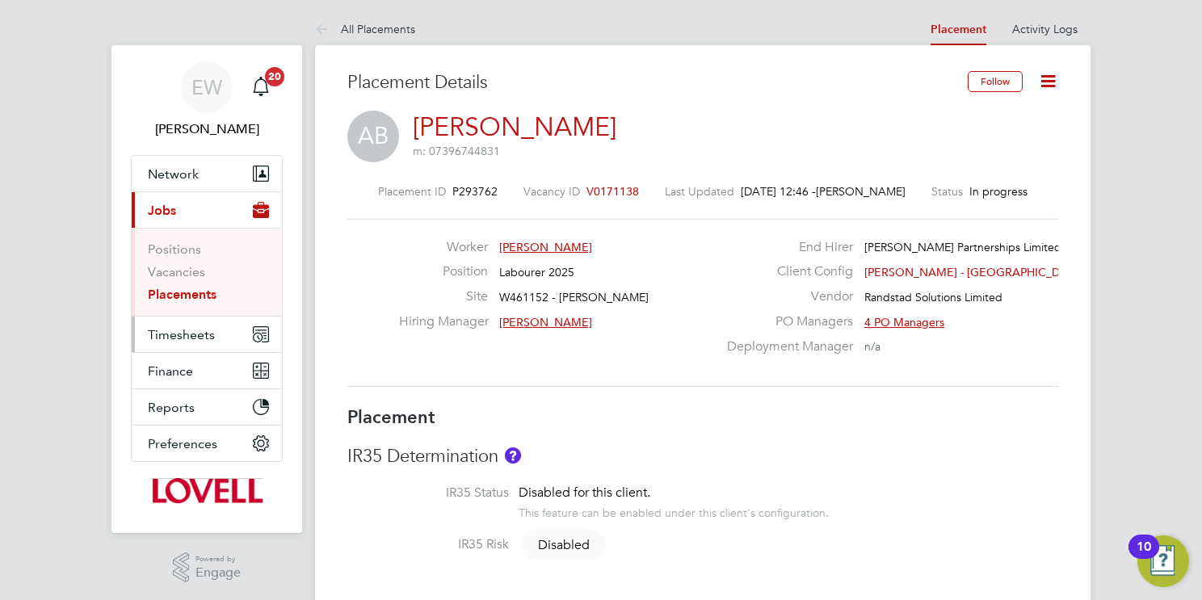
click at [187, 341] on button "Timesheets" at bounding box center [207, 335] width 150 height 36
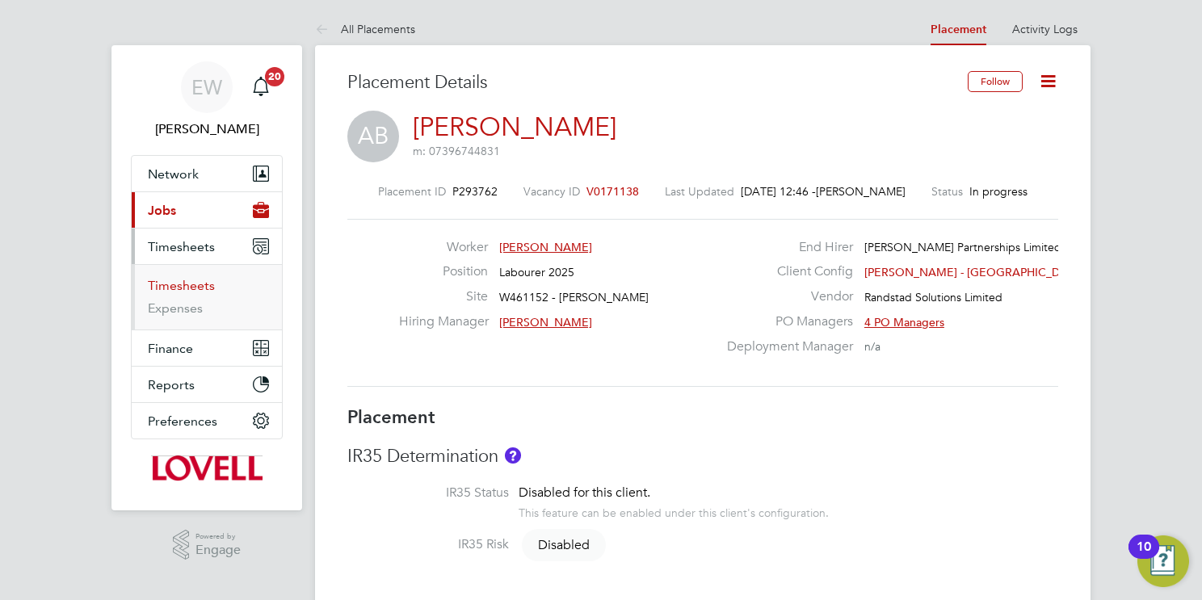
click at [203, 284] on link "Timesheets" at bounding box center [181, 285] width 67 height 15
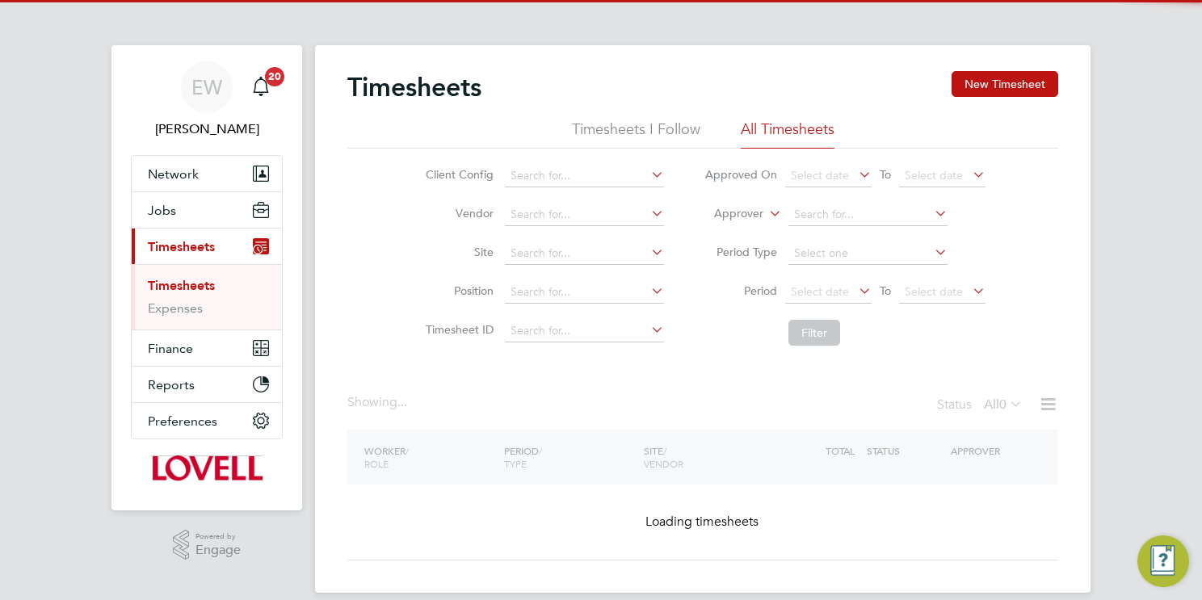
click at [766, 213] on icon at bounding box center [766, 209] width 0 height 15
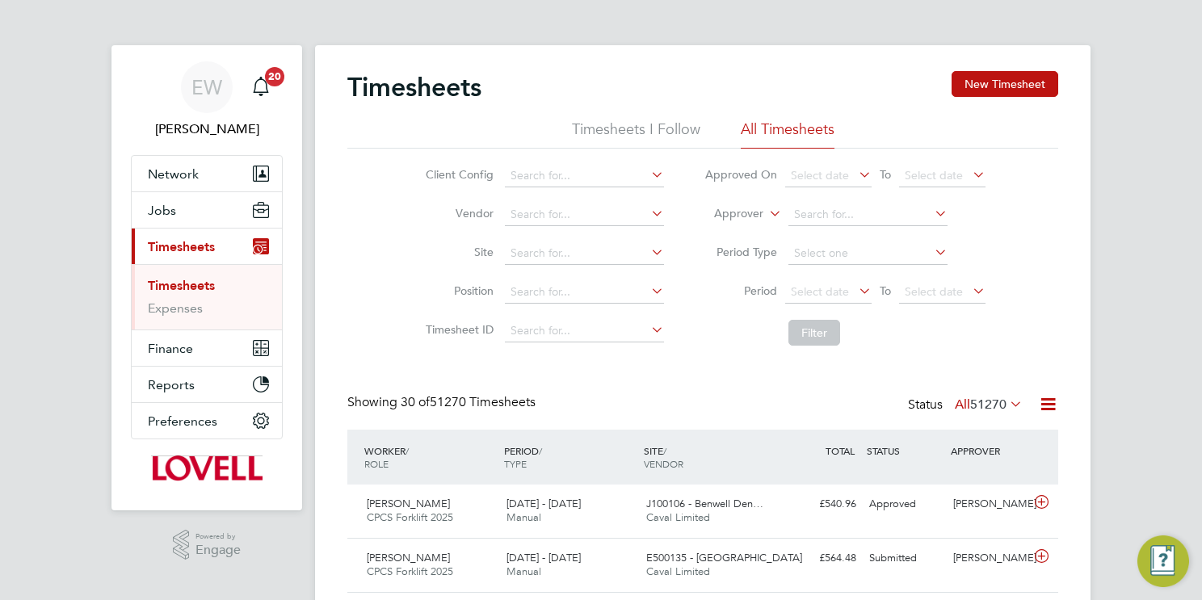
click at [766, 212] on icon at bounding box center [766, 209] width 0 height 15
click at [752, 233] on li "Worker" at bounding box center [723, 232] width 79 height 21
click at [835, 218] on input at bounding box center [868, 215] width 159 height 23
paste input "Archie Mitchell"
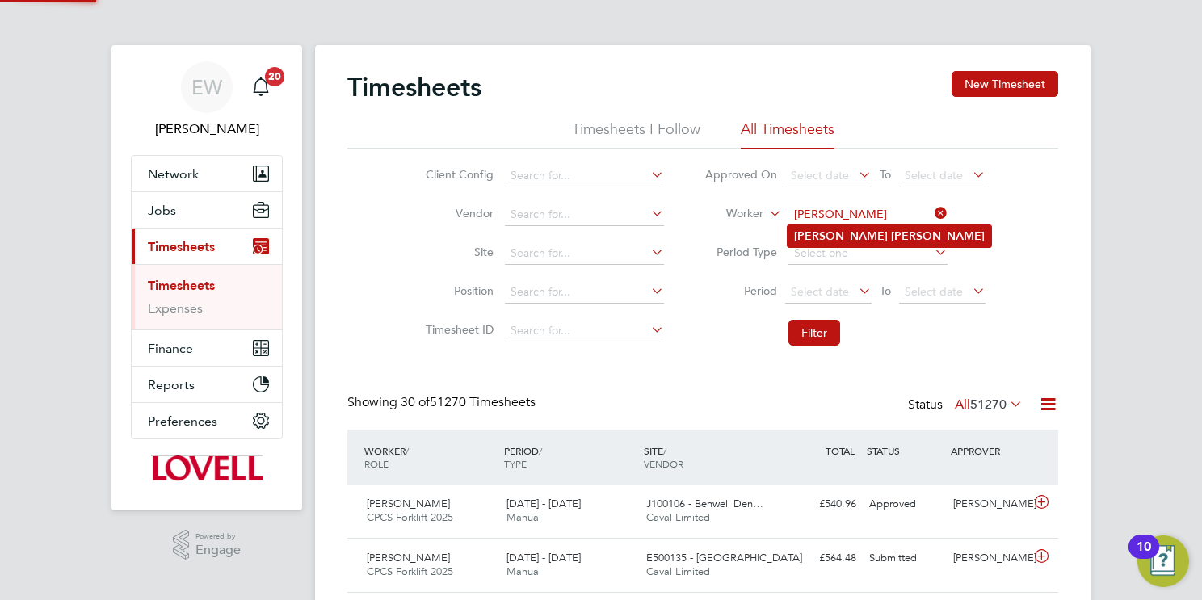
type input "Archie Mitchell"
click at [891, 234] on b "Mitchell" at bounding box center [938, 236] width 94 height 14
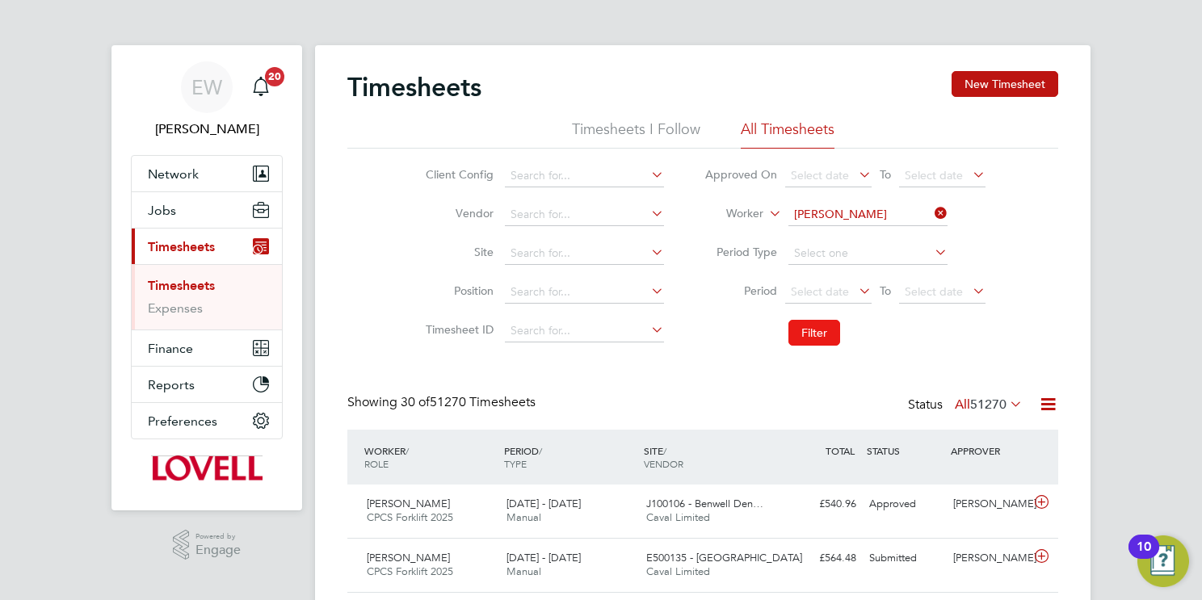
click at [805, 336] on button "Filter" at bounding box center [815, 333] width 52 height 26
click at [168, 212] on span "Jobs" at bounding box center [162, 210] width 28 height 15
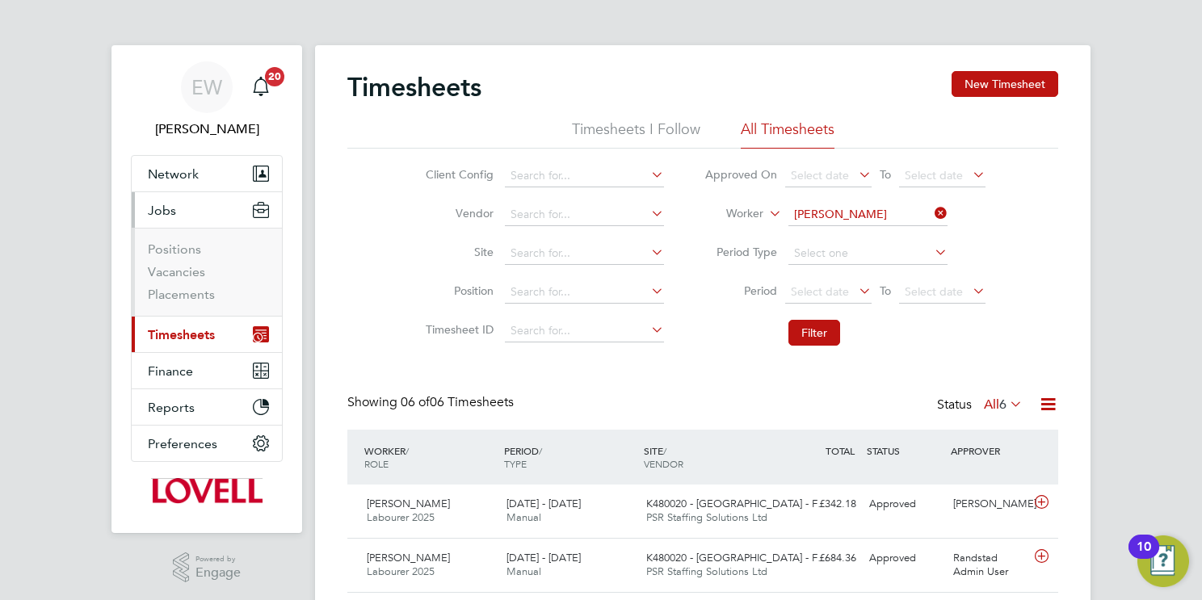
click at [190, 285] on ul "Positions Vacancies Placements" at bounding box center [207, 272] width 150 height 88
click at [191, 293] on link "Placements" at bounding box center [181, 294] width 67 height 15
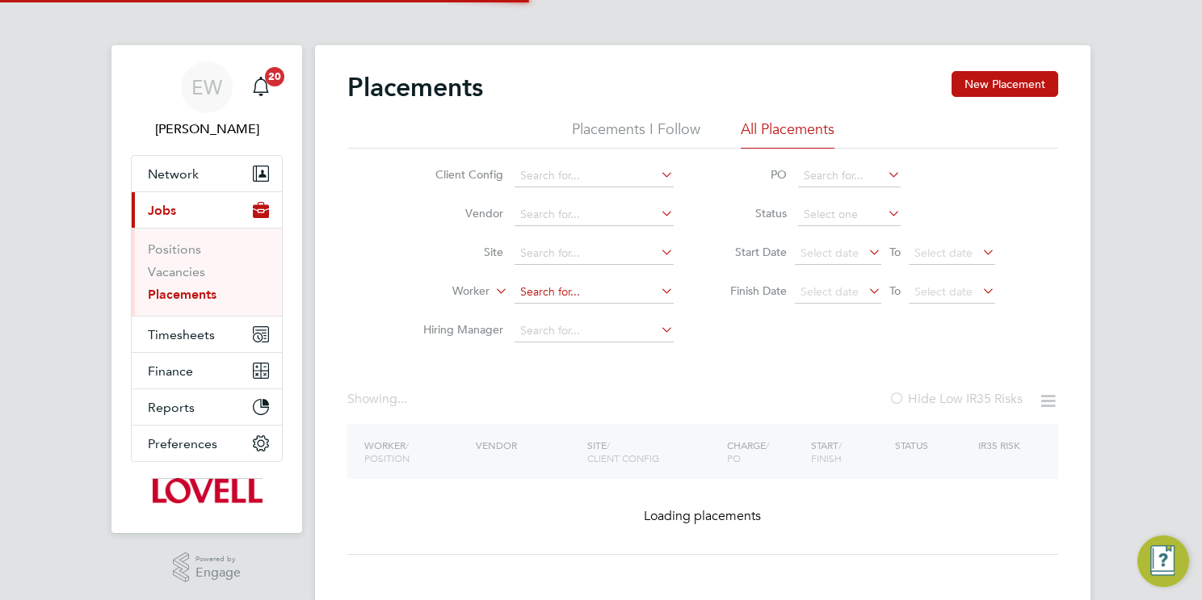
click at [603, 287] on input at bounding box center [594, 292] width 159 height 23
paste input "Alan Wilson"
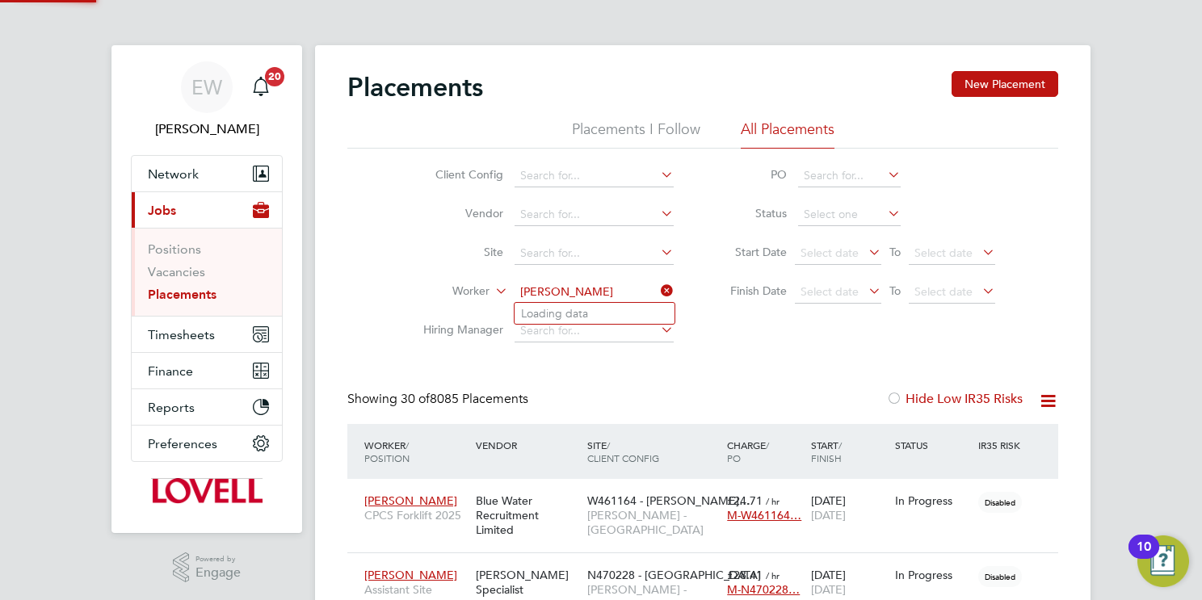
scroll to position [46, 141]
type input "Alan Wilson"
click at [623, 311] on li "Alan Wilson" at bounding box center [617, 314] width 204 height 22
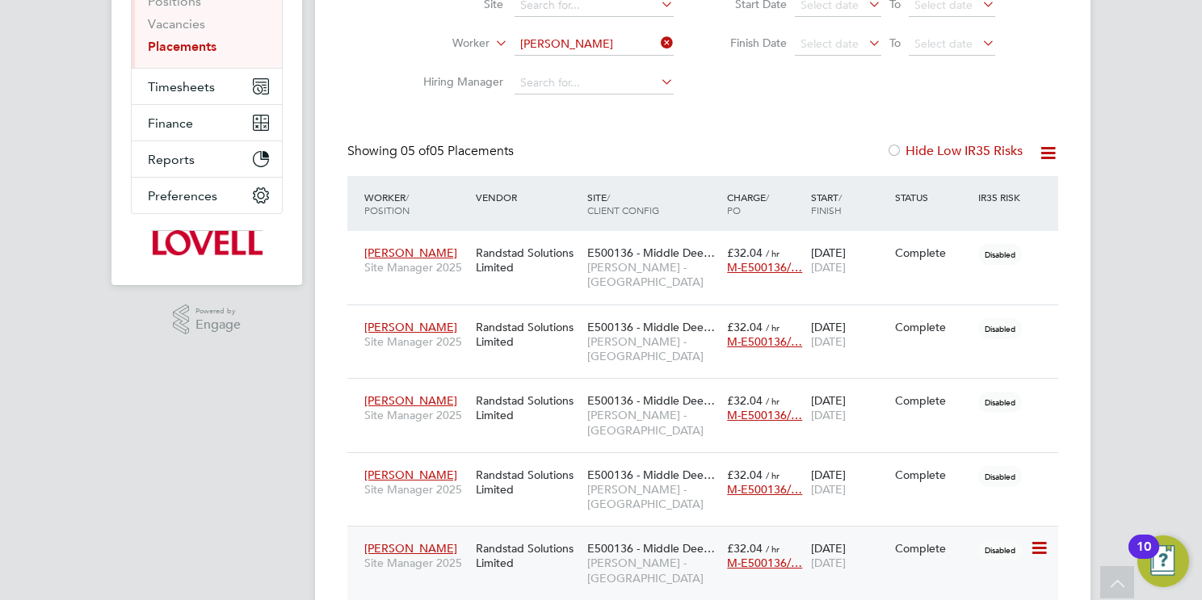
click at [604, 541] on span "E500136 - Middle Dee…" at bounding box center [651, 548] width 128 height 15
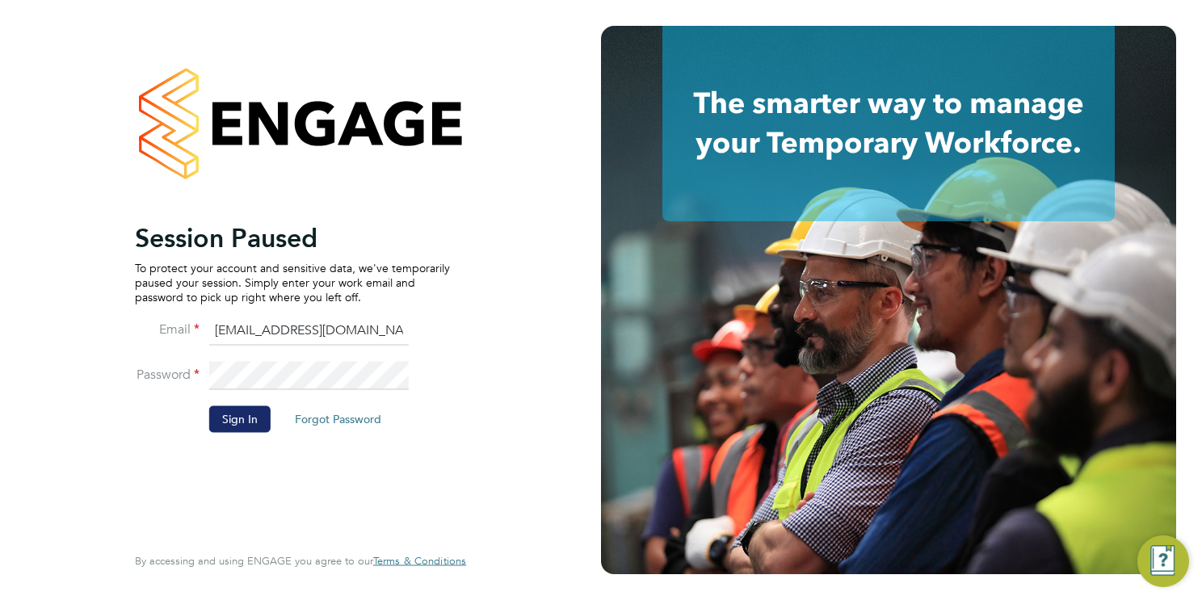
click at [237, 428] on button "Sign In" at bounding box center [239, 419] width 61 height 26
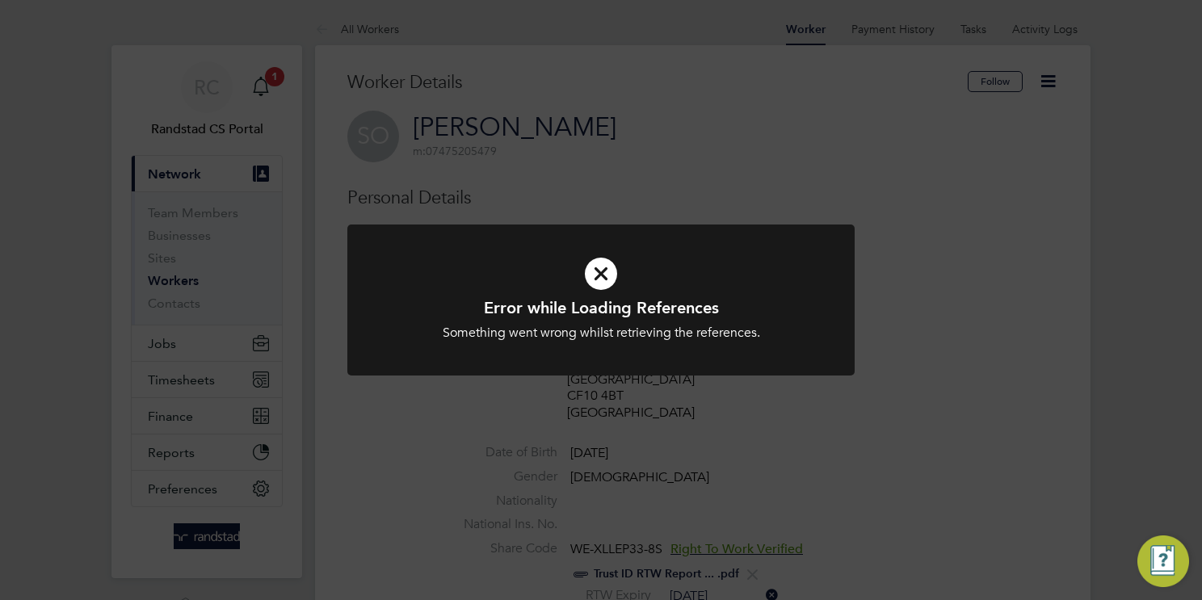
click at [600, 276] on icon at bounding box center [601, 273] width 420 height 63
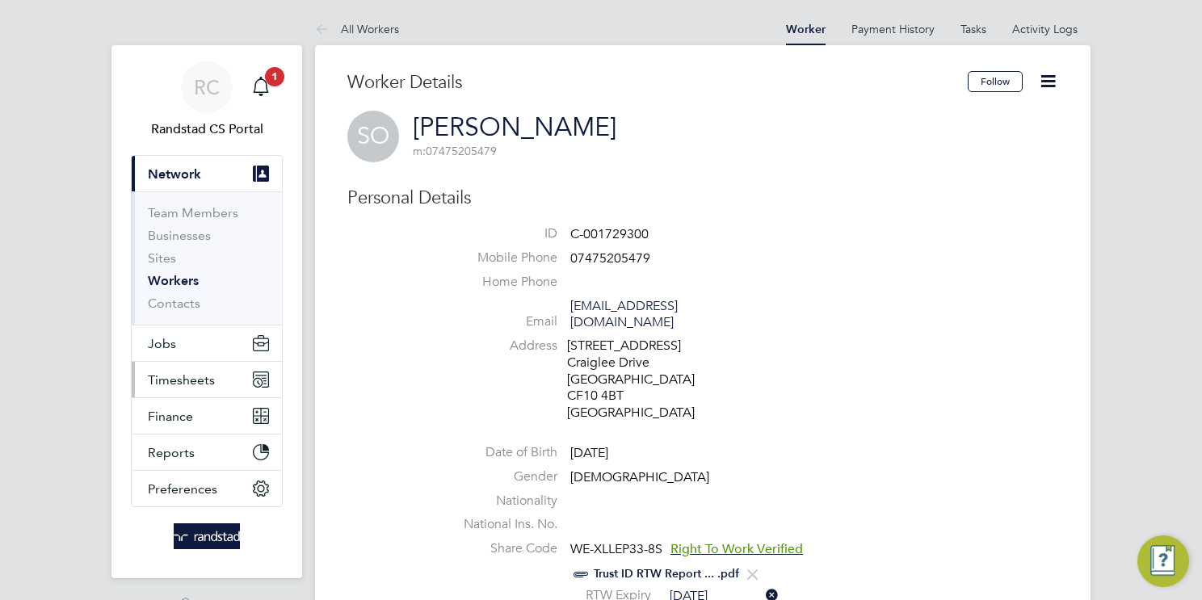
click at [193, 377] on span "Timesheets" at bounding box center [181, 379] width 67 height 15
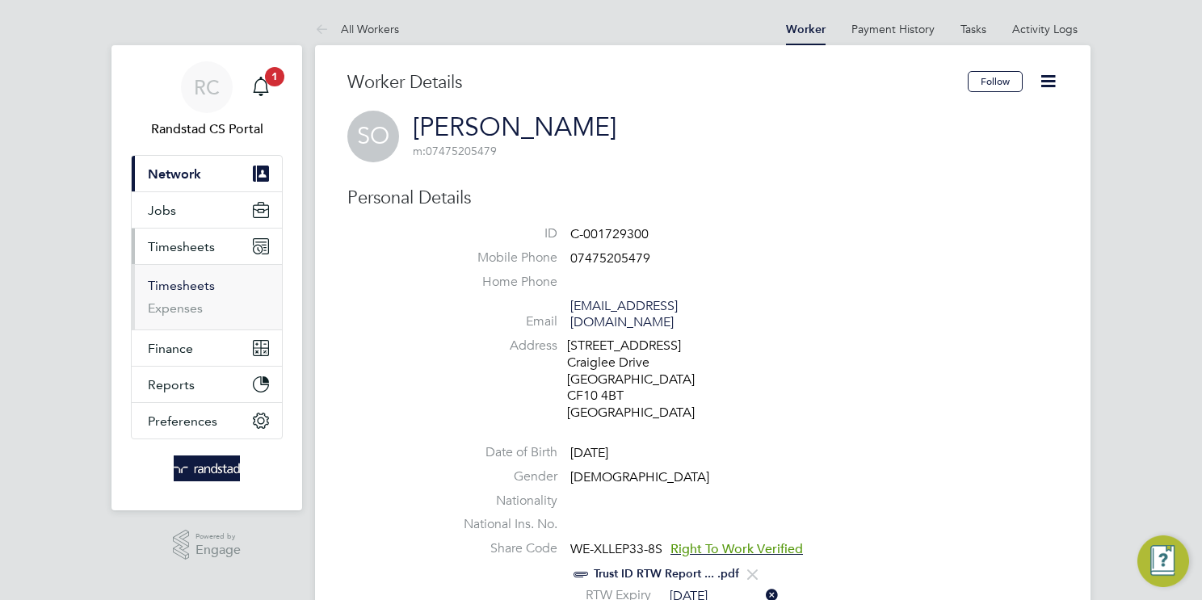
click at [203, 288] on link "Timesheets" at bounding box center [181, 285] width 67 height 15
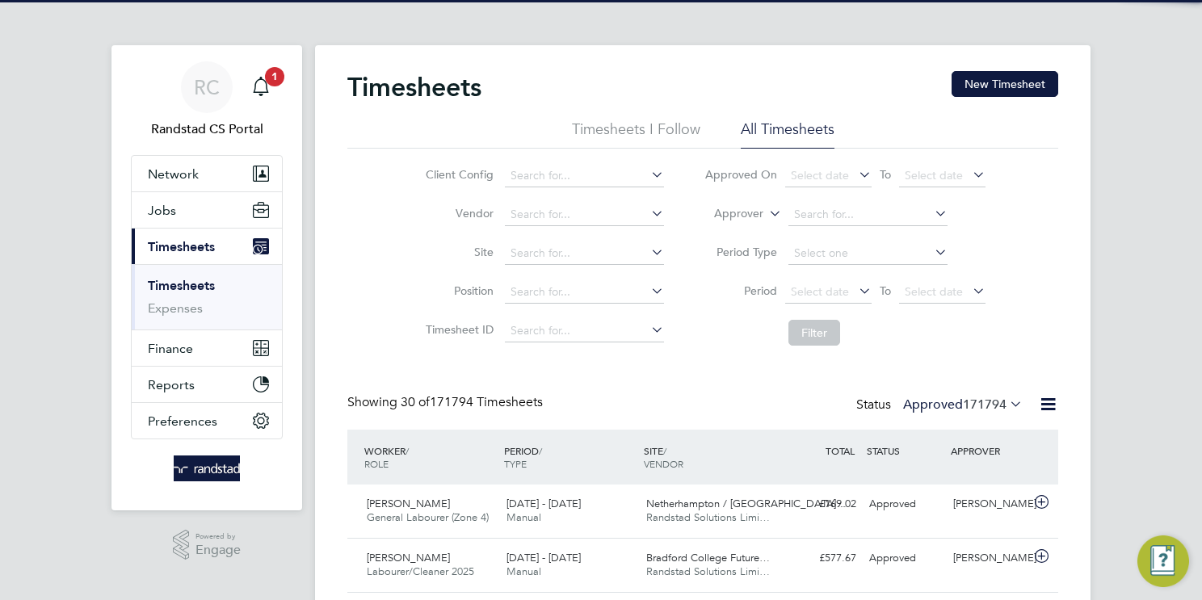
click at [766, 212] on icon at bounding box center [766, 209] width 0 height 15
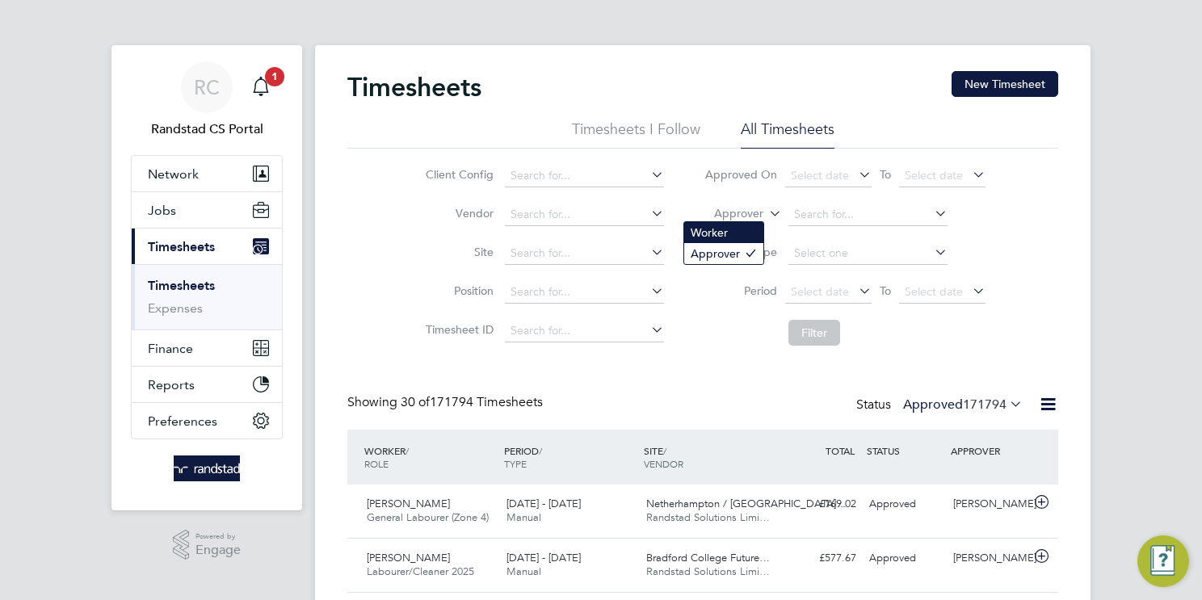
click at [750, 229] on li "Worker" at bounding box center [723, 232] width 79 height 21
click at [801, 215] on input at bounding box center [868, 215] width 159 height 23
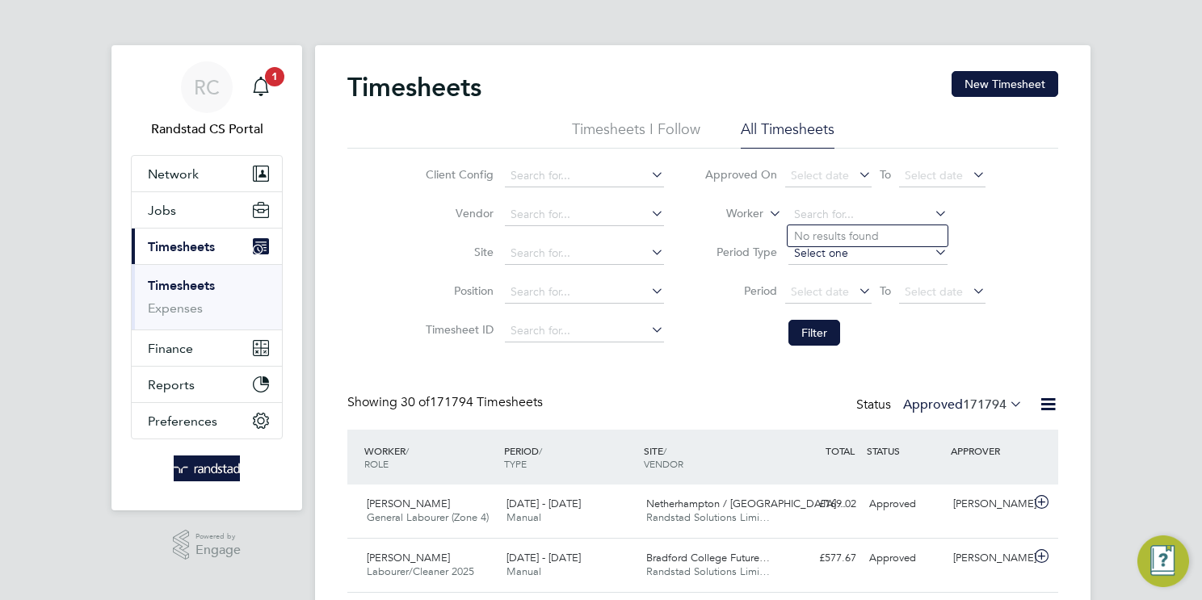
paste input "Patrick Madu Ebuka"
drag, startPoint x: 859, startPoint y: 217, endPoint x: 827, endPoint y: 221, distance: 31.8
click at [827, 221] on input "Patrick Madu Ebuka" at bounding box center [868, 215] width 159 height 23
click at [876, 213] on input "Patrick Ebuka" at bounding box center [868, 215] width 159 height 23
click at [897, 238] on li "Patrick Mad u" at bounding box center [868, 236] width 160 height 22
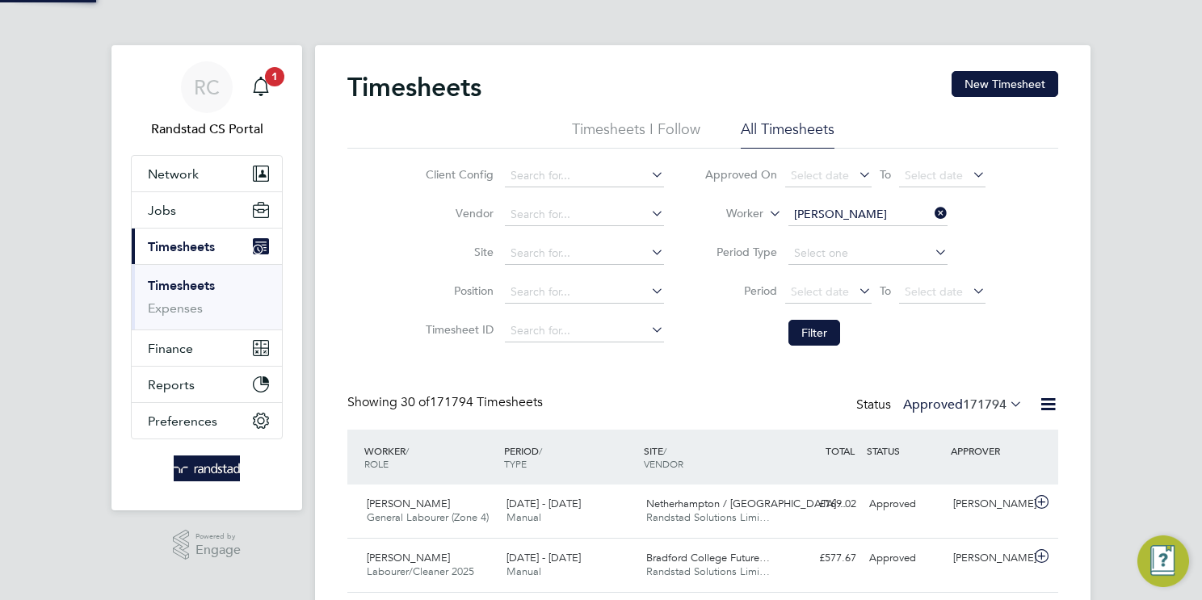
type input "Patrick Madu"
drag, startPoint x: 810, startPoint y: 341, endPoint x: 815, endPoint y: 332, distance: 10.5
click at [813, 336] on button "Filter" at bounding box center [815, 333] width 52 height 26
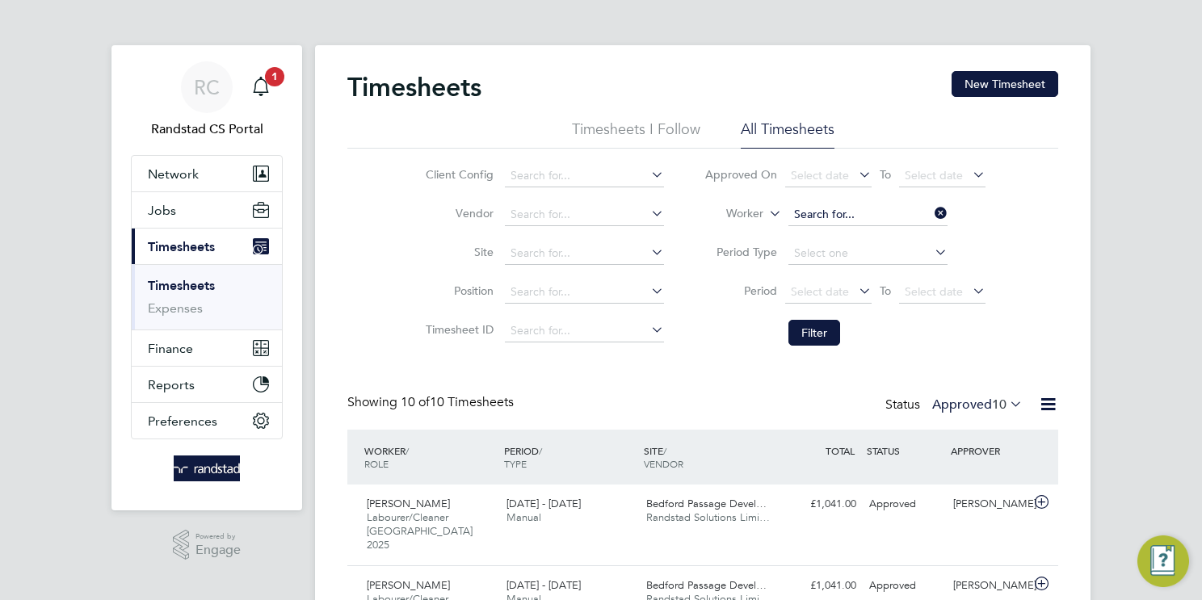
click at [866, 212] on input at bounding box center [868, 215] width 159 height 23
paste input "Jose Dias"
type input "Jose Dias"
click at [852, 234] on li "Jose Dias" at bounding box center [890, 236] width 204 height 22
click at [815, 324] on button "Filter" at bounding box center [815, 333] width 52 height 26
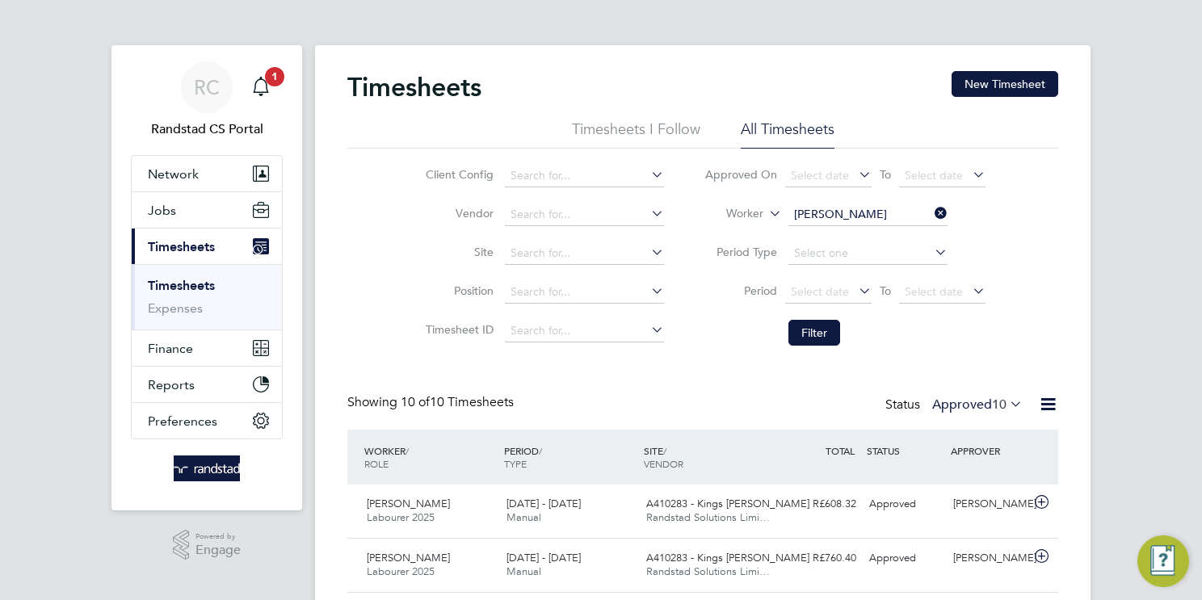
click at [847, 212] on input "Jose Dias" at bounding box center [868, 215] width 159 height 23
paste input "Stephen Round"
type input "Stephen Round"
click at [891, 234] on b "Round" at bounding box center [908, 236] width 35 height 14
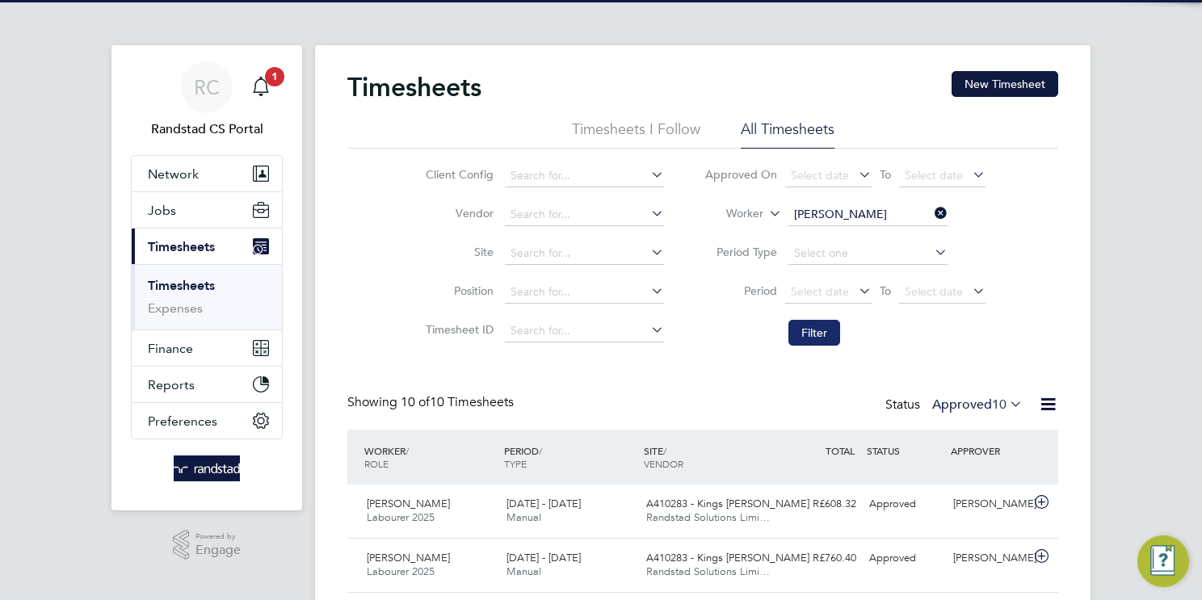
click at [821, 324] on button "Filter" at bounding box center [815, 333] width 52 height 26
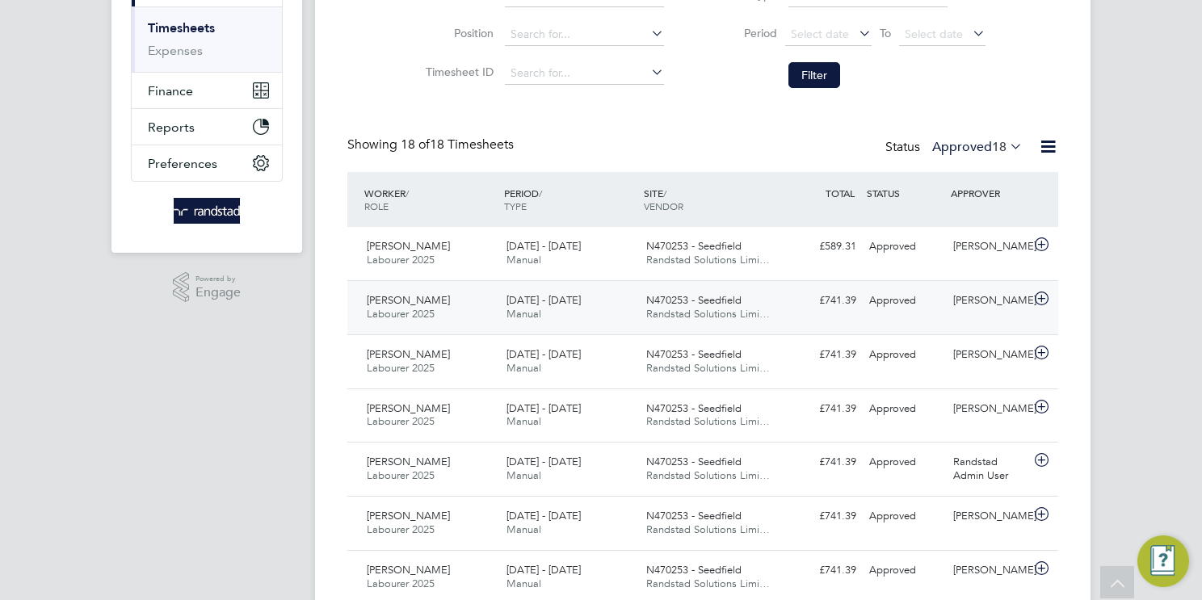
drag, startPoint x: 720, startPoint y: 249, endPoint x: 708, endPoint y: 282, distance: 35.3
click at [720, 249] on span "N470253 - Seedfield" at bounding box center [693, 246] width 95 height 14
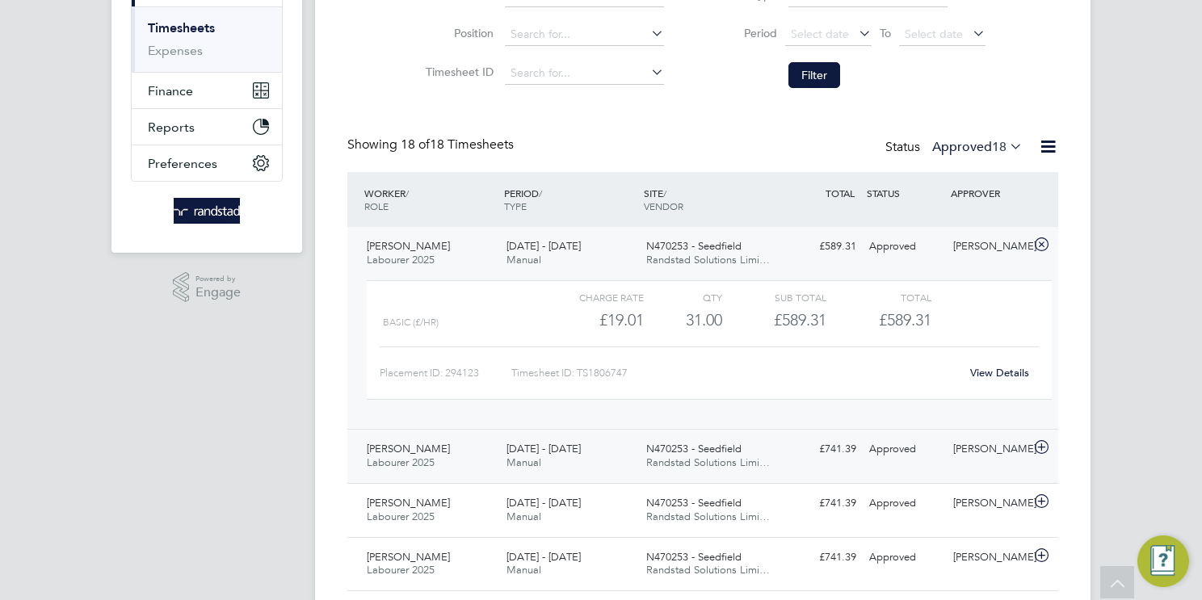
click at [700, 456] on span "Randstad Solutions Limi…" at bounding box center [708, 463] width 124 height 14
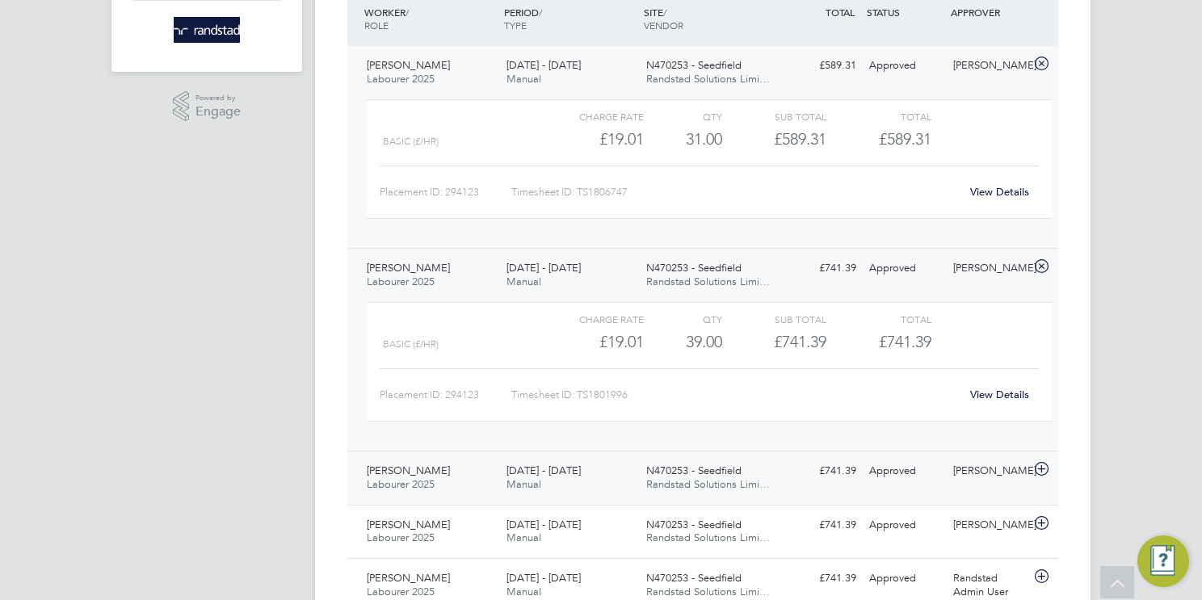
click at [685, 491] on div "N470253 - Seedfield Randstad Solutions Limi…" at bounding box center [710, 478] width 140 height 40
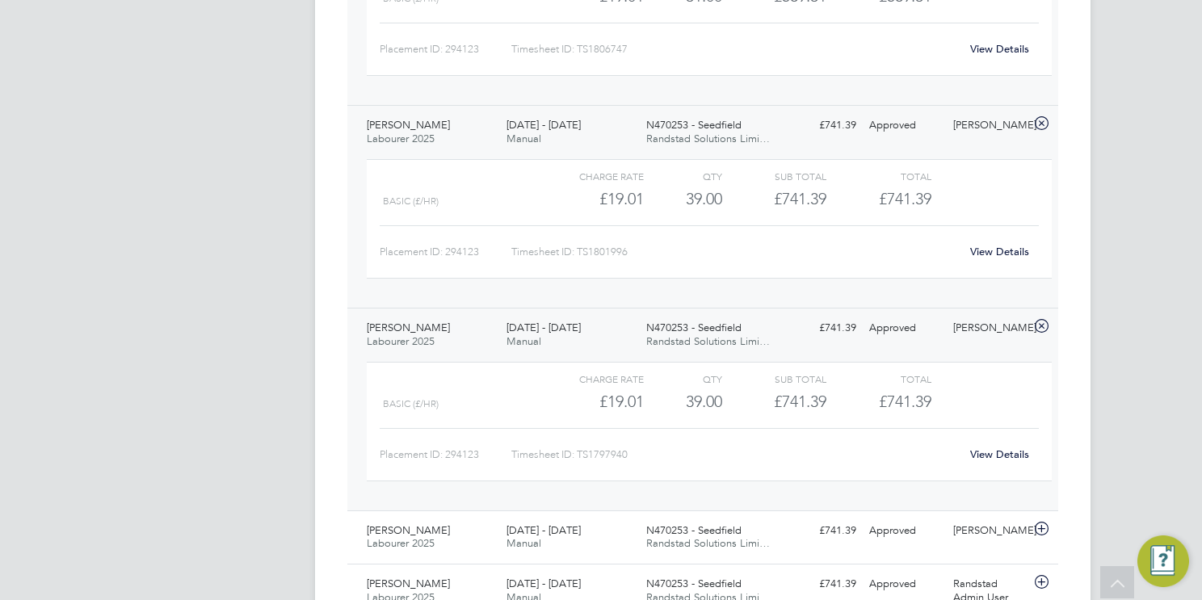
click at [667, 334] on span "Randstad Solutions Limi…" at bounding box center [708, 341] width 124 height 14
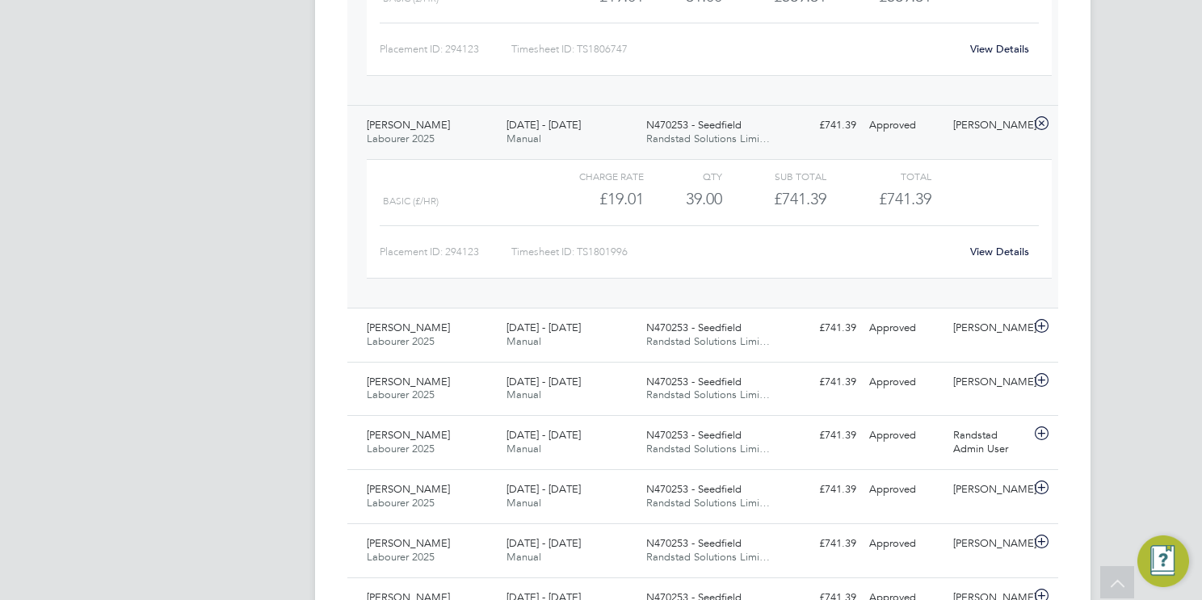
click at [678, 135] on span "Randstad Solutions Limi…" at bounding box center [708, 139] width 124 height 14
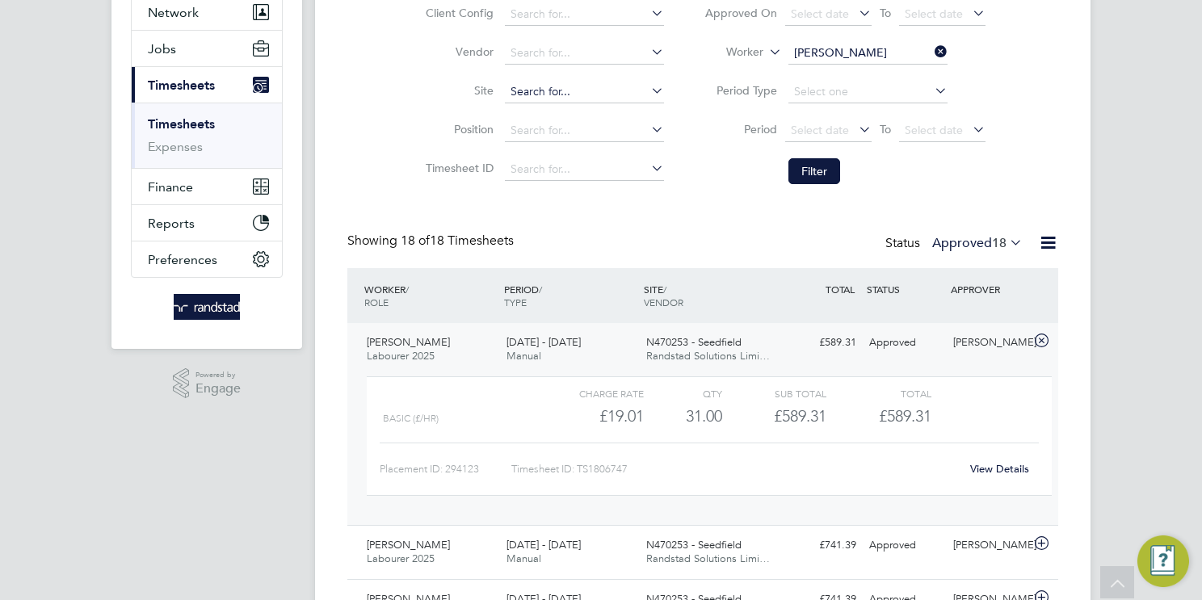
click at [565, 94] on input at bounding box center [584, 92] width 159 height 23
click at [572, 115] on b "Seed" at bounding box center [578, 114] width 27 height 14
type input "N470253 - Seedfield"
click at [805, 163] on button "Filter" at bounding box center [815, 171] width 52 height 26
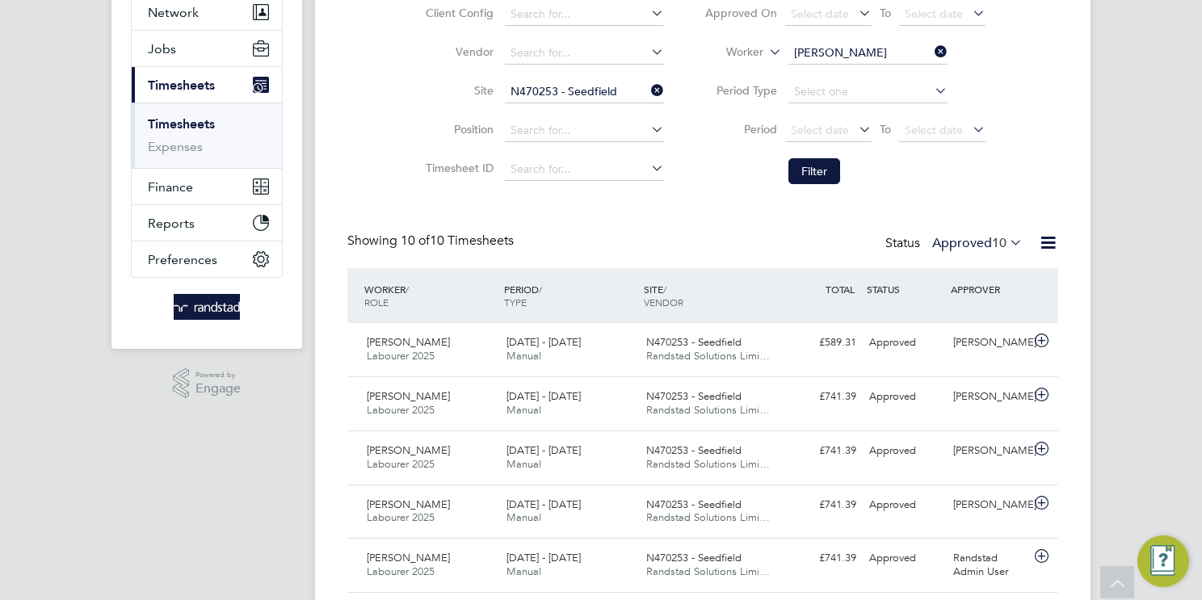
click at [827, 53] on input "Stephen Round" at bounding box center [868, 53] width 159 height 23
paste input "Alan Wilson"
type input "Alan Wilson"
click at [891, 74] on b "Wilson" at bounding box center [938, 75] width 94 height 14
click at [648, 88] on icon at bounding box center [648, 90] width 0 height 23
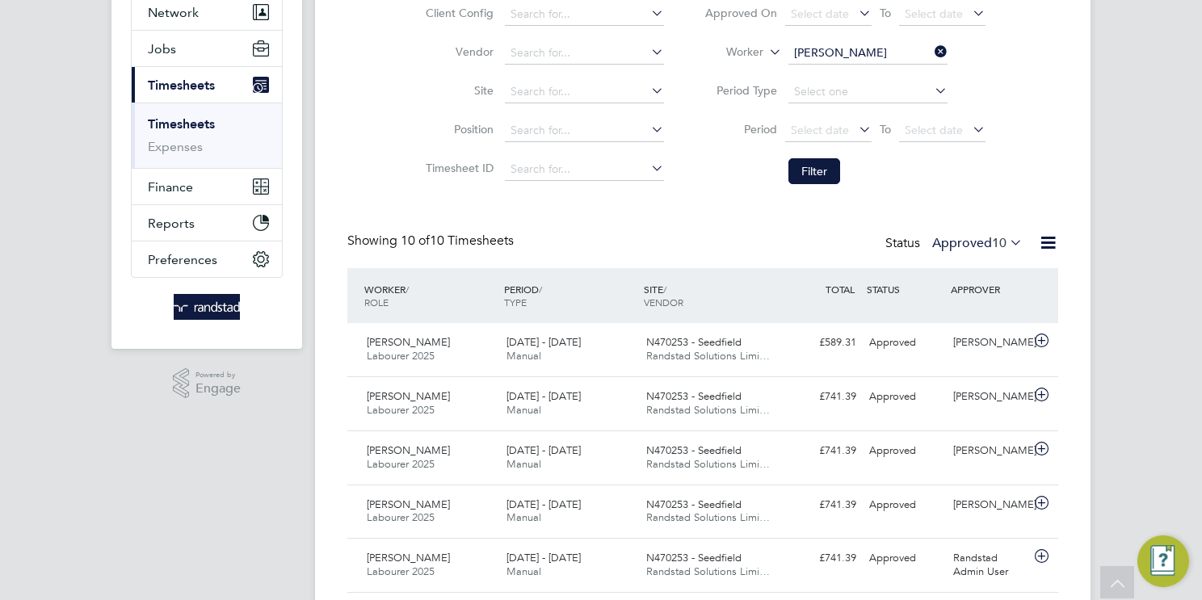
click at [819, 170] on button "Filter" at bounding box center [815, 171] width 52 height 26
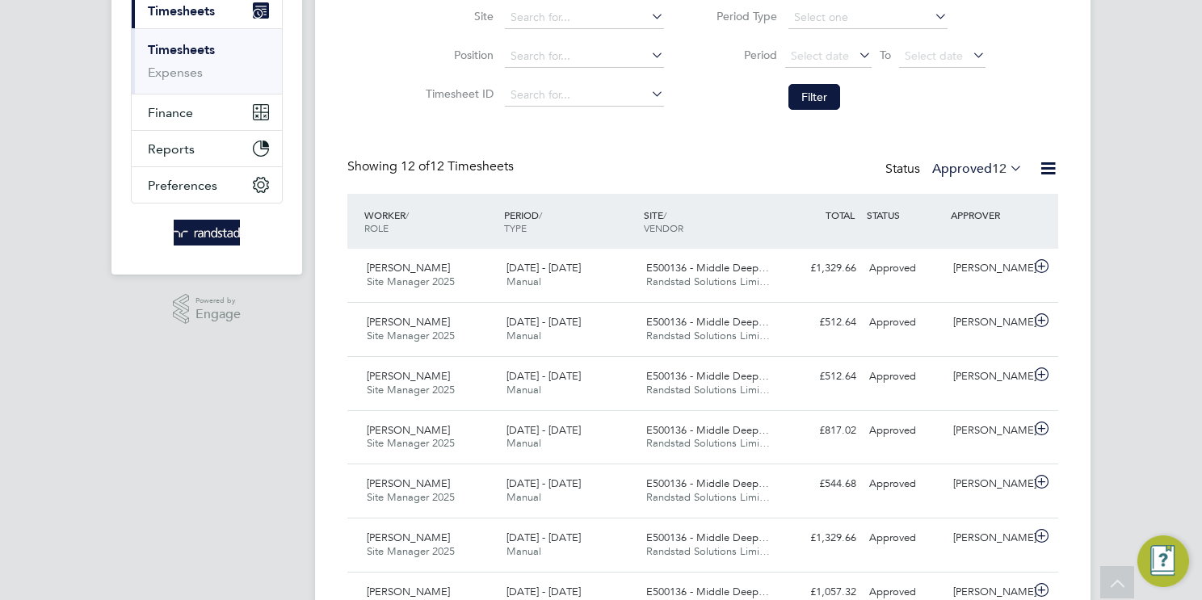
click at [1007, 167] on icon at bounding box center [1007, 168] width 0 height 23
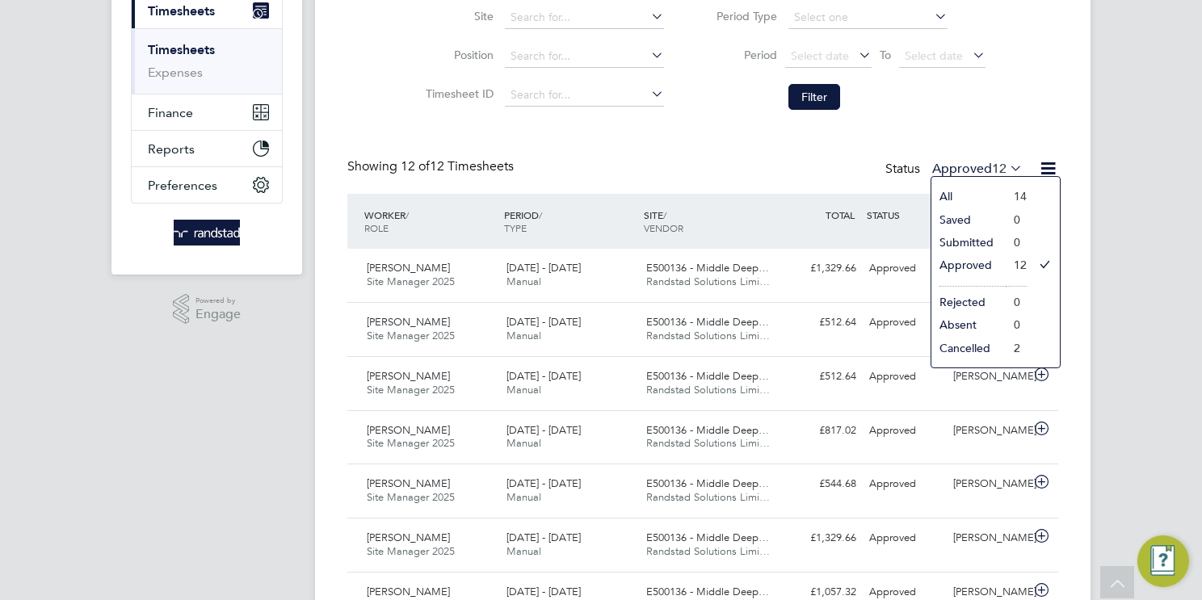
click at [960, 263] on li "Approved" at bounding box center [969, 265] width 74 height 23
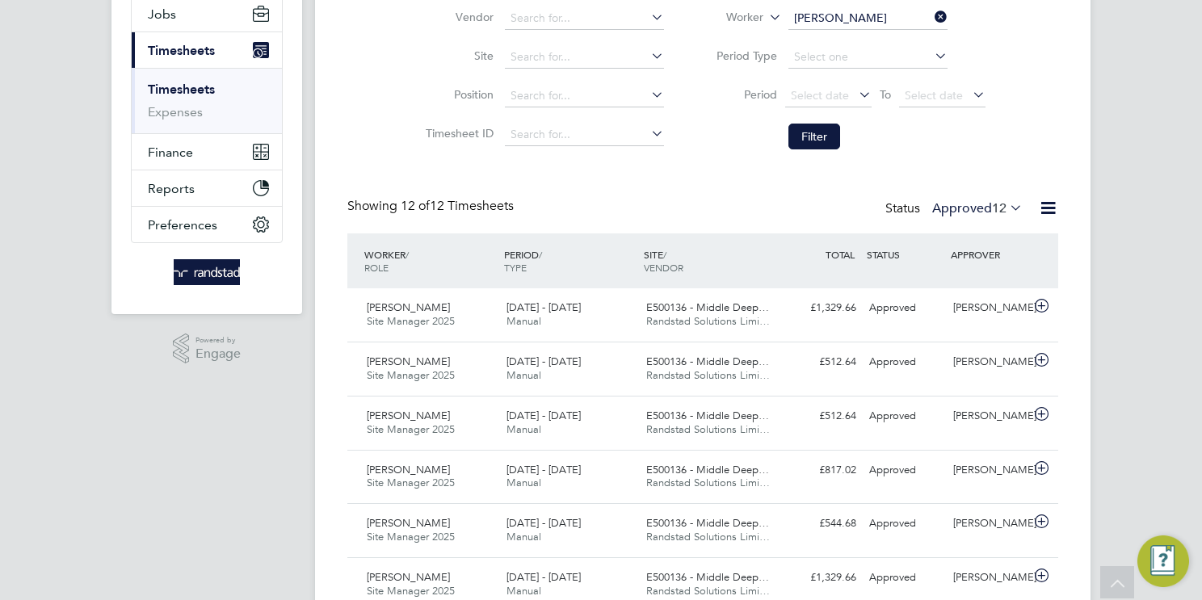
scroll to position [26, 0]
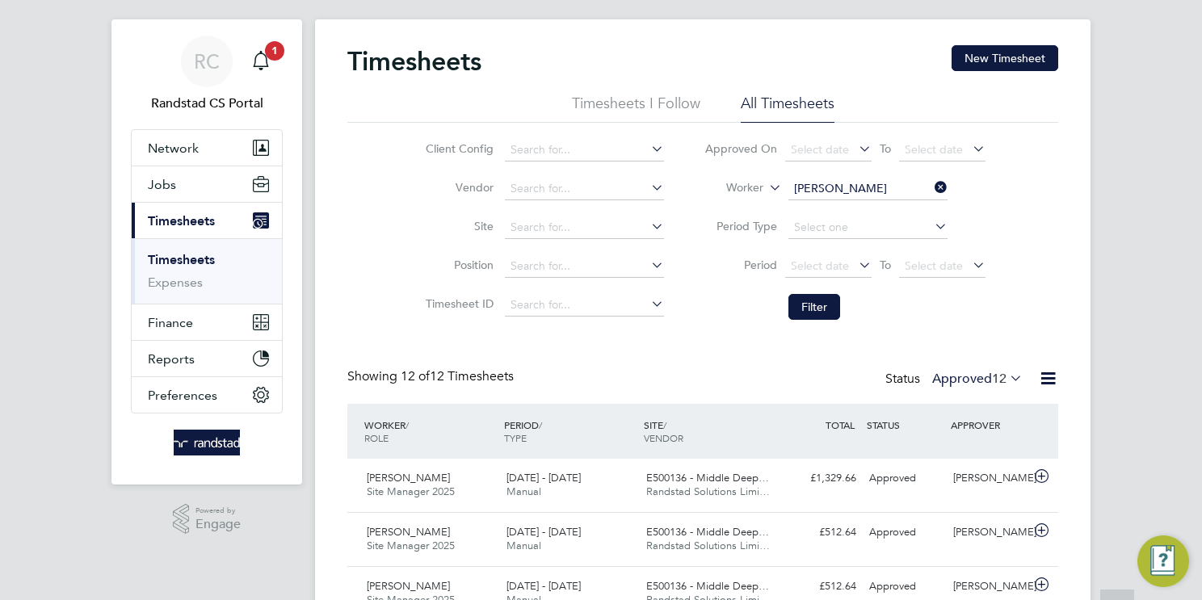
click at [857, 179] on input "Alan Wilson" at bounding box center [868, 189] width 159 height 23
paste input "Robert Ian Whitehouse"
drag, startPoint x: 847, startPoint y: 187, endPoint x: 832, endPoint y: 188, distance: 14.6
click at [832, 188] on input "Robert Ian Whitehouse" at bounding box center [868, 189] width 159 height 23
click at [826, 204] on b "Robert" at bounding box center [841, 211] width 94 height 14
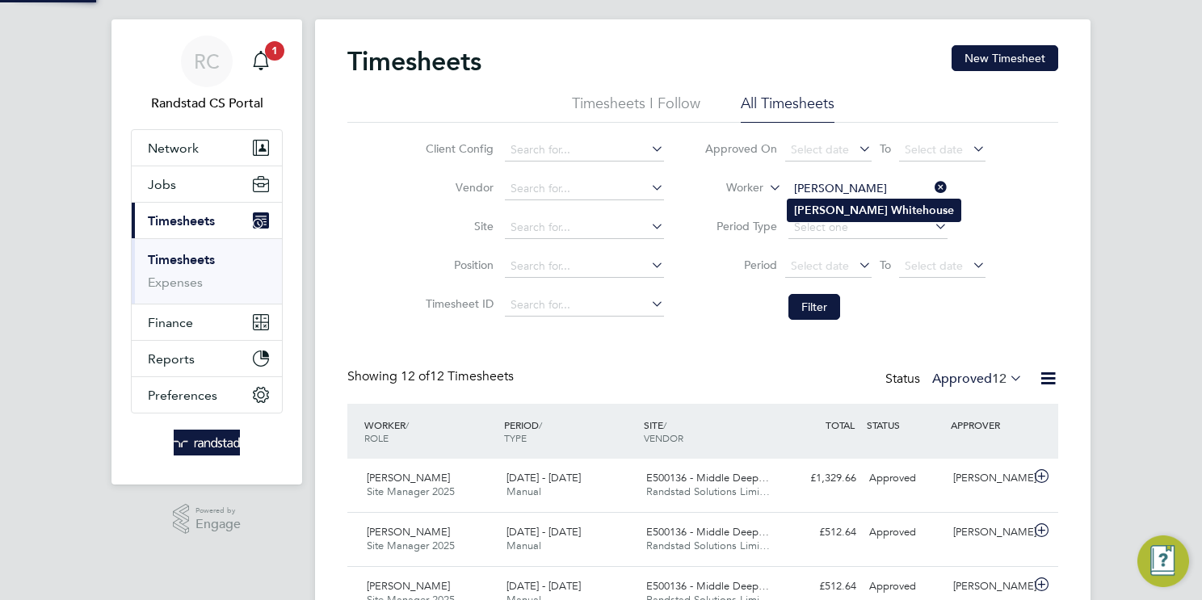
type input "Robert Whitehouse"
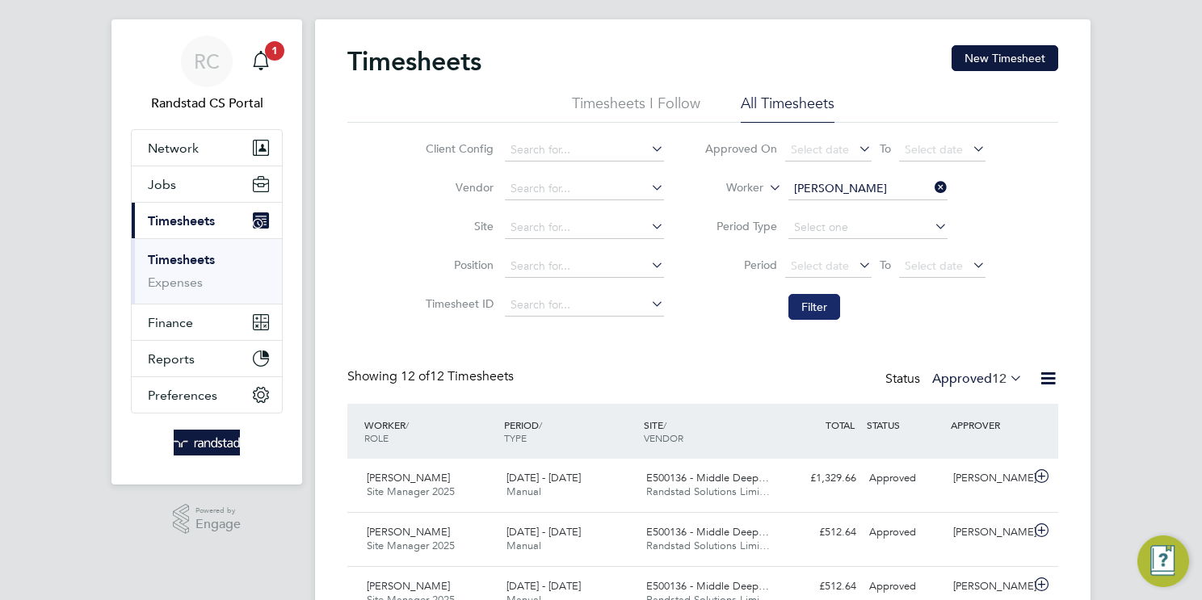
click at [826, 302] on button "Filter" at bounding box center [815, 307] width 52 height 26
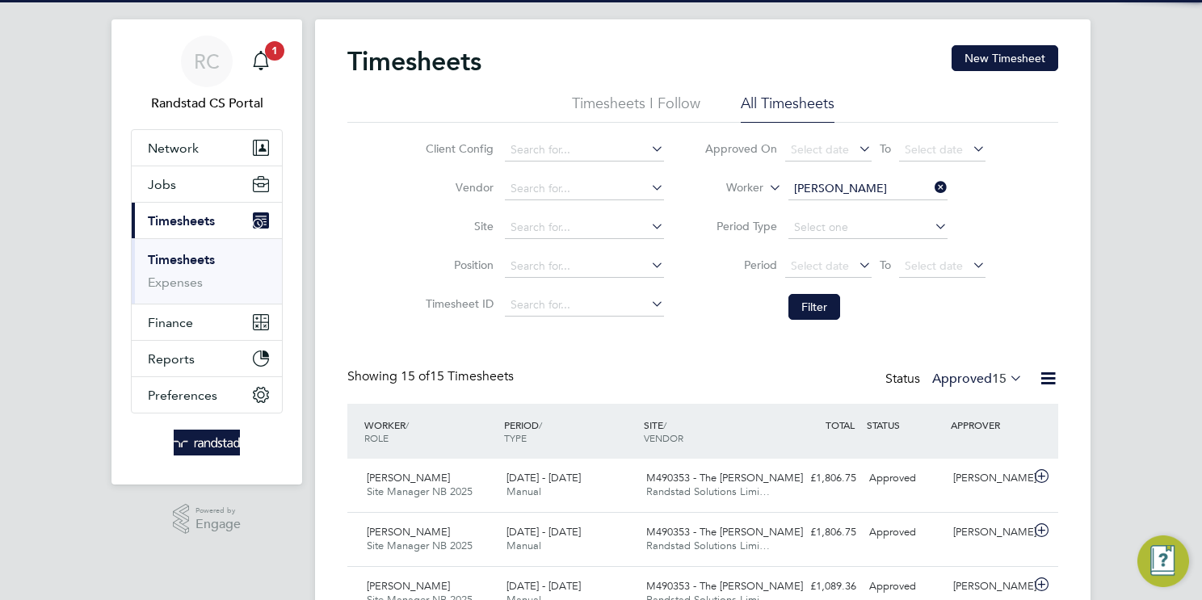
scroll to position [7, 8]
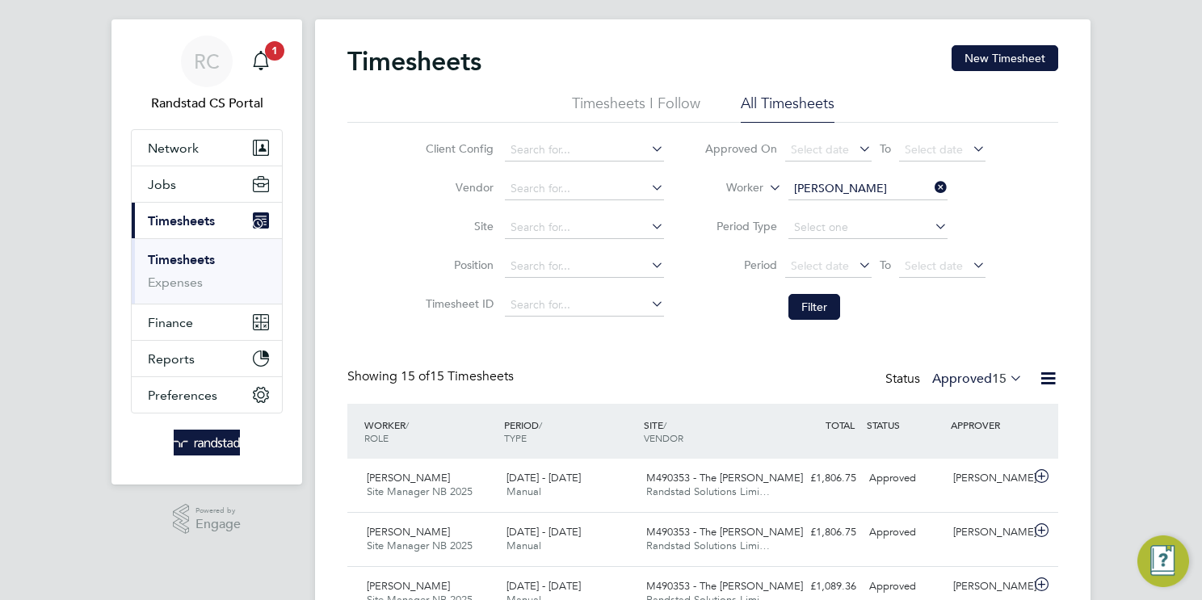
click at [826, 190] on input "Robert Whitehouse" at bounding box center [868, 189] width 159 height 23
paste input "Daniel Flynn"
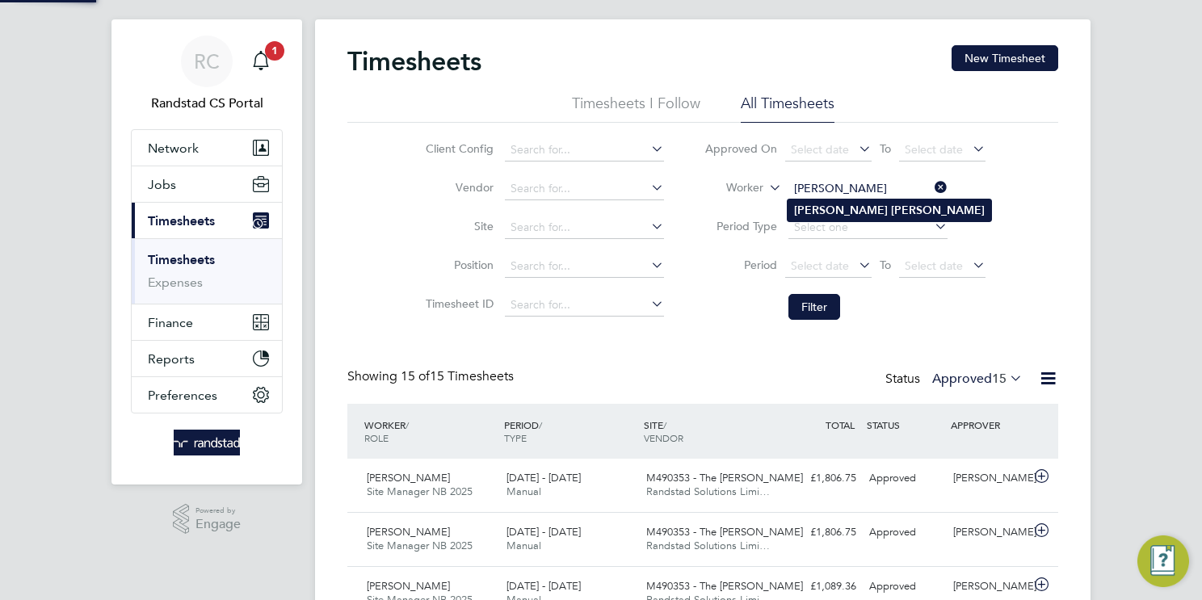
type input "Daniel Flynn"
click at [891, 208] on b "Flynn" at bounding box center [938, 211] width 94 height 14
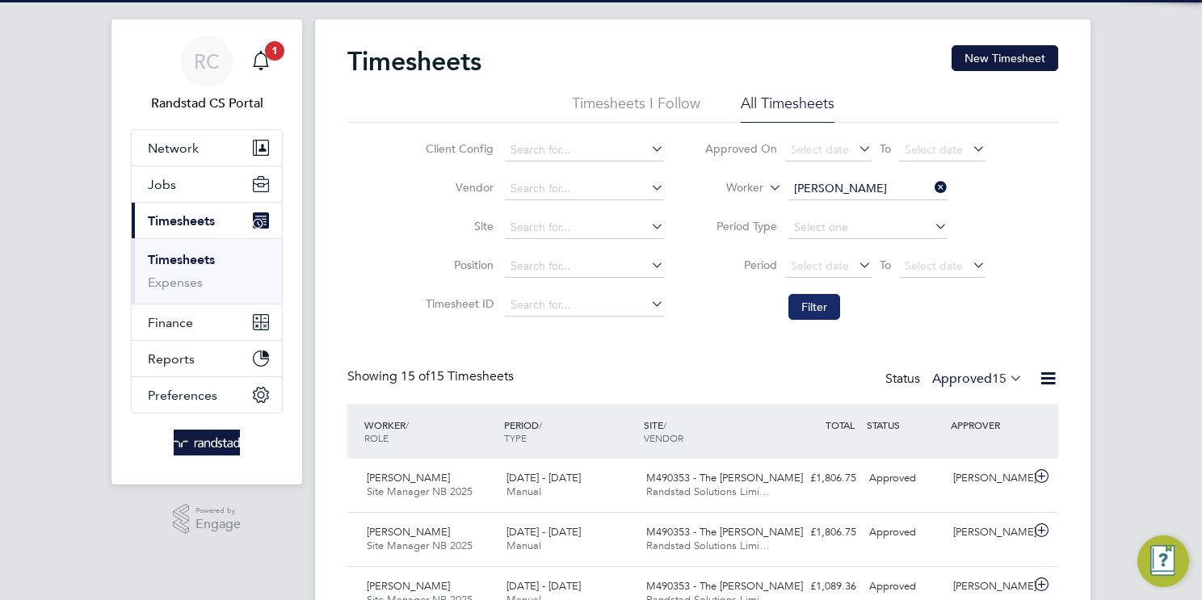
click at [818, 305] on button "Filter" at bounding box center [815, 307] width 52 height 26
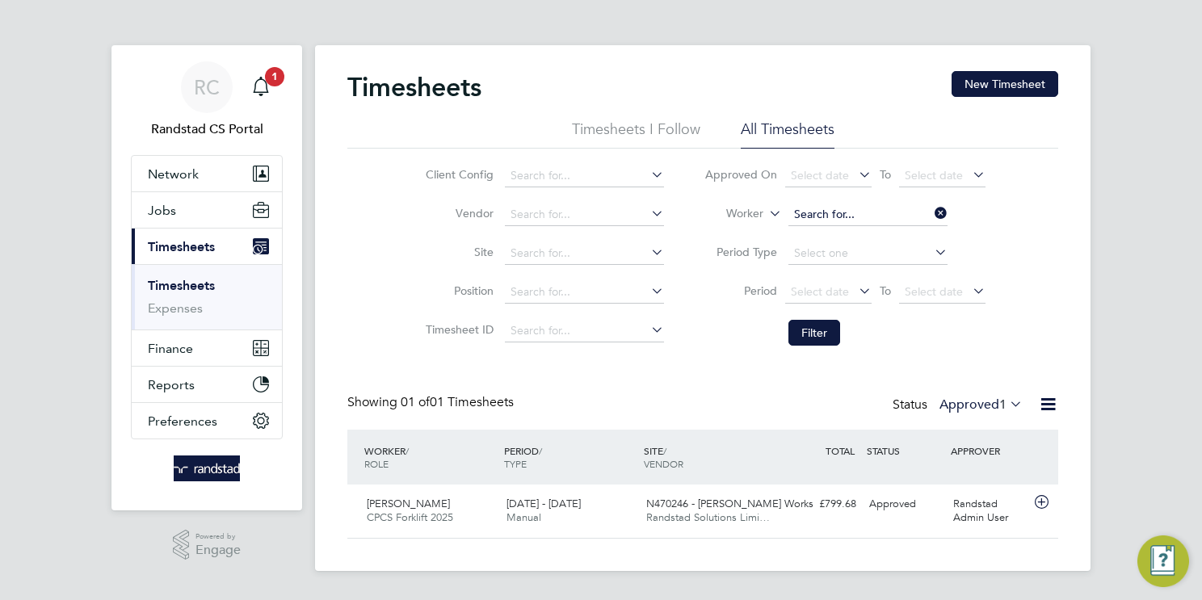
click at [849, 216] on input at bounding box center [868, 215] width 159 height 23
paste input "Jake Lawrence"
type input "Jake Lawrence"
click at [891, 236] on b "Lawrence" at bounding box center [938, 236] width 94 height 14
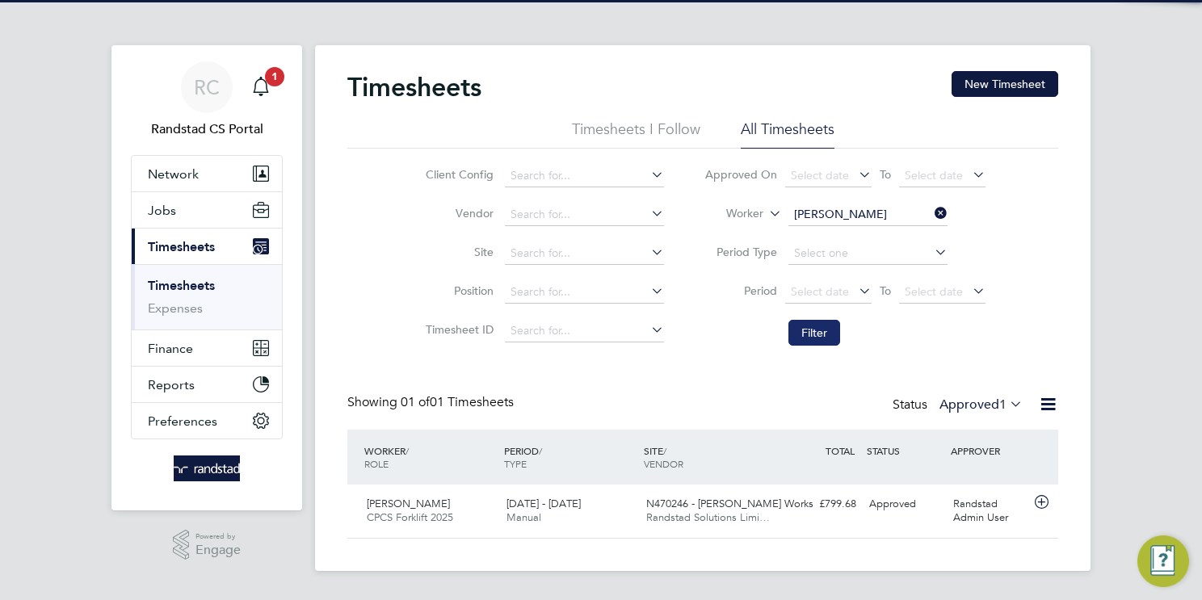
click at [830, 330] on button "Filter" at bounding box center [815, 333] width 52 height 26
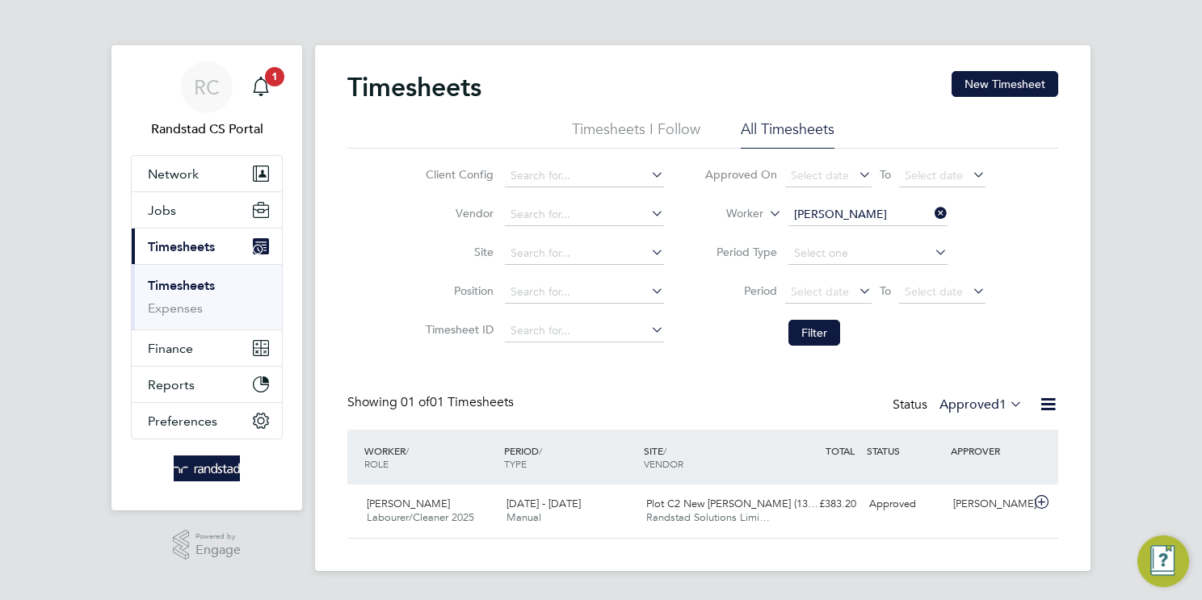
click at [839, 220] on input "Jake Lawrence" at bounding box center [868, 215] width 159 height 23
paste input "Olumide Princewill Oshindele"
drag, startPoint x: 891, startPoint y: 217, endPoint x: 848, endPoint y: 214, distance: 43.7
click at [848, 214] on input "Olumide Princewill Oshindele" at bounding box center [868, 215] width 159 height 23
click at [894, 212] on input "Olumide Oshindele" at bounding box center [868, 215] width 159 height 23
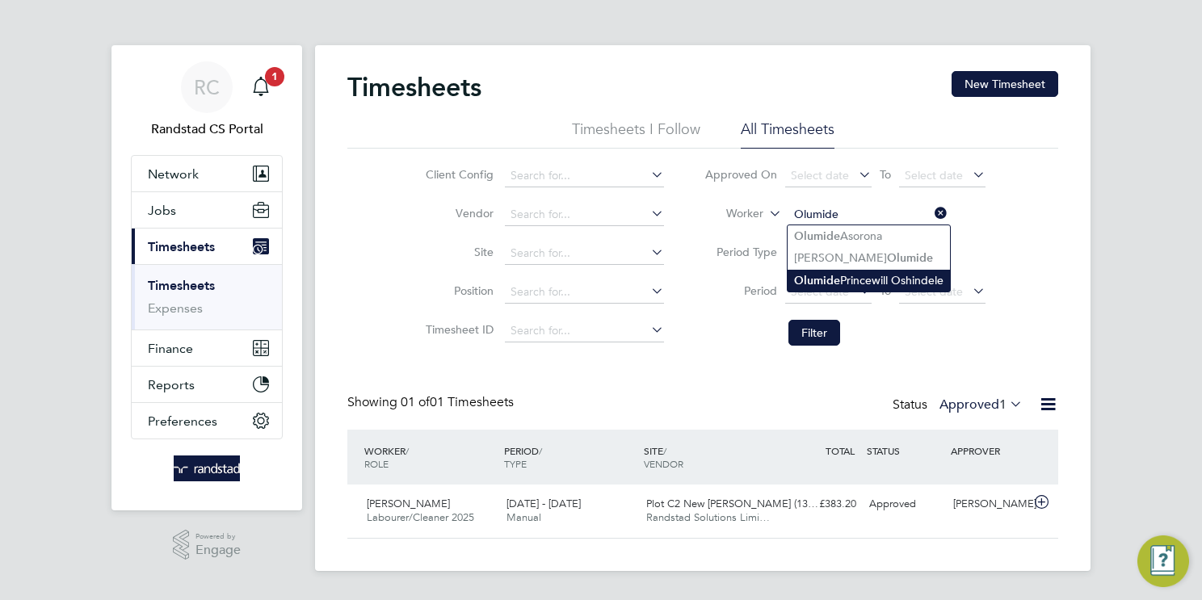
click at [923, 282] on li "Olumide Princewill Oshindele" at bounding box center [869, 281] width 162 height 22
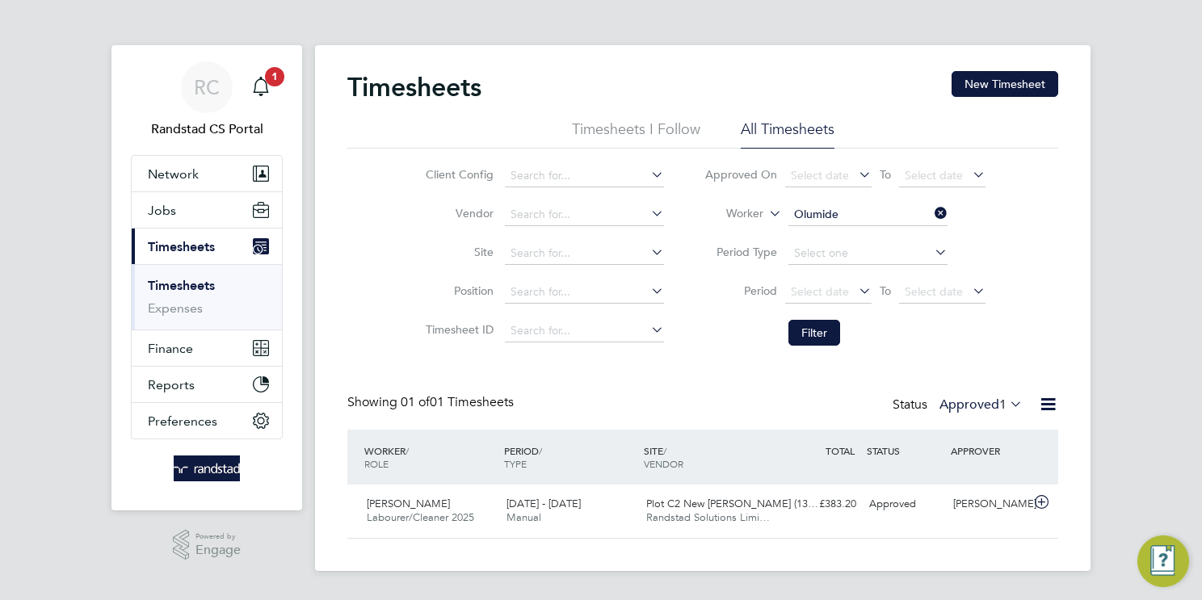
type input "Olumide Princewill Oshindele"
click at [814, 333] on button "Filter" at bounding box center [815, 333] width 52 height 26
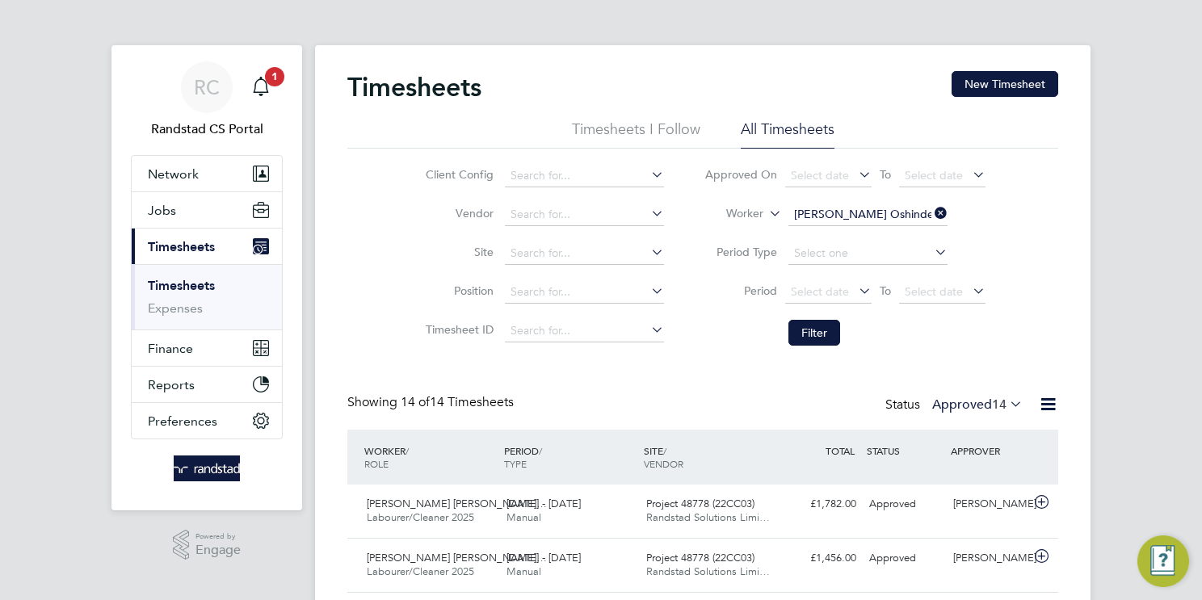
click at [860, 208] on input "Olumide Princewill Oshindele" at bounding box center [868, 215] width 159 height 23
paste input "Vitalie Sobranetchi"
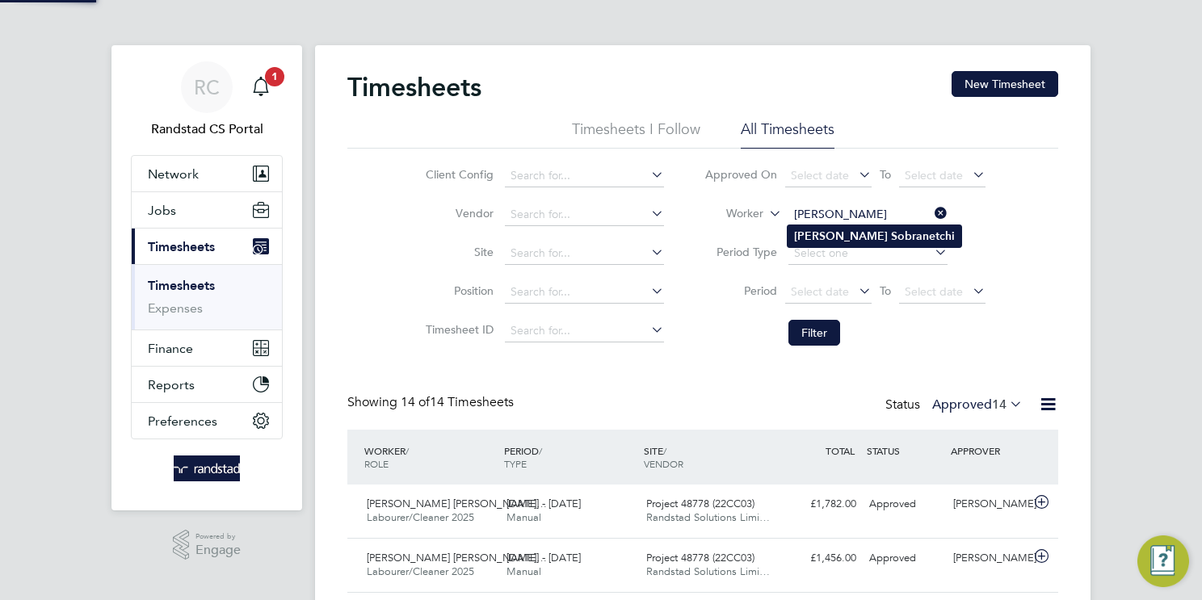
type input "Vitalie Sobranetchi"
click at [891, 238] on b "Sobranetchi" at bounding box center [923, 236] width 64 height 14
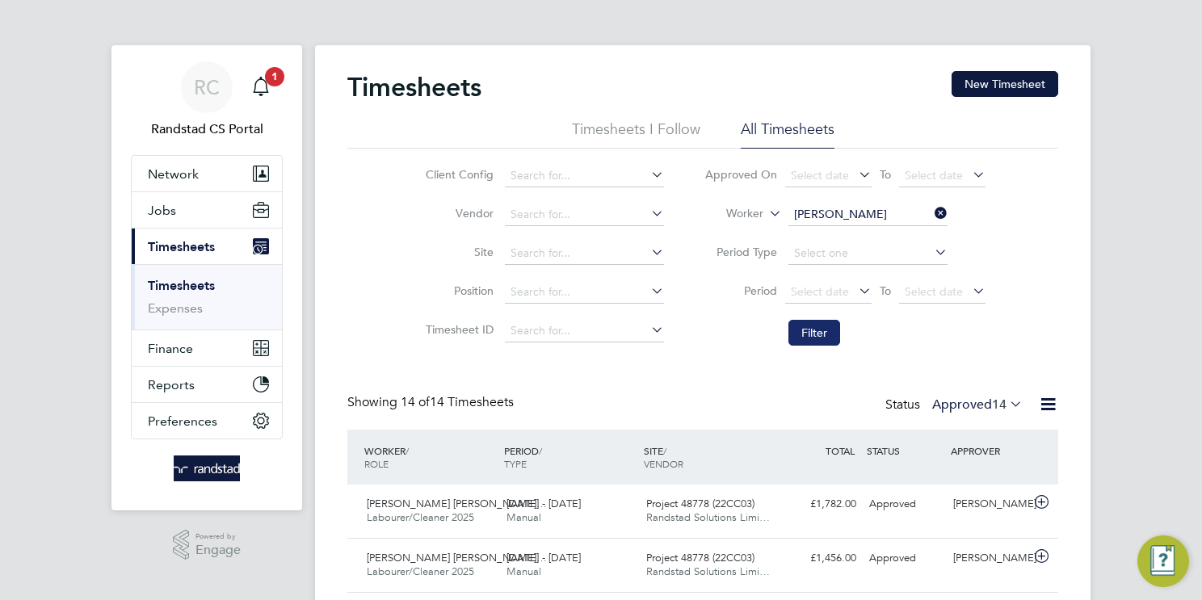
click at [810, 328] on button "Filter" at bounding box center [815, 333] width 52 height 26
click at [835, 208] on input at bounding box center [868, 215] width 159 height 23
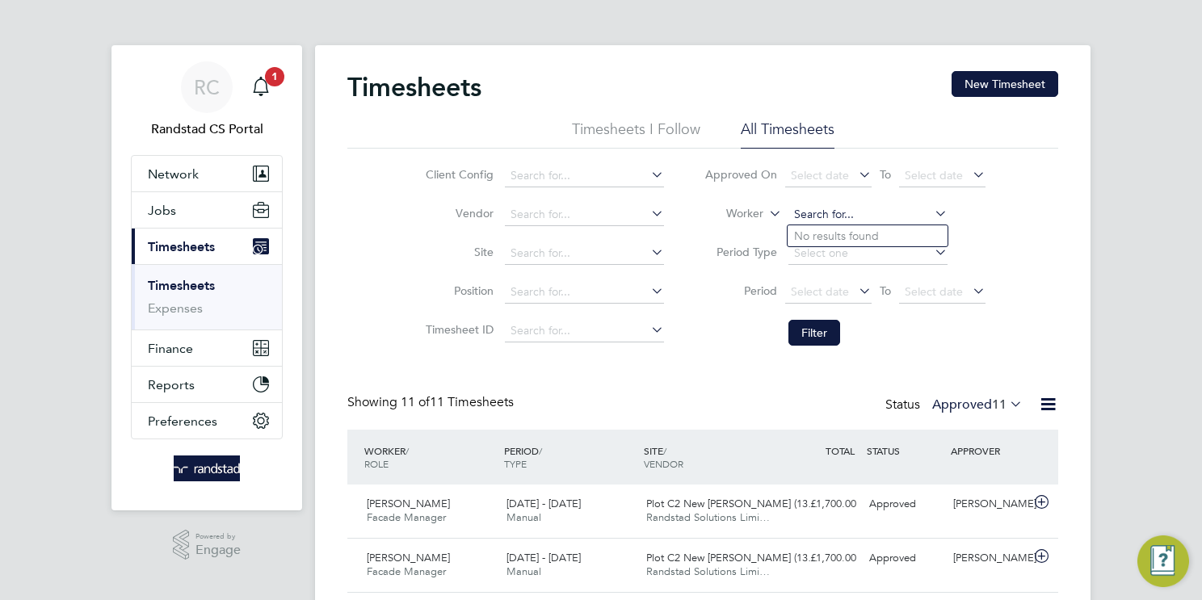
paste input "Emmanuel Akwesi Adjei Siaw"
drag, startPoint x: 890, startPoint y: 221, endPoint x: 976, endPoint y: 221, distance: 85.6
click at [976, 221] on li "Worker Emmanuel Akwesi Adjei Siaw" at bounding box center [845, 215] width 322 height 39
type input "Emmanuel sl"
click at [844, 215] on input at bounding box center [868, 215] width 159 height 23
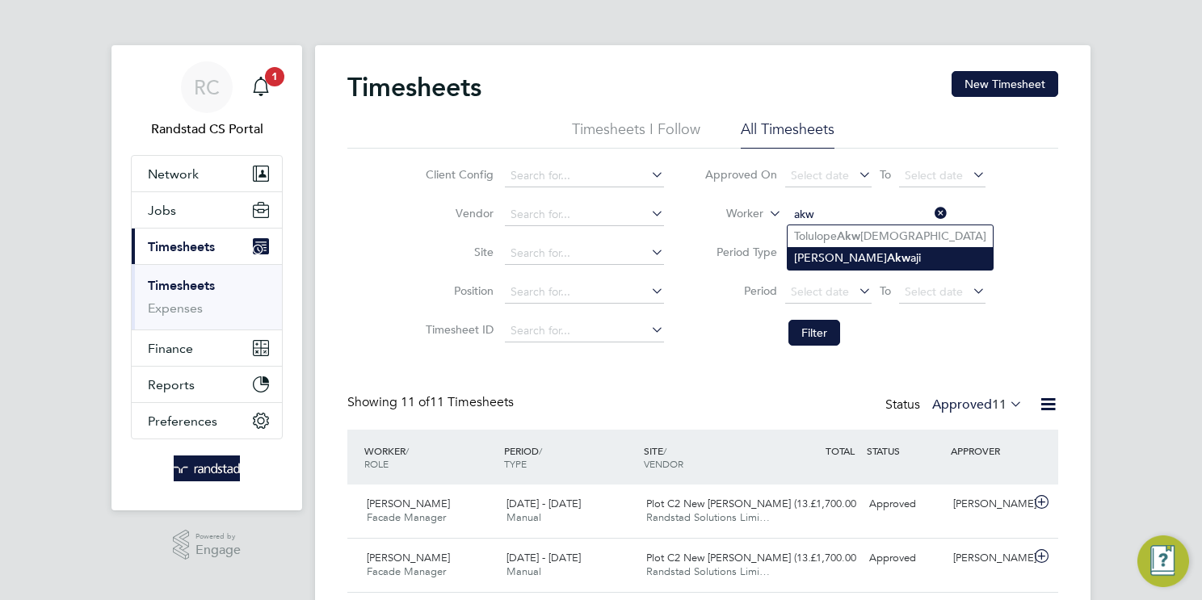
click at [911, 255] on li "Emmanuel Akw aji" at bounding box center [890, 258] width 205 height 22
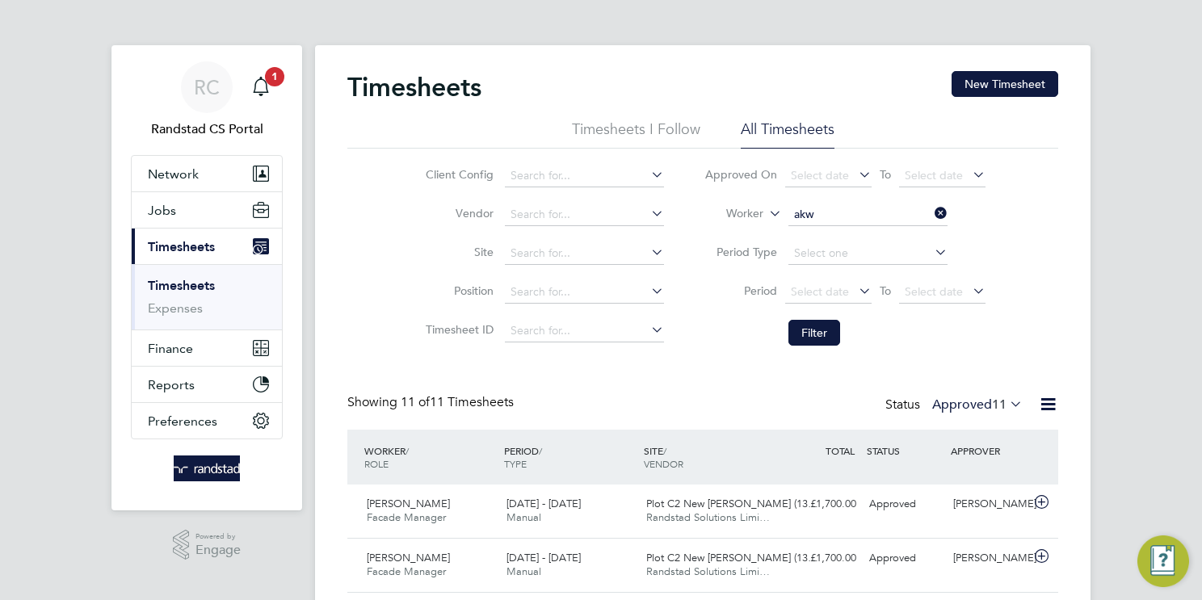
type input "Emmanuel Akwaji"
click at [814, 336] on button "Filter" at bounding box center [815, 333] width 52 height 26
click at [896, 212] on input "Emmanuel Akwaji" at bounding box center [868, 215] width 159 height 23
paste input "Olanrewaju Banjo"
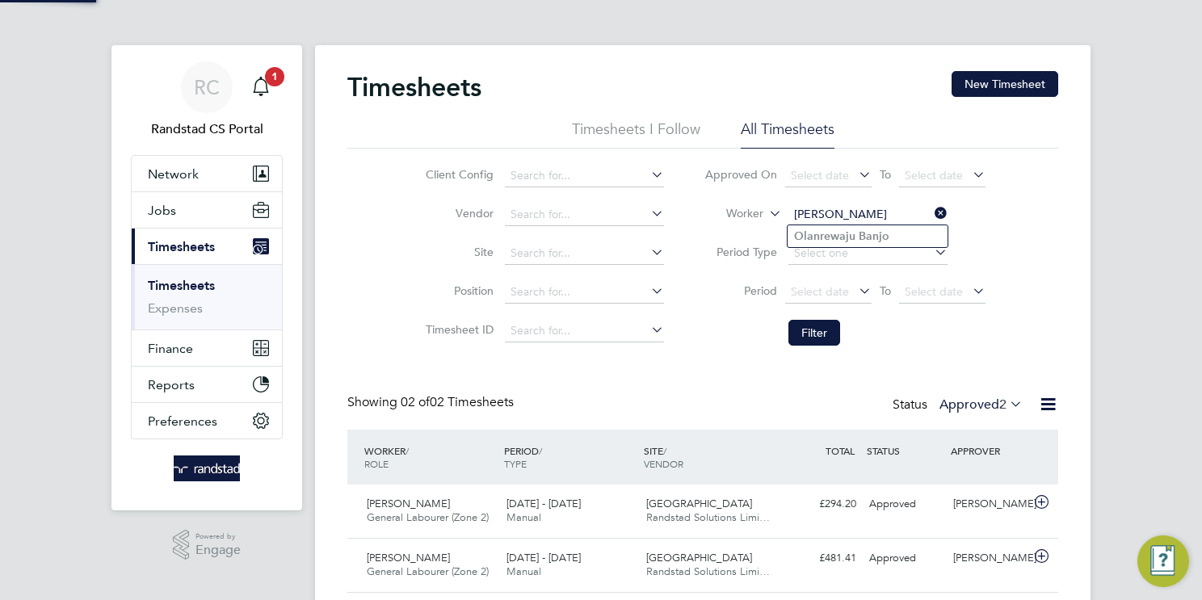
type input "Olanrewaju Banjo"
click at [879, 233] on b "Banjo" at bounding box center [874, 236] width 31 height 14
click at [785, 327] on li "Filter" at bounding box center [845, 333] width 322 height 42
click at [809, 330] on button "Filter" at bounding box center [815, 333] width 52 height 26
click at [851, 214] on input "Olanrewaju Banjo" at bounding box center [868, 215] width 159 height 23
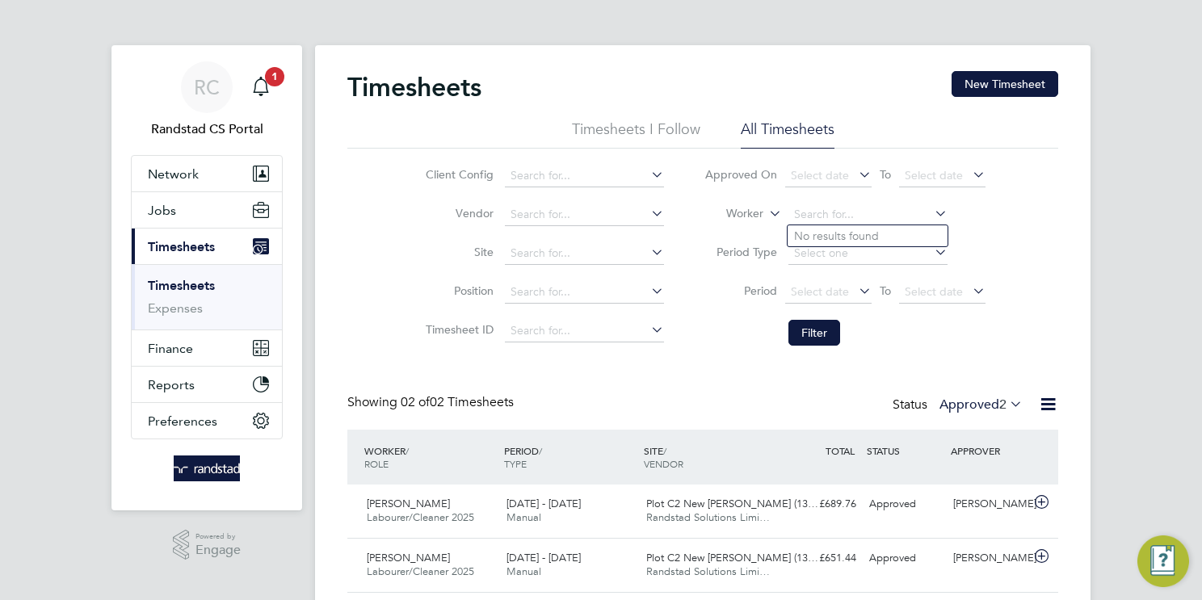
paste input "Paul Edson"
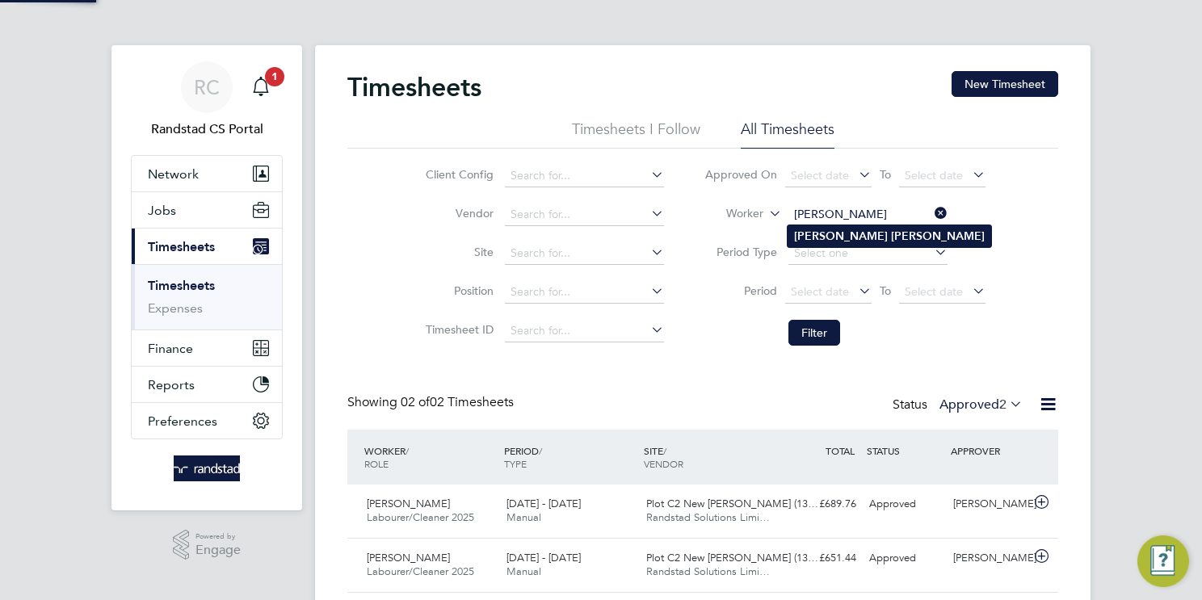
type input "Paul Edson"
click at [854, 233] on li "Paul Edson" at bounding box center [890, 236] width 204 height 22
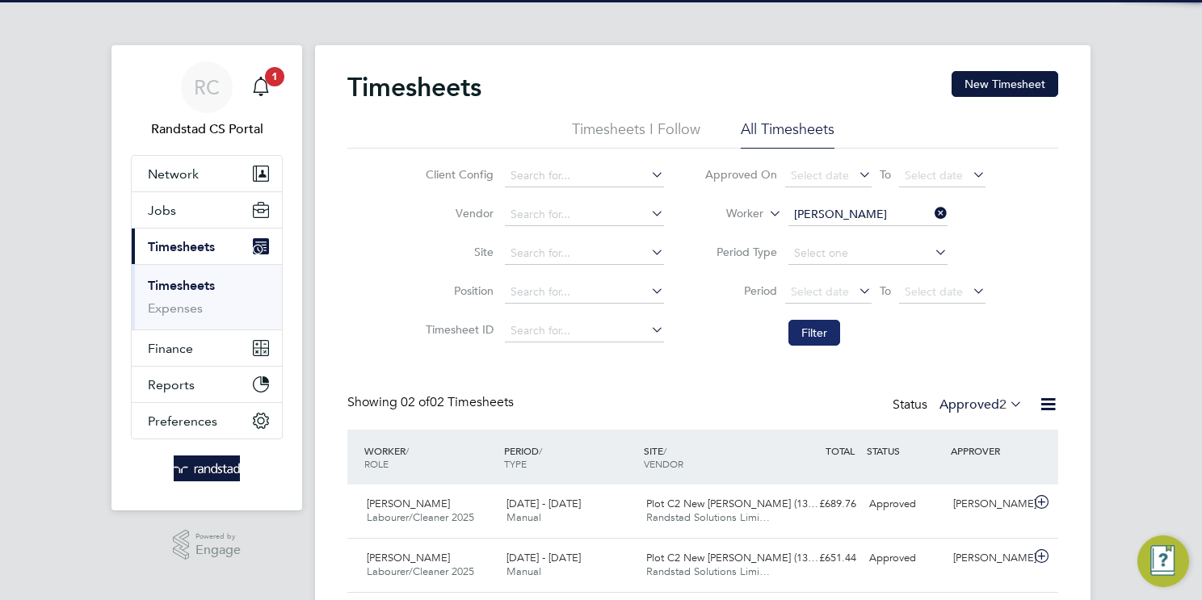
click at [831, 330] on button "Filter" at bounding box center [815, 333] width 52 height 26
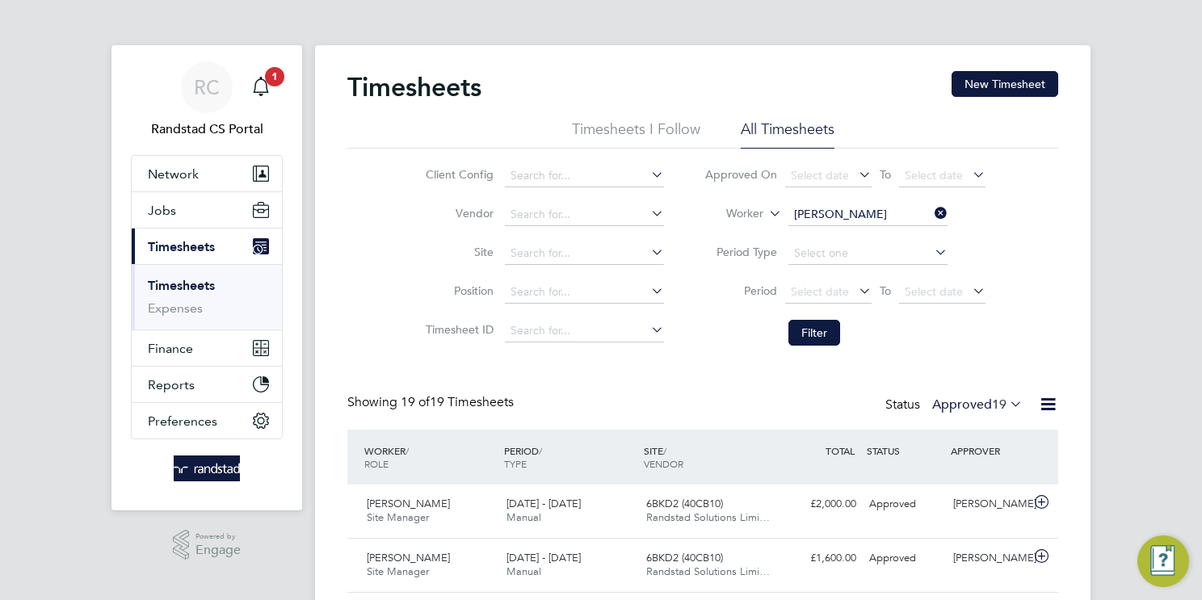
scroll to position [40, 141]
